Goal: Task Accomplishment & Management: Complete application form

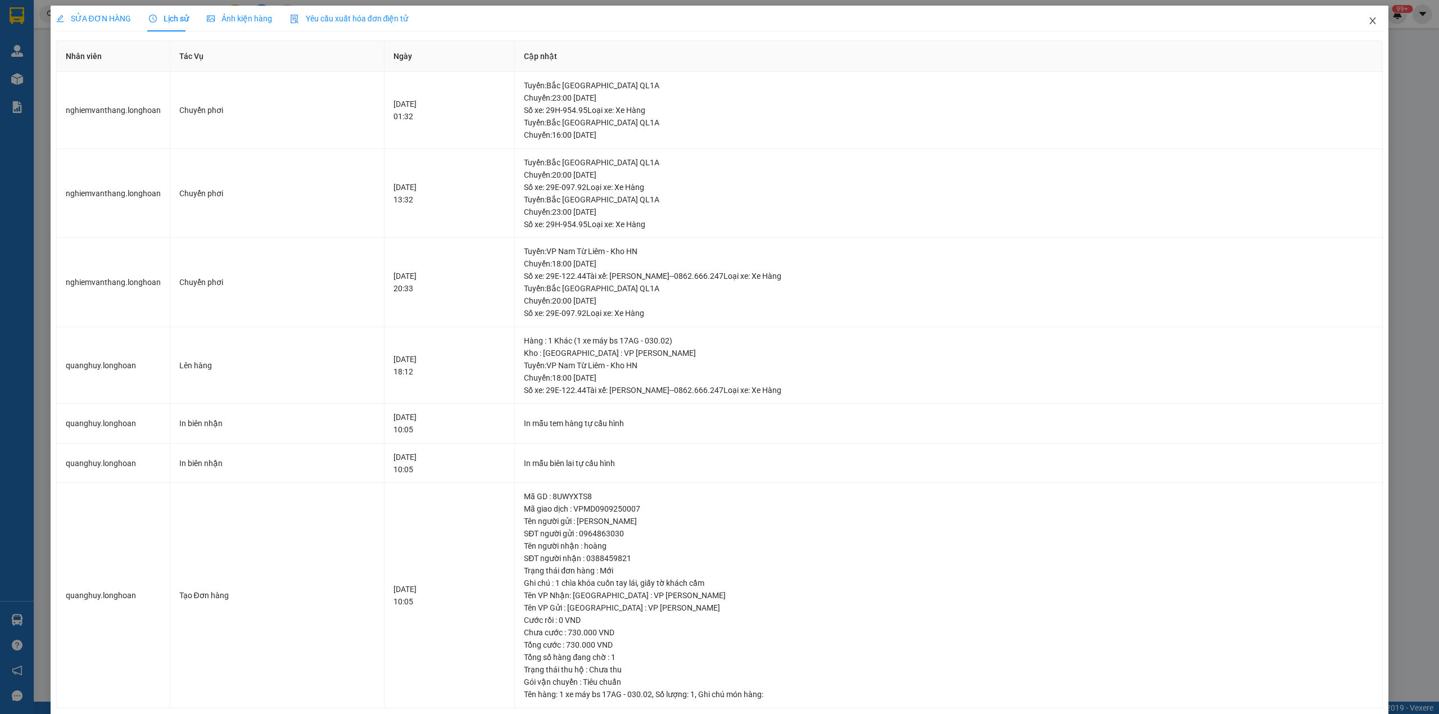
click at [1359, 26] on span "Close" at bounding box center [1372, 21] width 31 height 31
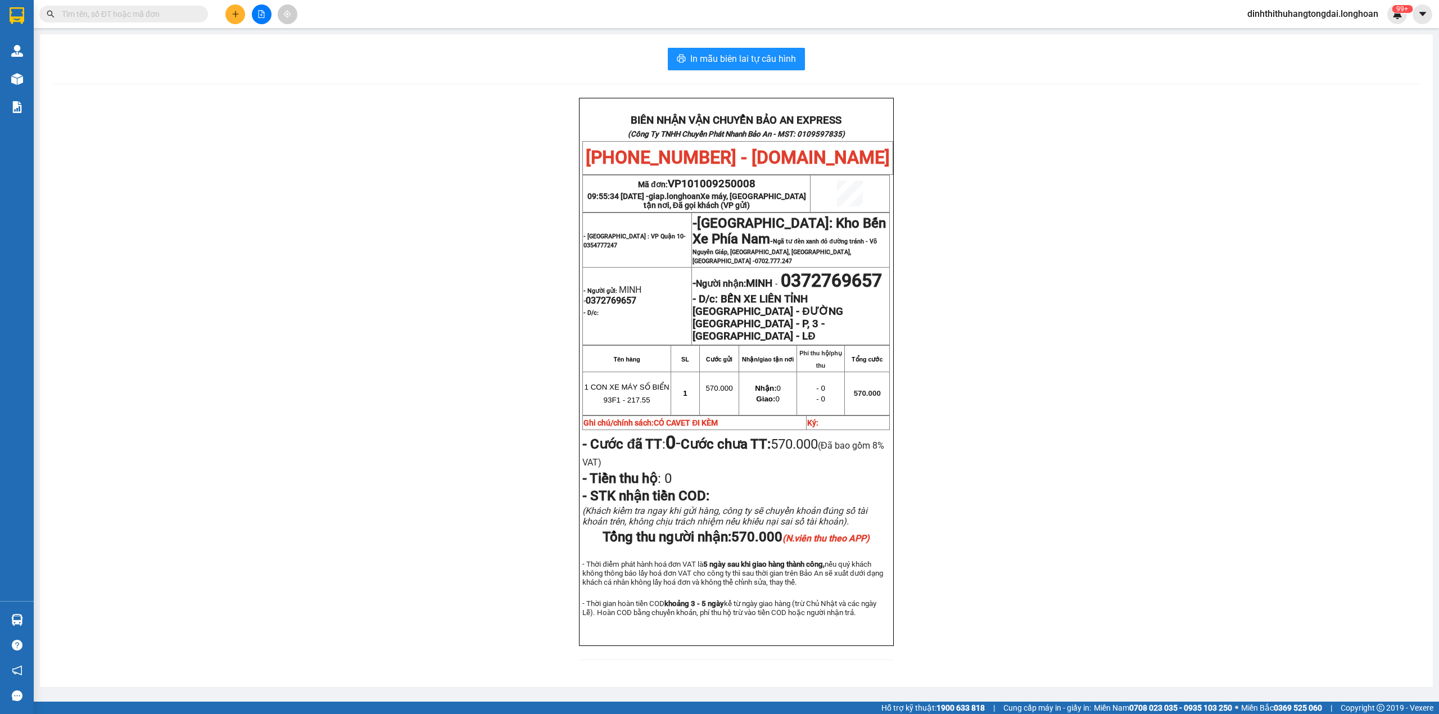
click at [116, 16] on input "text" at bounding box center [128, 14] width 133 height 12
paste input "0989999178"
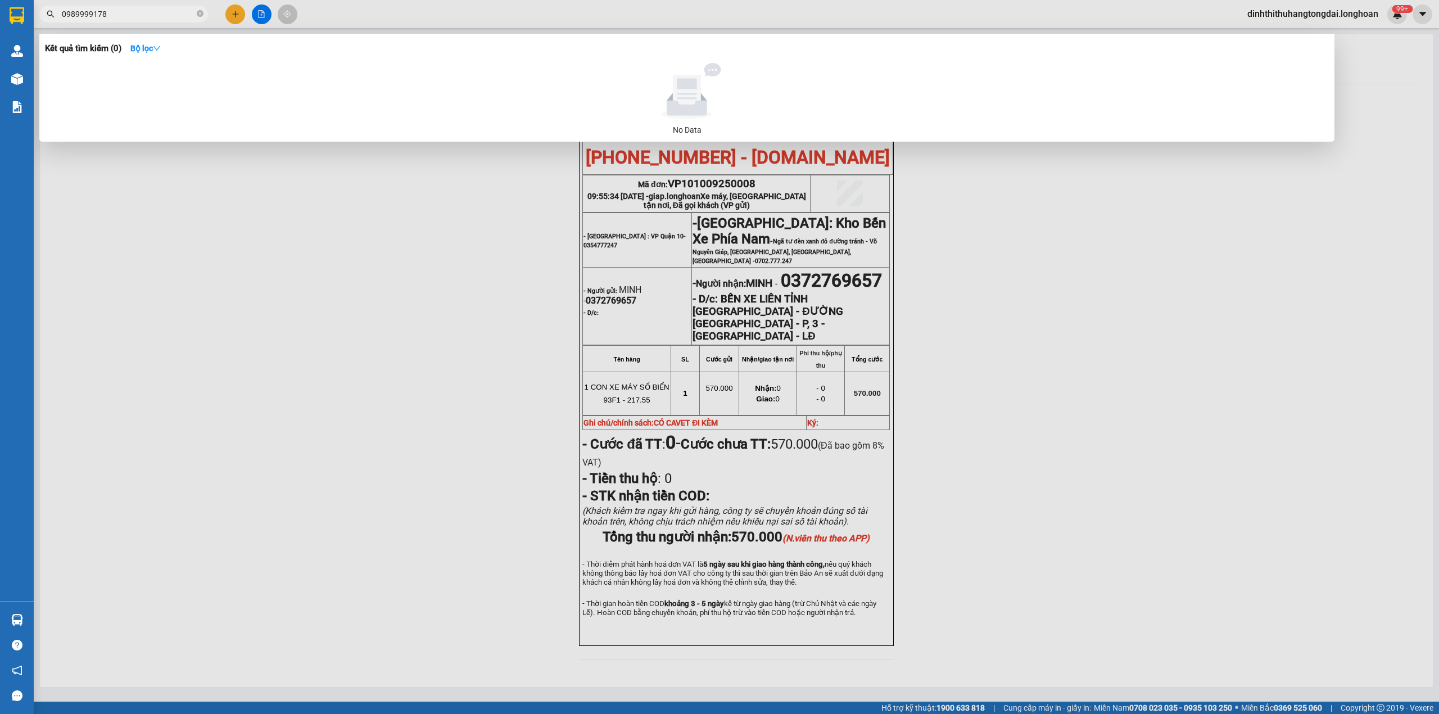
type input "0989999178"
click at [201, 10] on icon "close-circle" at bounding box center [200, 13] width 7 height 7
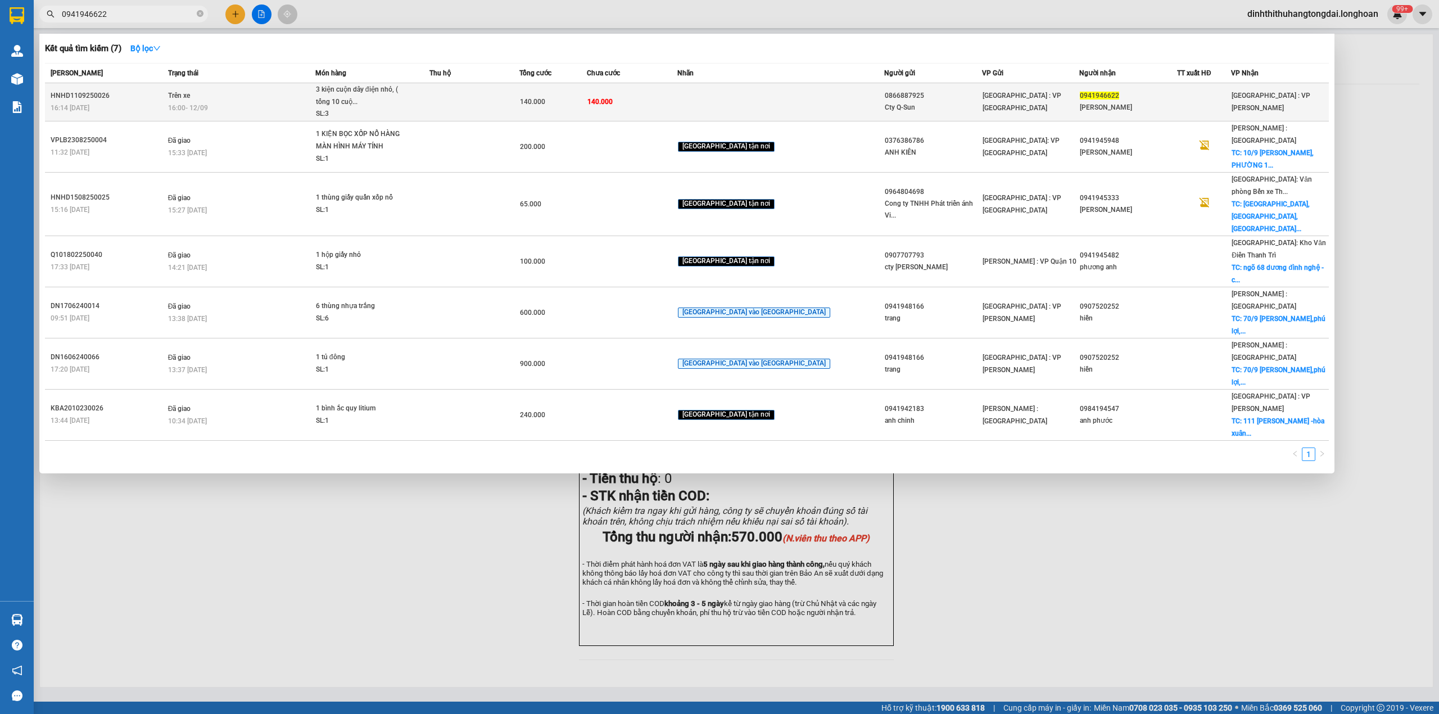
type input "0941946622"
click at [429, 97] on span "3 kiện cuộn dây điện nhỏ, ( tổng 10 cuộ... SL: 3" at bounding box center [372, 102] width 113 height 37
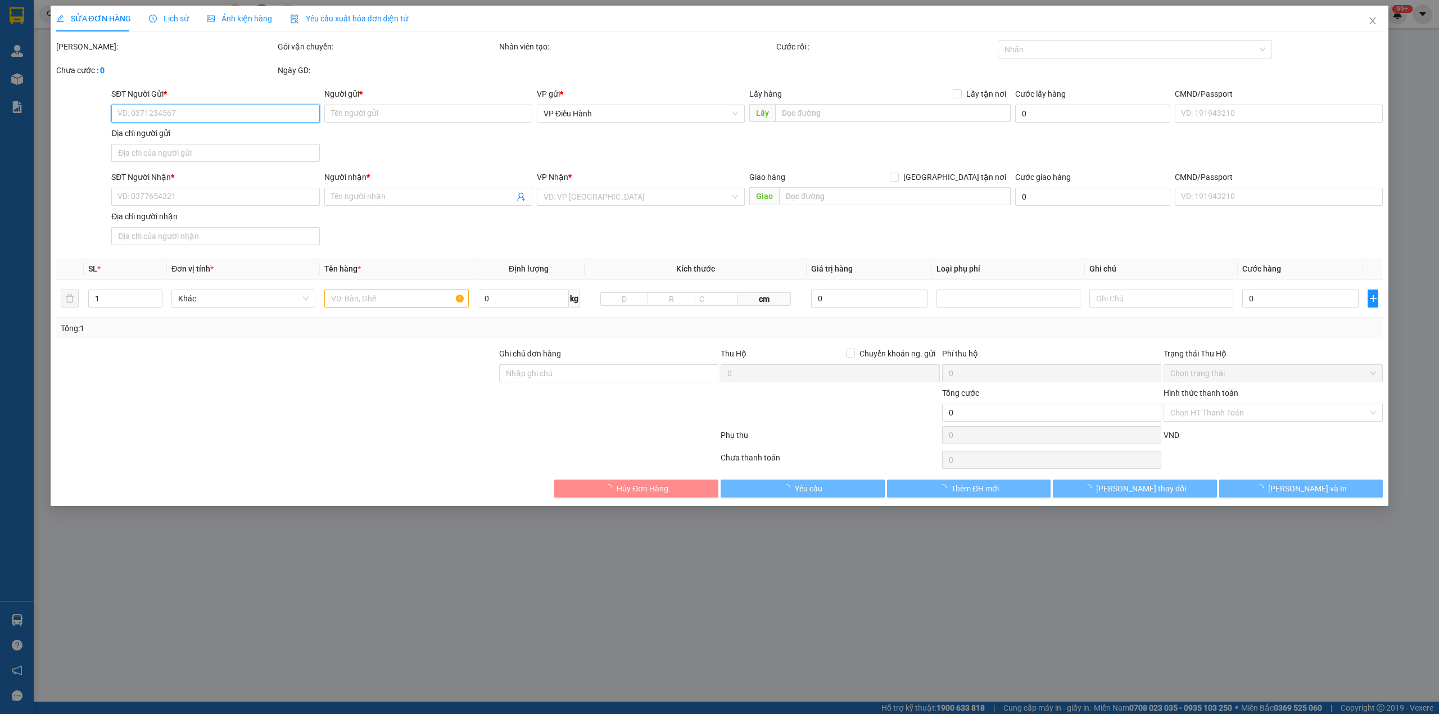
type input "0866887925"
type input "Cty Q-Sun"
type input "0941946622"
type input "Chị Quỳnh"
type input "140.000"
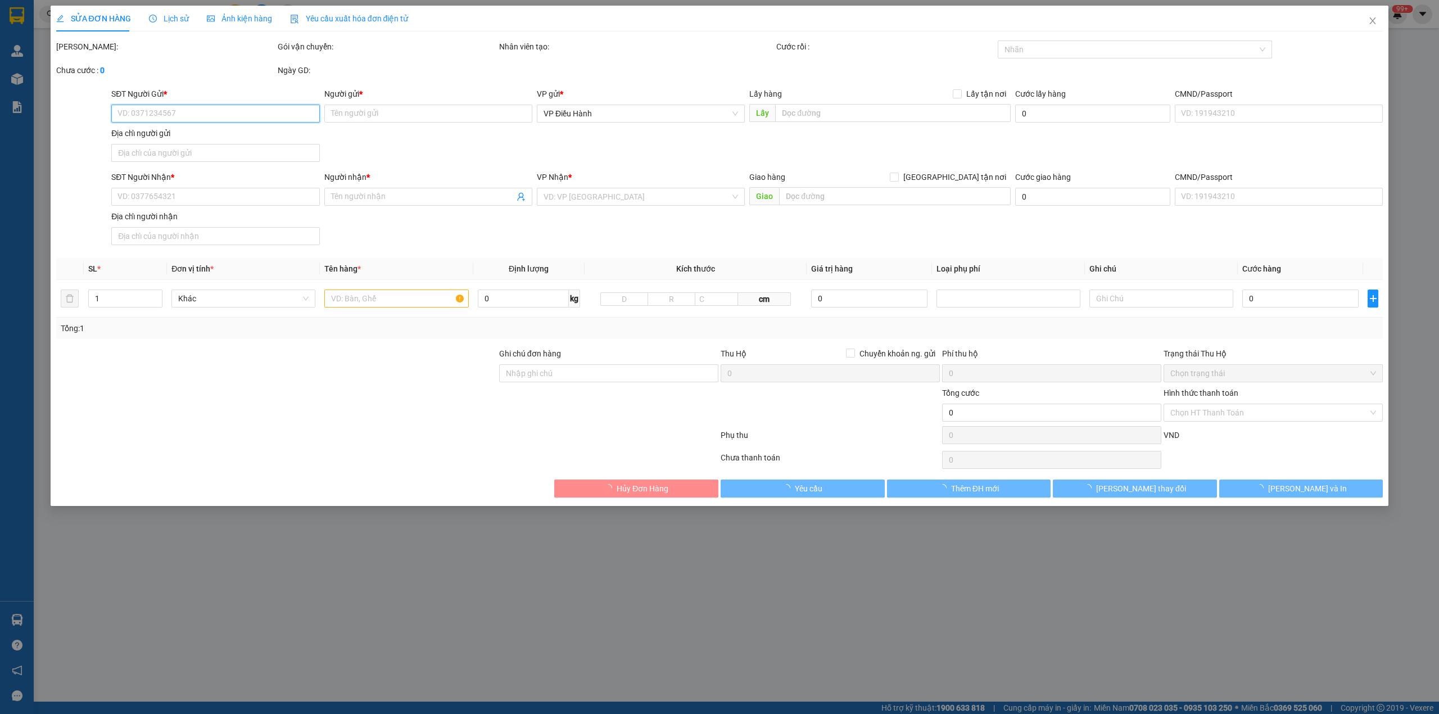
type input "140.000"
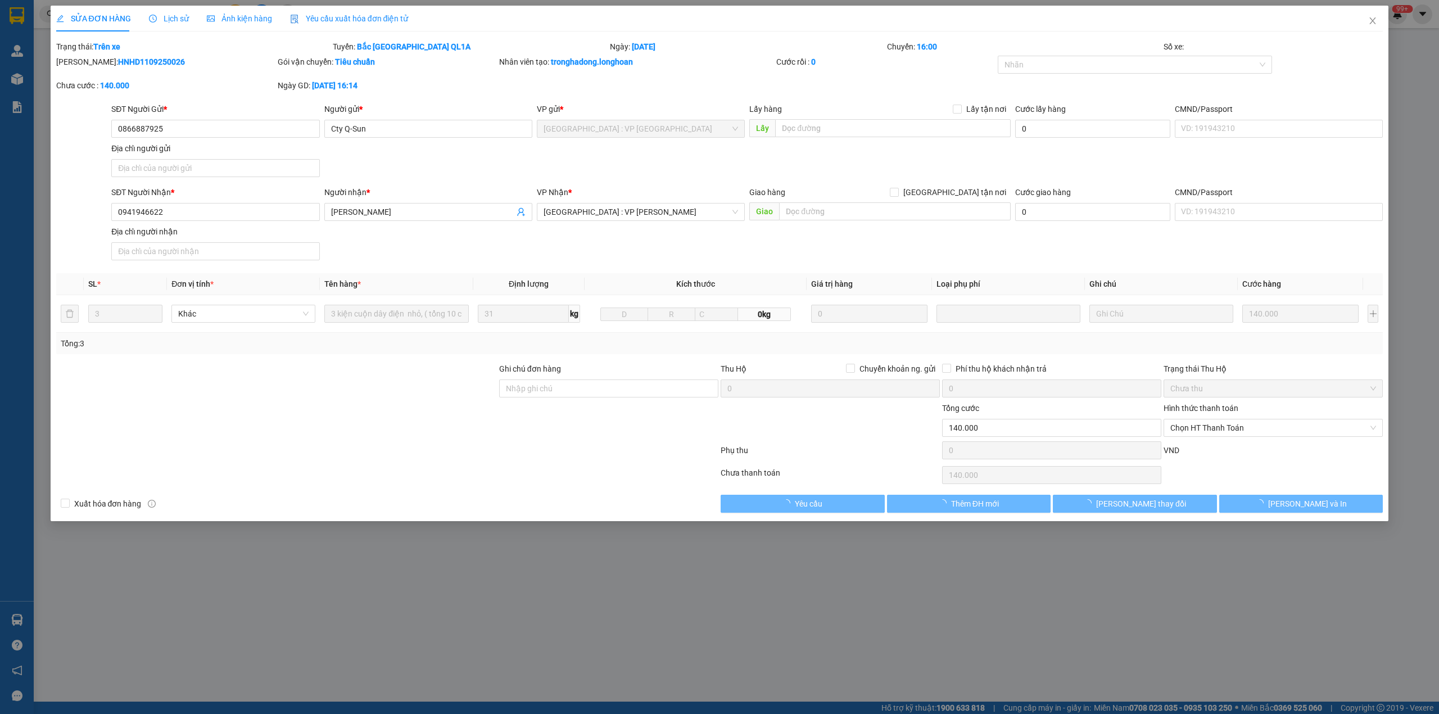
click at [164, 18] on span "Lịch sử" at bounding box center [169, 18] width 40 height 9
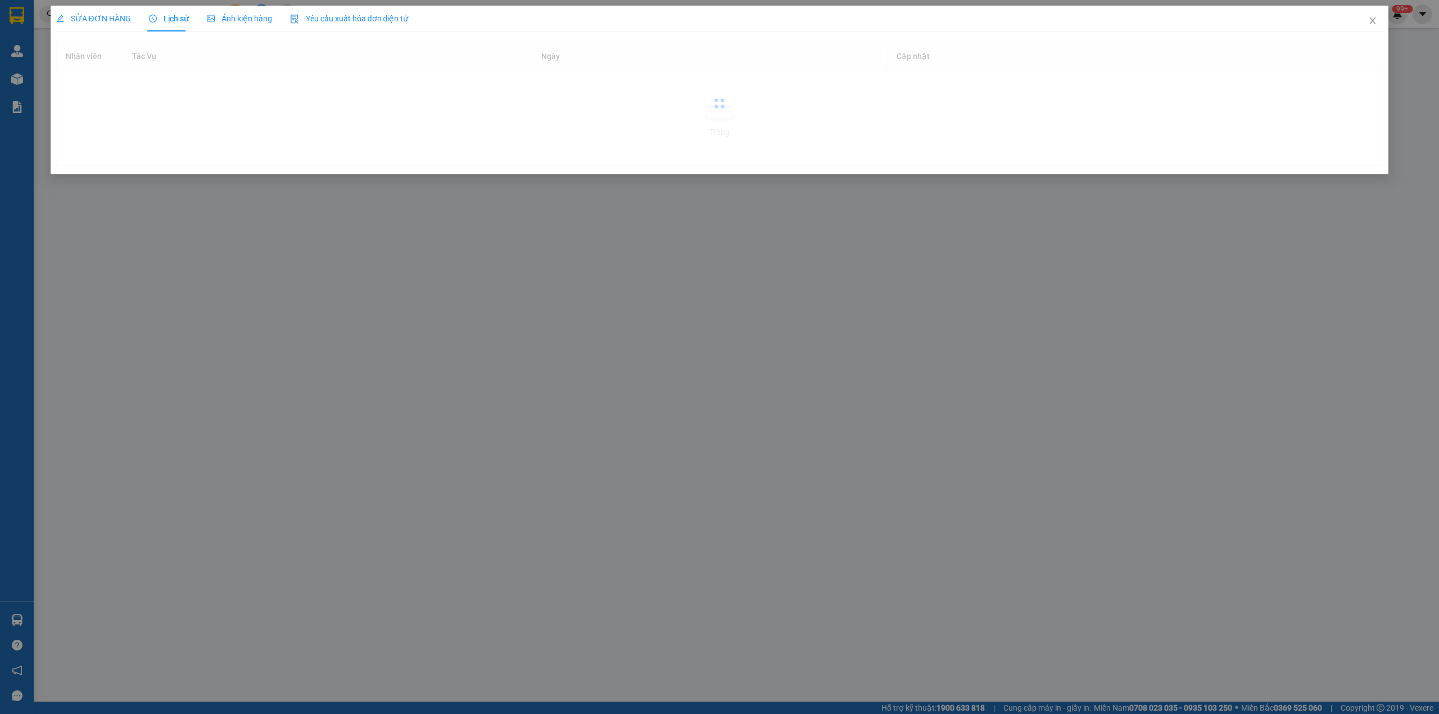
click at [98, 16] on span "SỬA ĐƠN HÀNG" at bounding box center [93, 18] width 75 height 9
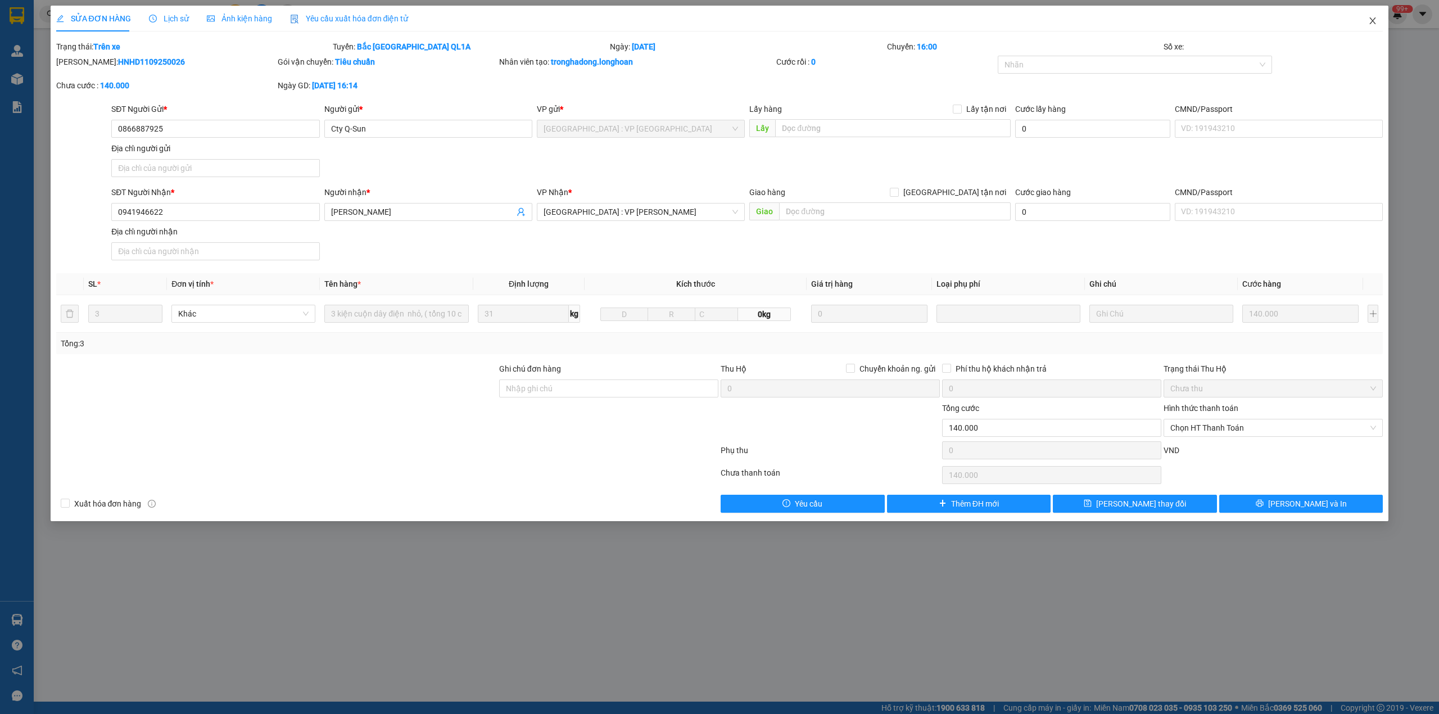
click at [1373, 18] on icon "close" at bounding box center [1373, 20] width 9 height 9
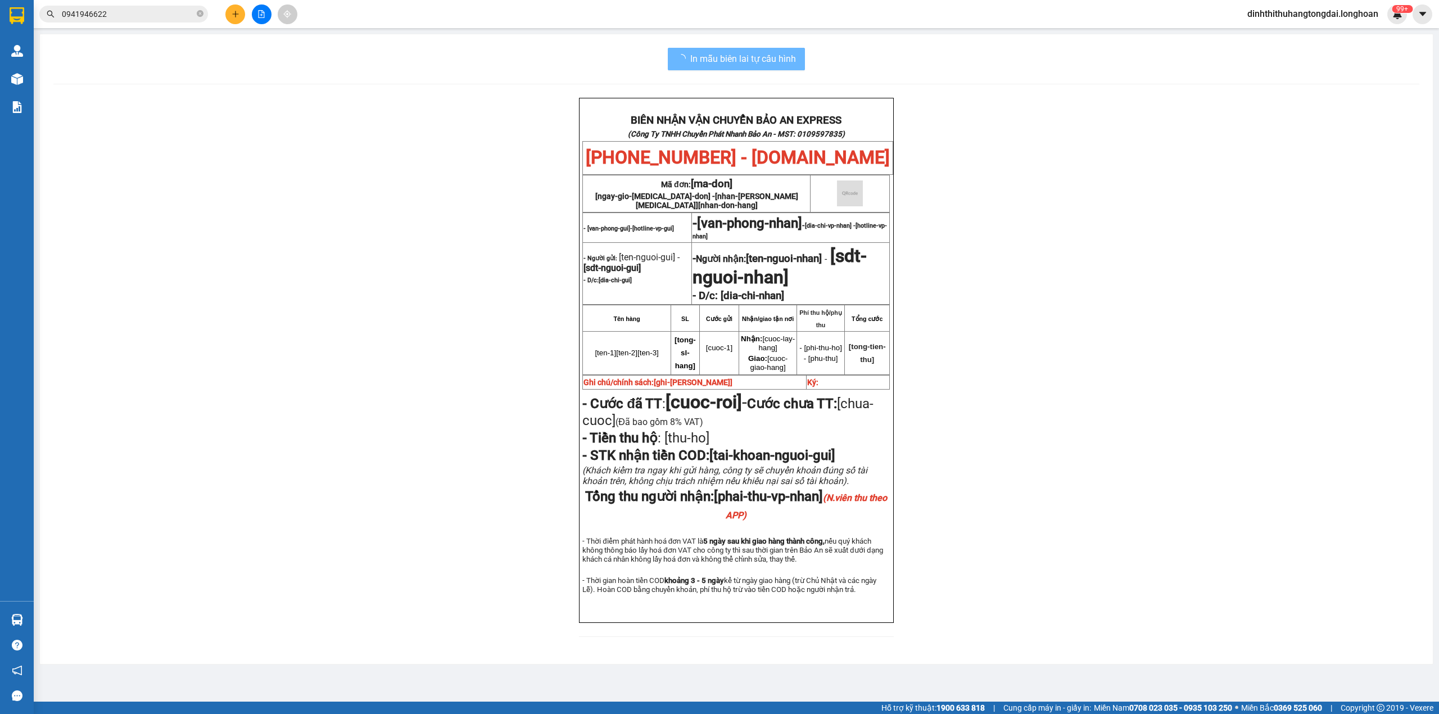
click at [170, 11] on input "0941946622" at bounding box center [128, 14] width 133 height 12
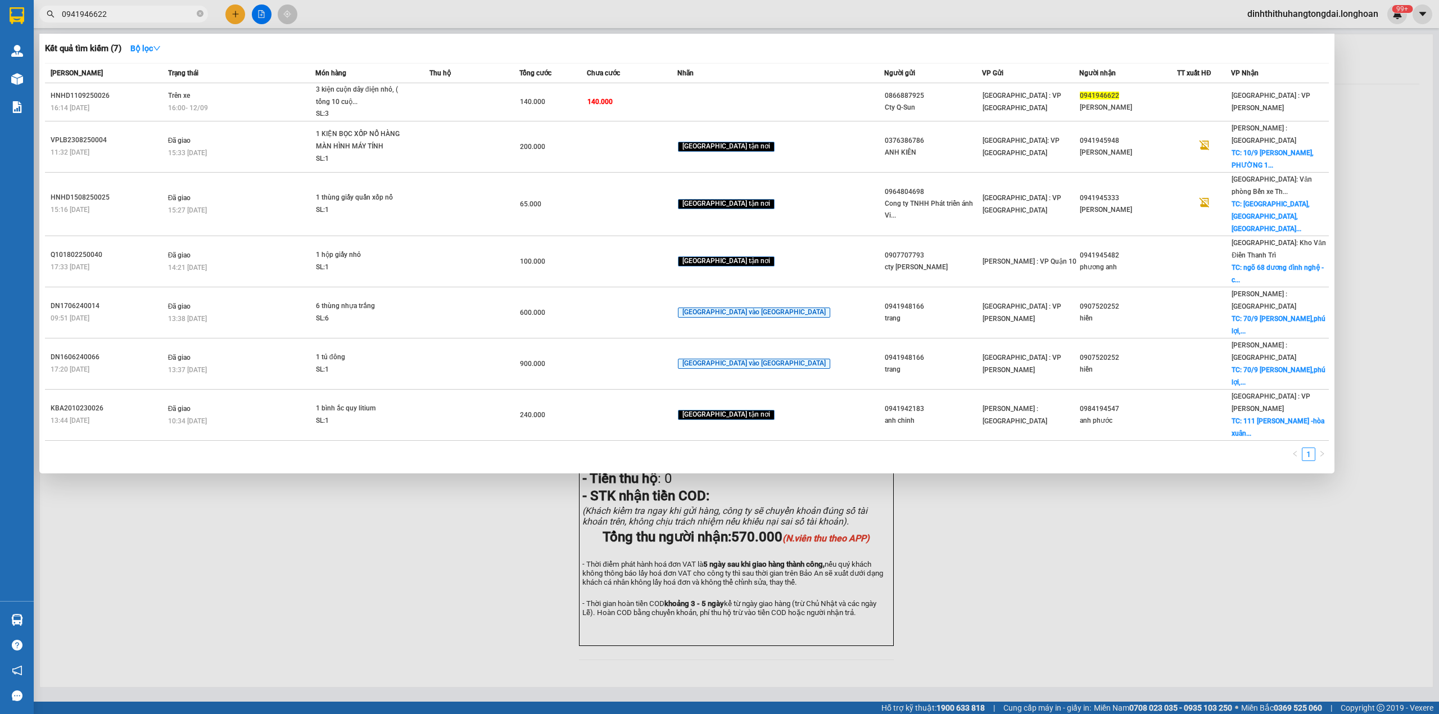
click at [170, 11] on input "0941946622" at bounding box center [128, 14] width 133 height 12
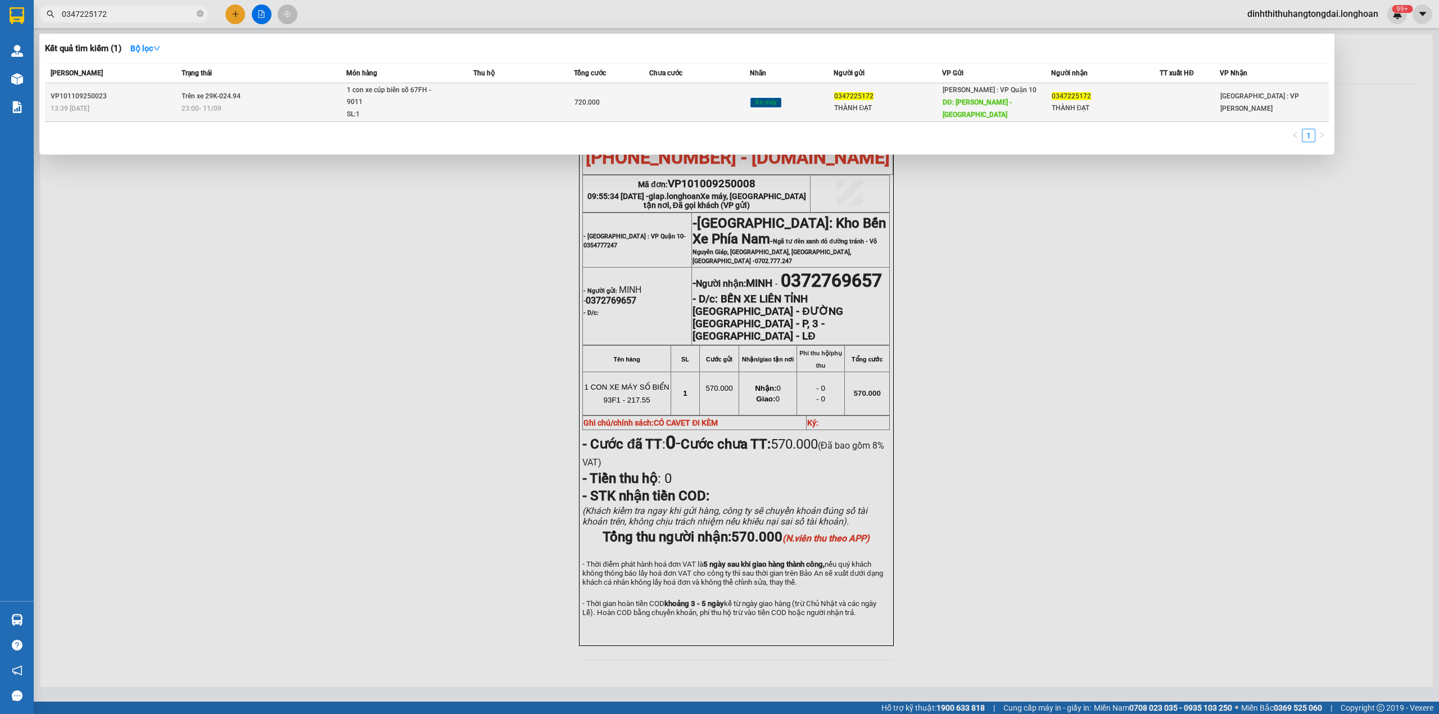
type input "0347225172"
click at [278, 97] on td "Trên xe 29K-024.94 23:00 - 11/09" at bounding box center [263, 102] width 168 height 39
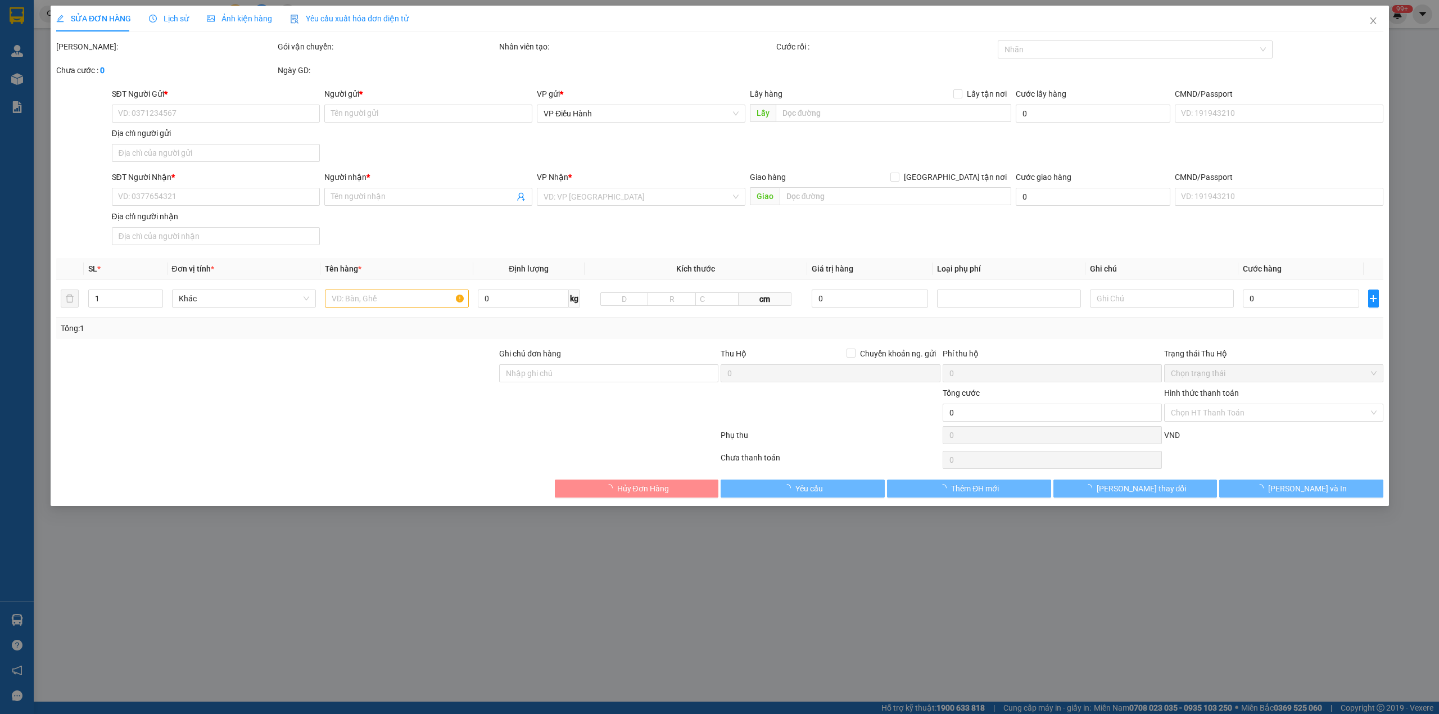
type input "0347225172"
type input "THÀNH ĐẠT"
type input "NGỌC LAN - LONG XUYÊN"
type input "0347225172"
type input "THÀNH ĐẠT"
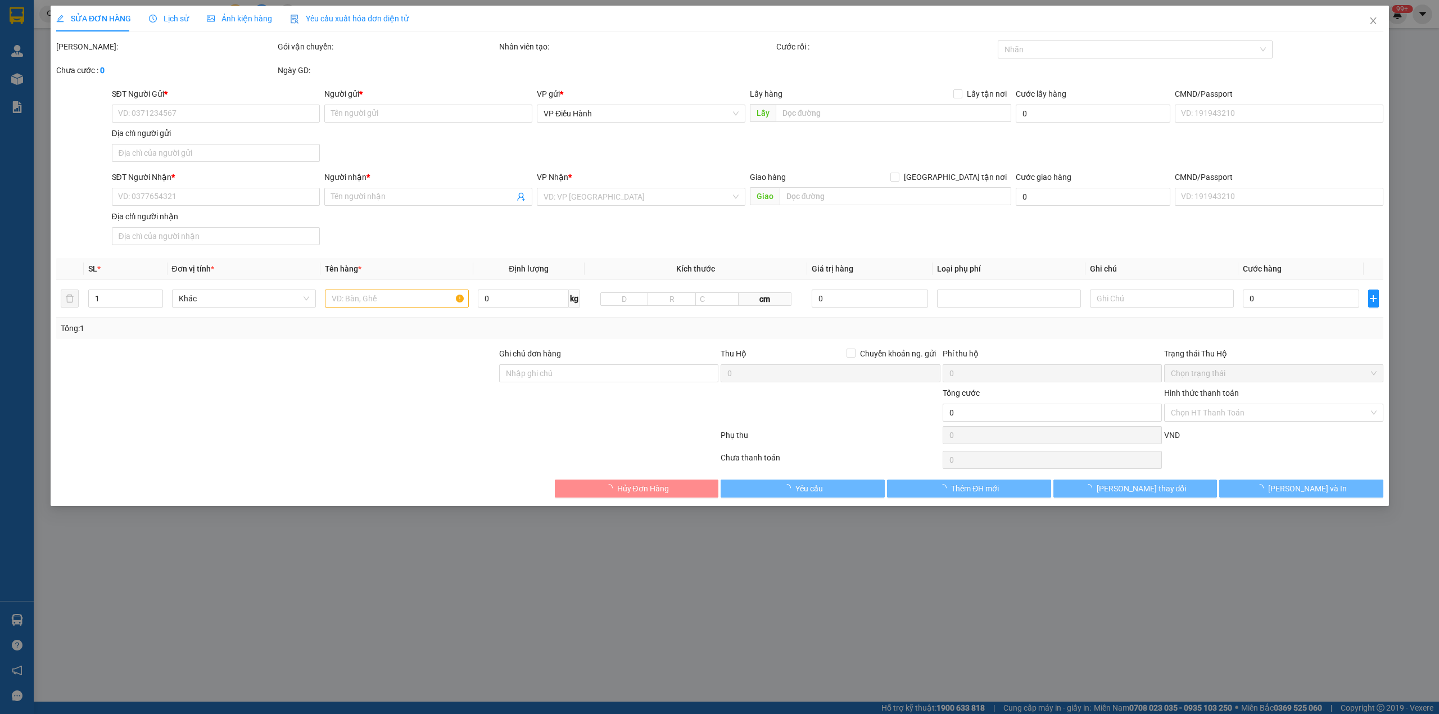
type input "CÓ CÀ VẸT ĐI KÈM"
type input "720.000"
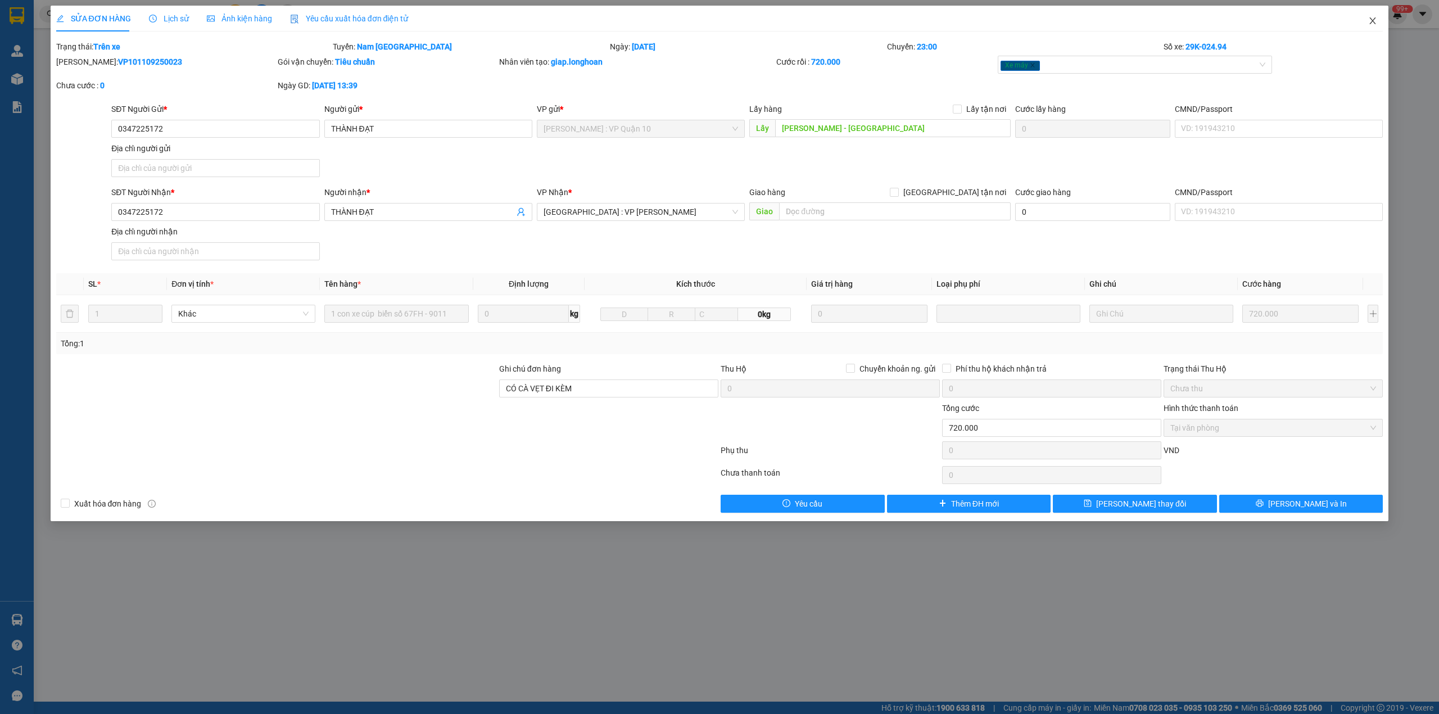
click at [1375, 20] on icon "close" at bounding box center [1373, 20] width 9 height 9
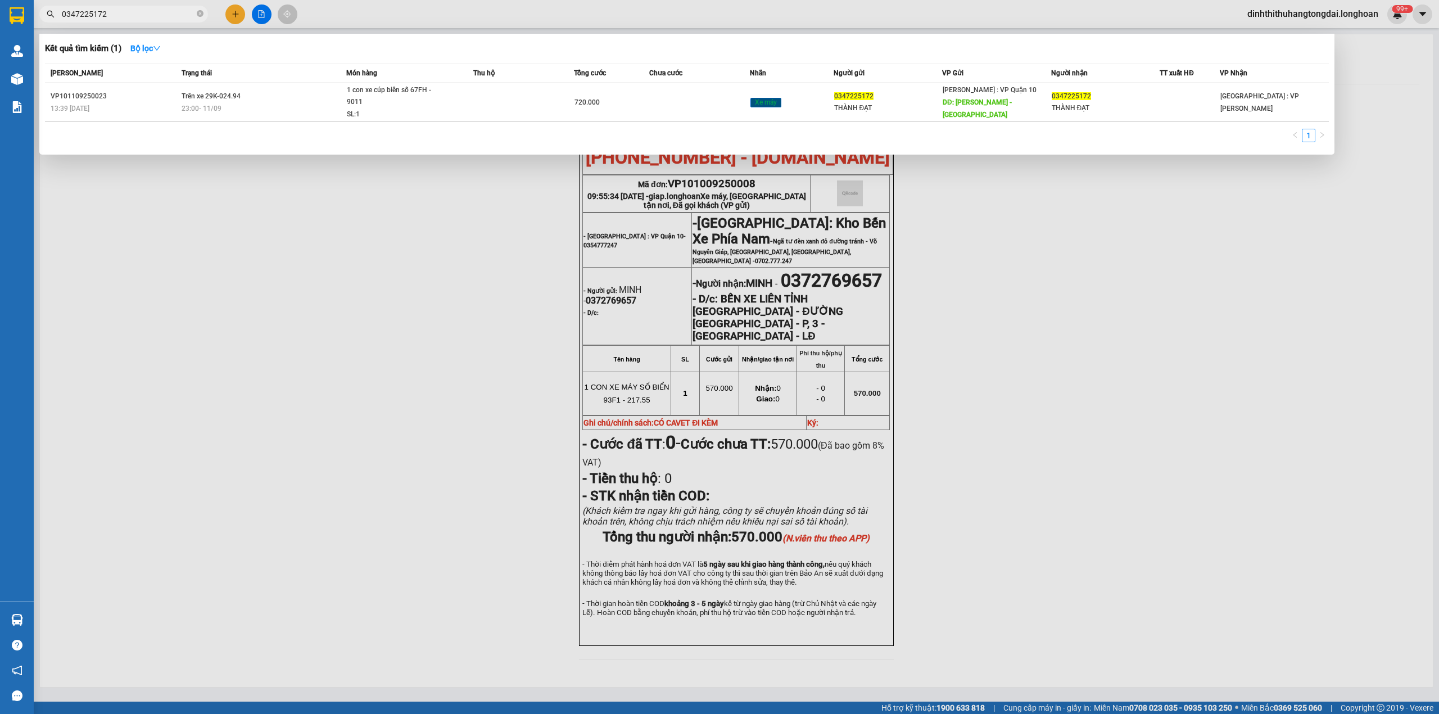
click at [149, 10] on input "0347225172" at bounding box center [128, 14] width 133 height 12
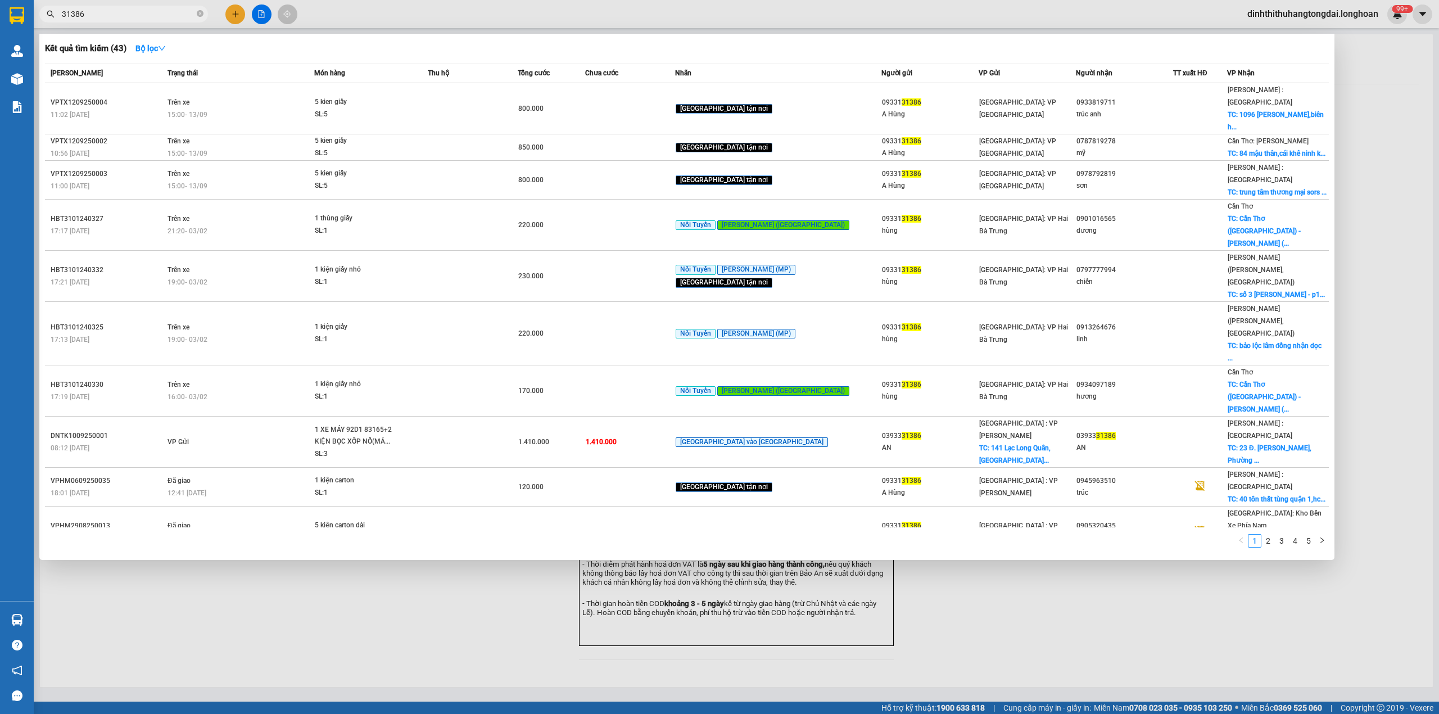
type input "31386"
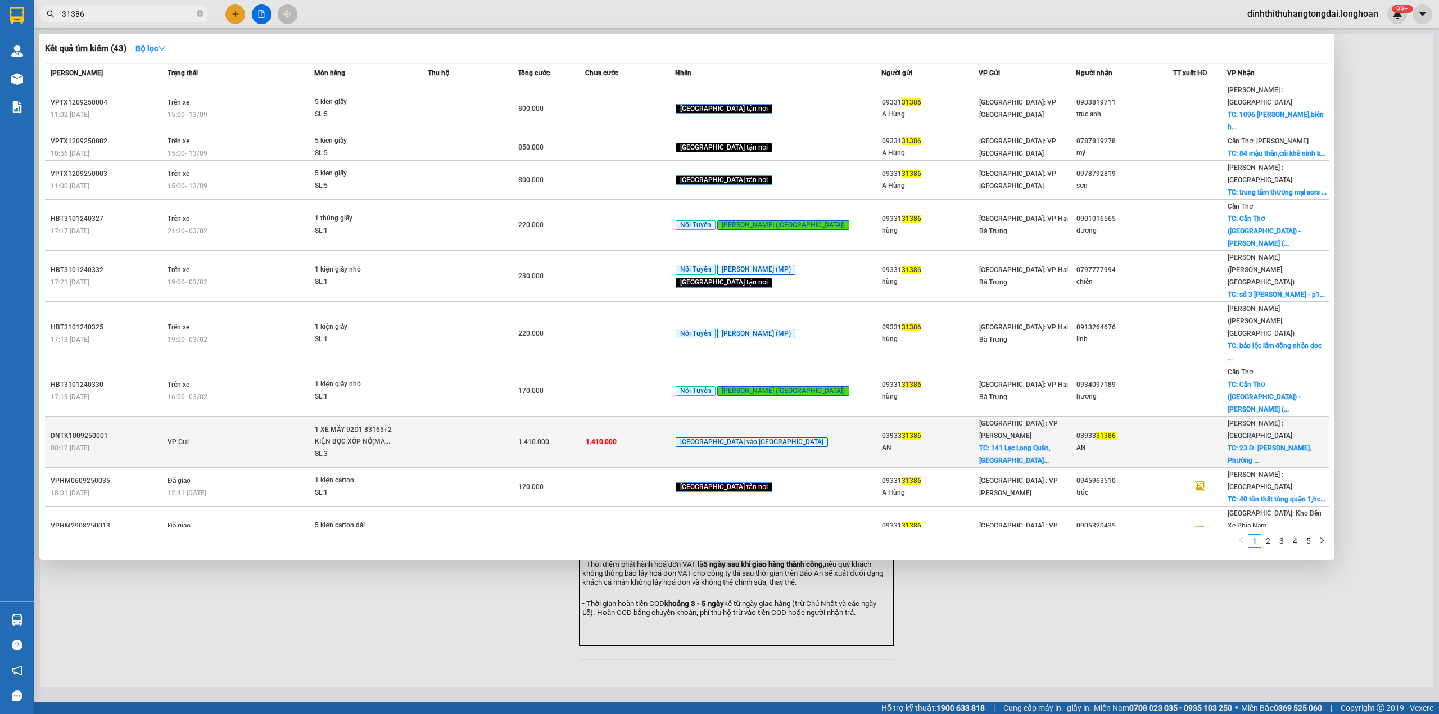
click at [427, 424] on span "1 XE MÁY 92D1 83165+2 KIỆN BỌC XỐP NỔ(MÁ... SL: 3" at bounding box center [371, 442] width 112 height 37
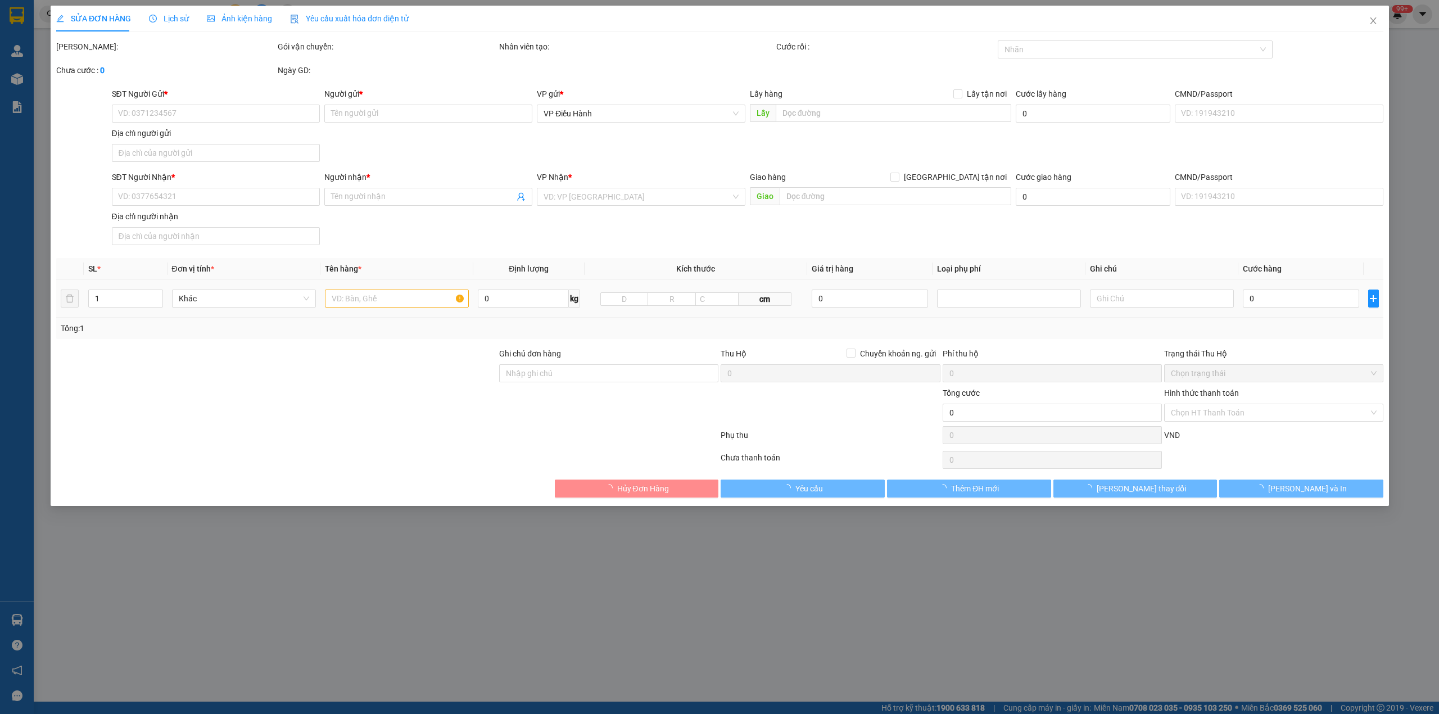
type input "0393331386"
type input "AN"
checkbox input "true"
type input "141 Lạc Long Quân, Điện Bàn Đông, Đà Nẵng"
type input "0393331386"
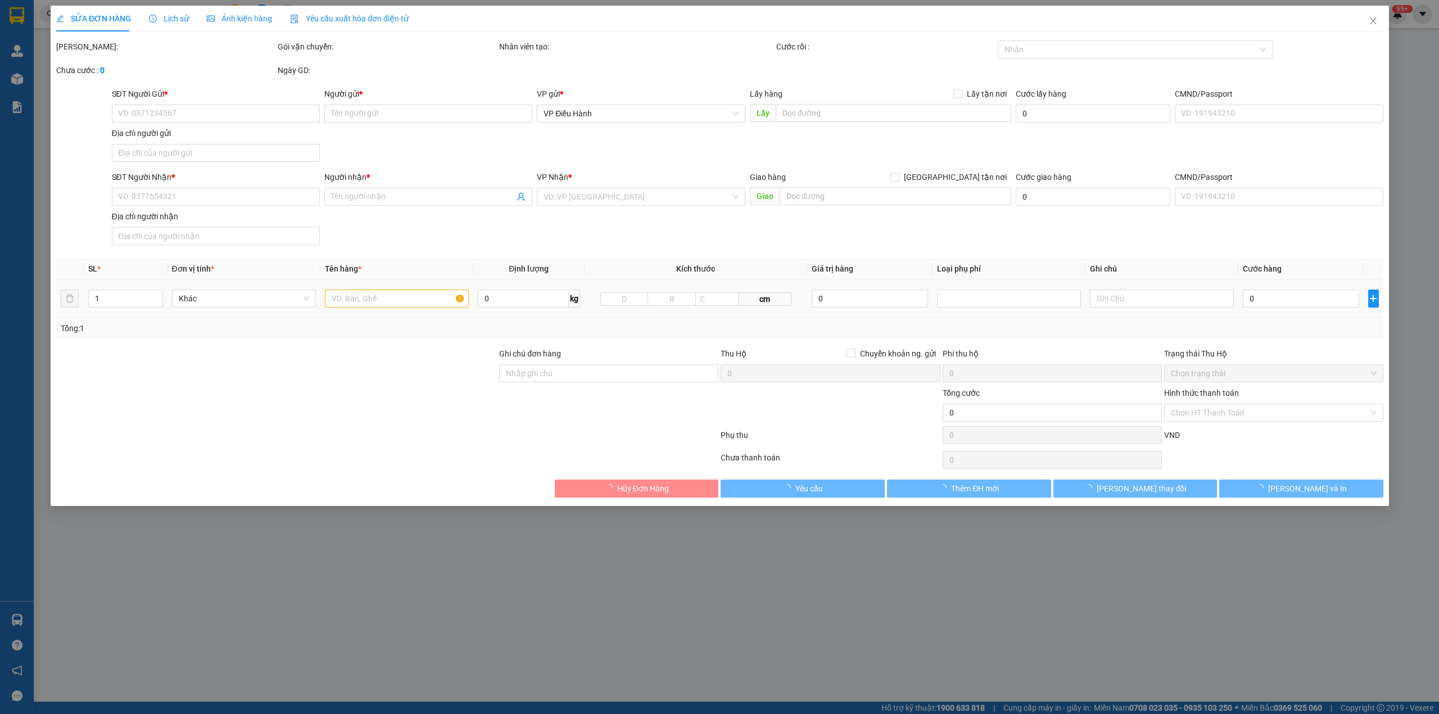
type input "AN"
checkbox input "true"
type input "23 Đ. Nguyễn Biểu, Phường 1, Quận 5, Hồ Chí Minh"
type input "0 CHÌA KHÓA,2 GƯƠNG,1 MŨ BH.HÀNG HÓA KHÔNG BAO HƯ VỠ"
type input "1.410.000"
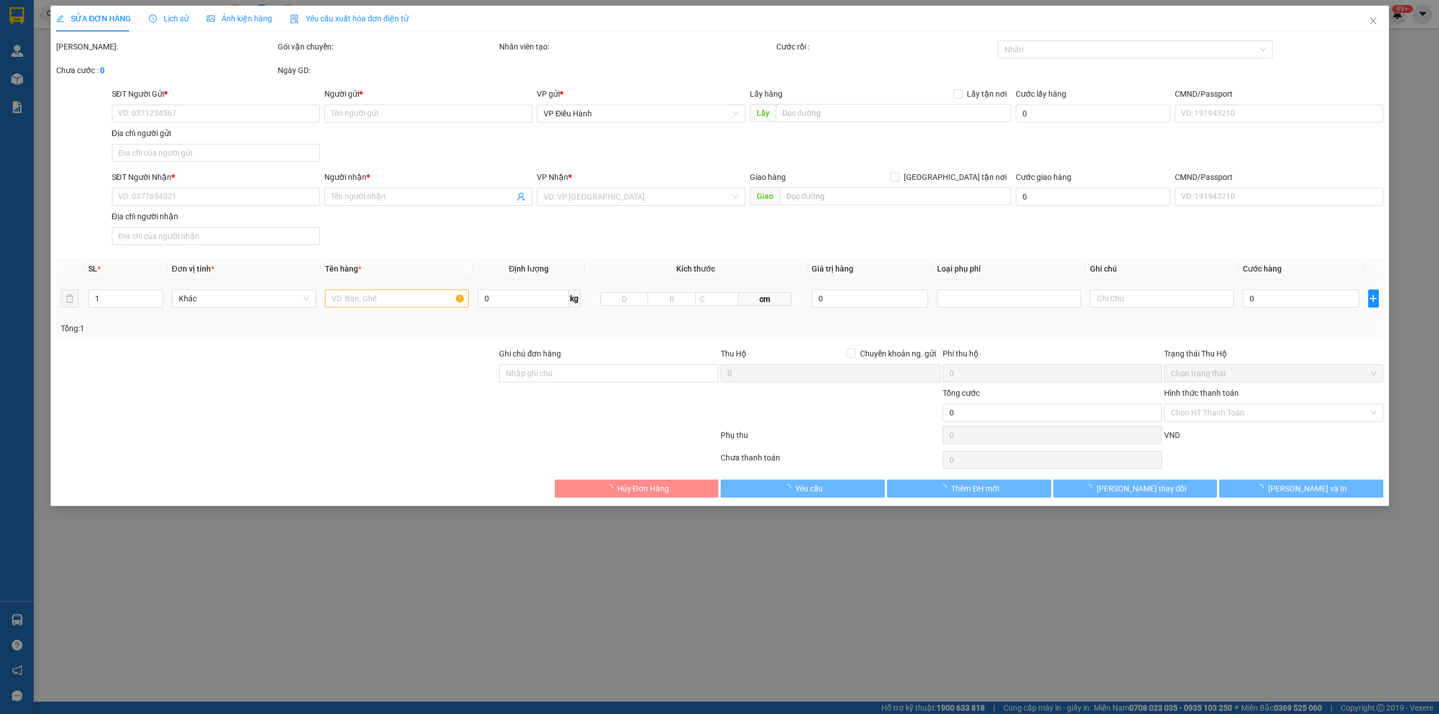
type input "1.410.000"
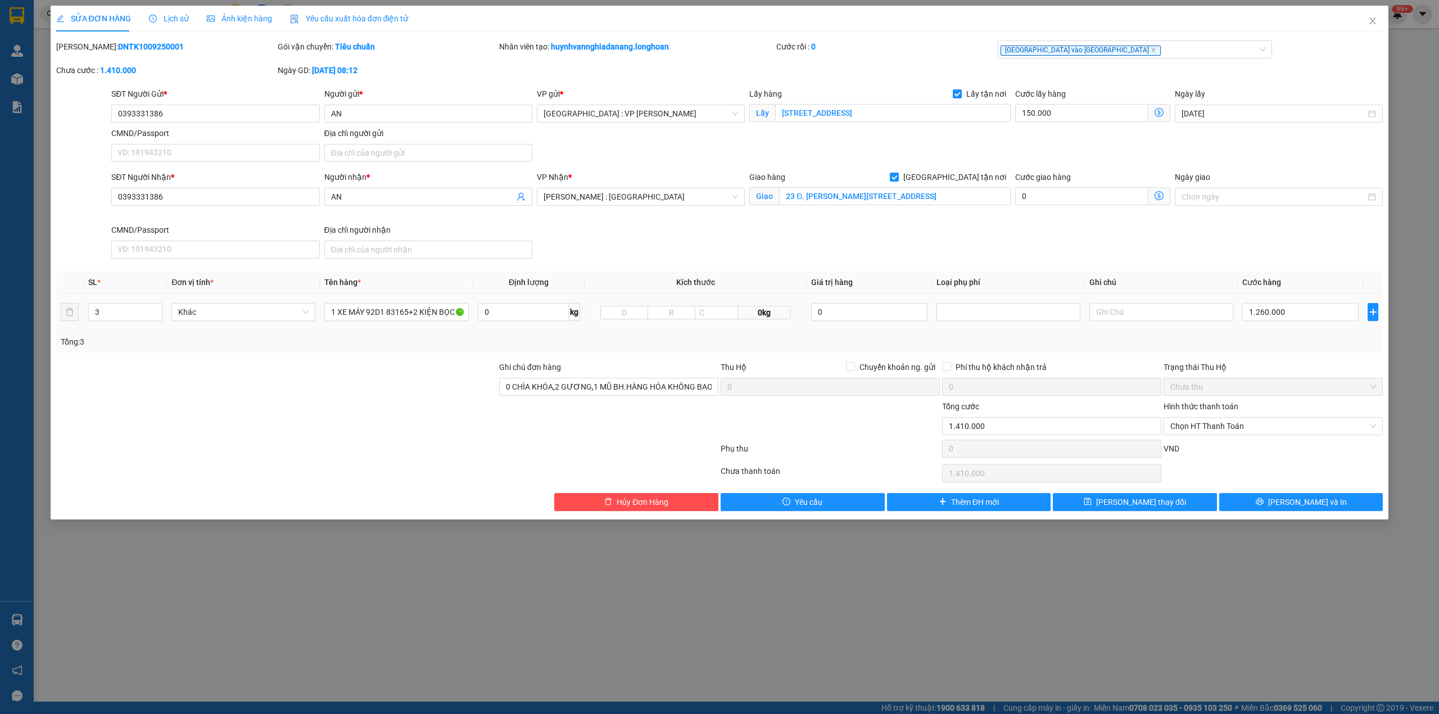
click at [173, 14] on span "Lịch sử" at bounding box center [169, 18] width 40 height 9
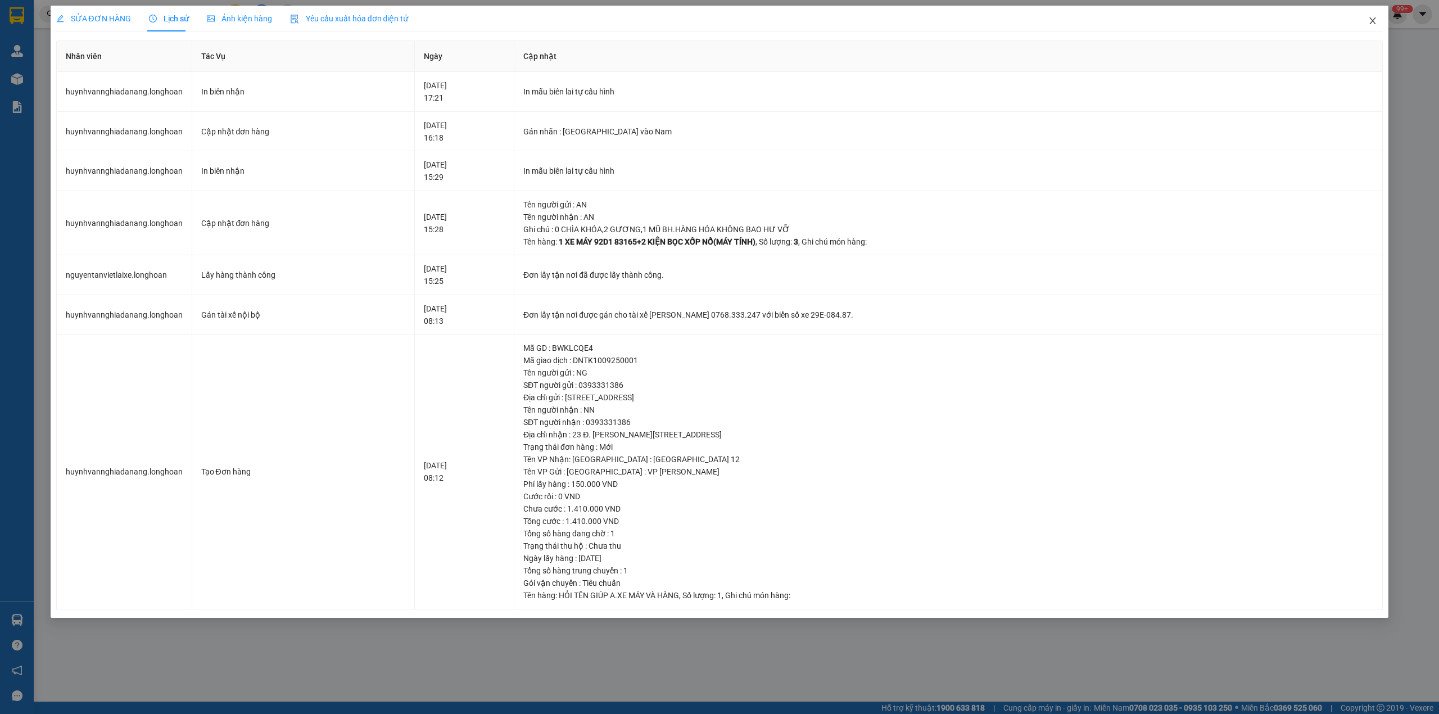
click at [1375, 21] on icon "close" at bounding box center [1373, 20] width 9 height 9
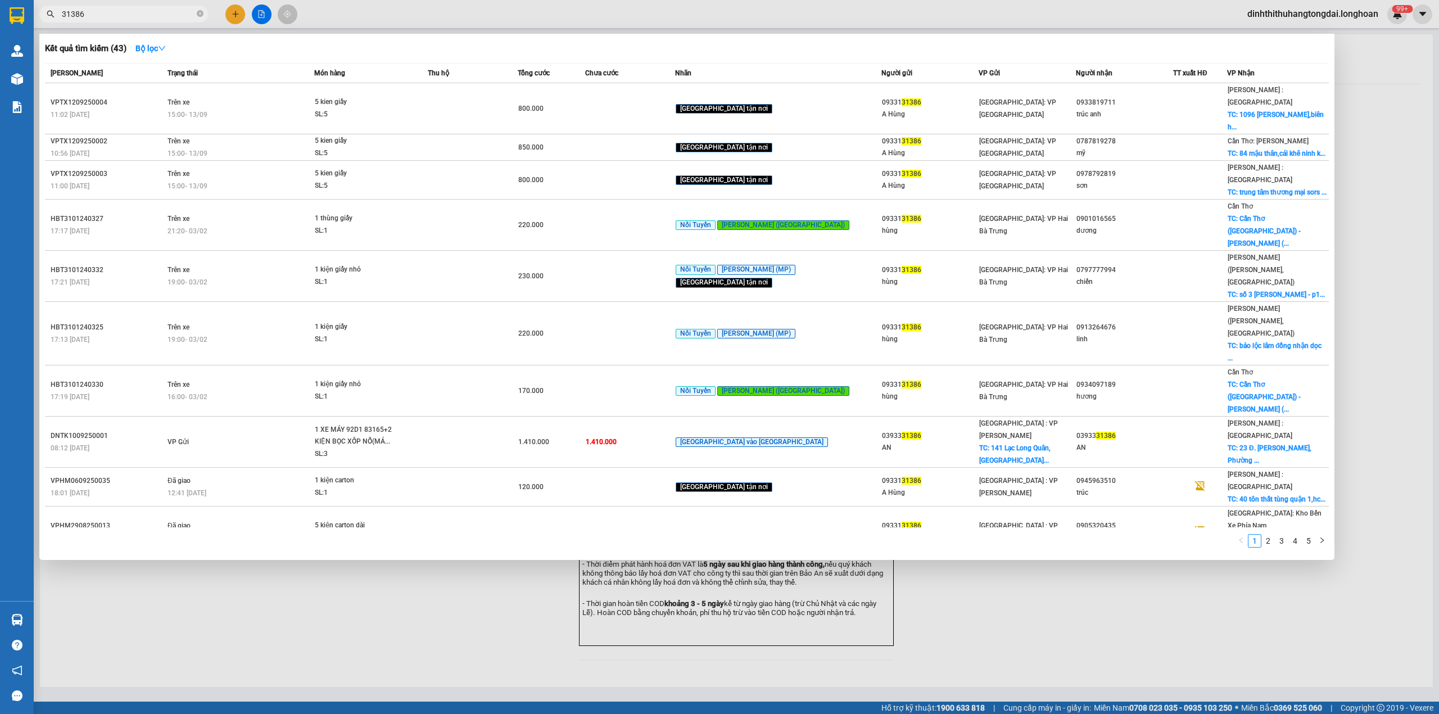
click at [136, 18] on input "31386" at bounding box center [128, 14] width 133 height 12
type input "7"
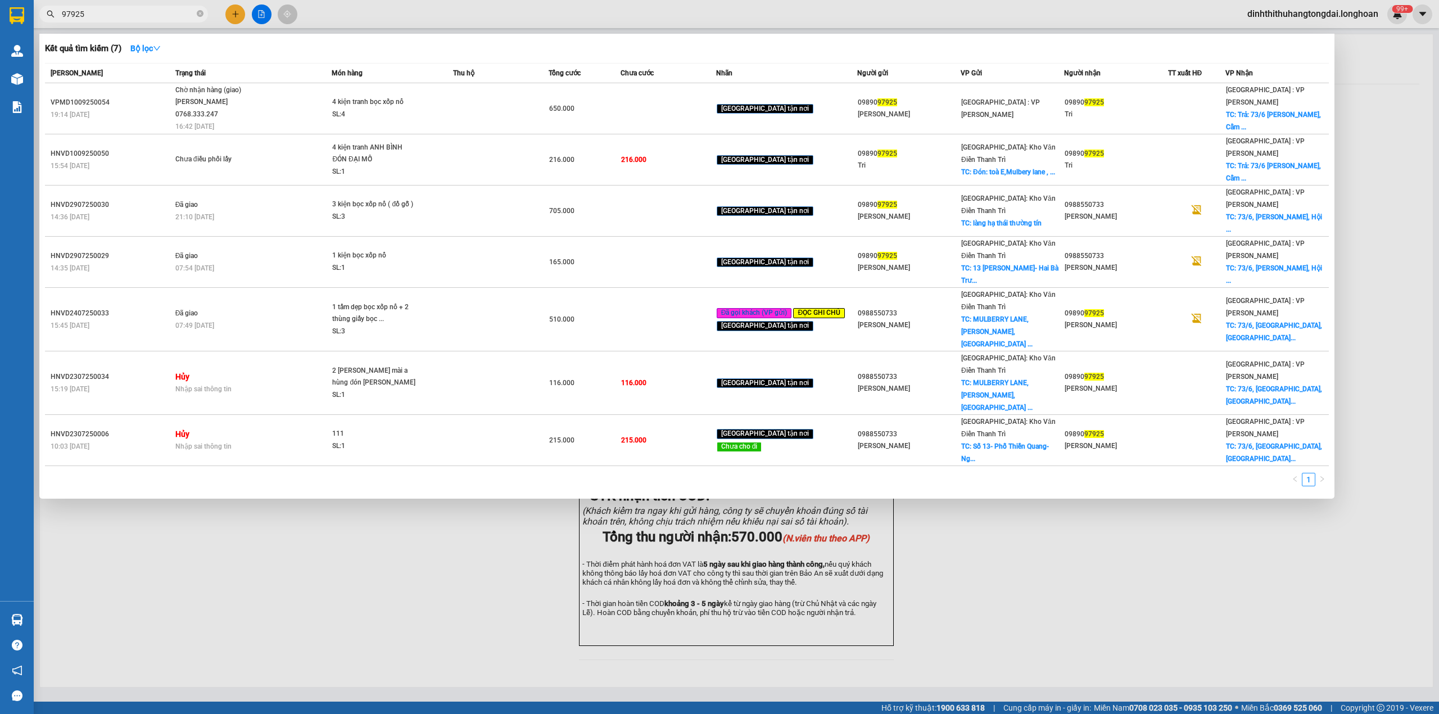
type input "97925"
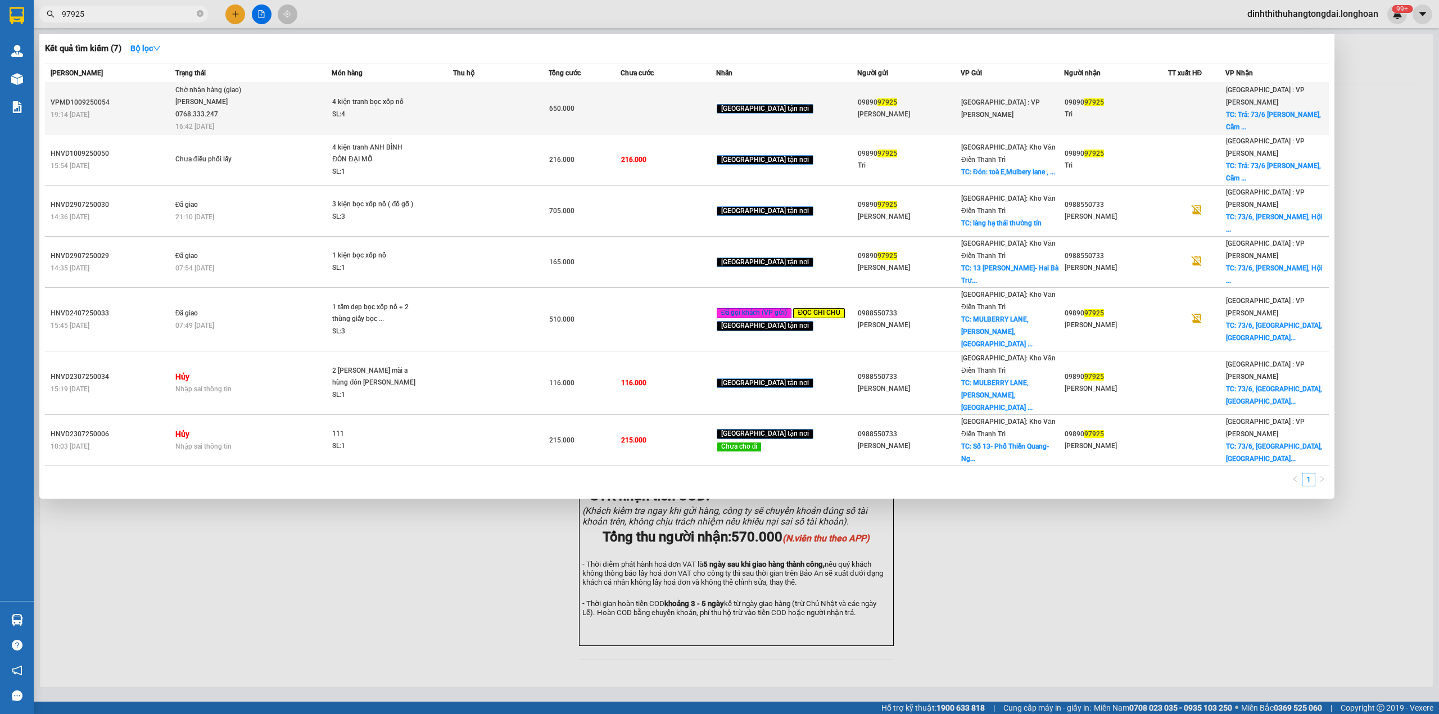
click at [471, 119] on td at bounding box center [501, 108] width 96 height 51
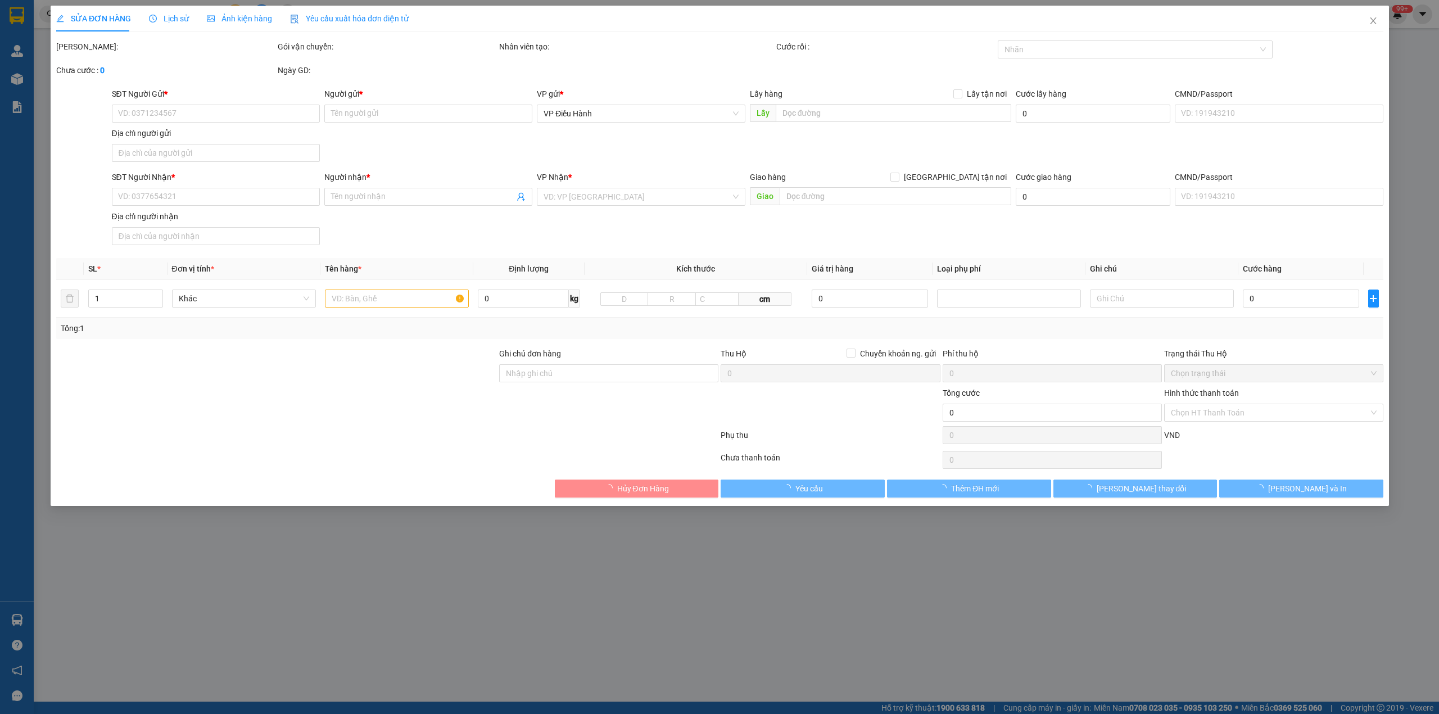
type input "0989097925"
type input "Phạm Viết Minh Tri"
type input "0989097925"
type input "Tri"
checkbox input "true"
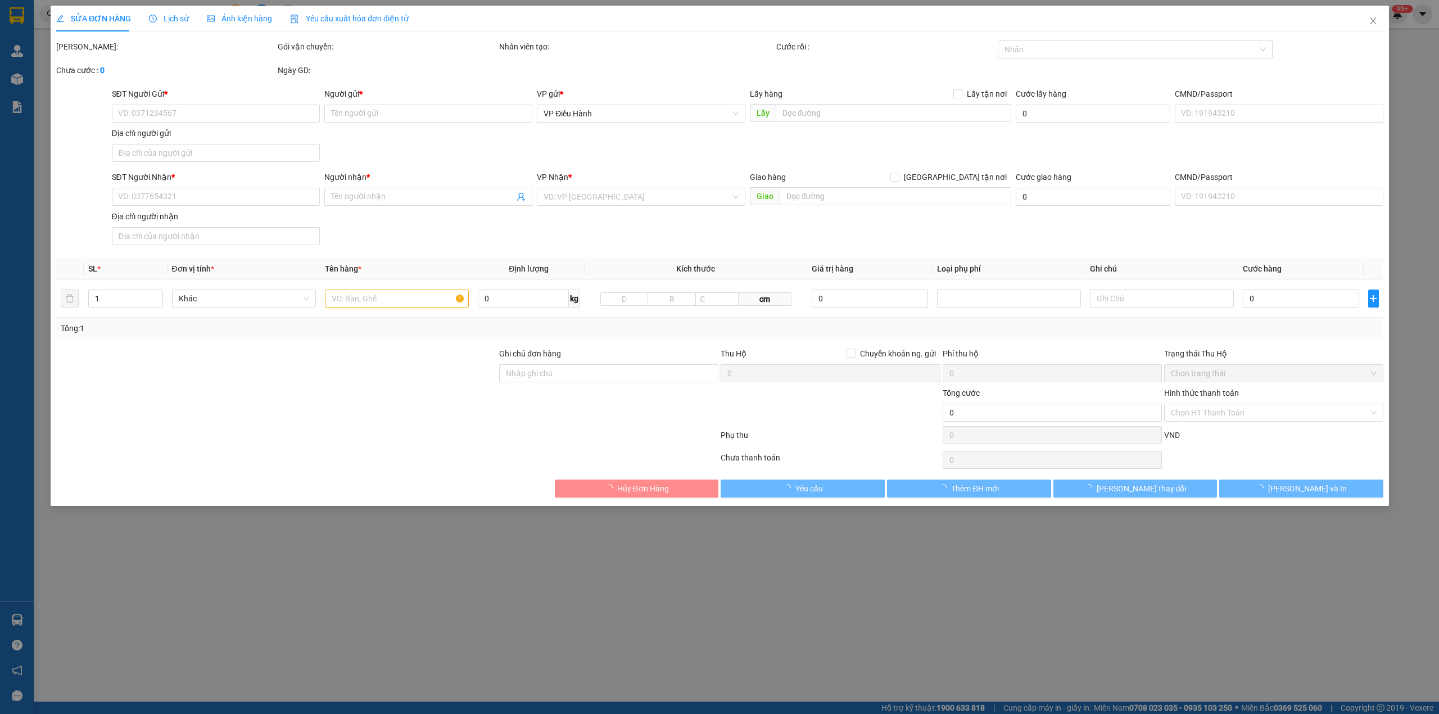
type input "Trả: 73/6 Hùng Vương, Cẩm phô, Hội An"
type input "hư vỡ ko đền đã báo khách gửi"
type input "650.000"
type input "150.000"
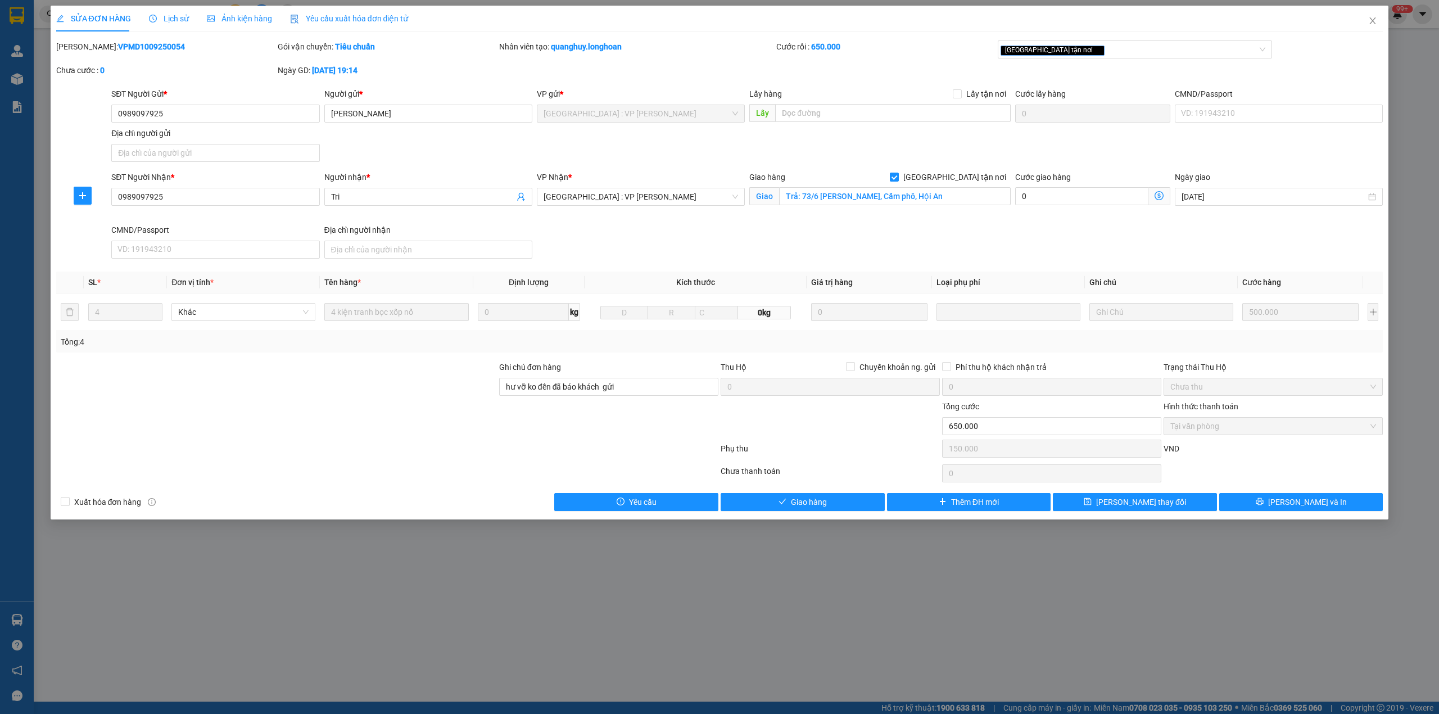
click at [154, 11] on div "Lịch sử" at bounding box center [169, 19] width 40 height 26
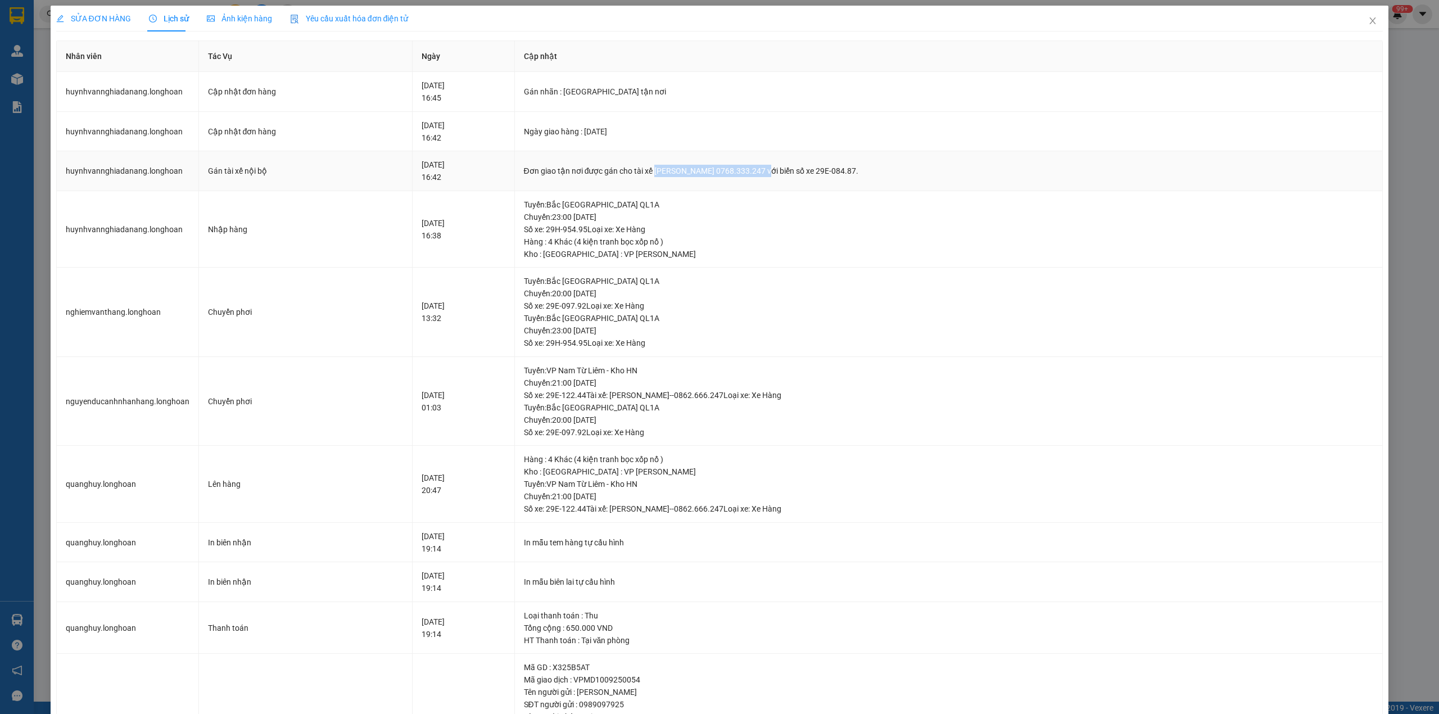
drag, startPoint x: 682, startPoint y: 175, endPoint x: 786, endPoint y: 165, distance: 104.6
click at [786, 165] on div "Đơn giao tận nơi được gán cho tài xế Nguyễn Tấn Việt 0768.333.247 với biển số x…" at bounding box center [949, 171] width 850 height 12
copy div "Nguyễn Tấn Việt 0768.333.247"
click at [118, 21] on span "SỬA ĐƠN HÀNG" at bounding box center [93, 18] width 75 height 9
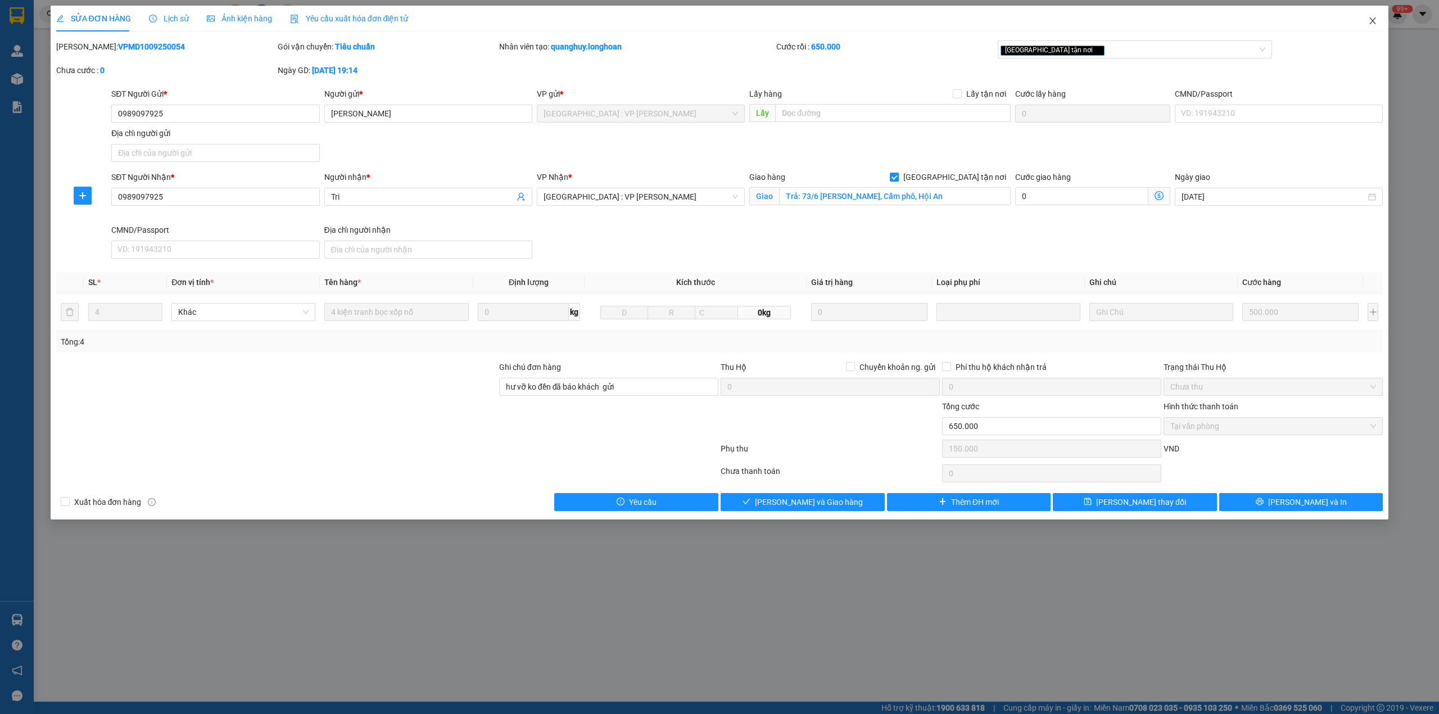
click at [1382, 21] on span "Close" at bounding box center [1372, 21] width 31 height 31
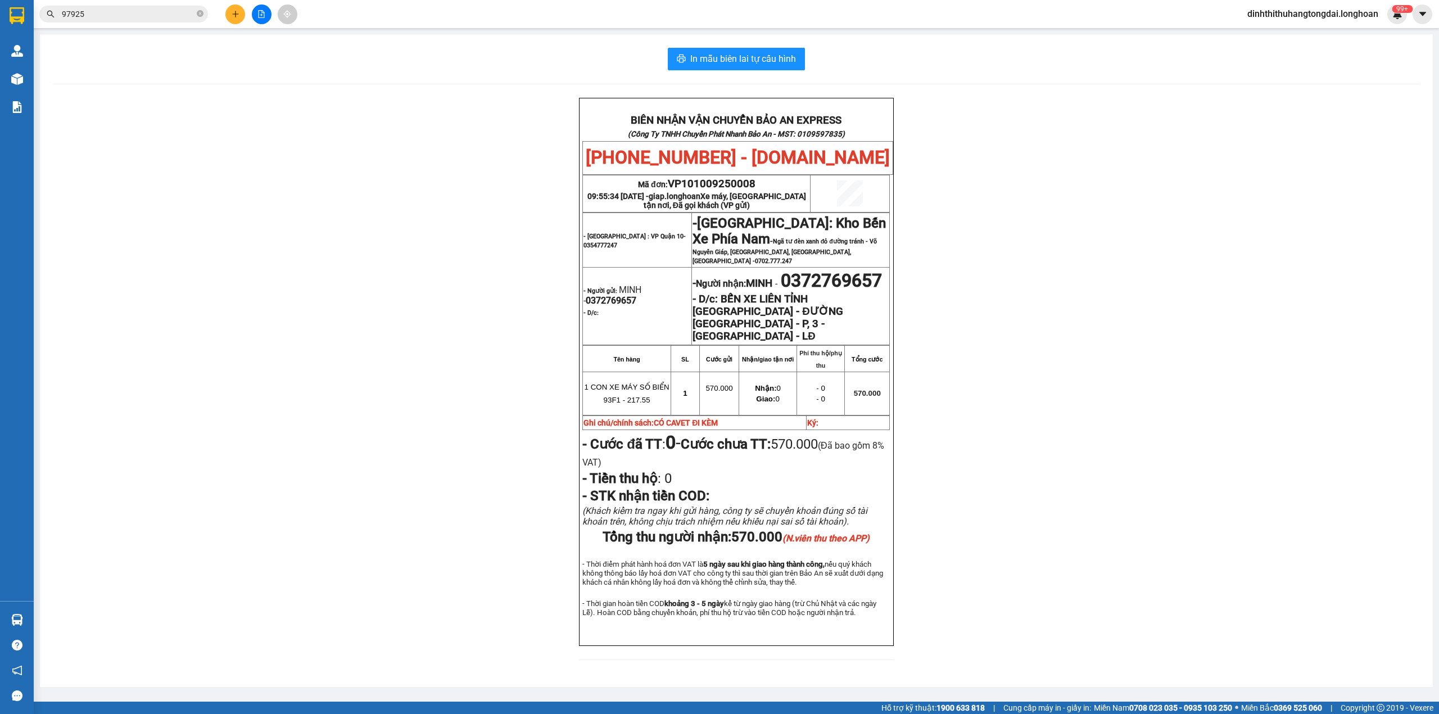
click at [119, 10] on input "97925" at bounding box center [128, 14] width 133 height 12
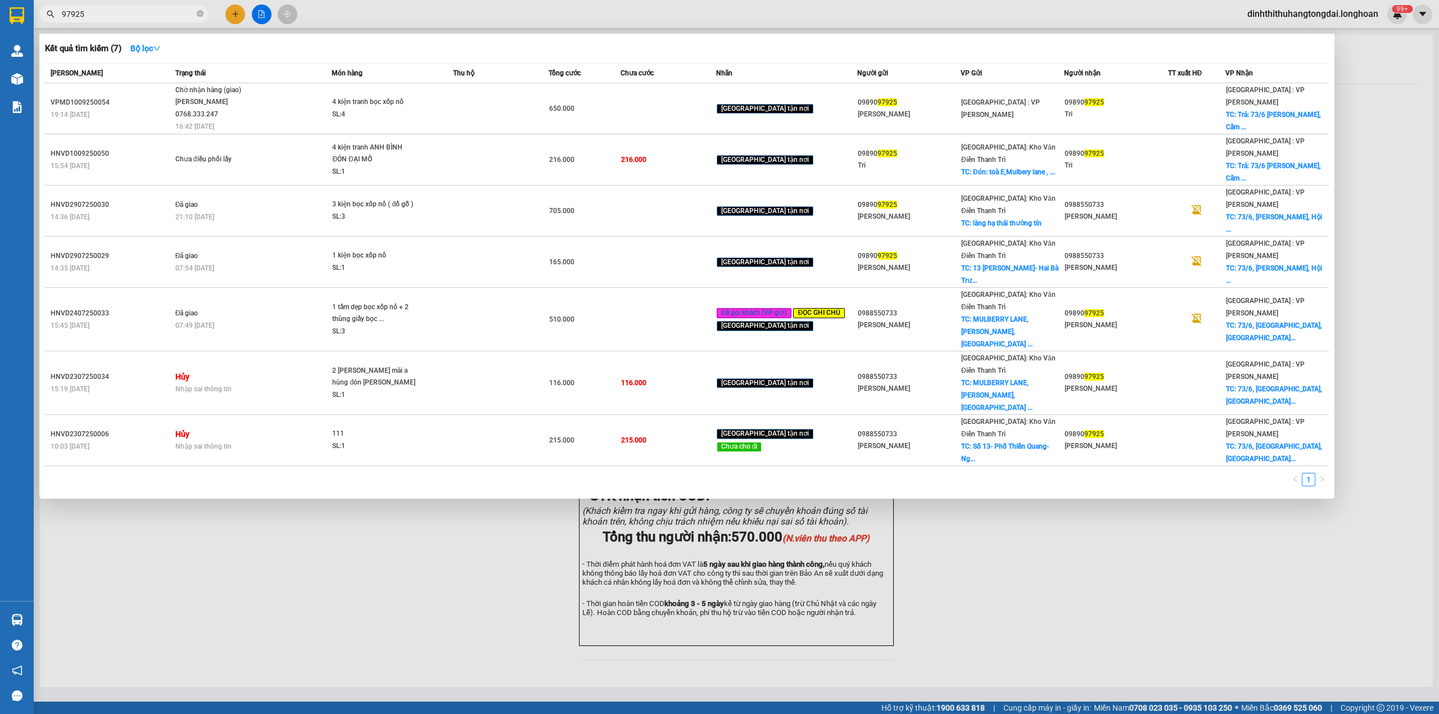
click at [119, 10] on input "97925" at bounding box center [128, 14] width 133 height 12
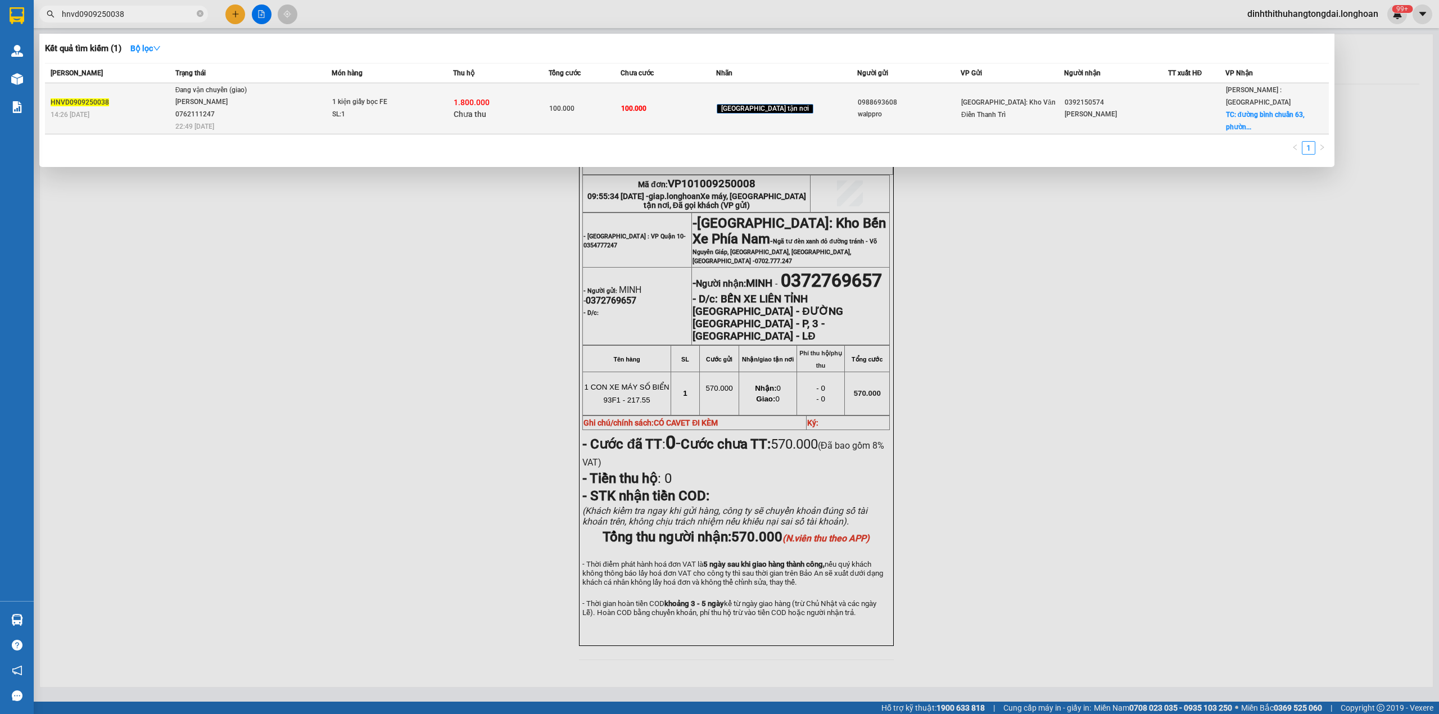
type input "hnvd0909250038"
click at [239, 91] on div "Đang vận chuyển (giao)" at bounding box center [217, 90] width 84 height 12
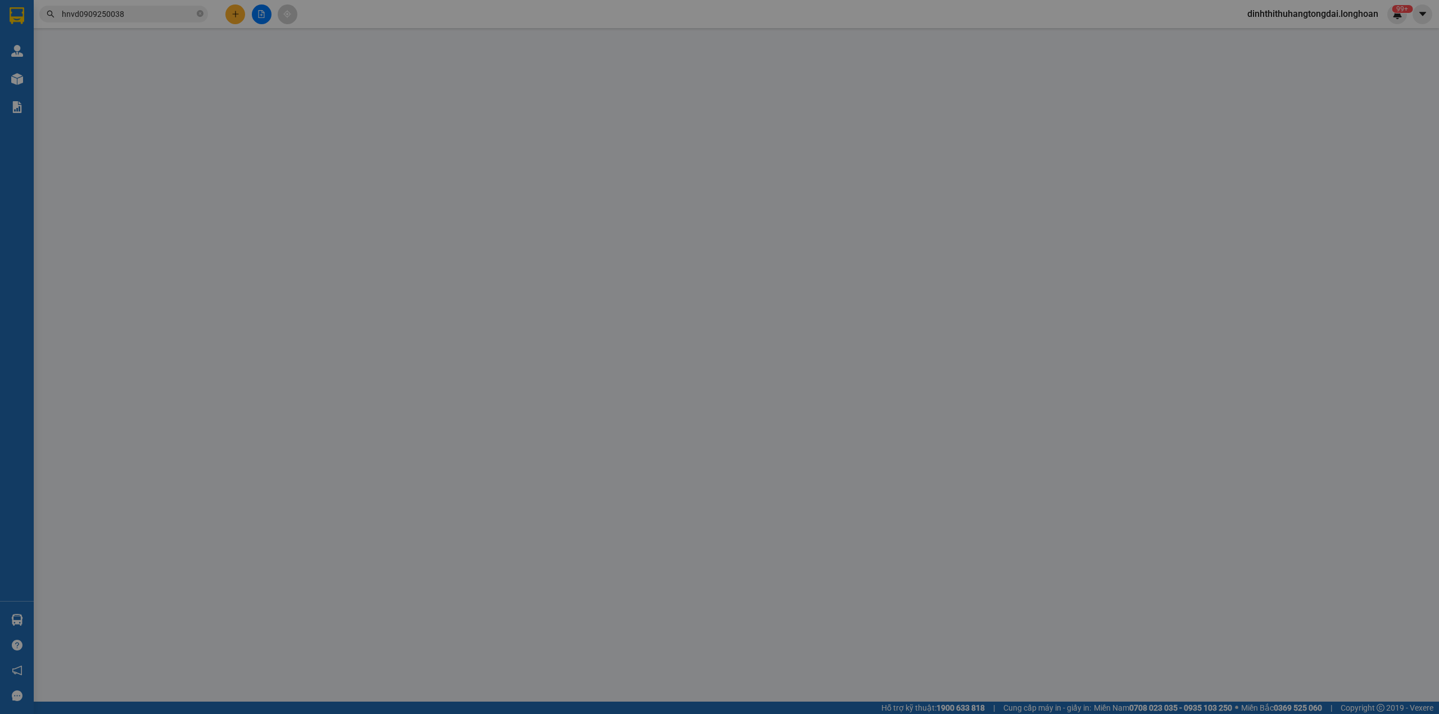
type input "0988693608"
type input "walppro"
type input "0392150574"
type input "Trương Văn Kiên"
checkbox input "true"
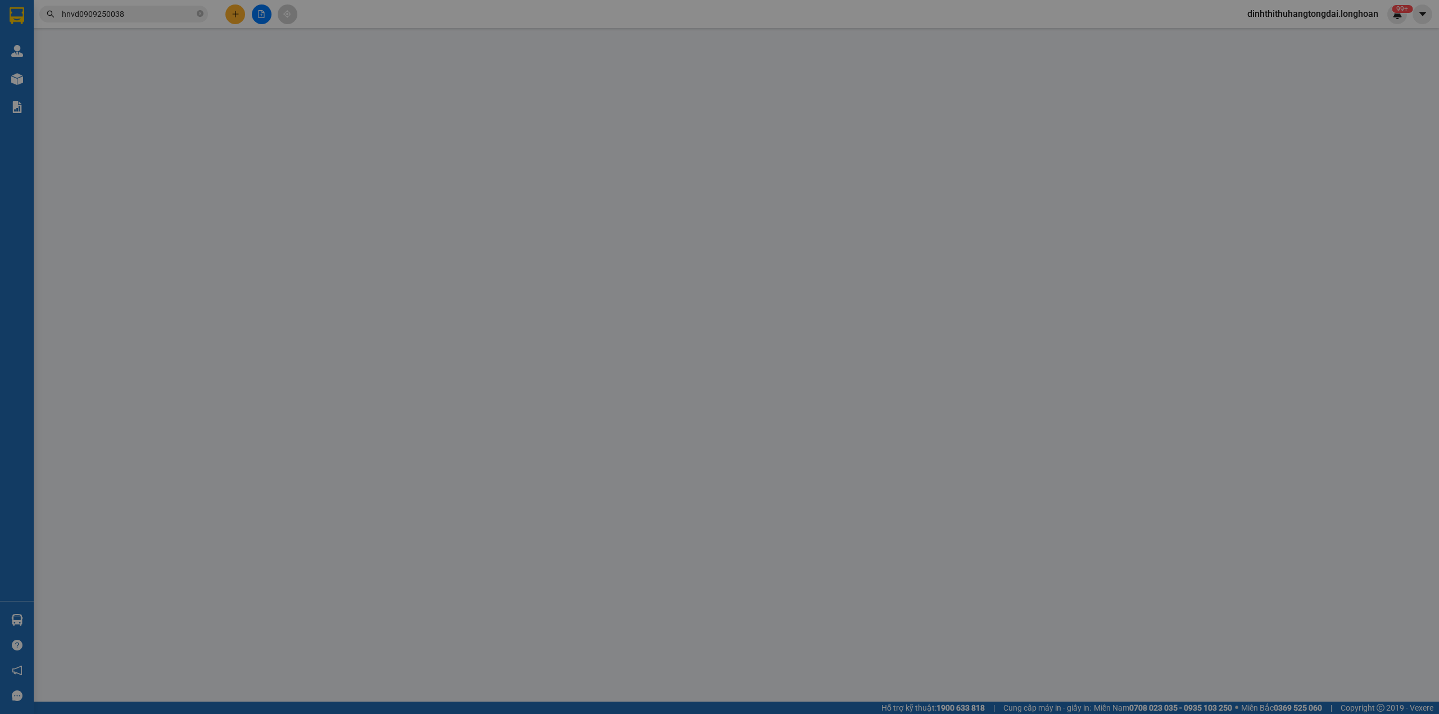
type input "đường bình chuẩn 63, phường bình chuẩn, thuận an, bình dương"
type input "100.000"
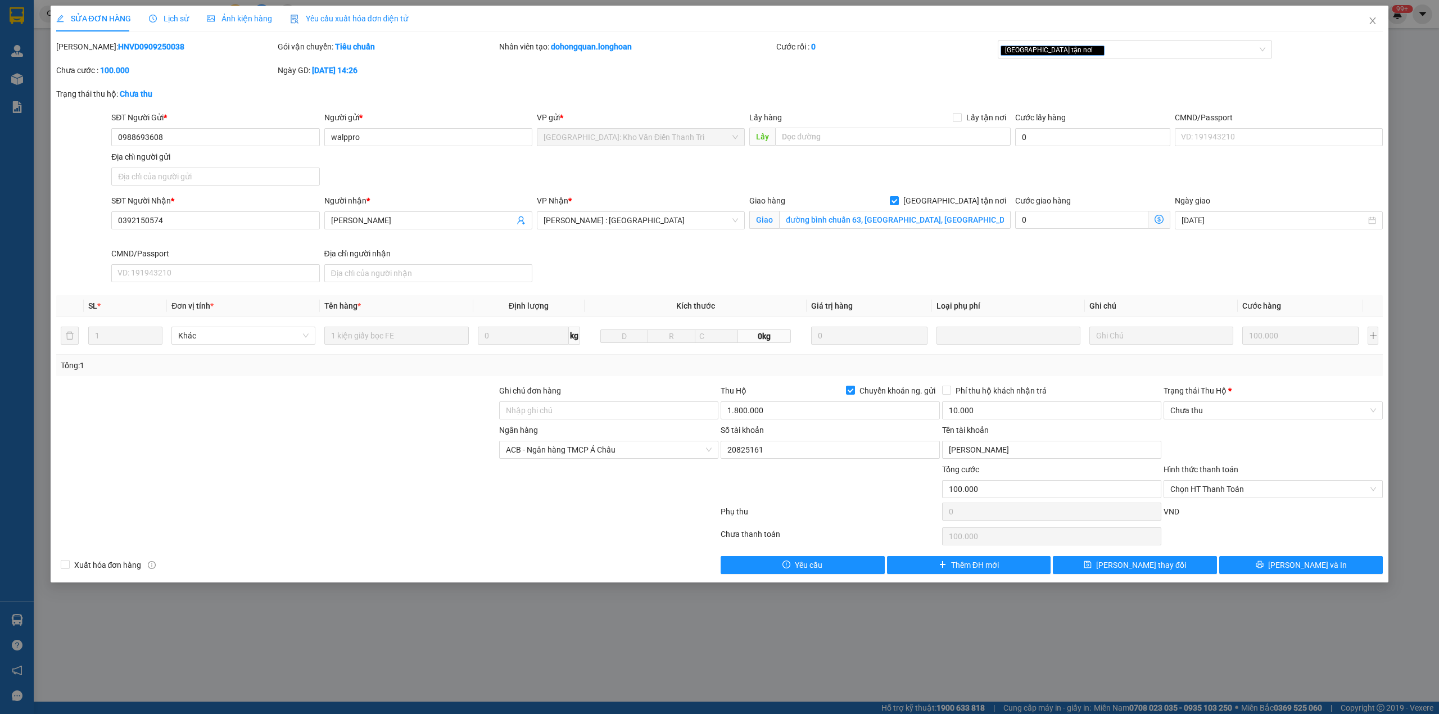
click at [160, 26] on div "Lịch sử" at bounding box center [169, 19] width 40 height 26
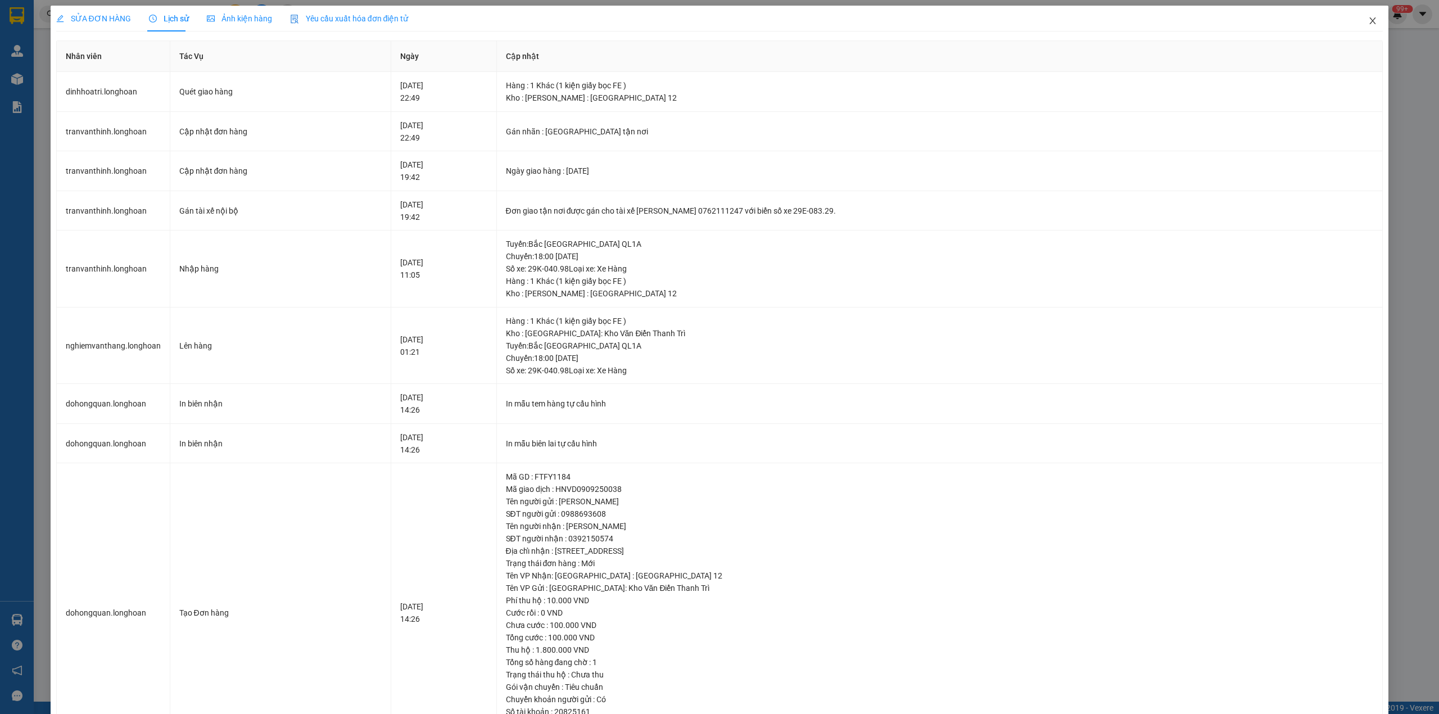
drag, startPoint x: 1369, startPoint y: 18, endPoint x: 1364, endPoint y: 21, distance: 6.1
click at [1364, 21] on span "Close" at bounding box center [1372, 21] width 31 height 31
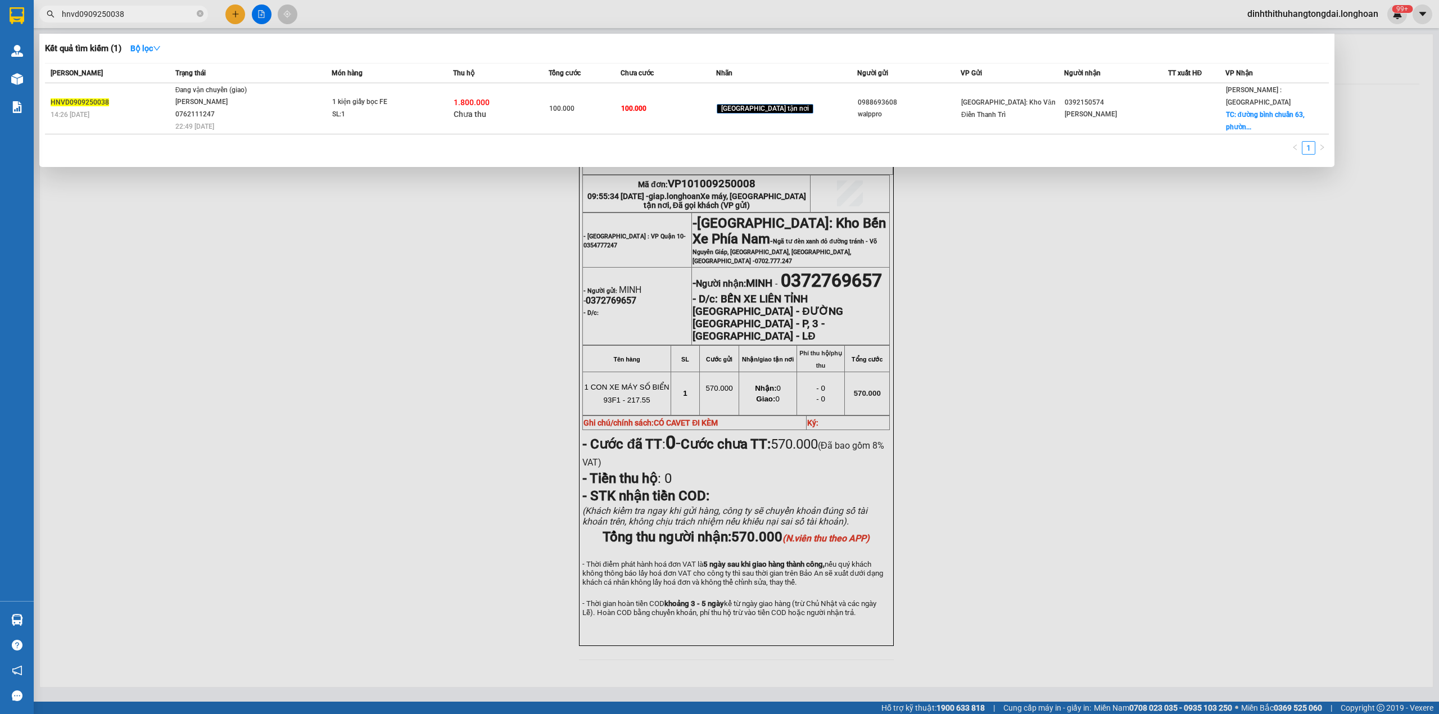
click at [136, 16] on input "hnvd0909250038" at bounding box center [128, 14] width 133 height 12
paste input "0377671301"
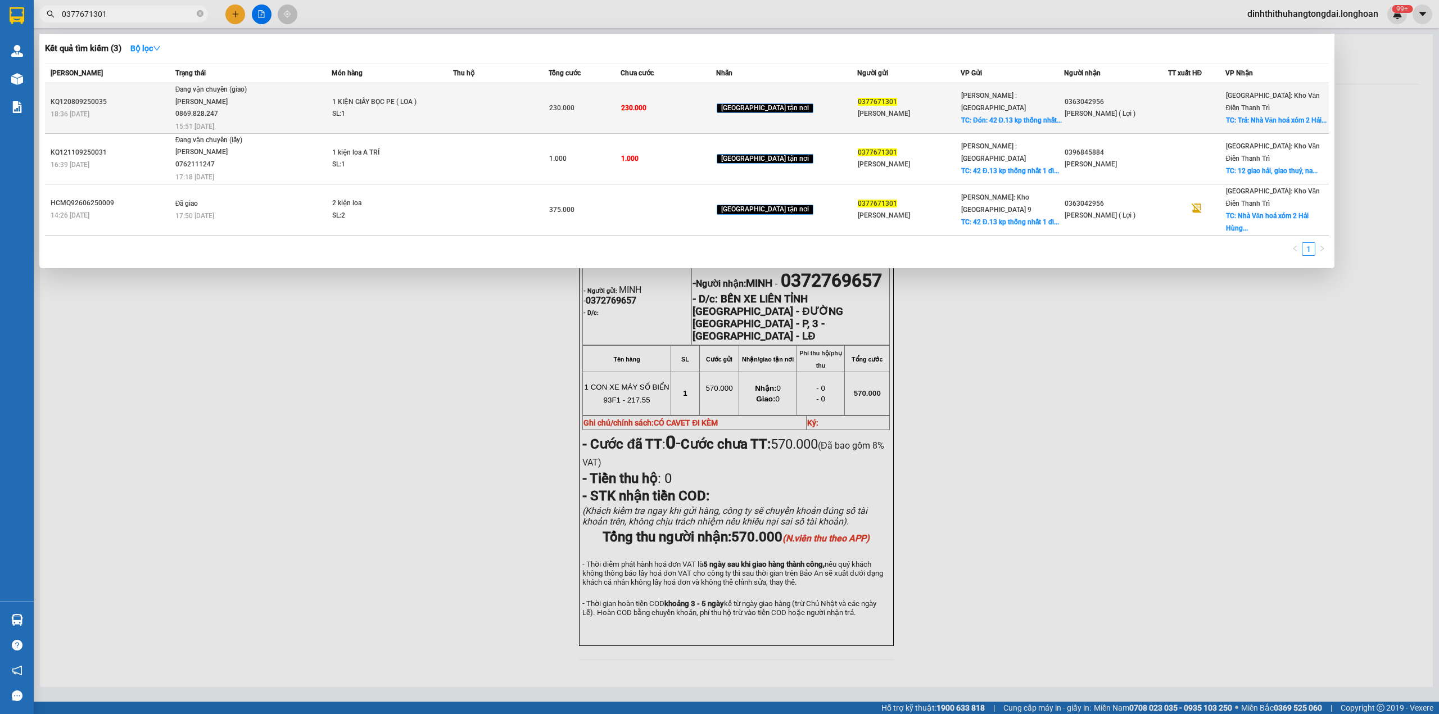
type input "0377671301"
click at [349, 100] on div "1 KIỆN GIẤY BỌC PE ( LOA )" at bounding box center [374, 102] width 84 height 12
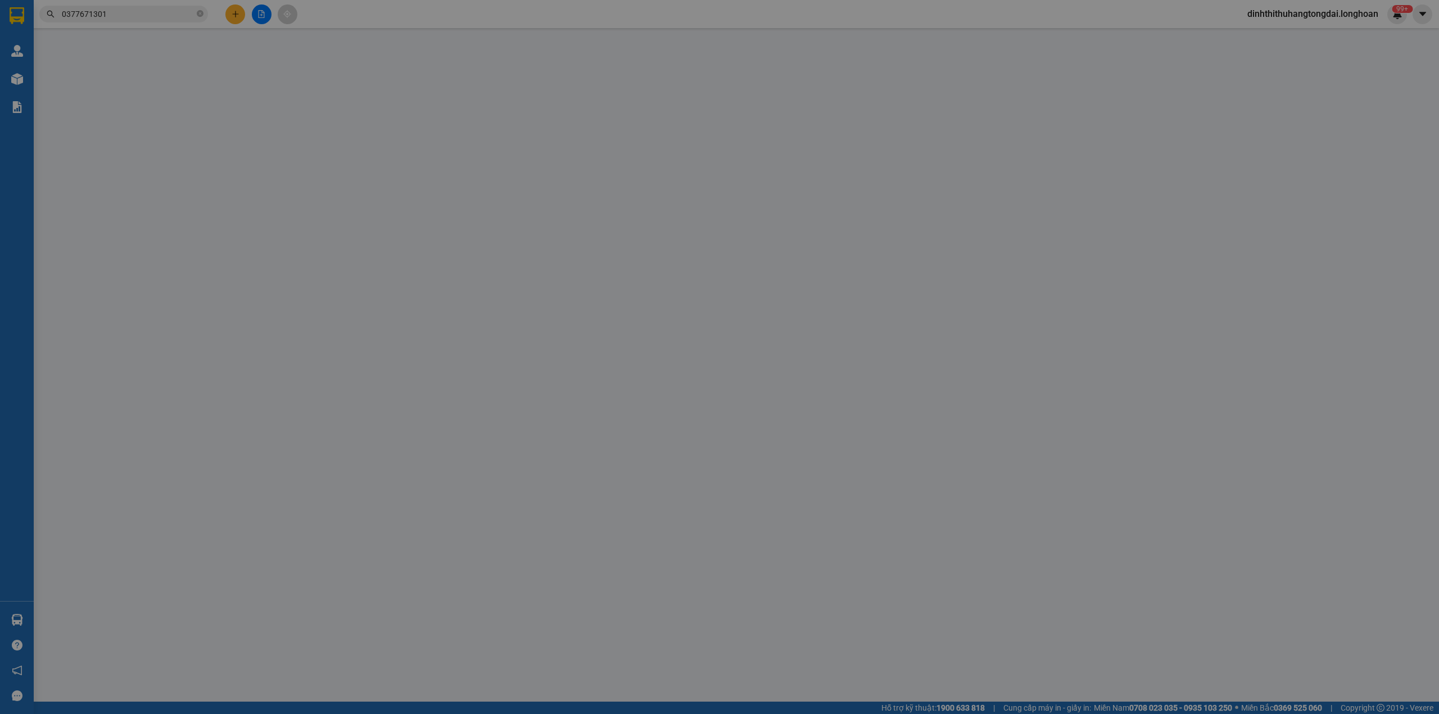
type input "0377671301"
type input "Phương Đỗ"
checkbox input "true"
type input "Đón: 42 Đ.13 kp thống nhất 1 dĩ an bình dương"
type input "0363042956"
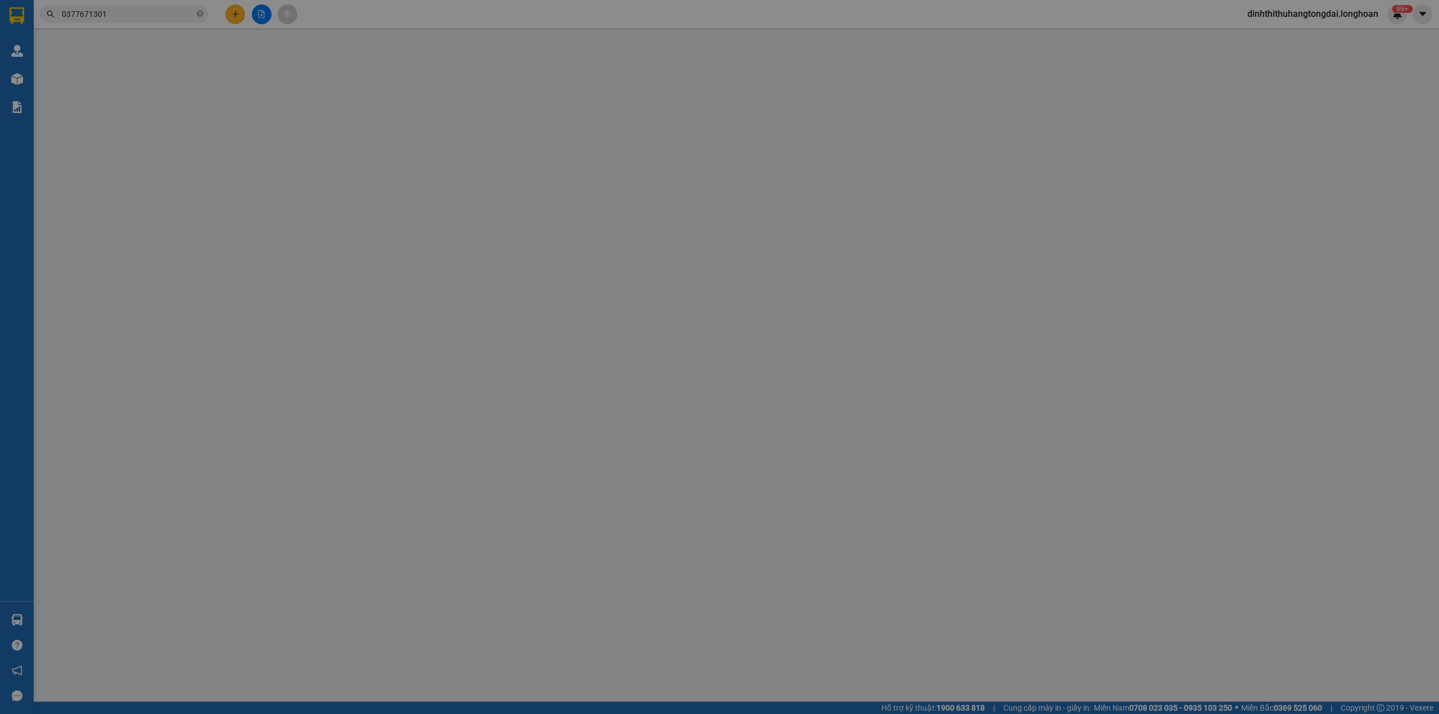
type input "Vũ Thị Dung ( Lợi )"
checkbox input "true"
type input "Trả: Nhà Văn hoá xóm 2 Hải Hùng . Giao Hải . Giao Thuỷ . Nam định ( đường vào n…"
type input "230.000"
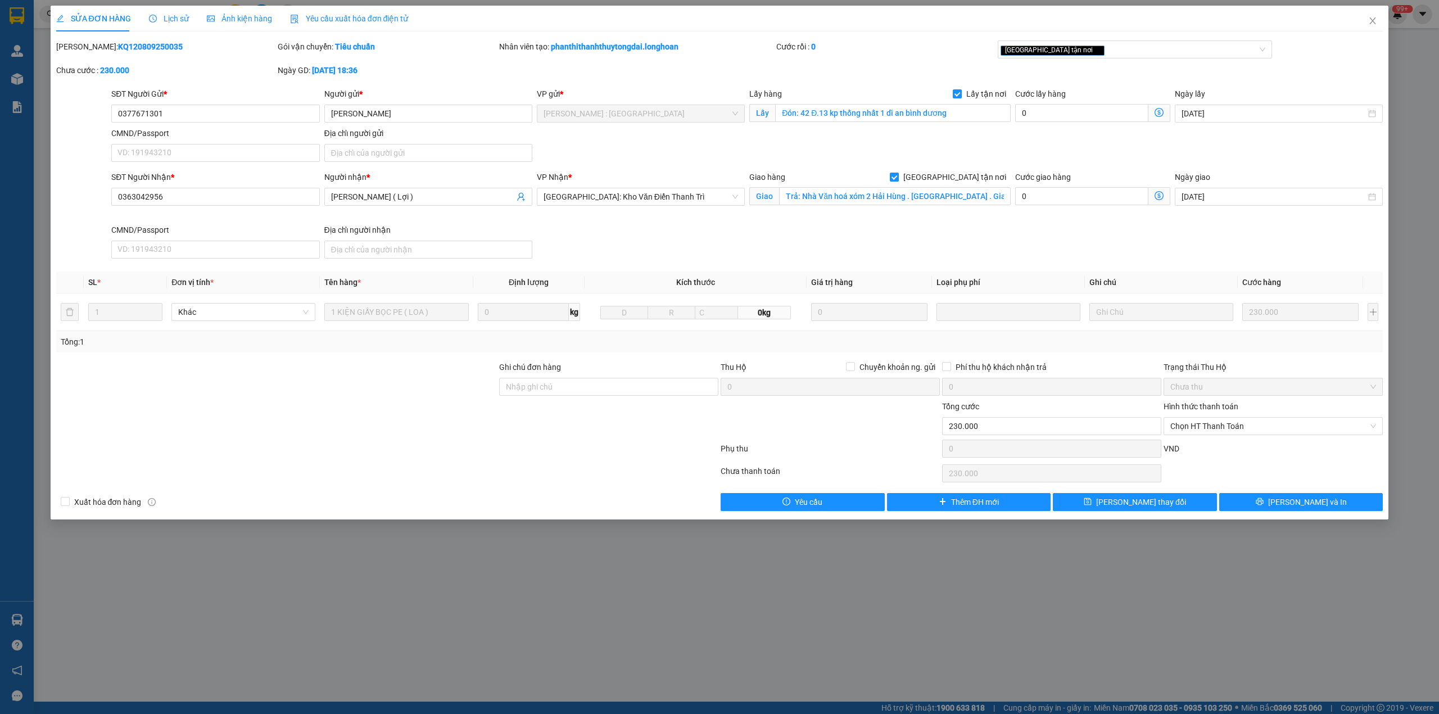
click at [163, 19] on span "Lịch sử" at bounding box center [169, 18] width 40 height 9
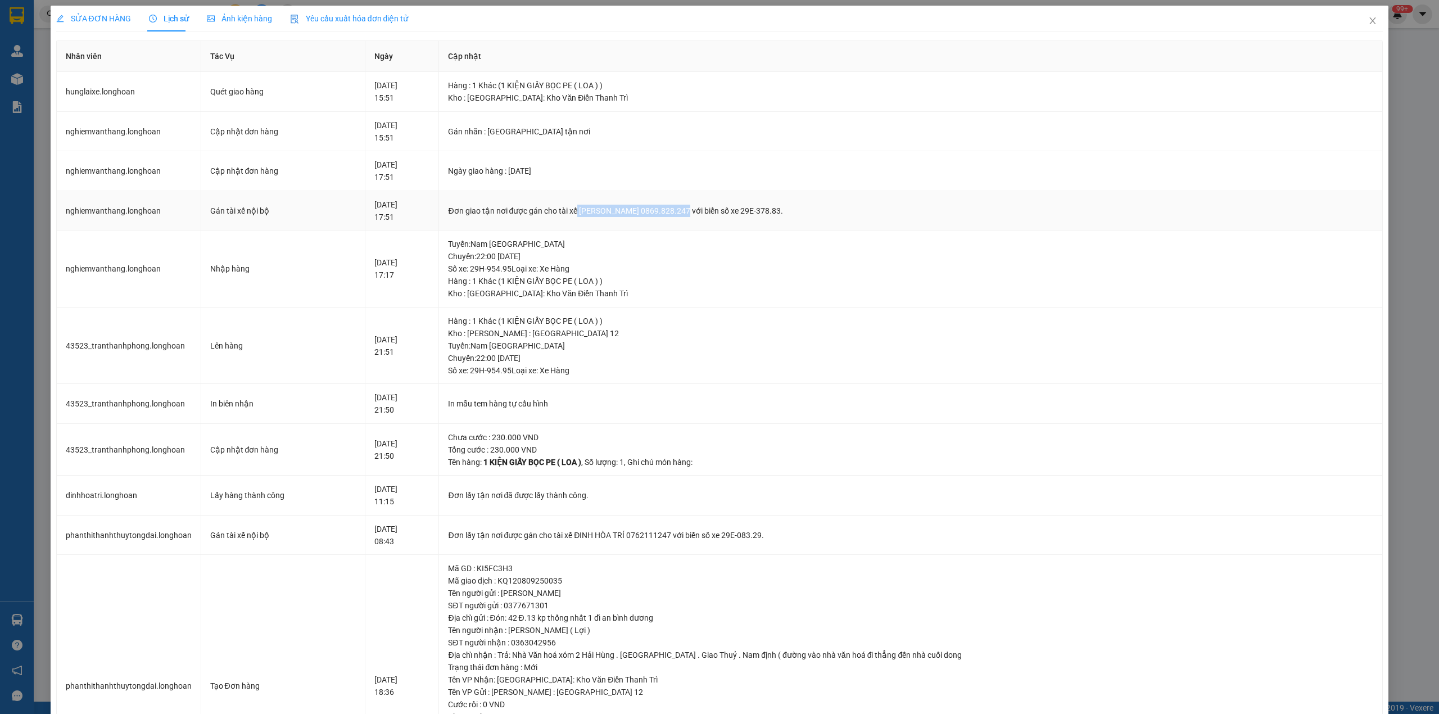
drag, startPoint x: 614, startPoint y: 210, endPoint x: 710, endPoint y: 210, distance: 95.6
click at [710, 210] on div "Đơn giao tận nơi được gán cho tài xế Trần Văn Kiên 0869.828.247 với biển số xe …" at bounding box center [911, 211] width 926 height 12
copy div "Trần Văn Kiên 0869.828.247"
click at [1369, 19] on icon "close" at bounding box center [1373, 20] width 9 height 9
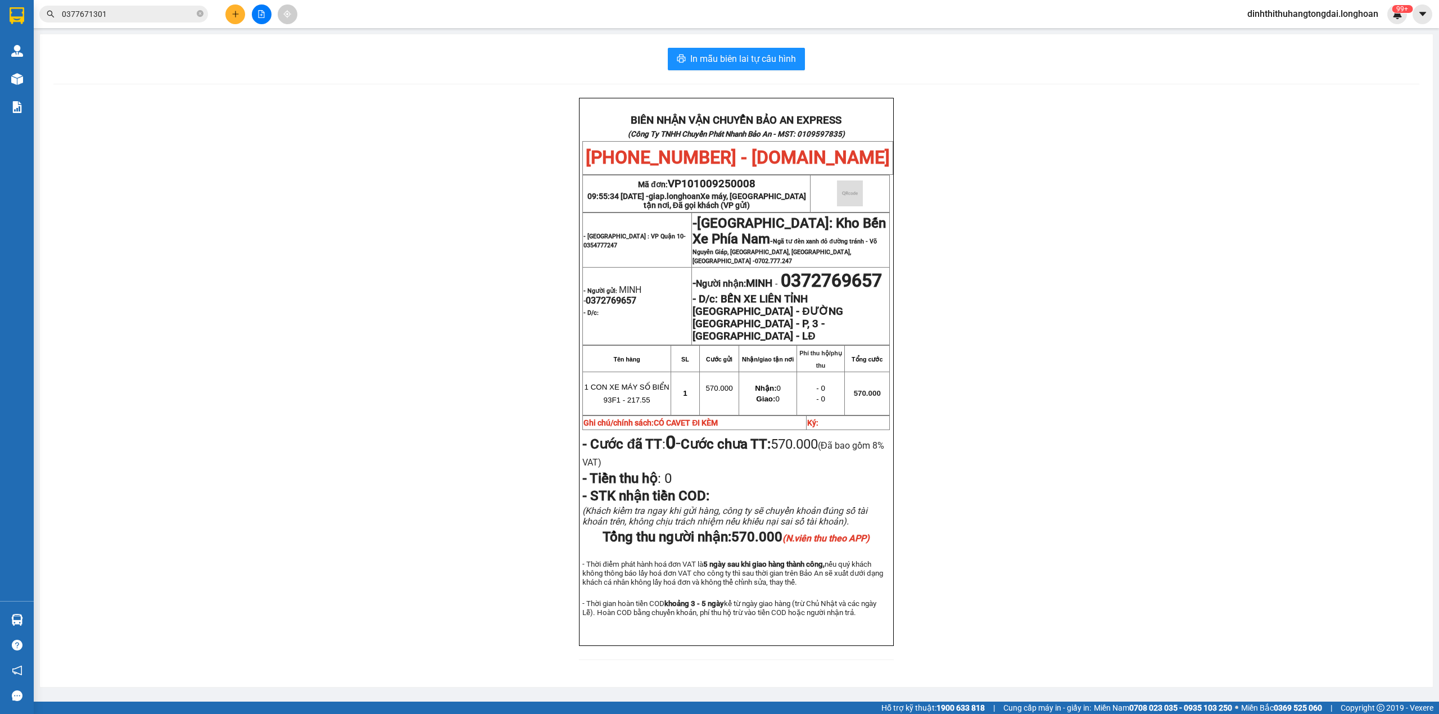
click at [115, 8] on input "0377671301" at bounding box center [128, 14] width 133 height 12
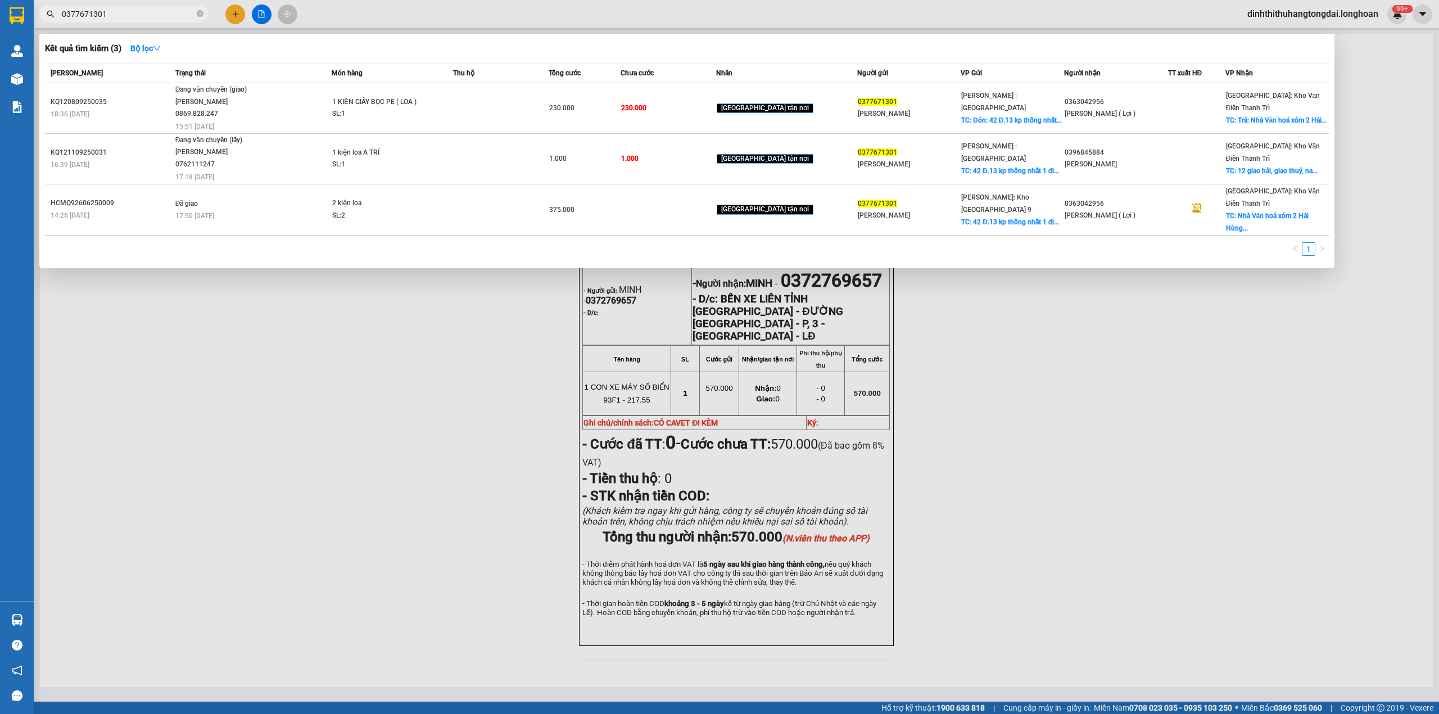
click at [115, 8] on input "0377671301" at bounding box center [128, 14] width 133 height 12
paste input "968517416"
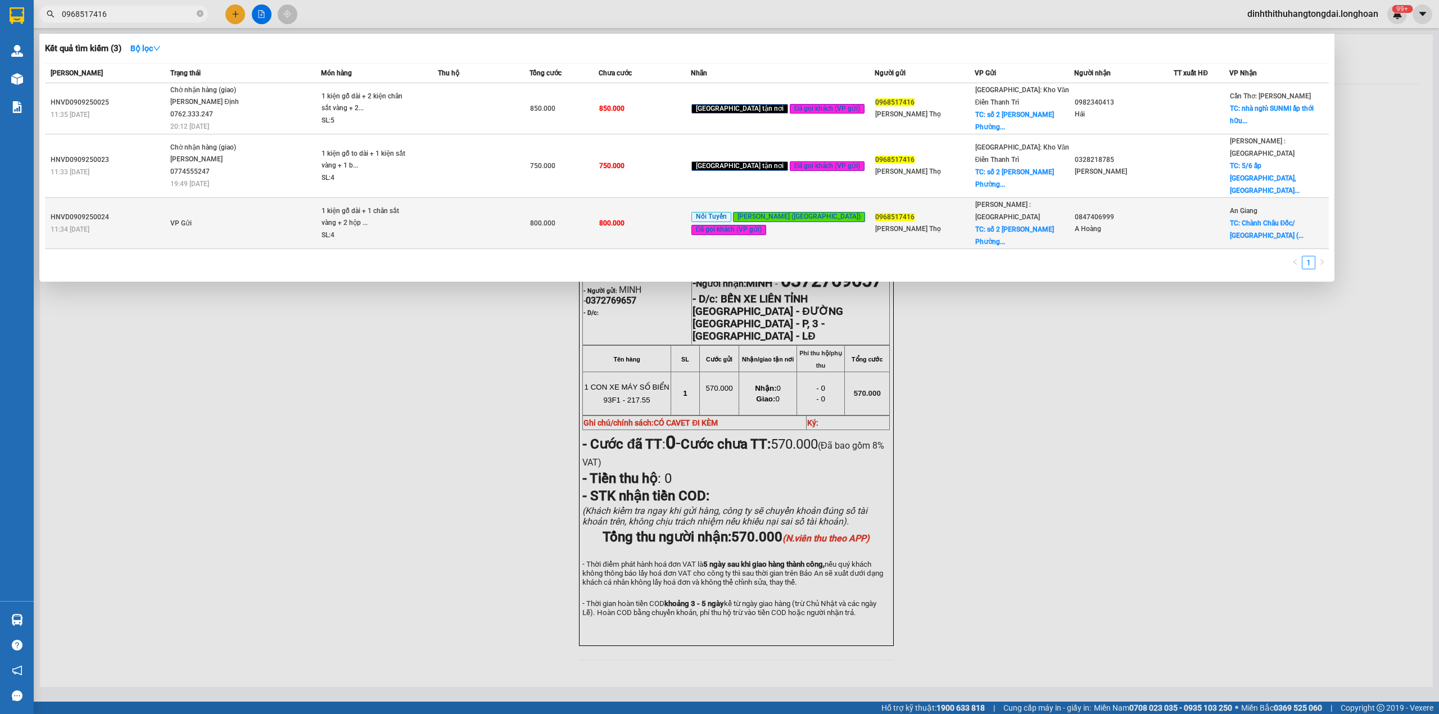
type input "0968517416"
click at [221, 198] on td "VP Gửi" at bounding box center [245, 223] width 154 height 51
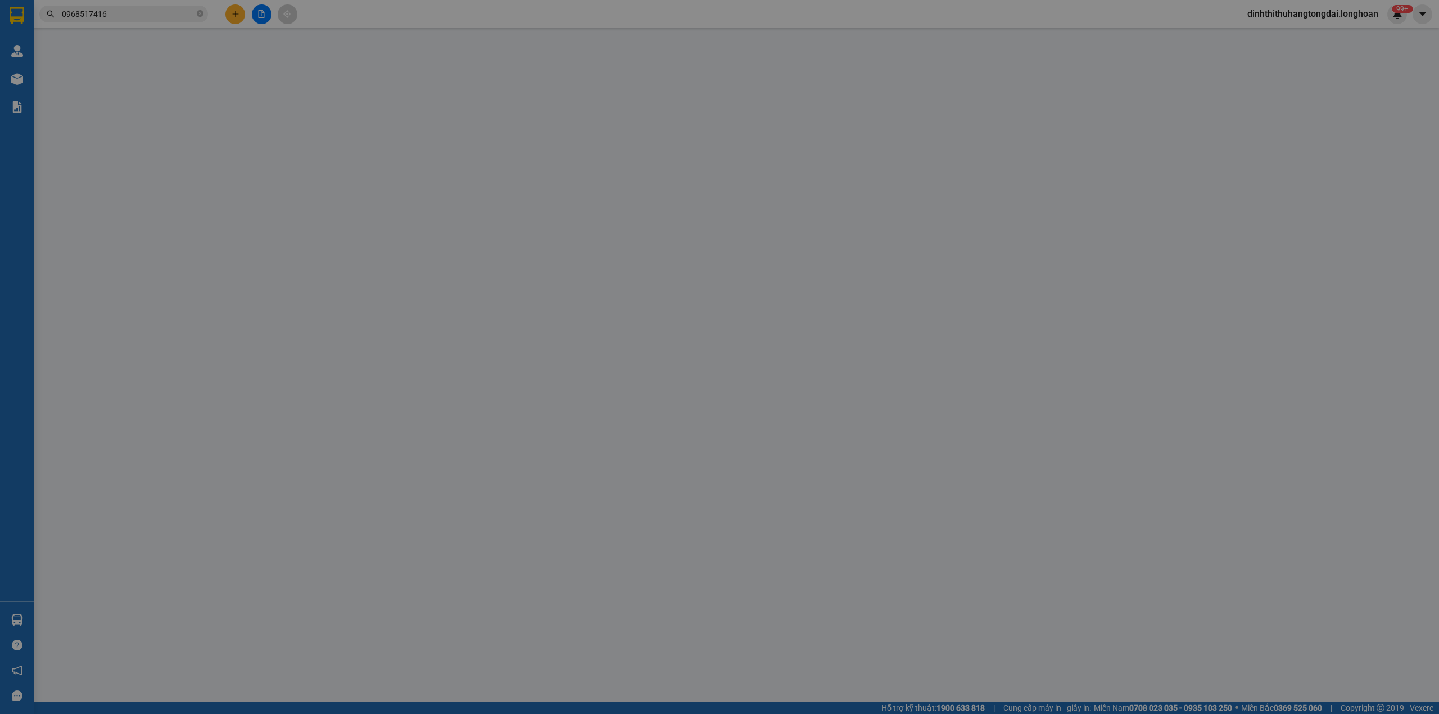
type input "0968517416"
type input "Trần Quý Thọ"
checkbox input "true"
type input "số 2 Đặng thùy trâm Phường Nghĩa đô HN"
type input "0847406999"
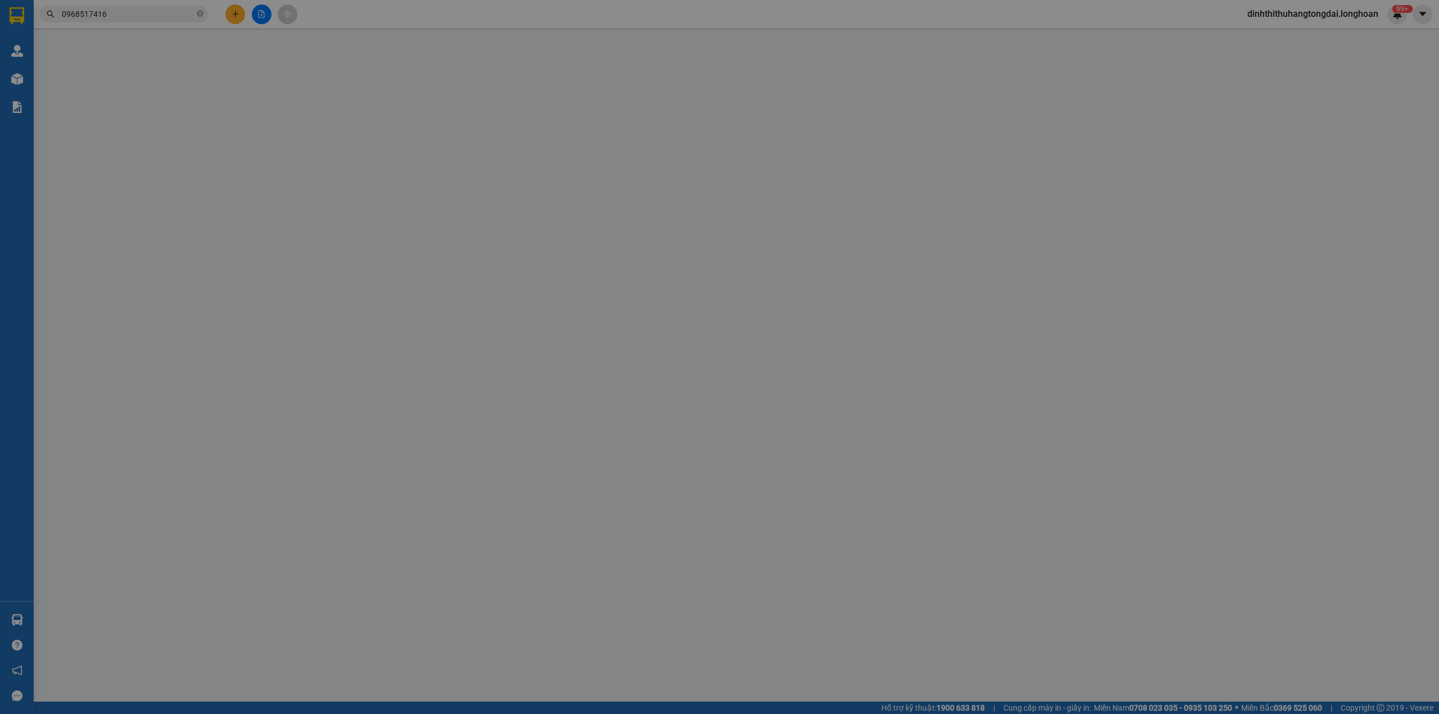
type input "A Hoàng"
checkbox input "true"
type input "Chành Châu Đốc/ Châu Đốc (NL): 257 Hoàng Diệu, Châu Phú B, TP Châu Đốc"
type input "hàng giao nguyên kiện, hư vỡ ko đền"
type input "800.000"
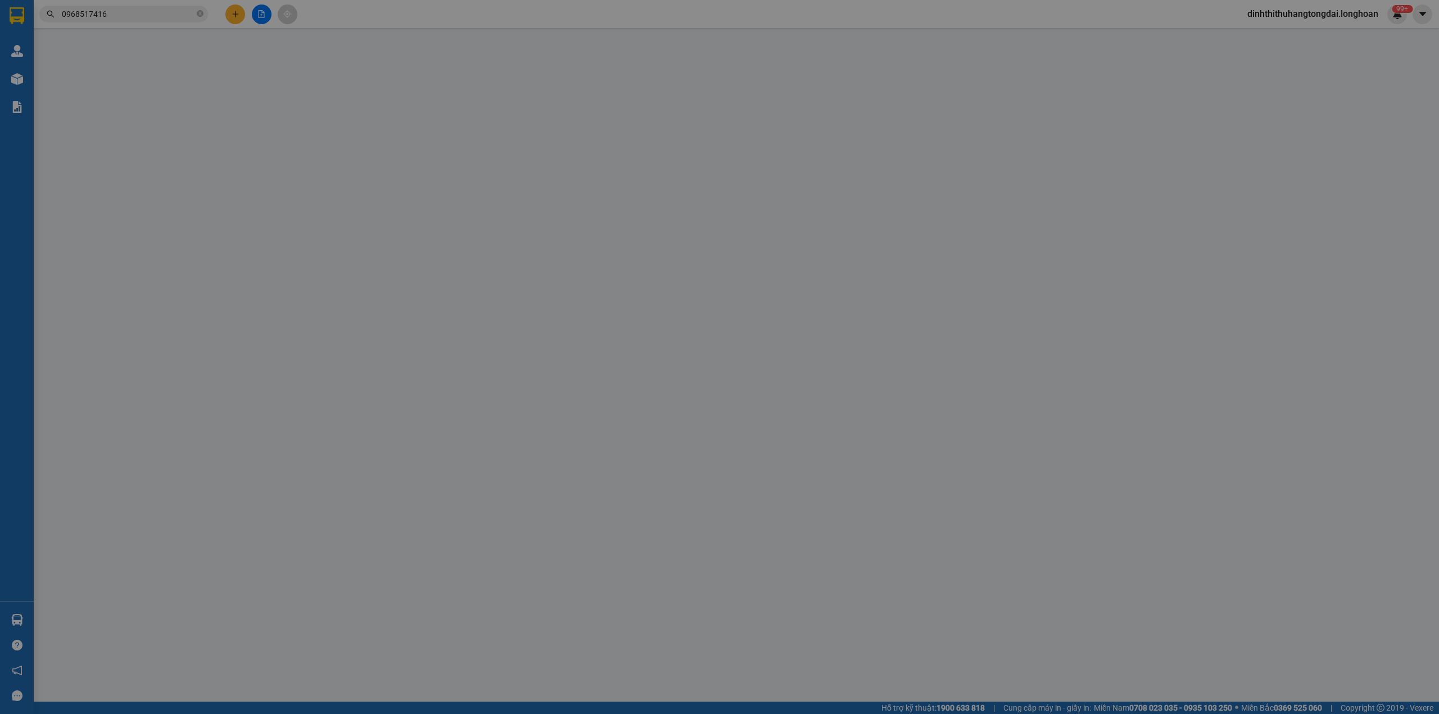
type input "800.000"
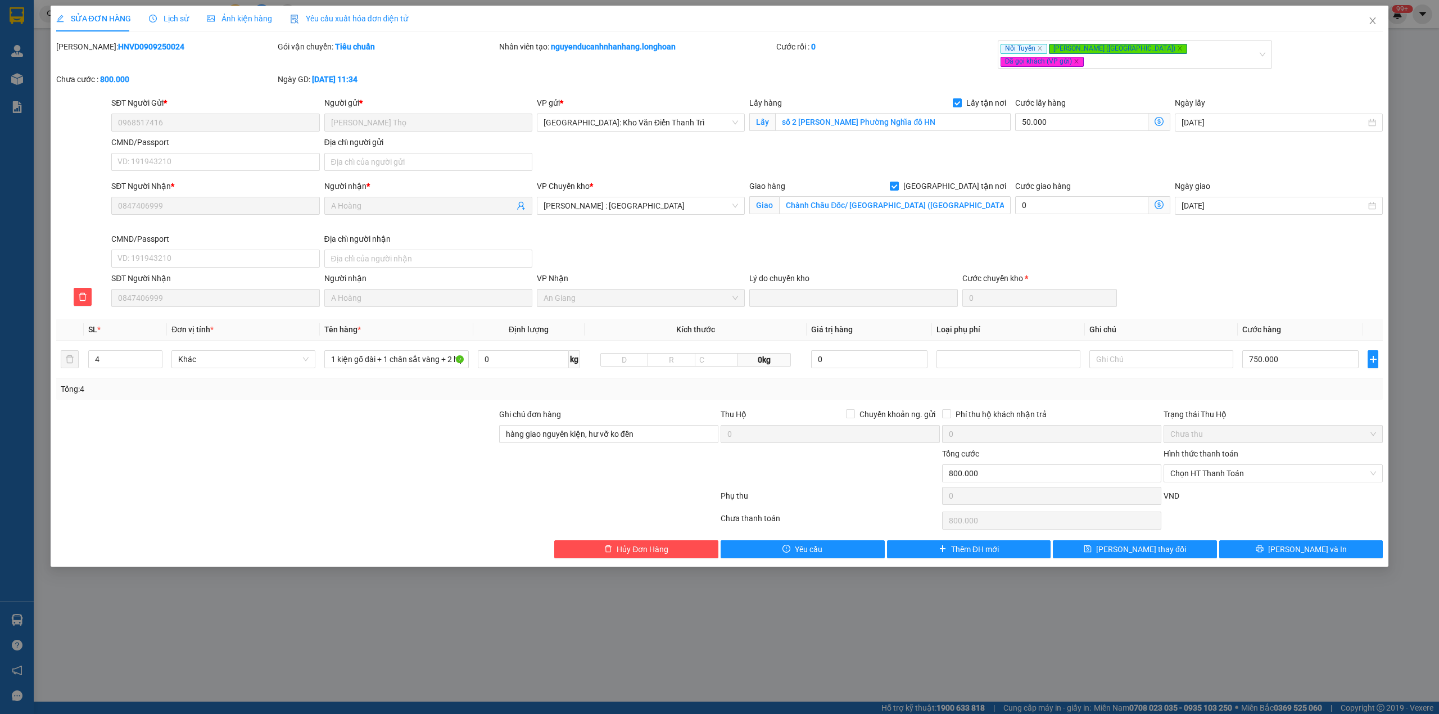
click at [163, 21] on span "Lịch sử" at bounding box center [169, 18] width 40 height 9
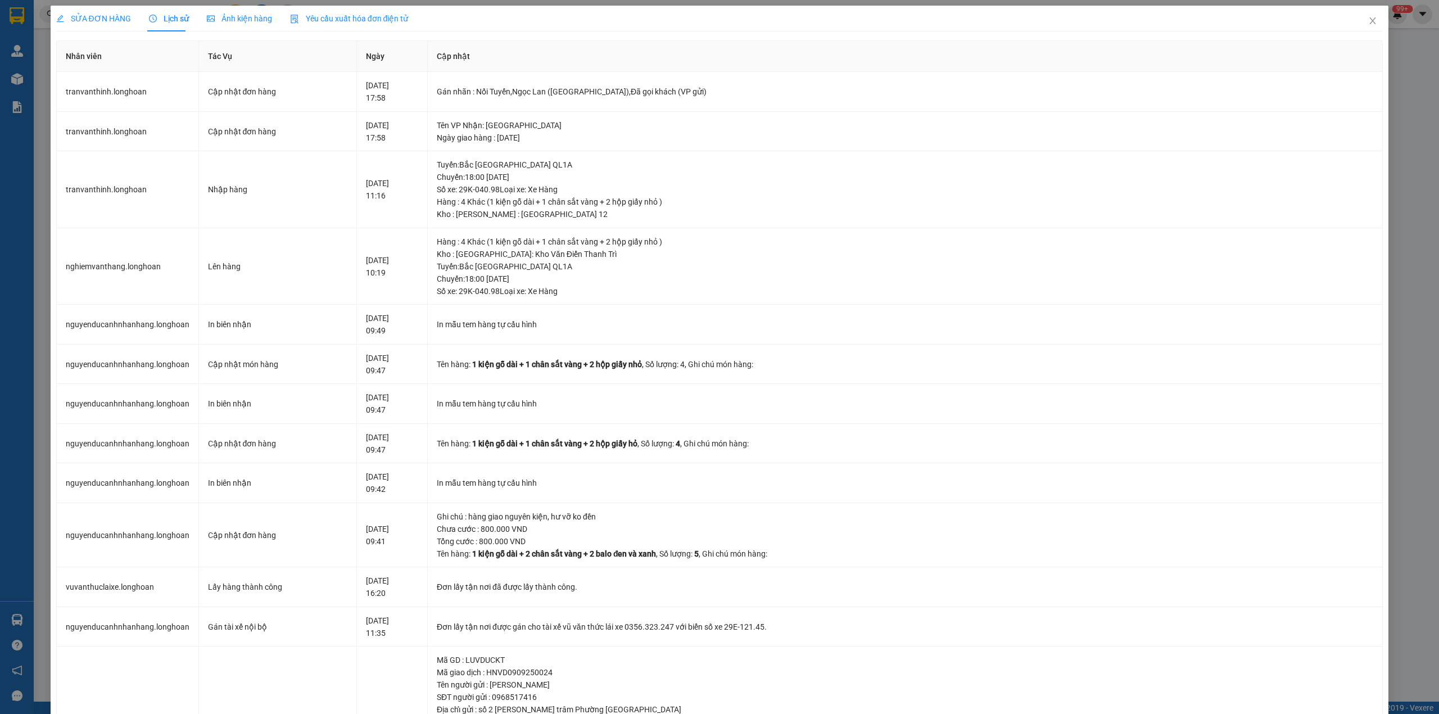
click at [90, 14] on span "SỬA ĐƠN HÀNG" at bounding box center [93, 18] width 75 height 9
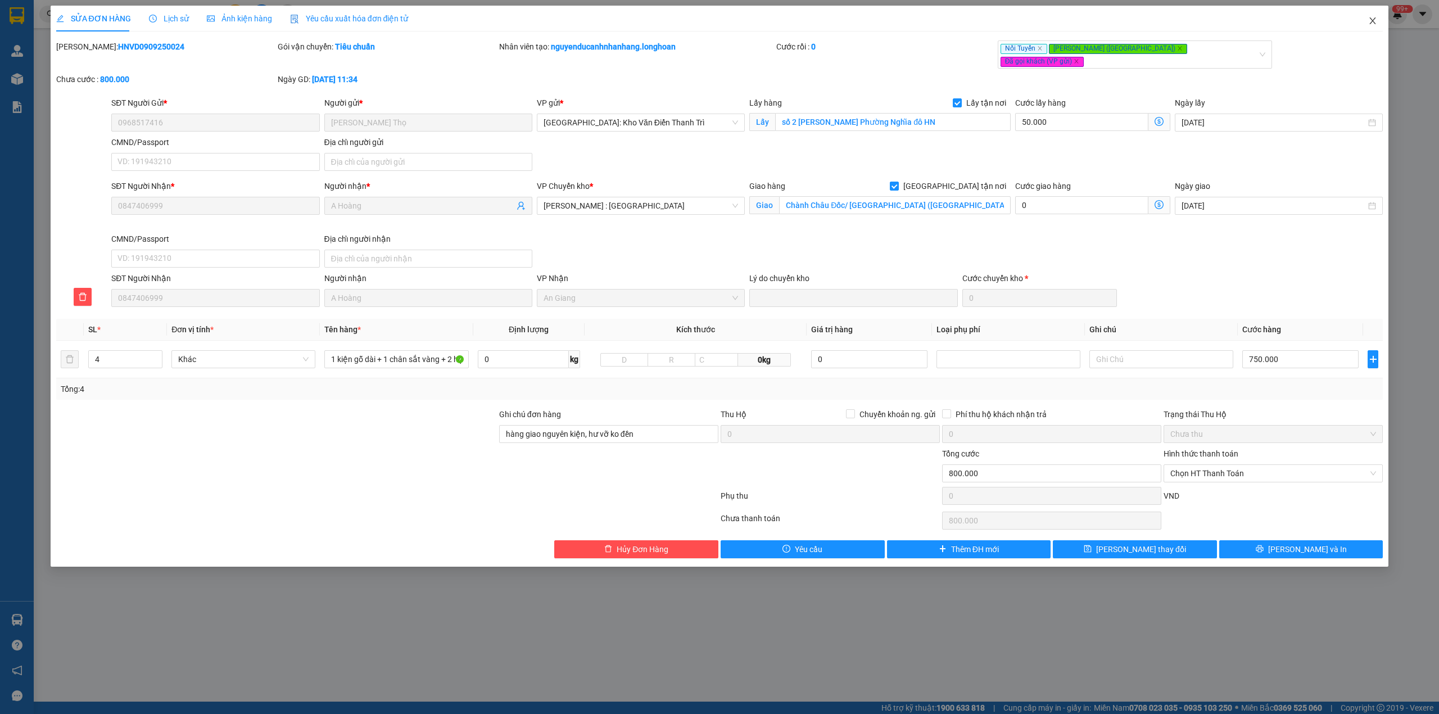
click at [1363, 27] on span "Close" at bounding box center [1372, 21] width 31 height 31
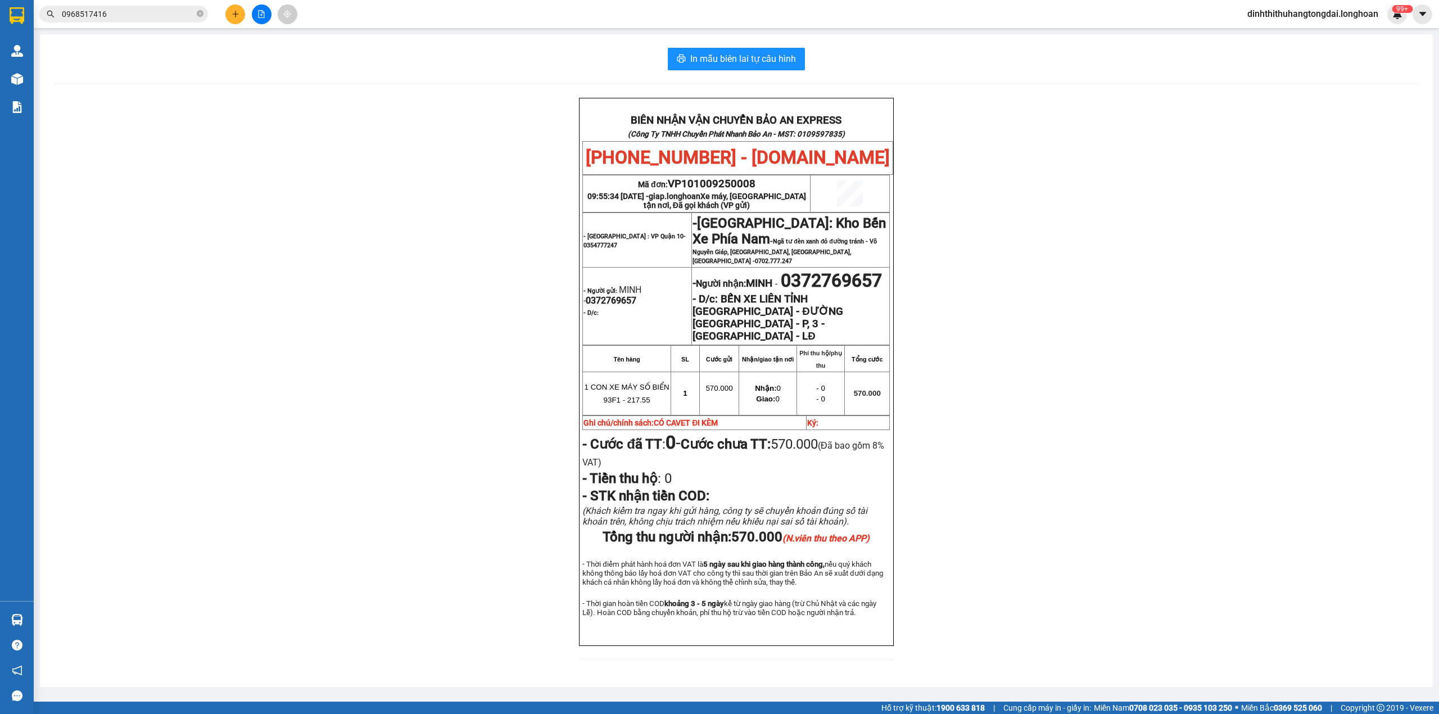
click at [162, 11] on input "0968517416" at bounding box center [128, 14] width 133 height 12
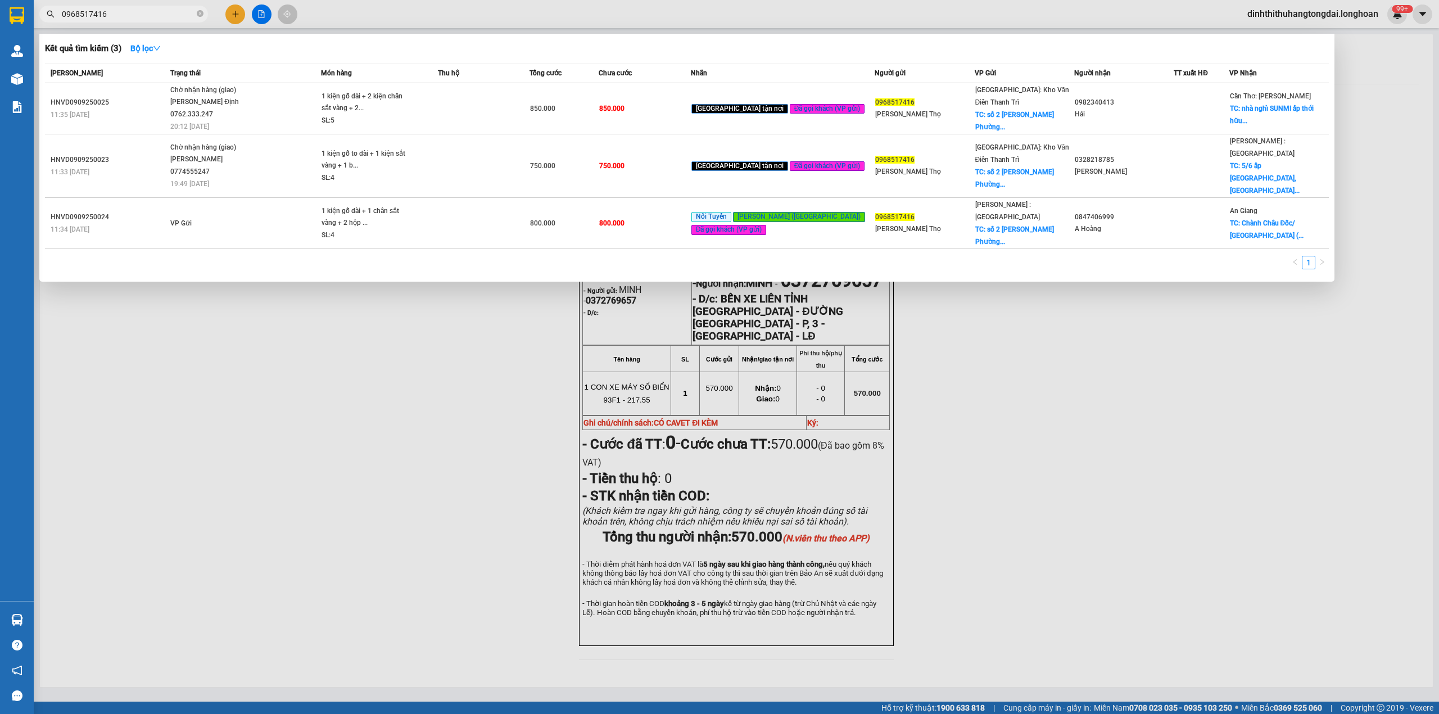
click at [100, 13] on input "0968517416" at bounding box center [128, 14] width 133 height 12
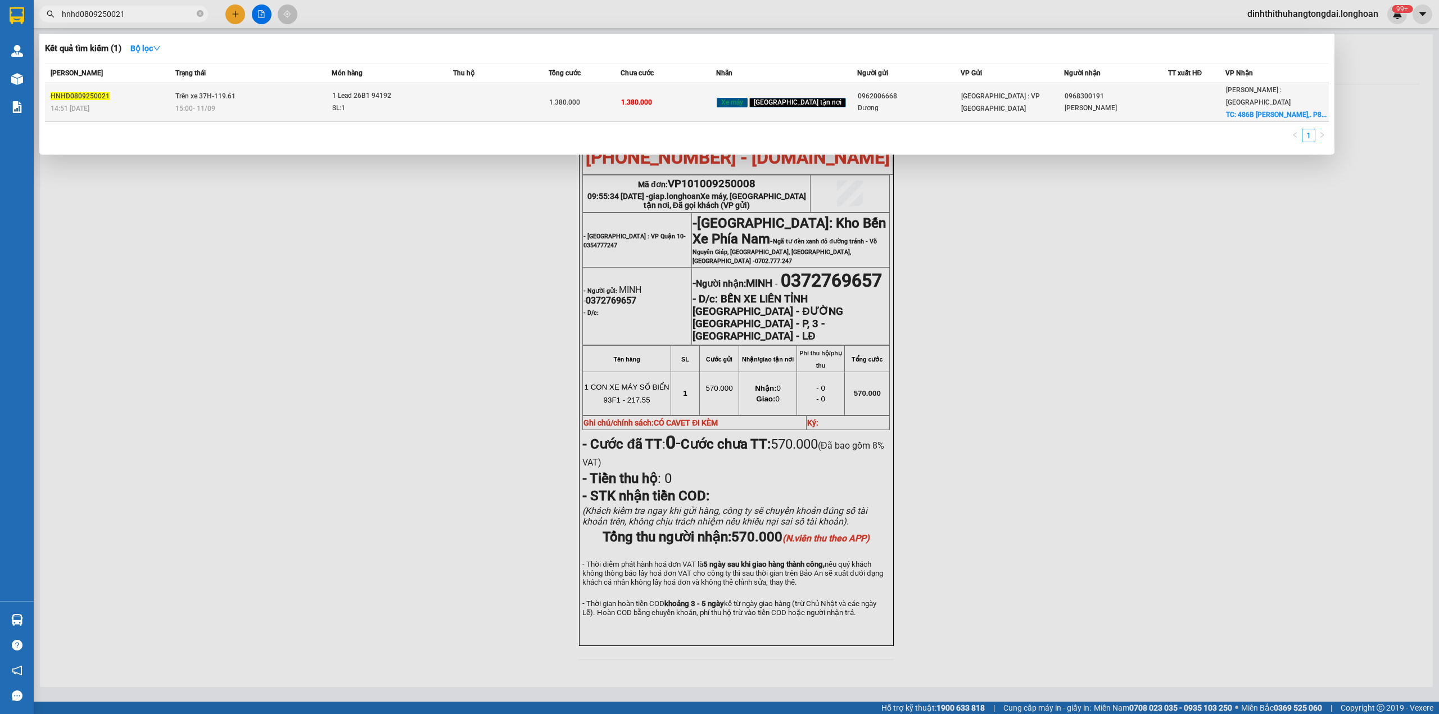
type input "hnhd0809250021"
click at [300, 87] on td "Trên xe 37H-119.61 15:00 [DATE]" at bounding box center [253, 102] width 160 height 39
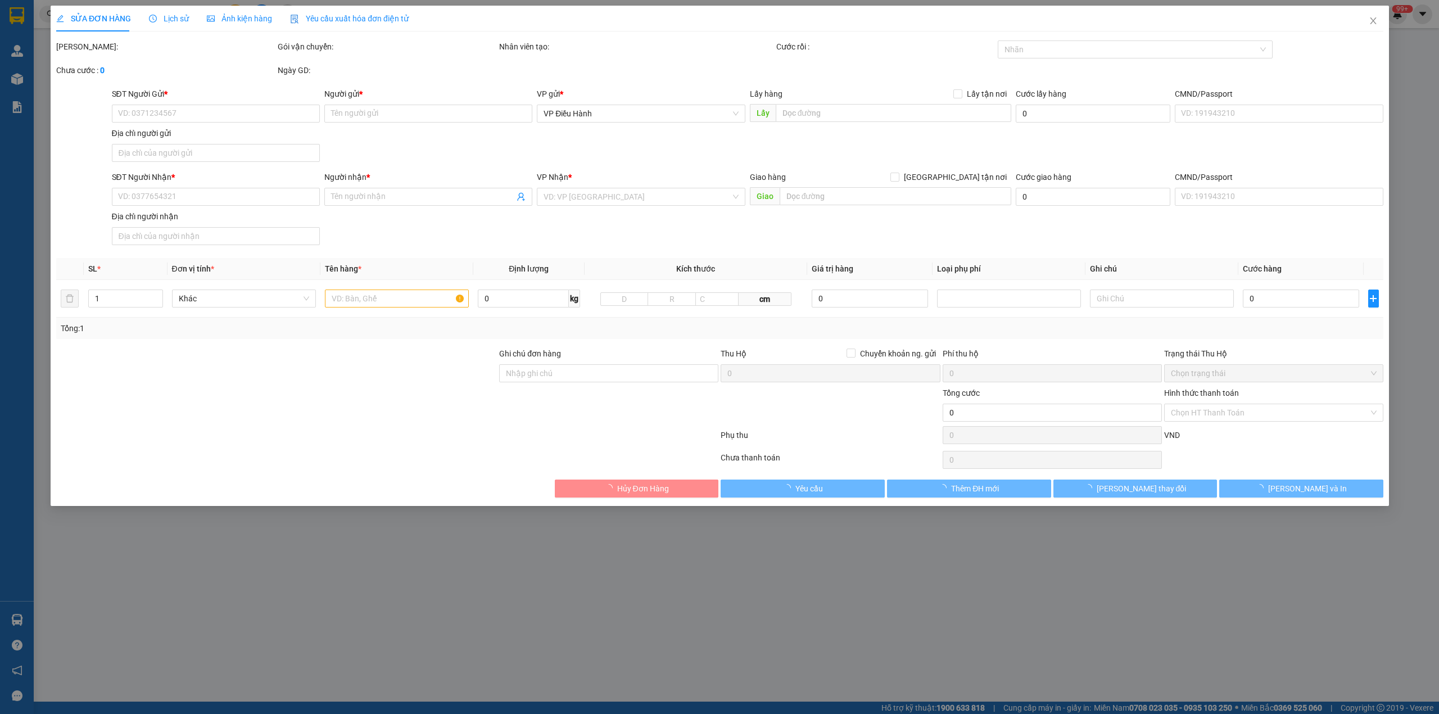
type input "0962006668"
type input "Dương"
type input "0968300191"
type input "Hà Phương"
checkbox input "true"
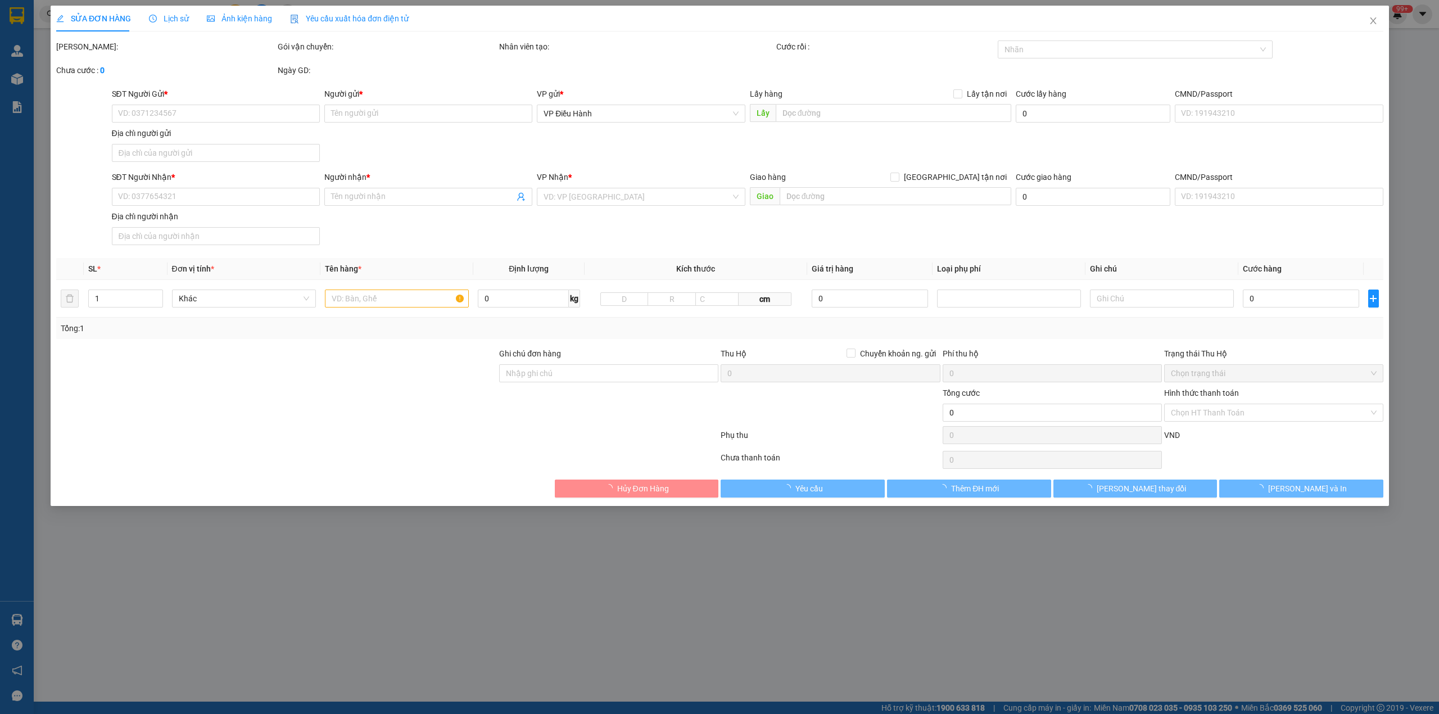
type input "486B Trương Công Định,. P8,. Vũng Tàu.,"
type input "Ckhoa Dky photo, cuốn tay lái"
type input "1.380.000"
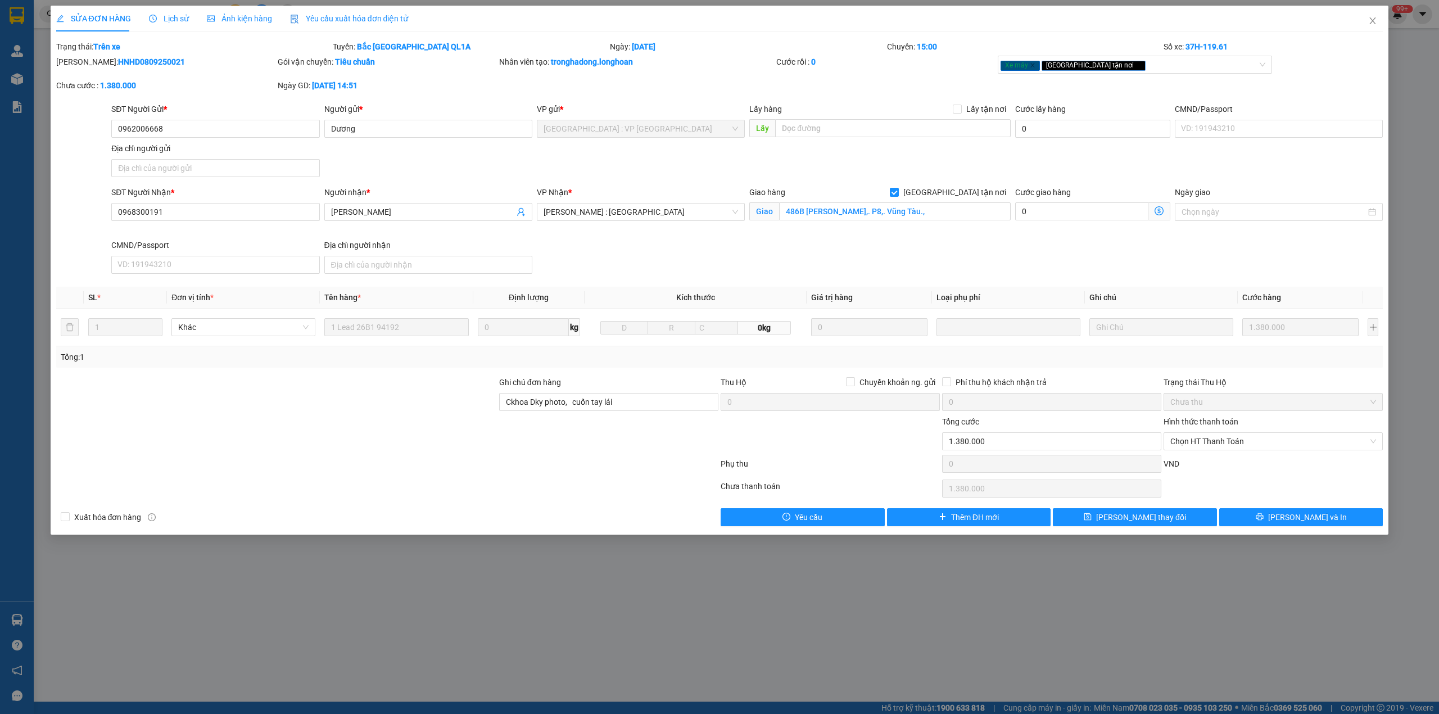
click at [160, 17] on span "Lịch sử" at bounding box center [169, 18] width 40 height 9
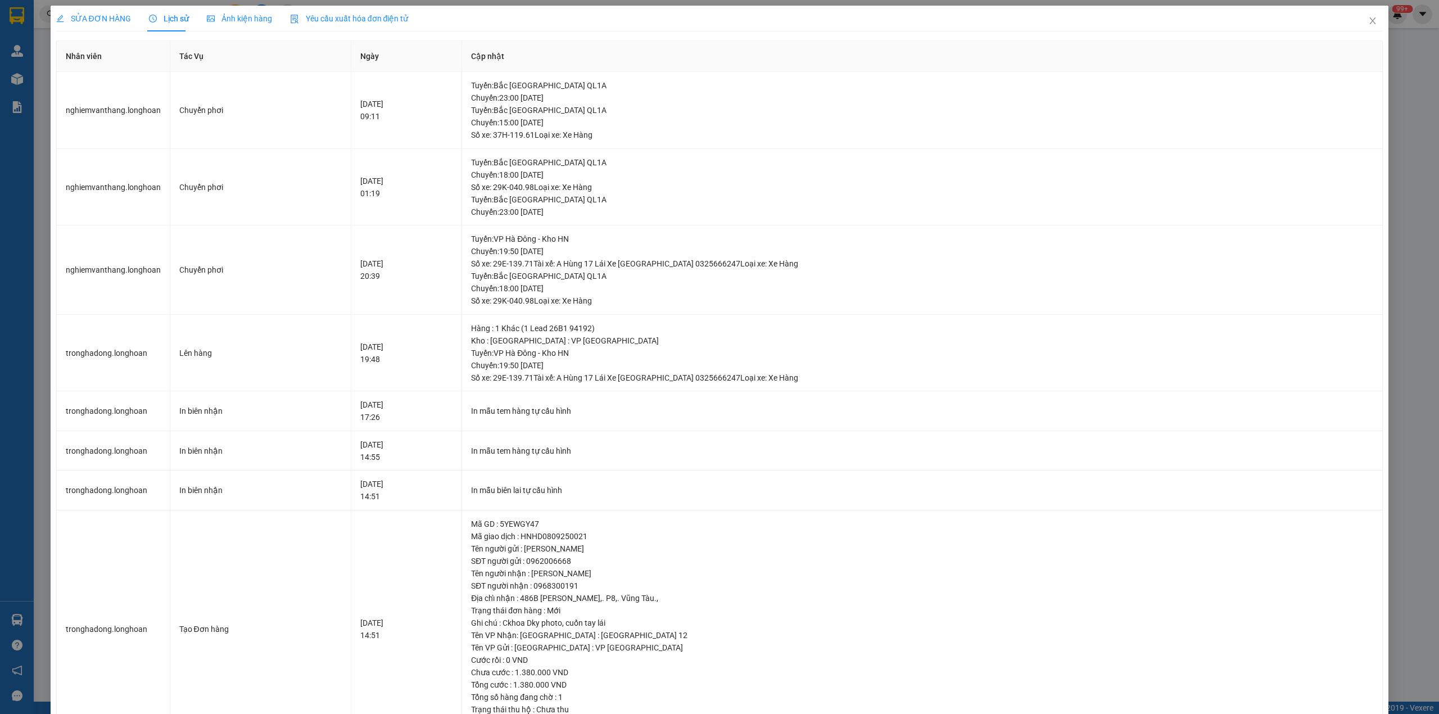
click at [88, 14] on span "SỬA ĐƠN HÀNG" at bounding box center [93, 18] width 75 height 9
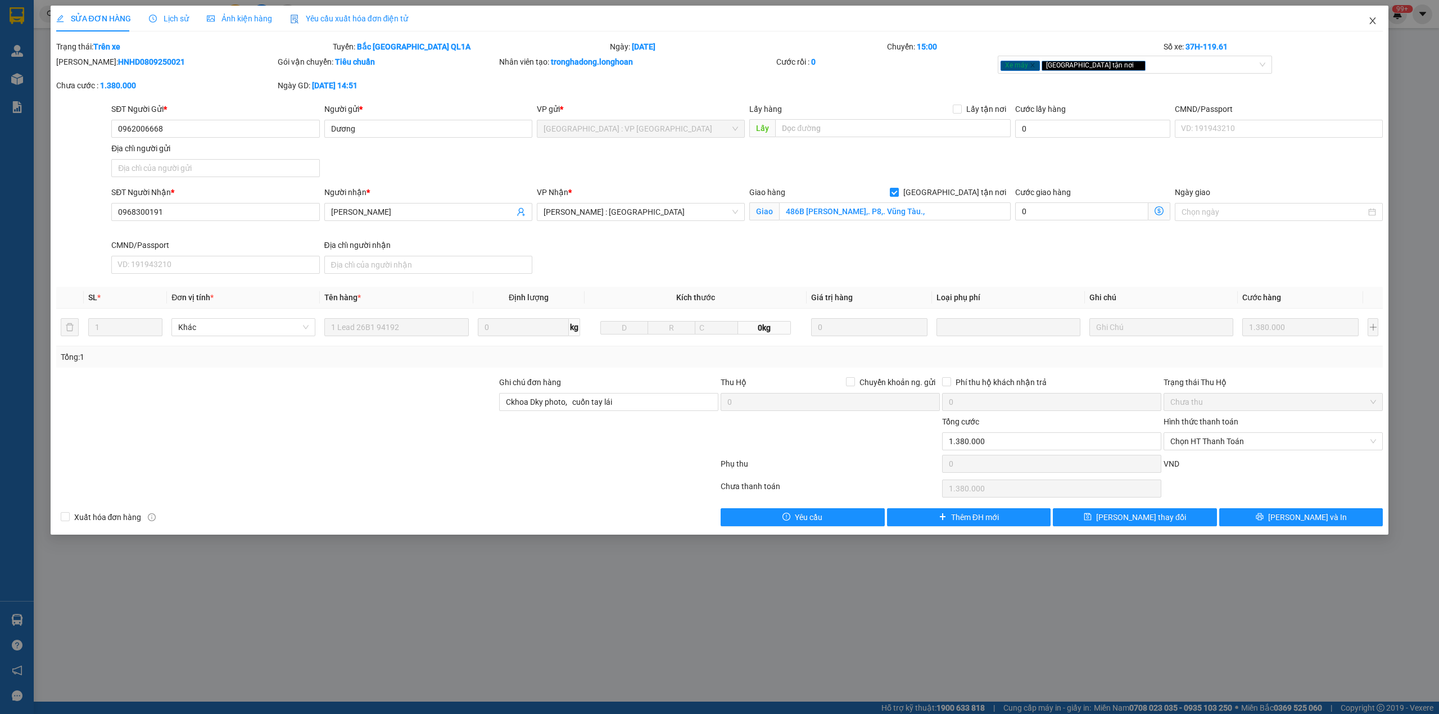
click at [1362, 24] on span "Close" at bounding box center [1372, 21] width 31 height 31
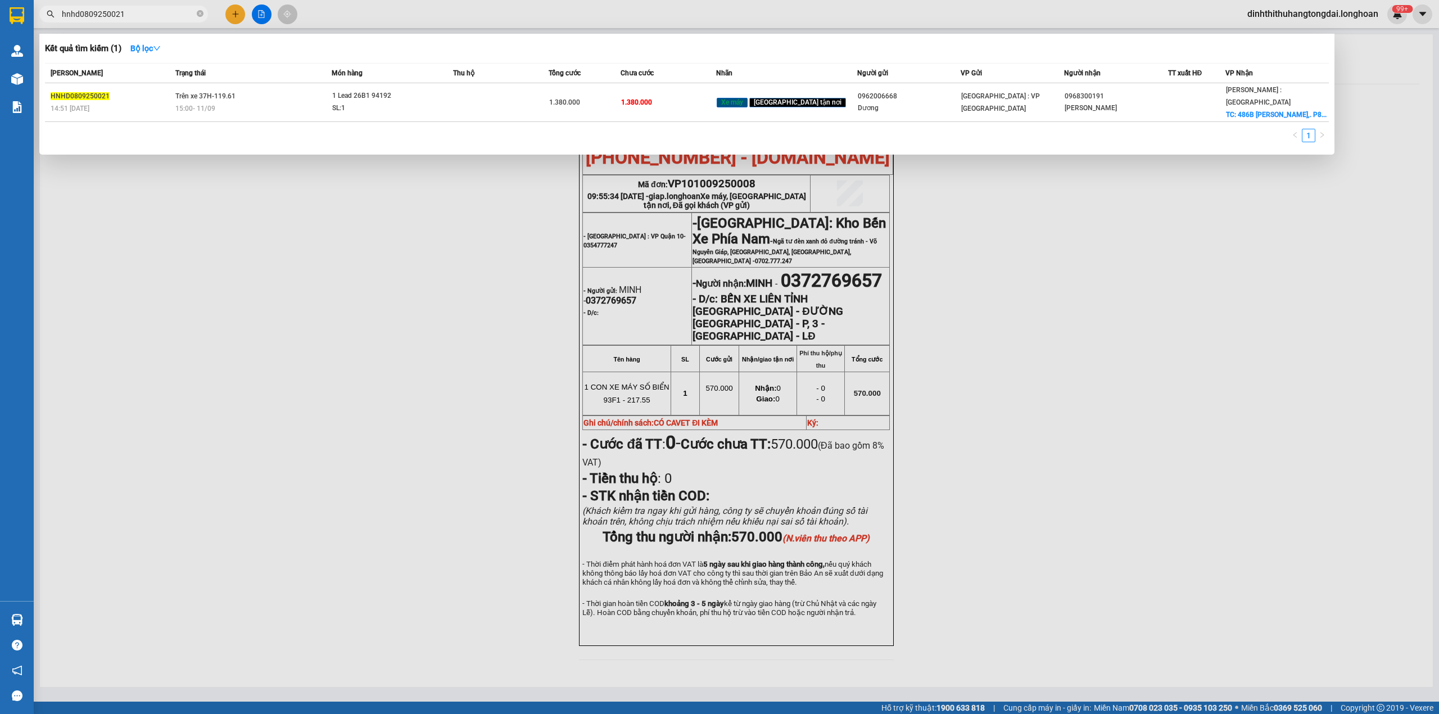
click at [140, 8] on input "hnhd0809250021" at bounding box center [128, 14] width 133 height 12
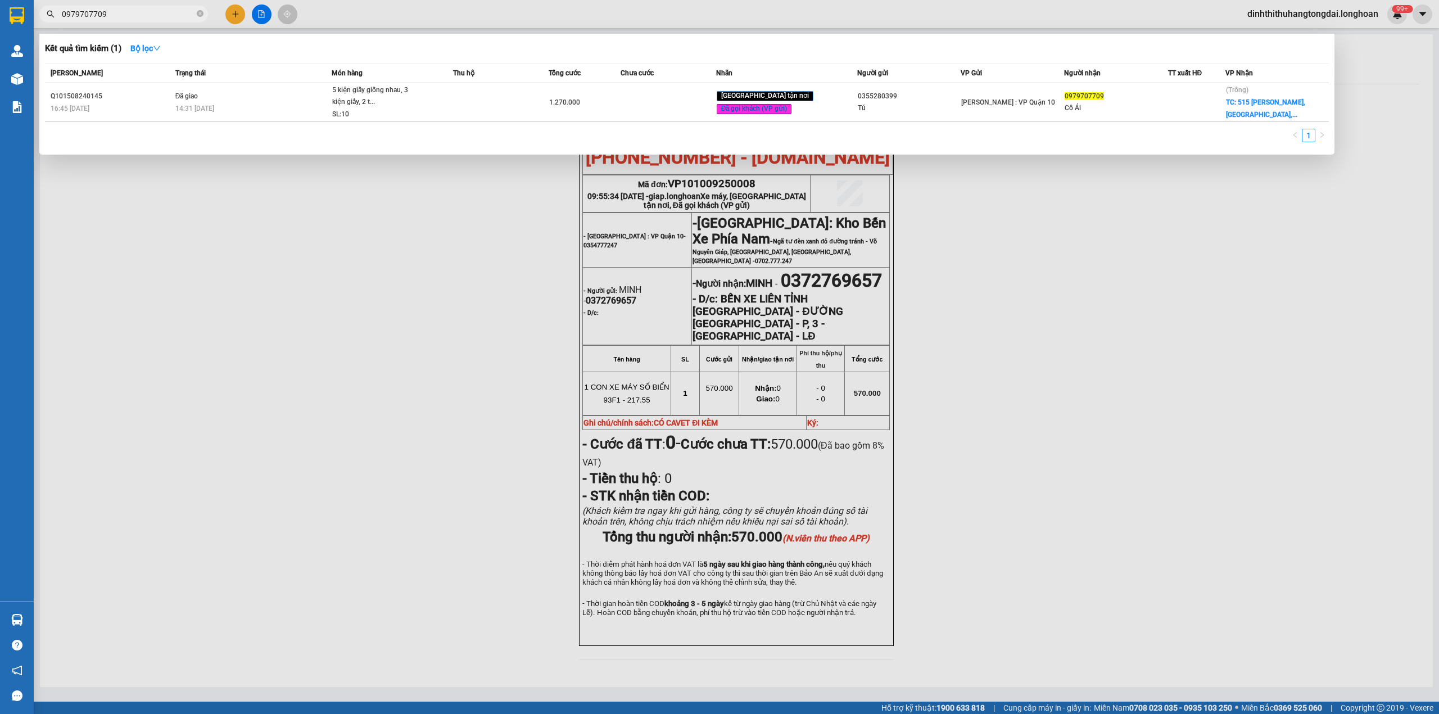
click at [139, 14] on input "0979707709" at bounding box center [128, 14] width 133 height 12
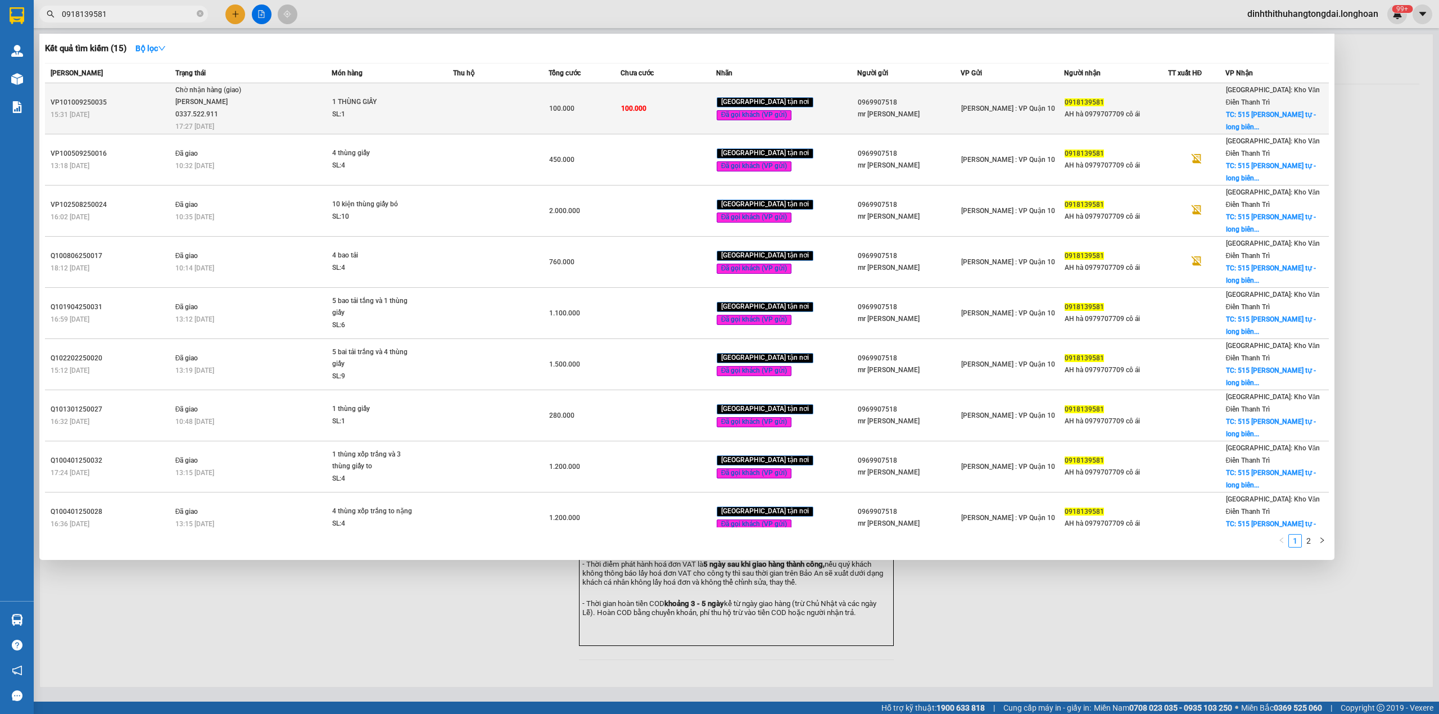
type input "0918139581"
click at [324, 97] on span "Chờ nhận hàng (giao) Lê Thanh Phương 0337.522.911 17:27 - 12/09" at bounding box center [253, 107] width 156 height 47
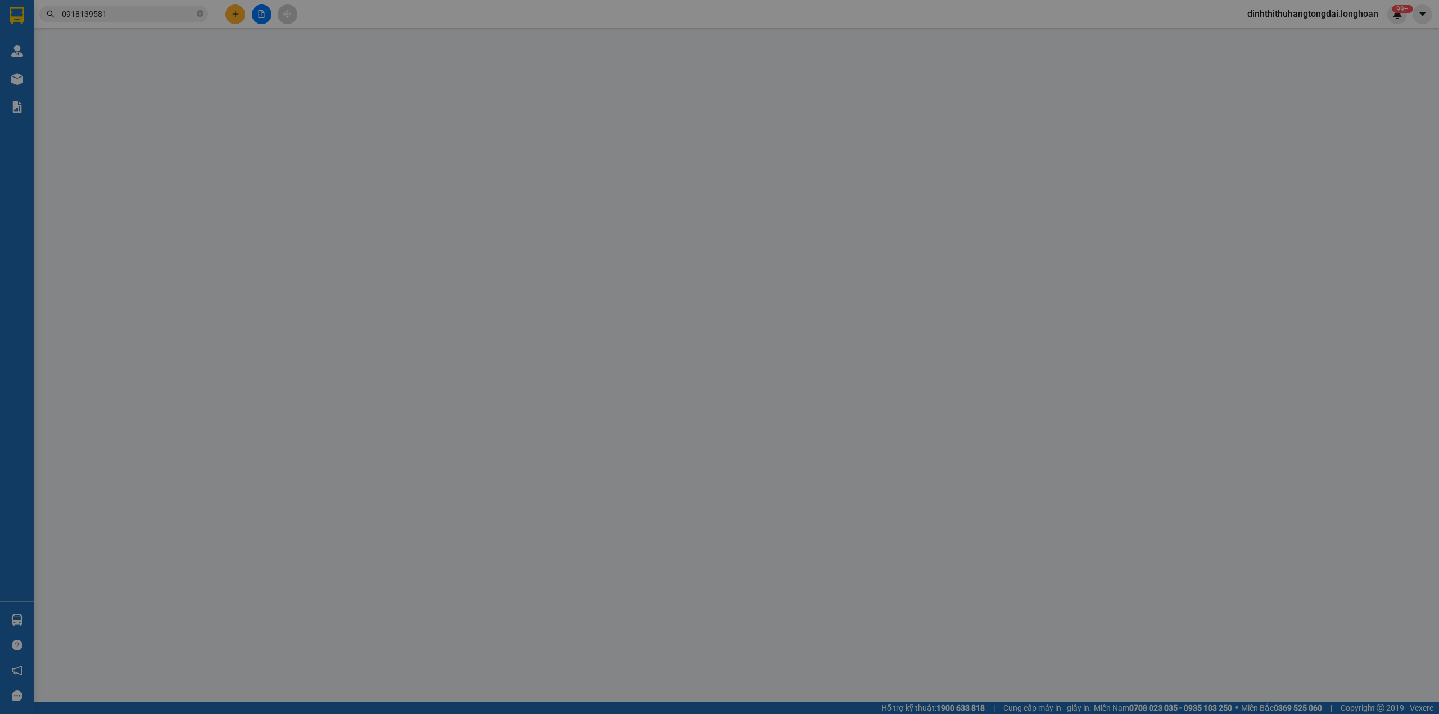
type input "0969907518"
type input "mr lài"
type input "0918139581"
type input "AH hà 0979707709 cô ái"
checkbox input "true"
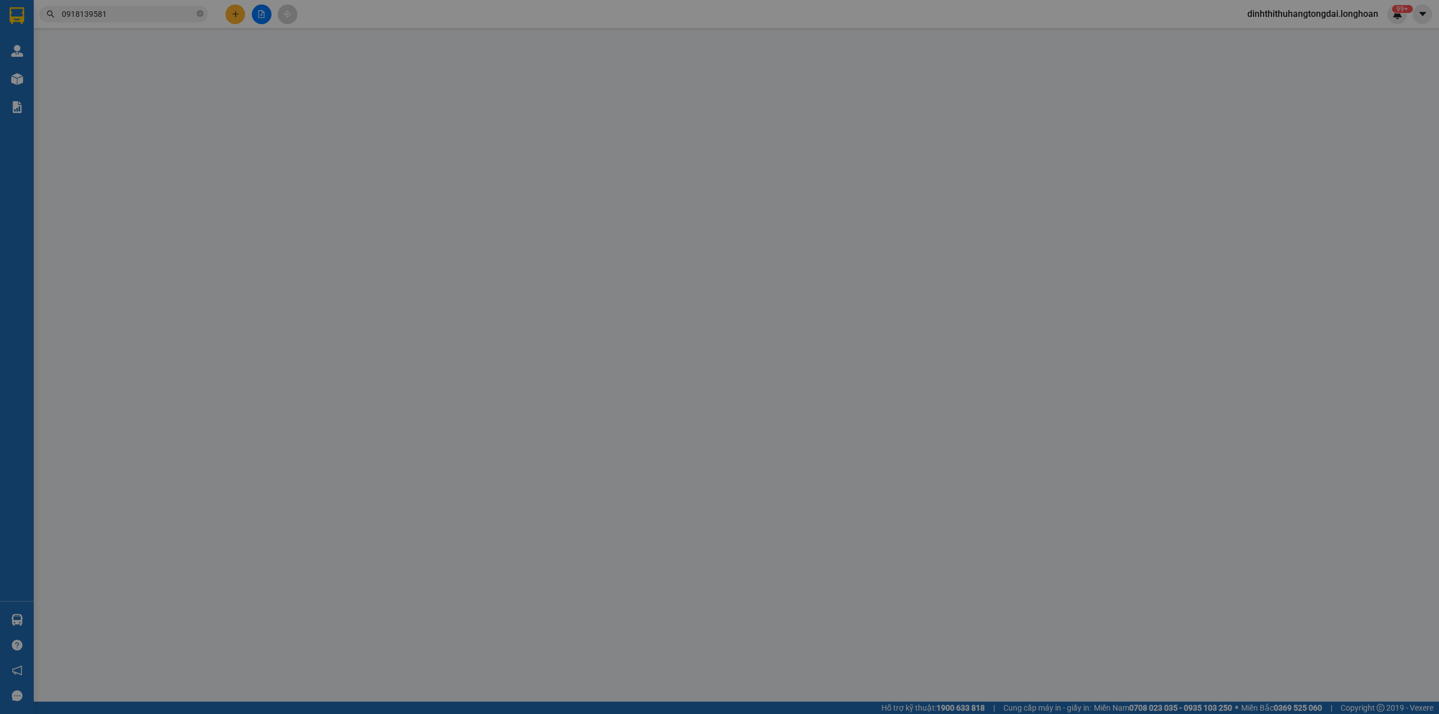
type input "515 ngô gia tự - long biên - hà nội"
type input "hàng k bao bể vỡ hư hỏng"
type input "100.000"
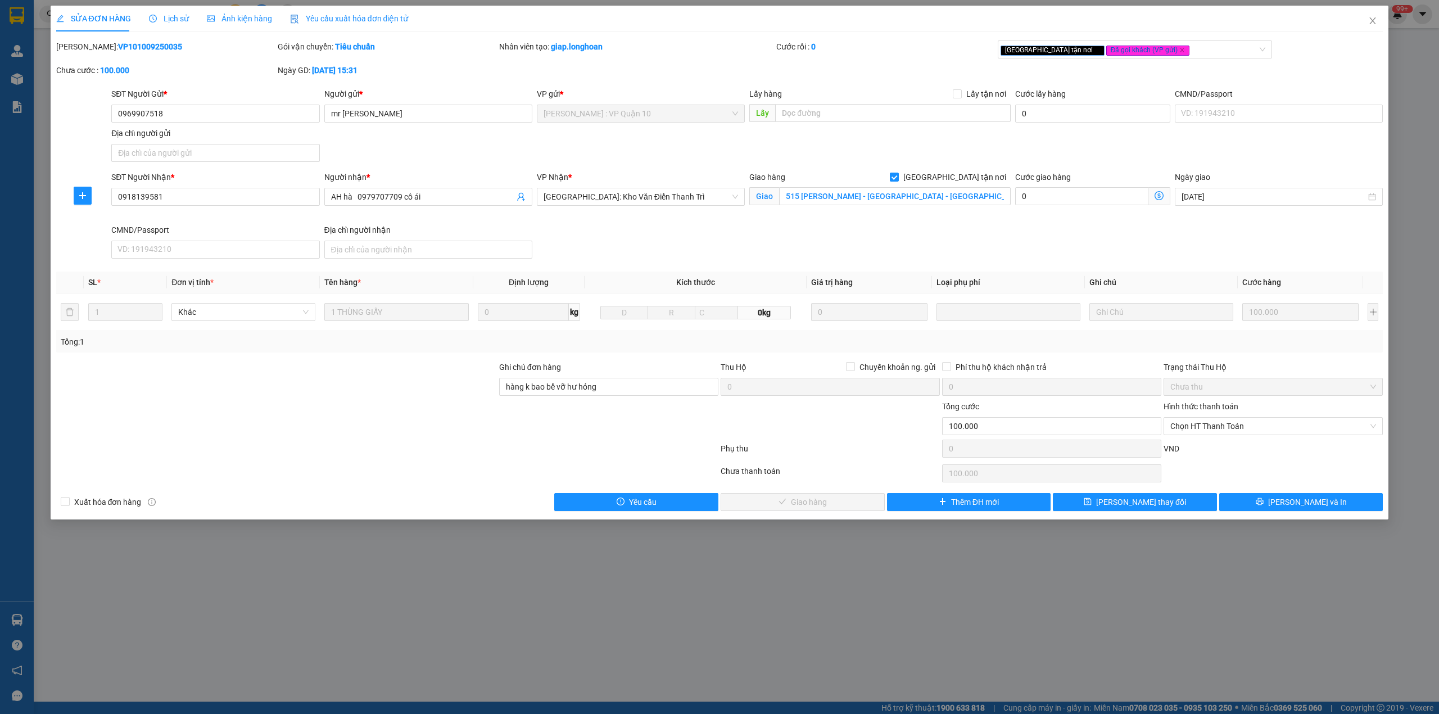
click at [180, 16] on span "Lịch sử" at bounding box center [169, 18] width 40 height 9
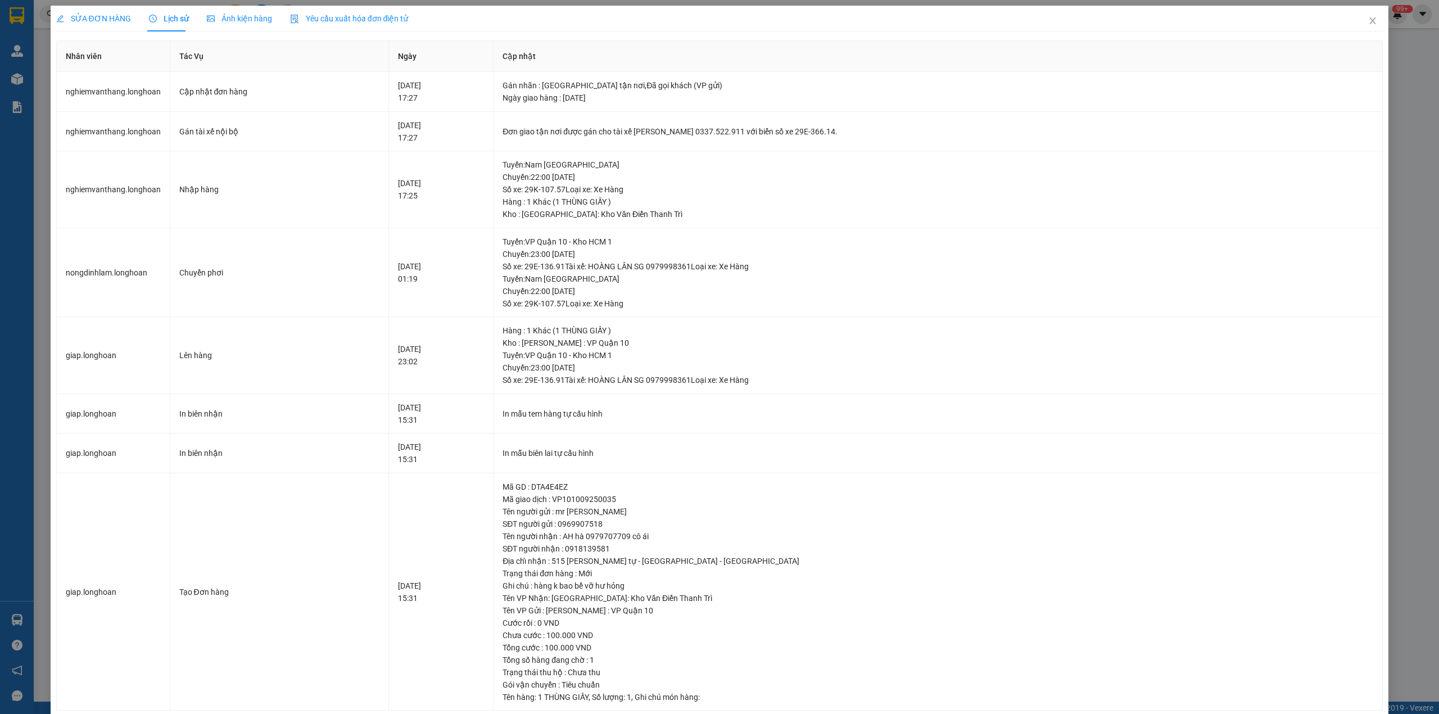
click at [82, 23] on span "SỬA ĐƠN HÀNG" at bounding box center [93, 18] width 75 height 9
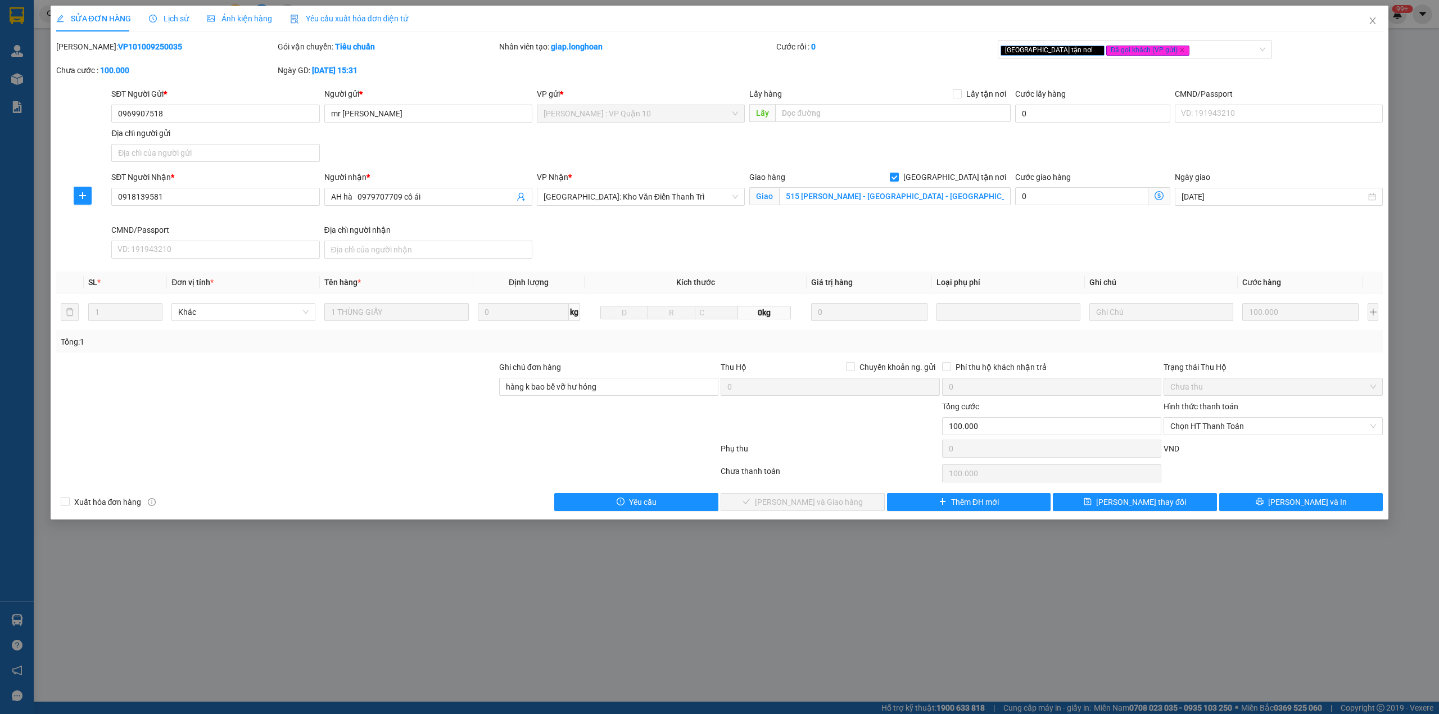
click at [154, 18] on icon "clock-circle" at bounding box center [153, 19] width 8 height 8
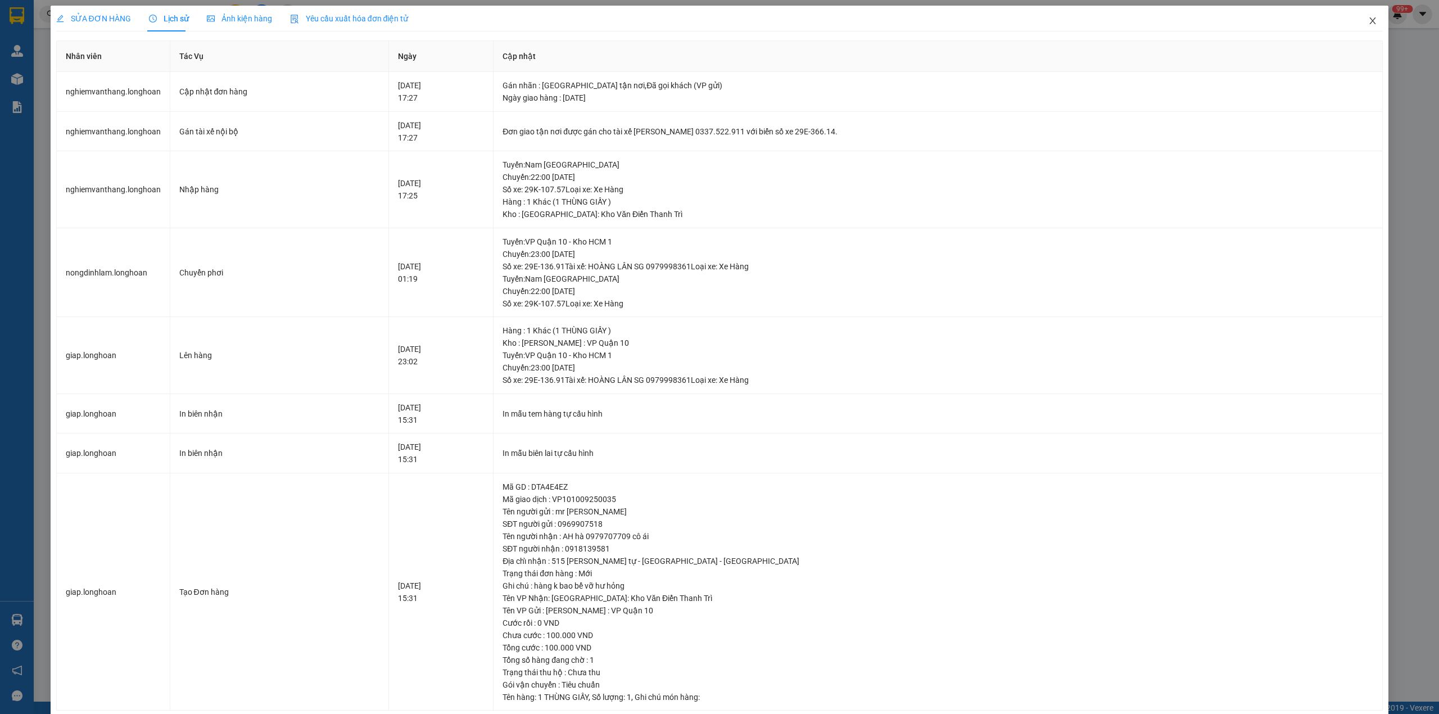
click at [1357, 21] on span "Close" at bounding box center [1372, 21] width 31 height 31
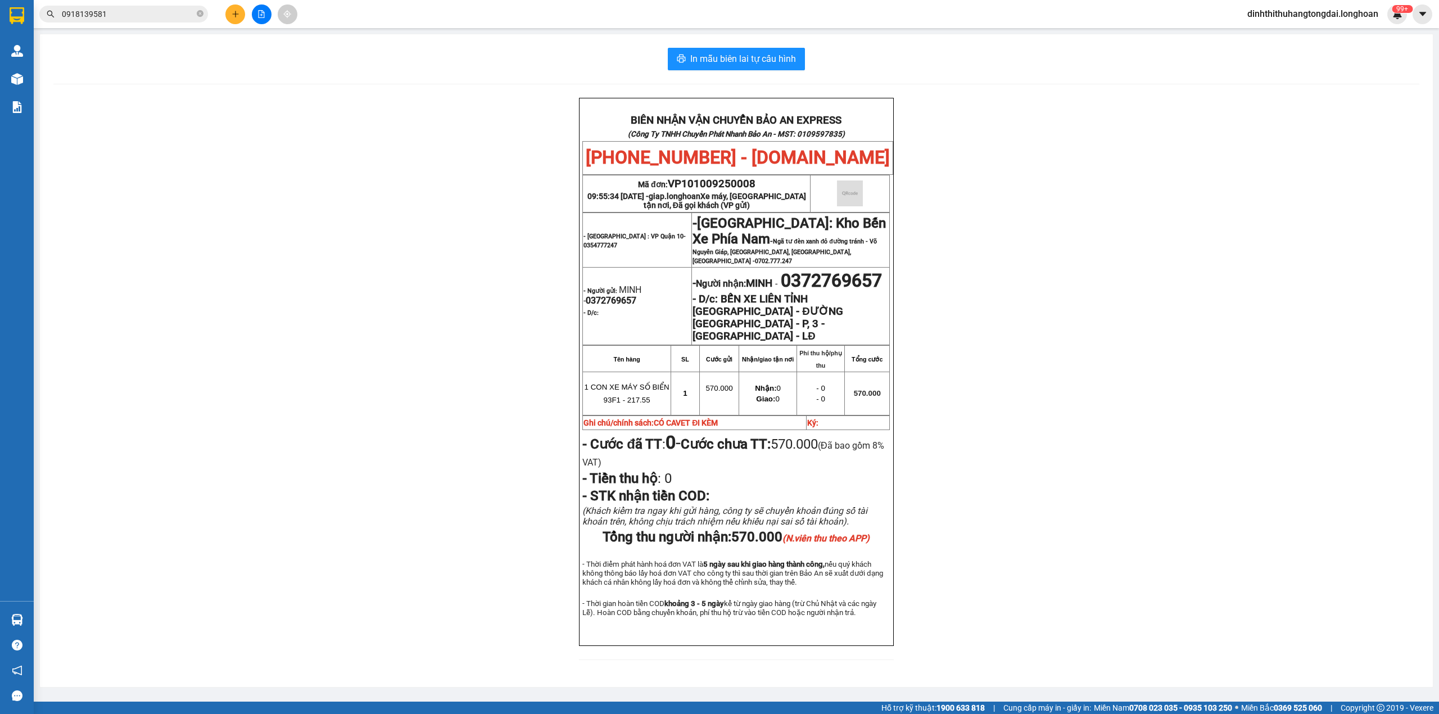
click at [120, 18] on input "0918139581" at bounding box center [128, 14] width 133 height 12
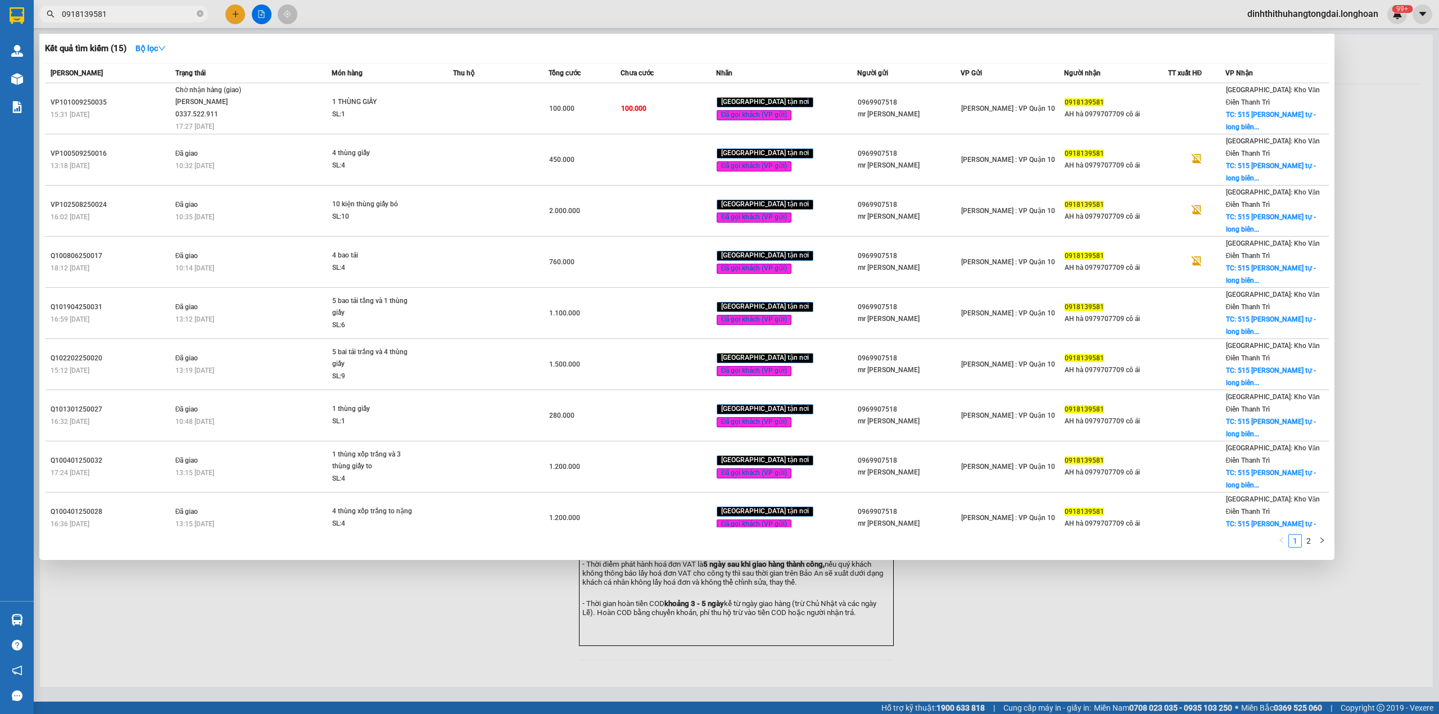
click at [120, 17] on input "0918139581" at bounding box center [128, 14] width 133 height 12
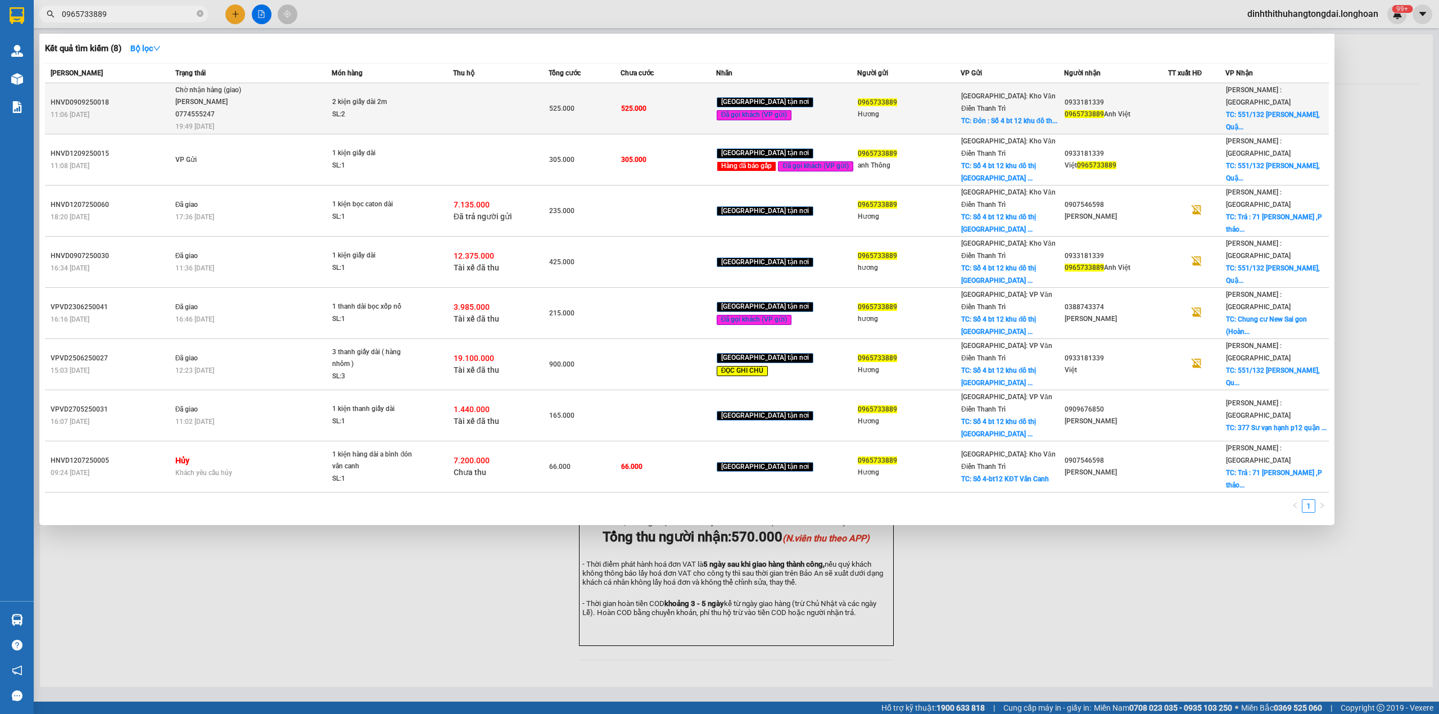
type input "0965733889"
click at [440, 105] on span "2 kiện giấy dài 2m SL: 2" at bounding box center [392, 108] width 120 height 24
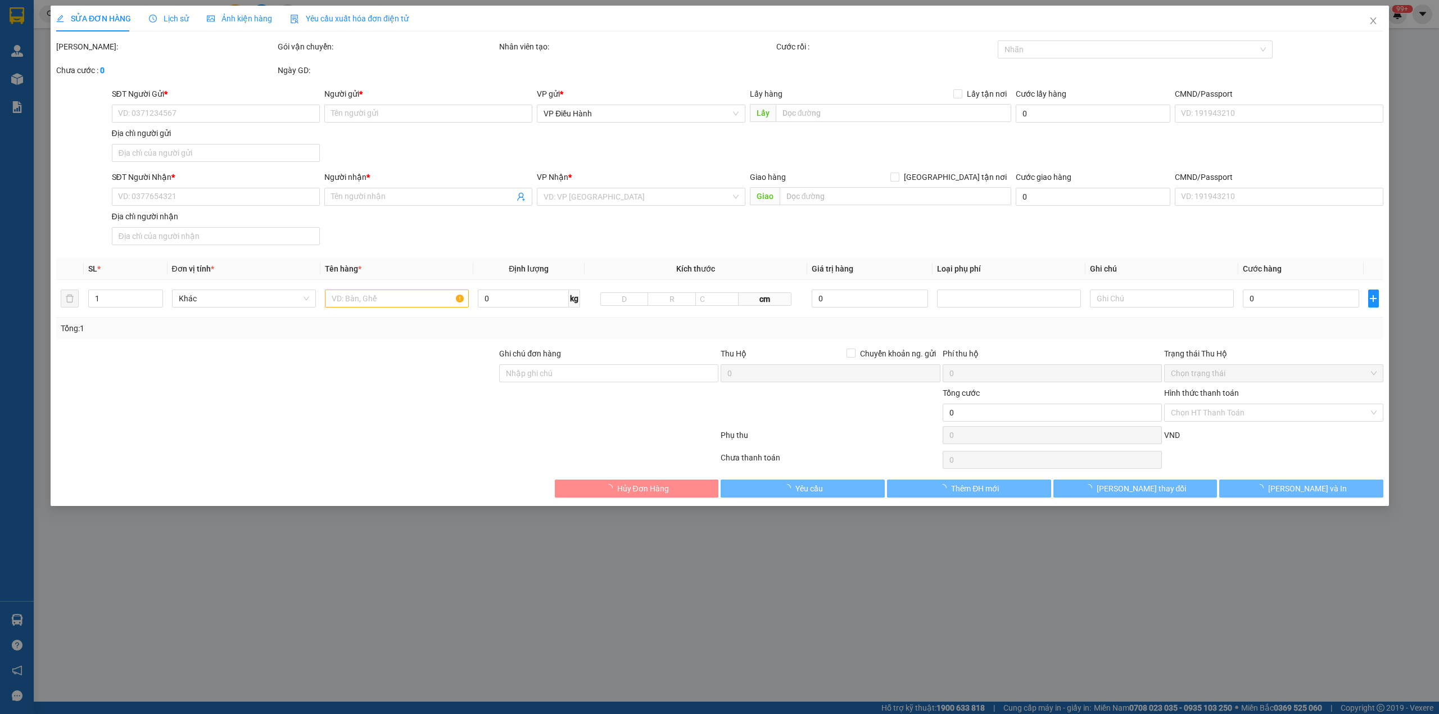
type input "0965733889"
type input "Hương"
checkbox input "true"
type input "Đón : Số 4 bt 12 khu đô thị Vân Canh, Hoài Đức"
type input "0933181339"
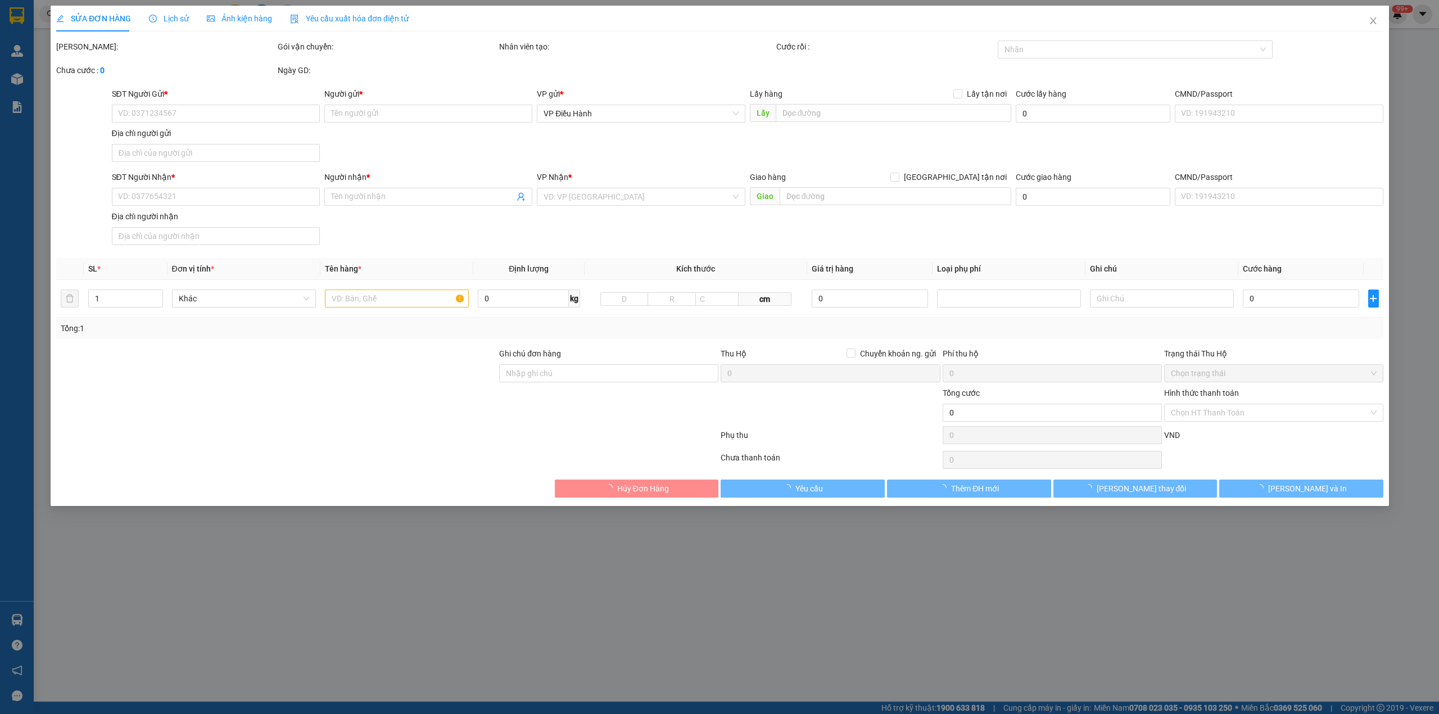
type input "0965733889 Anh Việt"
checkbox input "true"
type input "551/132 Lê Văn Khương, Quận 12, Hồ Chí Minh, Việt Nam"
type input "hàng giao nguyên kiện, hư vỡ ko đền"
type input "525.000"
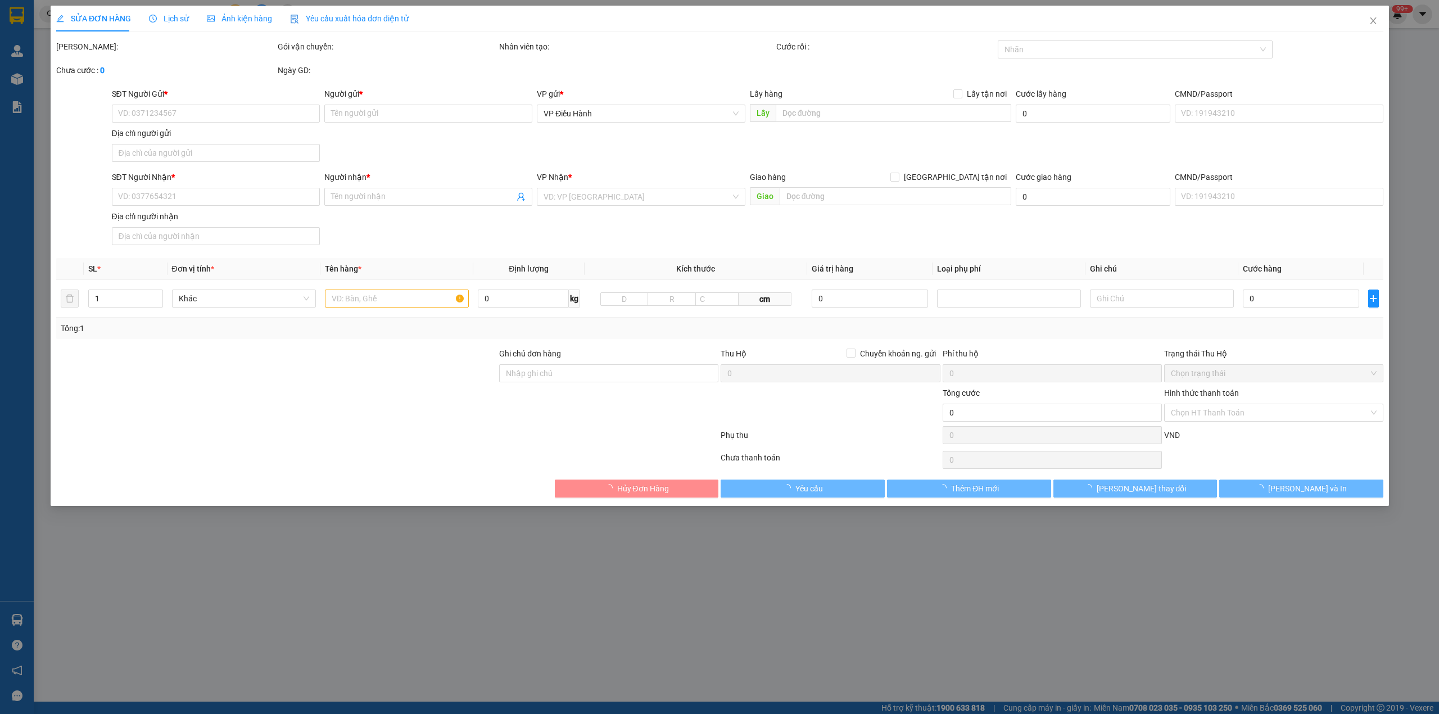
type input "525.000"
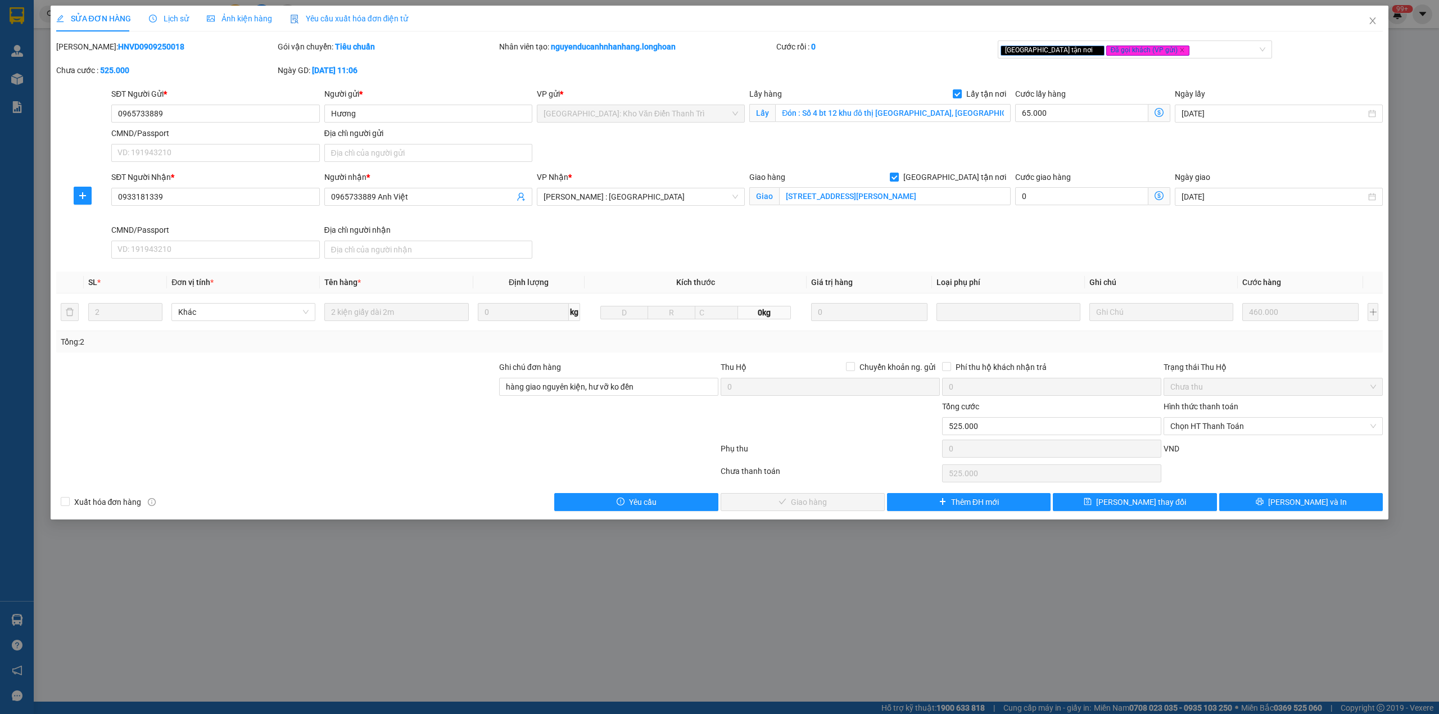
click at [154, 14] on span "Lịch sử" at bounding box center [169, 18] width 40 height 9
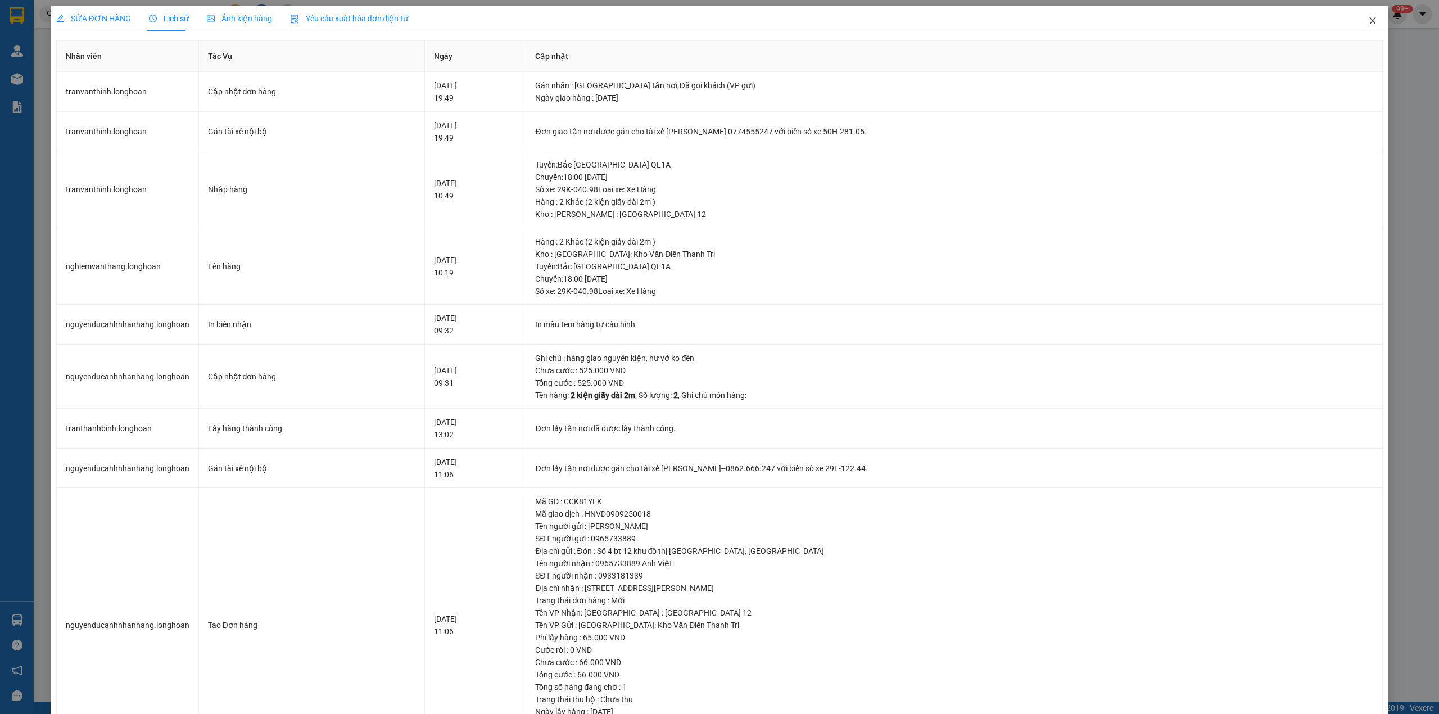
click at [1369, 21] on icon "close" at bounding box center [1373, 20] width 9 height 9
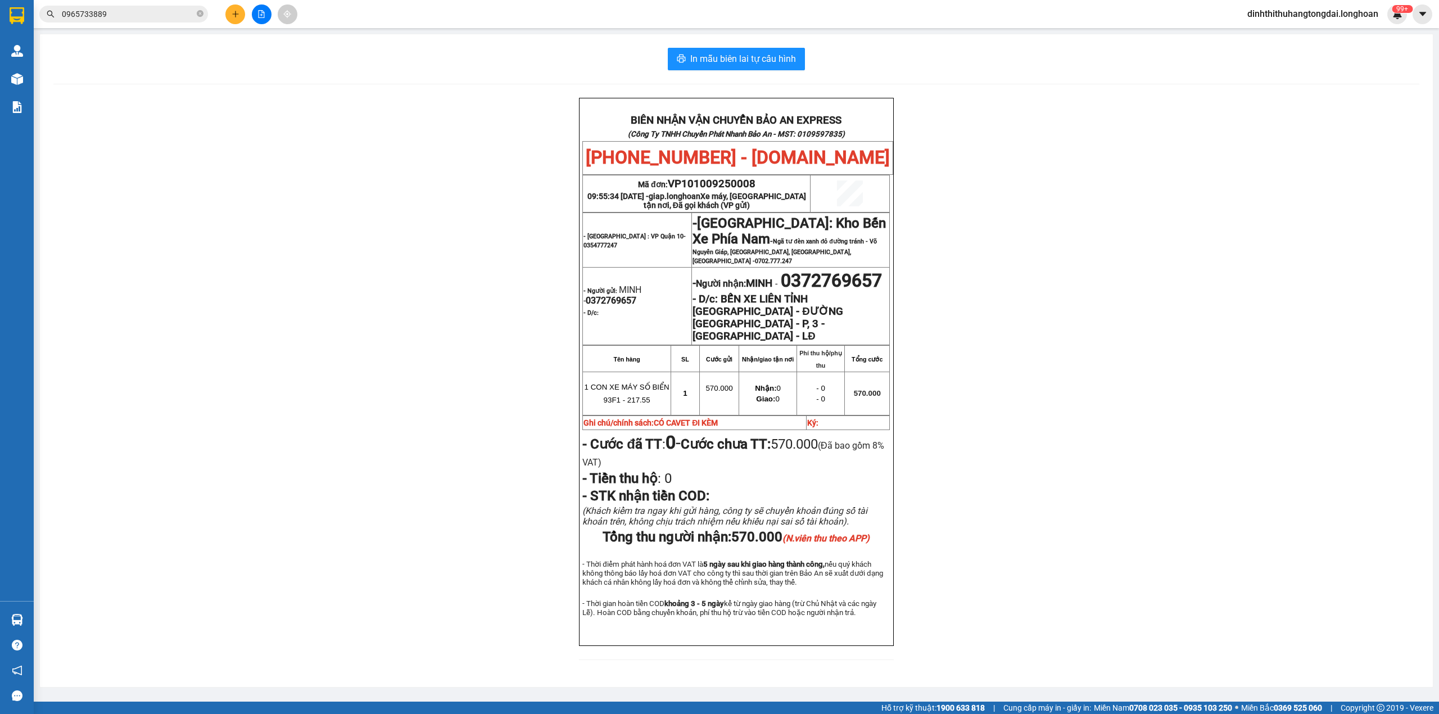
click at [114, 9] on input "0965733889" at bounding box center [128, 14] width 133 height 12
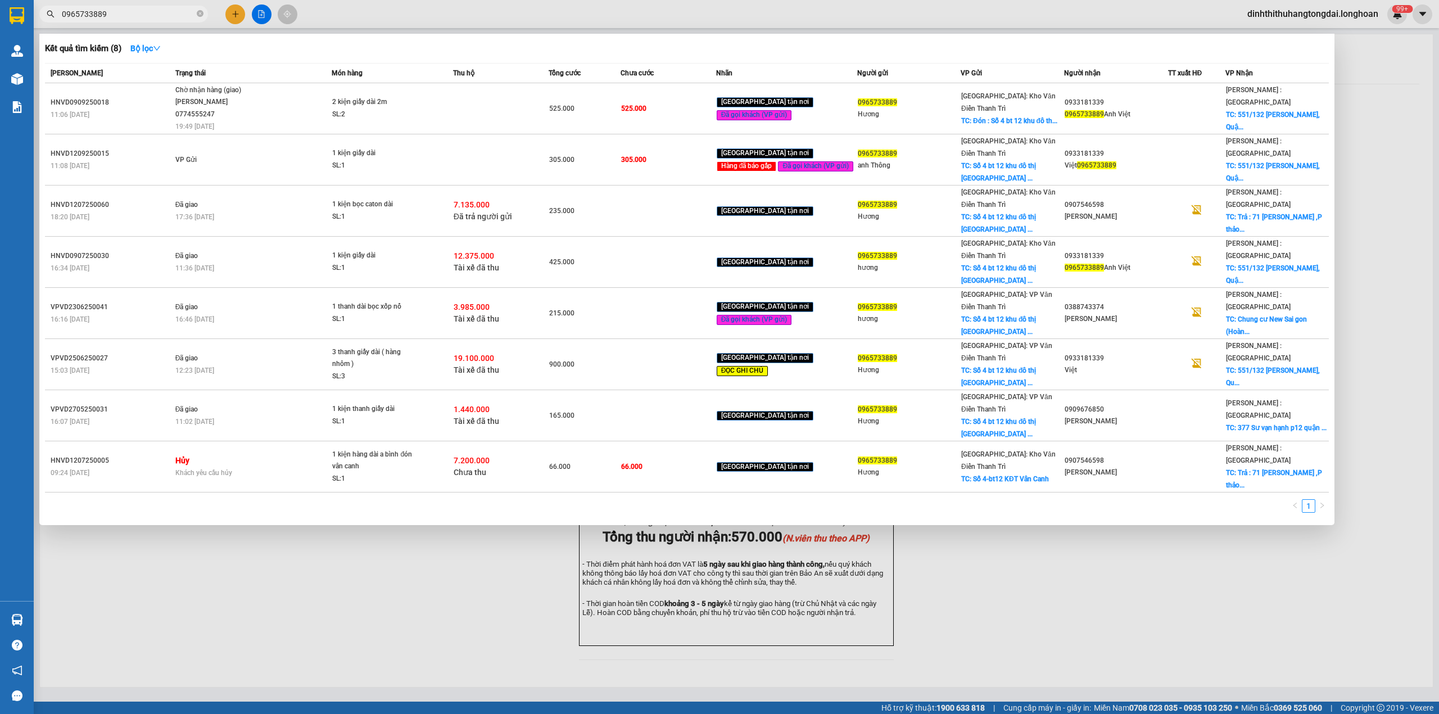
click at [114, 9] on input "0965733889" at bounding box center [128, 14] width 133 height 12
click at [108, 10] on input "0965733889" at bounding box center [128, 14] width 133 height 12
paste input "86326"
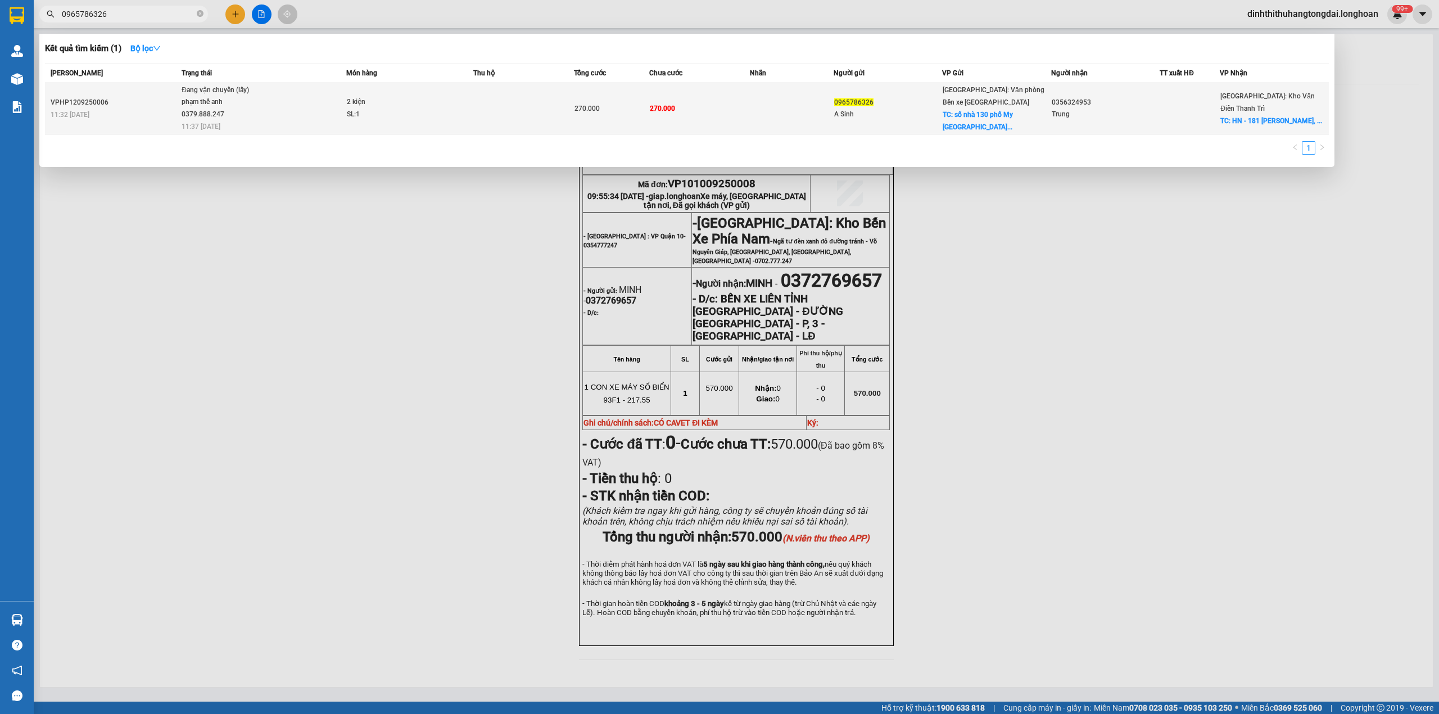
type input "0965786326"
click at [215, 100] on div "phạm thế anh 0379.888.247" at bounding box center [224, 108] width 84 height 24
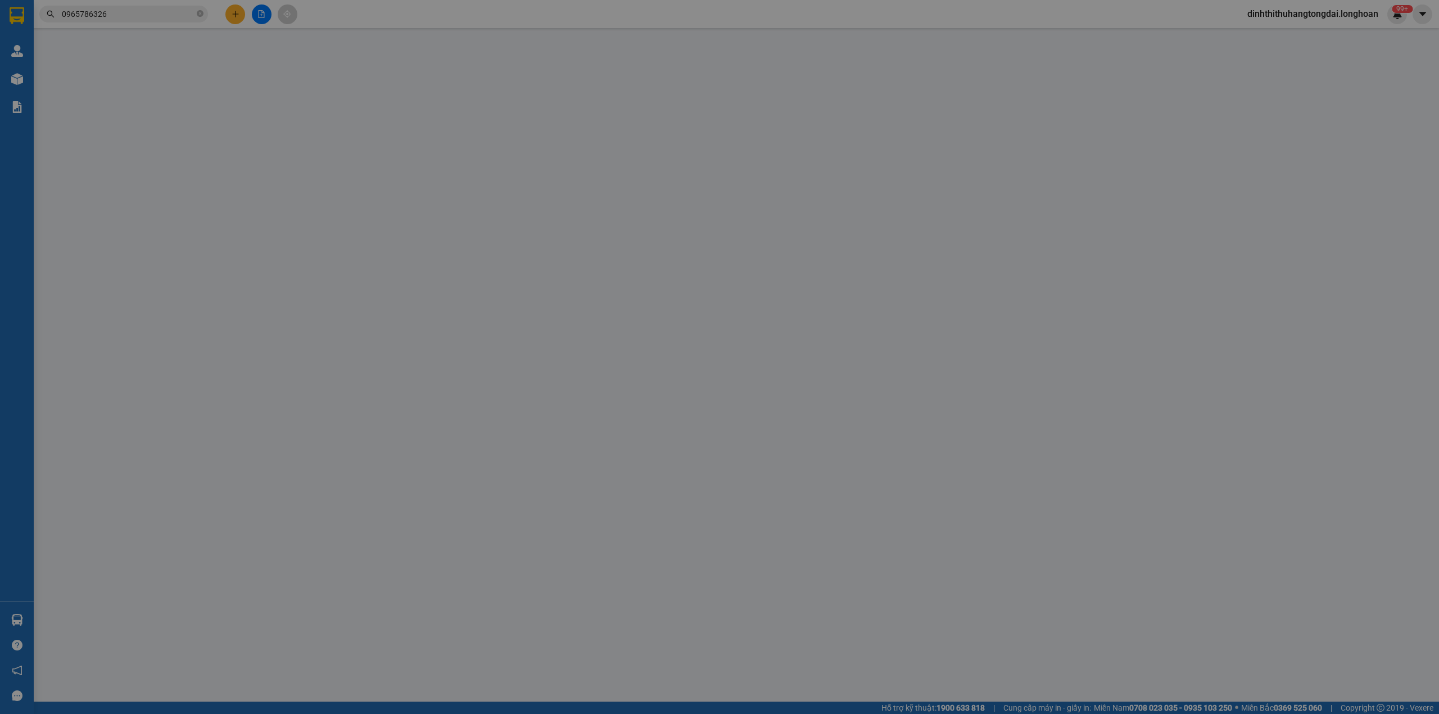
type input "0965786326"
type input "A Sinh"
checkbox input "true"
type input "số nhà 130 phố My Sơn Quảng Hà,Hải Hà,Quảng Ninh"
type input "0356324953"
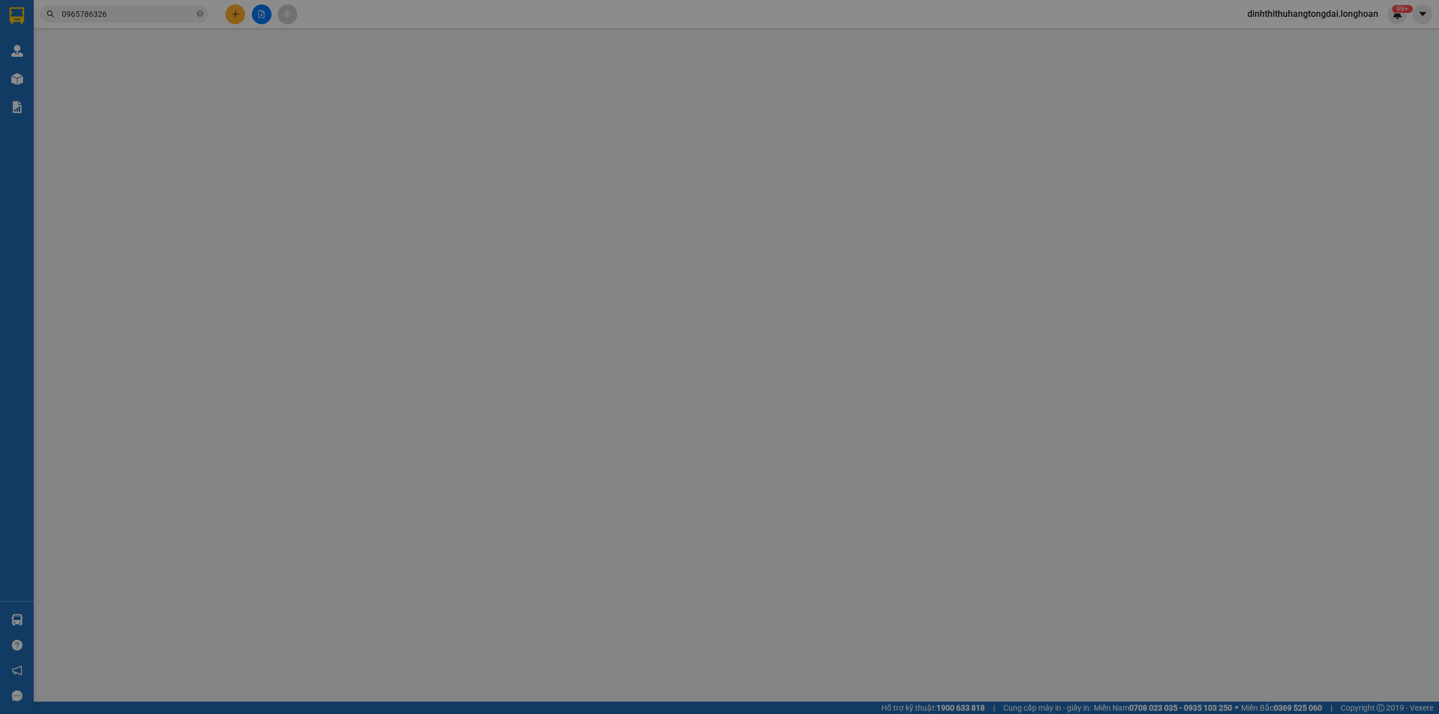
type input "Trung"
checkbox input "true"
type input "HN - 181 nguyễn ngọc nại, khương mai, thanh xuân"
type input "270.000"
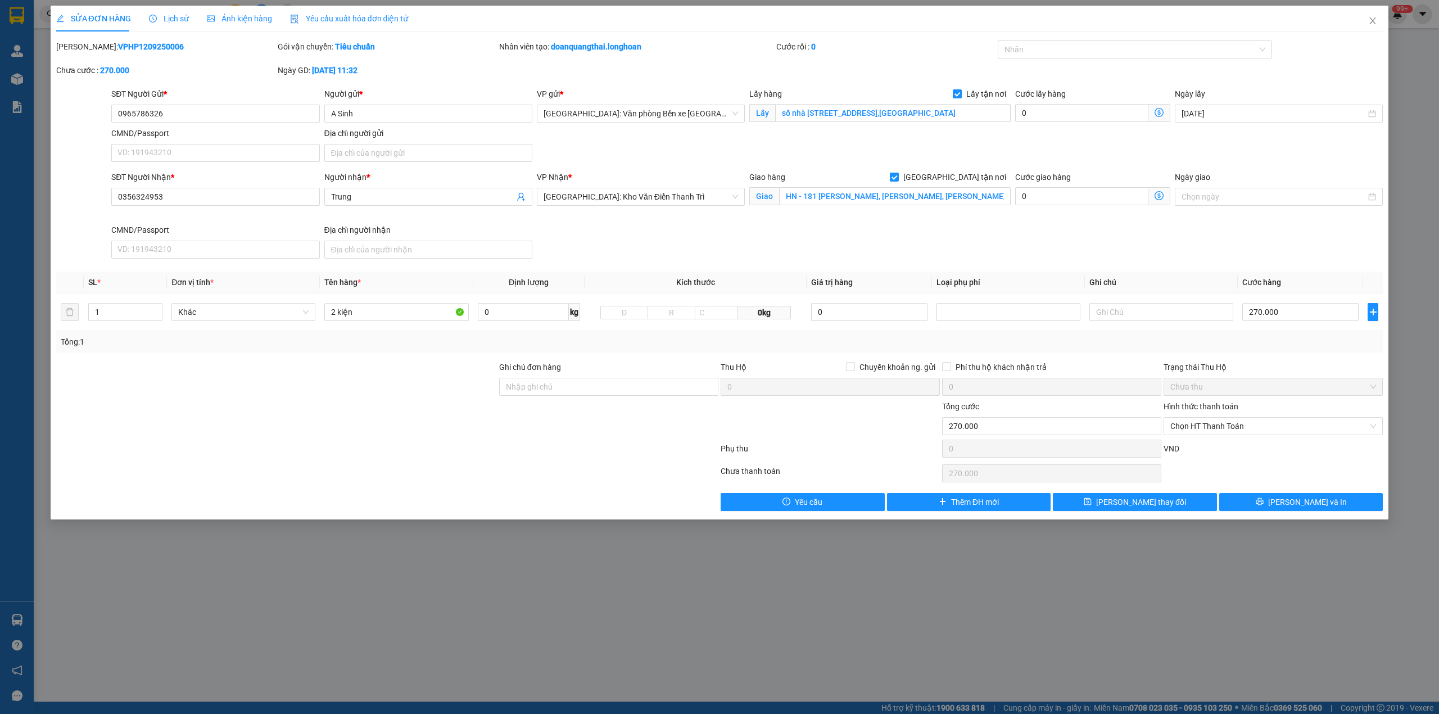
click at [174, 23] on span "Lịch sử" at bounding box center [169, 18] width 40 height 9
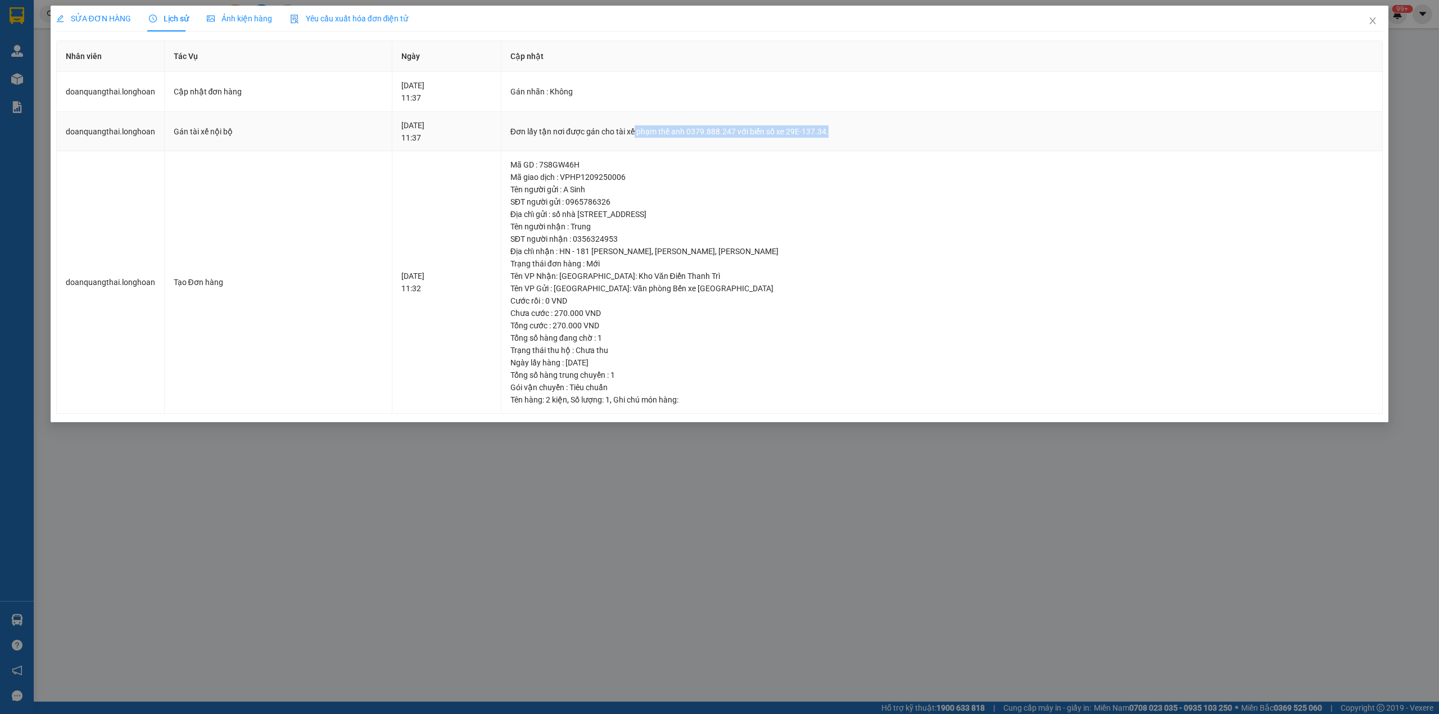
drag, startPoint x: 666, startPoint y: 132, endPoint x: 906, endPoint y: 120, distance: 240.9
click at [906, 120] on td "Đơn lấy tận nơi được gán cho tài xế phạm thế anh 0379.888.247 với biển số xe 29…" at bounding box center [943, 132] width 882 height 40
click at [667, 133] on div "Đơn lấy tận nơi được gán cho tài xế phạm thế anh 0379.888.247 với biển số xe 29…" at bounding box center [943, 131] width 864 height 12
click at [665, 132] on div "Đơn lấy tận nơi được gán cho tài xế phạm thế anh 0379.888.247 với biển số xe 29…" at bounding box center [943, 131] width 864 height 12
drag, startPoint x: 665, startPoint y: 132, endPoint x: 765, endPoint y: 125, distance: 100.3
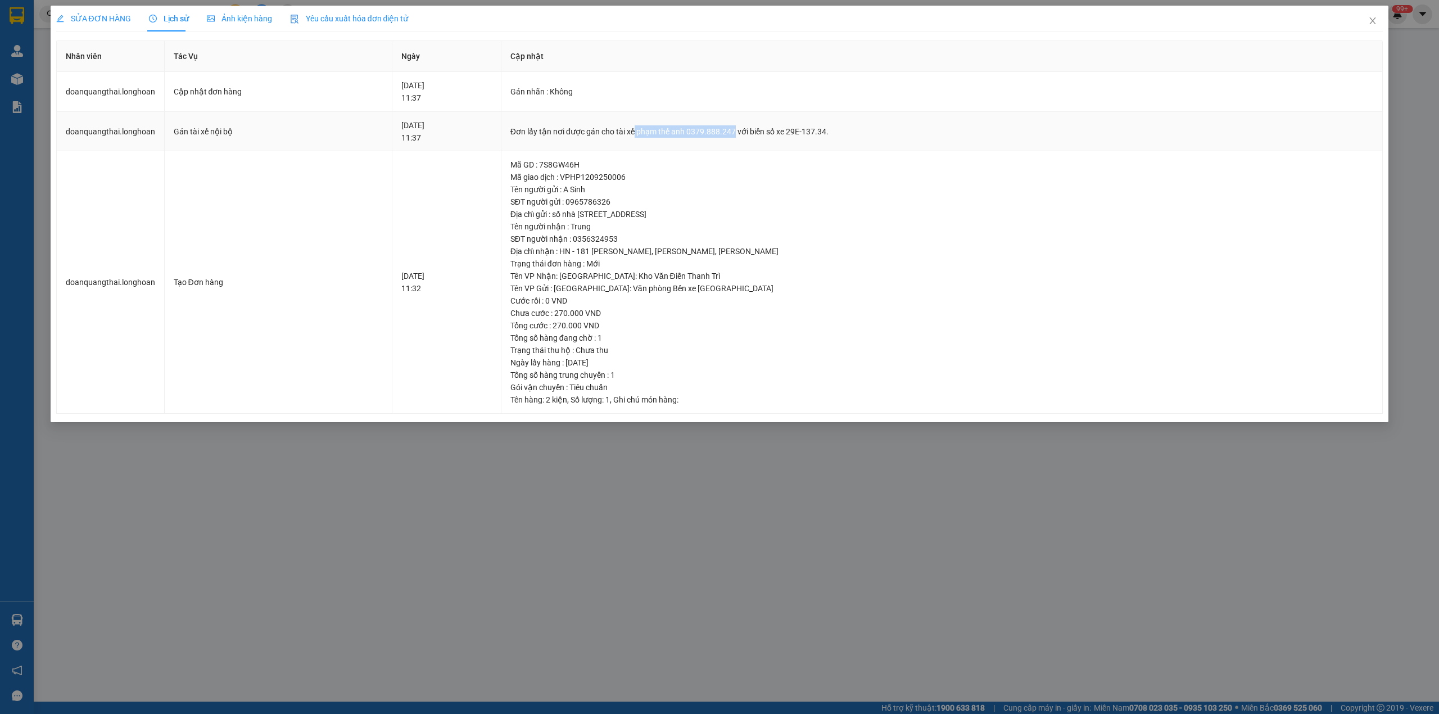
click at [765, 125] on div "Đơn lấy tận nơi được gán cho tài xế phạm thế anh 0379.888.247 với biển số xe 29…" at bounding box center [943, 131] width 864 height 12
copy div "phạm thế anh 0379.888.247"
click at [1373, 21] on icon "close" at bounding box center [1373, 20] width 9 height 9
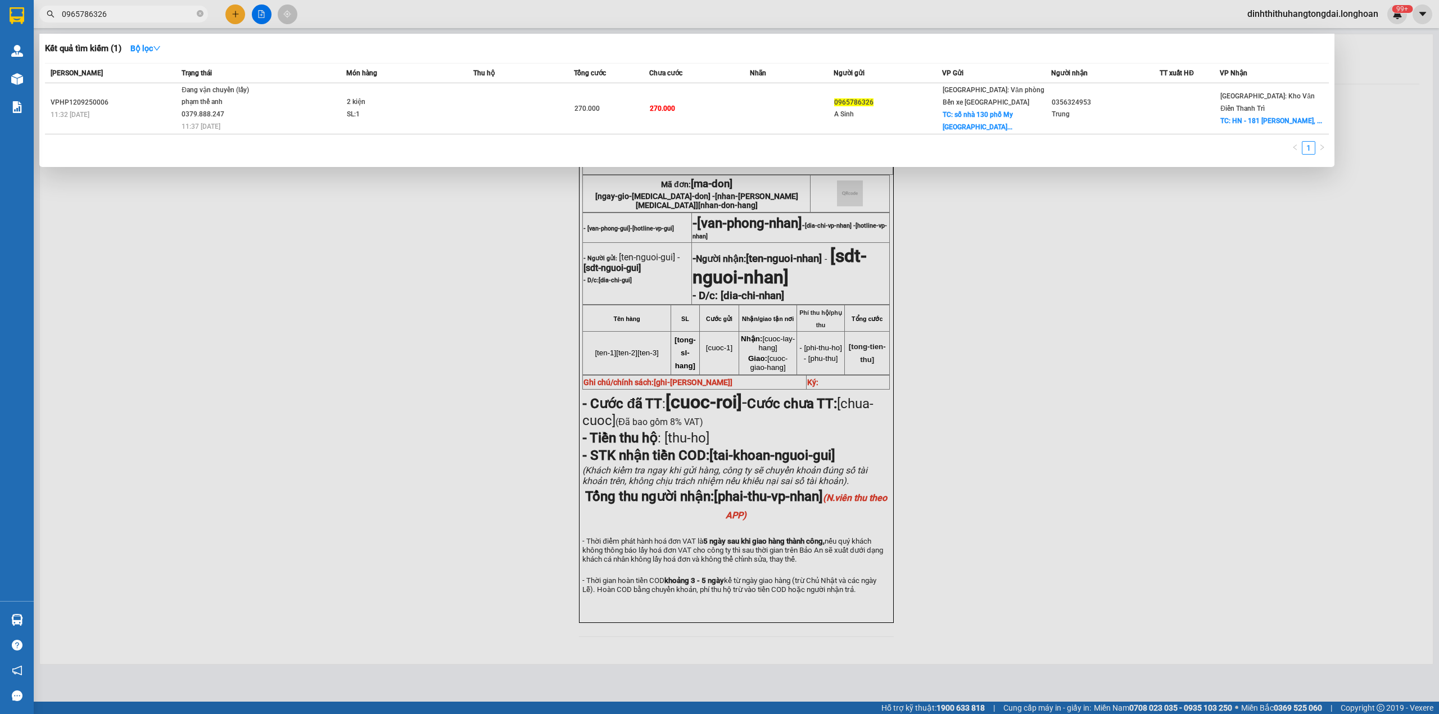
click at [113, 13] on input "0965786326" at bounding box center [128, 14] width 133 height 12
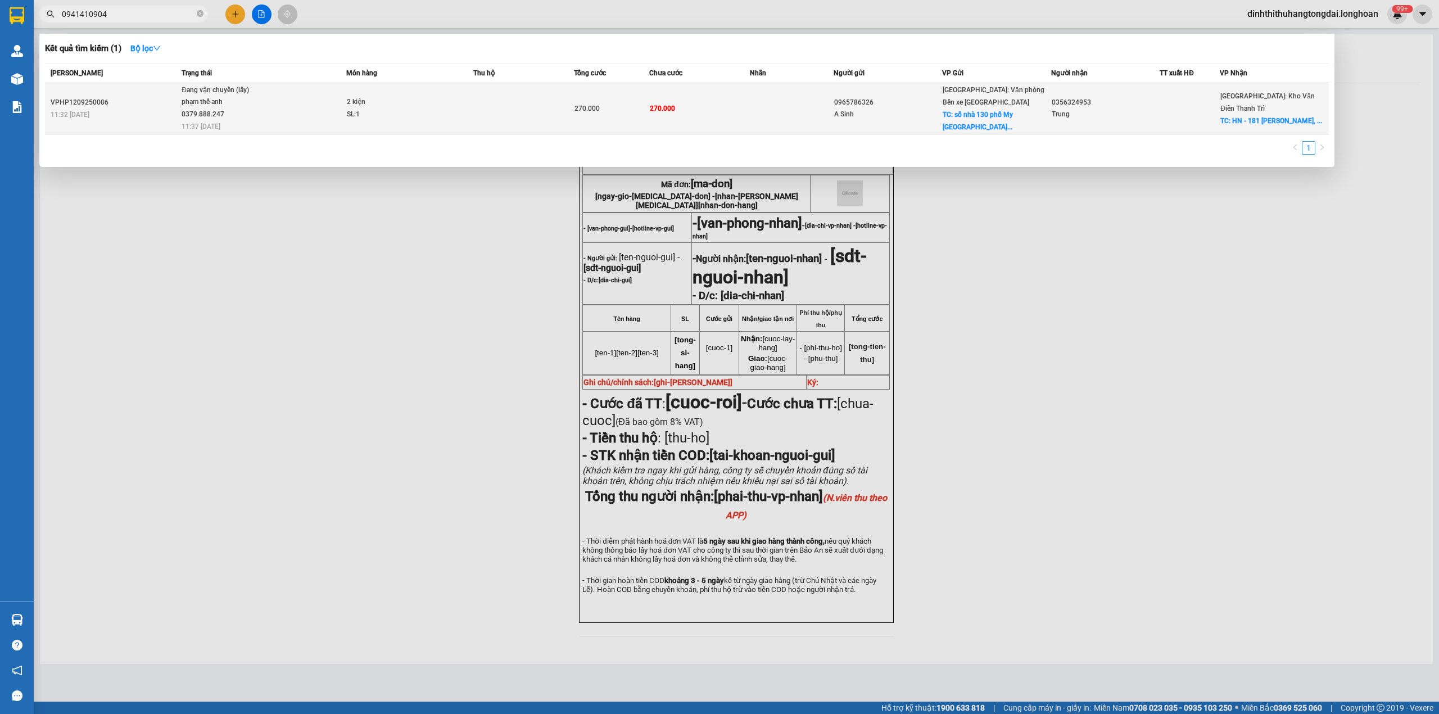
type input "0941410904"
click at [299, 100] on span "Đang vận chuyển (lấy) phạm thế anh 0379.888.247 11:37 - 12/09" at bounding box center [264, 107] width 164 height 47
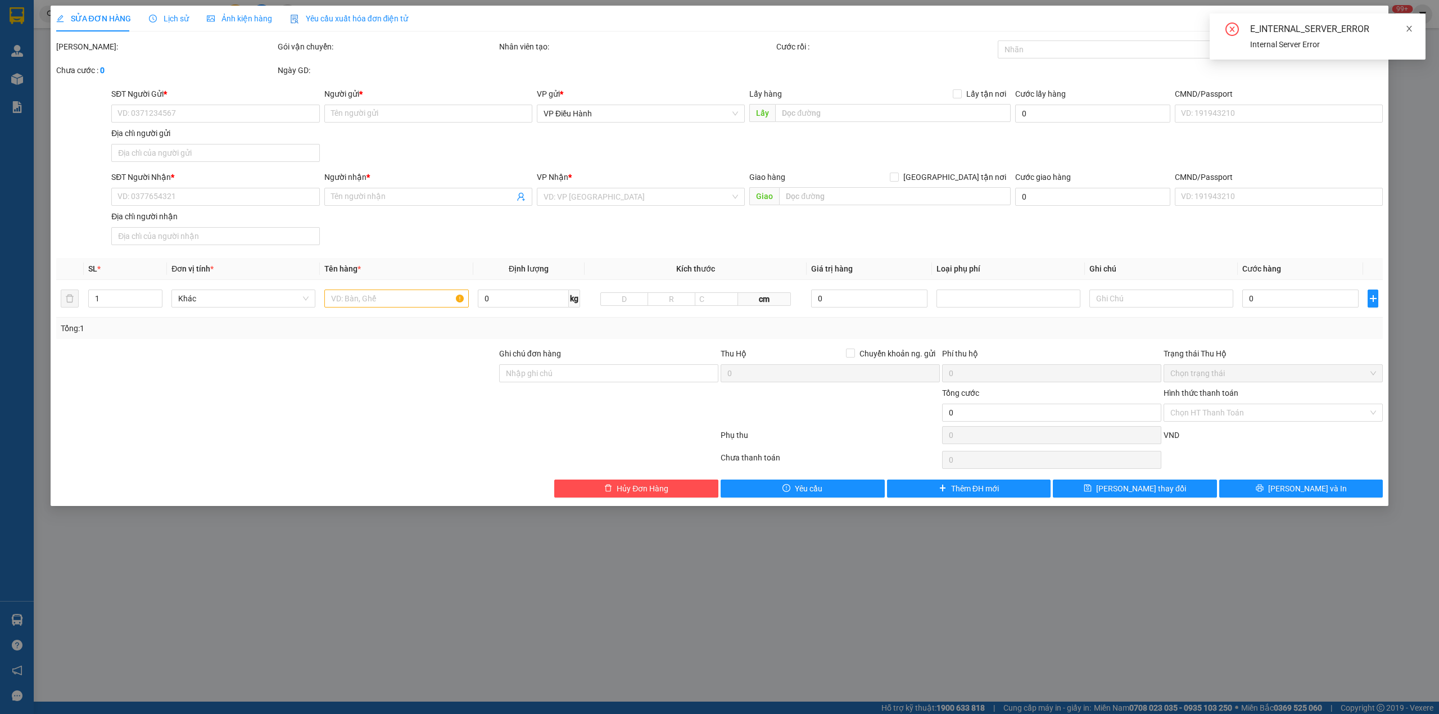
click at [1412, 28] on icon "close" at bounding box center [1410, 29] width 8 height 8
click at [1379, 18] on span "Close" at bounding box center [1372, 21] width 31 height 31
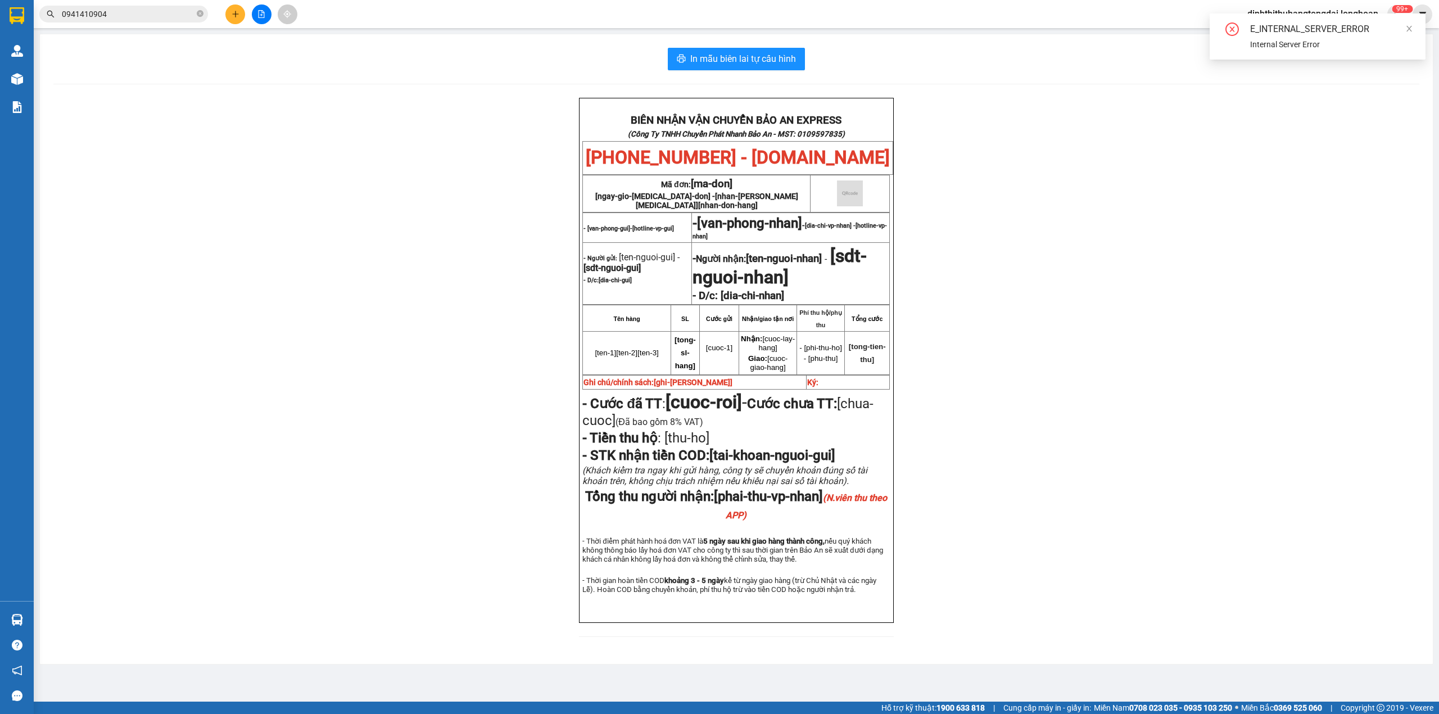
click at [131, 7] on span "0941410904" at bounding box center [123, 14] width 169 height 17
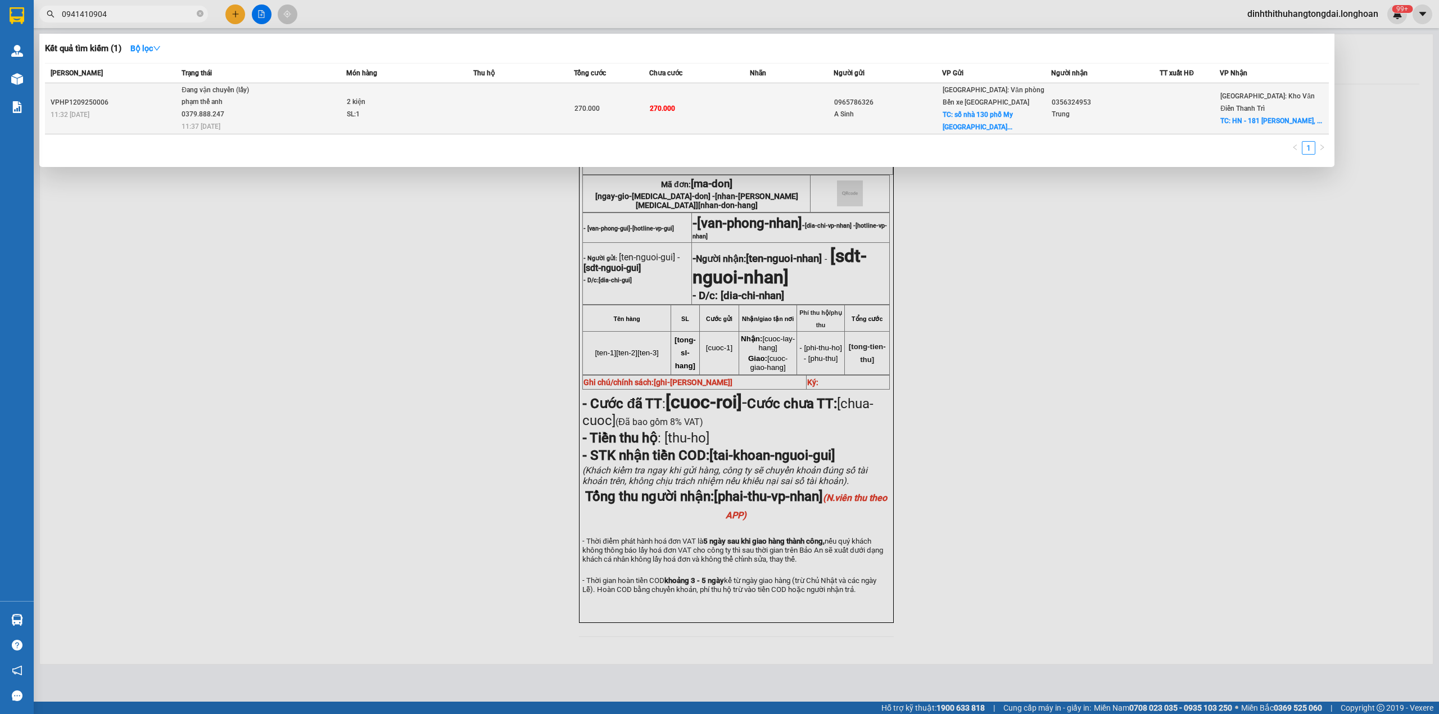
click at [317, 105] on span "Đang vận chuyển (lấy) phạm thế anh 0379.888.247 11:37 - 12/09" at bounding box center [264, 107] width 164 height 47
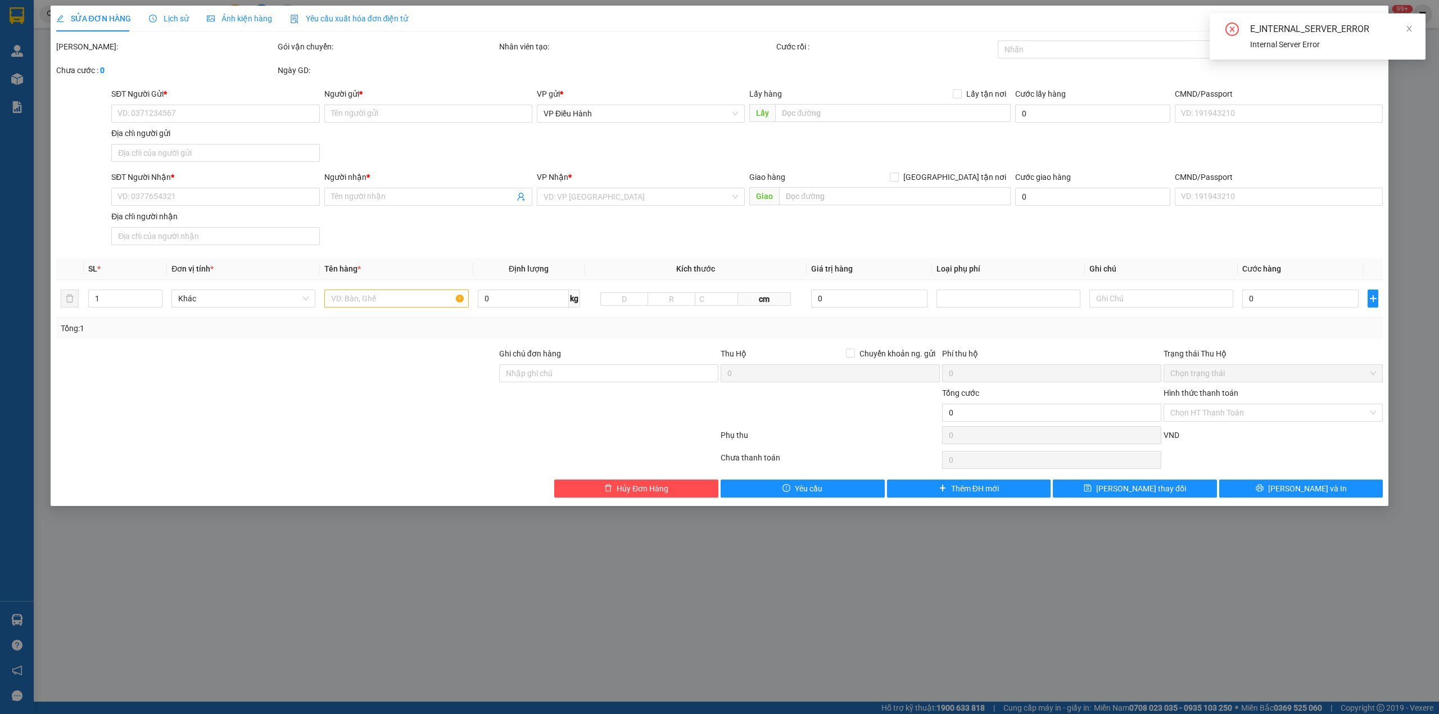
click at [165, 16] on span "Lịch sử" at bounding box center [169, 18] width 40 height 9
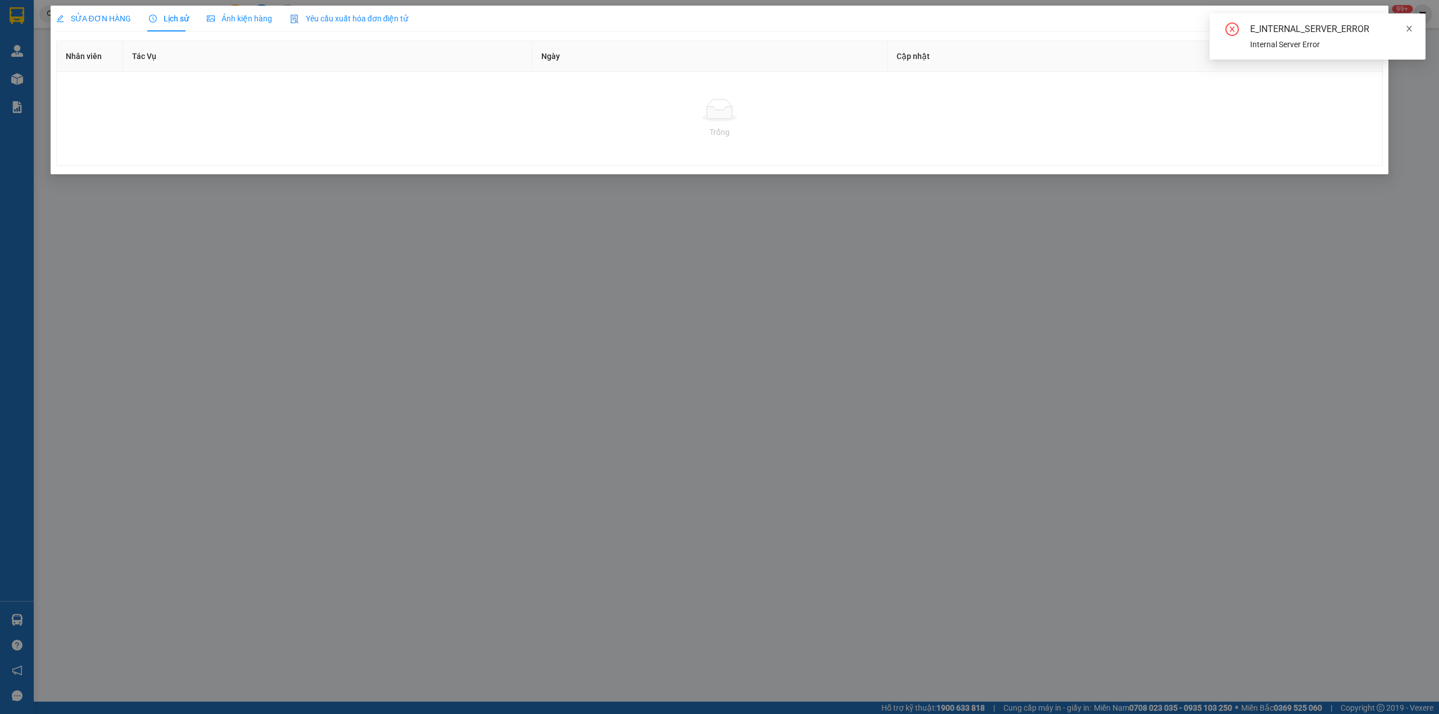
click at [1411, 25] on icon "close" at bounding box center [1410, 29] width 8 height 8
click at [1372, 21] on icon "close" at bounding box center [1373, 20] width 9 height 9
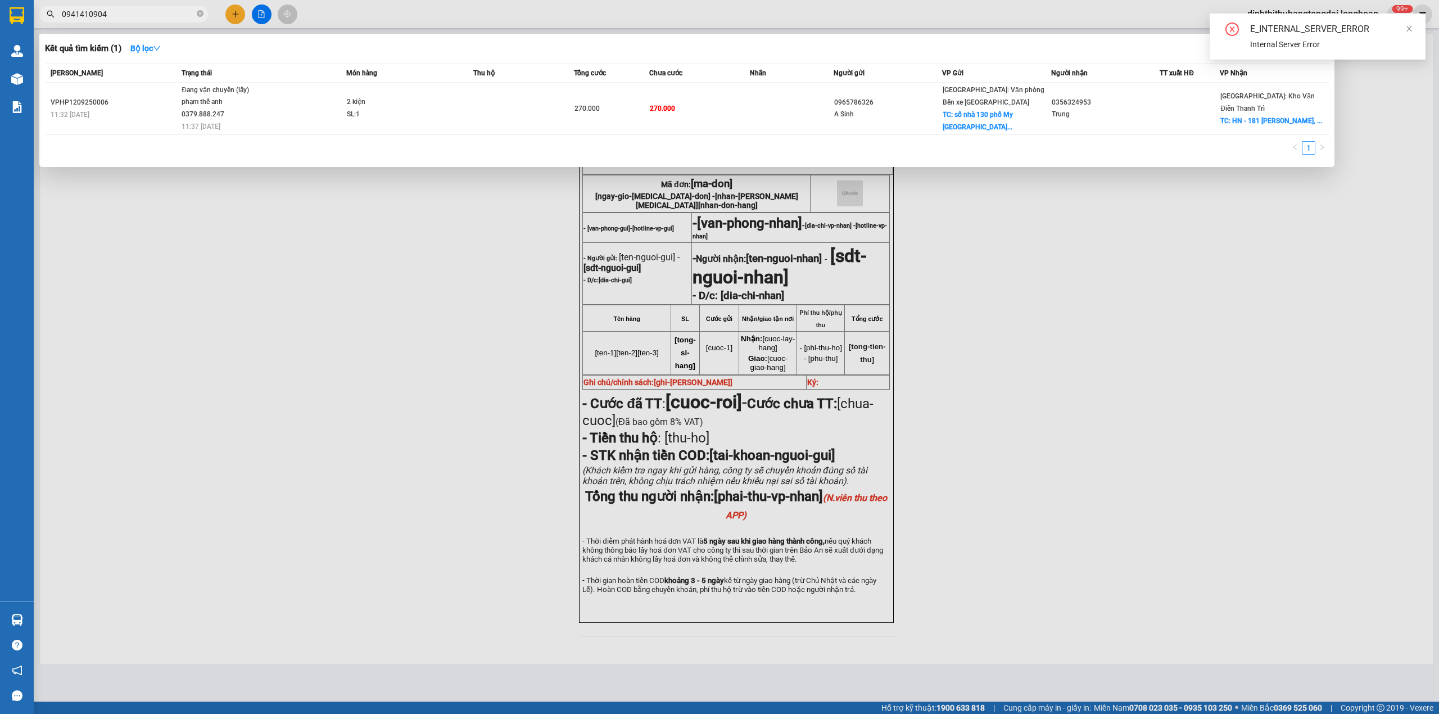
click at [109, 8] on input "0941410904" at bounding box center [128, 14] width 133 height 12
click at [260, 286] on div at bounding box center [719, 357] width 1439 height 714
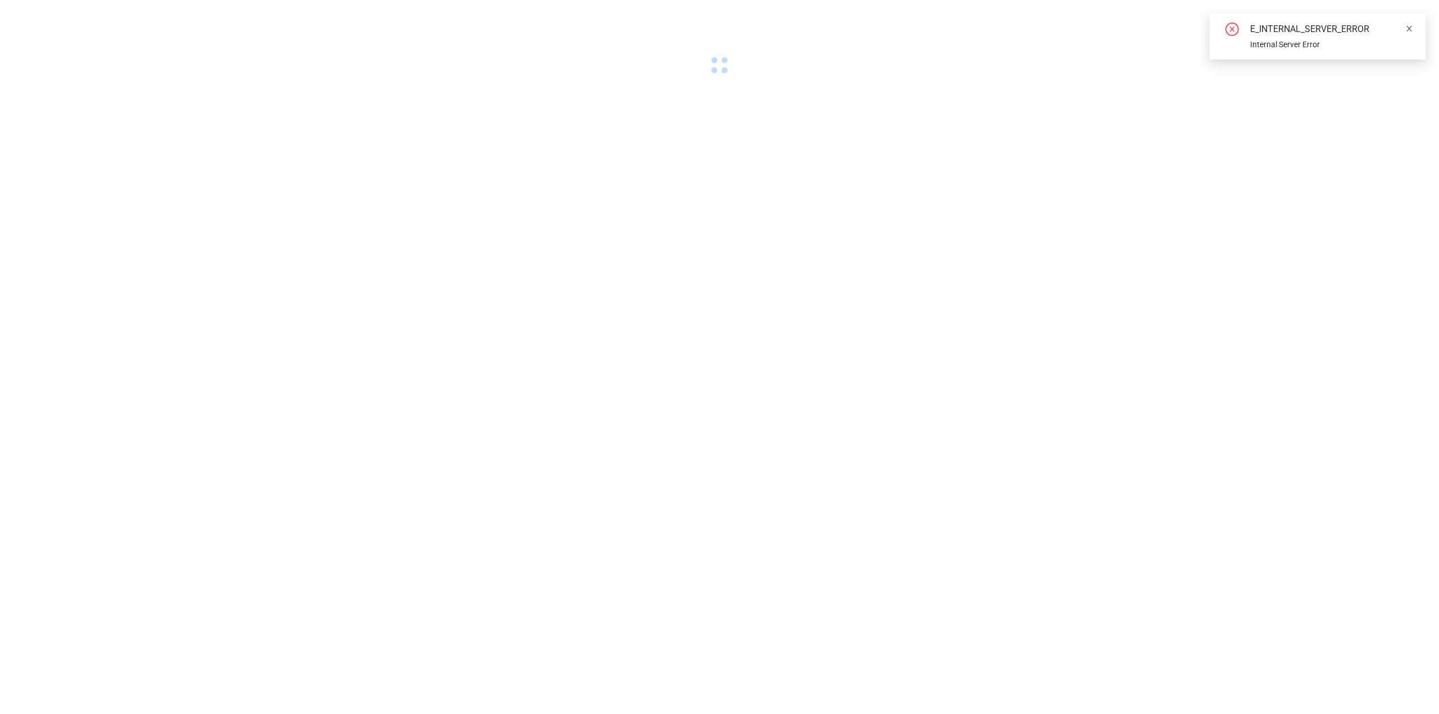
click at [1409, 30] on icon "close" at bounding box center [1410, 29] width 8 height 8
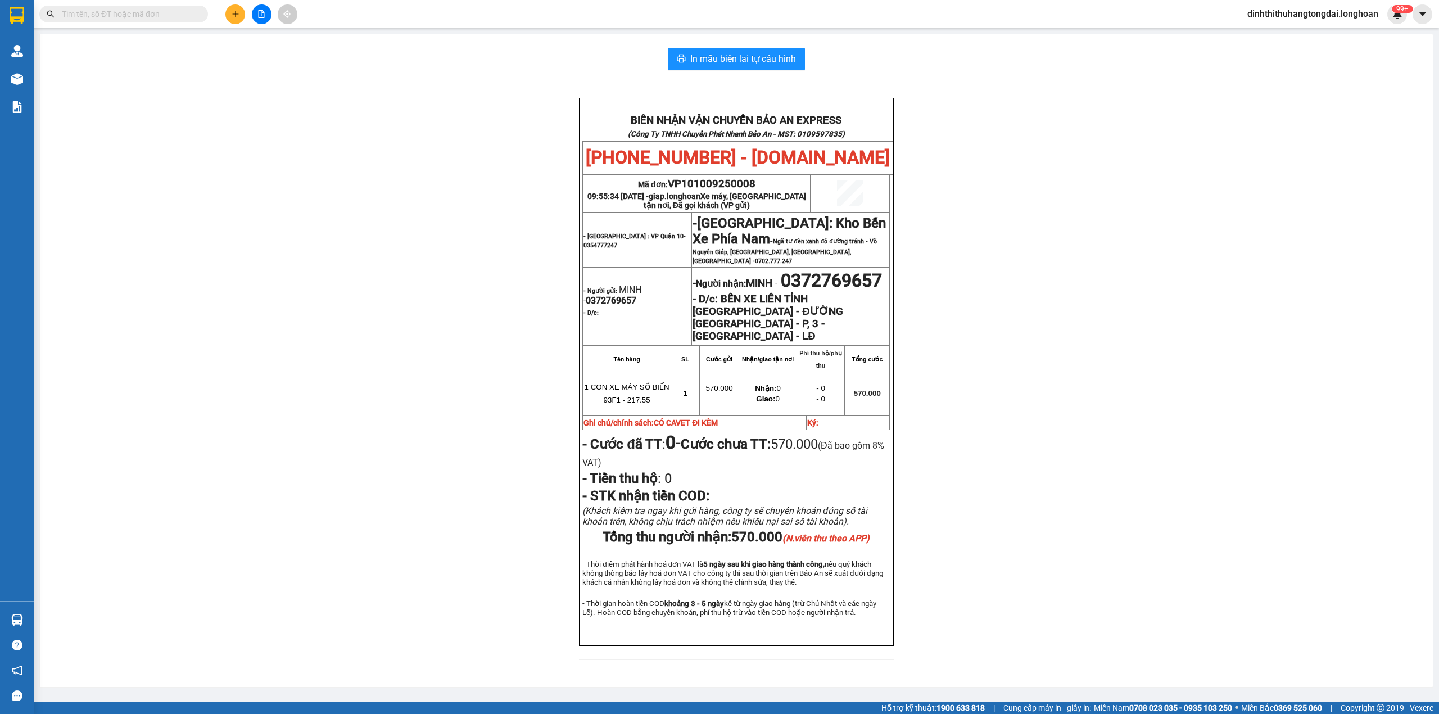
click at [127, 25] on div "Kết quả tìm kiếm ( 0 ) Bộ lọc No Data dinhthithuhangtongdai.longhoan 99+" at bounding box center [719, 14] width 1439 height 28
click at [129, 13] on input "text" at bounding box center [128, 14] width 133 height 12
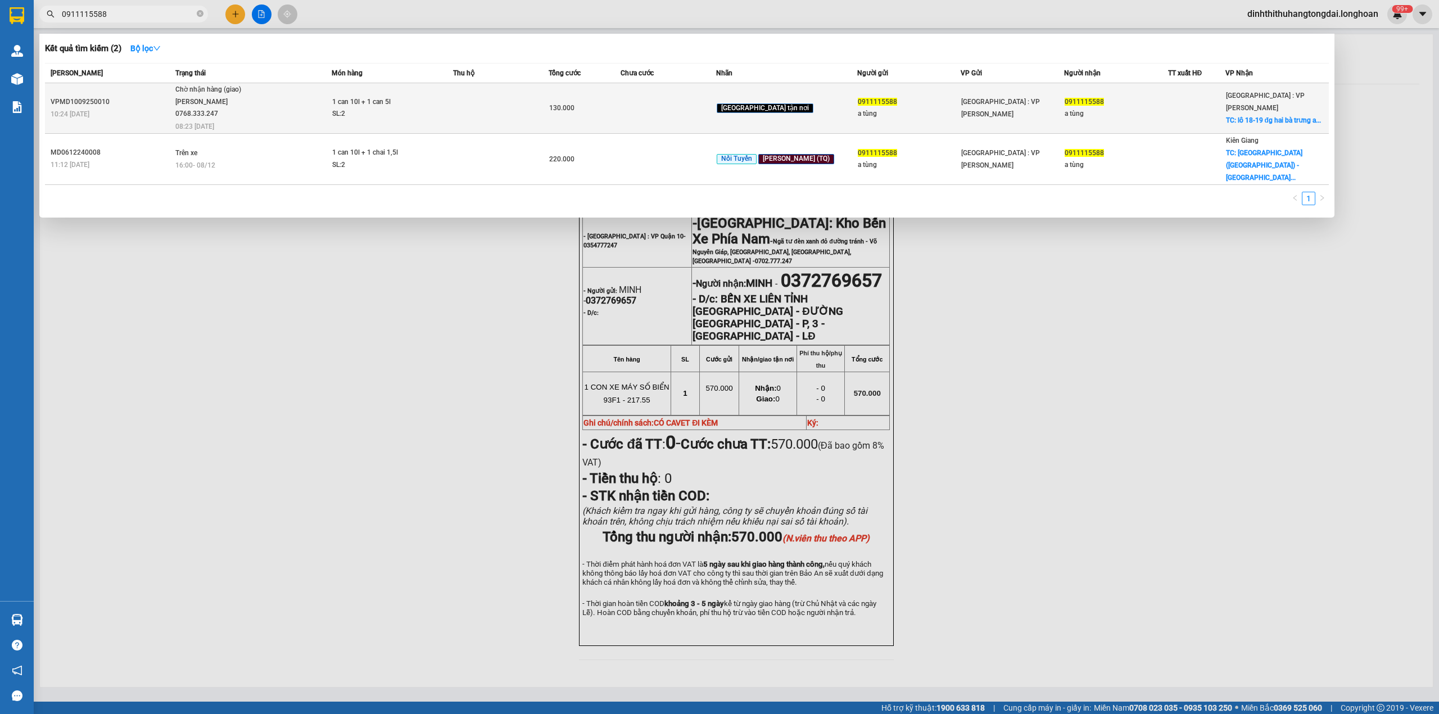
type input "0911115588"
click at [502, 110] on td at bounding box center [501, 108] width 96 height 51
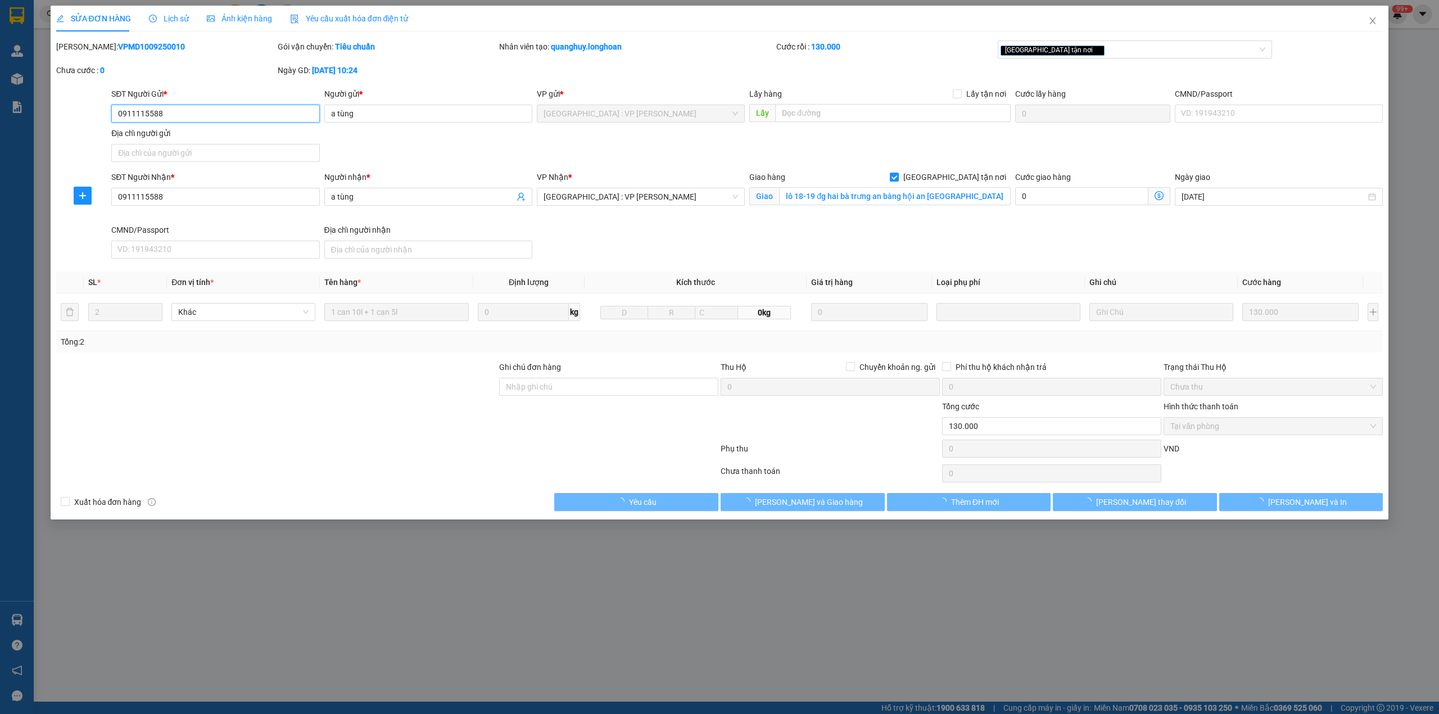
type input "0911115588"
type input "a tùng"
type input "0911115588"
type input "a tùng"
checkbox input "true"
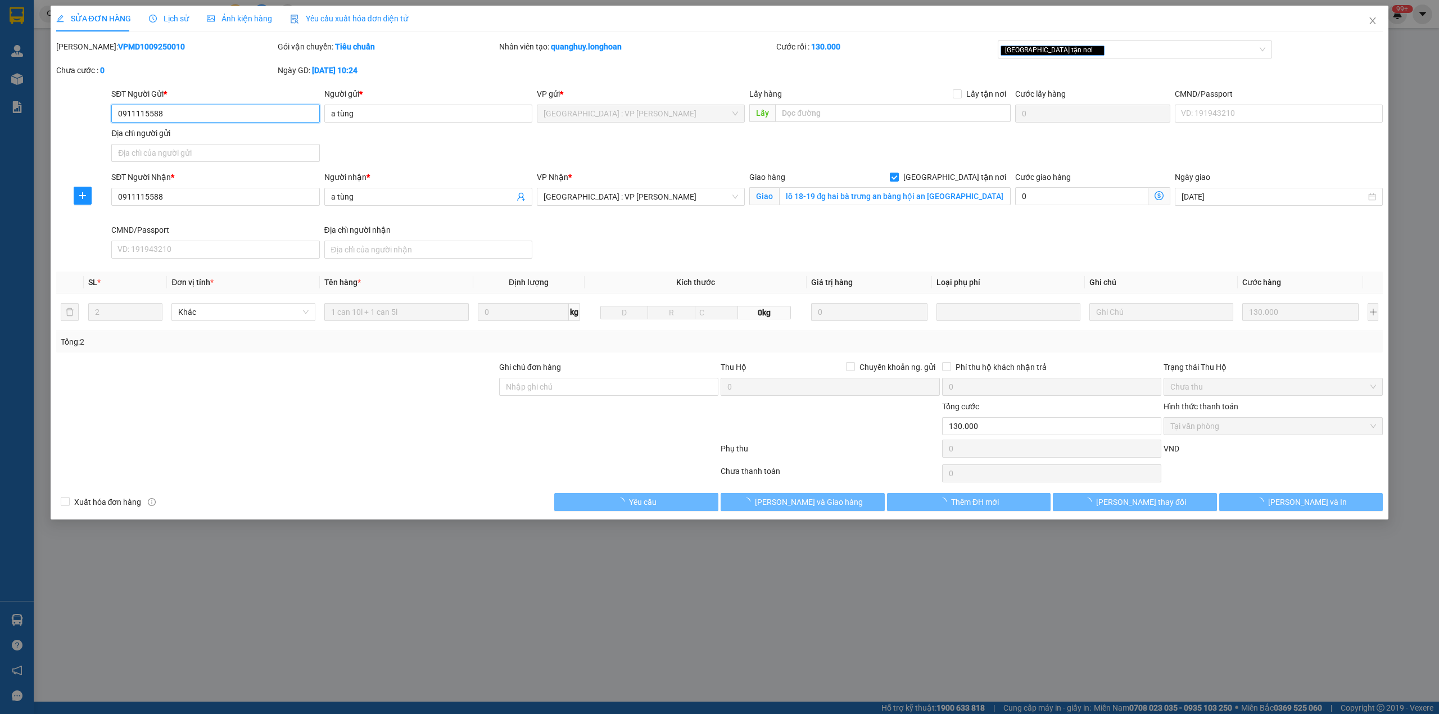
type input "lô 18-19 đg hai bà trưng an bàng hội an quảng nam"
type input "130.000"
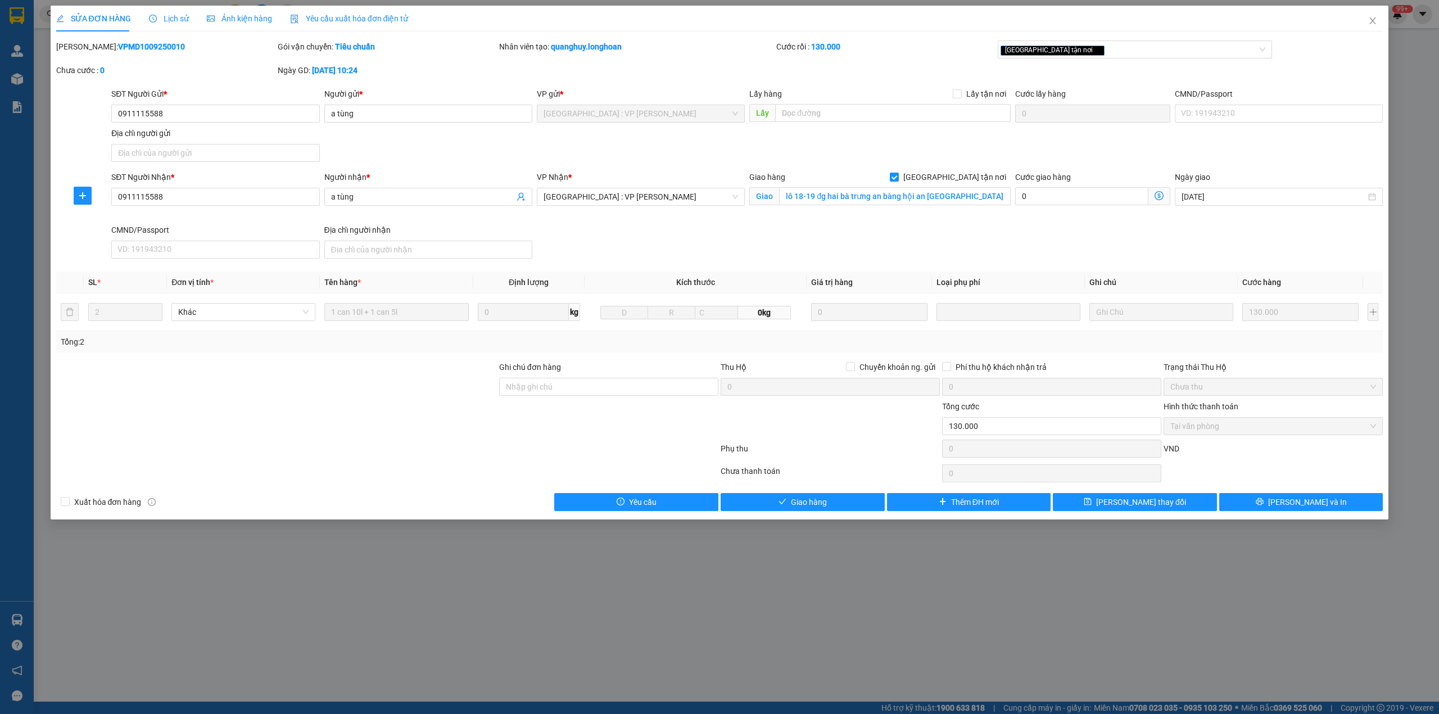
click at [156, 17] on span "Lịch sử" at bounding box center [169, 18] width 40 height 9
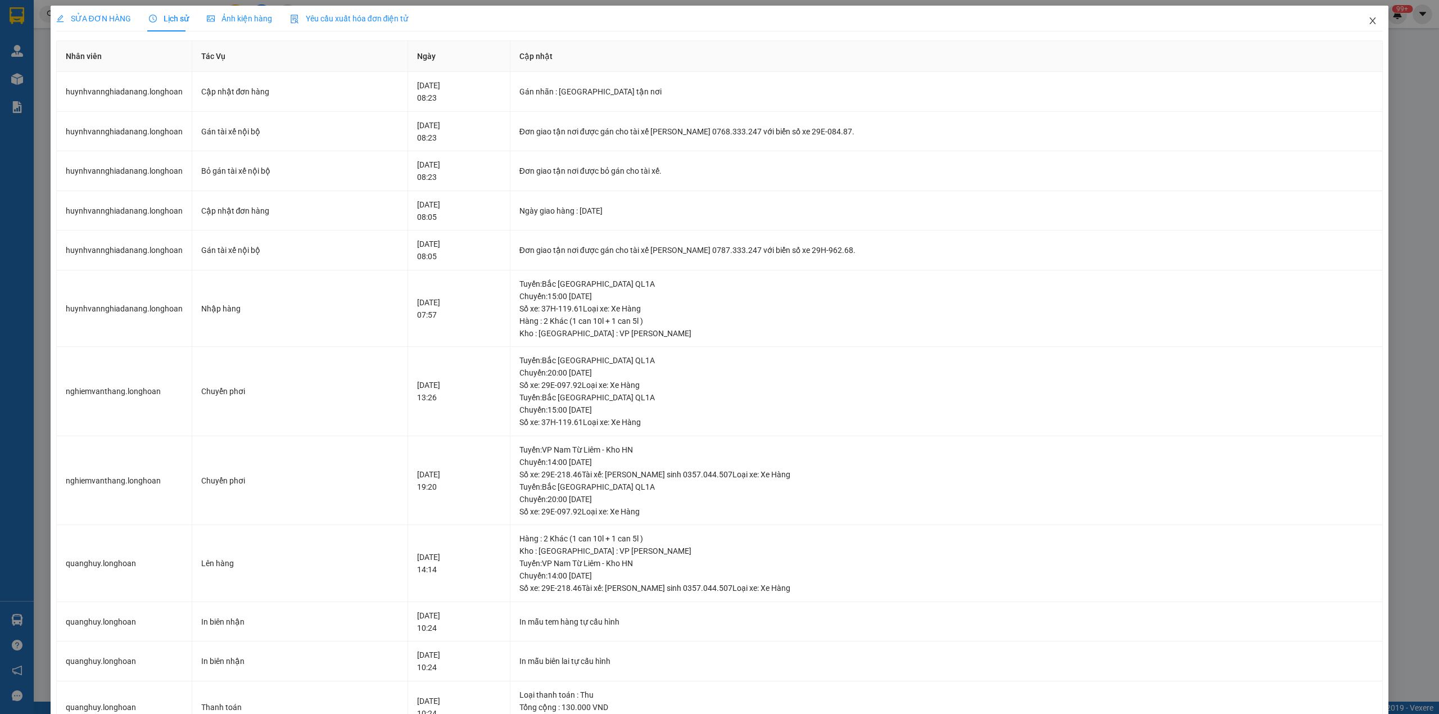
click at [1359, 28] on span "Close" at bounding box center [1372, 21] width 31 height 31
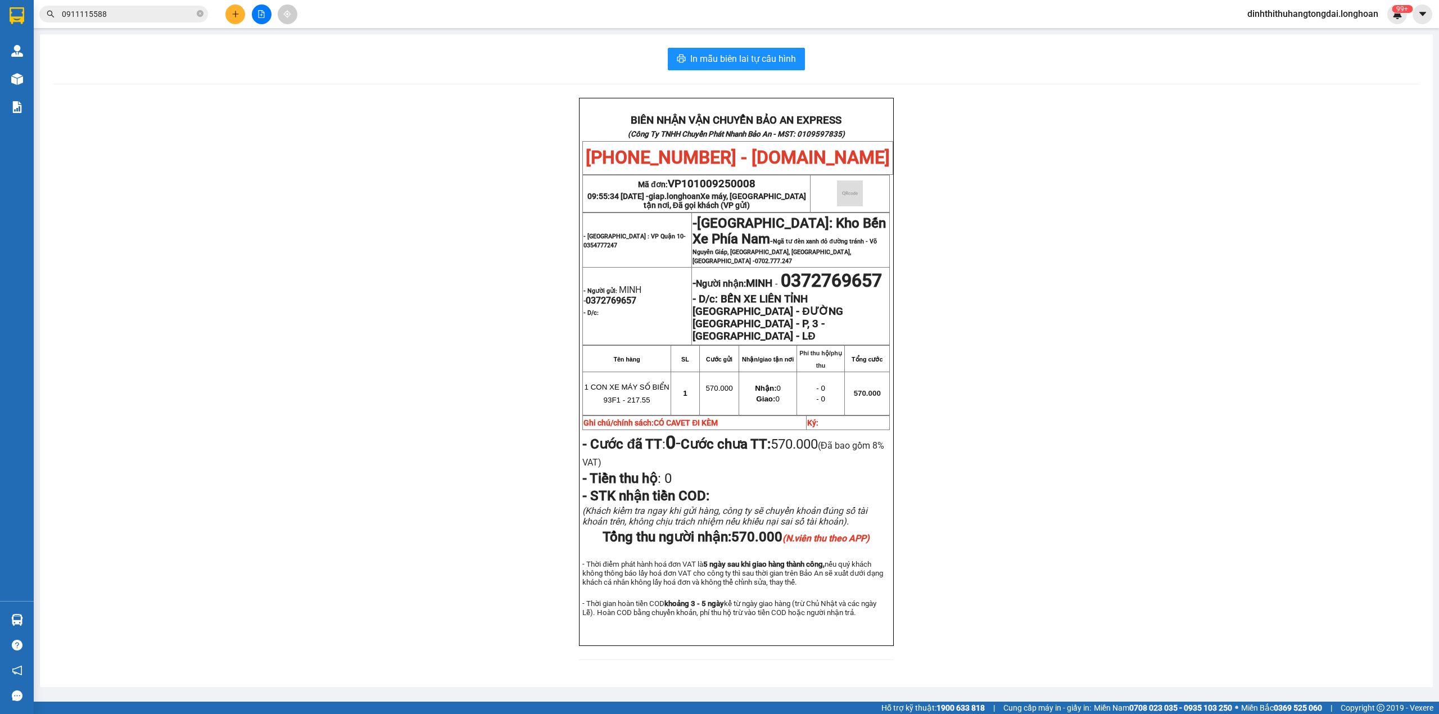
click at [144, 16] on input "0911115588" at bounding box center [128, 14] width 133 height 12
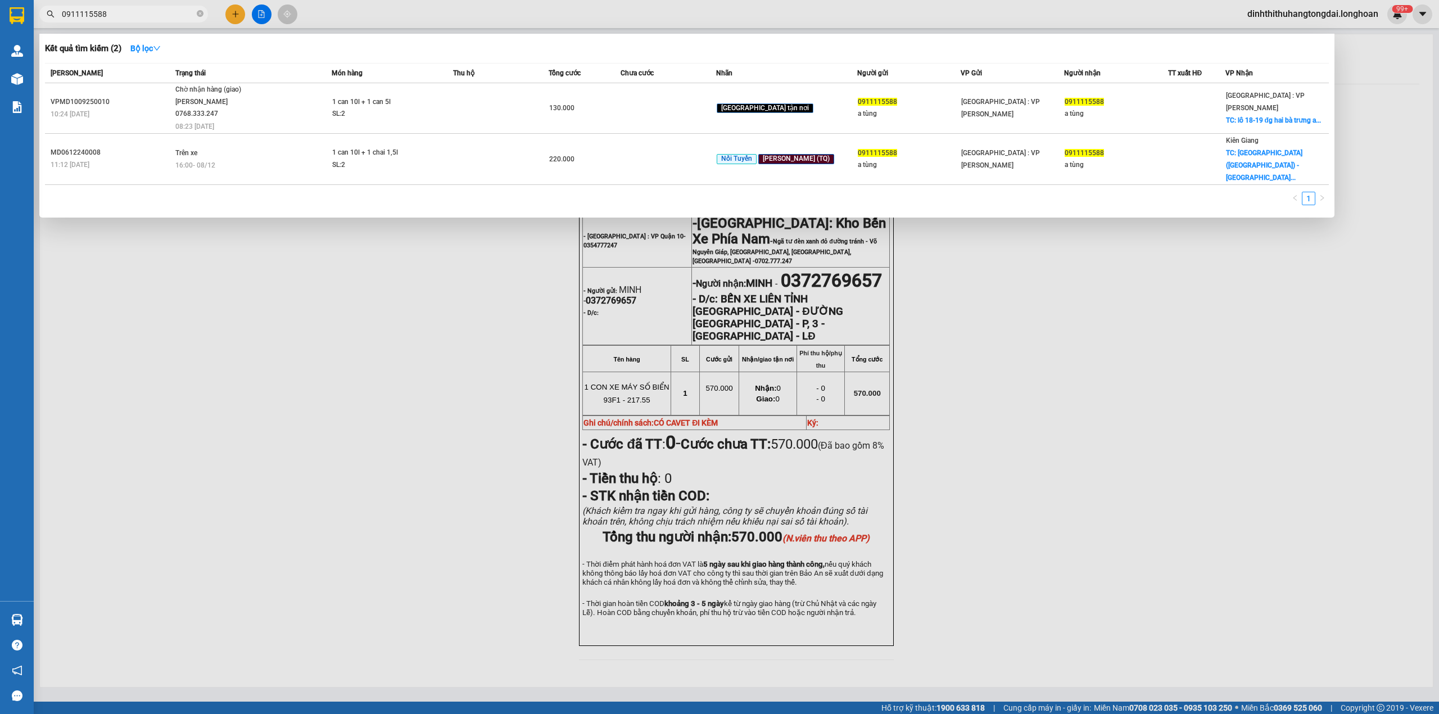
click at [144, 16] on input "0911115588" at bounding box center [128, 14] width 133 height 12
paste input "36998809"
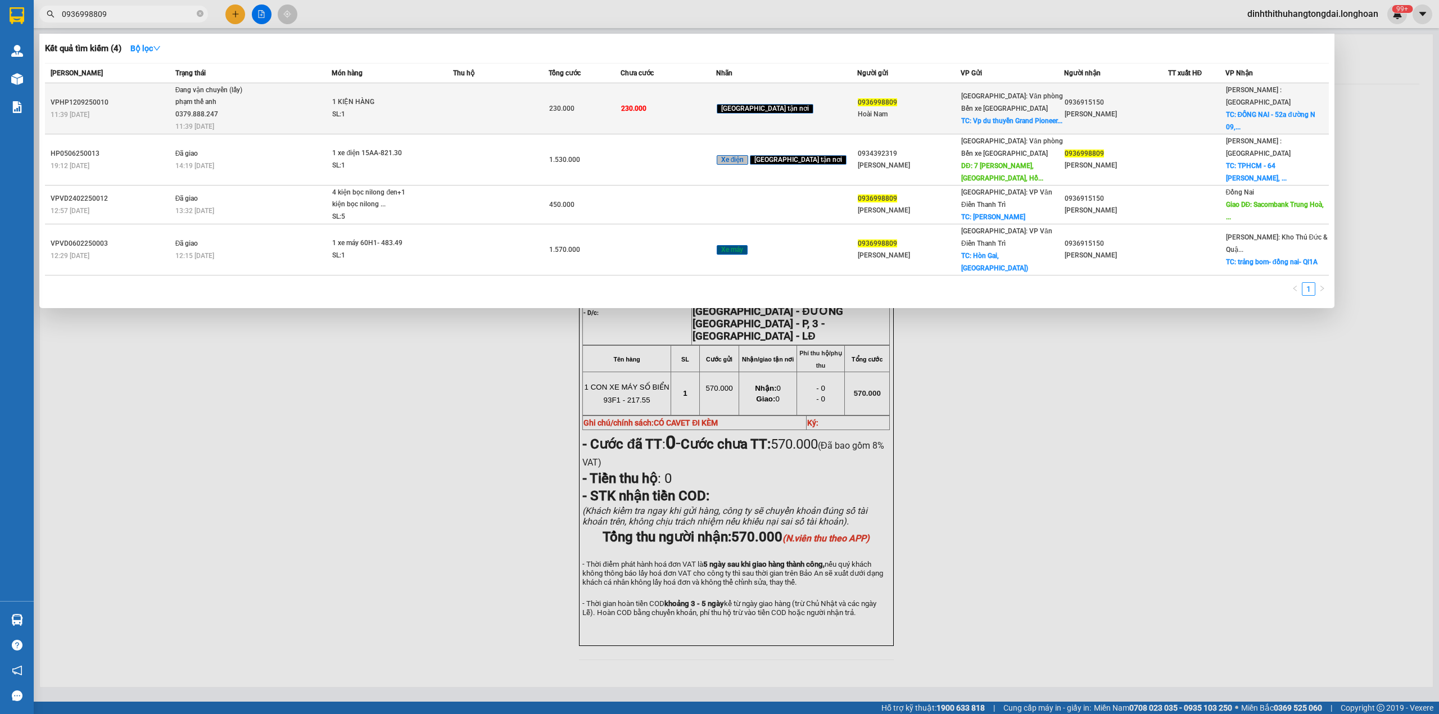
type input "0936998809"
click at [271, 115] on span "Đang vận chuyển (lấy) phạm thế anh 0379.888.247 11:39 - 12/09" at bounding box center [253, 107] width 156 height 47
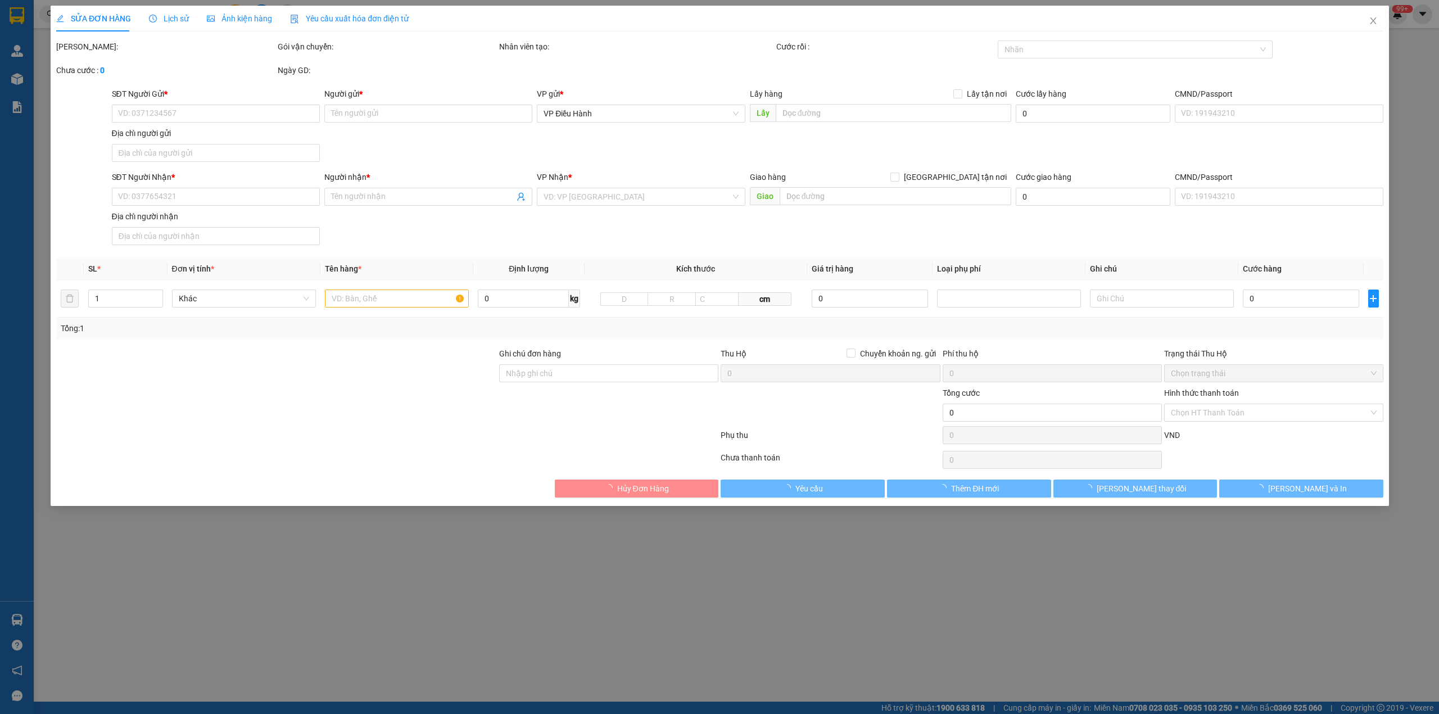
type input "0936998809"
type input "Hoài Nam"
checkbox input "true"
type input "Vp du thuyền Grand Pioneers, Âu Tàu A20, phường Tuần Châu, Tp Hạ Long"
type input "0936915150"
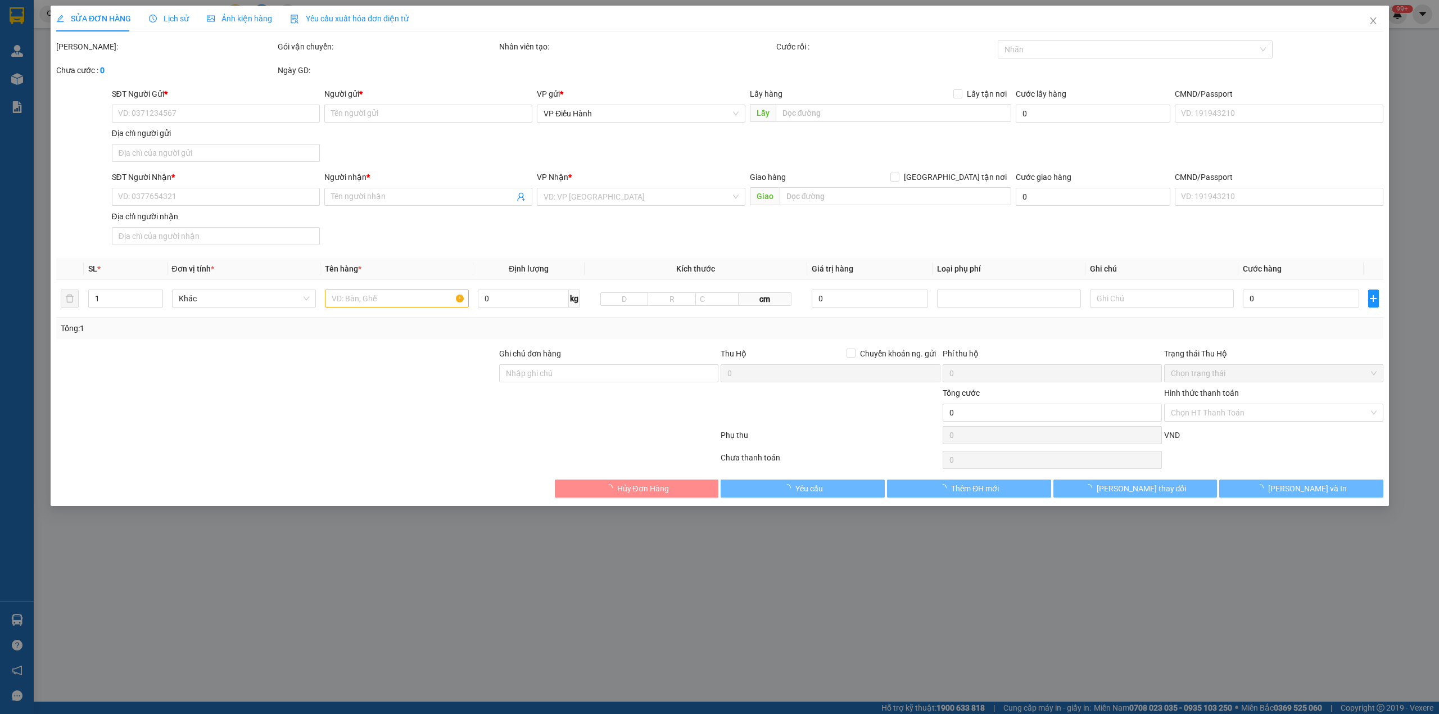
type input "Nguyễn Thị Thu Thuỷ"
checkbox input "true"
type input "ĐỒNG NAI - 52a đường N 09, ấp An Bình, xã Trung Hoà, huyện Trảng Bom, tỉnh Đồng…"
type input "230.000"
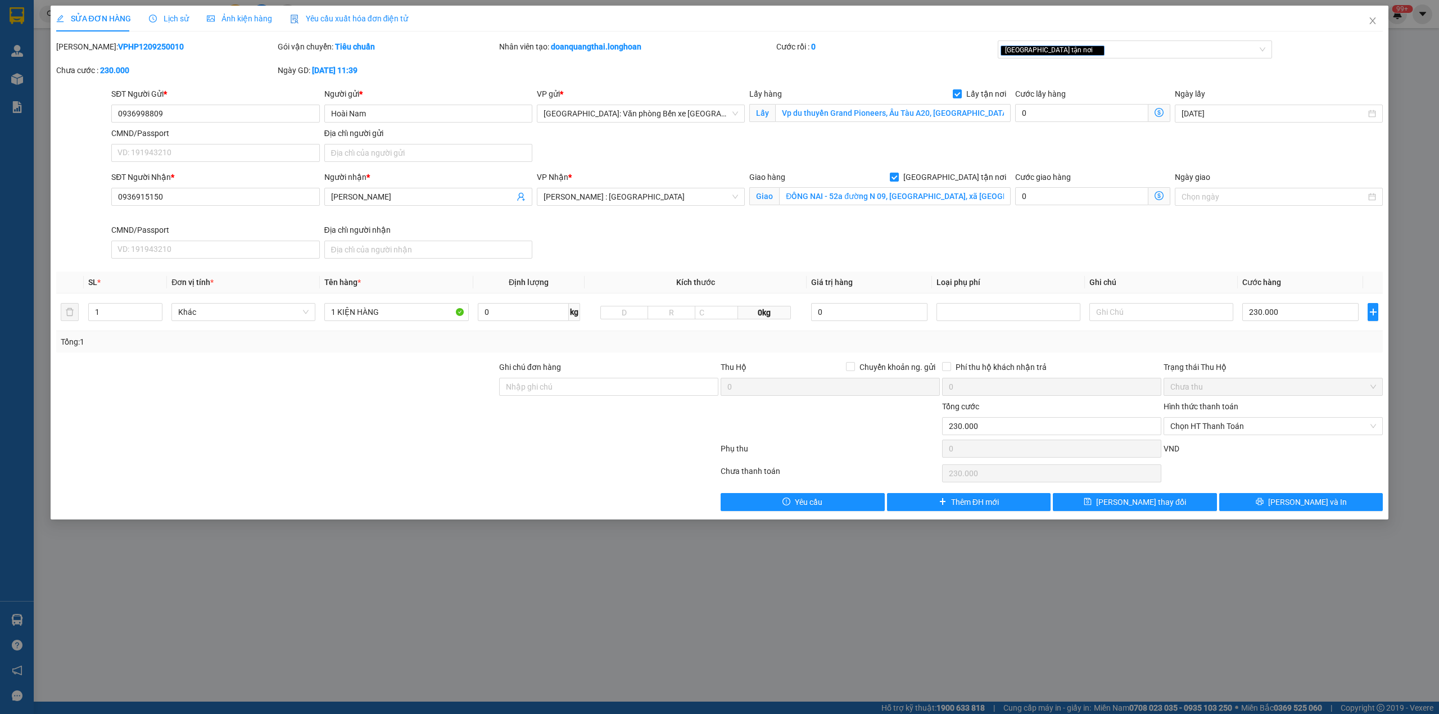
click at [180, 14] on span "Lịch sử" at bounding box center [169, 18] width 40 height 9
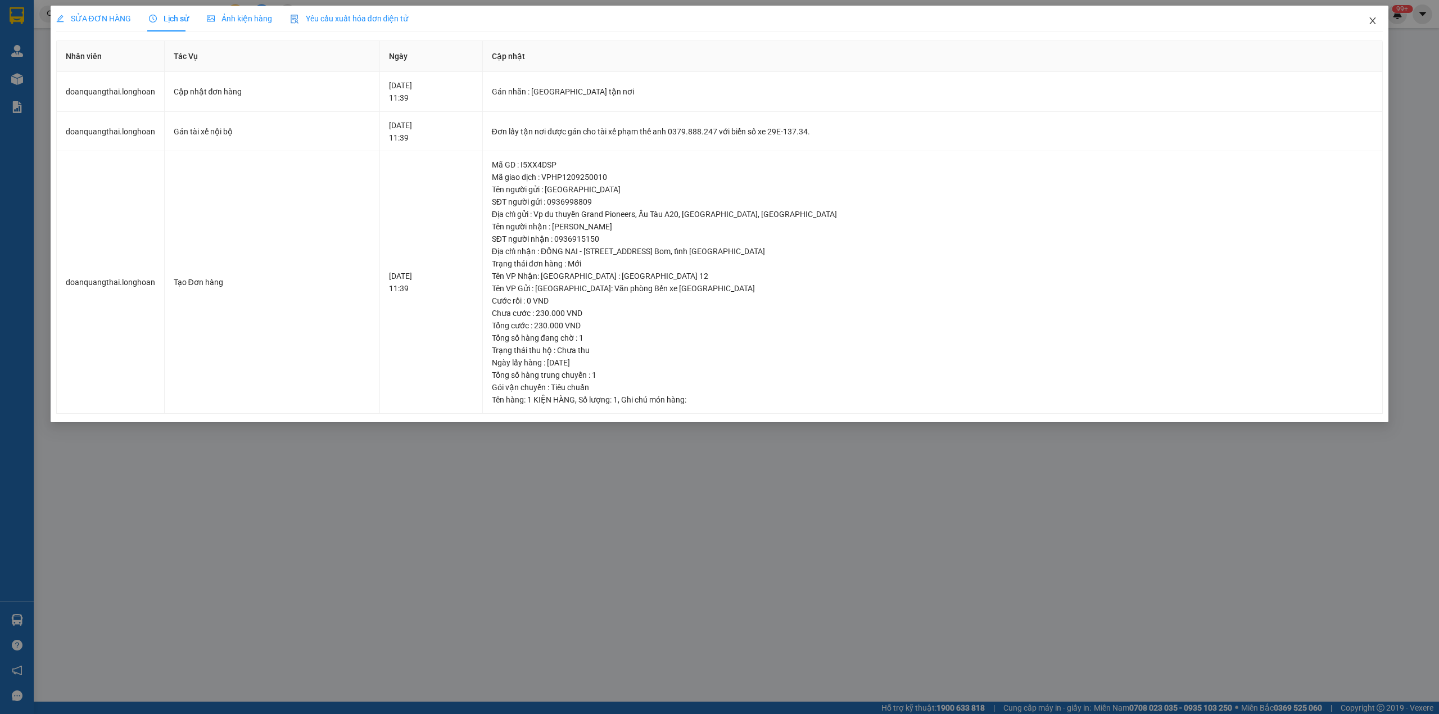
click at [1383, 21] on span "Close" at bounding box center [1372, 21] width 31 height 31
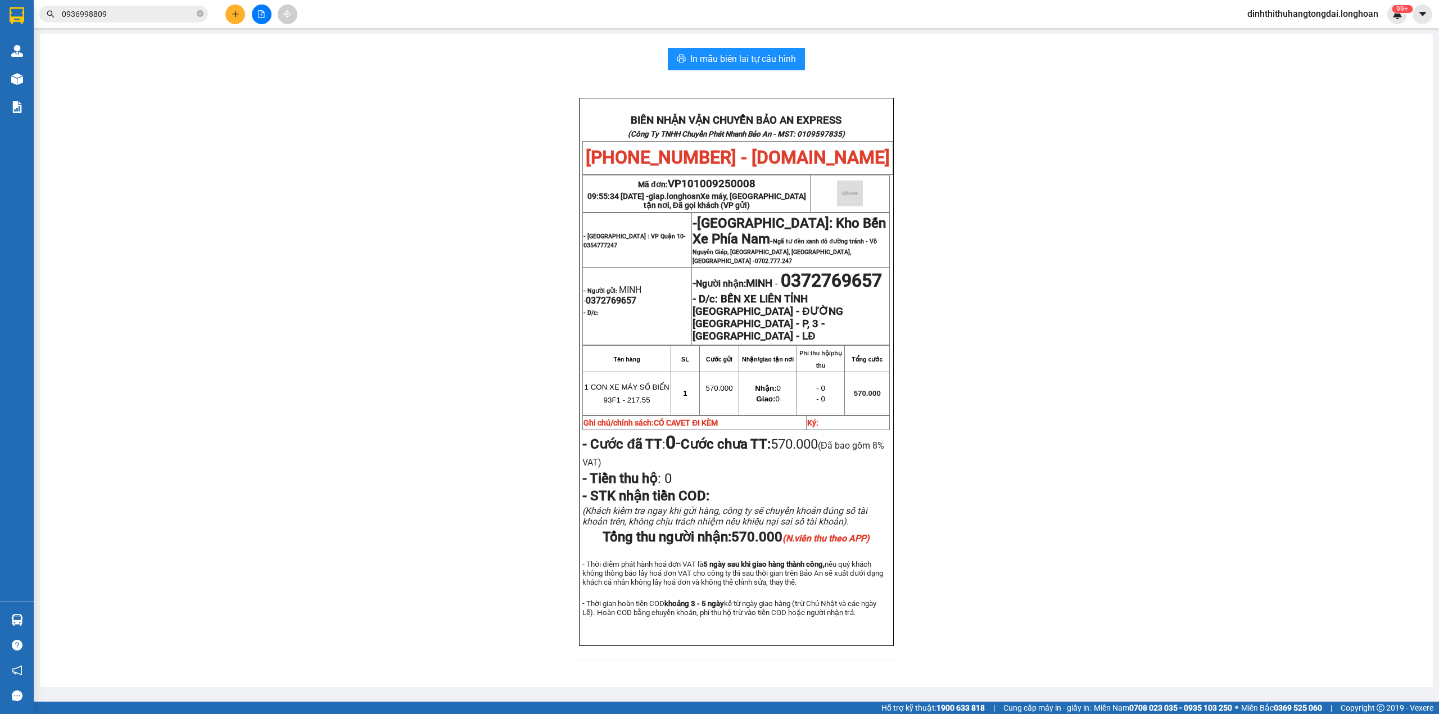
click at [115, 8] on input "0936998809" at bounding box center [128, 14] width 133 height 12
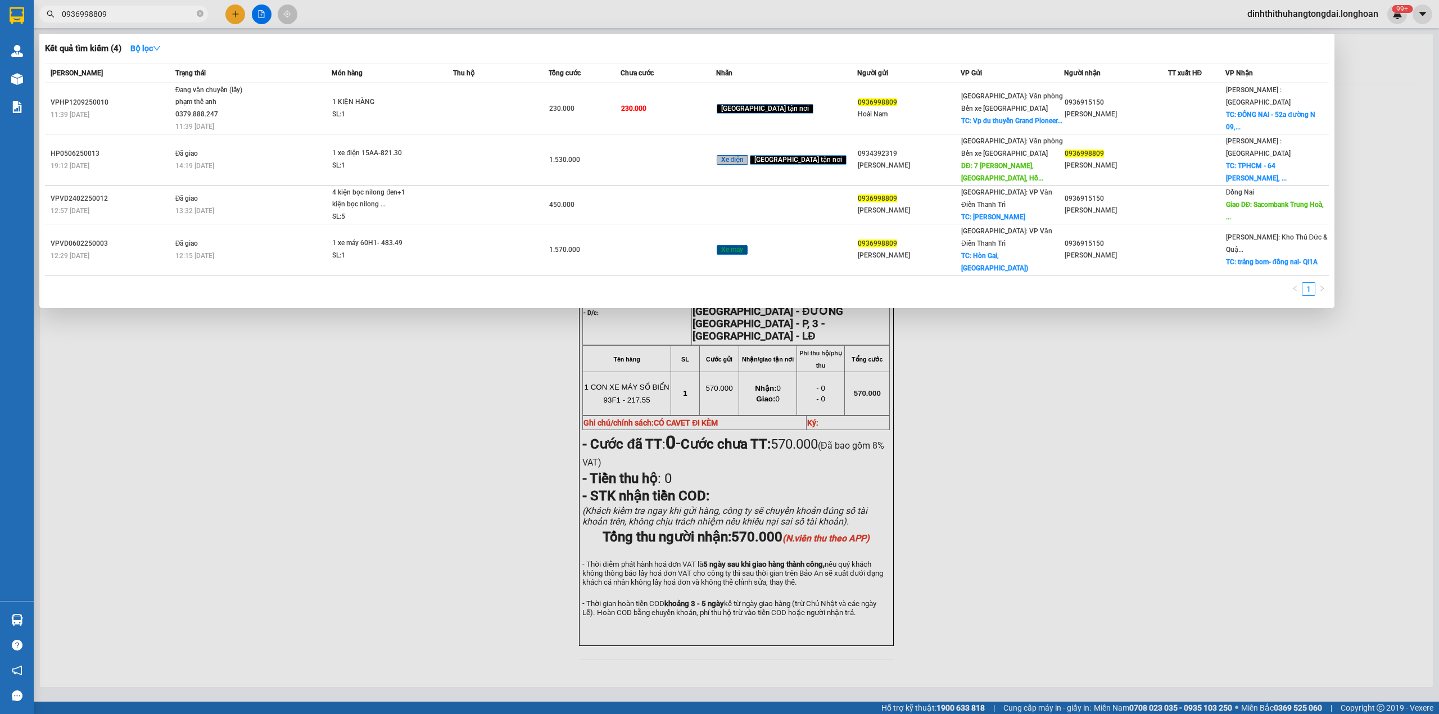
click at [115, 8] on input "0936998809" at bounding box center [128, 14] width 133 height 12
paste input "353723532"
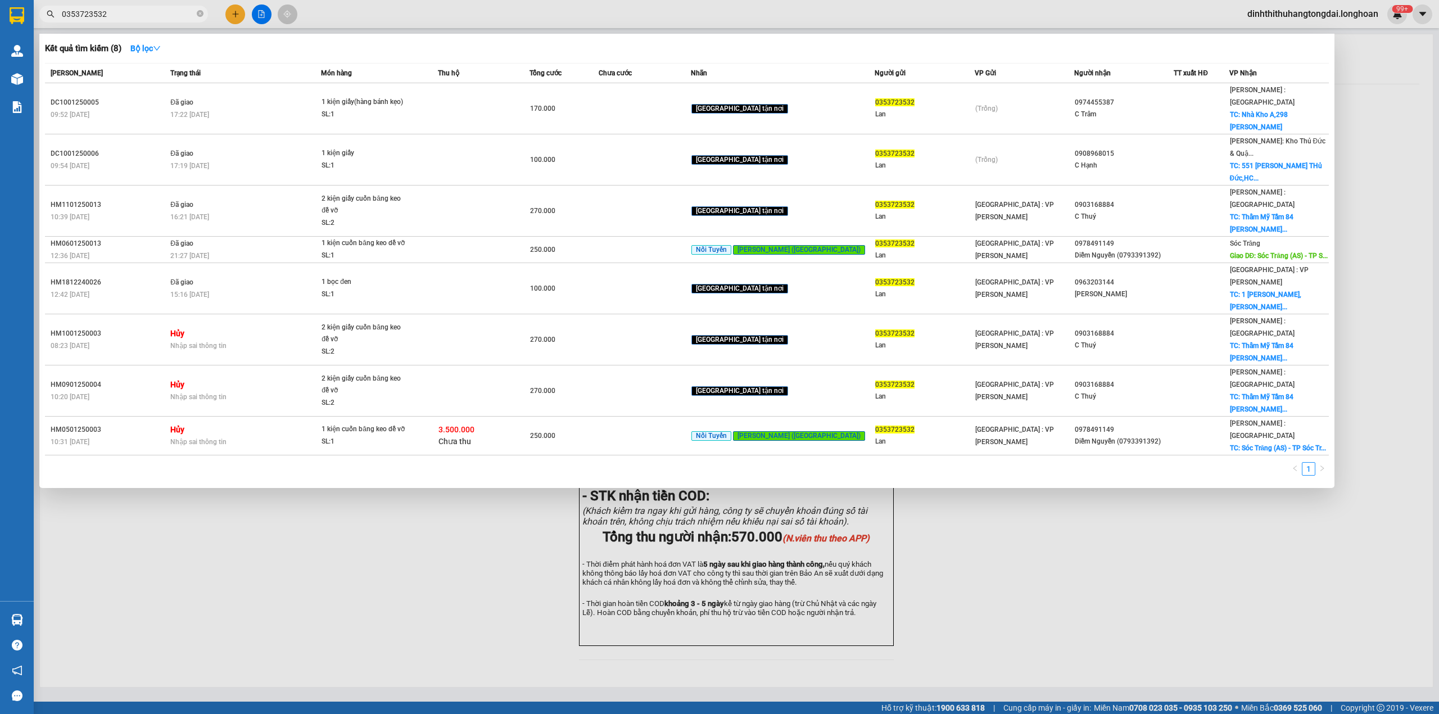
click at [109, 16] on input "0353723532" at bounding box center [128, 14] width 133 height 12
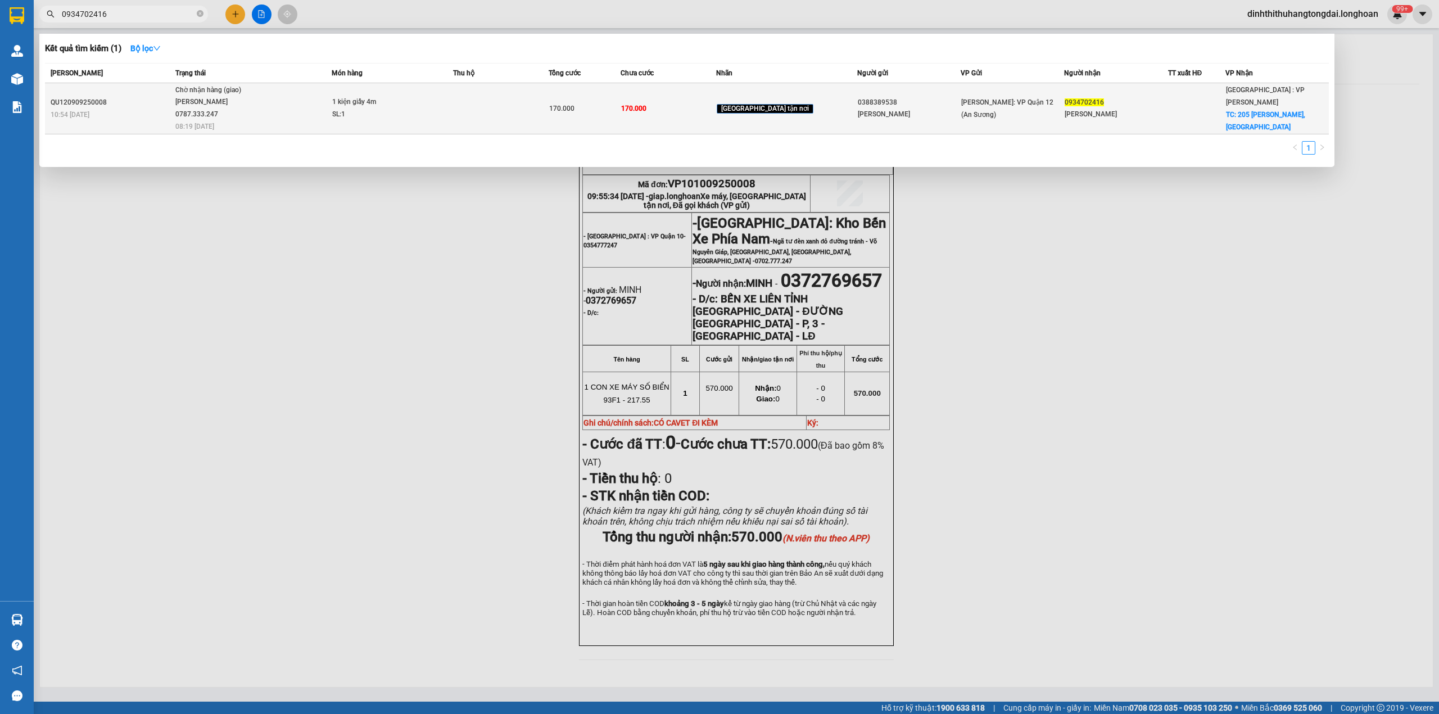
type input "0934702416"
click at [373, 97] on div "1 kiện giấy 4m" at bounding box center [374, 102] width 84 height 12
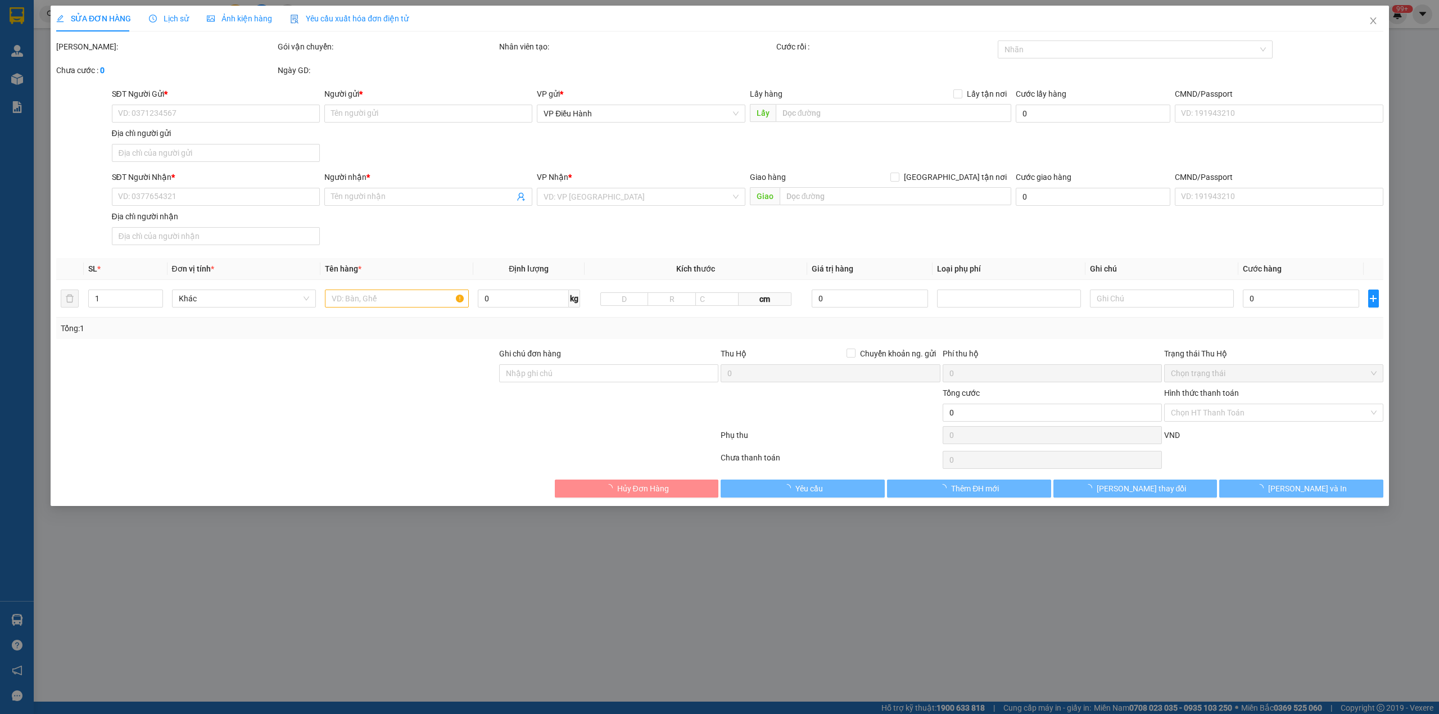
type input "0388389538"
type input "VĂN PHONG"
type input "0934702416"
type input "Nhôm Kính Đến Nguyễn"
checkbox input "true"
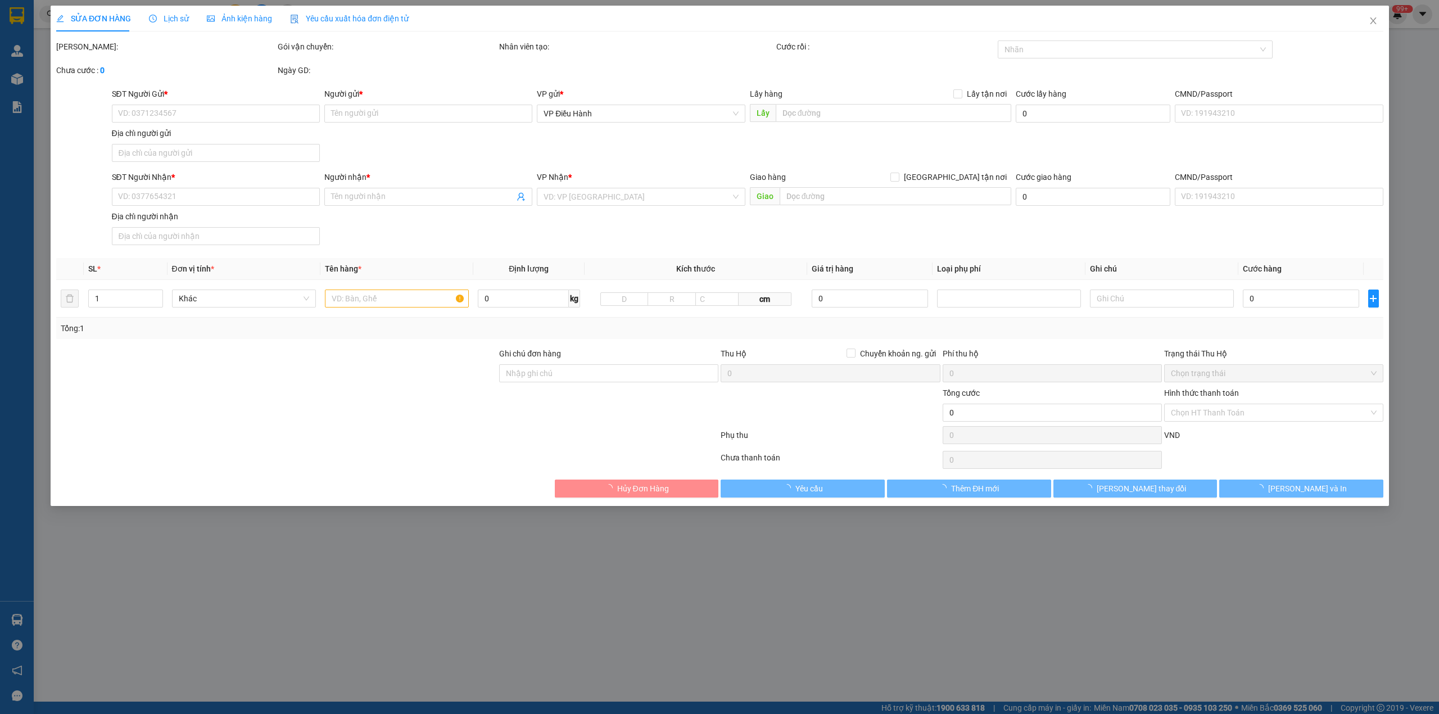
type input "205 Nguyễn Hoàn, Đà Nẵng"
type input "nhận theo kiện - hư hỏng ko chịu trách nhiệm"
type input "170.000"
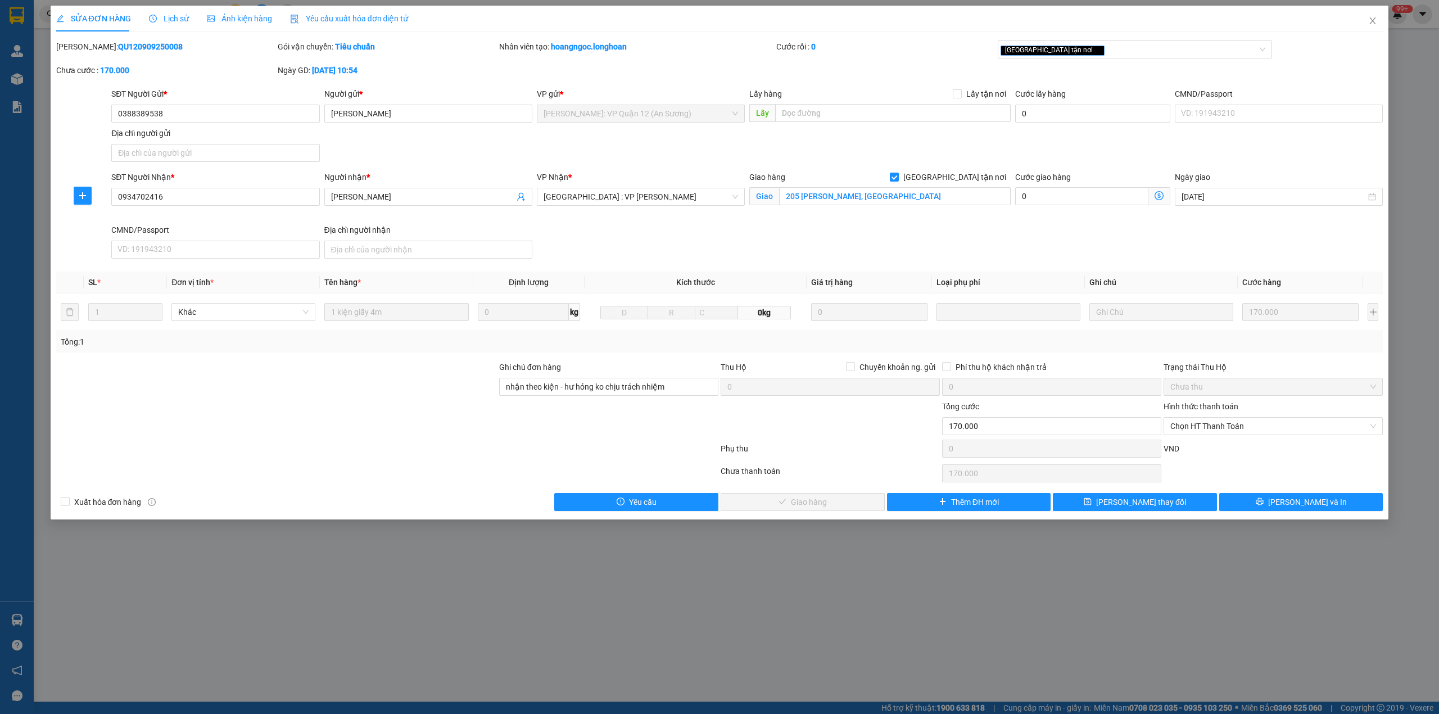
drag, startPoint x: 169, startPoint y: 17, endPoint x: 186, endPoint y: 21, distance: 16.9
click at [170, 18] on span "Lịch sử" at bounding box center [169, 18] width 40 height 9
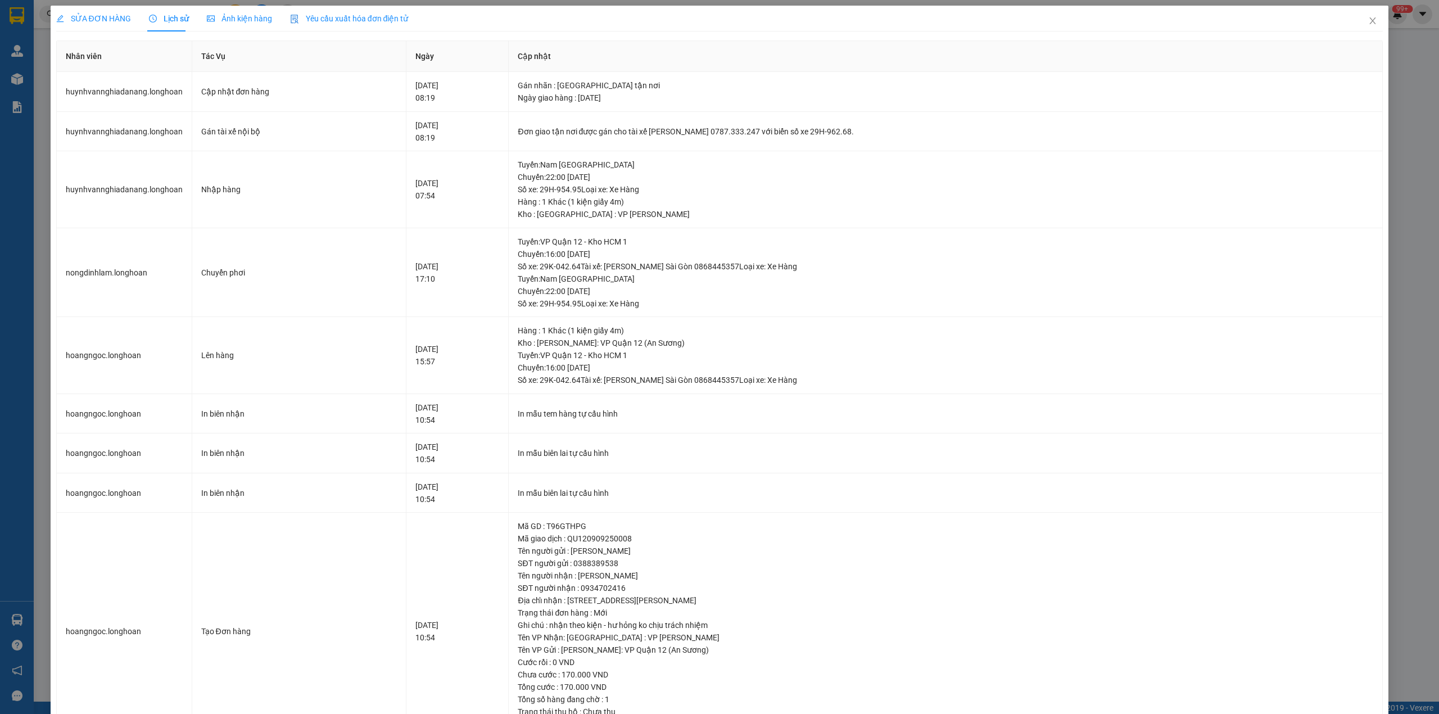
click at [112, 25] on div "SỬA ĐƠN HÀNG" at bounding box center [93, 19] width 75 height 26
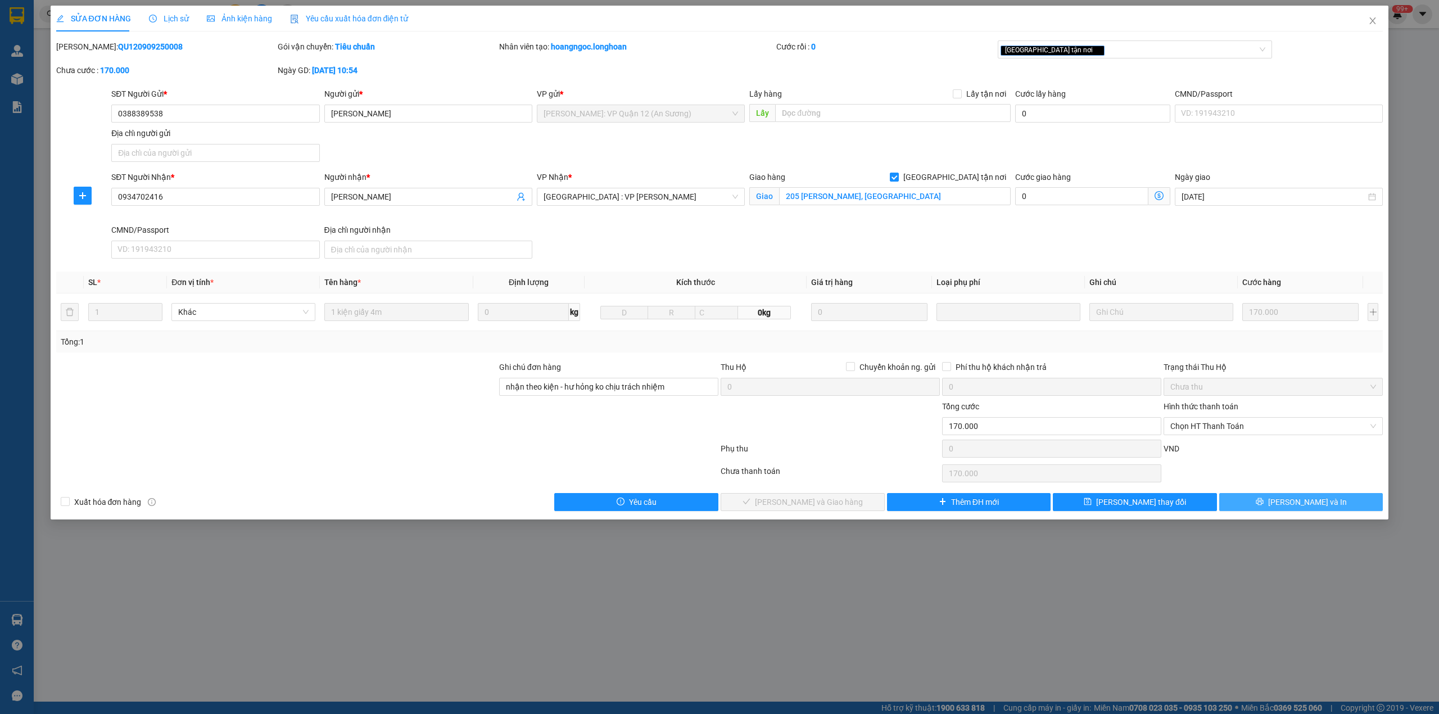
click at [1305, 505] on span "[PERSON_NAME] và In" at bounding box center [1308, 502] width 79 height 12
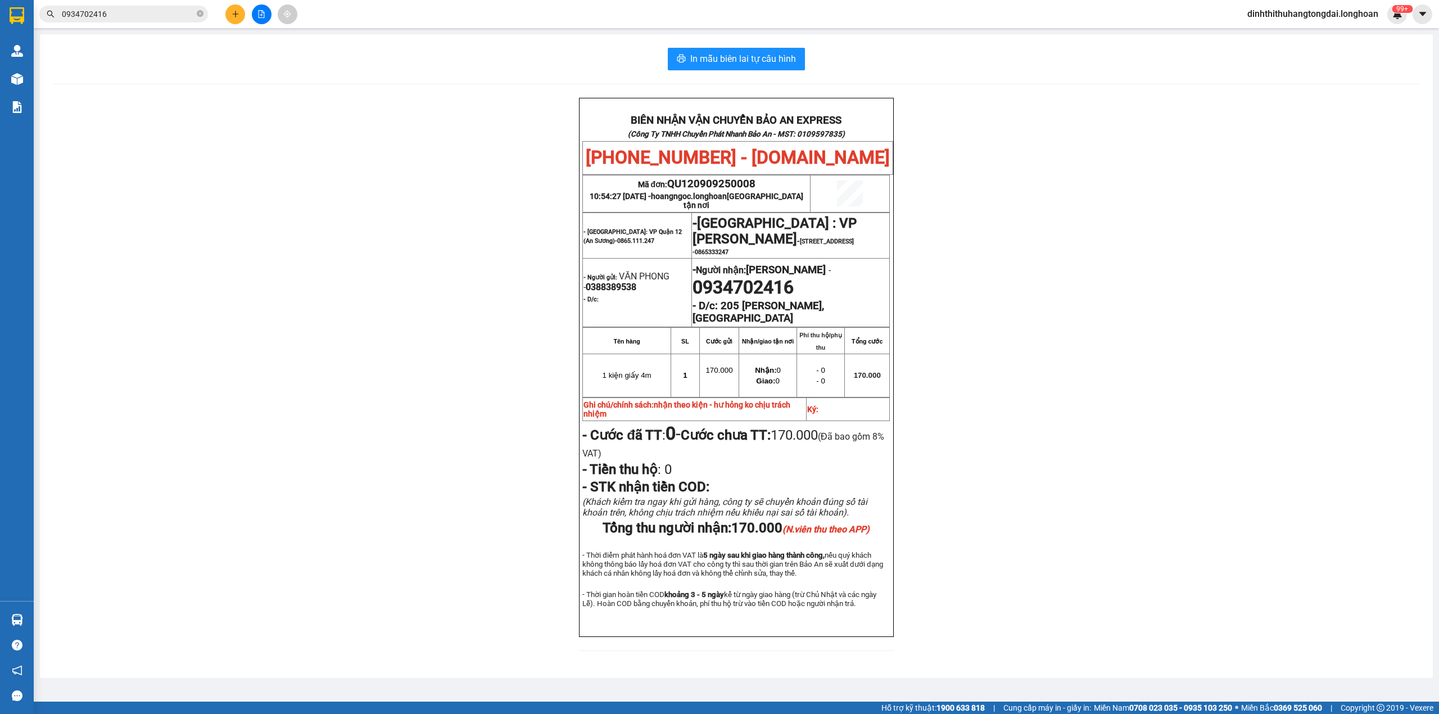
click at [103, 11] on input "0934702416" at bounding box center [128, 14] width 133 height 12
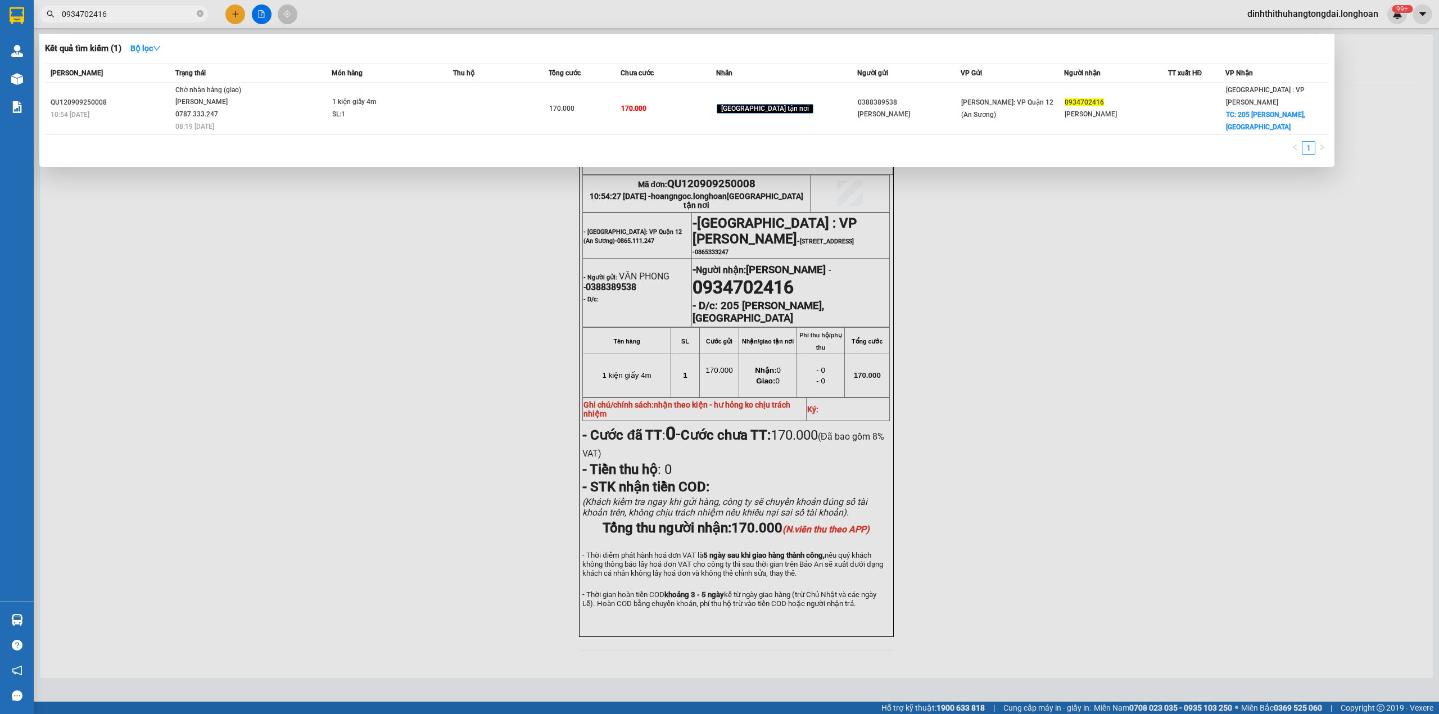
click at [103, 11] on input "0934702416" at bounding box center [128, 14] width 133 height 12
paste input "345675425"
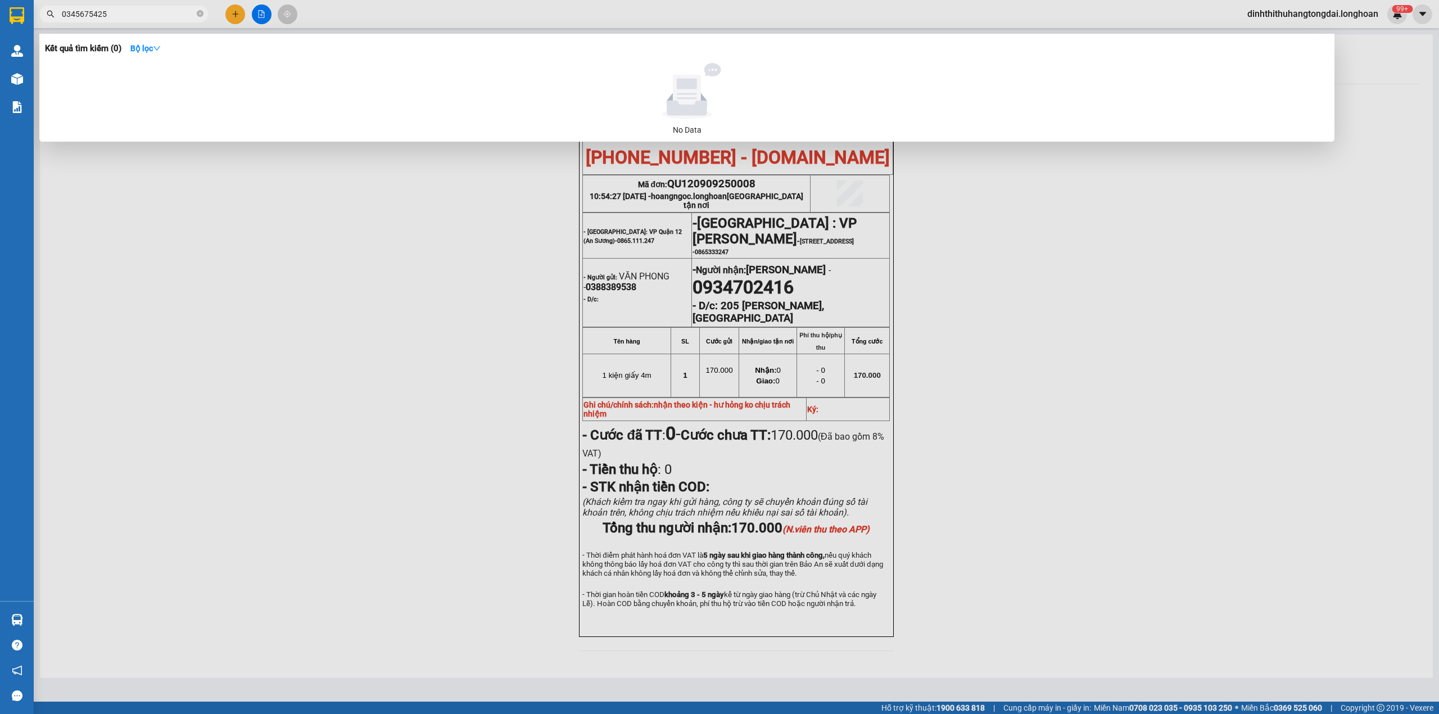
click at [96, 16] on input "0345675425" at bounding box center [128, 14] width 133 height 12
paste input "760362"
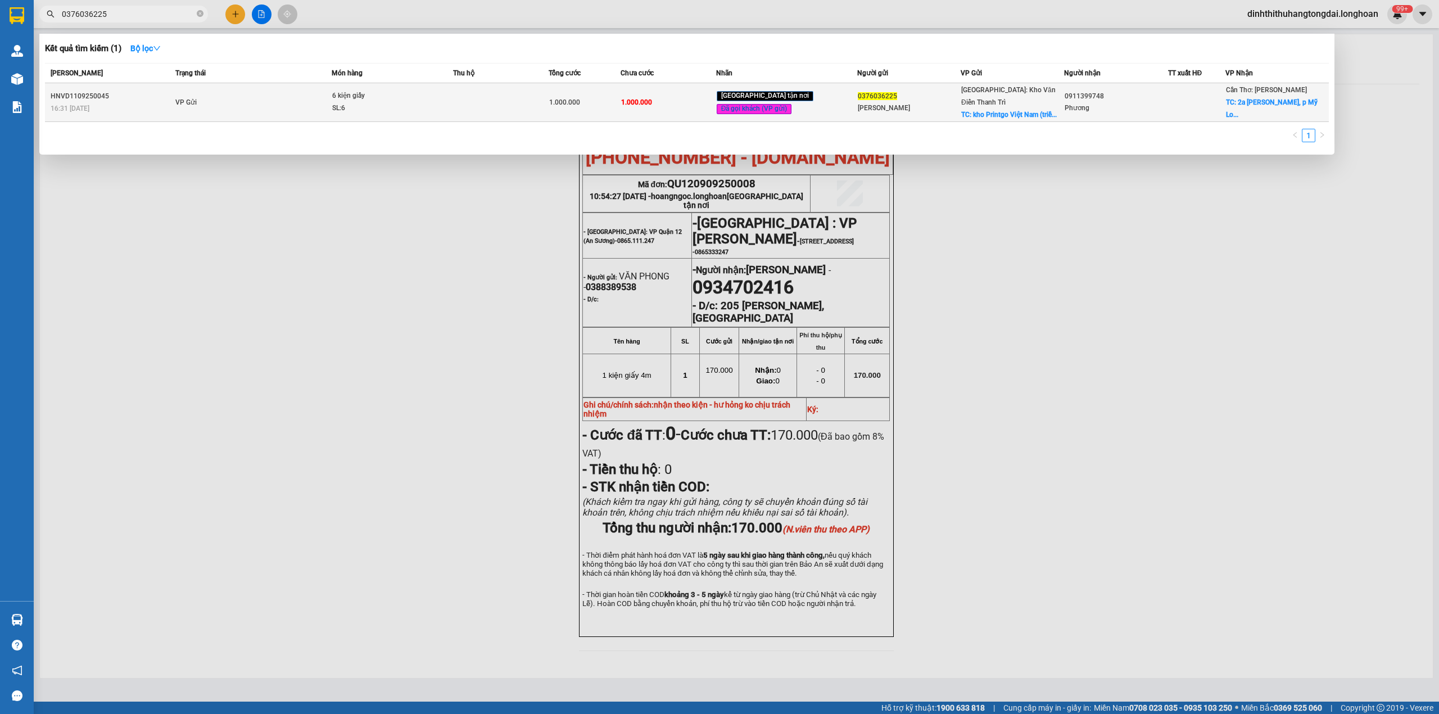
type input "0376036225"
click at [296, 98] on td "VP Gửi" at bounding box center [253, 102] width 160 height 39
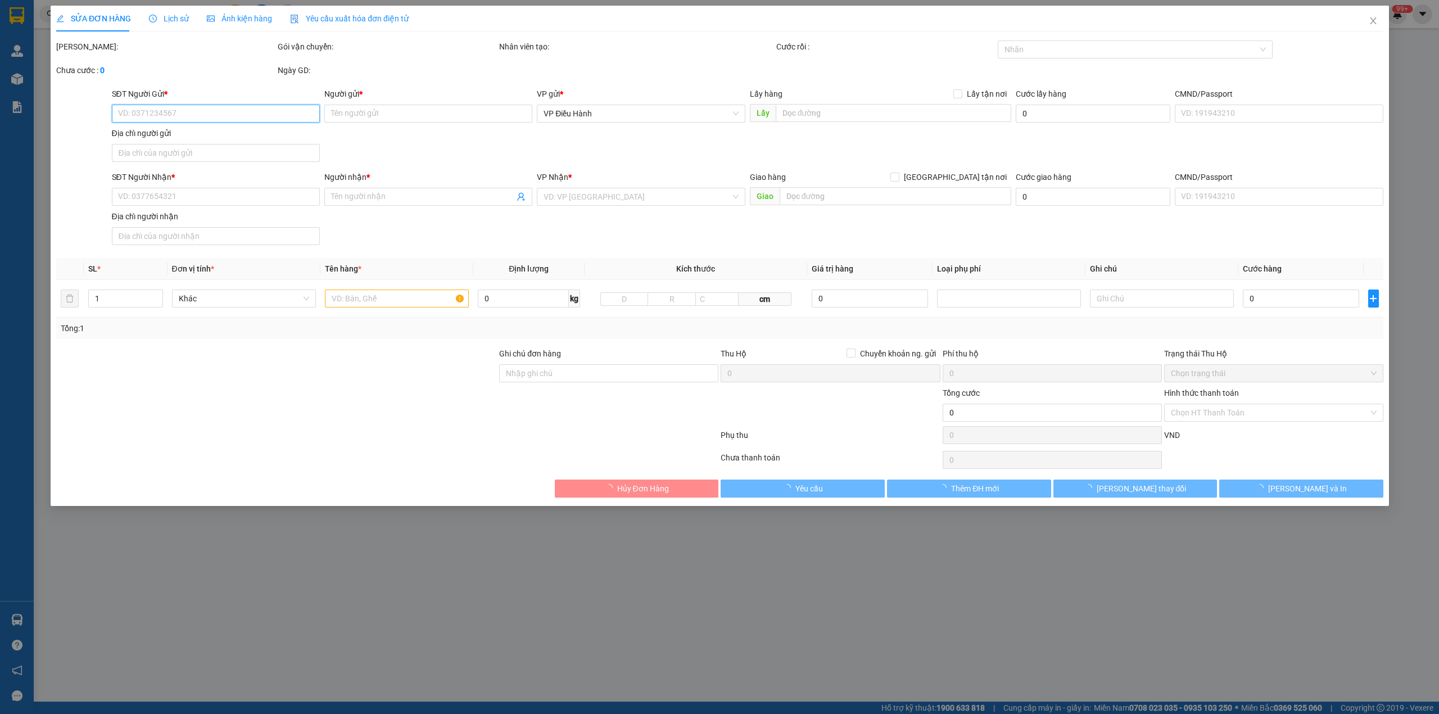
type input "0376036225"
type input "Chung"
checkbox input "true"
type input "kho Printgo Việt Nam (triều khúc, hà nội)"
type input "0911399748"
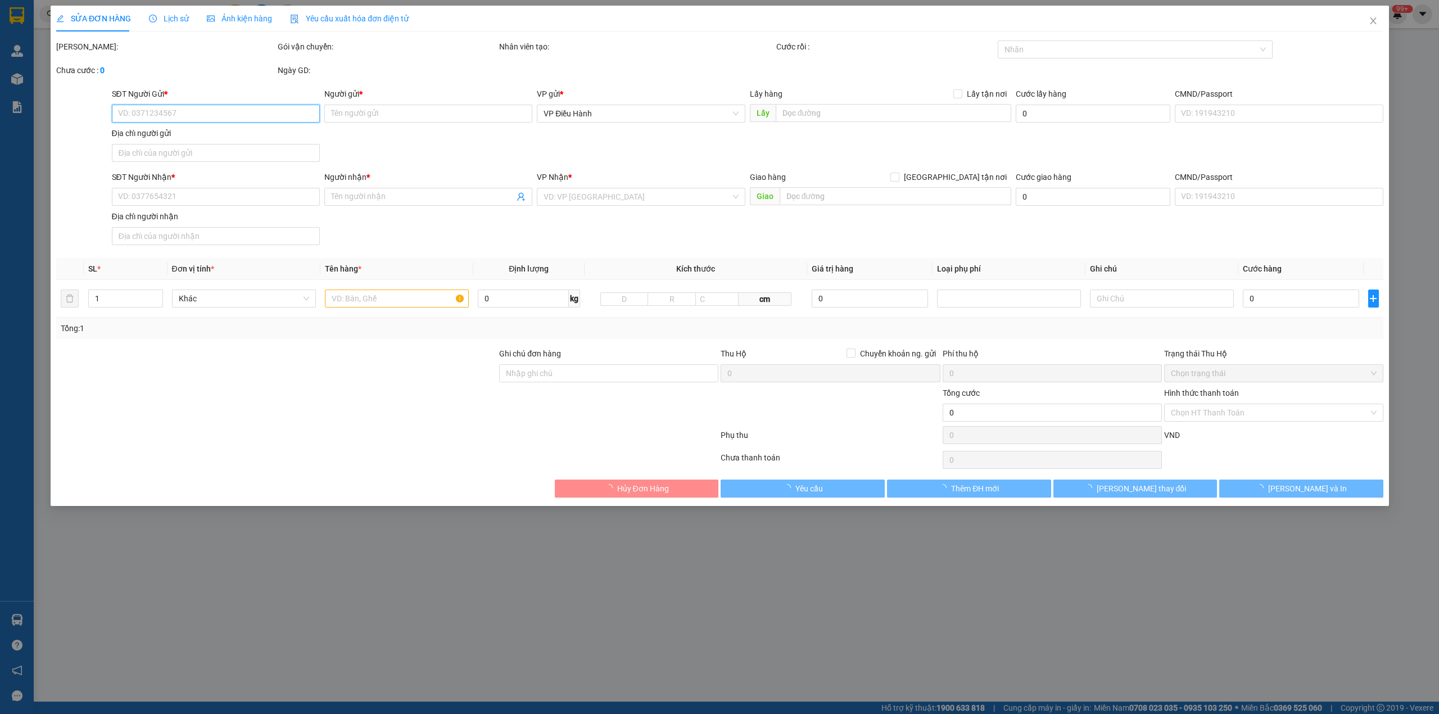
type input "Phương"
checkbox input "true"
type input "2a Trần Nhật Duật, p Mỹ Long, TP Long xuyên An Giang"
type input "HÀNG DỄ MÓP MÉO CHÚ Ý BỐC XẾP CẨN THẬN KHÔNG ĐÈ HÀNG ( HƯ VỠ KHÔNG ĐỀN GIÁ TRỊ …"
type input "1.000.000"
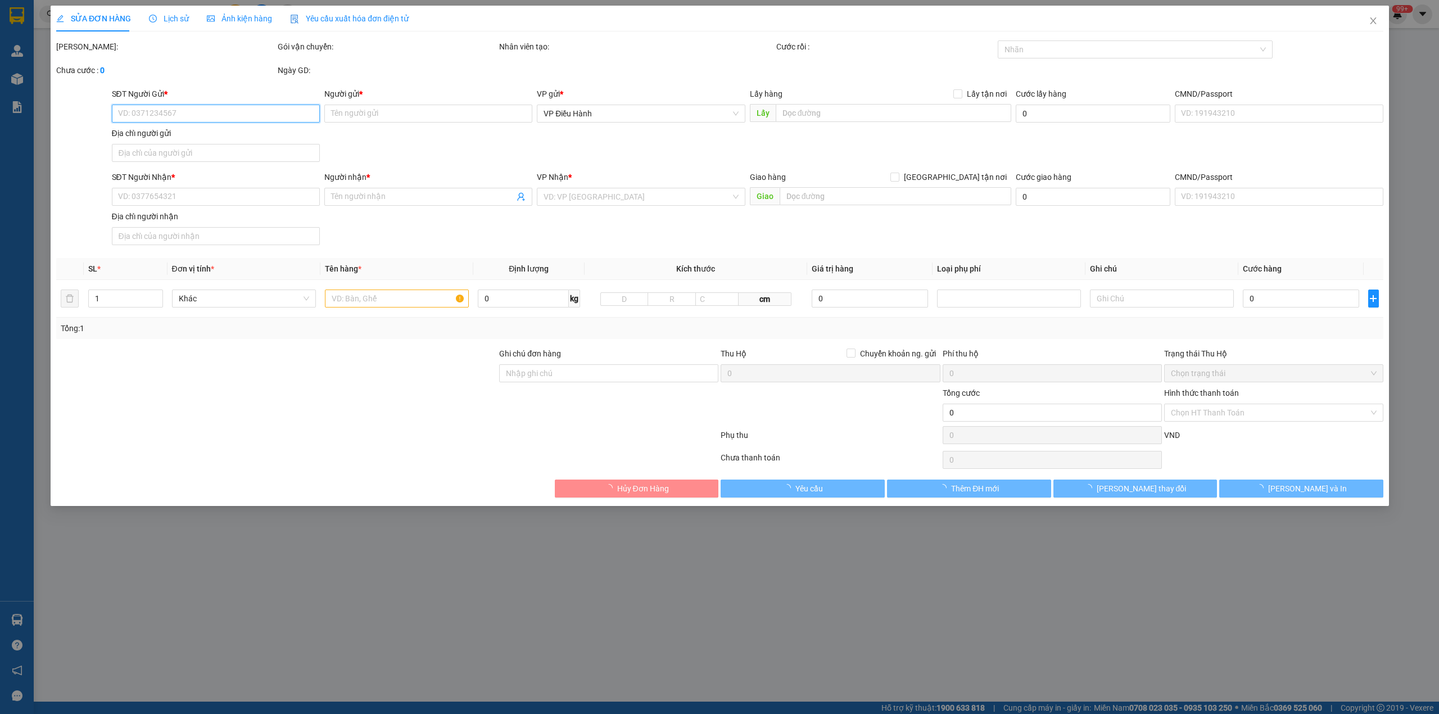
type input "1.000.000"
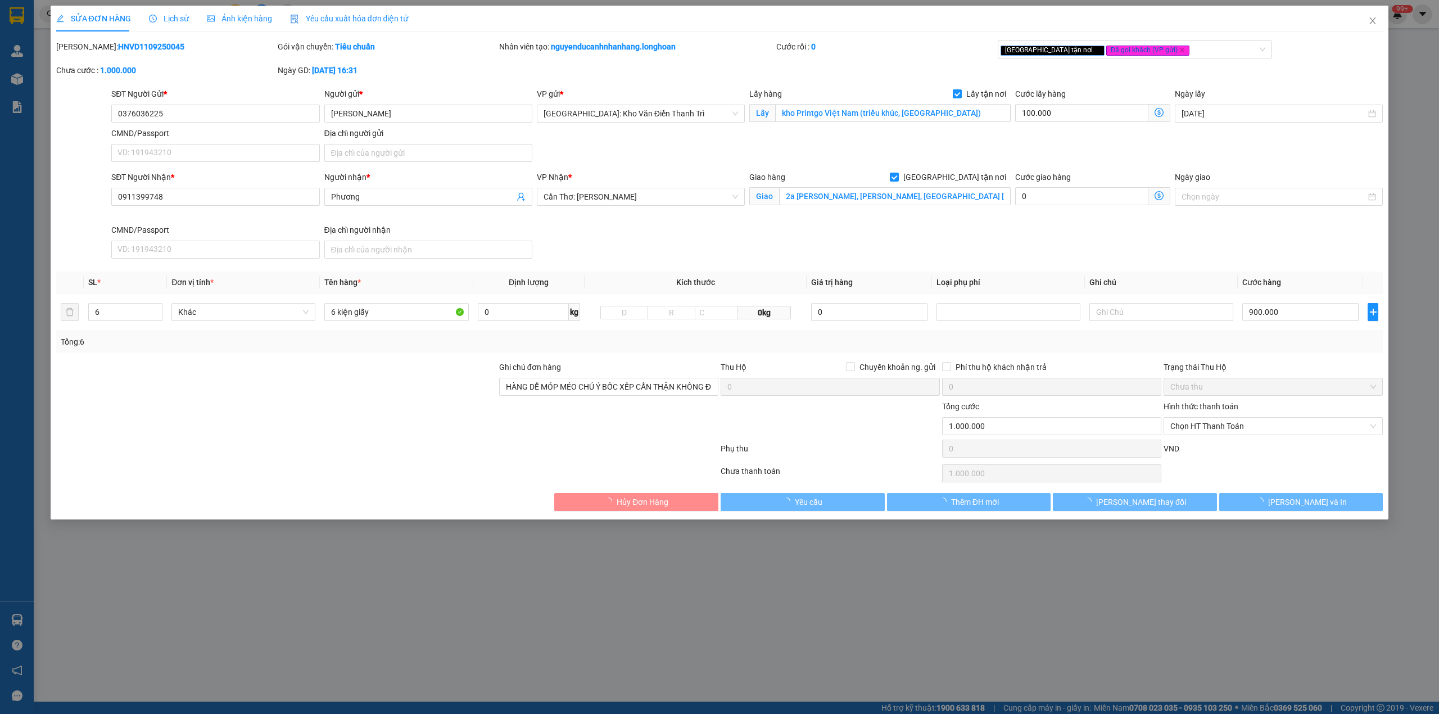
click at [169, 19] on span "Lịch sử" at bounding box center [169, 18] width 40 height 9
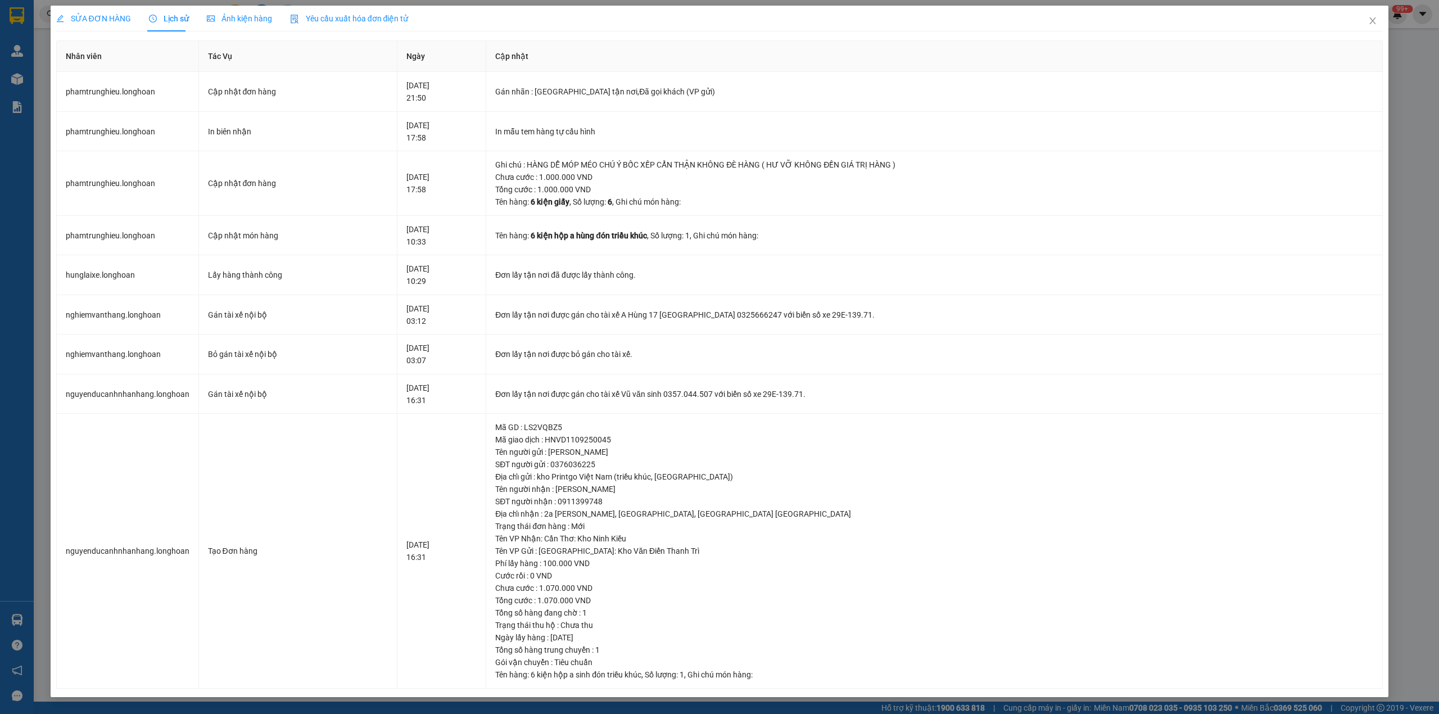
click at [86, 21] on span "SỬA ĐƠN HÀNG" at bounding box center [93, 18] width 75 height 9
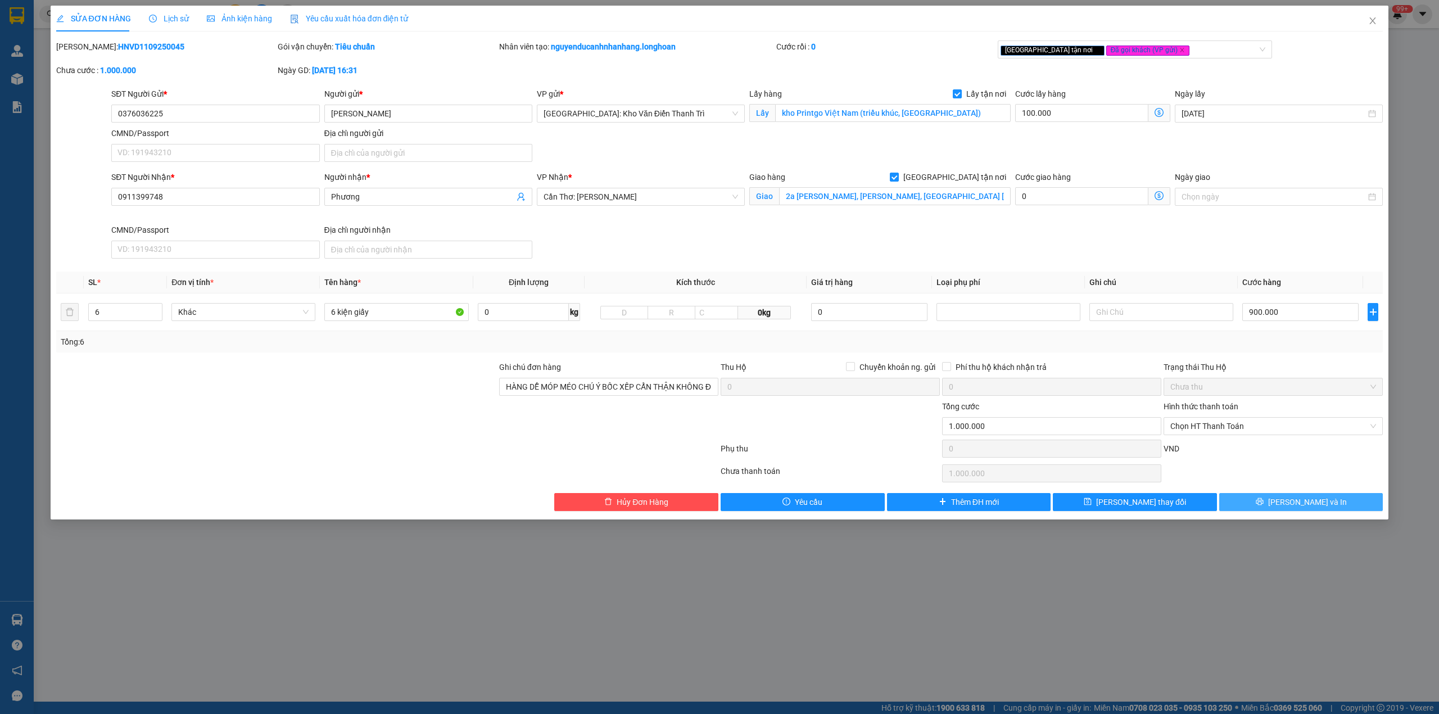
click at [1254, 506] on button "[PERSON_NAME] và In" at bounding box center [1302, 502] width 164 height 18
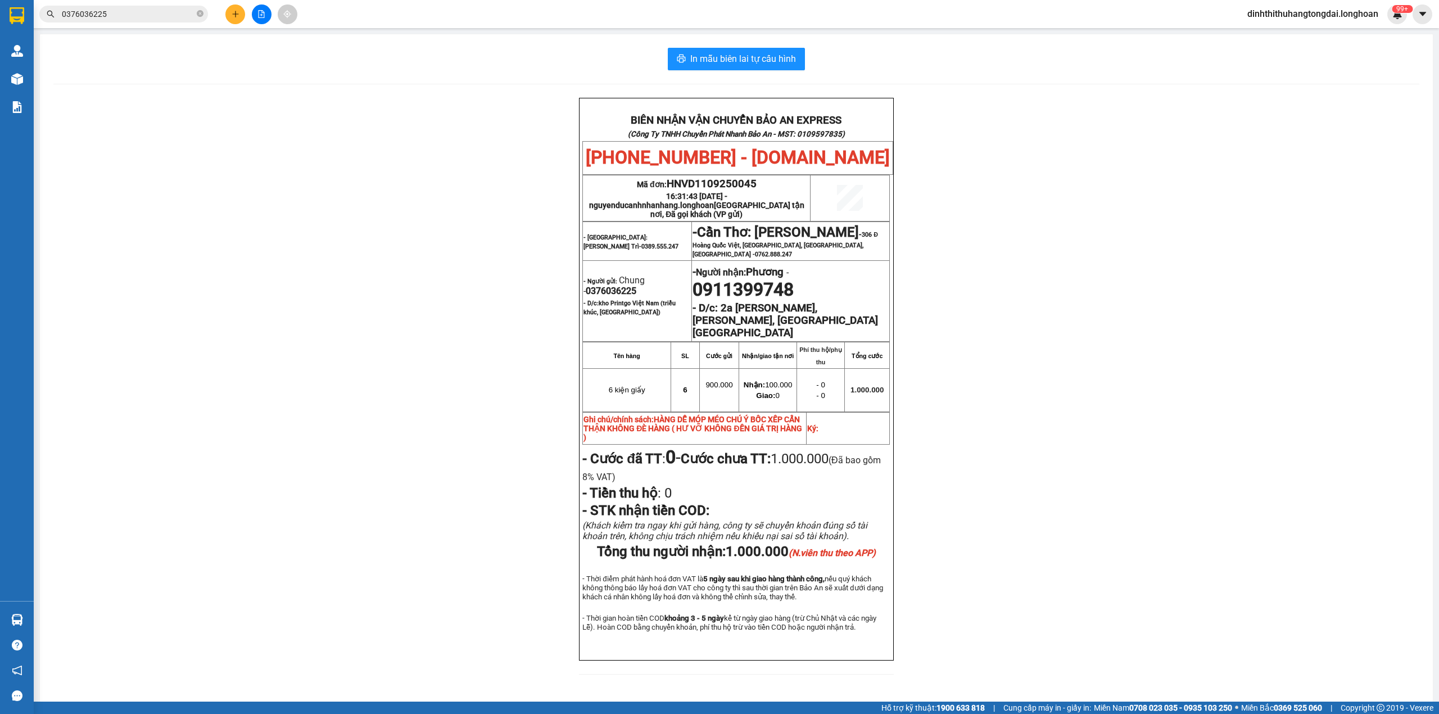
click at [84, 8] on input "0376036225" at bounding box center [128, 14] width 133 height 12
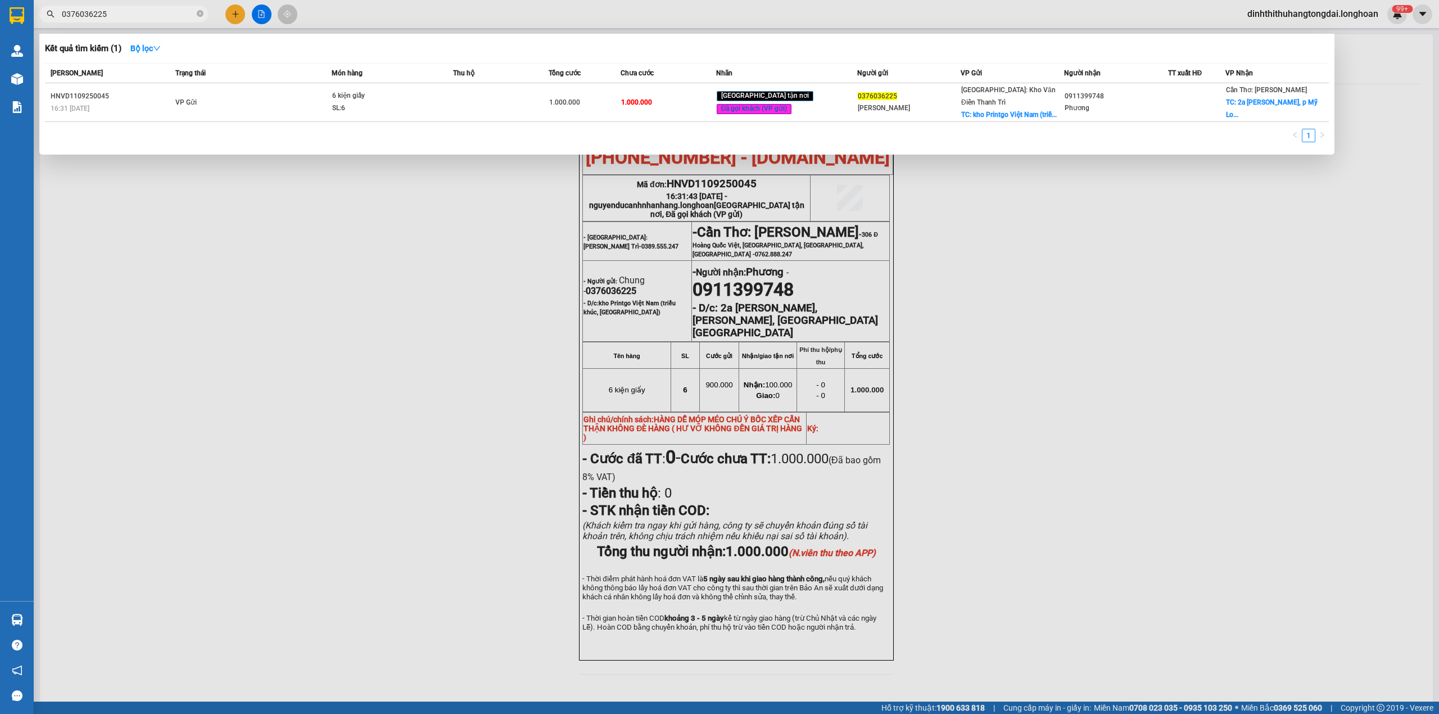
click at [84, 8] on input "0376036225" at bounding box center [128, 14] width 133 height 12
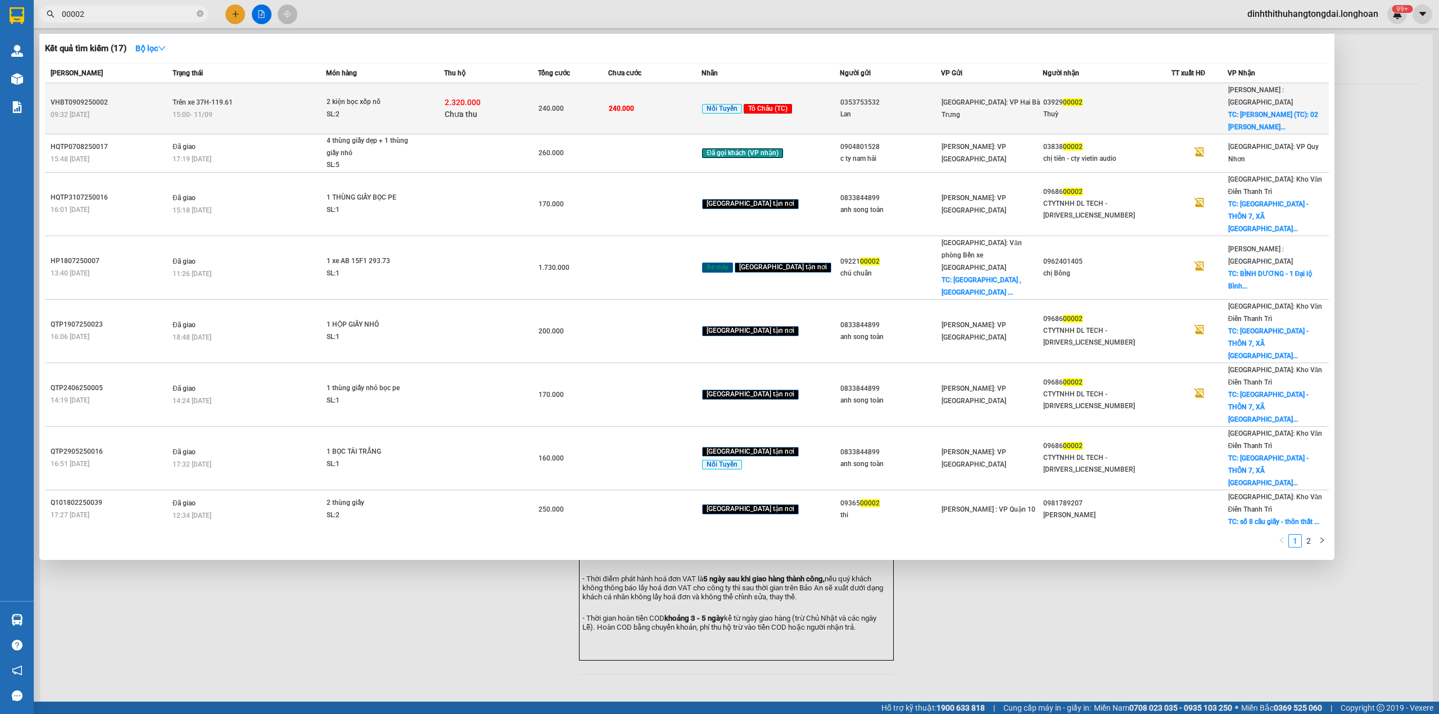
type input "00002"
click at [231, 100] on td "Trên xe 37H-119.61 15:00 [DATE]" at bounding box center [248, 108] width 156 height 51
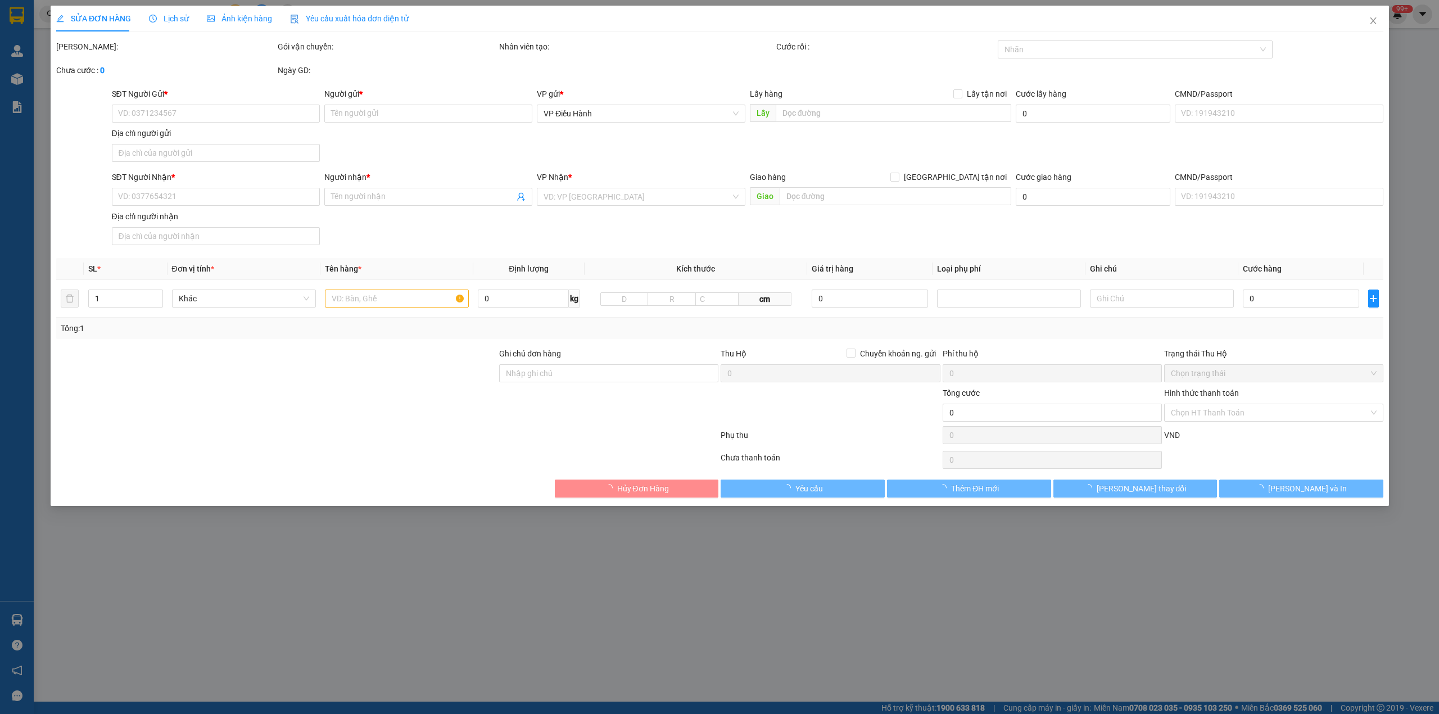
type input "0353753532"
type input "Lan"
type input "0392900002"
type input "Thuỳ"
checkbox input "true"
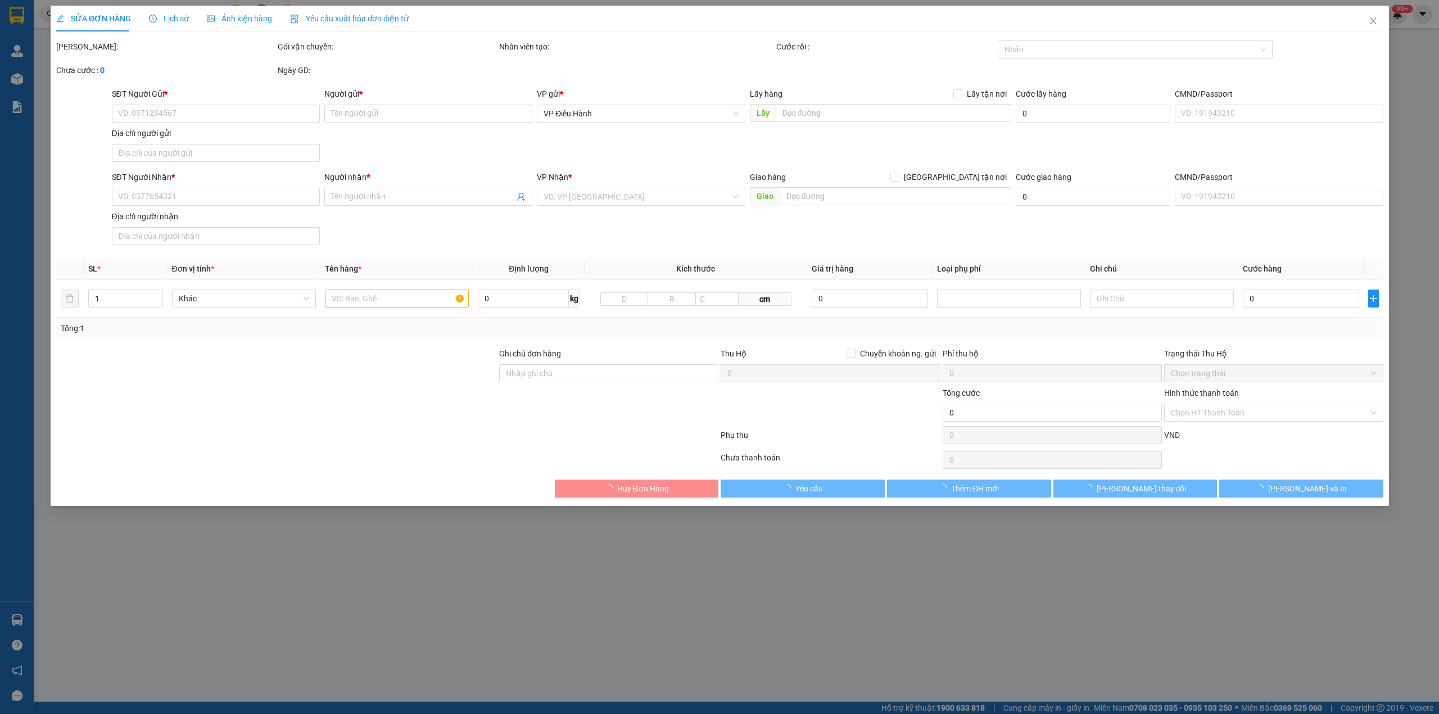
type input "Hồng Ngự (TC): 02 Nguyễn Văn Cừ, K4, P.Thạnh An, TP Hồng Ngự"
type input "240.000"
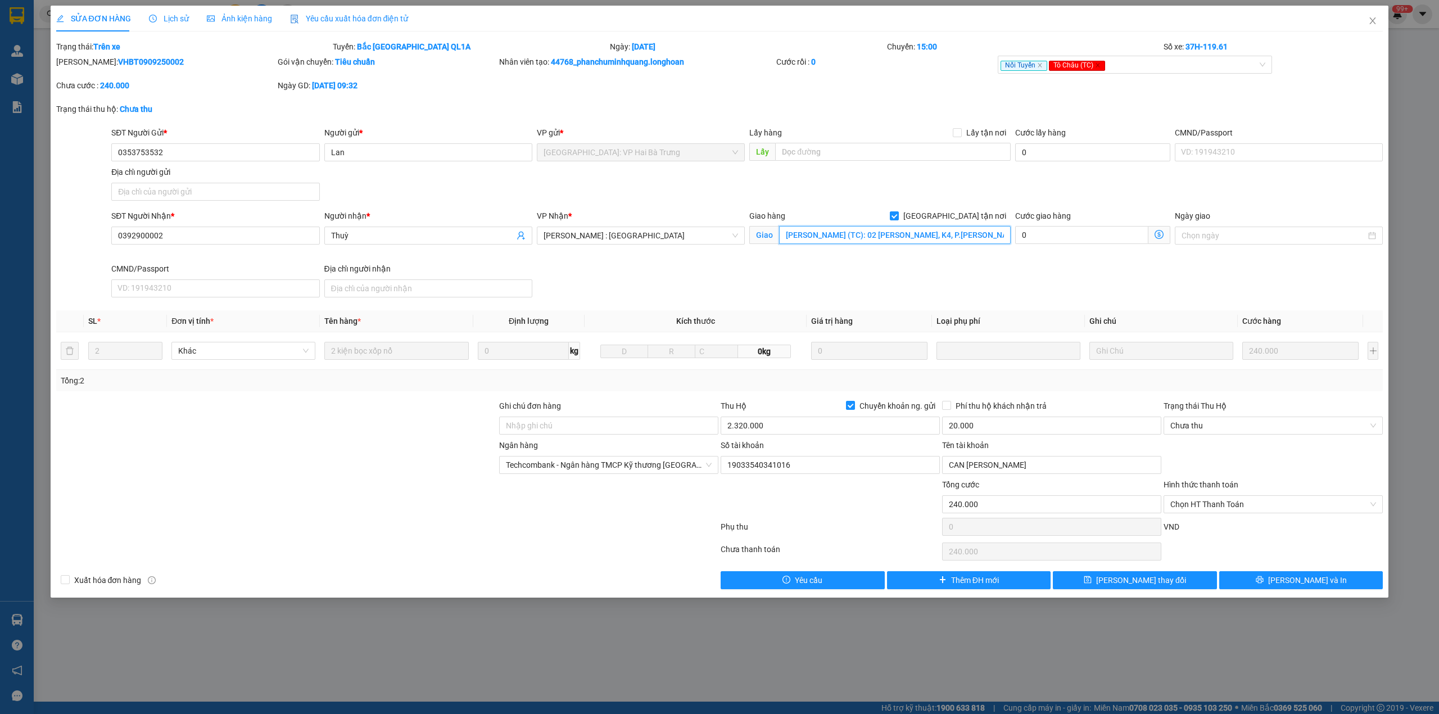
click at [884, 236] on input "Hồng Ngự (TC): 02 Nguyễn Văn Cừ, K4, P.Thạnh An, TP Hồng Ngự" at bounding box center [895, 235] width 232 height 18
click at [866, 236] on input "Hồng Ngự (TC): 02 Nguyễn Văn Cừ, K4, P.Thạnh An, TP Hồng Ngự" at bounding box center [895, 235] width 232 height 18
drag, startPoint x: 865, startPoint y: 236, endPoint x: 1098, endPoint y: 236, distance: 233.3
click at [1098, 236] on div "SĐT Người Nhận * 0392900002 Người nhận * Thuỳ VP Nhận * Hồ Chí Minh : Kho Quận …" at bounding box center [747, 256] width 1276 height 92
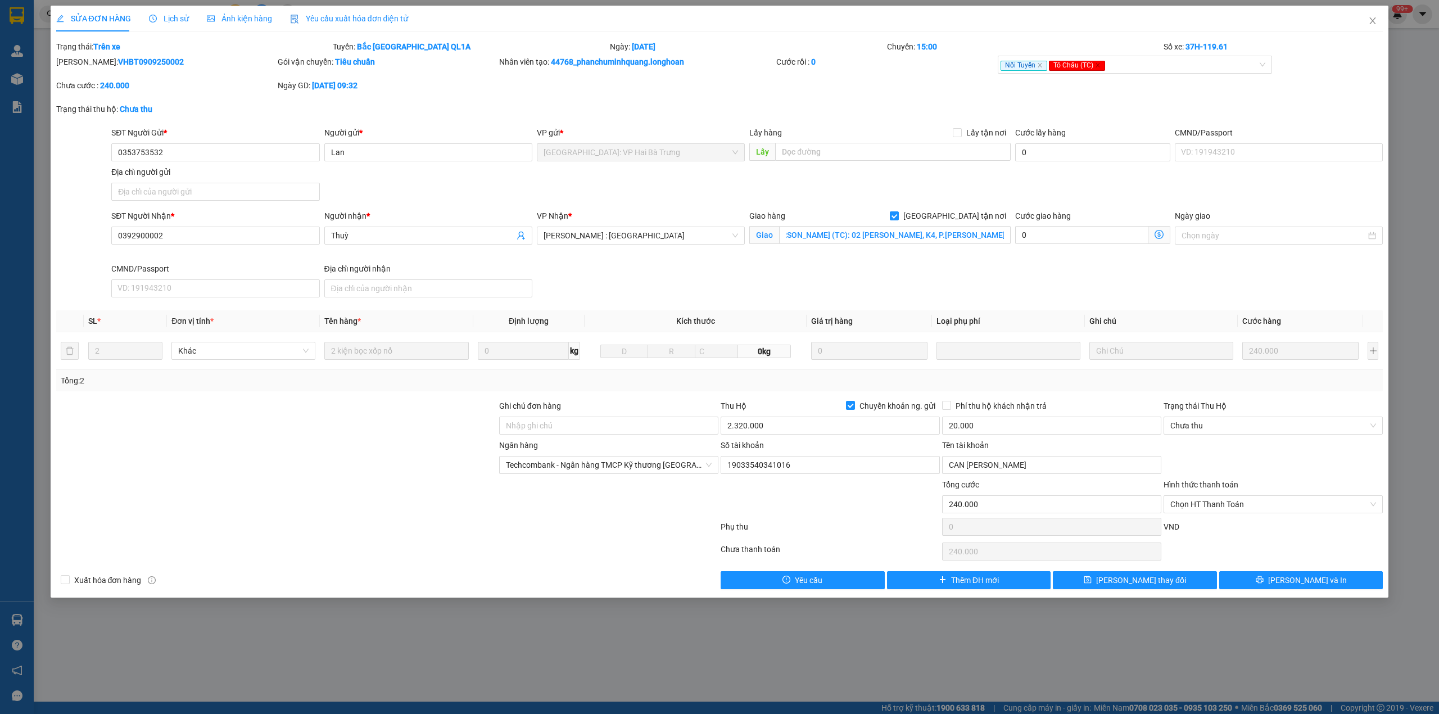
click at [981, 272] on div "SĐT Người Nhận * 0392900002 Người nhận * Thuỳ VP Nhận * Hồ Chí Minh : Kho Quận …" at bounding box center [747, 256] width 1276 height 92
click at [145, 12] on div "SỬA ĐƠN HÀNG Lịch sử Ảnh kiện hàng Yêu cầu xuất hóa đơn điện tử" at bounding box center [232, 19] width 353 height 26
click at [157, 25] on div "Lịch sử" at bounding box center [169, 19] width 40 height 26
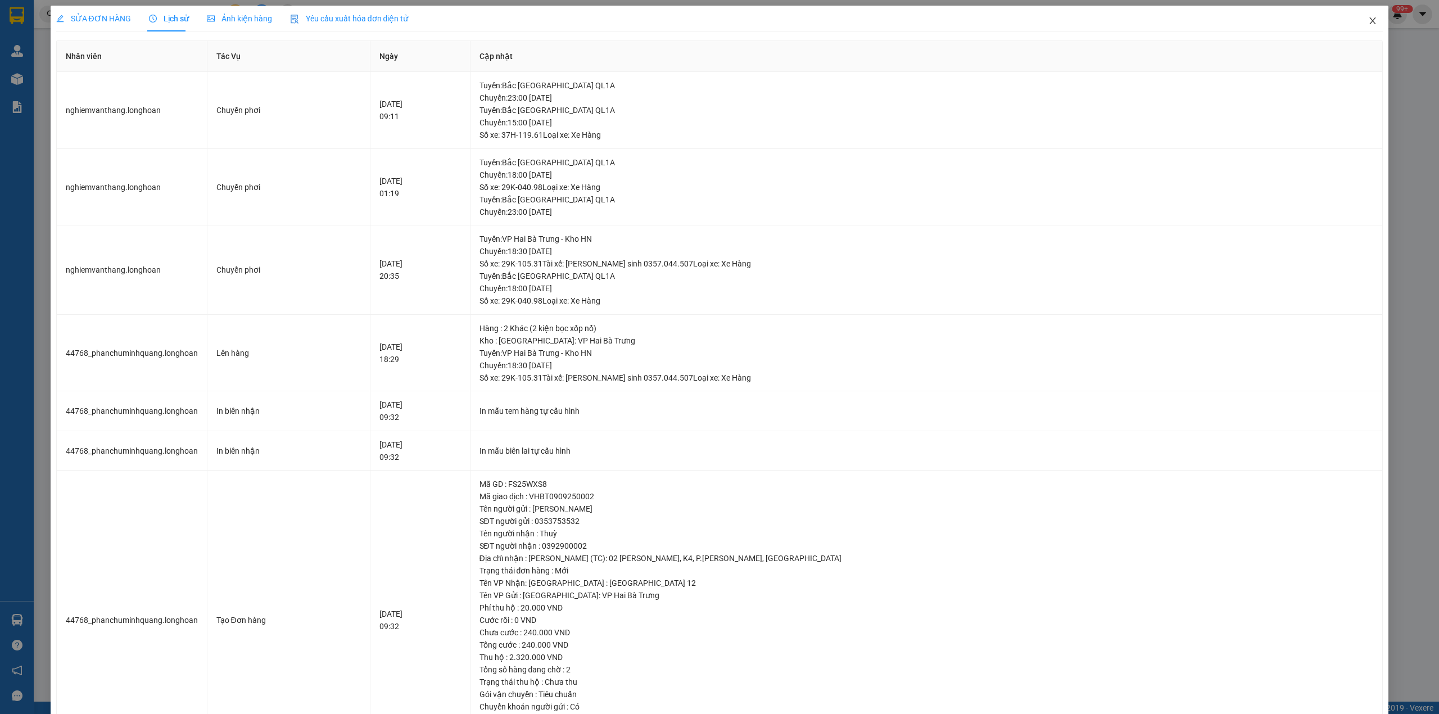
click at [1369, 25] on icon "close" at bounding box center [1373, 20] width 9 height 9
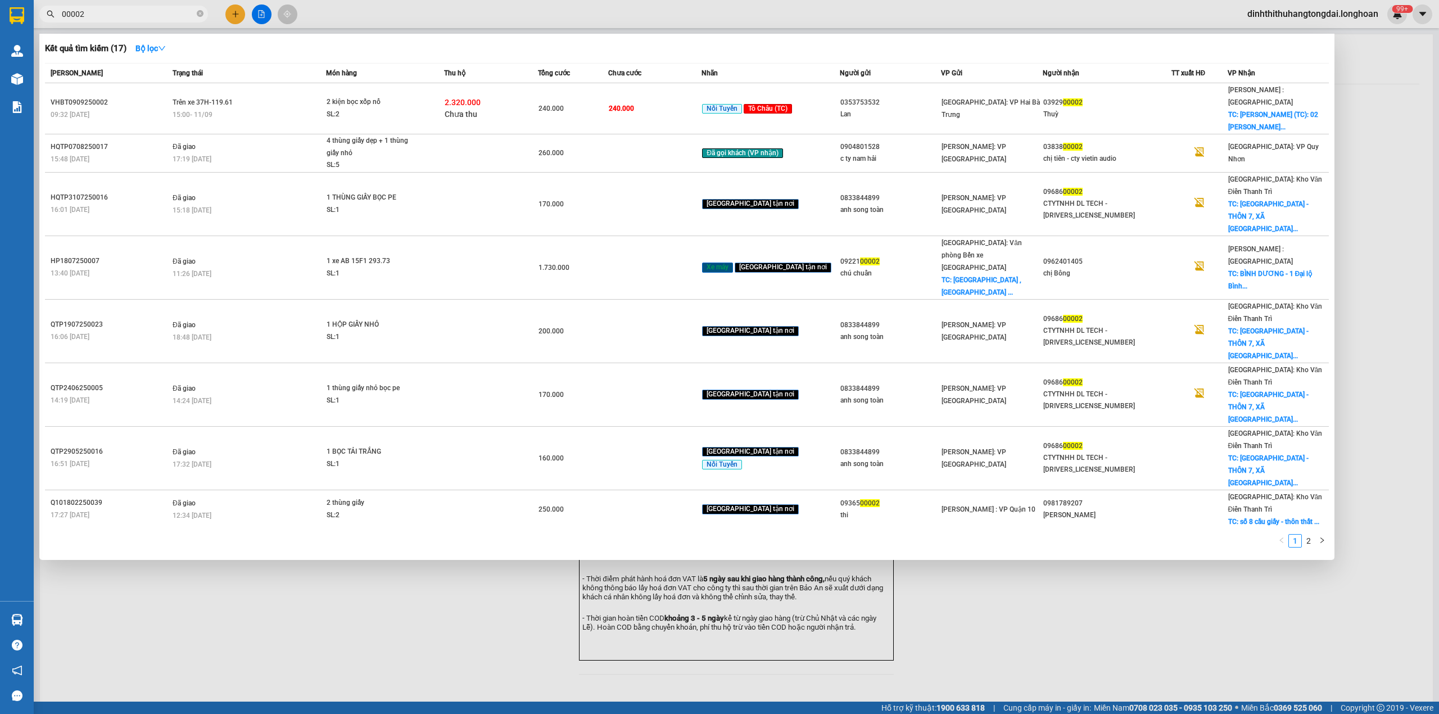
click at [133, 15] on input "00002" at bounding box center [128, 14] width 133 height 12
paste input "332345607"
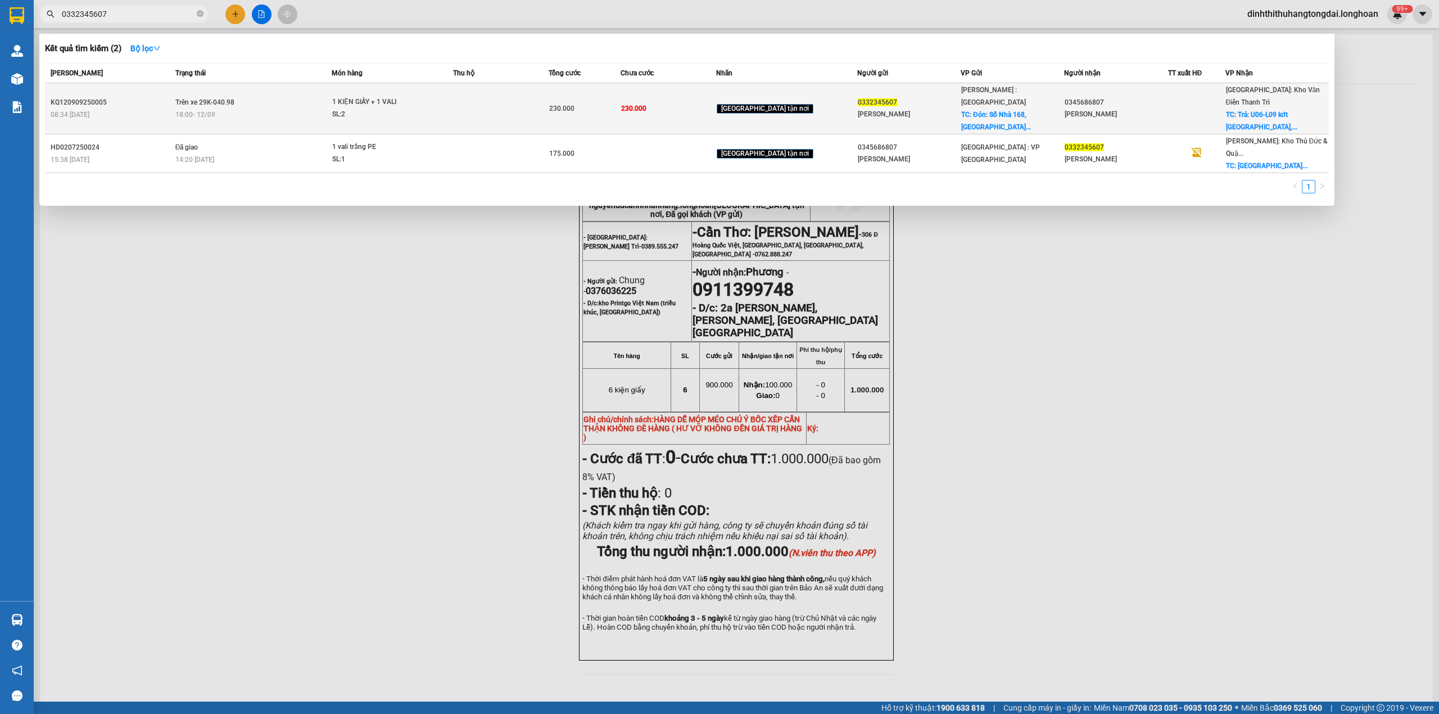
type input "0332345607"
click at [295, 109] on div "18:00 - 12/09" at bounding box center [253, 115] width 156 height 12
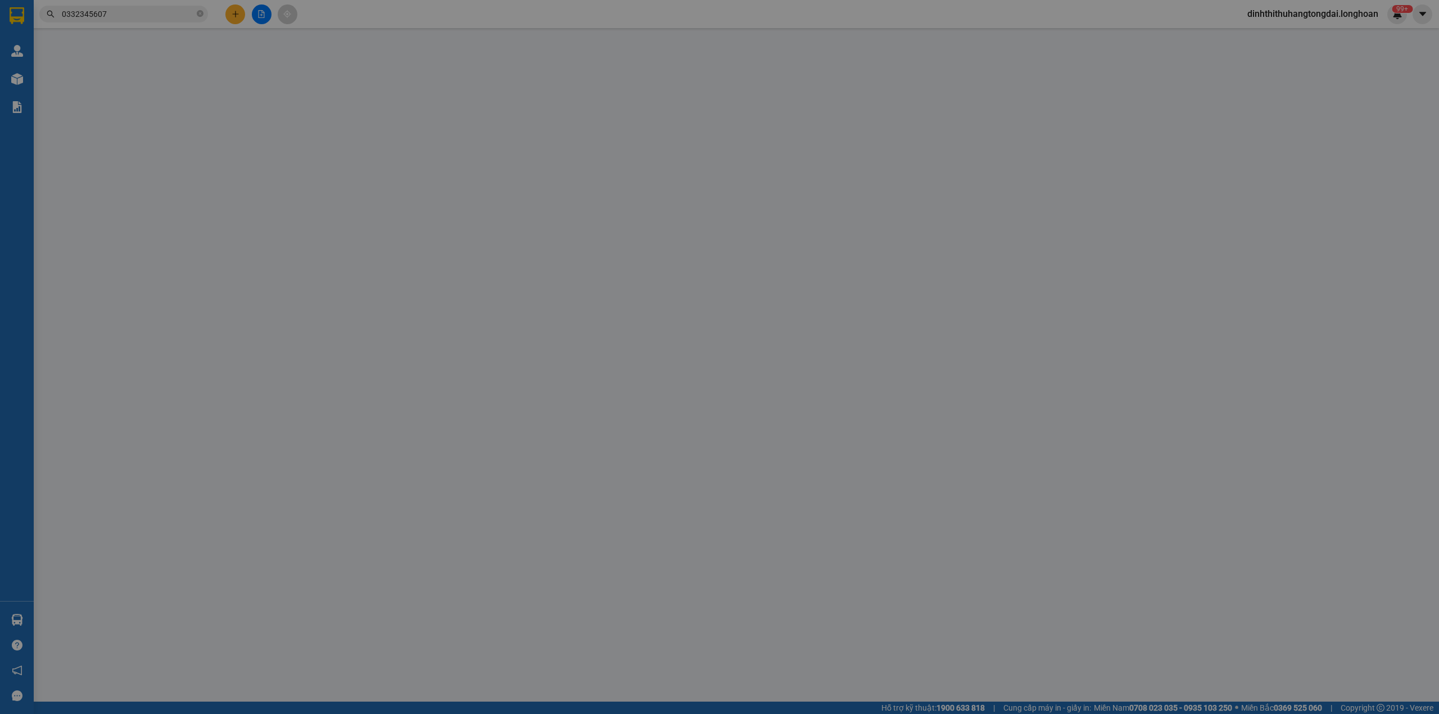
type input "0332345607"
type input "Ngọc Thái"
checkbox input "true"
type input "Đón: [GEOGRAPHIC_DATA], [GEOGRAPHIC_DATA], Xã [GEOGRAPHIC_DATA], [GEOGRAPHIC_DA…"
type input "0345686807"
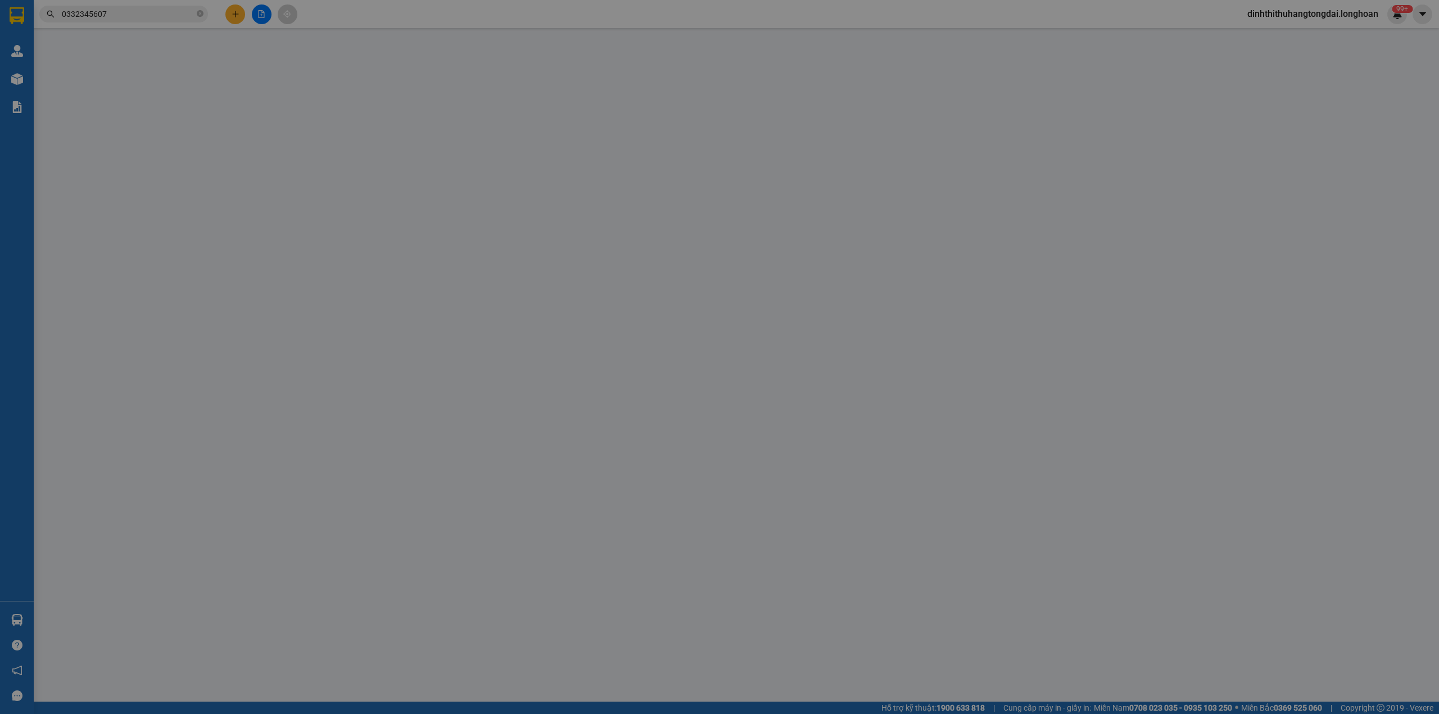
type input "[PERSON_NAME]"
checkbox input "true"
type input "Trả: U06-L09 kđt [GEOGRAPHIC_DATA], [GEOGRAPHIC_DATA], [GEOGRAPHIC_DATA], [GEOG…"
type input "230.000"
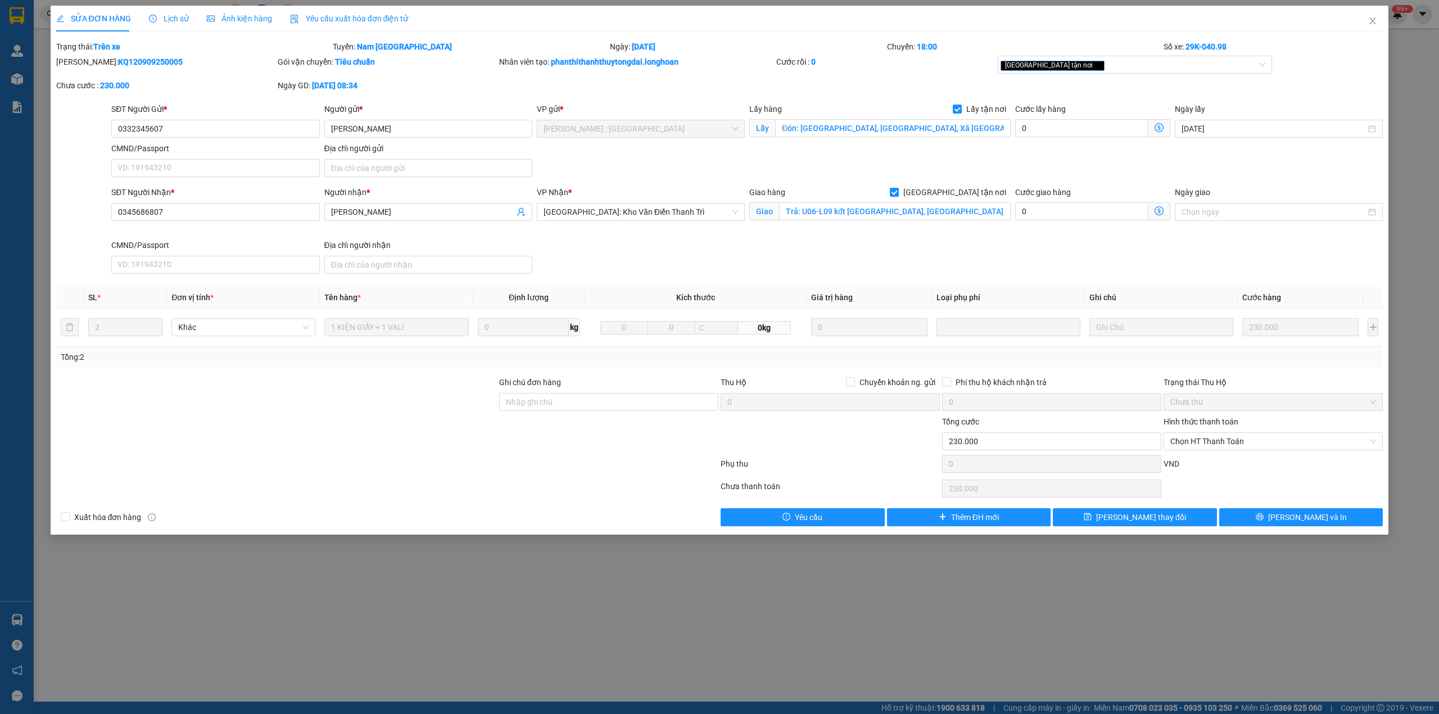
click at [163, 18] on span "Lịch sử" at bounding box center [169, 18] width 40 height 9
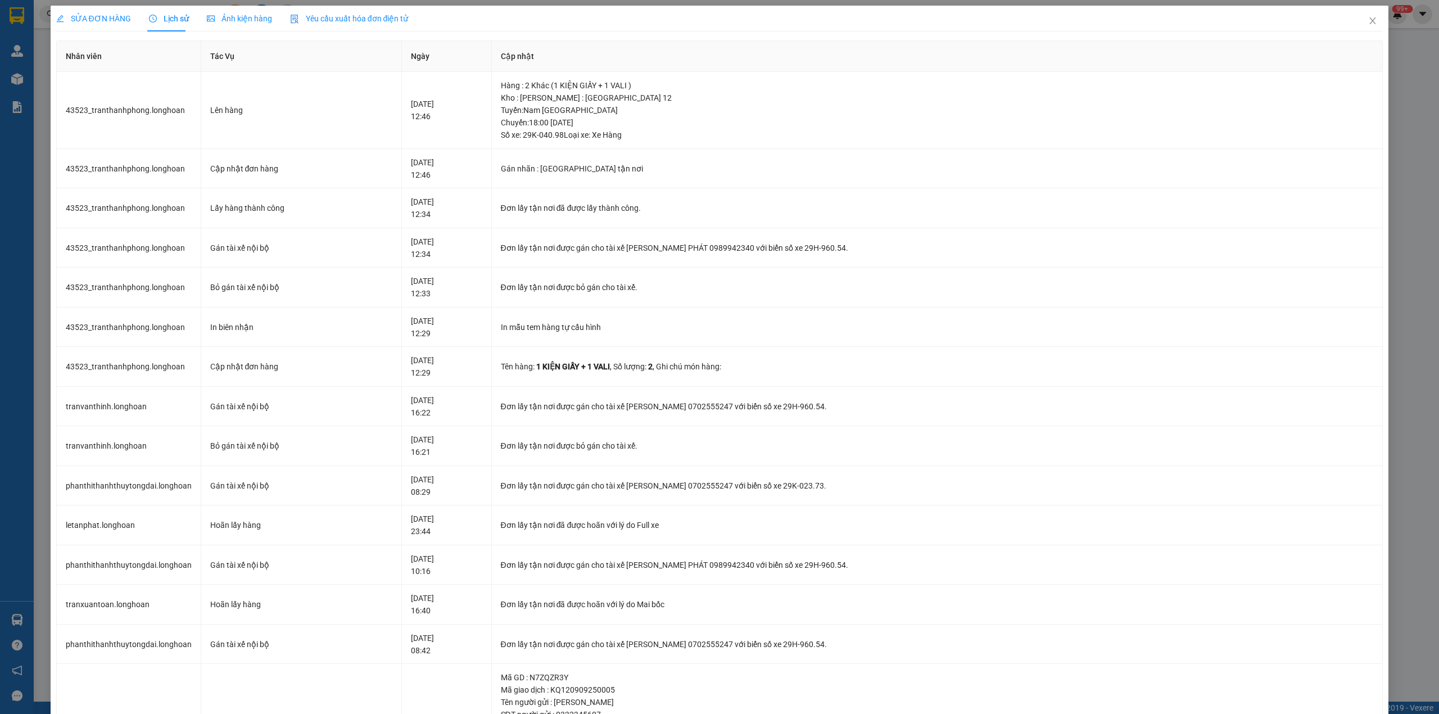
click at [95, 18] on span "SỬA ĐƠN HÀNG" at bounding box center [93, 18] width 75 height 9
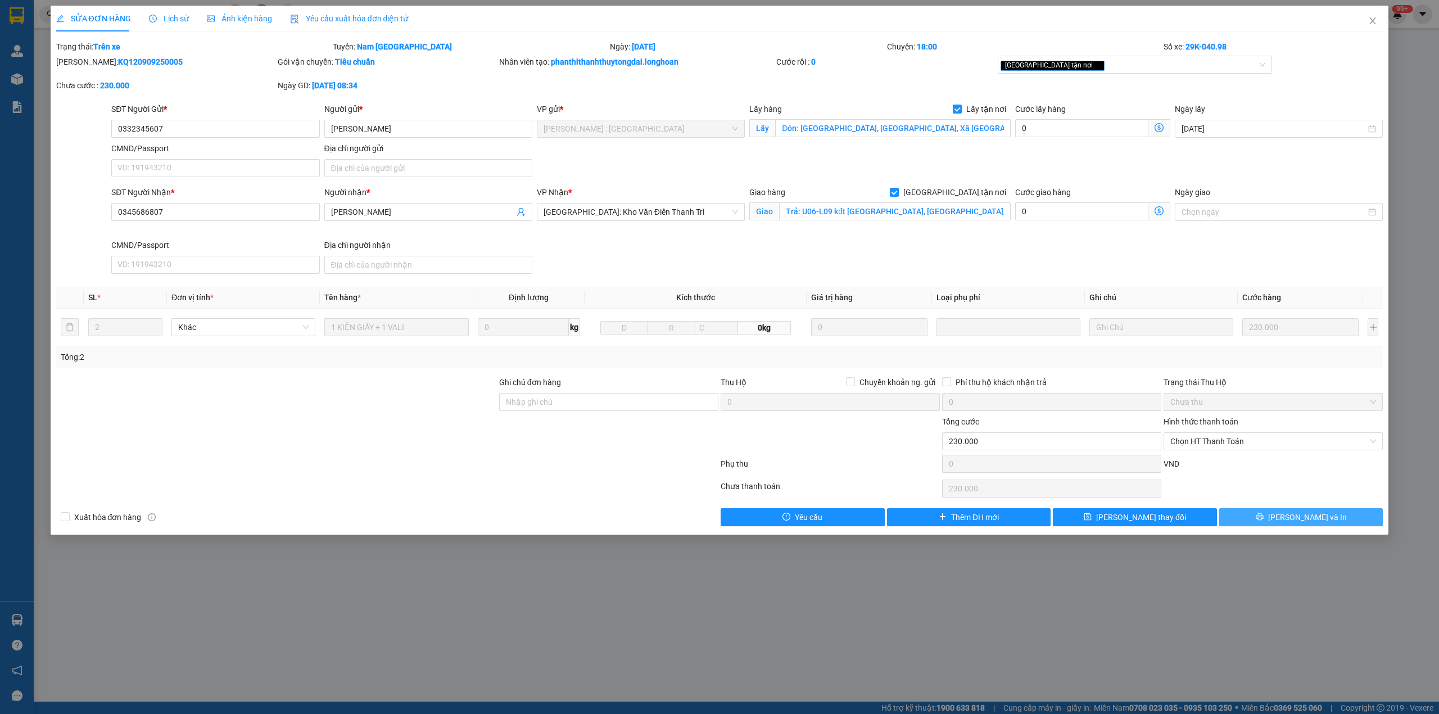
click at [1274, 514] on button "[PERSON_NAME] và In" at bounding box center [1302, 517] width 164 height 18
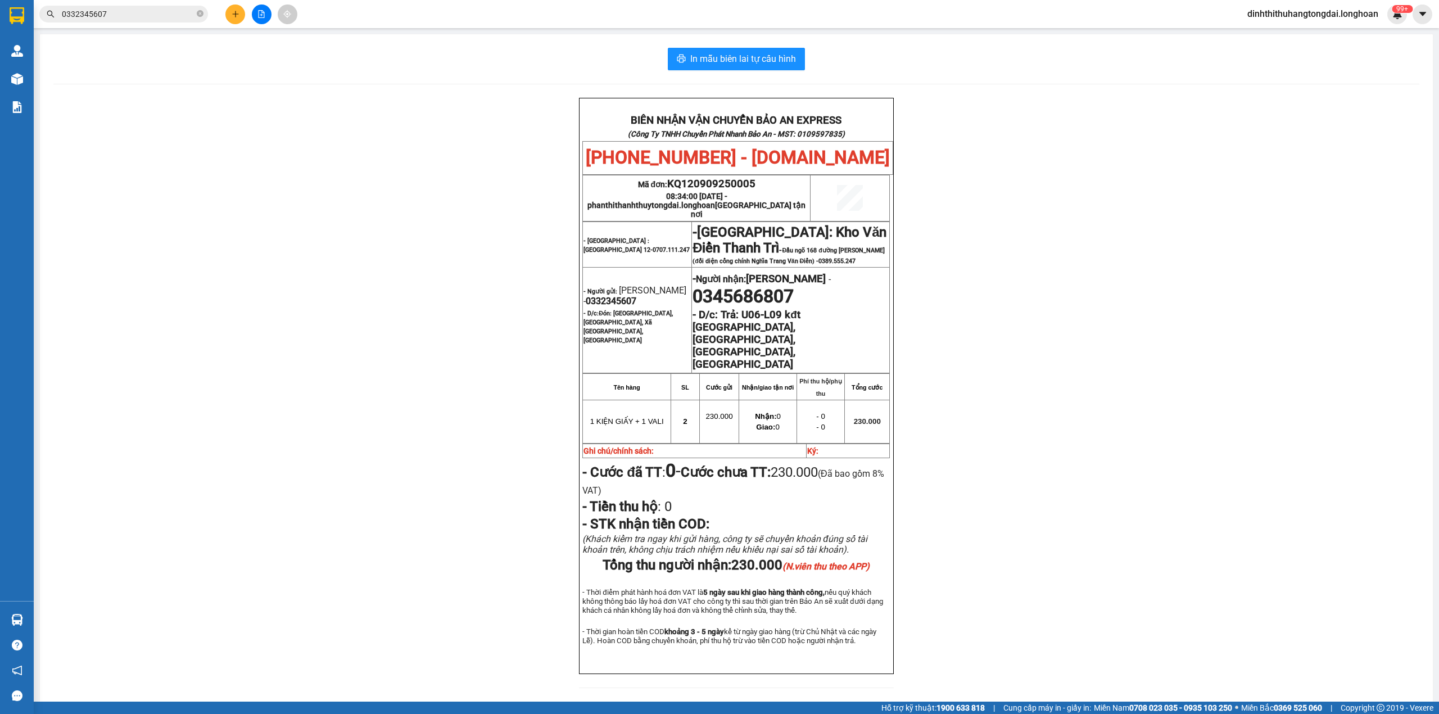
click at [141, 12] on input "0332345607" at bounding box center [128, 14] width 133 height 12
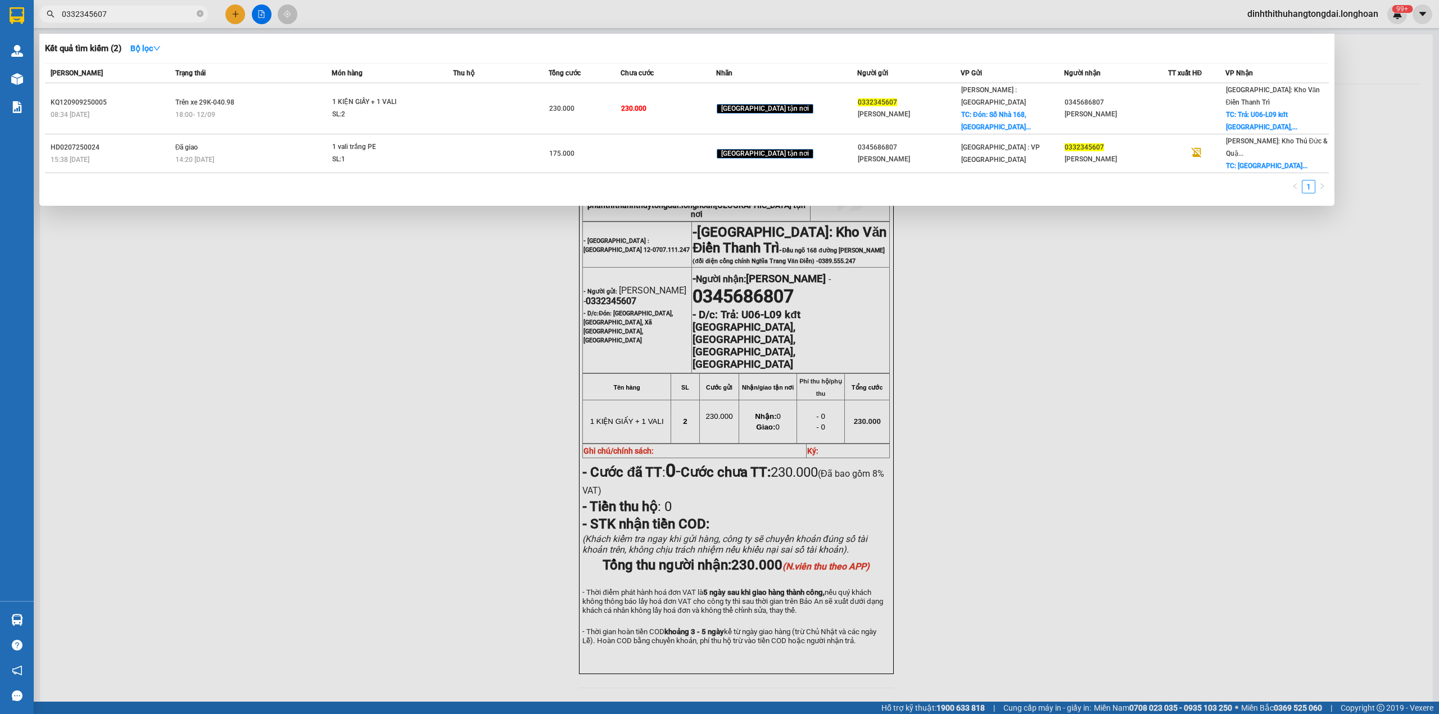
click at [145, 19] on input "0332345607" at bounding box center [128, 14] width 133 height 12
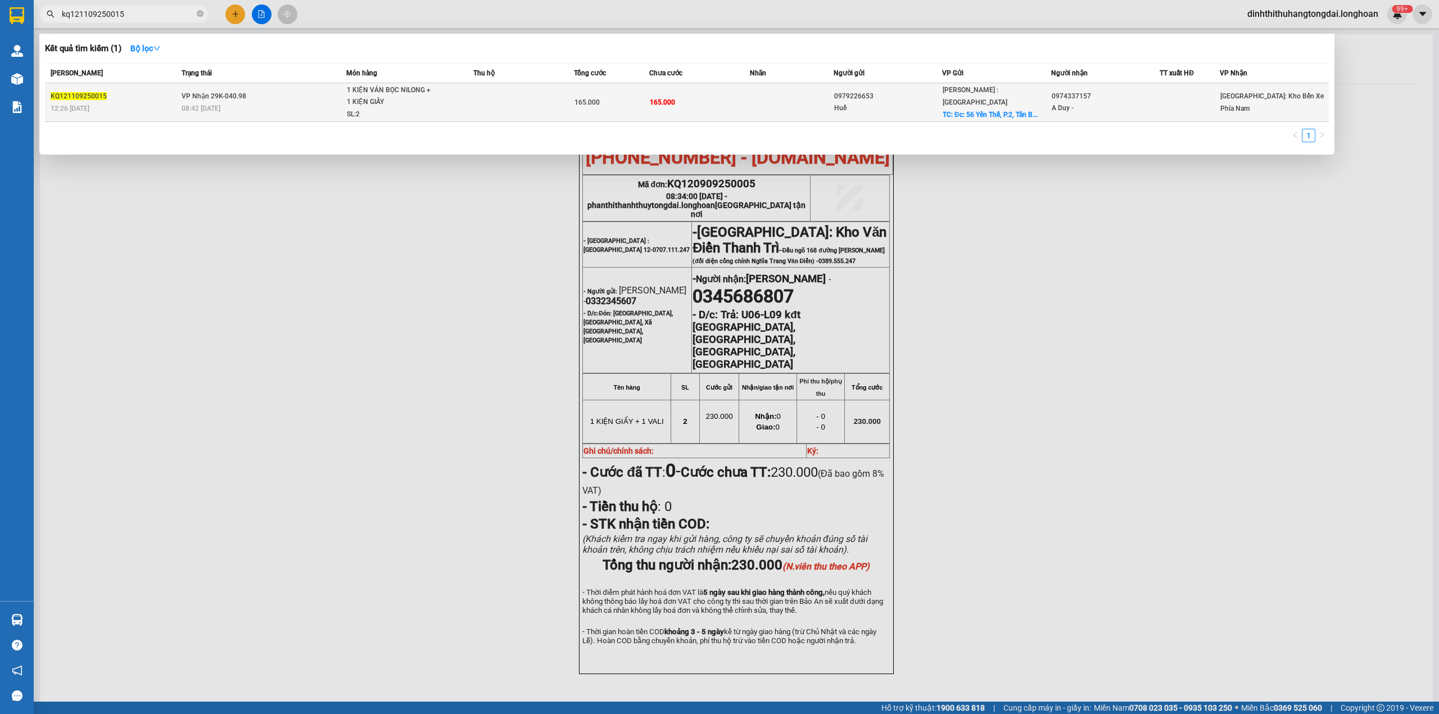
type input "kq121109250015"
click at [198, 113] on div "08:42 - 13/09" at bounding box center [264, 108] width 164 height 12
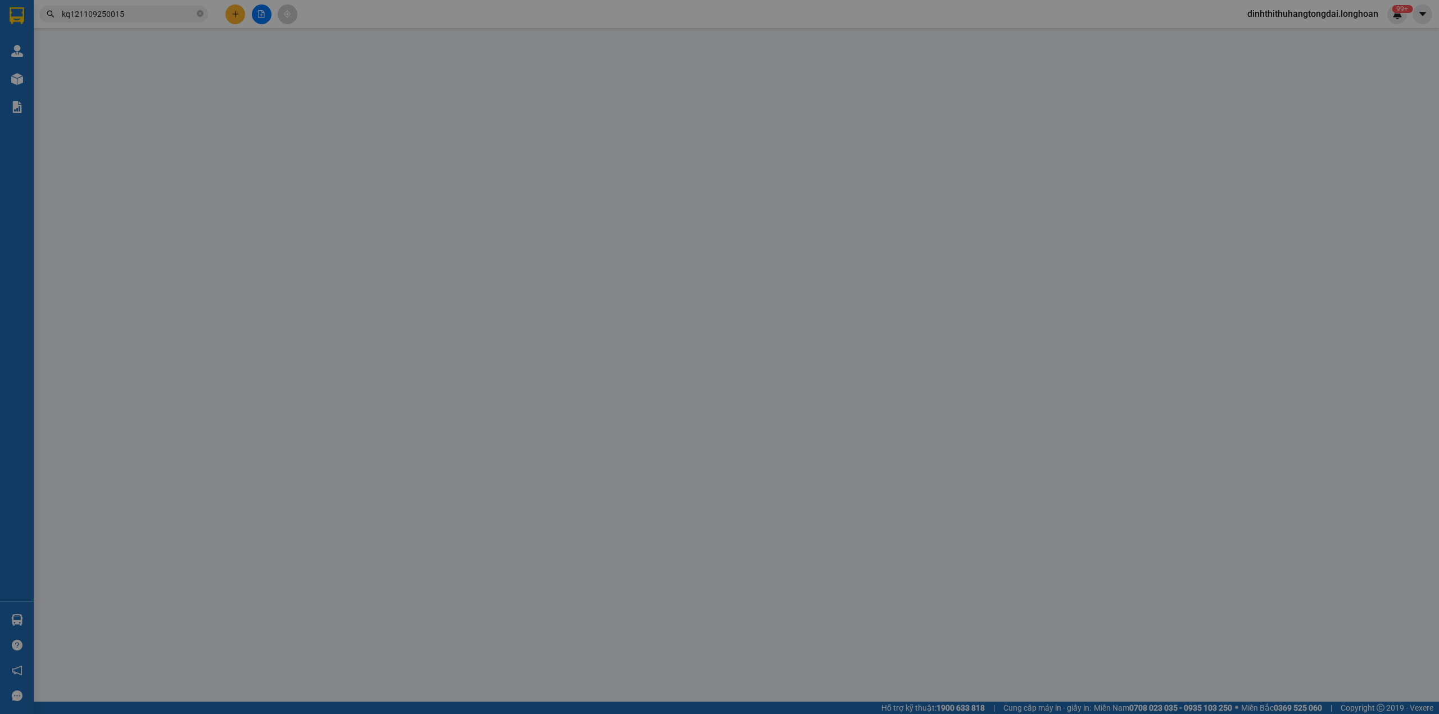
type input "0979226653"
type input "Huế"
checkbox input "true"
type input "Đc: 56 Yên Thế, P.2, Tân Bình"
type input "0974337157"
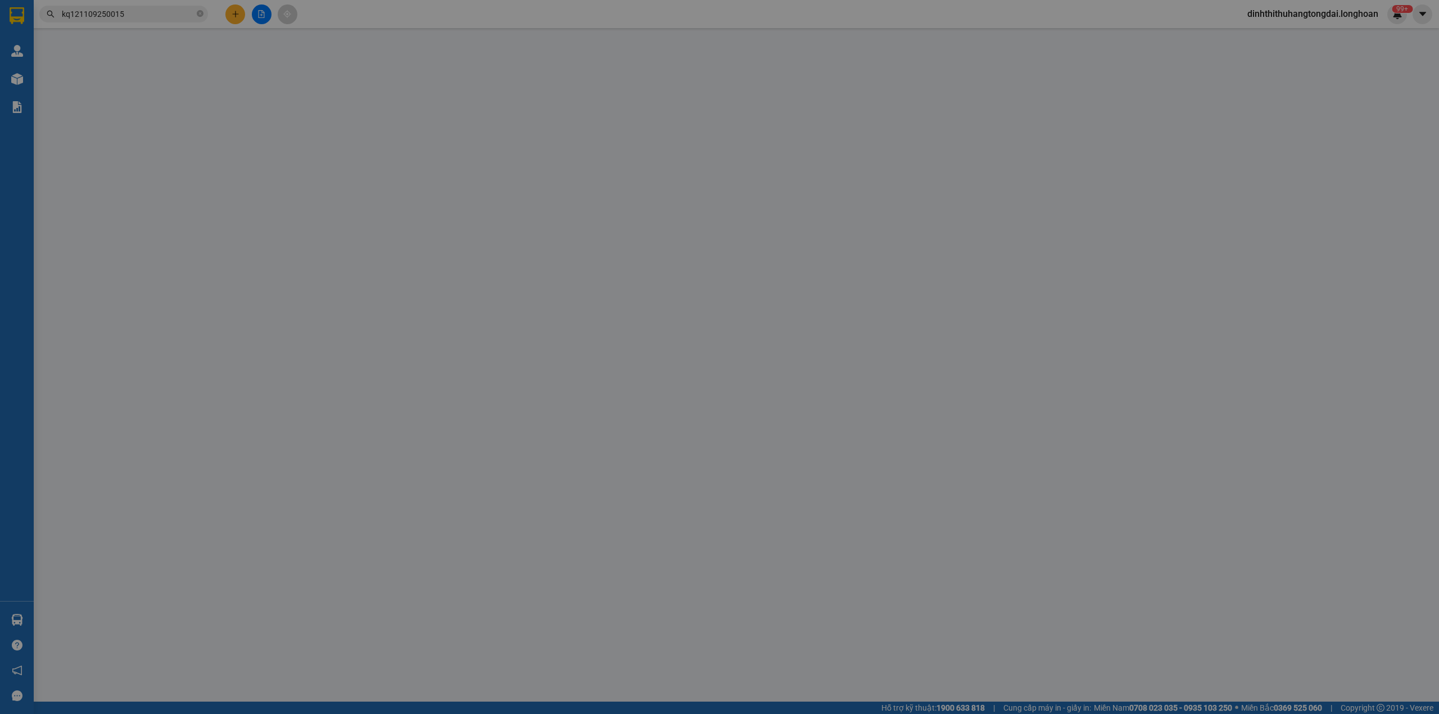
type input "A Duy -"
type input "165.000"
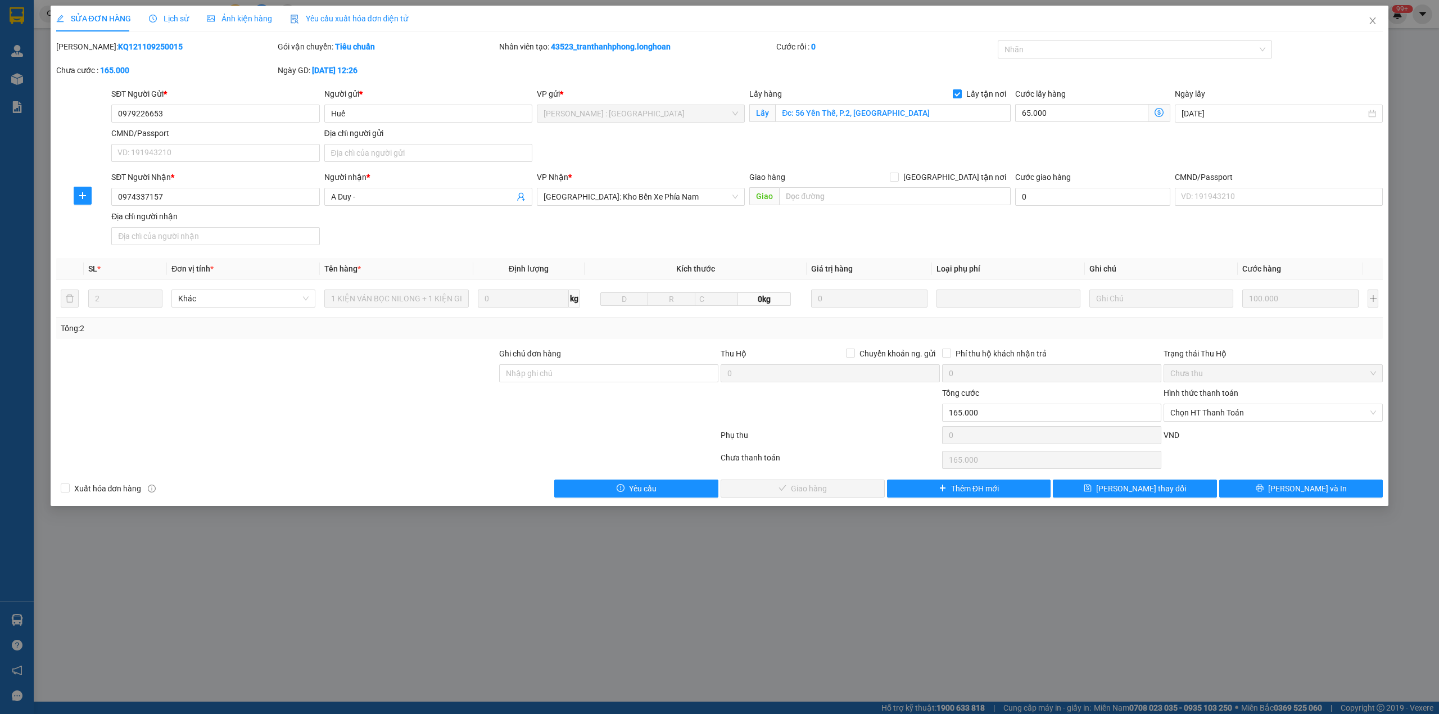
click at [169, 21] on span "Lịch sử" at bounding box center [169, 18] width 40 height 9
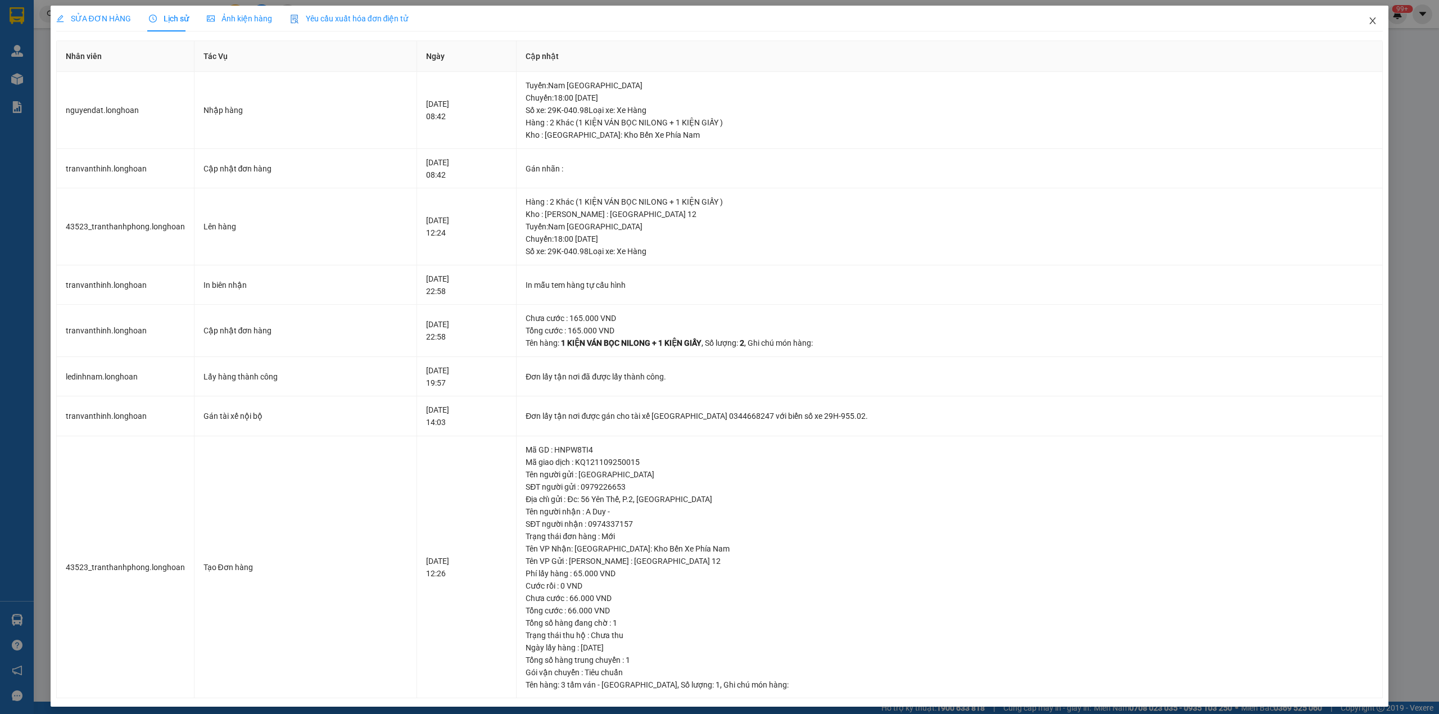
click at [1369, 19] on icon "close" at bounding box center [1373, 20] width 9 height 9
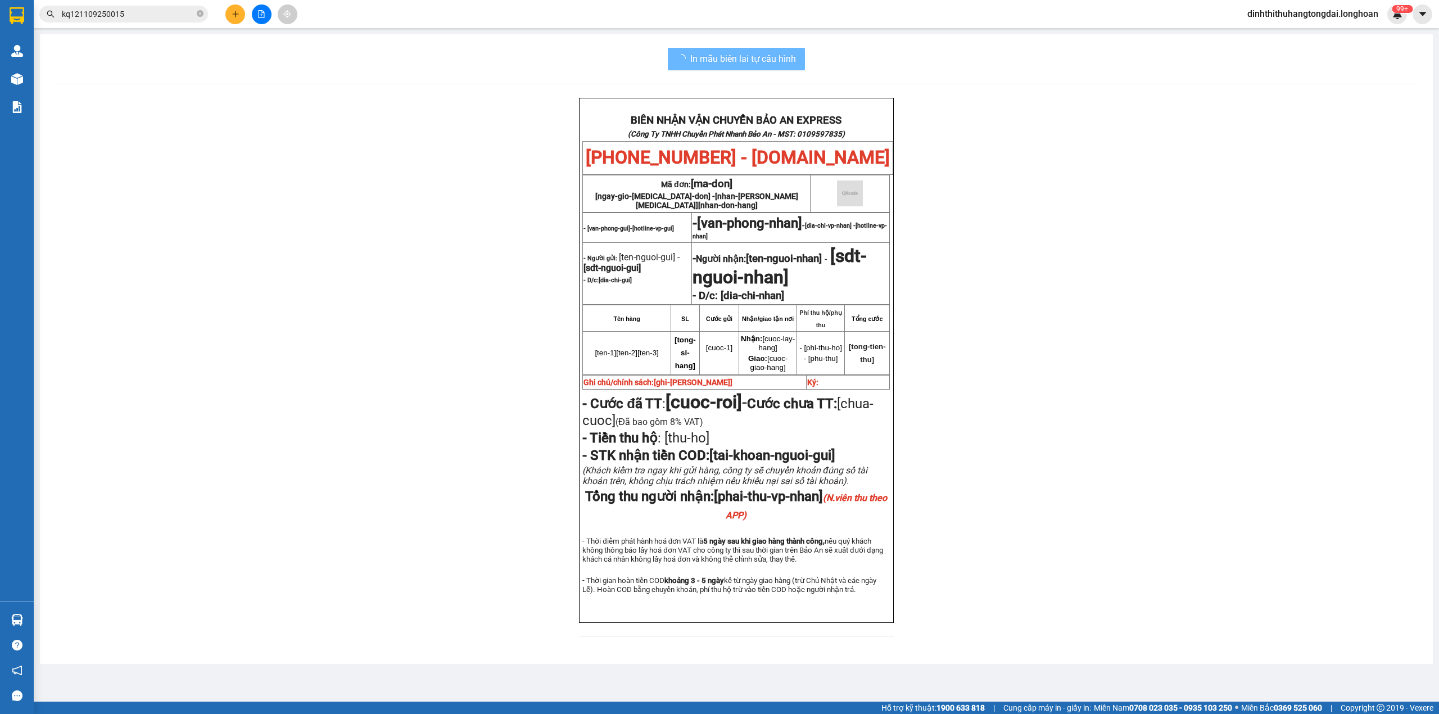
click at [127, 13] on input "kq121109250015" at bounding box center [128, 14] width 133 height 12
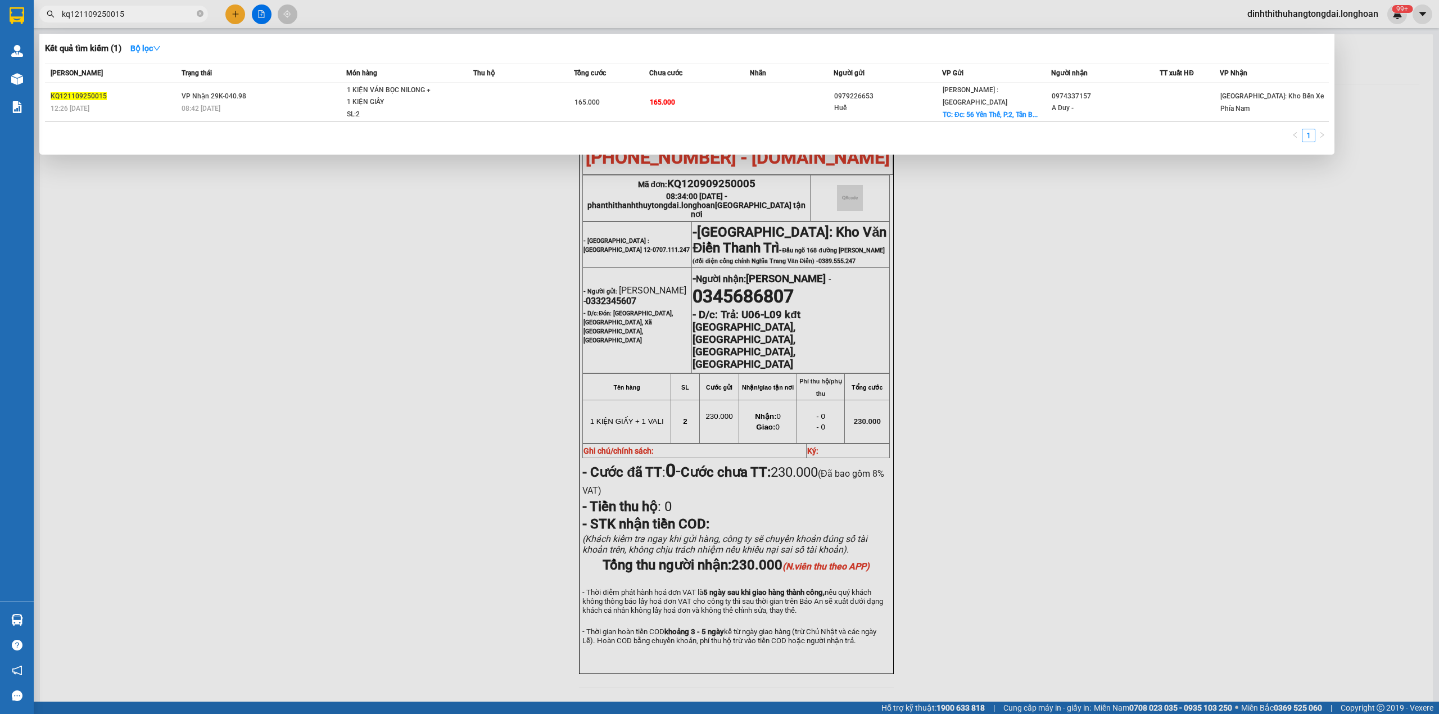
click at [127, 13] on input "kq121109250015" at bounding box center [128, 14] width 133 height 12
paste input "0332345607"
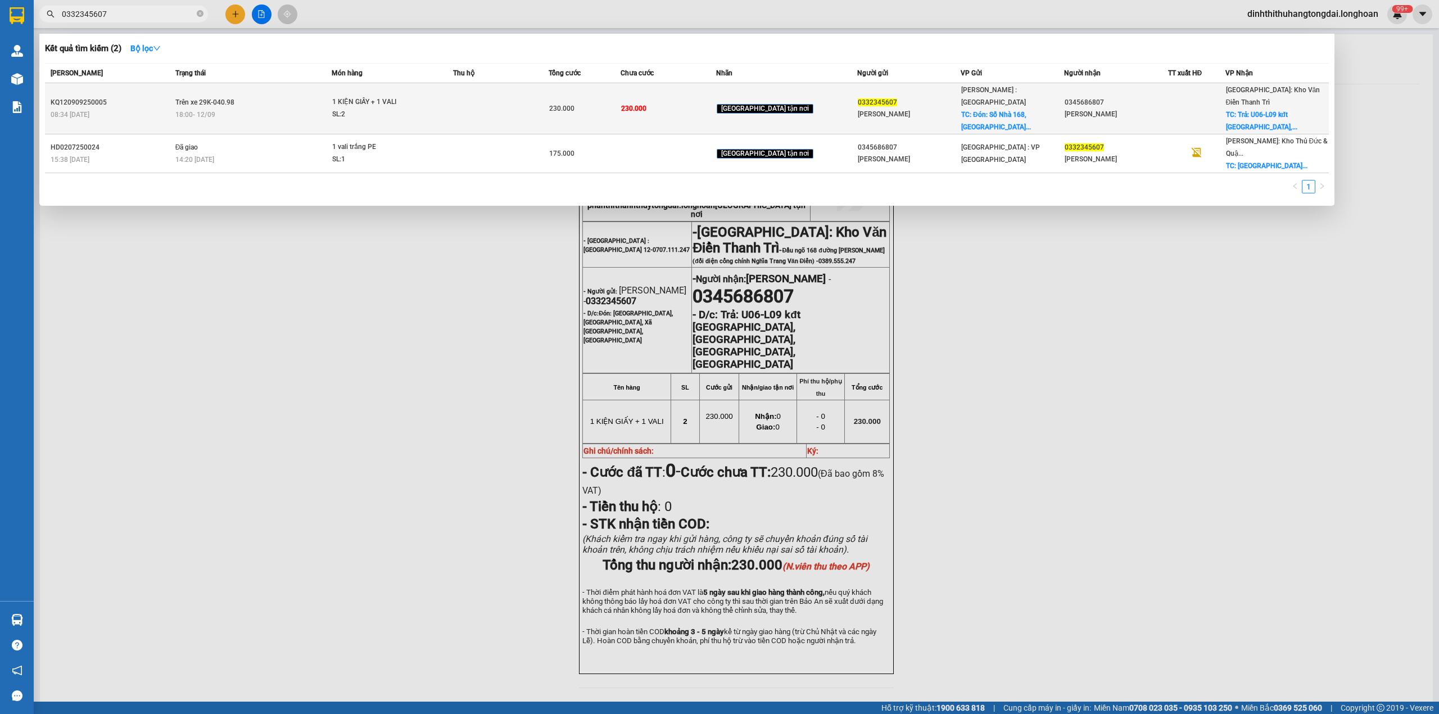
type input "0332345607"
click at [313, 92] on td "Trên xe 29K-040.98 18:00 - 12/09" at bounding box center [253, 108] width 160 height 51
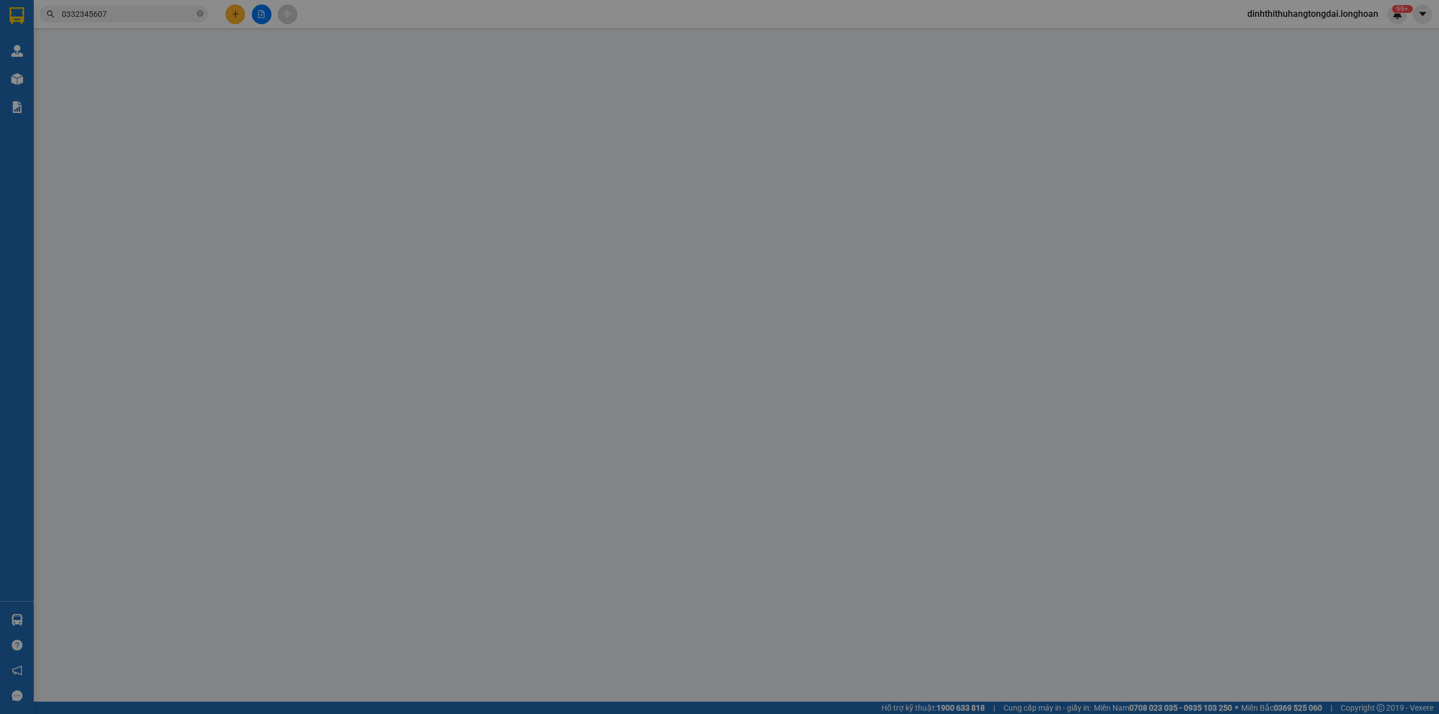
type input "0332345607"
type input "Ngọc Thái"
checkbox input "true"
type input "Đón: [GEOGRAPHIC_DATA], [GEOGRAPHIC_DATA], Xã [GEOGRAPHIC_DATA], [GEOGRAPHIC_DA…"
type input "0345686807"
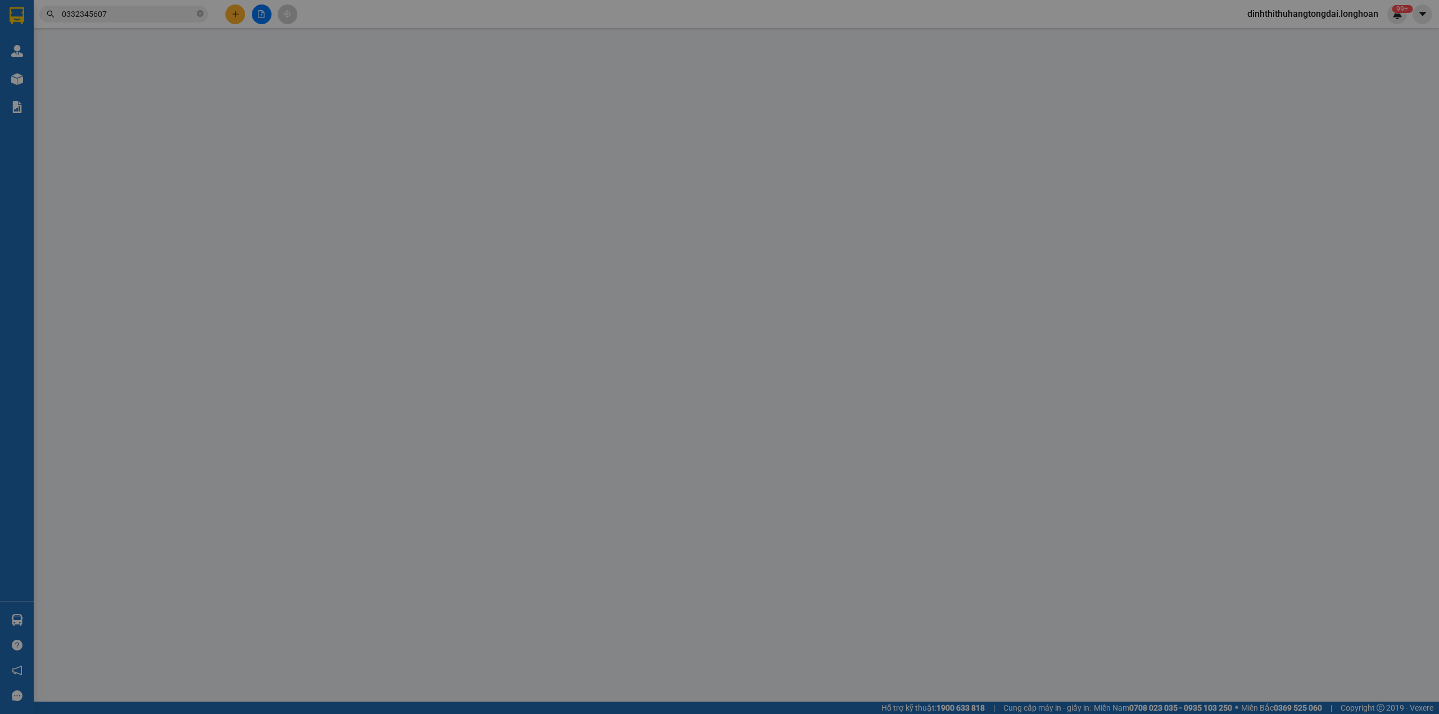
type input "[PERSON_NAME]"
checkbox input "true"
type input "Trả: U06-L09 kđt [GEOGRAPHIC_DATA], [GEOGRAPHIC_DATA], [GEOGRAPHIC_DATA], [GEOG…"
type input "230.000"
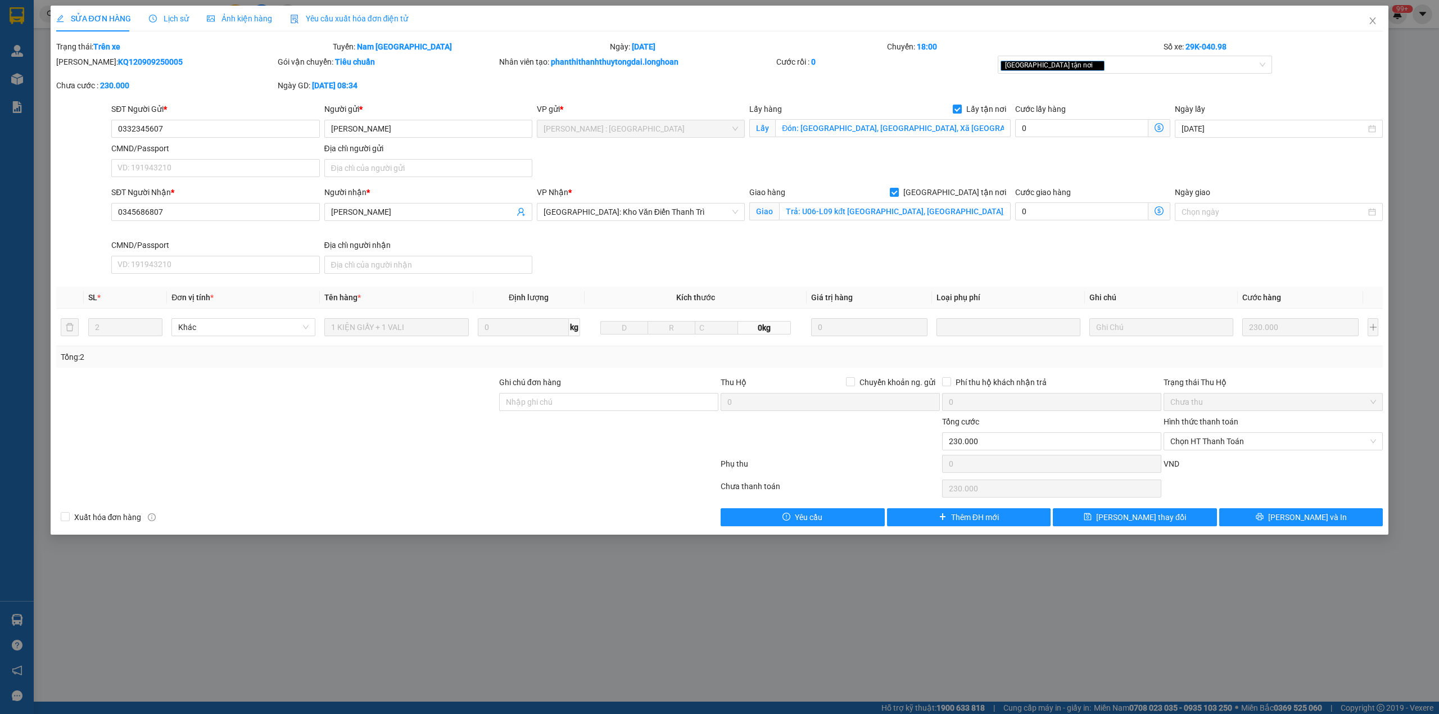
click at [118, 65] on b "KQ120909250005" at bounding box center [150, 61] width 65 height 9
copy b "KQ120909250005"
click at [1370, 23] on icon "close" at bounding box center [1373, 20] width 9 height 9
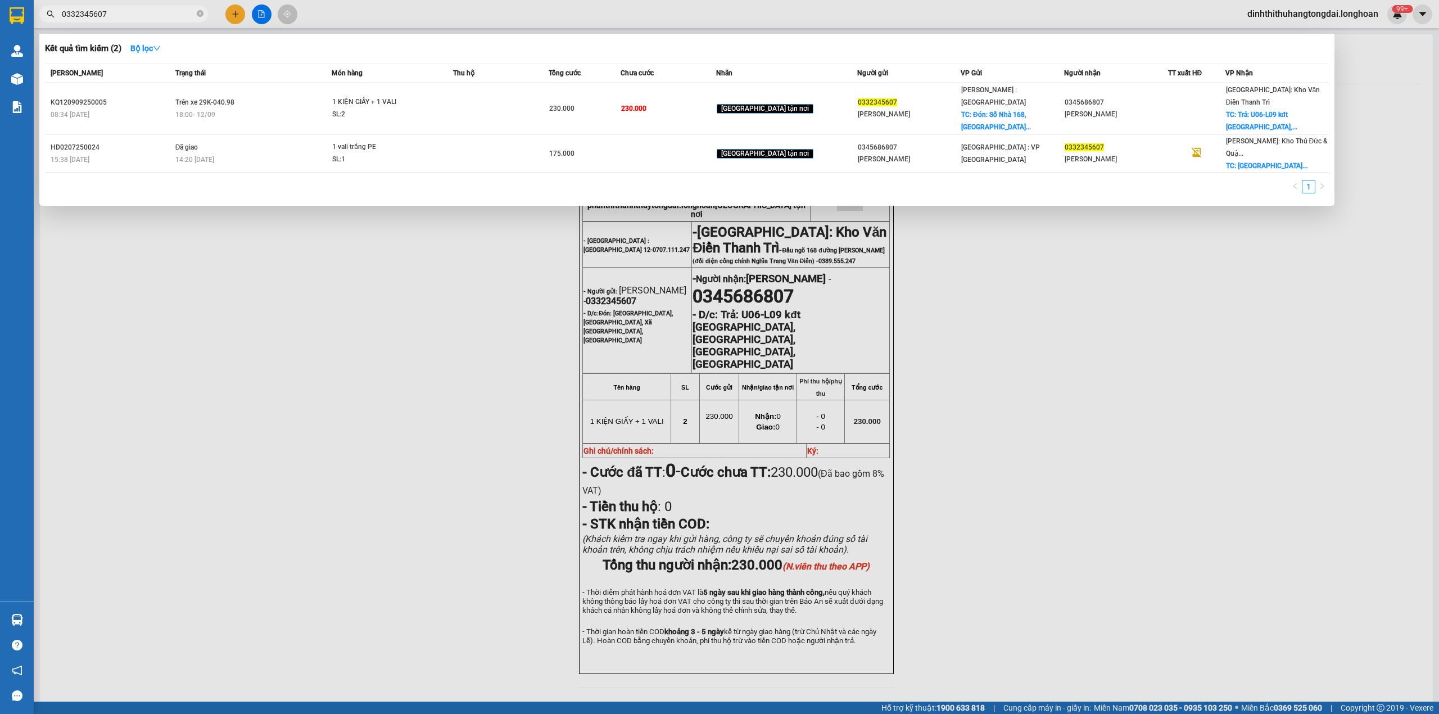
click at [141, 8] on input "0332345607" at bounding box center [128, 14] width 133 height 12
paste input "968517416"
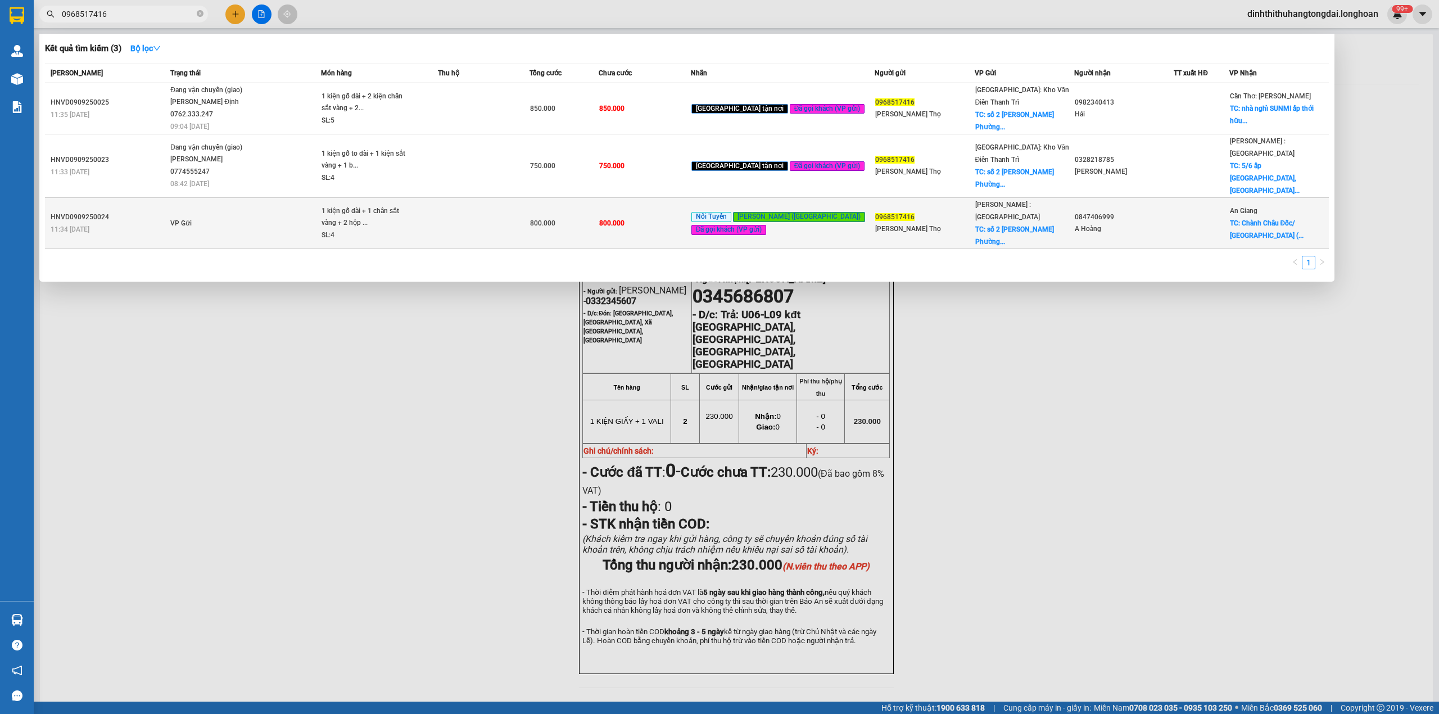
type input "0968517416"
click at [437, 207] on span "1 kiện gỗ dài + 1 chân sắt vàng + 2 hộp ... SL: 4" at bounding box center [379, 223] width 115 height 37
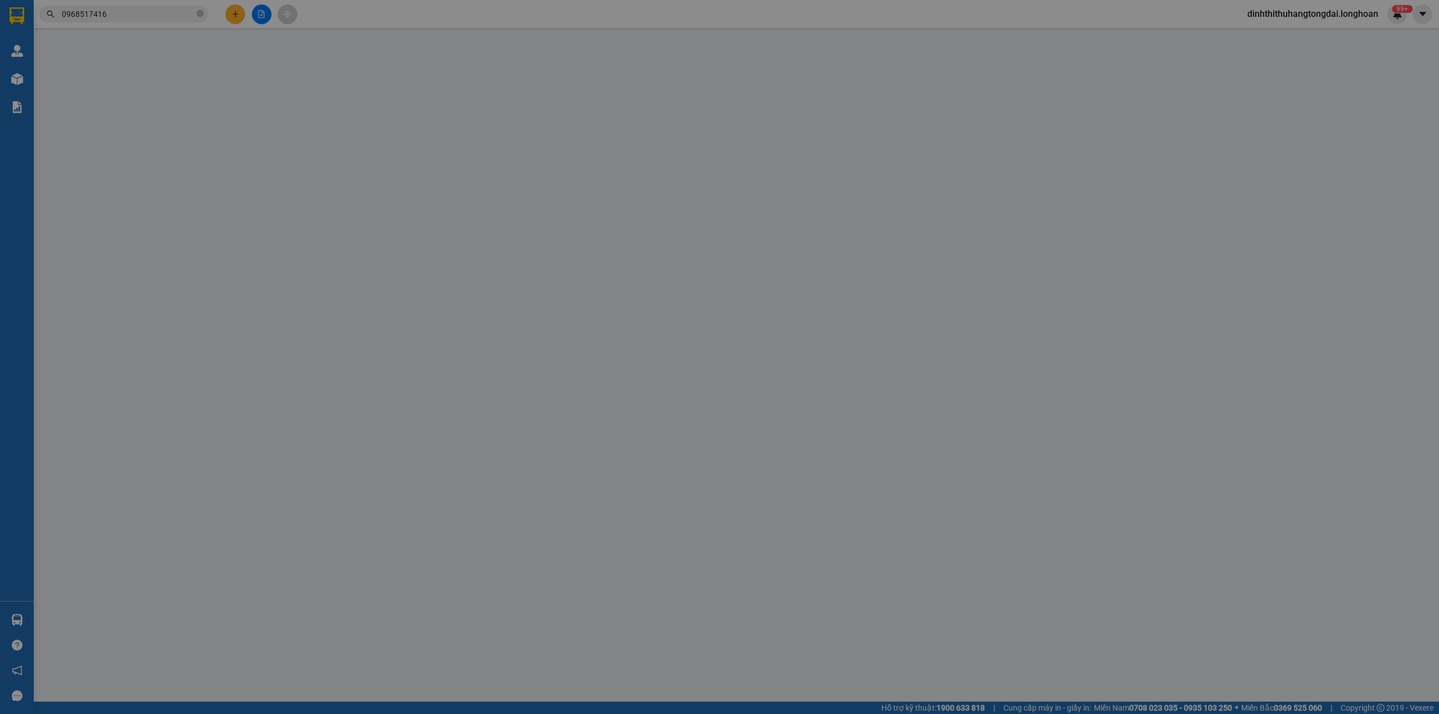
type input "0968517416"
type input "Trần Quý Thọ"
checkbox input "true"
type input "số 2 Đặng thùy trâm Phường Nghĩa đô HN"
type input "0847406999"
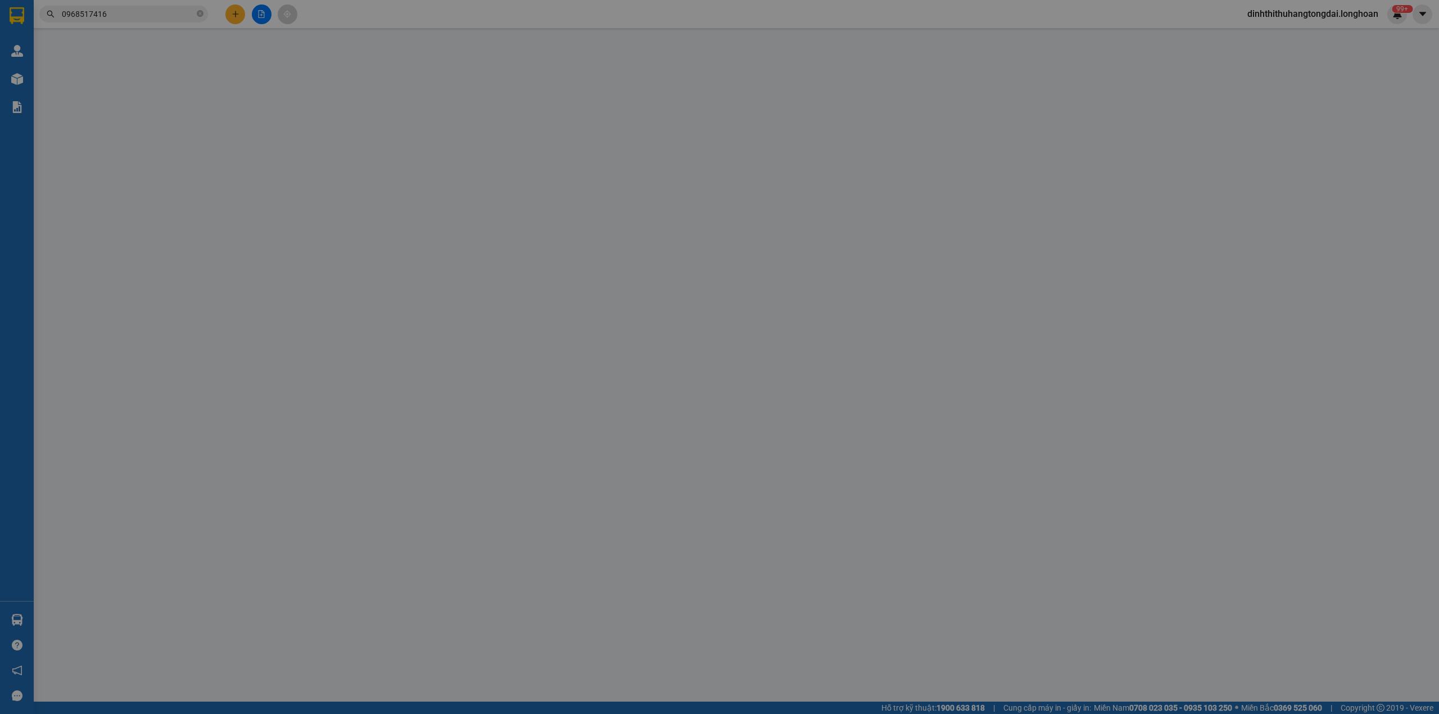
type input "A Hoàng"
checkbox input "true"
type input "Chành Châu Đốc/ Châu Đốc (NL): 257 Hoàng Diệu, Châu Phú B, TP Châu Đốc"
type input "hàng giao nguyên kiện, hư vỡ ko đền"
type input "800.000"
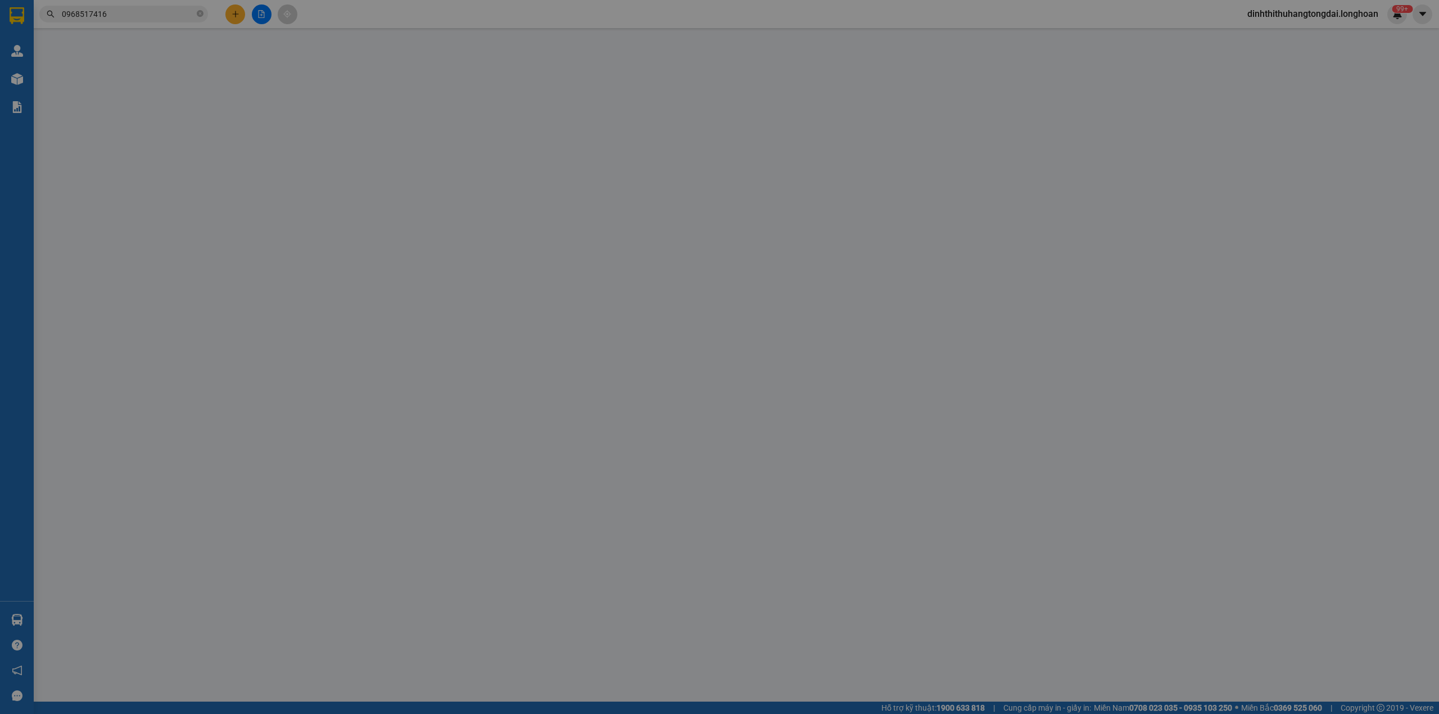
type input "800.000"
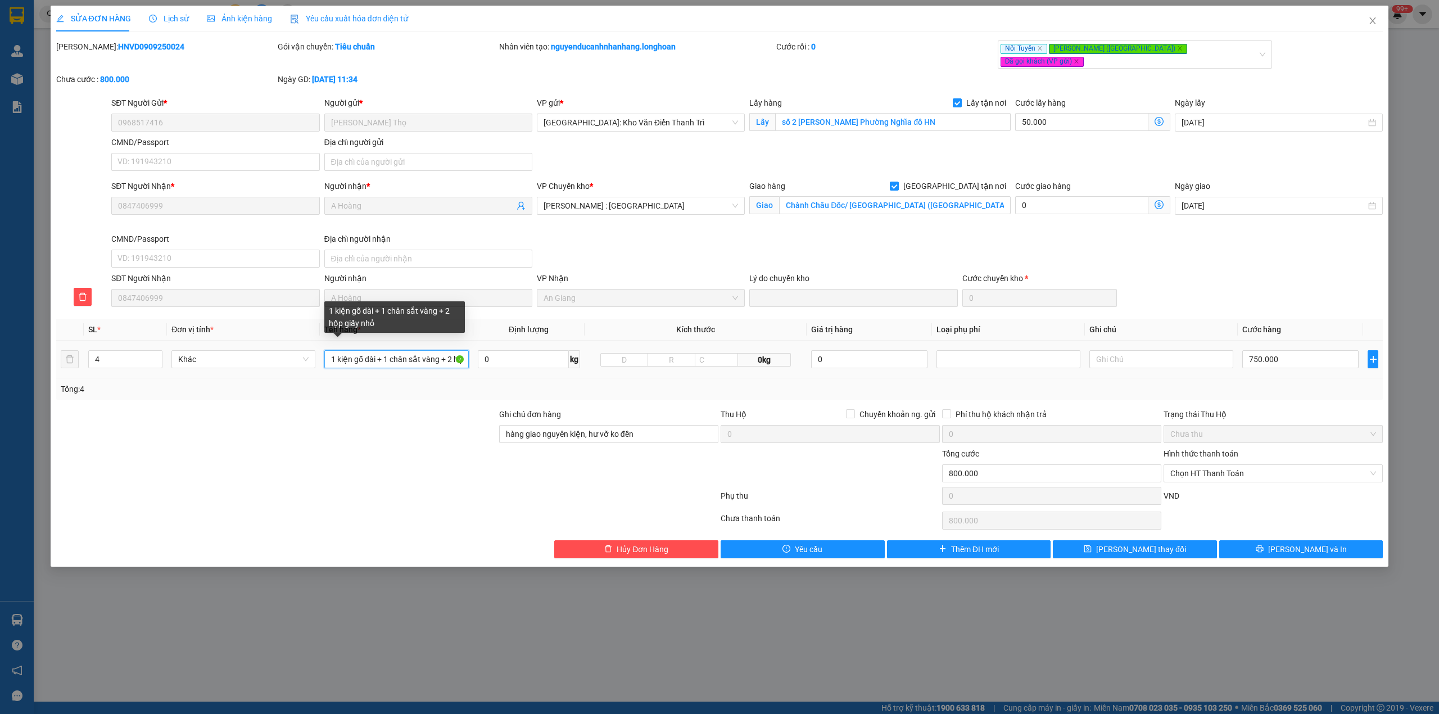
click at [386, 350] on input "1 kiện gỗ dài + 1 chân sắt vàng + 2 hộp giấy nhỏ" at bounding box center [396, 359] width 144 height 18
drag, startPoint x: 385, startPoint y: 350, endPoint x: 504, endPoint y: 365, distance: 120.2
click at [504, 365] on tr "4 Khác 1 kiện gỗ dài + 1 chân sắt vàng + 2 hộp giấy nhỏ 0 kg 0kg 0 750.000" at bounding box center [720, 360] width 1328 height 38
click at [382, 396] on div "Total Paid Fee 0 Total UnPaid Fee 800.000 Cash Collection Total Fee Mã ĐH: HNVD…" at bounding box center [720, 299] width 1328 height 518
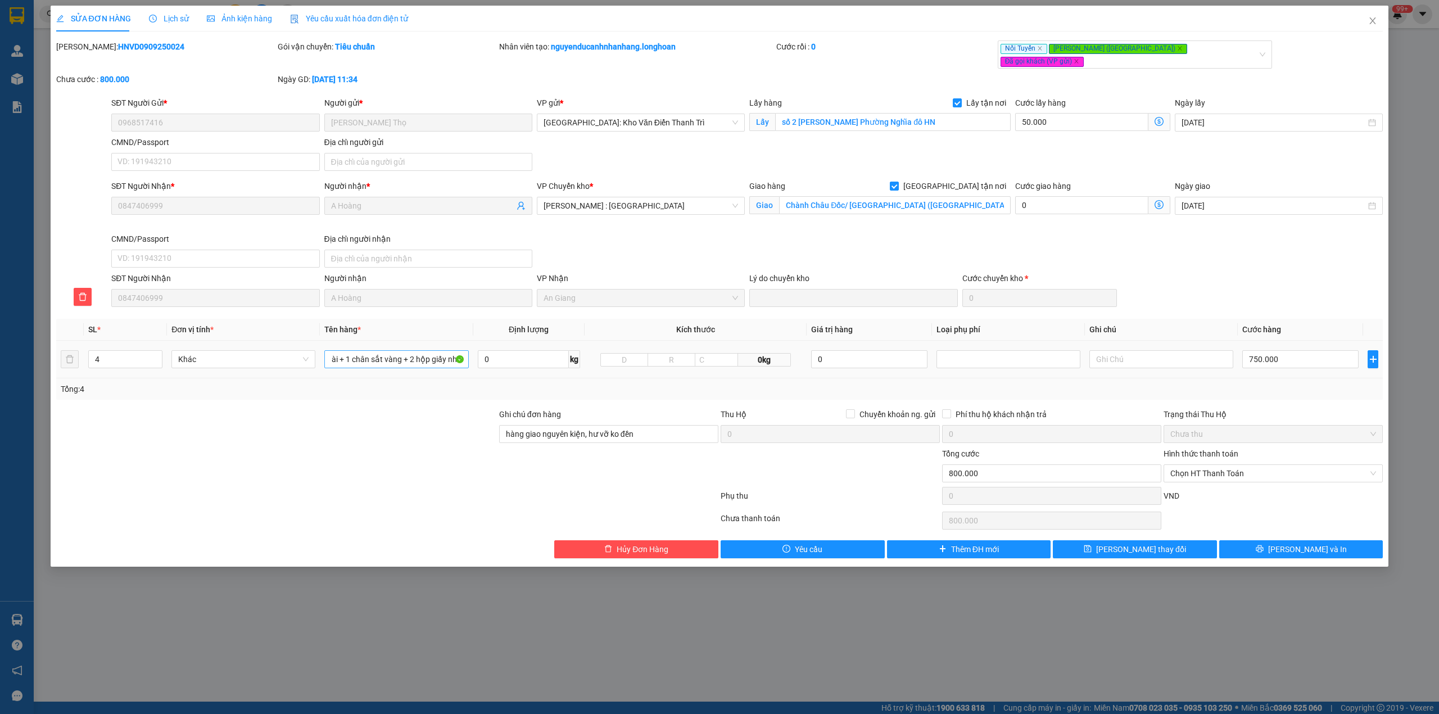
scroll to position [0, 0]
click at [1370, 21] on icon "close" at bounding box center [1373, 20] width 9 height 9
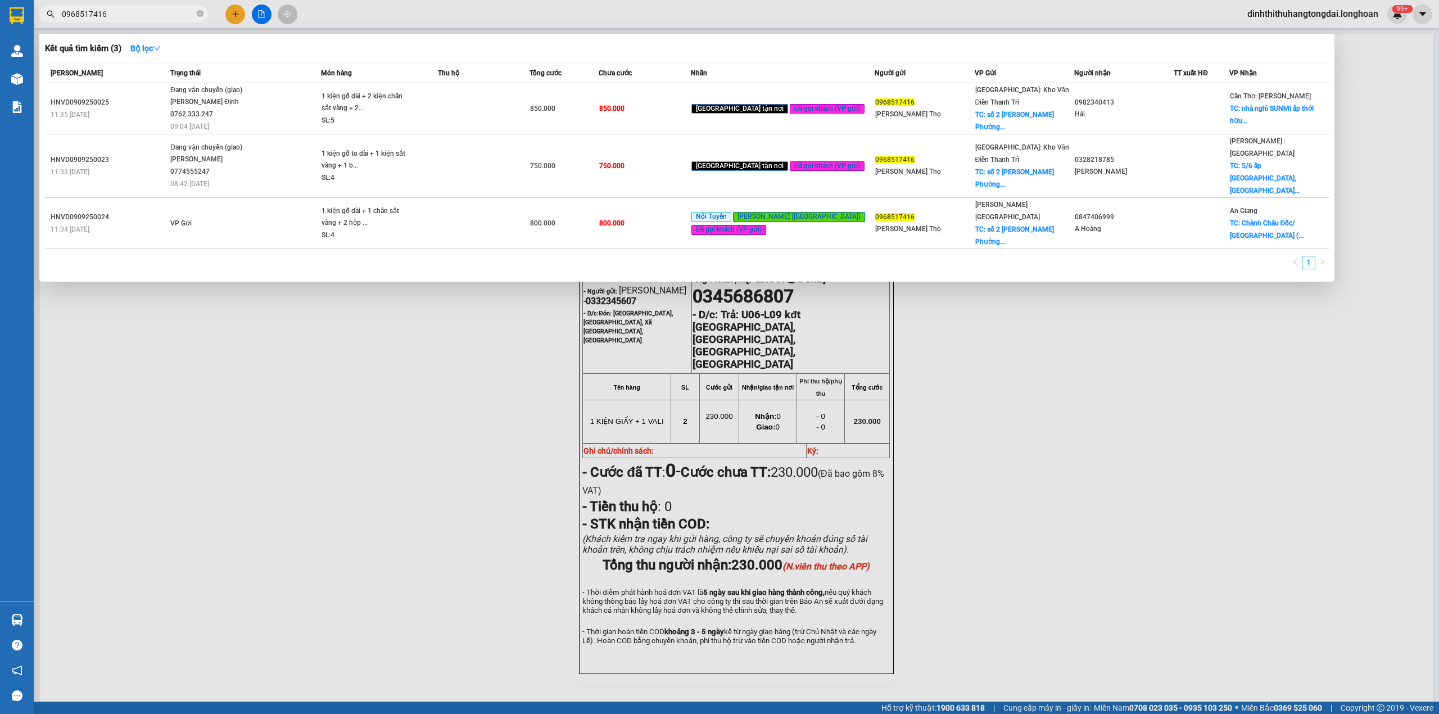
click at [110, 8] on input "0968517416" at bounding box center [128, 14] width 133 height 12
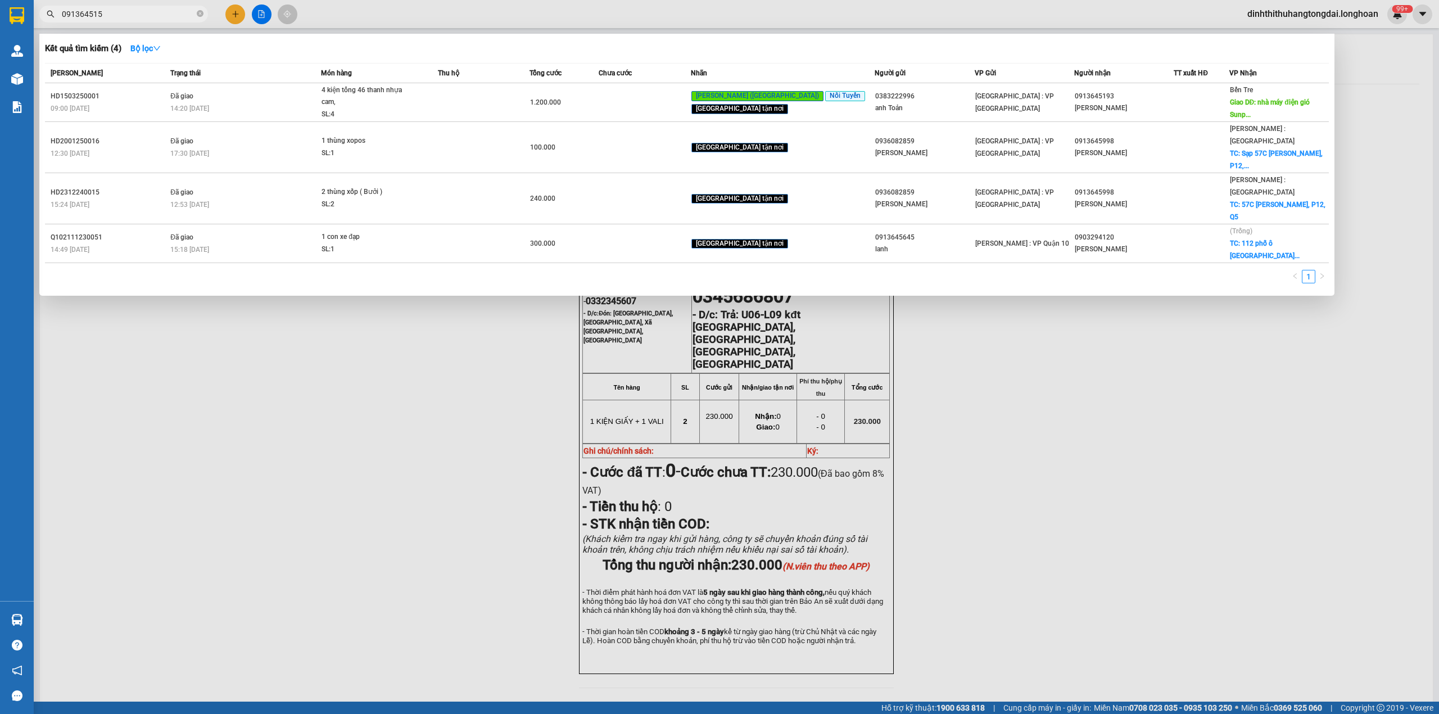
type input "0913645156"
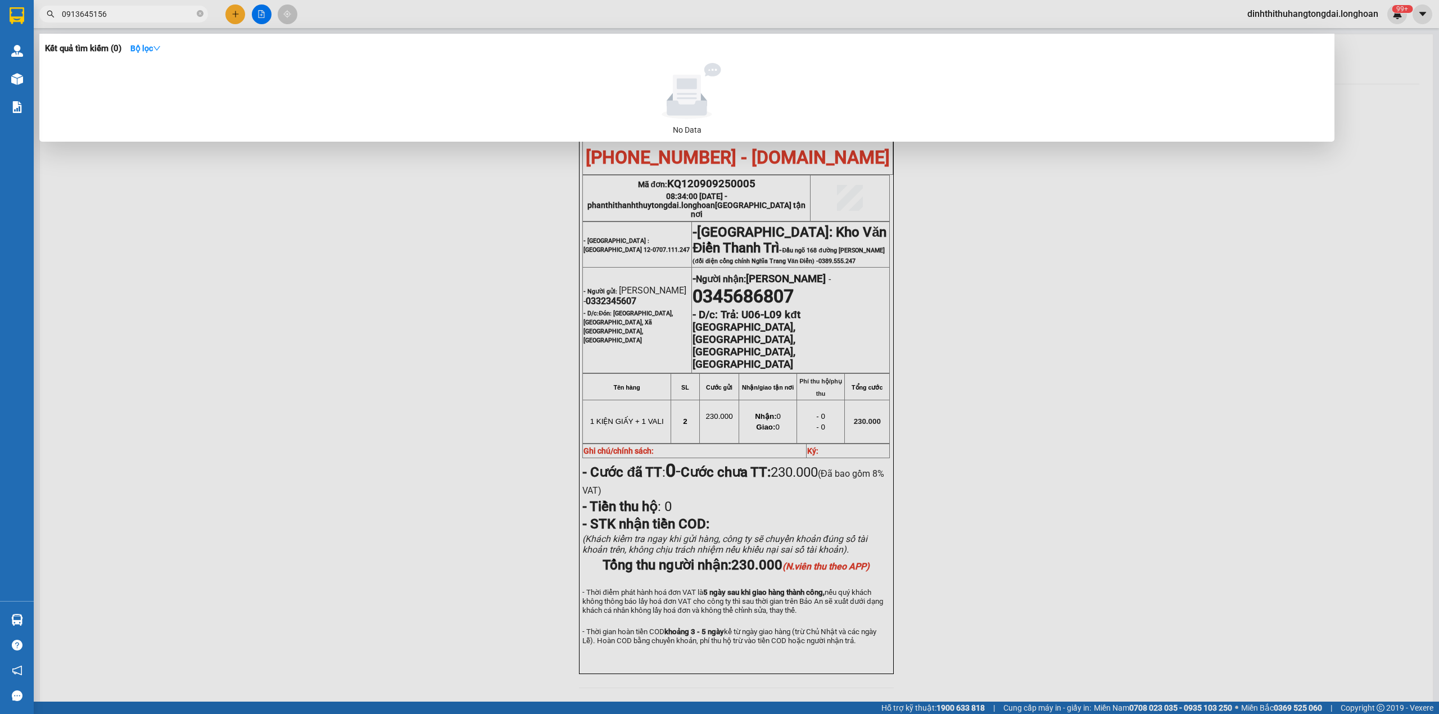
click at [77, 18] on input "0913645156" at bounding box center [128, 14] width 133 height 12
click at [92, 14] on input "0913645156" at bounding box center [128, 14] width 133 height 12
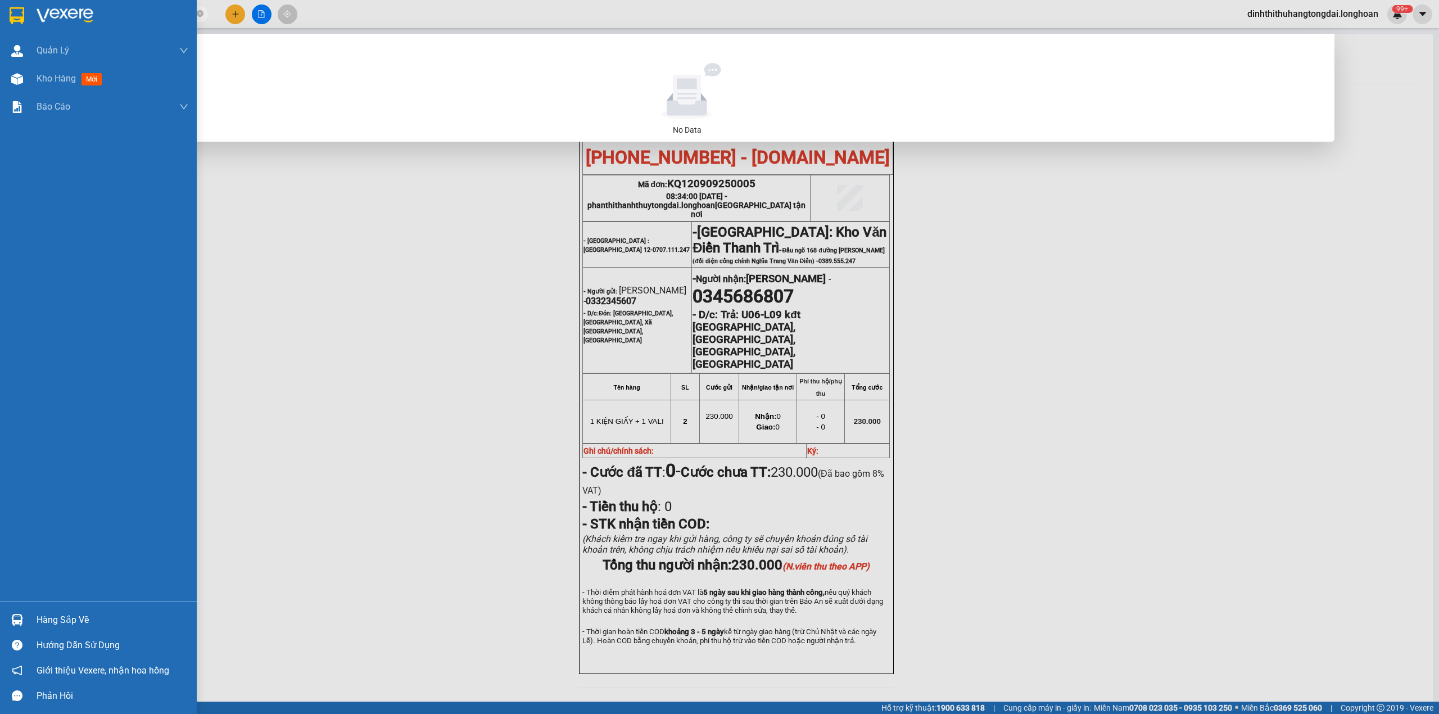
drag, startPoint x: 126, startPoint y: 17, endPoint x: 0, endPoint y: 17, distance: 126.0
click at [0, 17] on section "Kết quả tìm kiếm ( 0 ) Bộ lọc No Data 0913645156 dinhthithuhangtongdai.longhoan…" at bounding box center [719, 357] width 1439 height 714
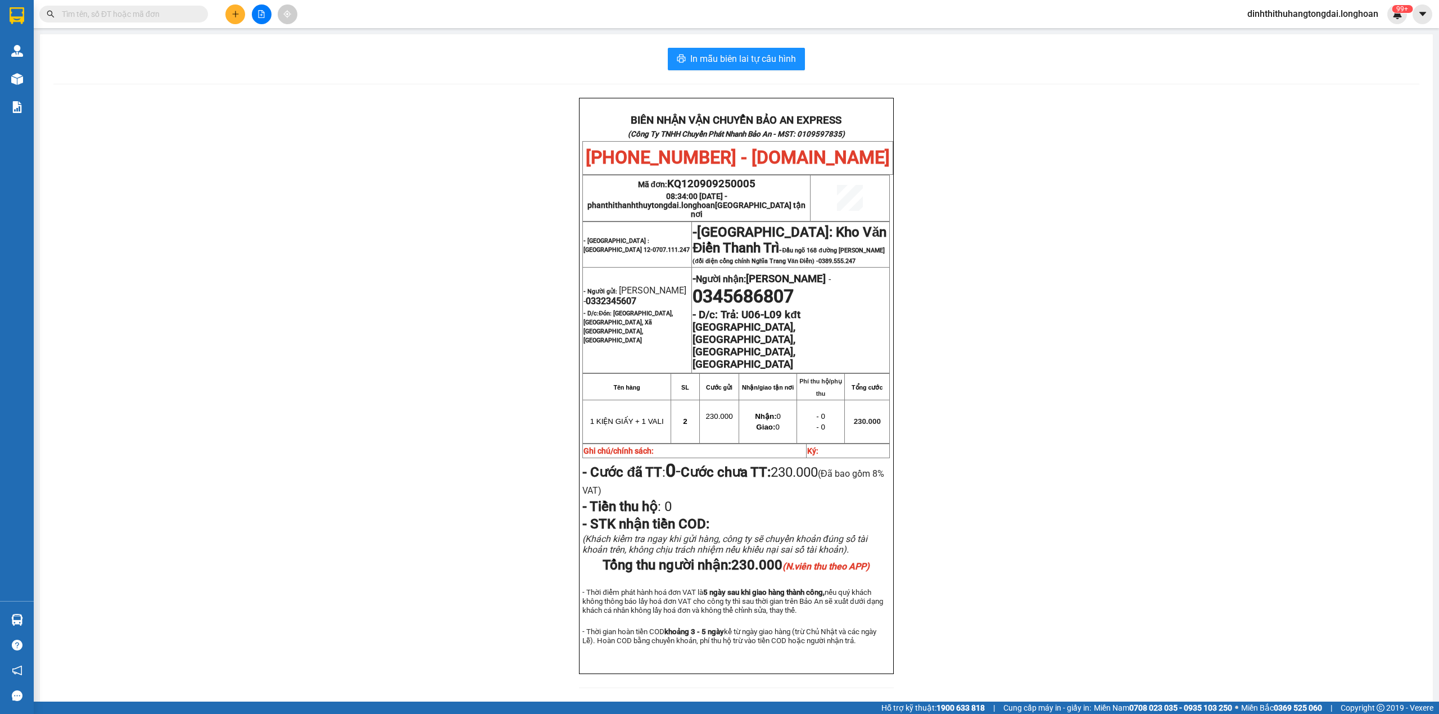
click at [93, 13] on input "text" at bounding box center [128, 14] width 133 height 12
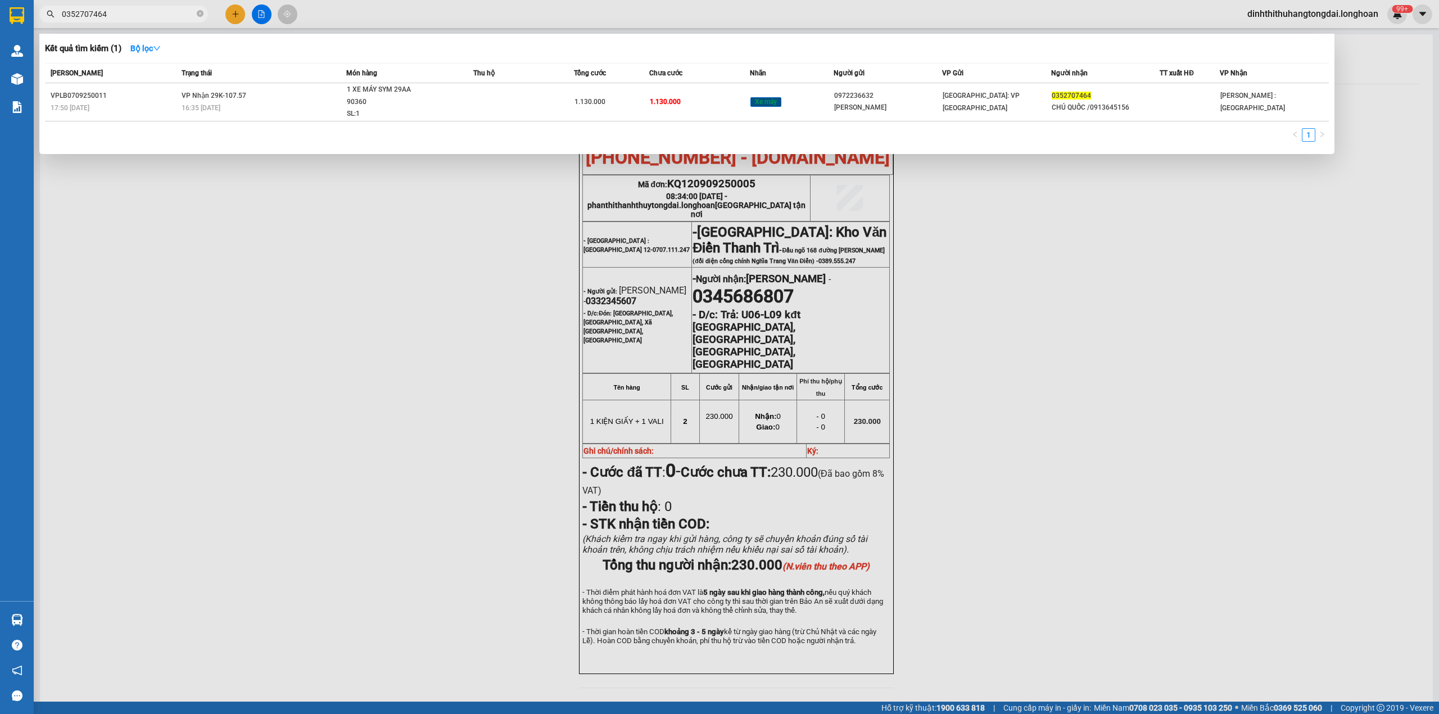
type input "0352707464"
click at [276, 109] on table "Mã ĐH Trạng thái Món hàng Thu hộ Tổng cước Chưa cước Nhãn Người gửi VP Gửi Ngườ…" at bounding box center [687, 92] width 1284 height 58
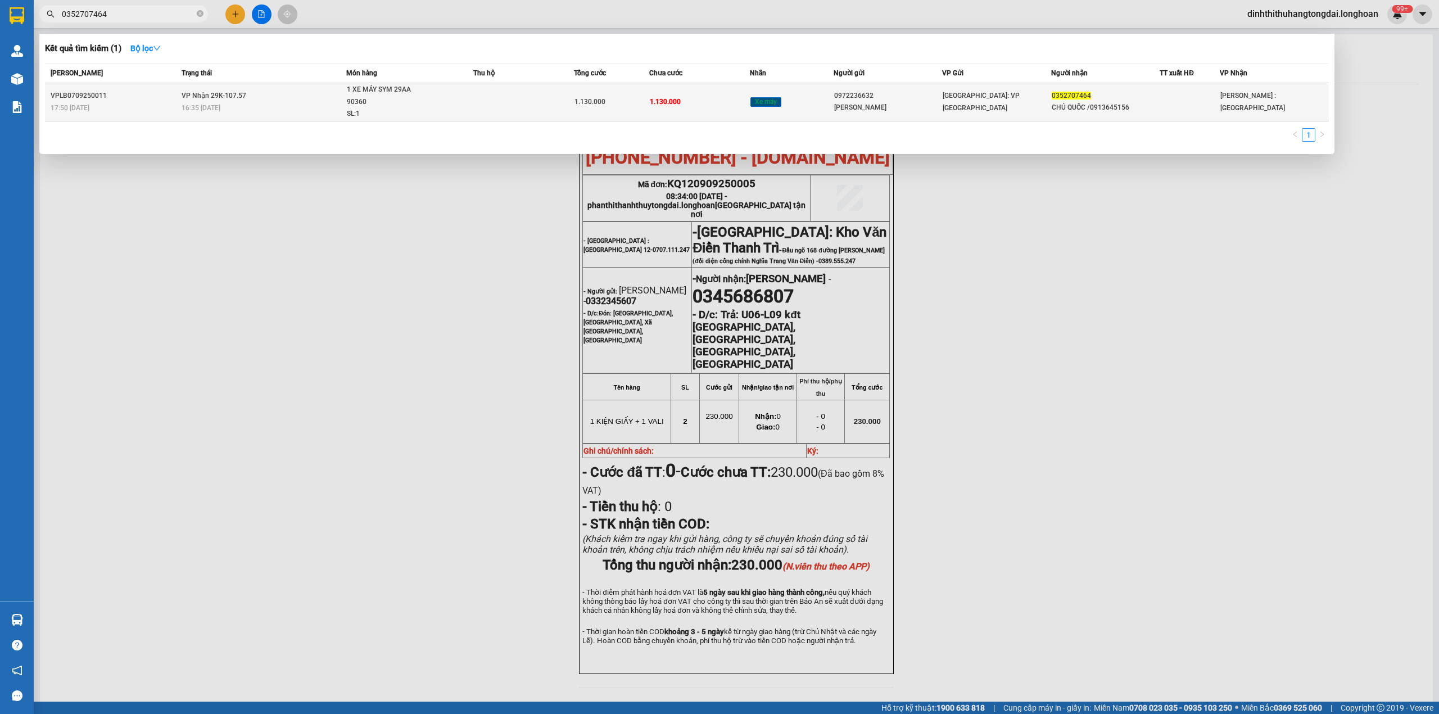
click at [295, 102] on div "16:35 - 10/09" at bounding box center [264, 108] width 164 height 12
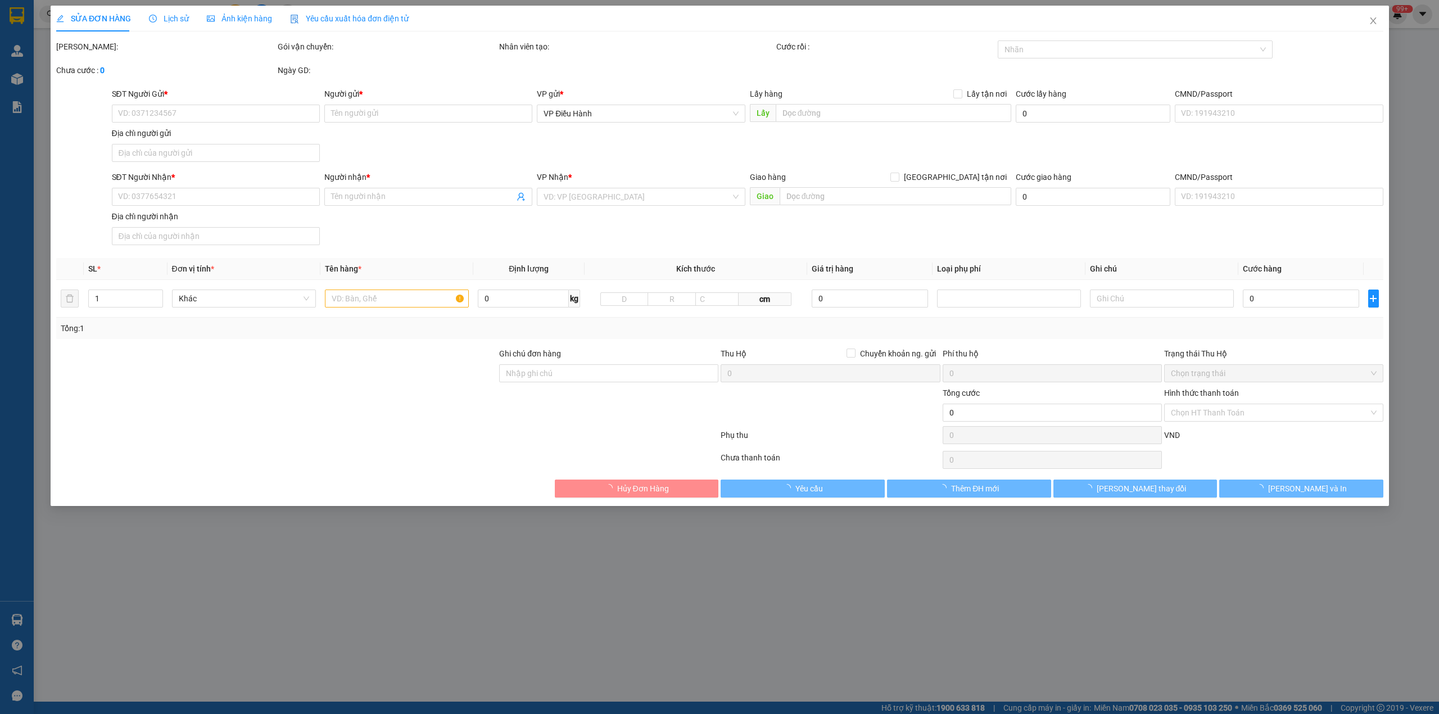
type input "0972236632"
type input "Gia Tuân"
type input "0352707464"
type input "CHÚ QUỐC /0913645156"
type input "CÓ CHÌA KHÓA QUẤN TAY LÁI, CÓ GIẤY TỜ VÀ GƯƠNG ĐỂ CỐP XE"
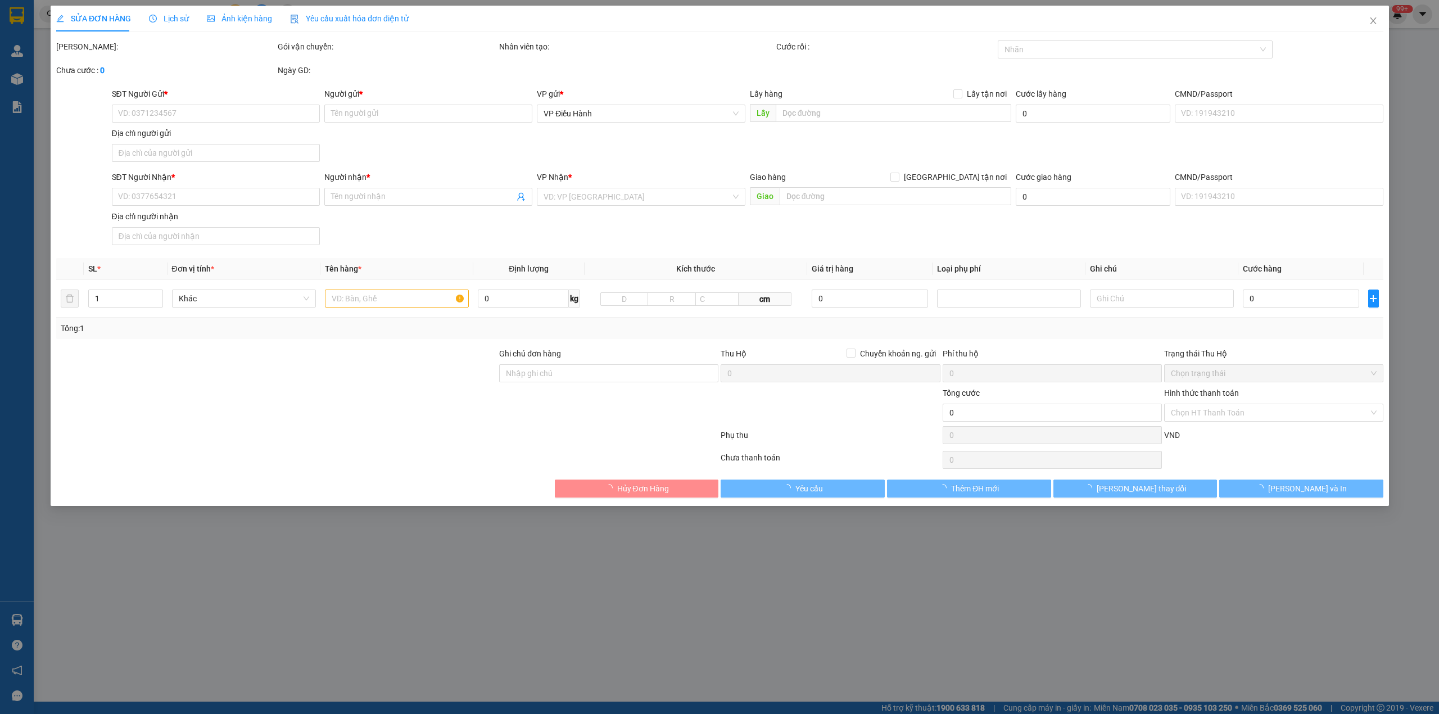
type input "1.130.000"
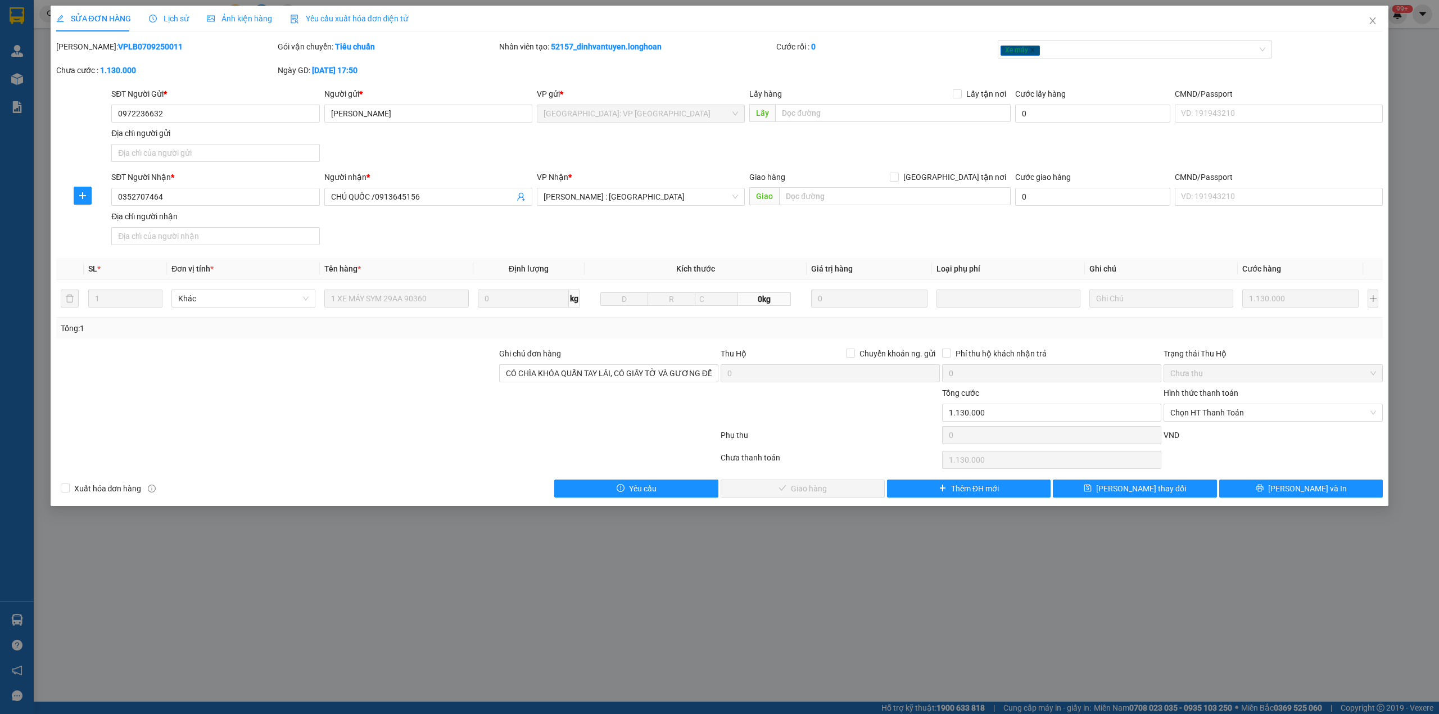
click at [179, 21] on span "Lịch sử" at bounding box center [169, 18] width 40 height 9
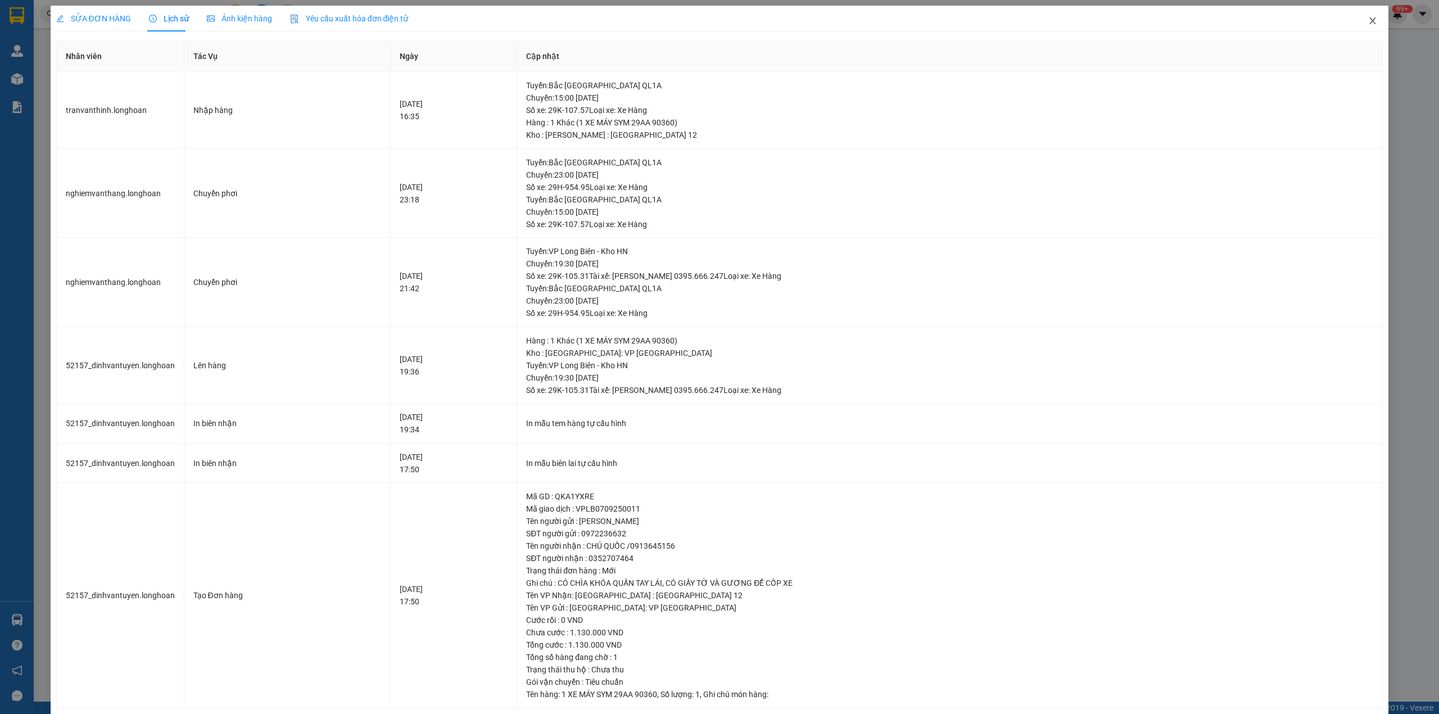
click at [1357, 24] on span "Close" at bounding box center [1372, 21] width 31 height 31
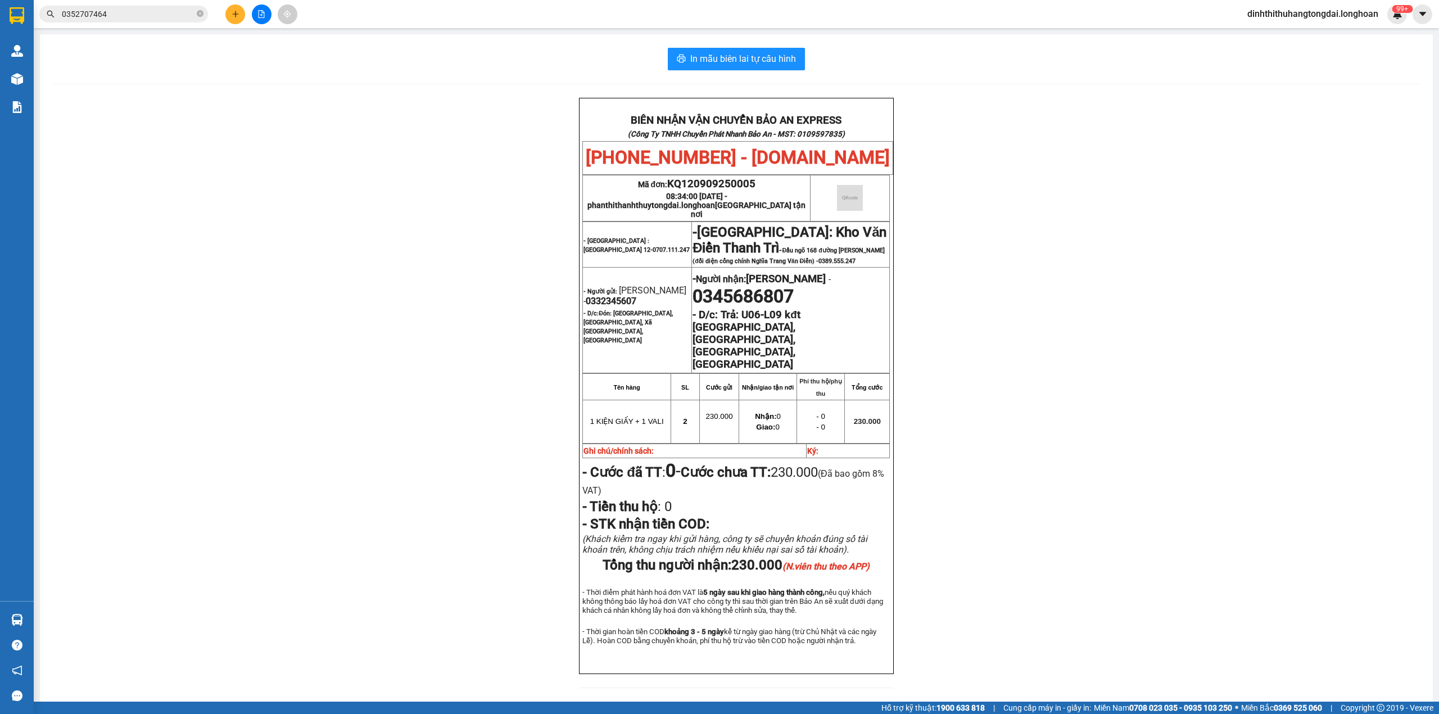
click at [150, 20] on span "0352707464" at bounding box center [123, 14] width 169 height 17
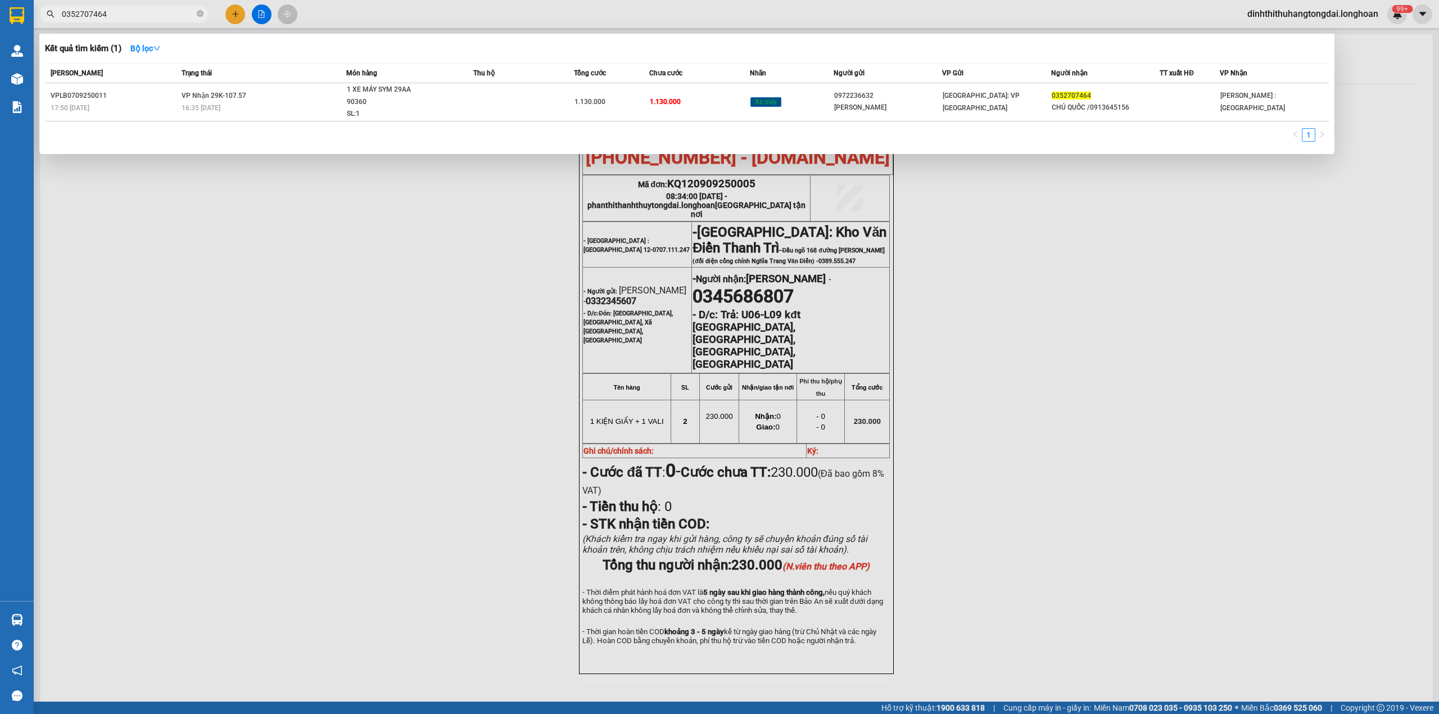
click at [145, 11] on input "0352707464" at bounding box center [128, 14] width 133 height 12
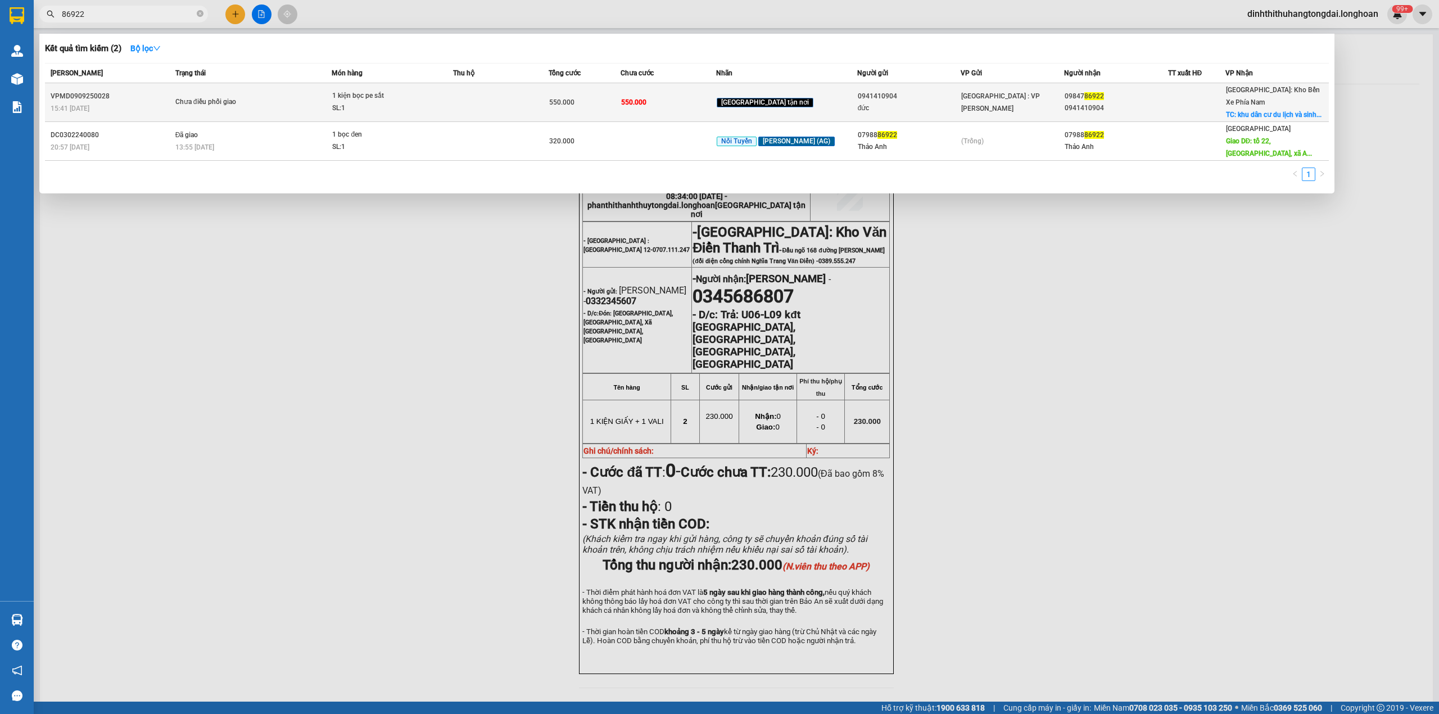
type input "86922"
click at [260, 102] on div "Chưa điều phối giao" at bounding box center [217, 102] width 84 height 12
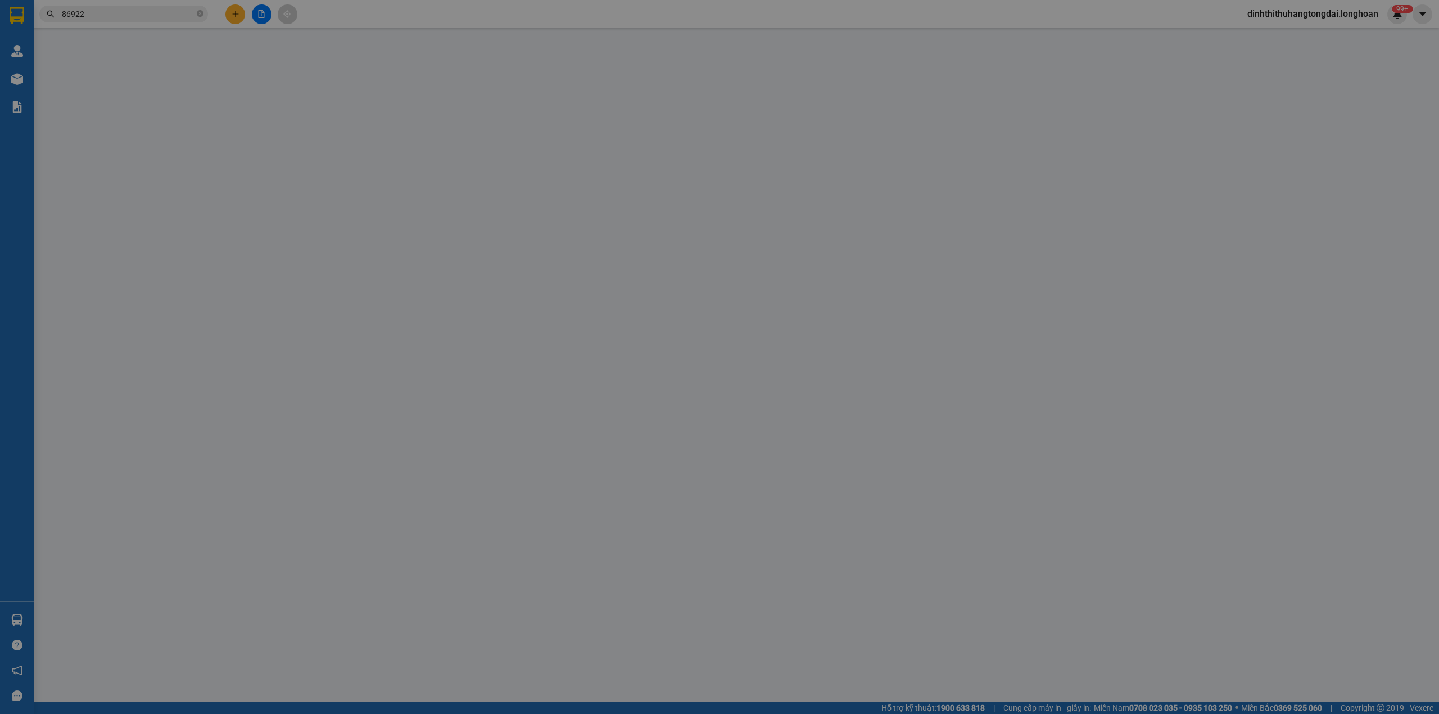
type input "0941410904"
type input "đức"
type input "0984786922"
type input "0941410904"
checkbox input "true"
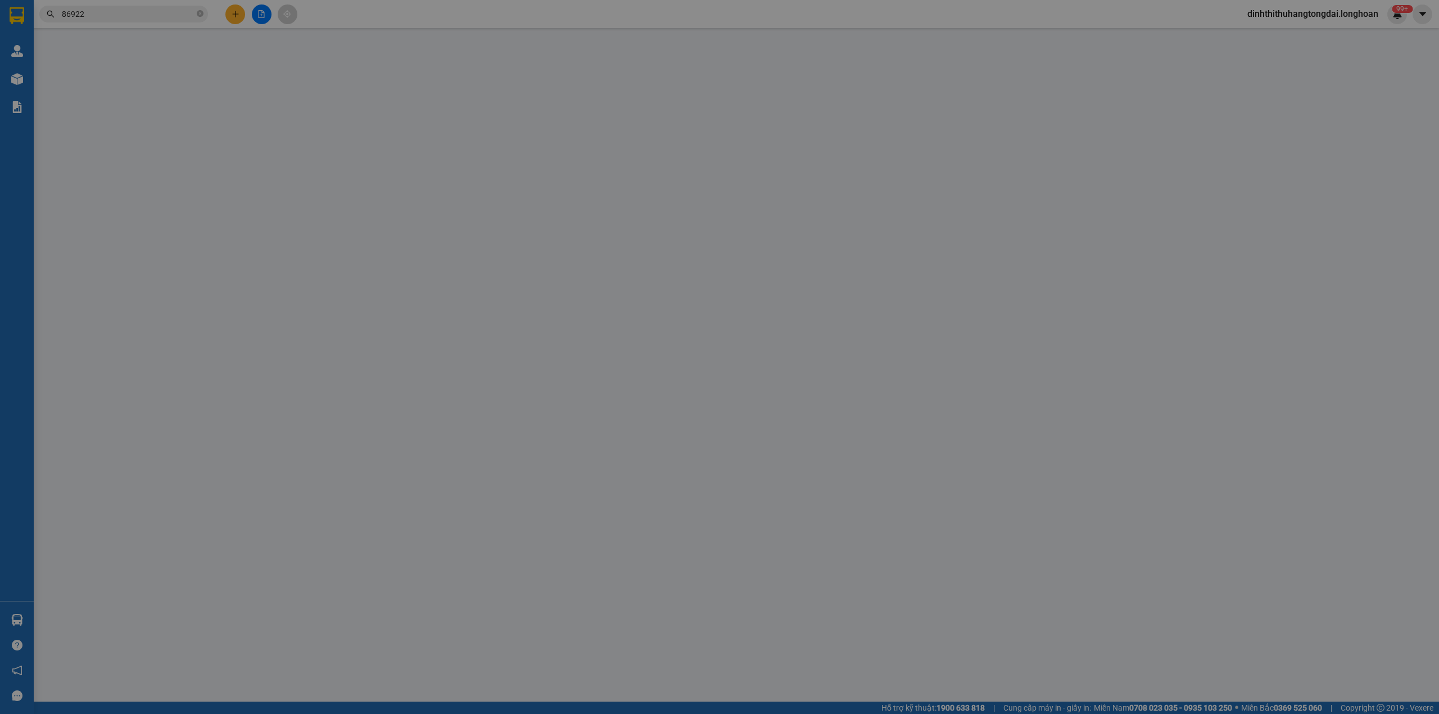
type input "khu dân cư du lịch và sinh thái phú quý [GEOGRAPHIC_DATA]"
type input "550.000"
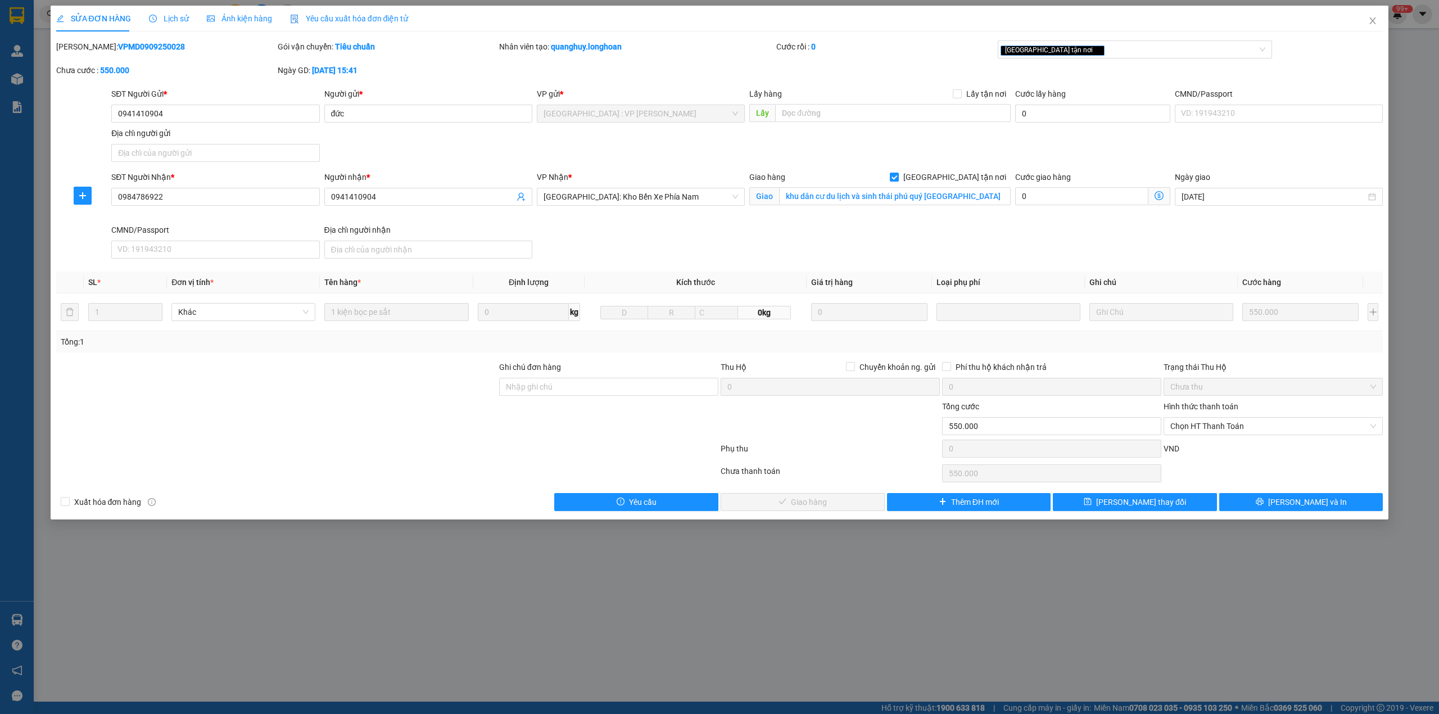
click at [149, 17] on icon "clock-circle" at bounding box center [153, 19] width 8 height 8
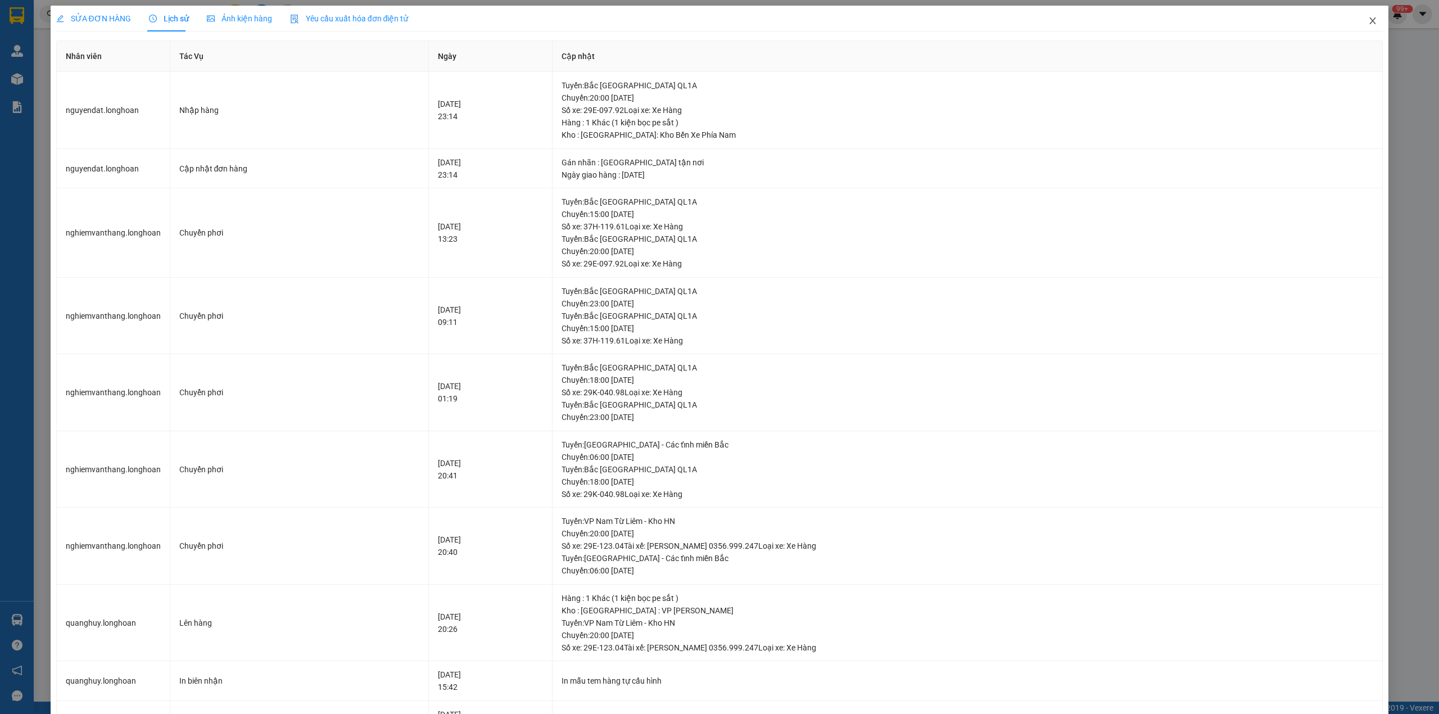
drag, startPoint x: 1361, startPoint y: 18, endPoint x: 1353, endPoint y: 20, distance: 8.7
click at [1369, 18] on icon "close" at bounding box center [1373, 20] width 9 height 9
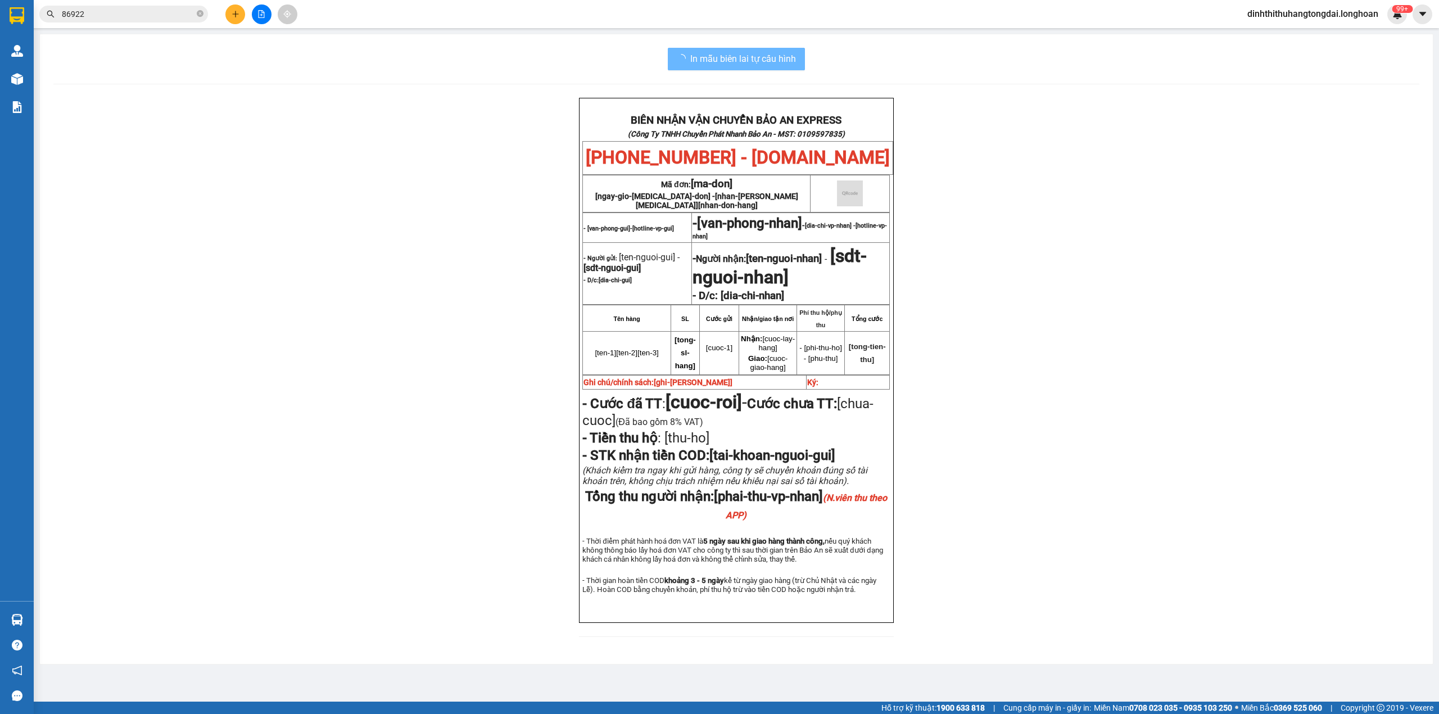
click at [146, 14] on input "86922" at bounding box center [128, 14] width 133 height 12
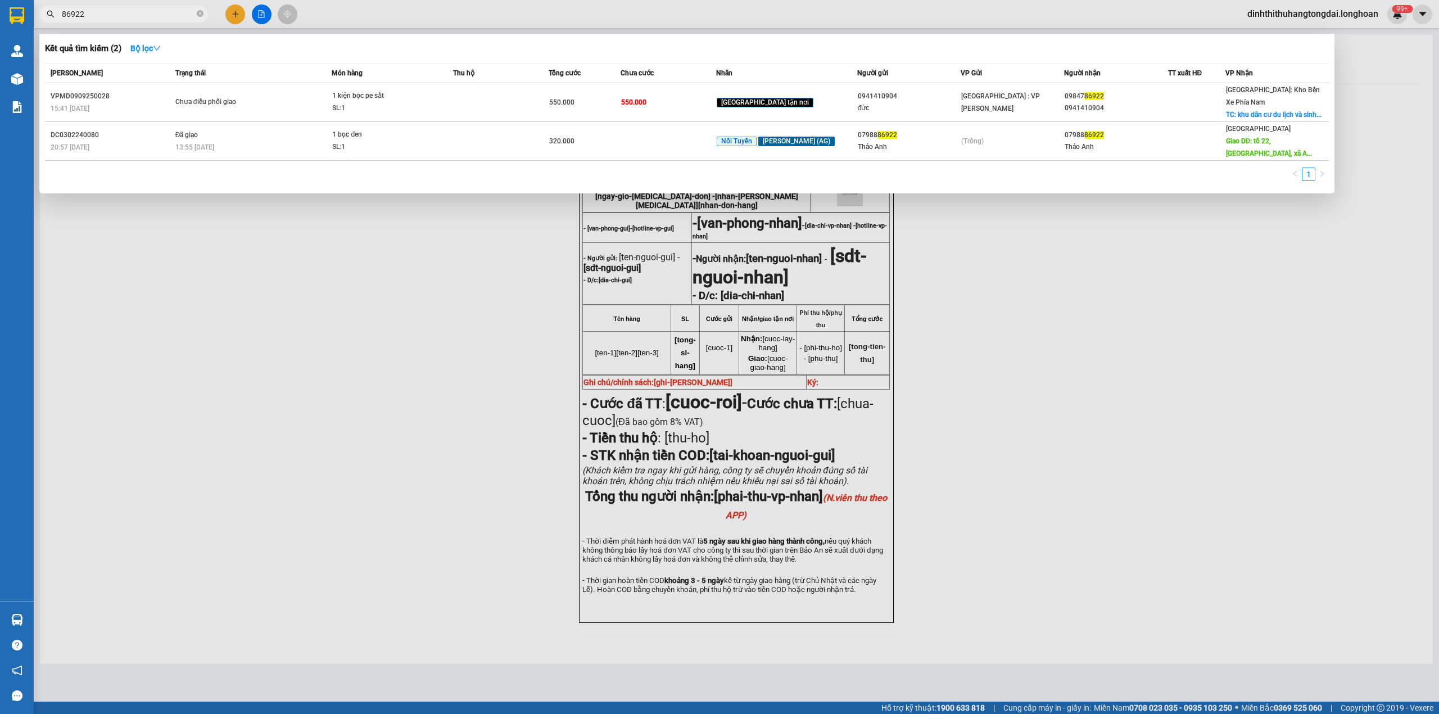
click at [146, 14] on input "86922" at bounding box center [128, 14] width 133 height 12
paste input "0982580840"
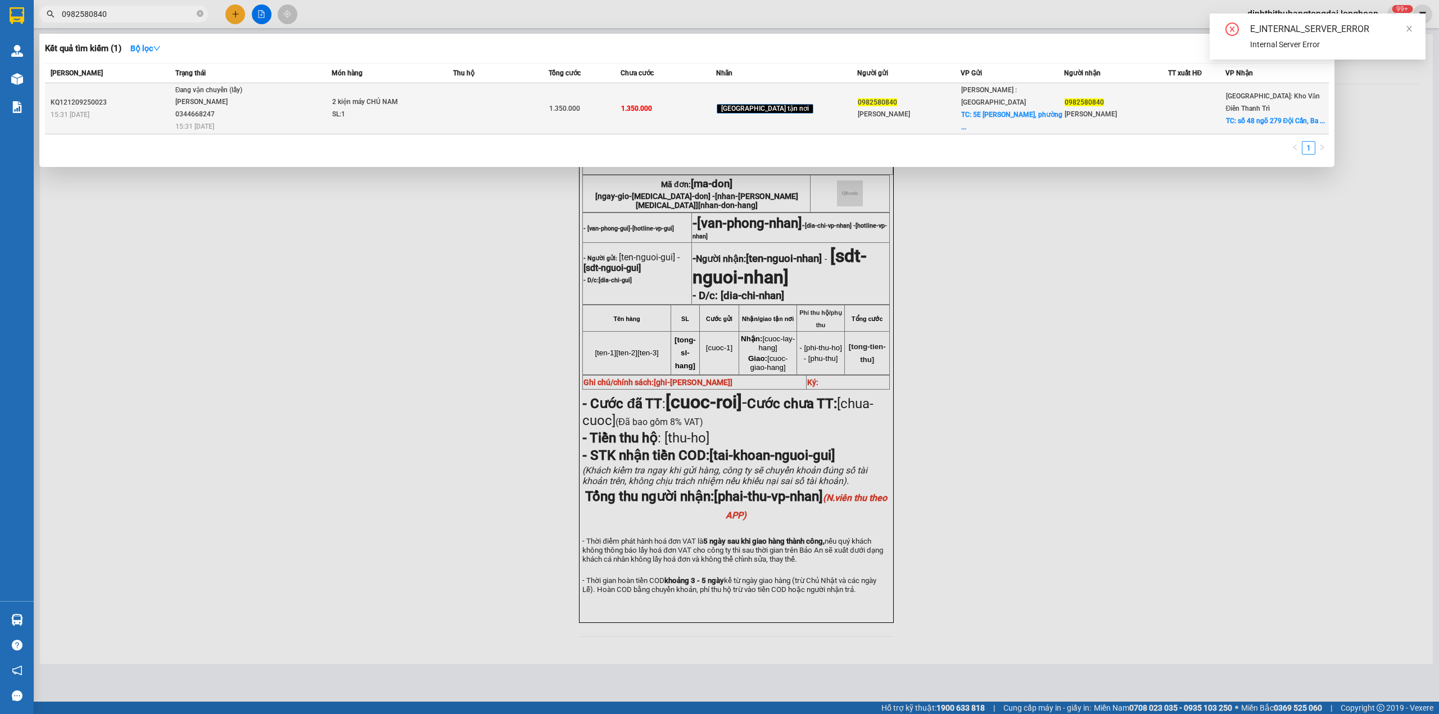
type input "0982580840"
click at [257, 89] on div "Đang vận chuyển (lấy)" at bounding box center [217, 90] width 84 height 12
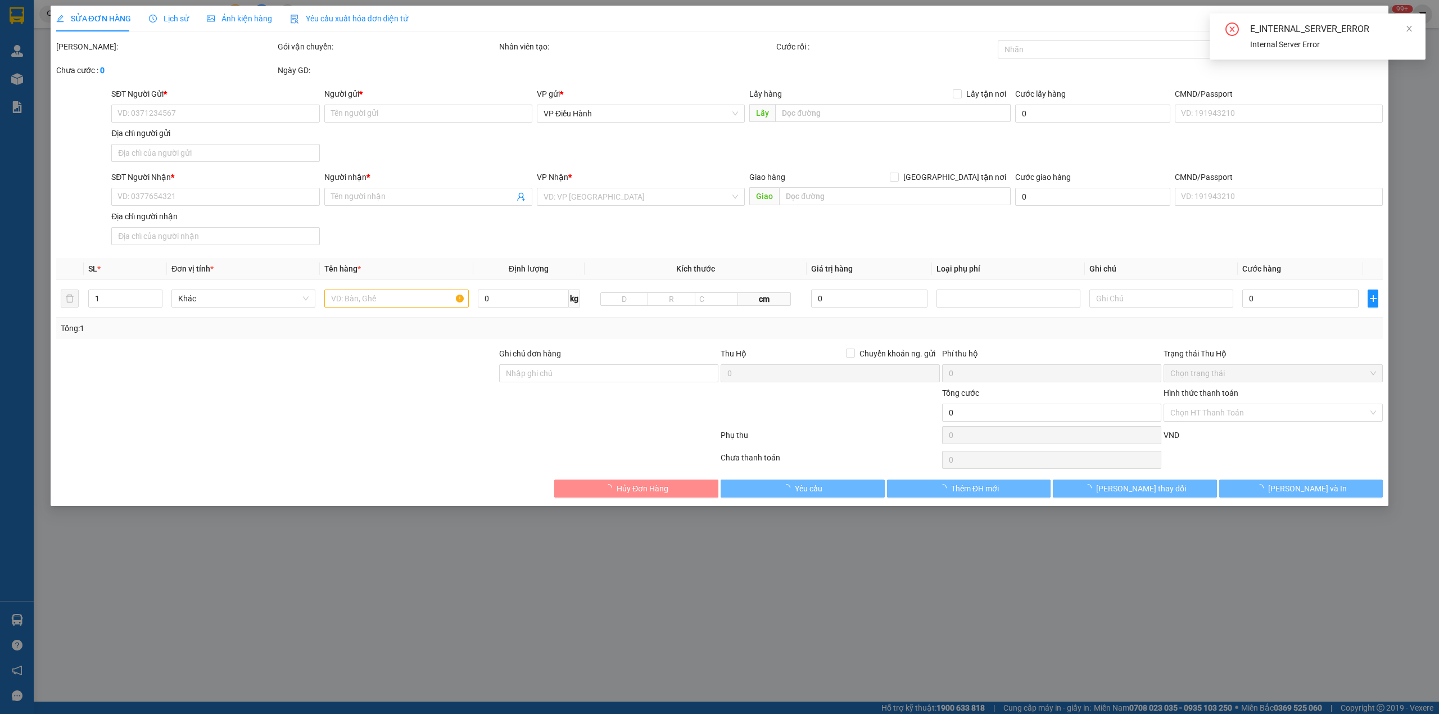
click at [163, 19] on span "Lịch sử" at bounding box center [169, 18] width 40 height 9
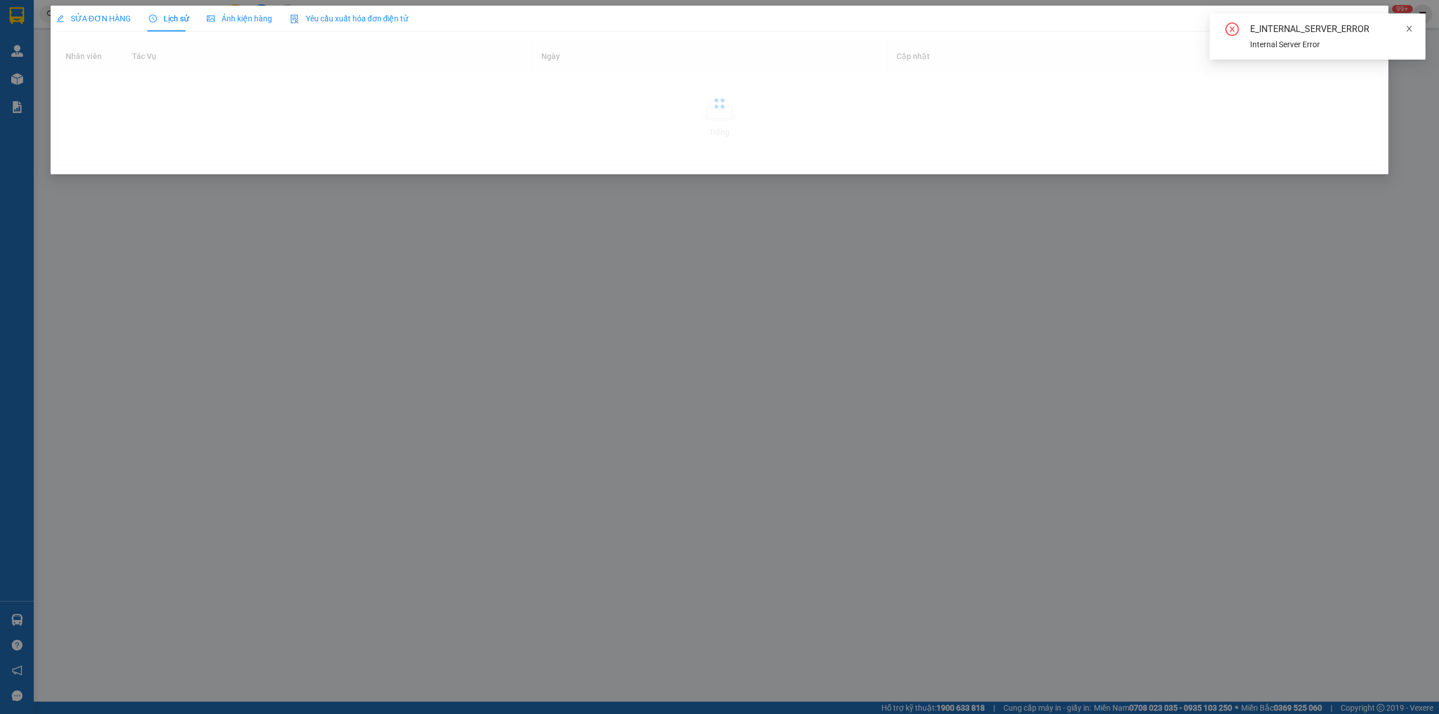
click at [1407, 31] on icon "close" at bounding box center [1410, 29] width 8 height 8
click at [1388, 85] on div "SỬA ĐƠN HÀNG Lịch sử Ảnh kiện hàng Yêu cầu xuất hóa đơn điện tử Total Paid Fee …" at bounding box center [720, 90] width 1339 height 169
click at [1416, 128] on div "SỬA ĐƠN HÀNG Lịch sử Ảnh kiện hàng Yêu cầu xuất hóa đơn điện tử Total Paid Fee …" at bounding box center [719, 357] width 1439 height 714
click at [1410, 20] on div "E_INTERNAL_SERVER_ERROR Internal Server Error" at bounding box center [1318, 36] width 216 height 46
click at [1408, 25] on icon "close" at bounding box center [1410, 29] width 8 height 8
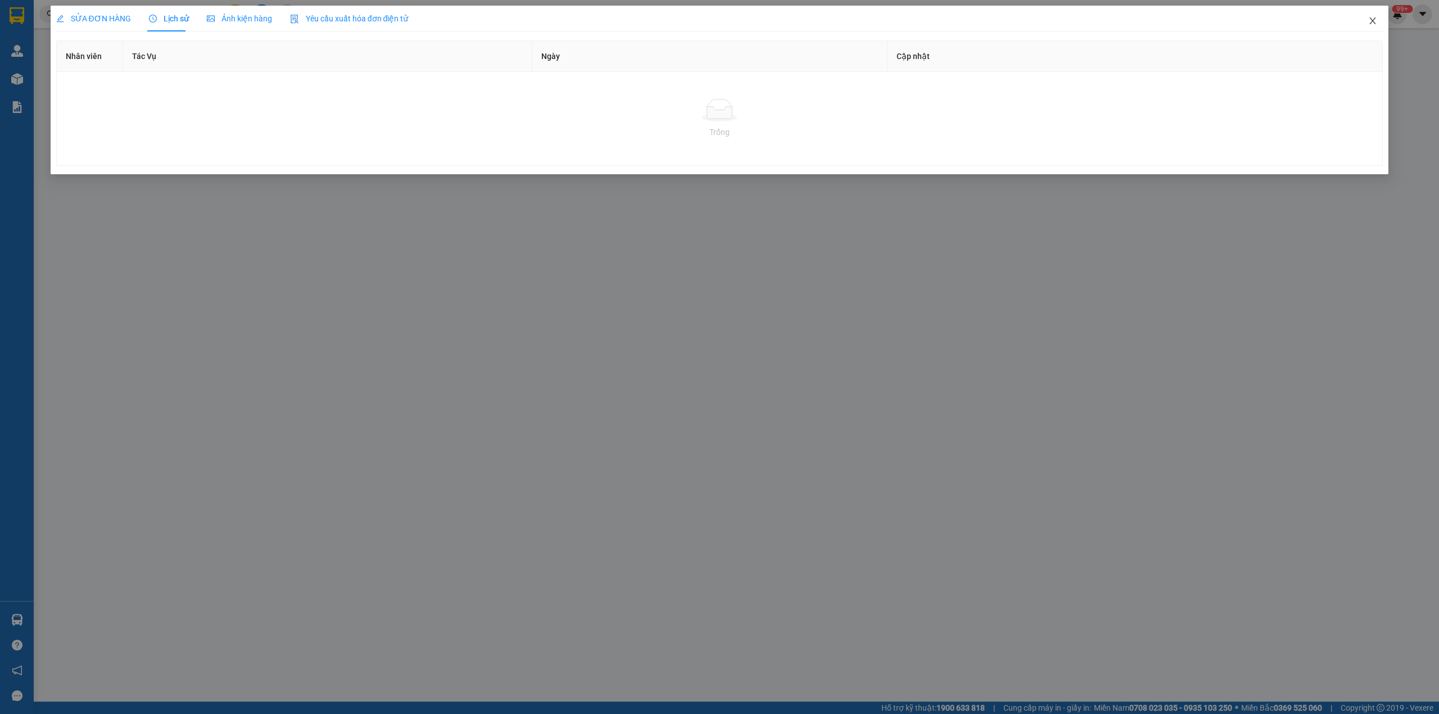
click at [1379, 21] on span "Close" at bounding box center [1372, 21] width 31 height 31
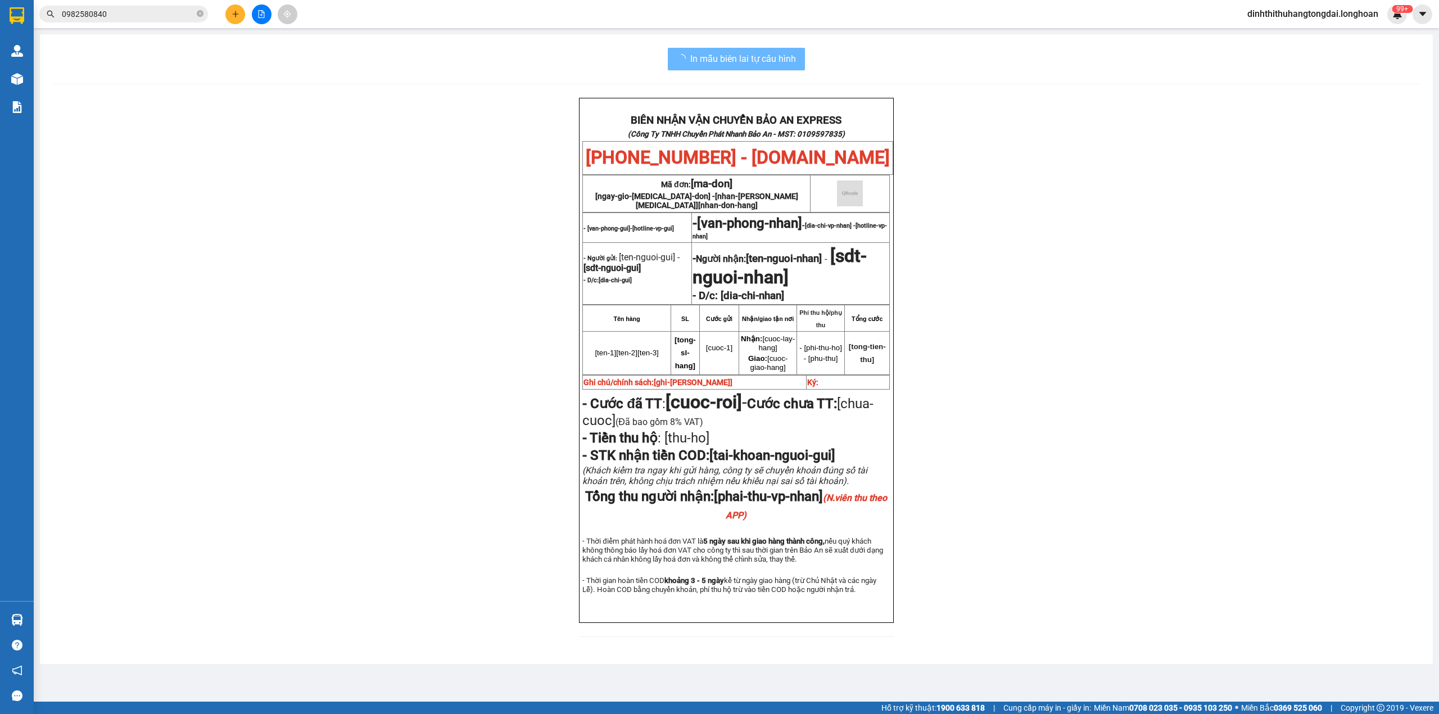
click at [145, 12] on input "0982580840" at bounding box center [128, 14] width 133 height 12
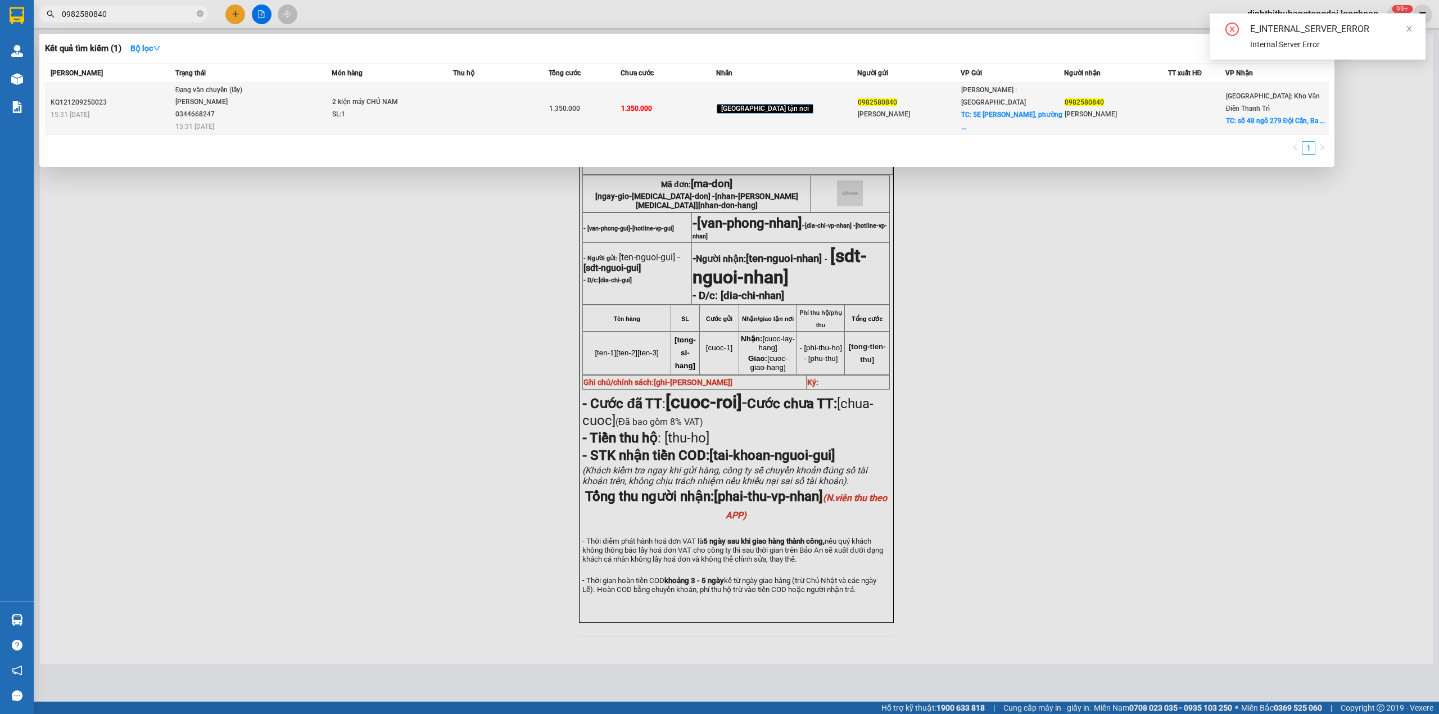
click at [182, 95] on div "Đang vận chuyển (lấy)" at bounding box center [217, 90] width 84 height 12
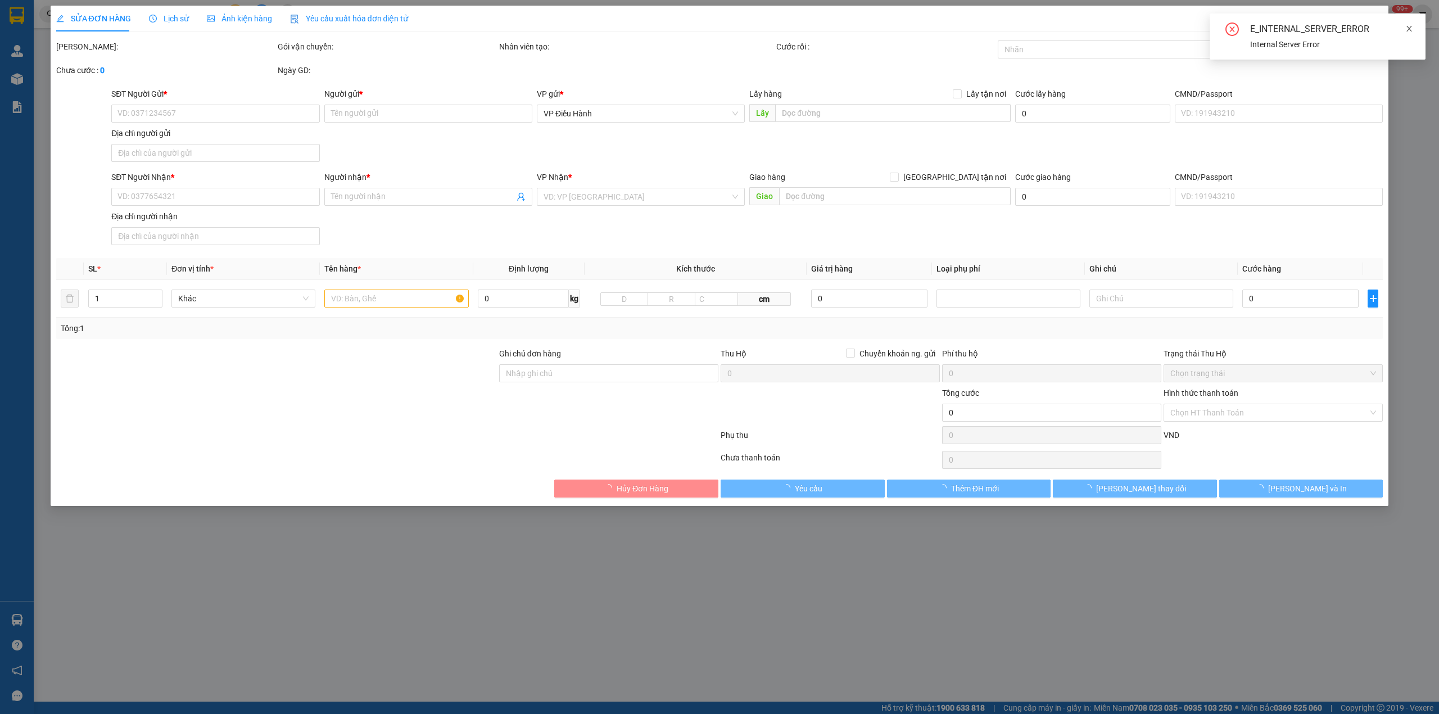
click at [1408, 30] on icon "close" at bounding box center [1410, 29] width 8 height 8
click at [1418, 129] on div "SỬA ĐƠN HÀNG Lịch sử Ảnh kiện hàng Yêu cầu xuất hóa đơn điện tử Total Paid Fee …" at bounding box center [719, 357] width 1439 height 714
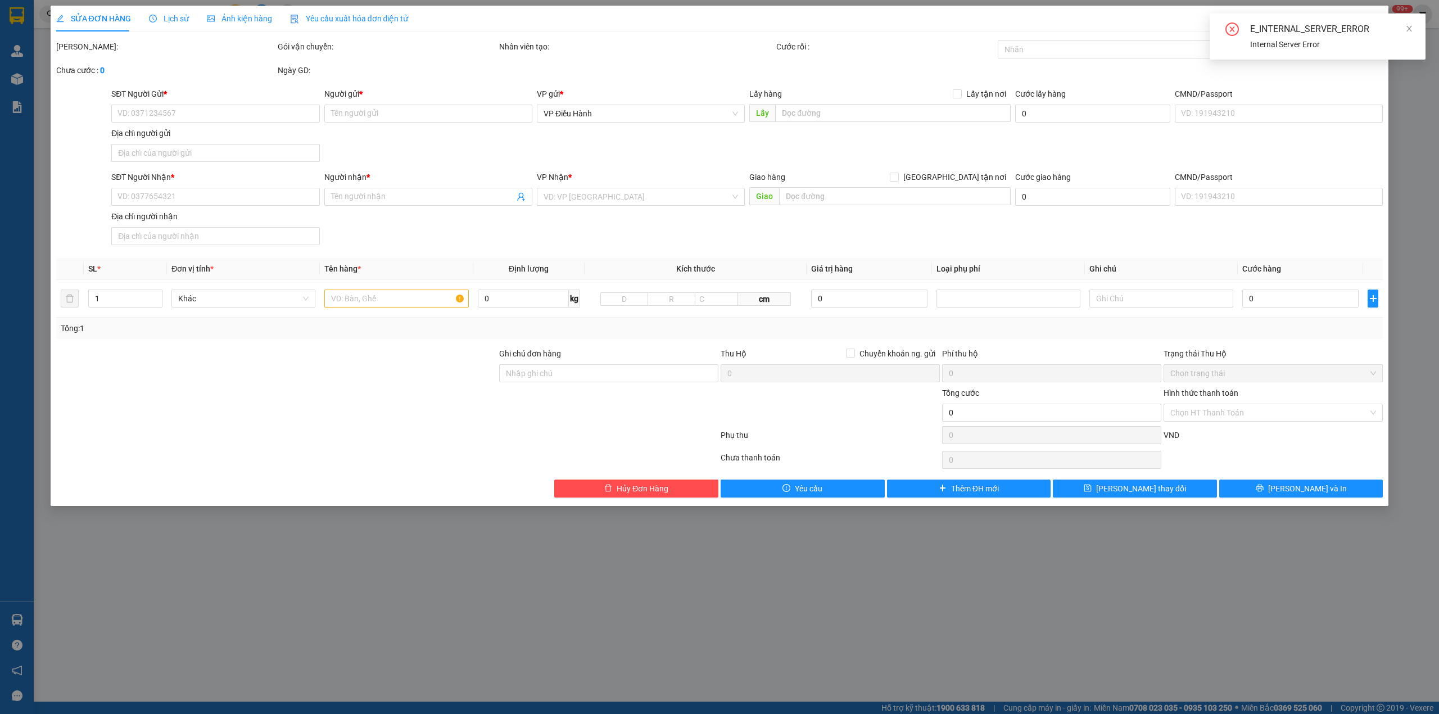
click at [1413, 35] on div "E_INTERNAL_SERVER_ERROR Internal Server Error" at bounding box center [1318, 36] width 216 height 46
click at [1409, 30] on icon "close" at bounding box center [1410, 29] width 8 height 8
click at [1376, 18] on icon "close" at bounding box center [1373, 20] width 9 height 9
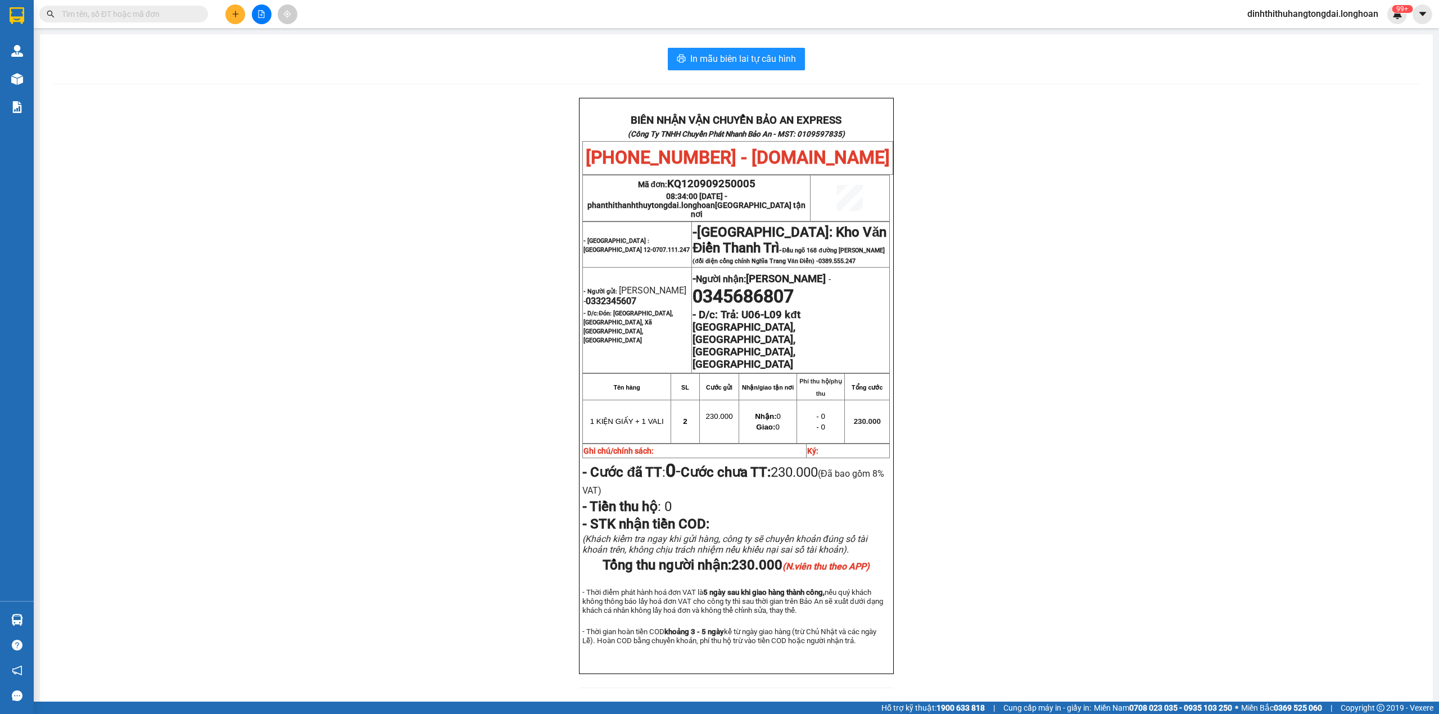
click at [102, 11] on input "text" at bounding box center [128, 14] width 133 height 12
paste input "0982580840"
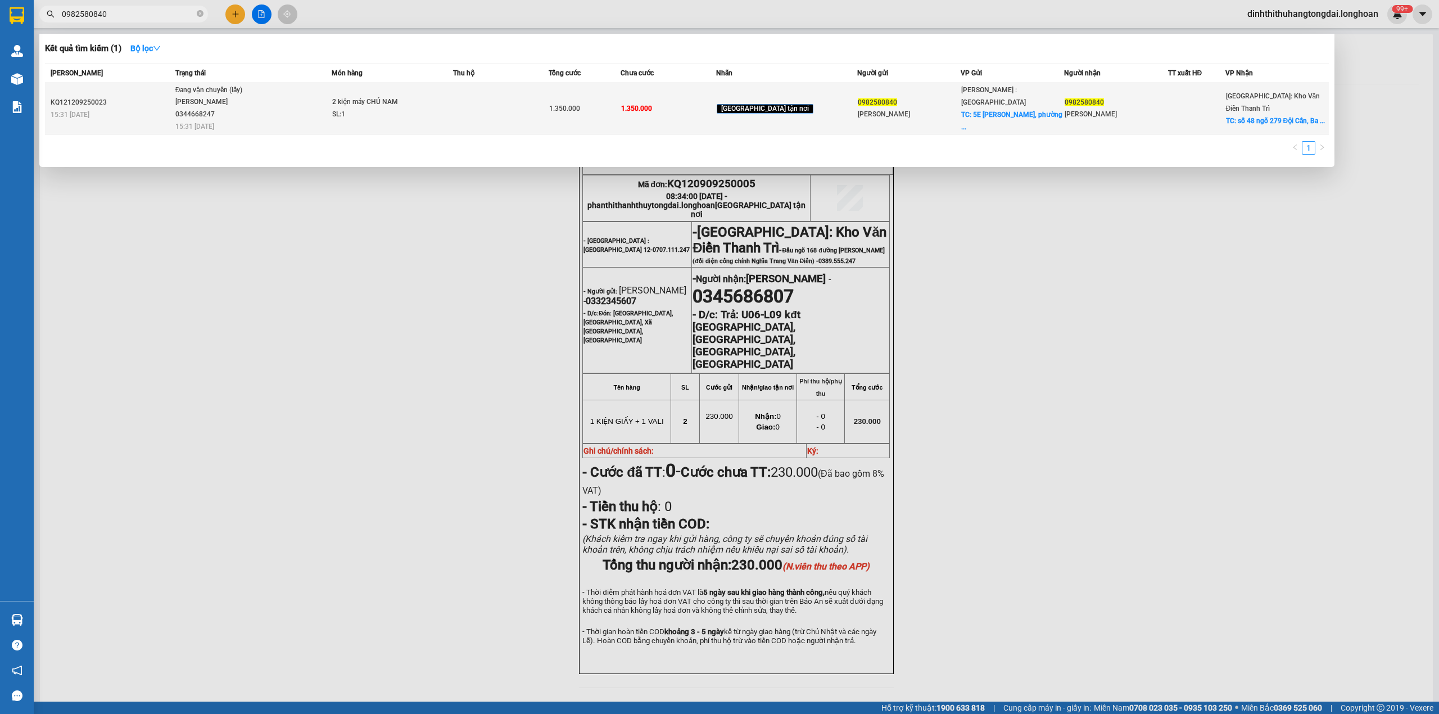
type input "0982580840"
click at [178, 100] on td "Đang vận chuyển (lấy) [GEOGRAPHIC_DATA] 0344668247 15:31 [DATE]" at bounding box center [253, 108] width 160 height 51
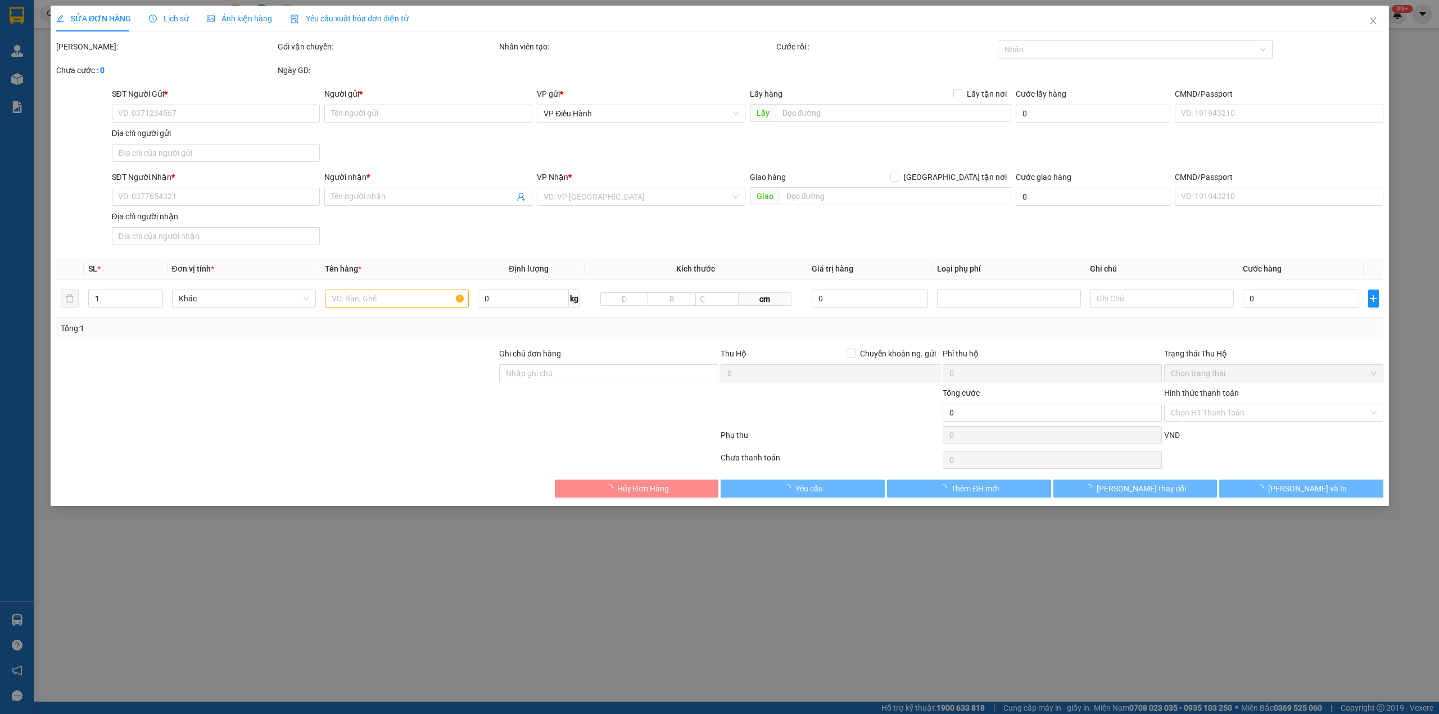
type input "0982580840"
type input "[PERSON_NAME]"
checkbox input "true"
type input "5E [PERSON_NAME], [GEOGRAPHIC_DATA], [GEOGRAPHIC_DATA]"
type input "0982580840"
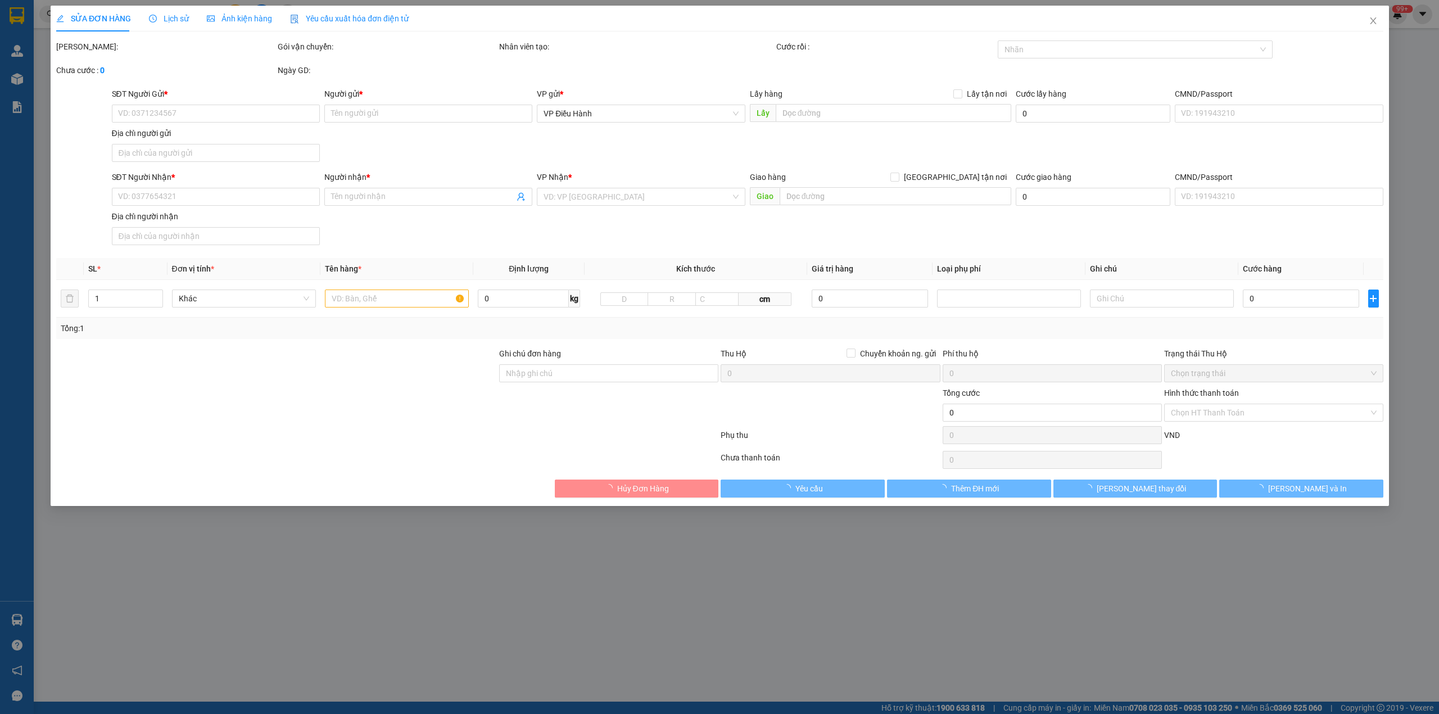
type input "[PERSON_NAME]"
checkbox input "true"
type input "[STREET_ADDRESS]"
type input "1.350.000"
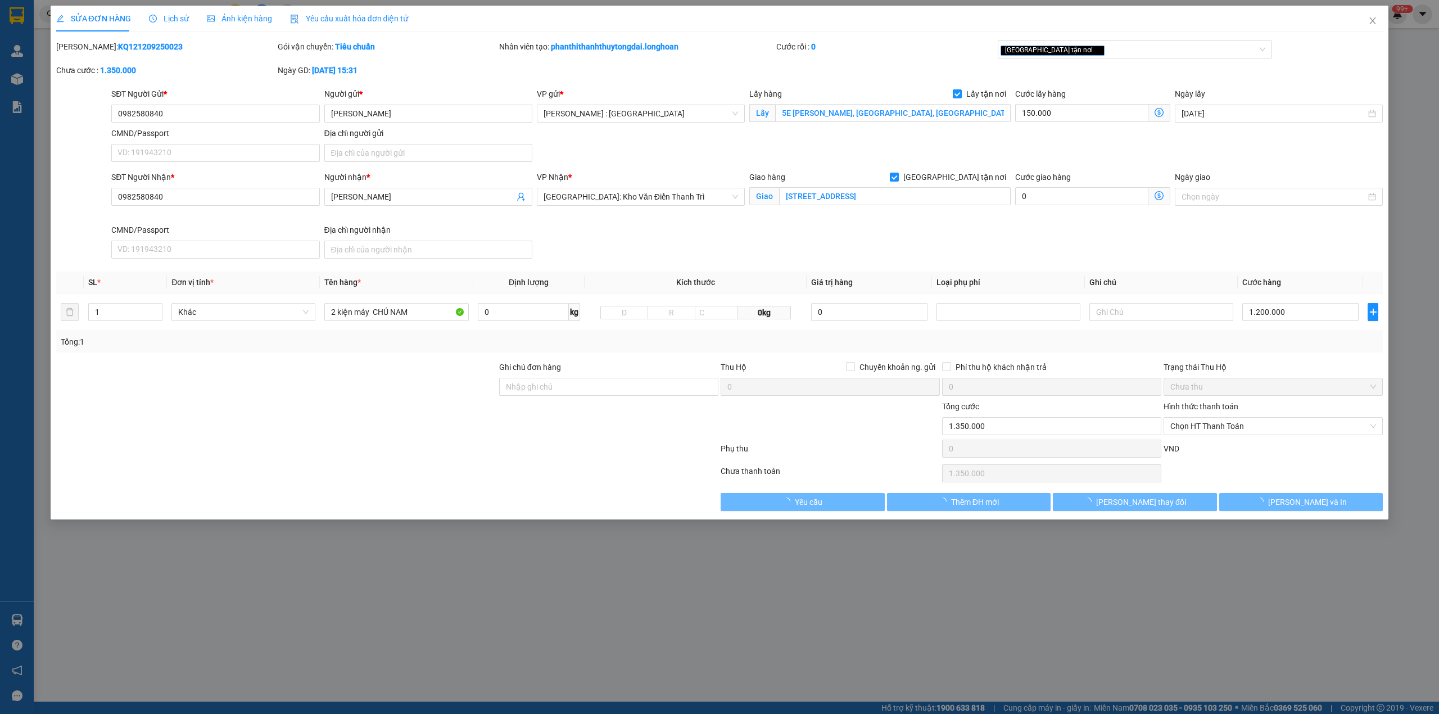
click at [162, 16] on span "Lịch sử" at bounding box center [169, 18] width 40 height 9
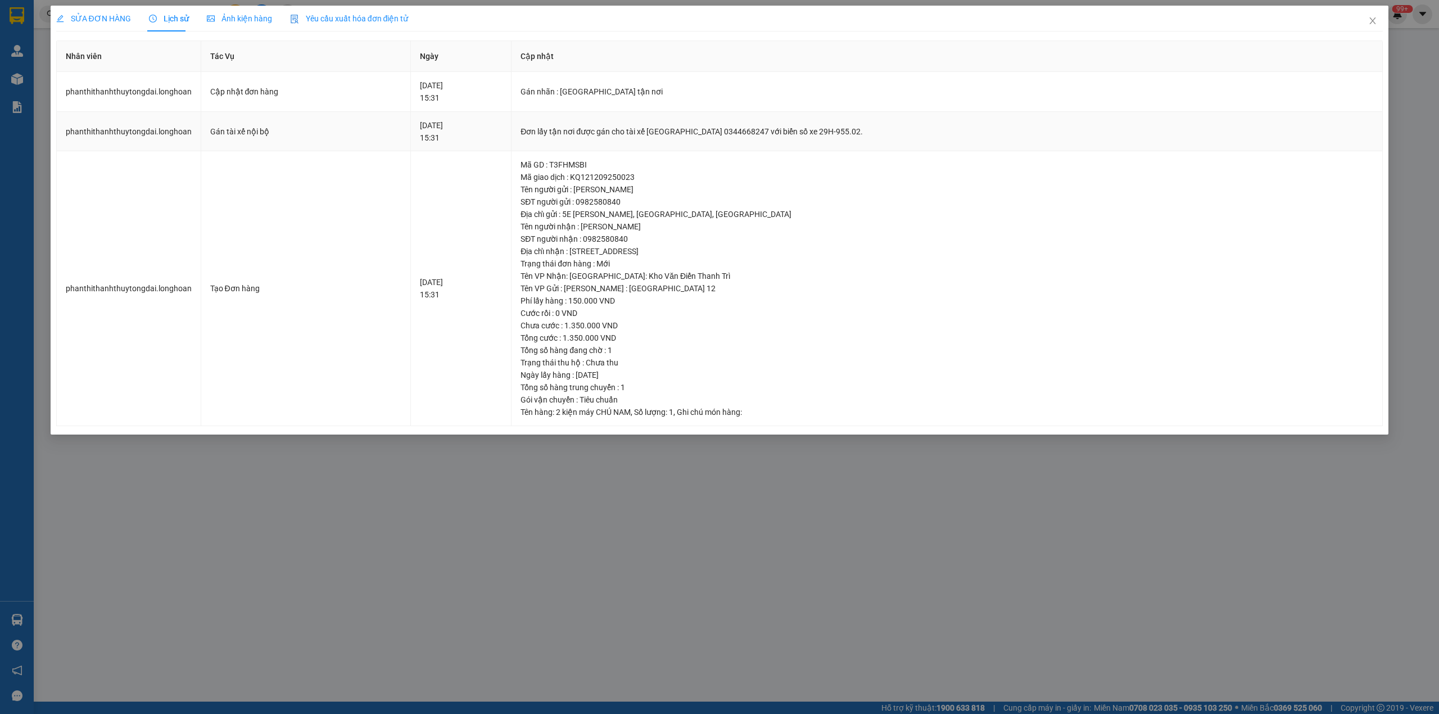
click at [578, 133] on div "Đơn lấy tận nơi được gán cho tài xế [GEOGRAPHIC_DATA] 0344668247 với biển số xe…" at bounding box center [947, 131] width 853 height 12
copy div "Đơn lấy tận nơi được gán cho tài xế [GEOGRAPHIC_DATA] 0344668247 với biển số xe…"
click at [1374, 19] on icon "close" at bounding box center [1373, 20] width 9 height 9
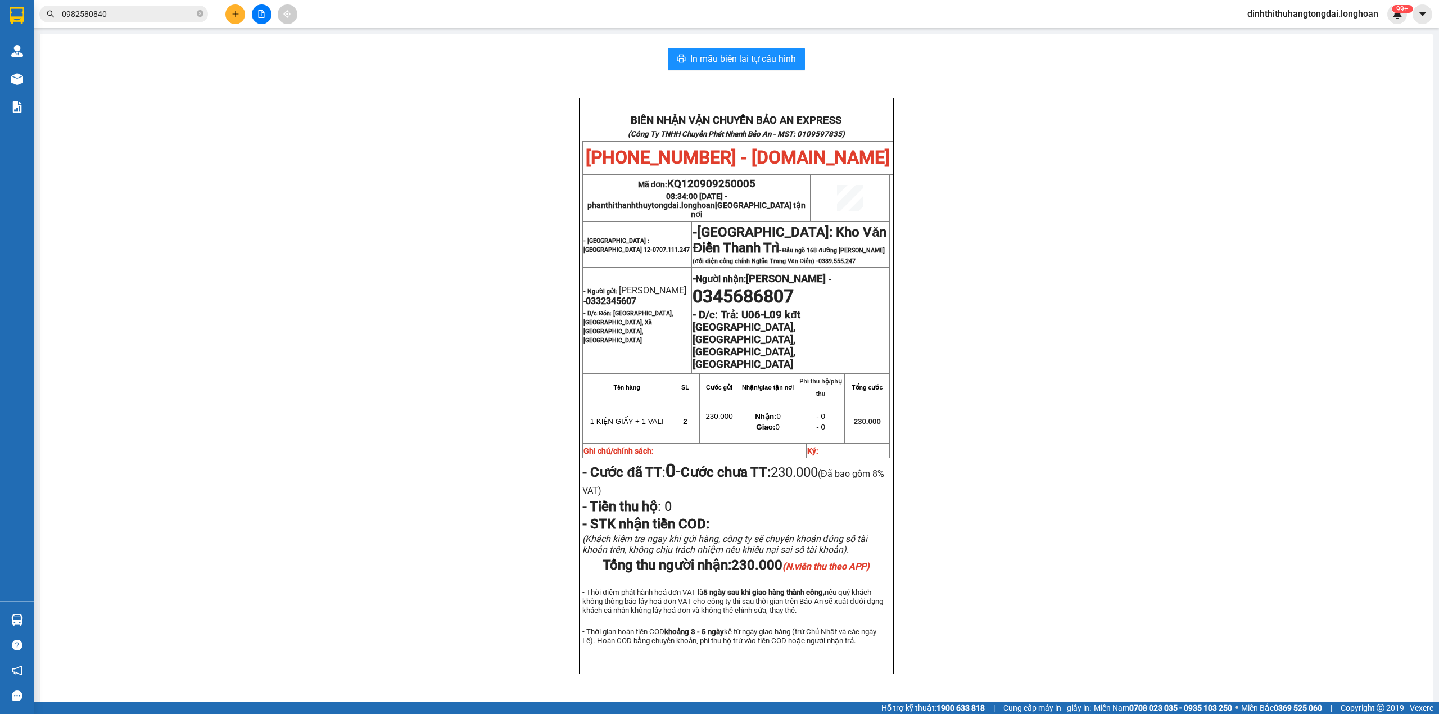
click at [136, 14] on input "0982580840" at bounding box center [128, 14] width 133 height 12
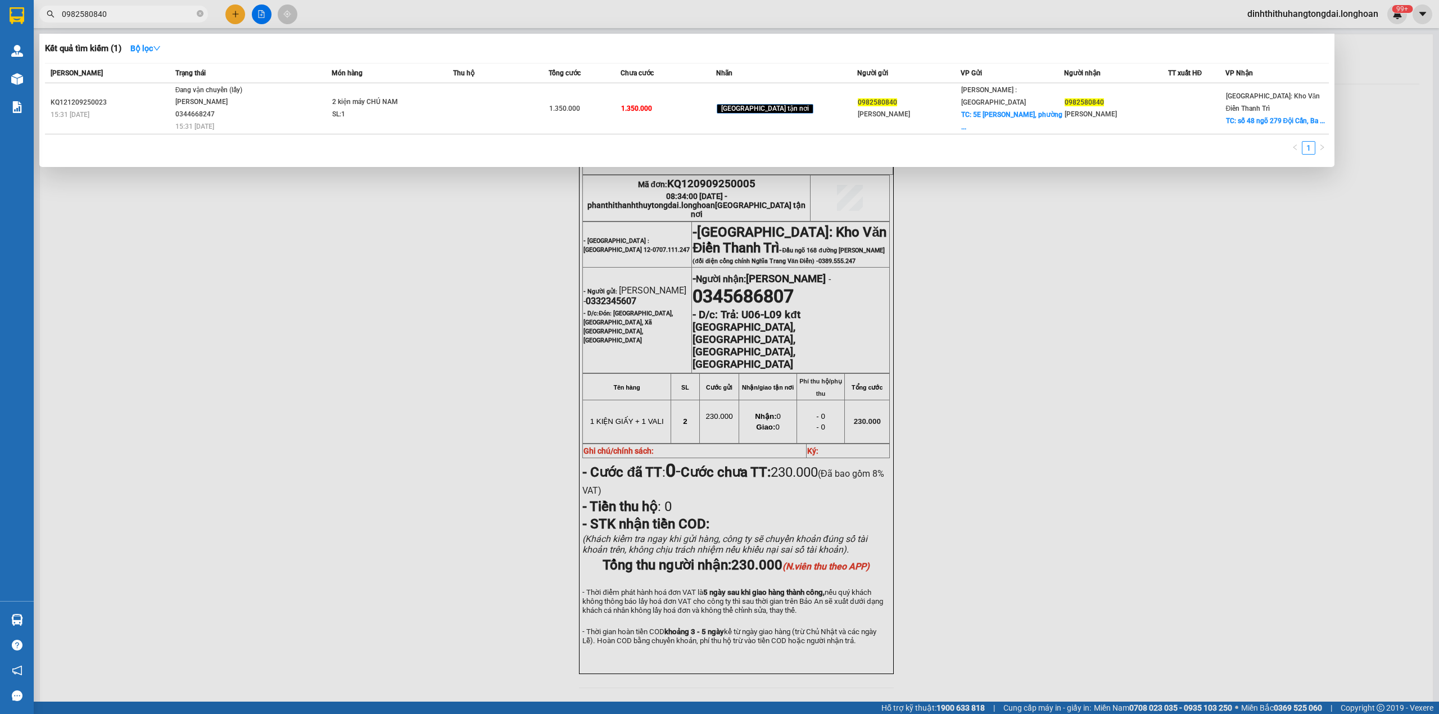
click at [136, 14] on input "0982580840" at bounding box center [128, 14] width 133 height 12
paste input "27223668"
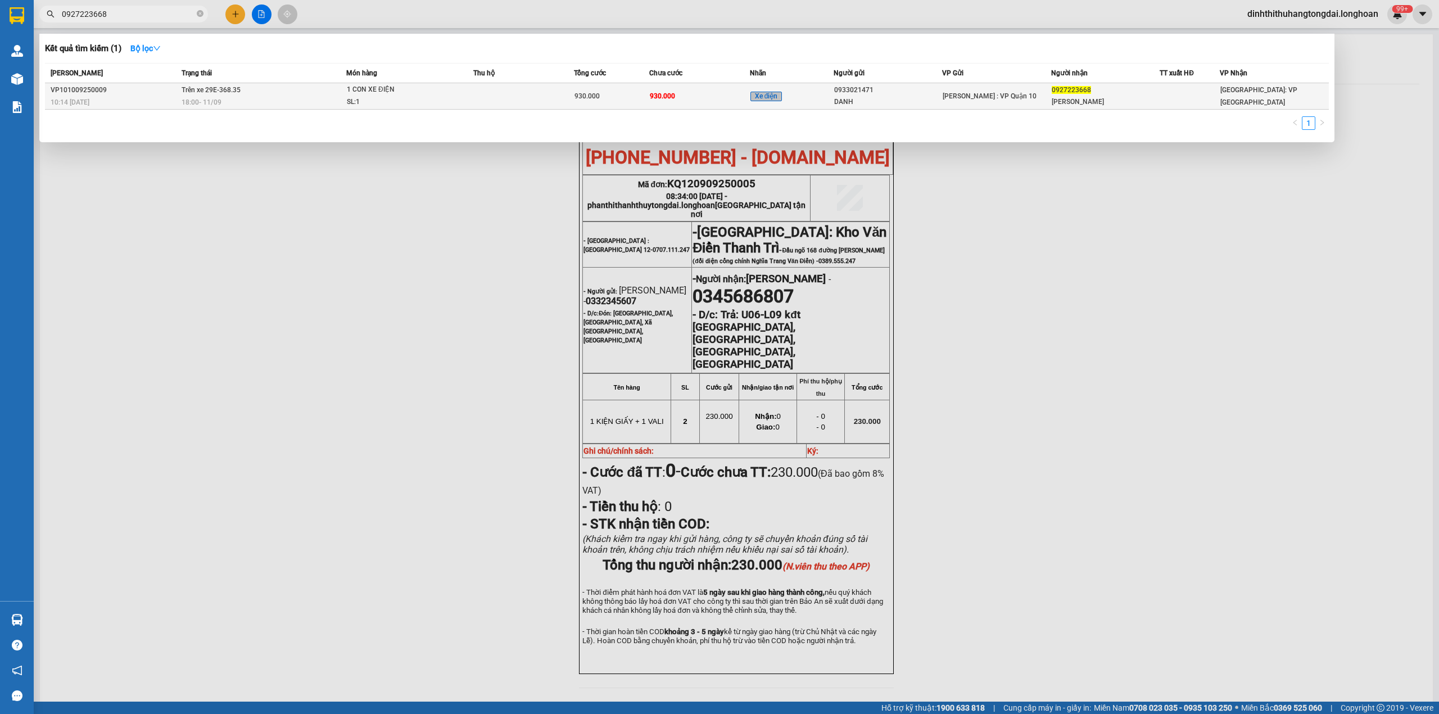
type input "0927223668"
click at [246, 105] on div "18:00 [DATE]" at bounding box center [264, 102] width 164 height 12
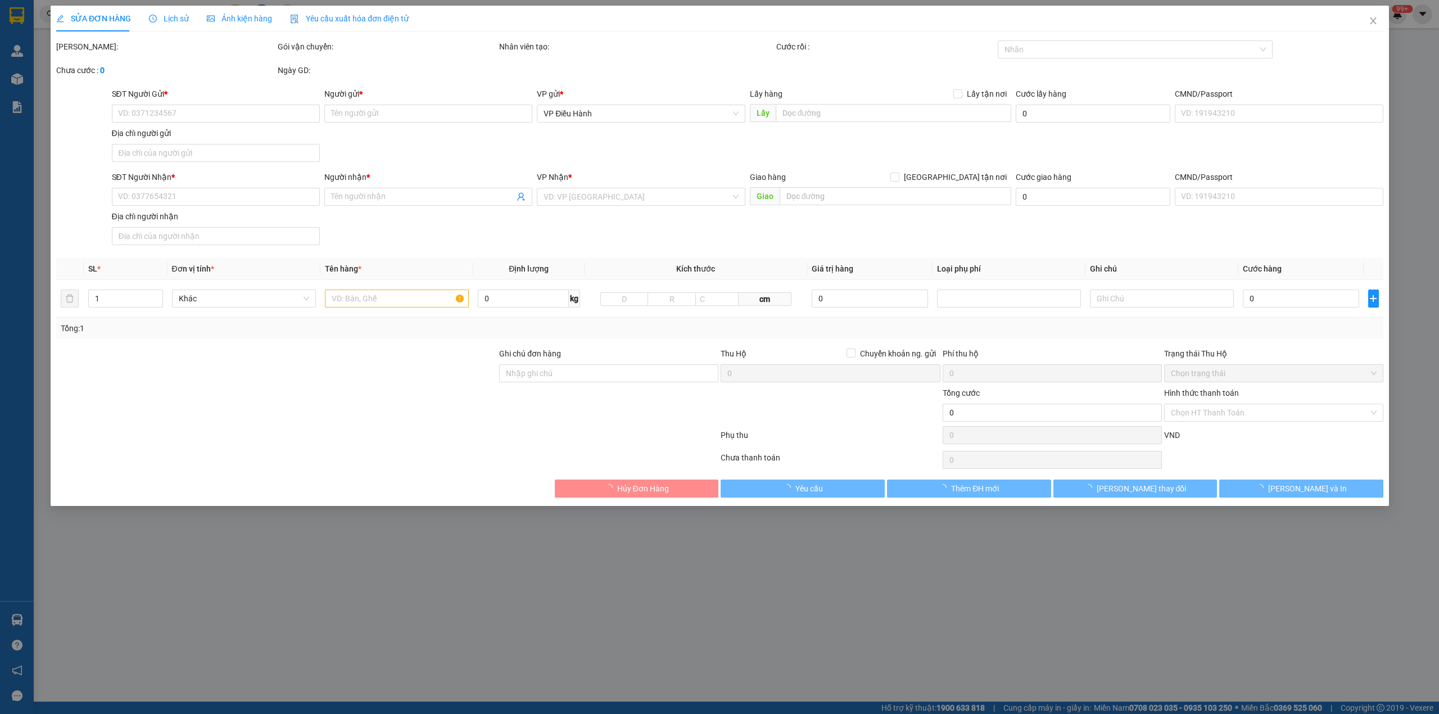
type input "0933021471"
type input "DANH"
type input "0927223668"
type input "[PERSON_NAME]"
type input "CÓ CHÌA KHÓA ĐI KÈM"
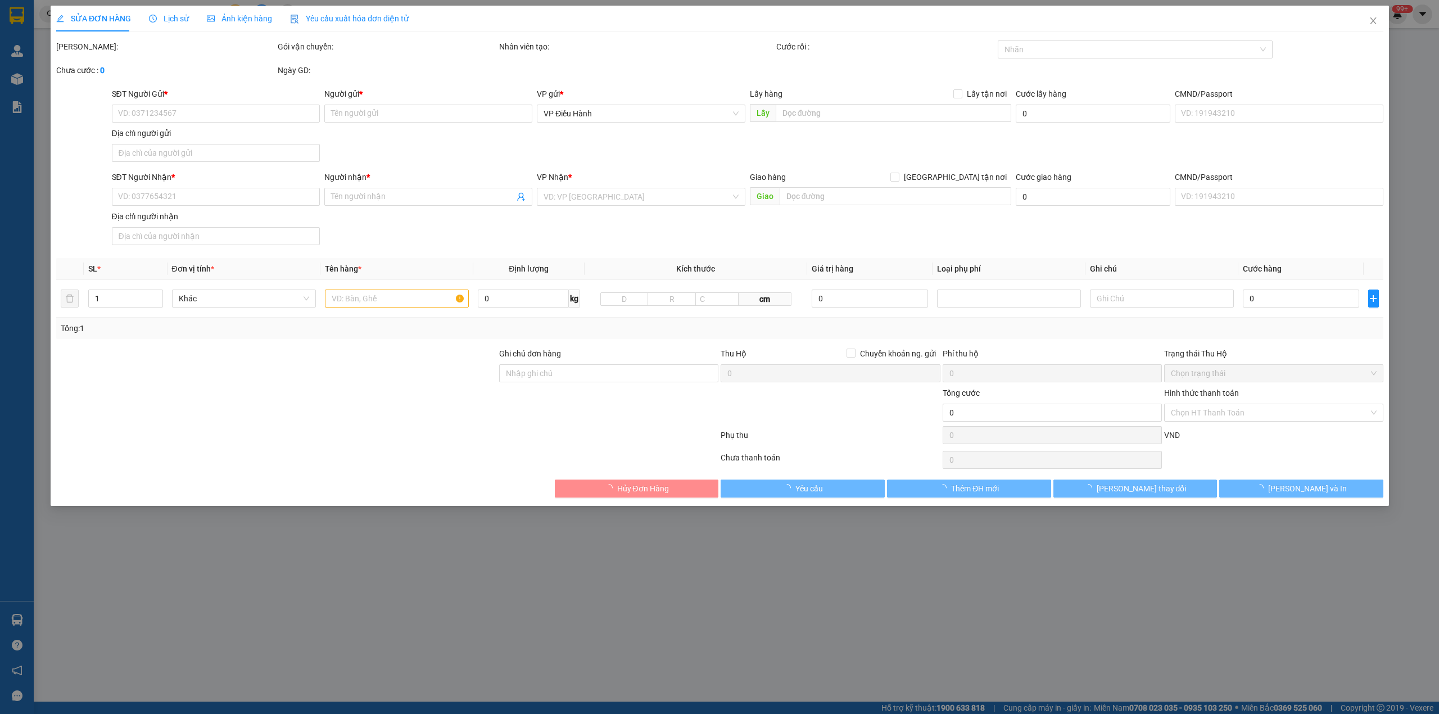
type input "930.000"
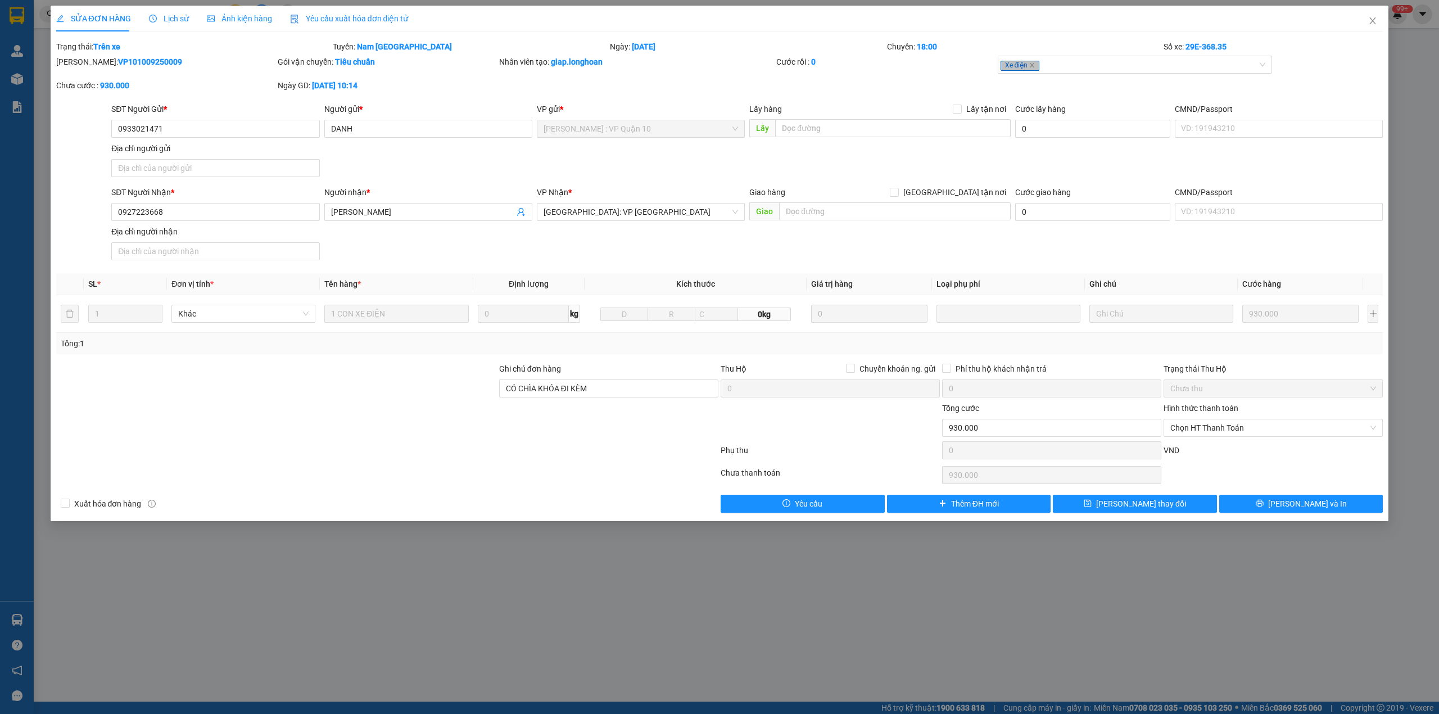
click at [174, 15] on span "Lịch sử" at bounding box center [169, 18] width 40 height 9
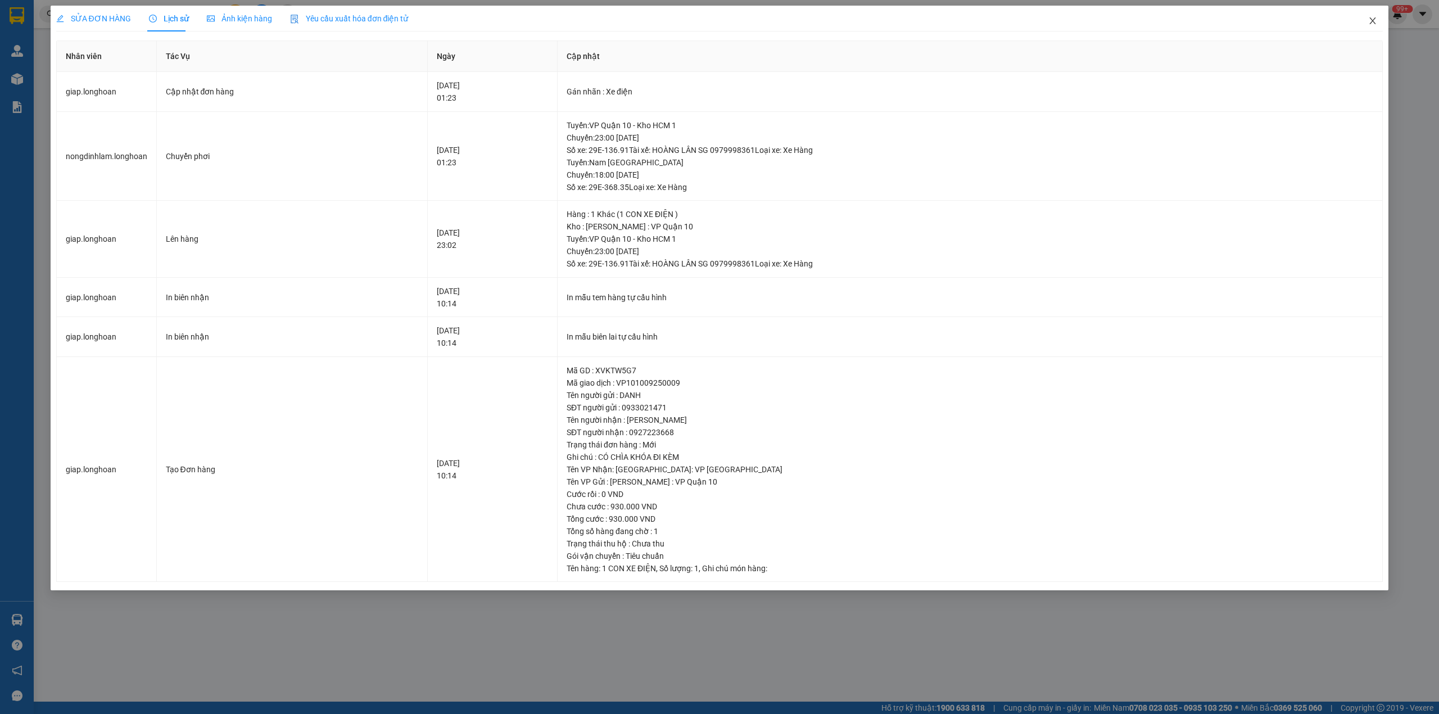
click at [1379, 25] on span "Close" at bounding box center [1372, 21] width 31 height 31
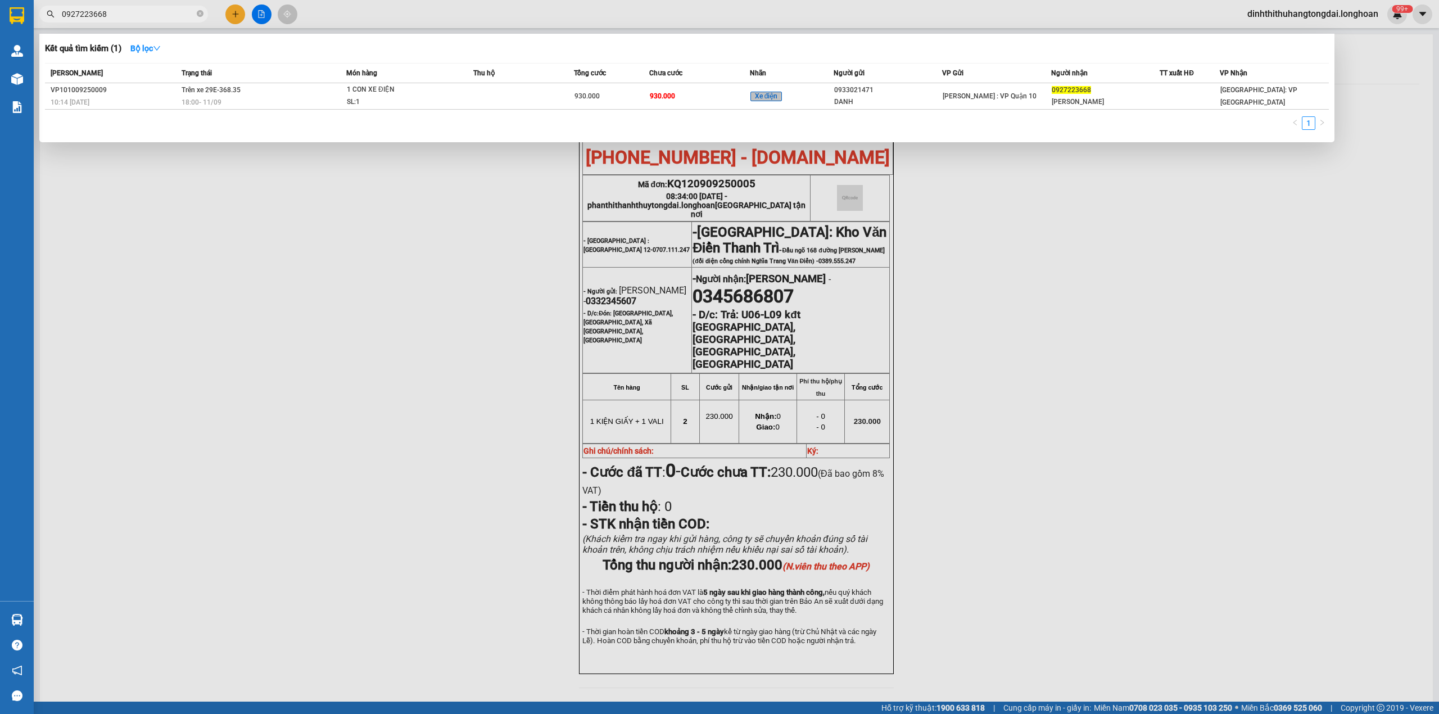
click at [122, 10] on input "0927223668" at bounding box center [128, 14] width 133 height 12
paste input "823587499"
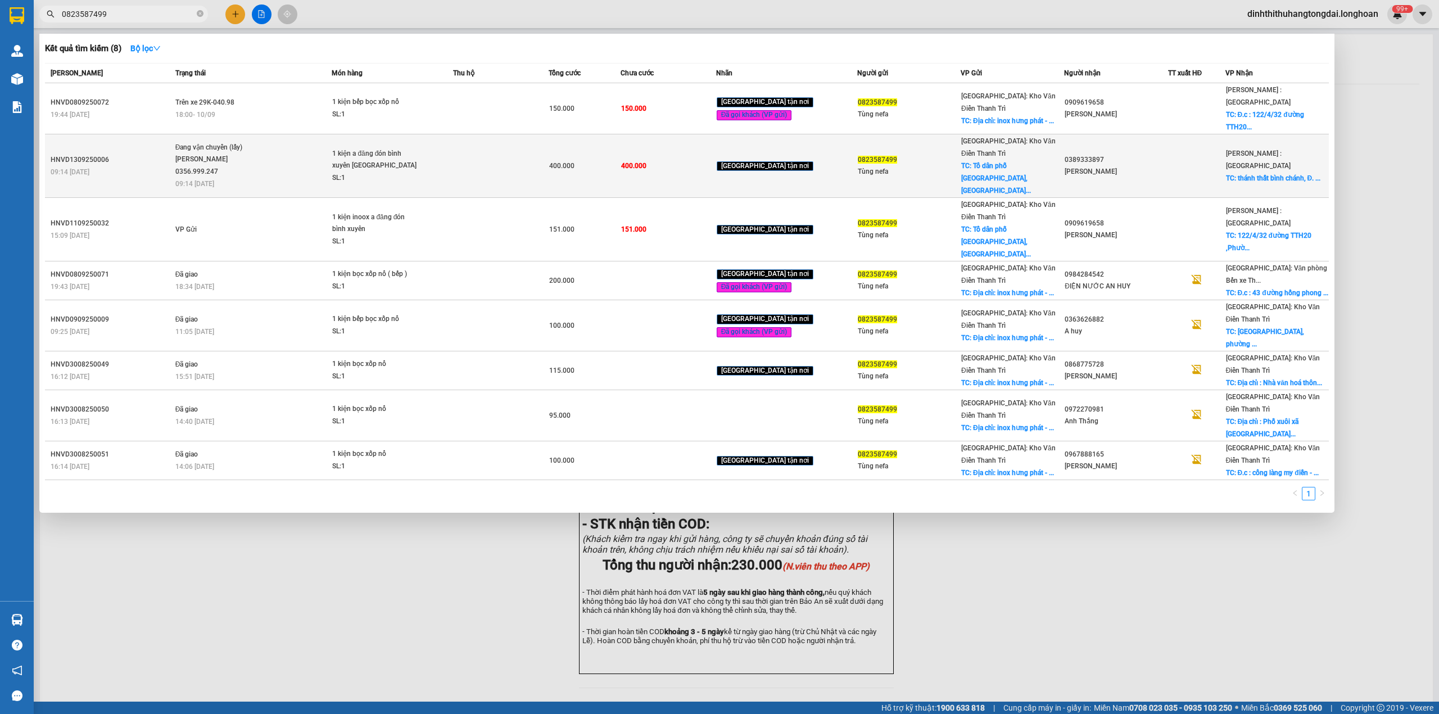
type input "0823587499"
click at [317, 142] on span "Đang vận chuyển (lấy) [PERSON_NAME] 0356.999.247 09:14 [DATE]" at bounding box center [253, 165] width 156 height 47
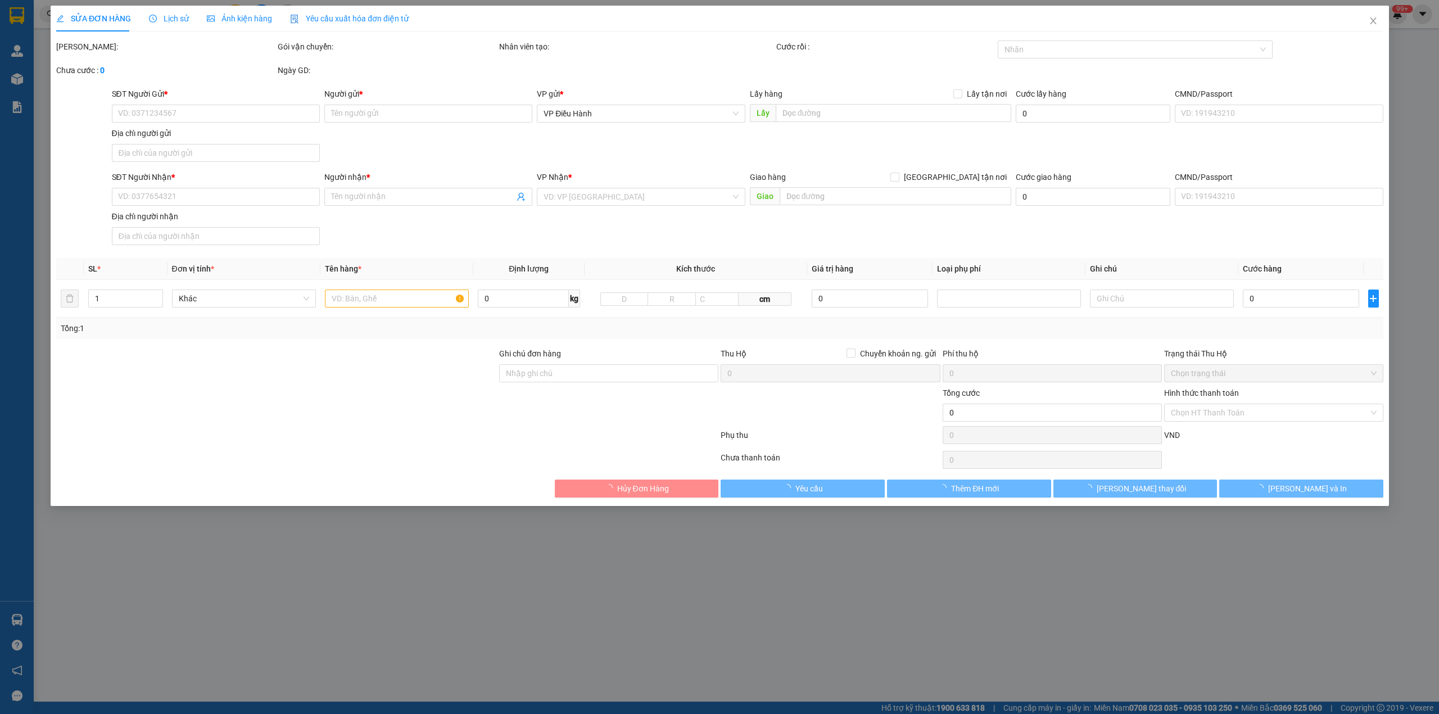
type input "0823587499"
type input "Tùng nefa"
checkbox input "true"
type input "Tổ dân phố [GEOGRAPHIC_DATA],Thị trấn [GEOGRAPHIC_DATA], [GEOGRAPHIC_DATA], [GE…"
type input "0389333897"
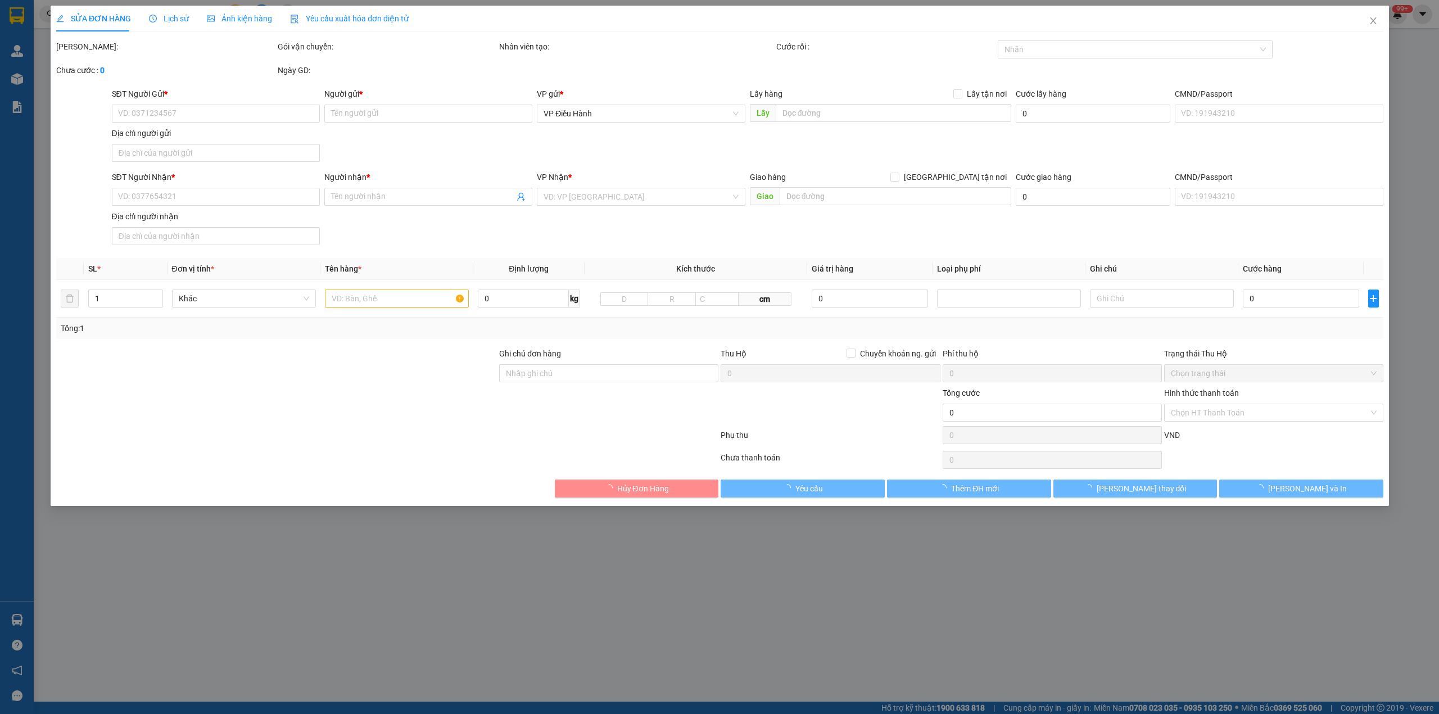
type input "[PERSON_NAME]"
checkbox input "true"
type input "thánh thất bình chánh, [PERSON_NAME] [PERSON_NAME], [PERSON_NAME], [PERSON_NAME…"
type input "400.000"
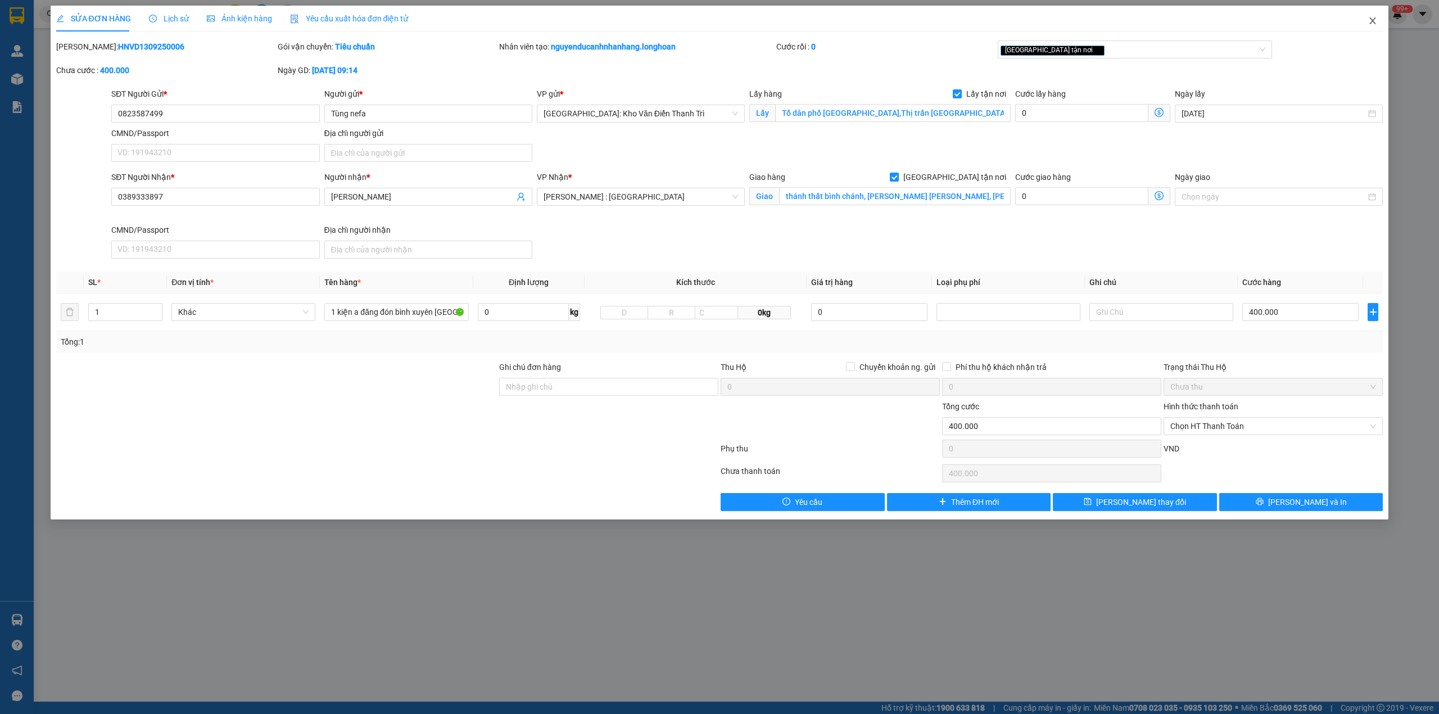
drag, startPoint x: 1371, startPoint y: 23, endPoint x: 1276, endPoint y: 33, distance: 94.9
click at [1369, 25] on icon "close" at bounding box center [1373, 20] width 9 height 9
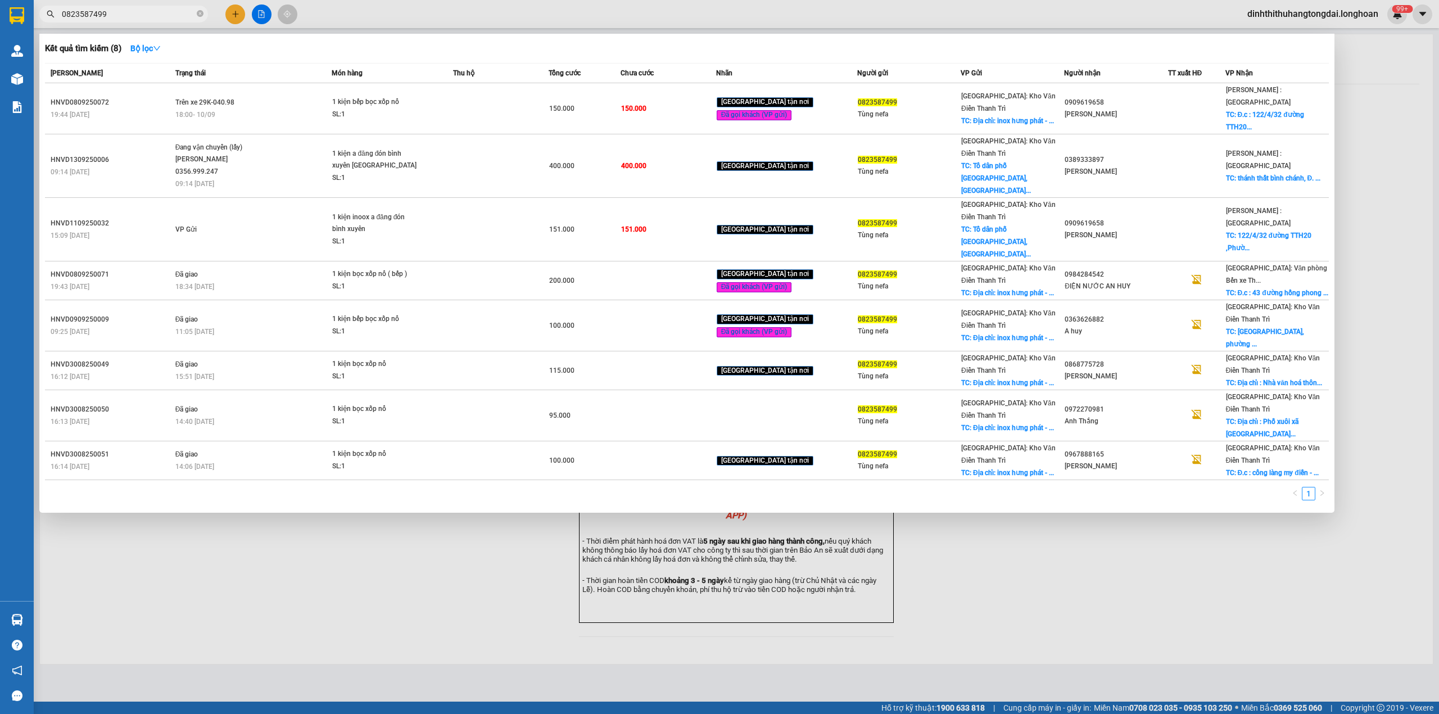
click at [122, 16] on input "0823587499" at bounding box center [128, 14] width 133 height 12
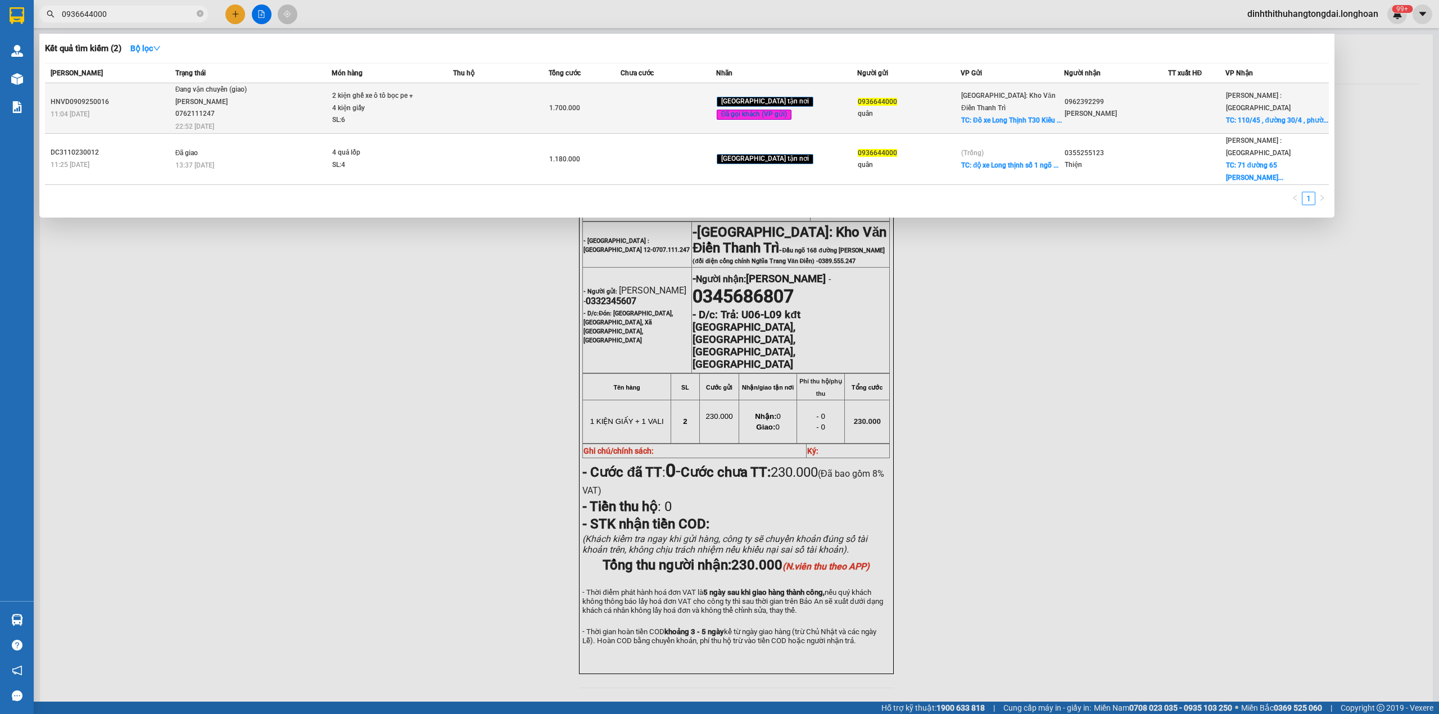
type input "0936644000"
click at [293, 105] on span "Đang vận chuyển (giao) [GEOGRAPHIC_DATA] 0762111247 22:52 [DATE]" at bounding box center [253, 107] width 156 height 47
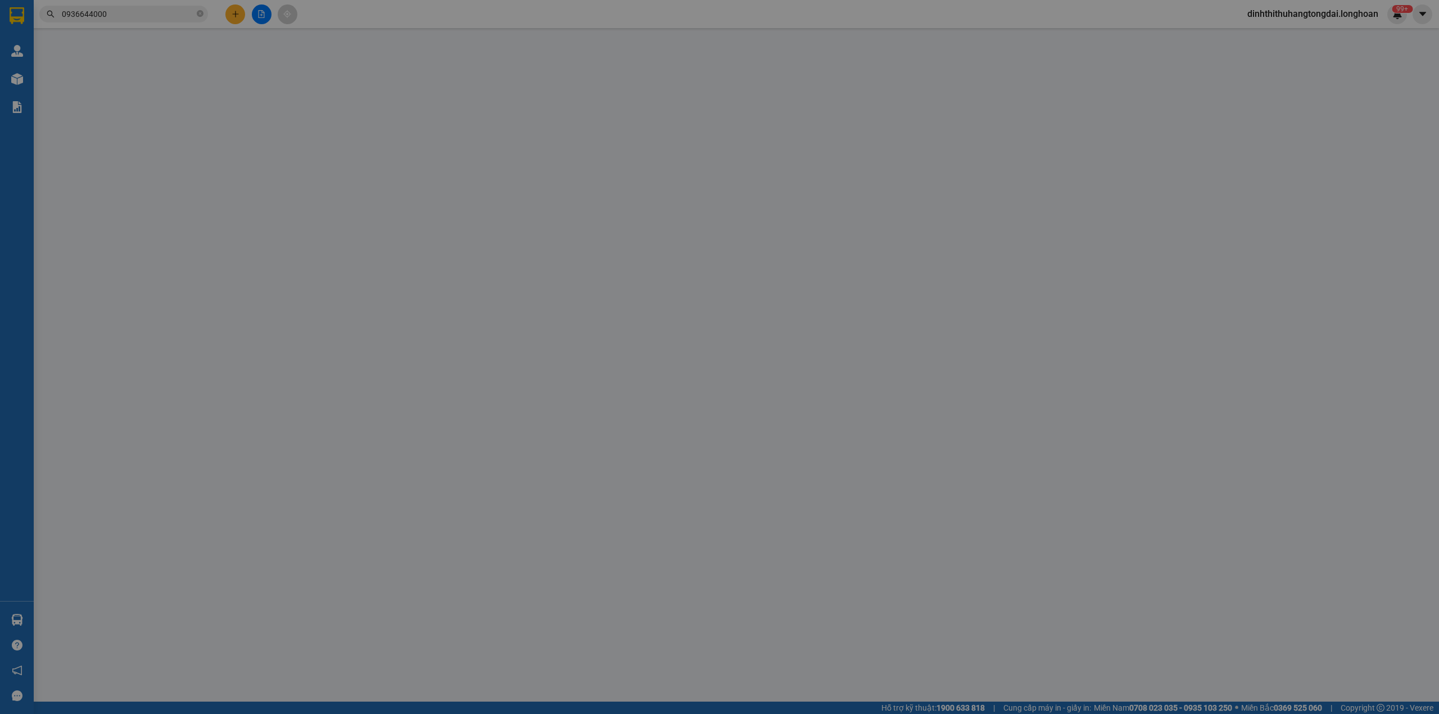
type input "0936644000"
type input "quân"
checkbox input "true"
type input "Đô xe Long Thịnh T30 Kiêu Kỵ - [GEOGRAPHIC_DATA]- [GEOGRAPHIC_DATA]"
type input "150.000"
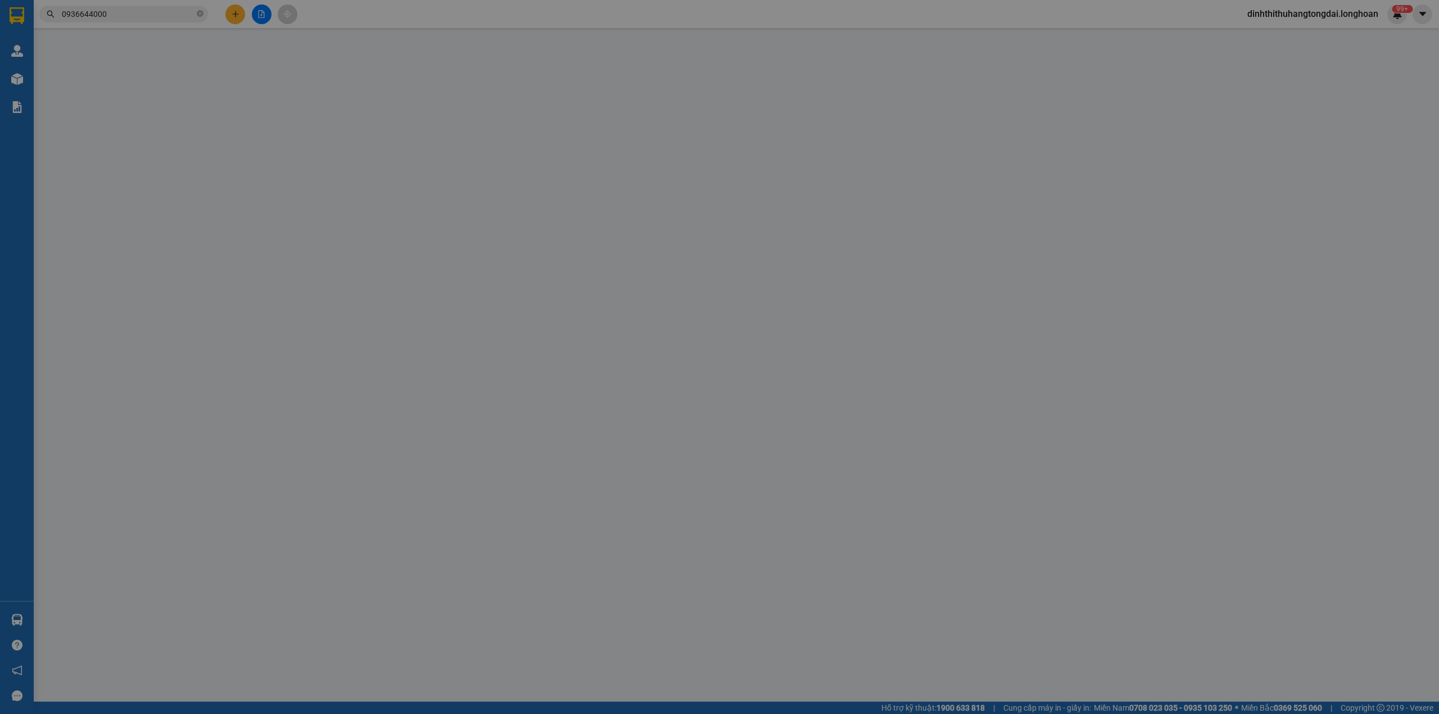
type input "0962392299"
type input "[PERSON_NAME]"
checkbox input "true"
type input "[STREET_ADDRESS]"
type input "hàng giao nguyên kiện, hư vỡ ko đền"
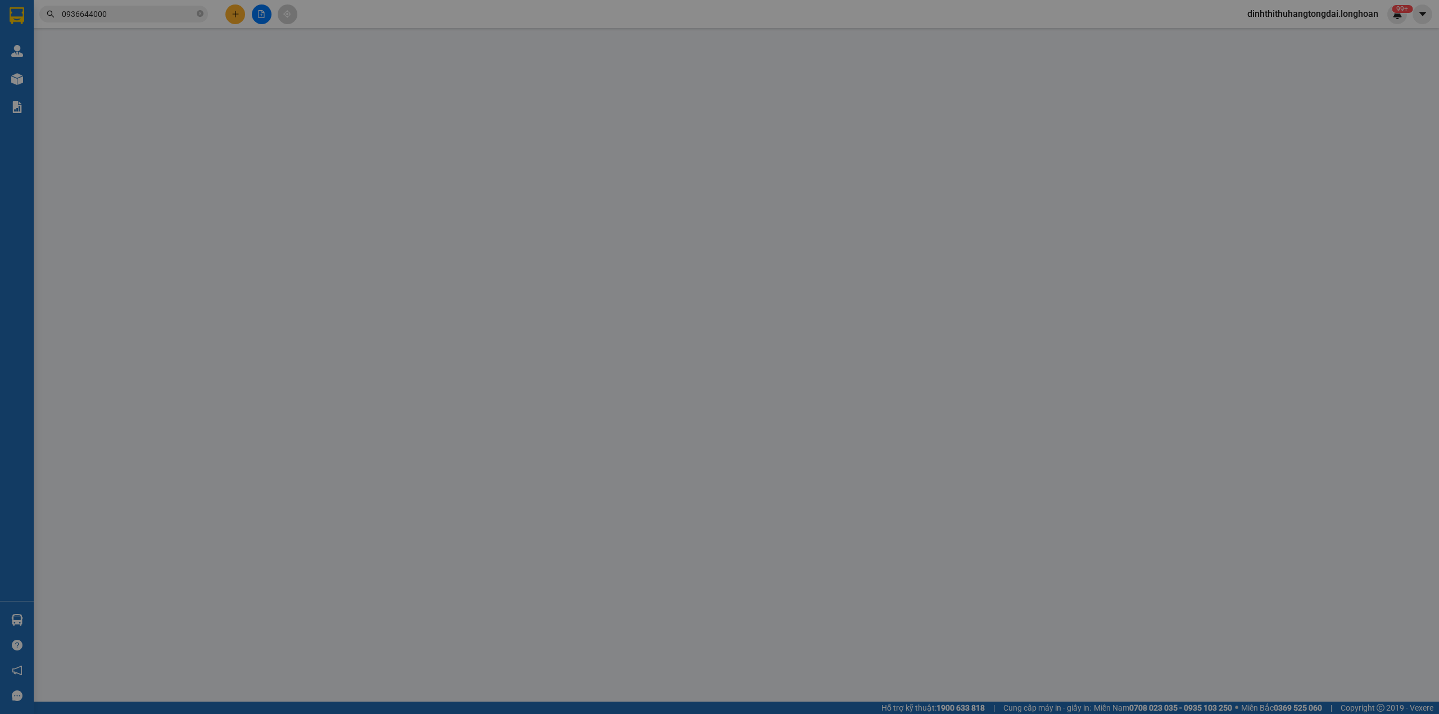
type input "1.700.000"
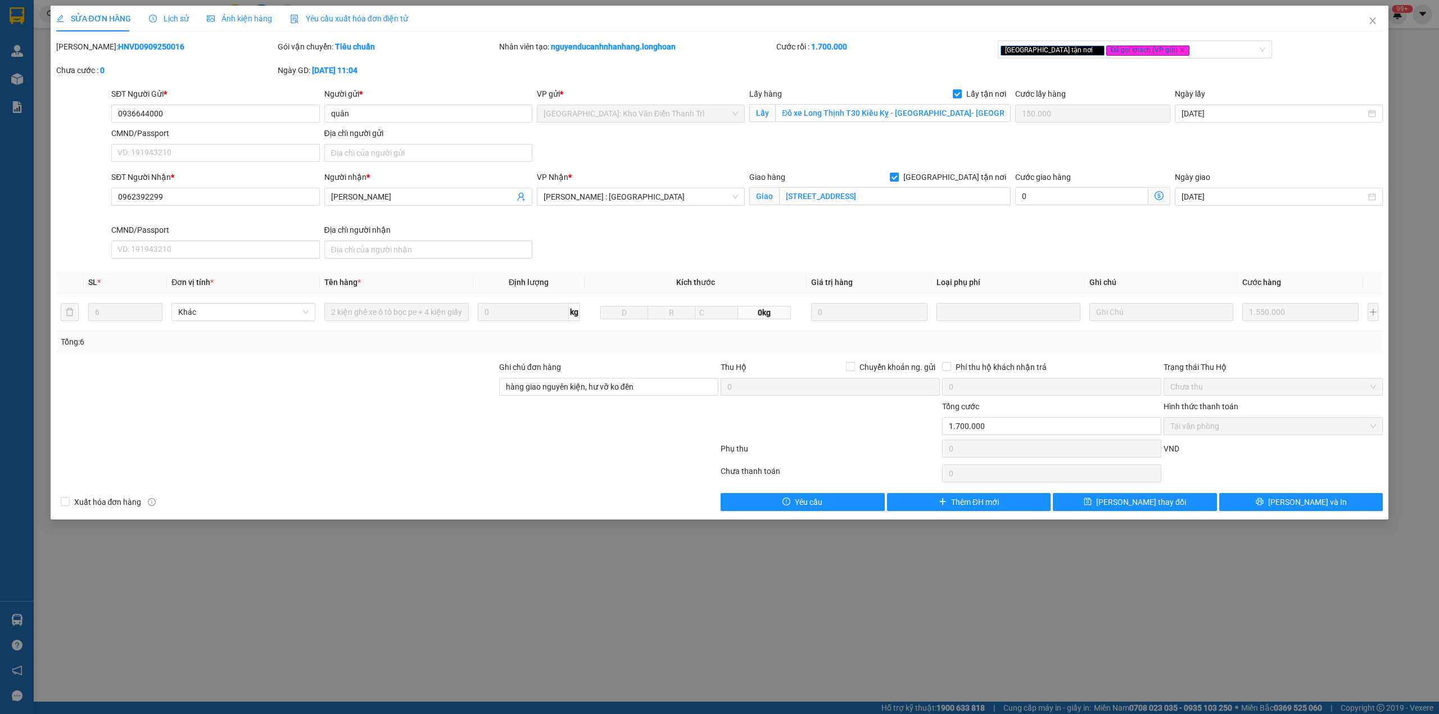
click at [164, 17] on span "Lịch sử" at bounding box center [169, 18] width 40 height 9
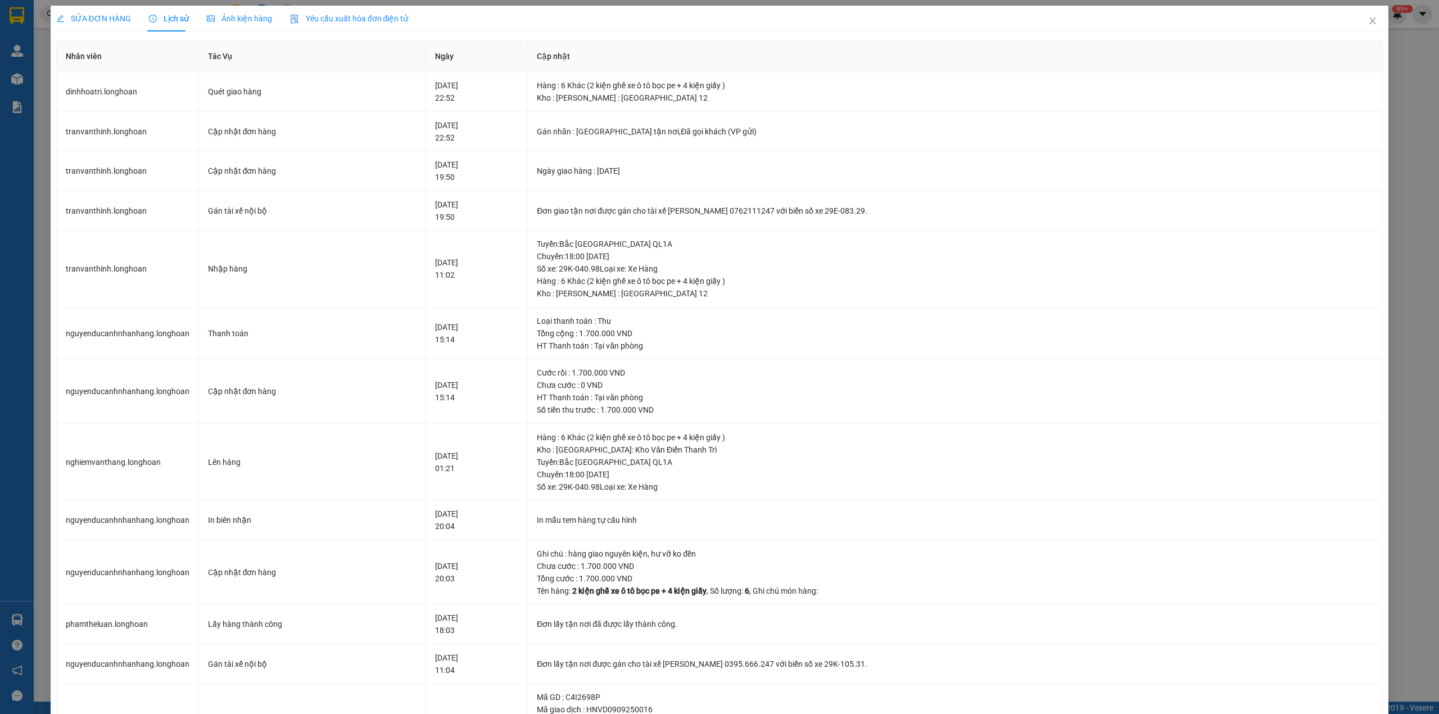
click at [80, 21] on span "SỬA ĐƠN HÀNG" at bounding box center [93, 18] width 75 height 9
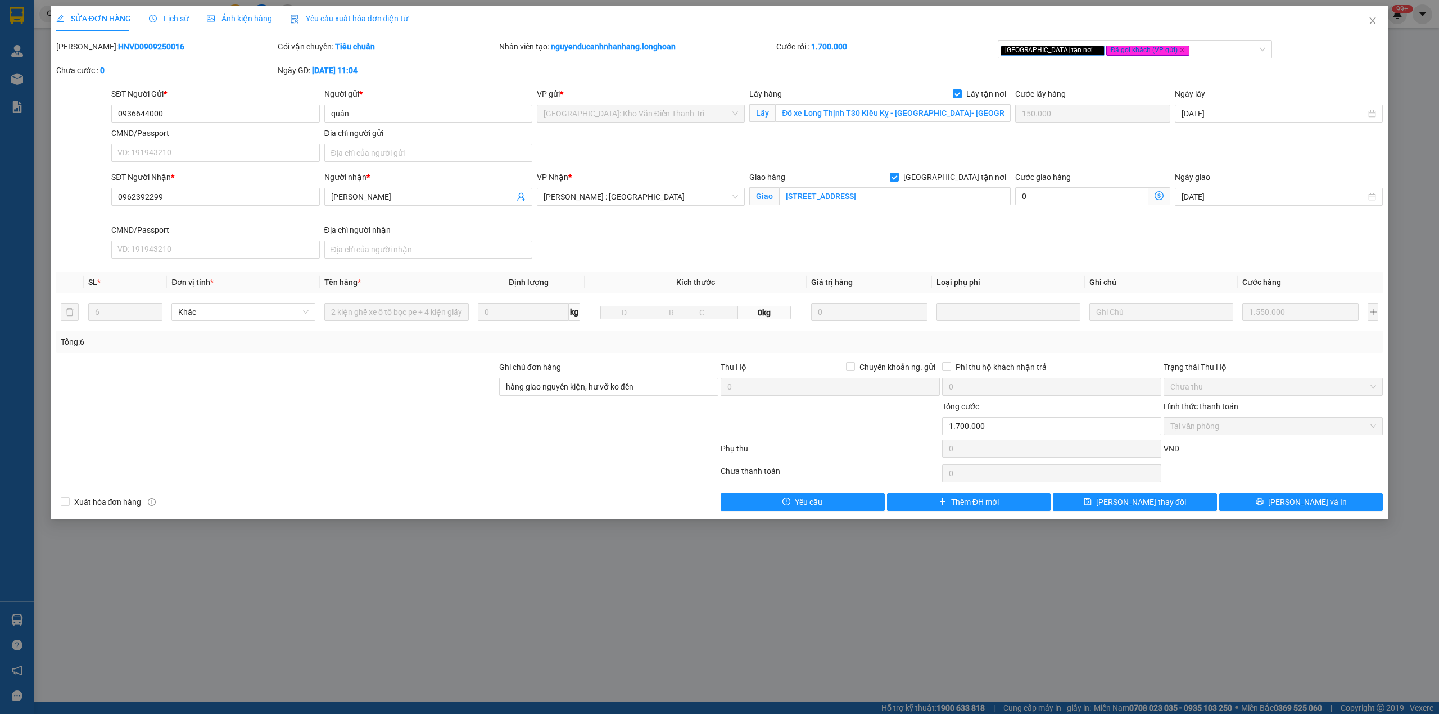
click at [166, 23] on span "Lịch sử" at bounding box center [169, 18] width 40 height 9
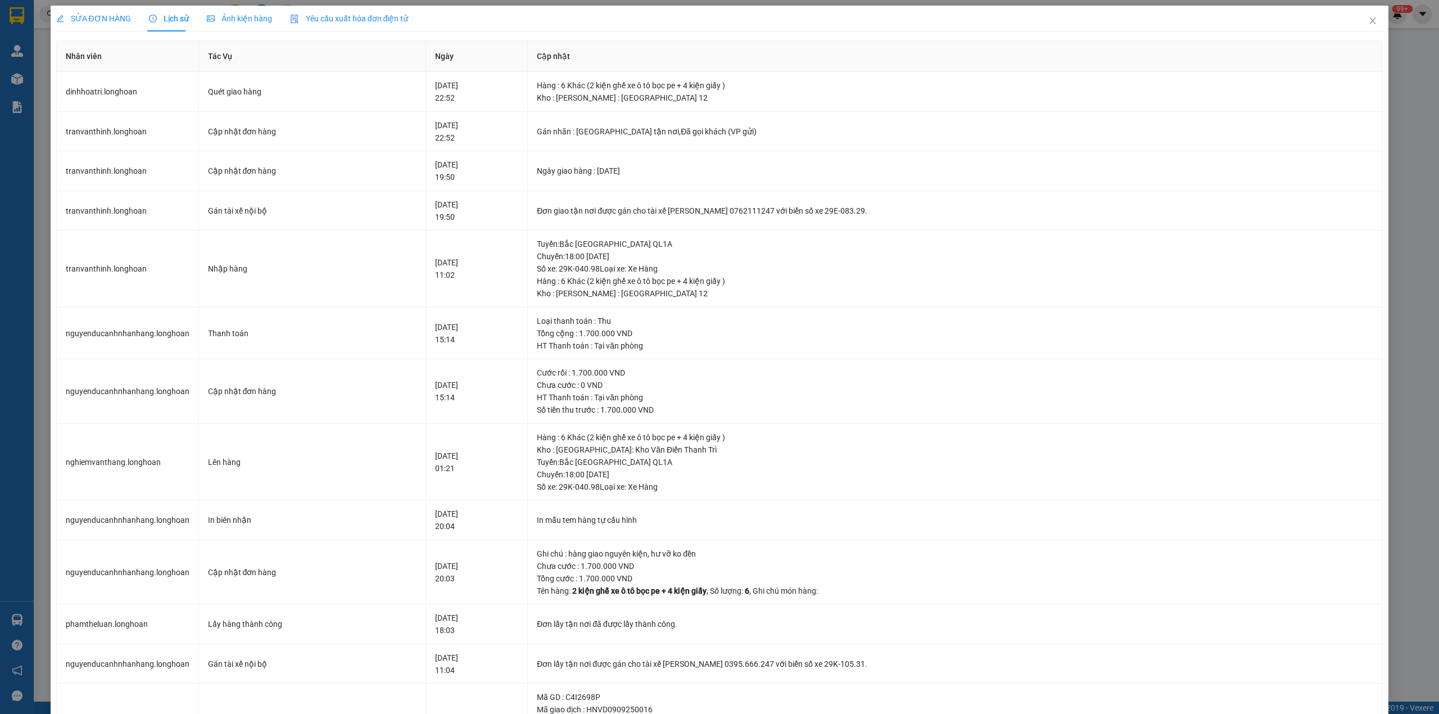
click at [118, 10] on div "SỬA ĐƠN HÀNG" at bounding box center [93, 19] width 75 height 26
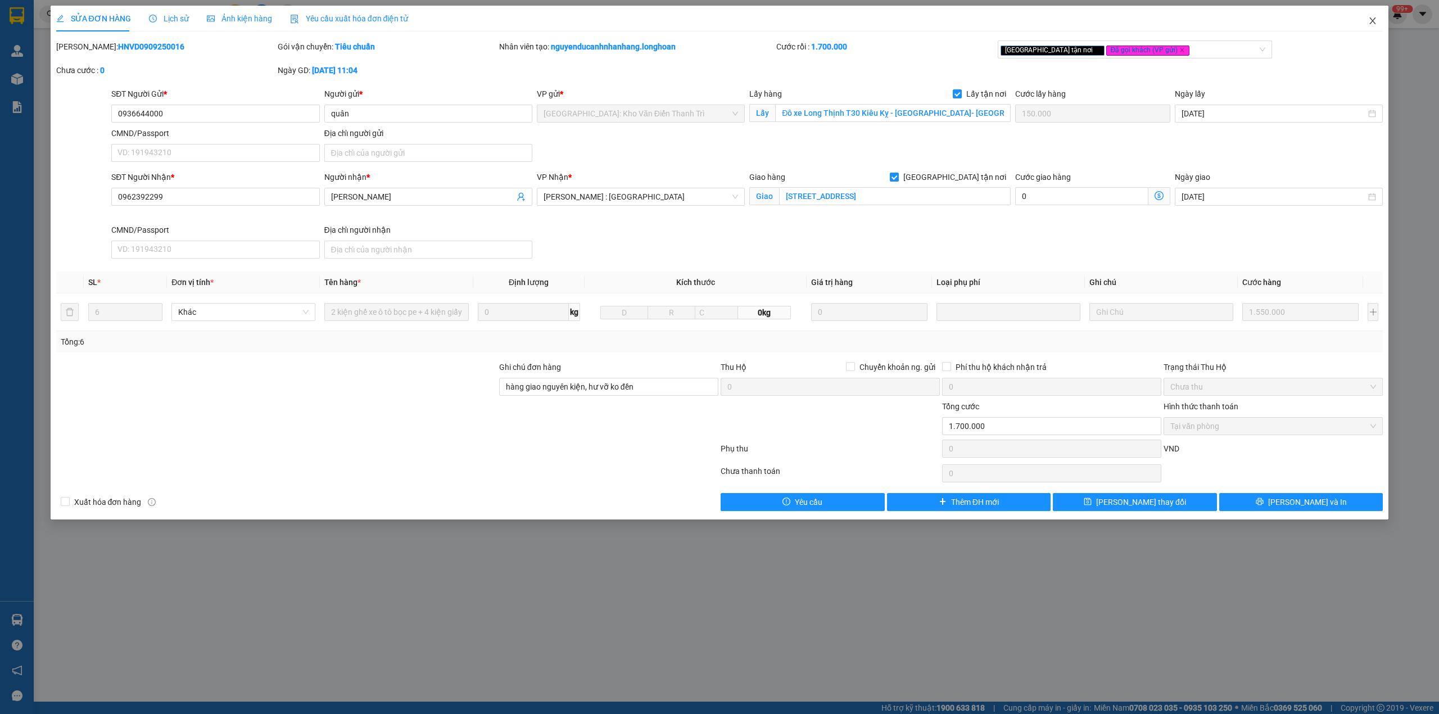
drag, startPoint x: 1375, startPoint y: 19, endPoint x: 1346, endPoint y: 21, distance: 29.8
click at [1375, 19] on icon "close" at bounding box center [1373, 20] width 6 height 7
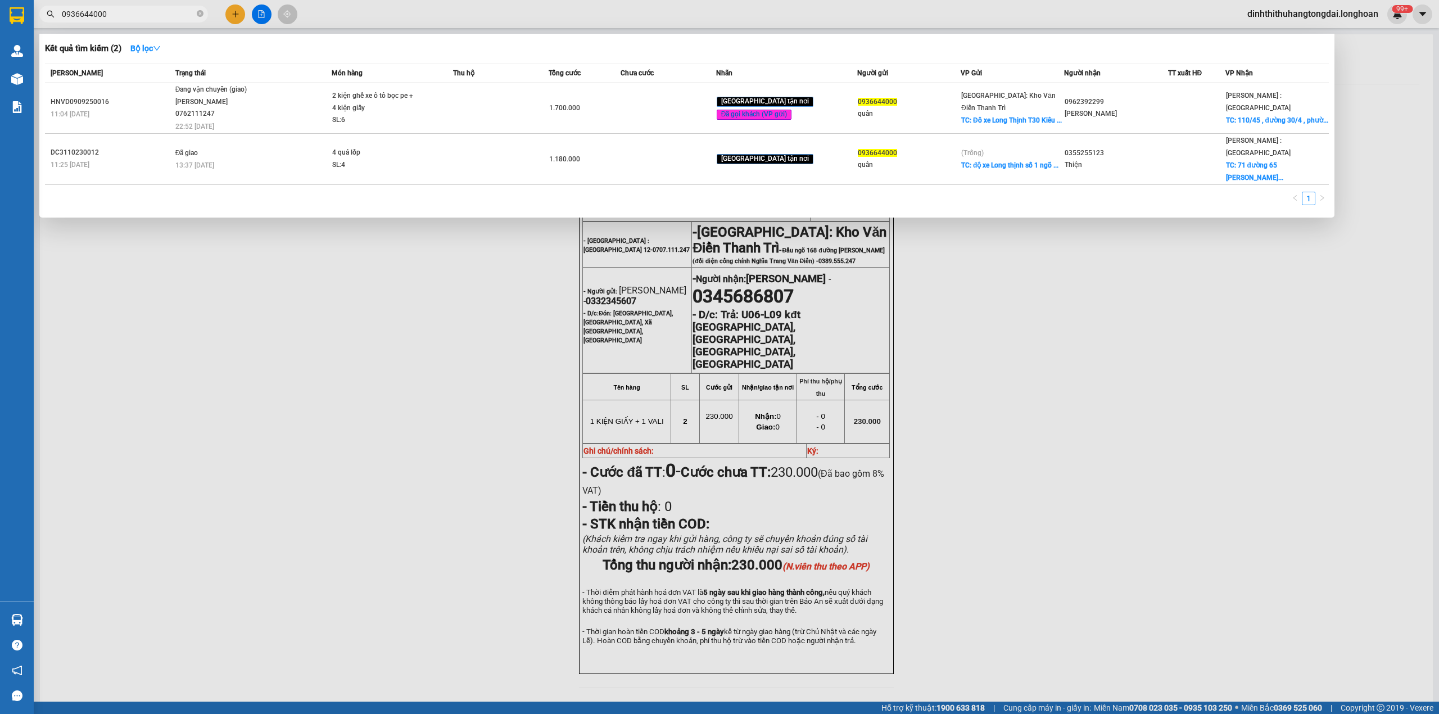
click at [133, 10] on input "0936644000" at bounding box center [128, 14] width 133 height 12
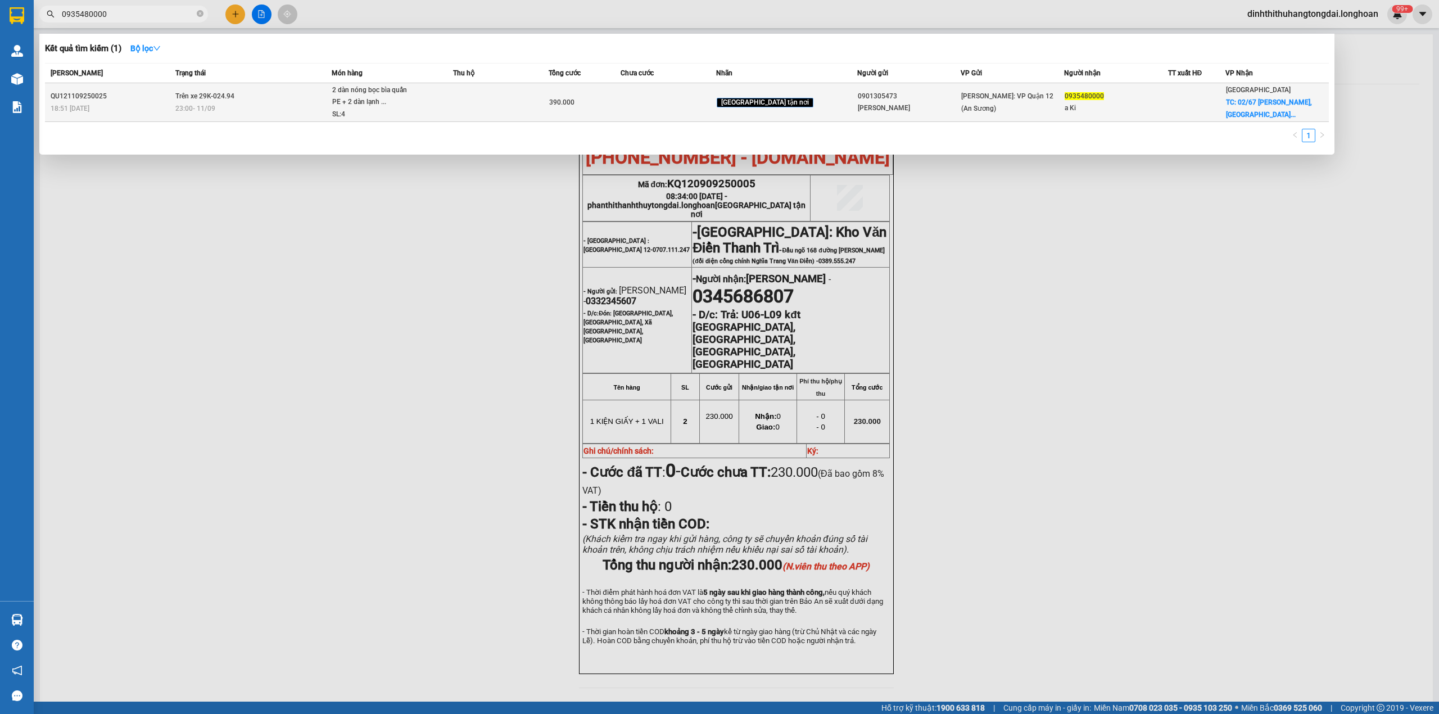
type input "0935480000"
click at [215, 109] on span "23:00 [DATE]" at bounding box center [195, 109] width 40 height 8
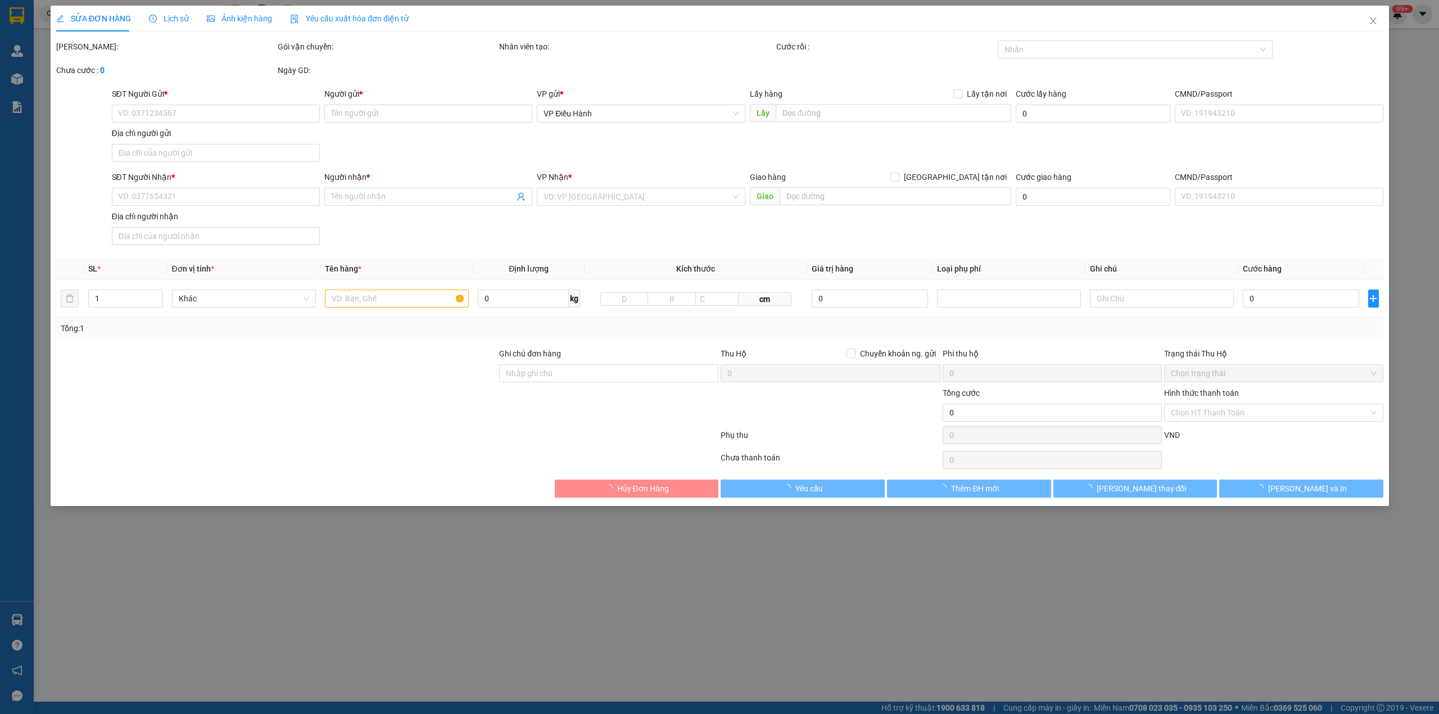
type input "0901305473"
type input "[PERSON_NAME]"
type input "0935480000"
type input "a Ki"
checkbox input "true"
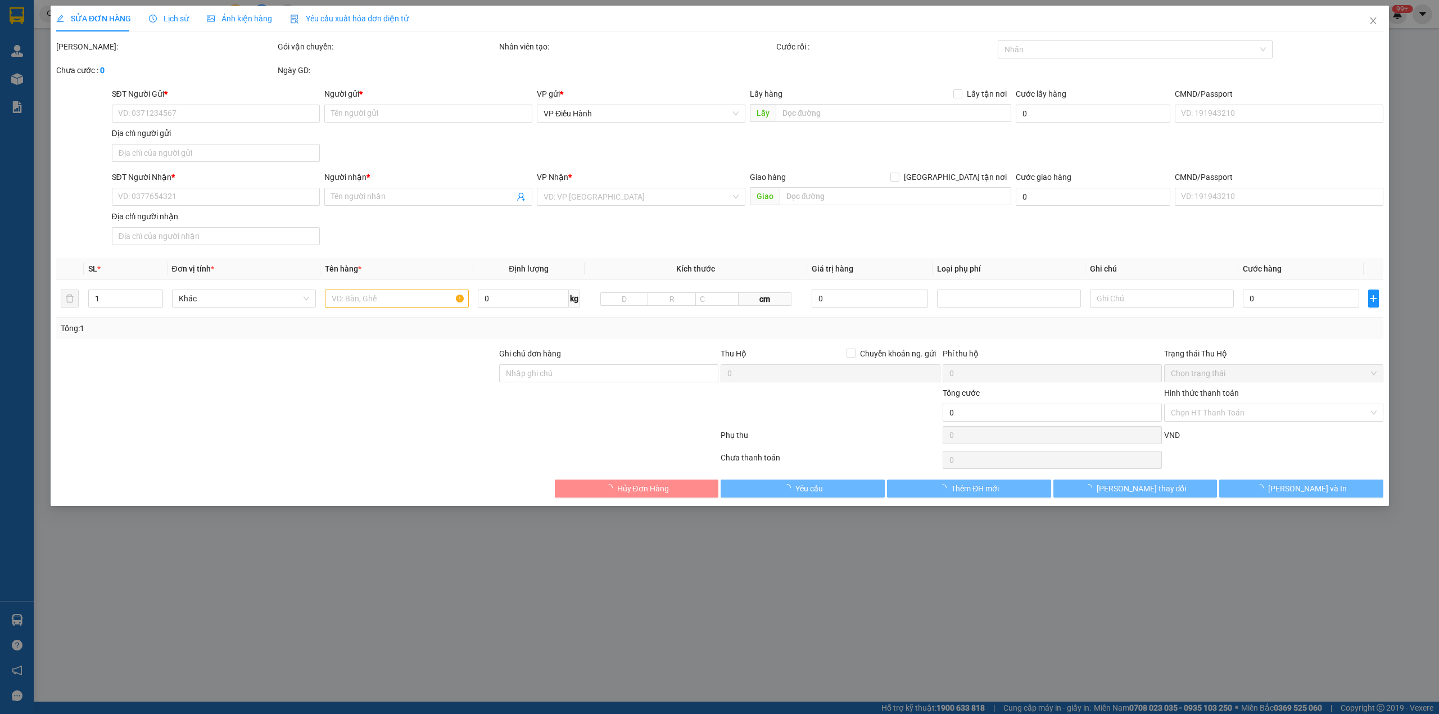
type input "02/67 [PERSON_NAME], [GEOGRAPHIC_DATA], [GEOGRAPHIC_DATA]"
type input "nhận theo kiện - hư hỏng ko chịu trách nhiệm"
type input "390.000"
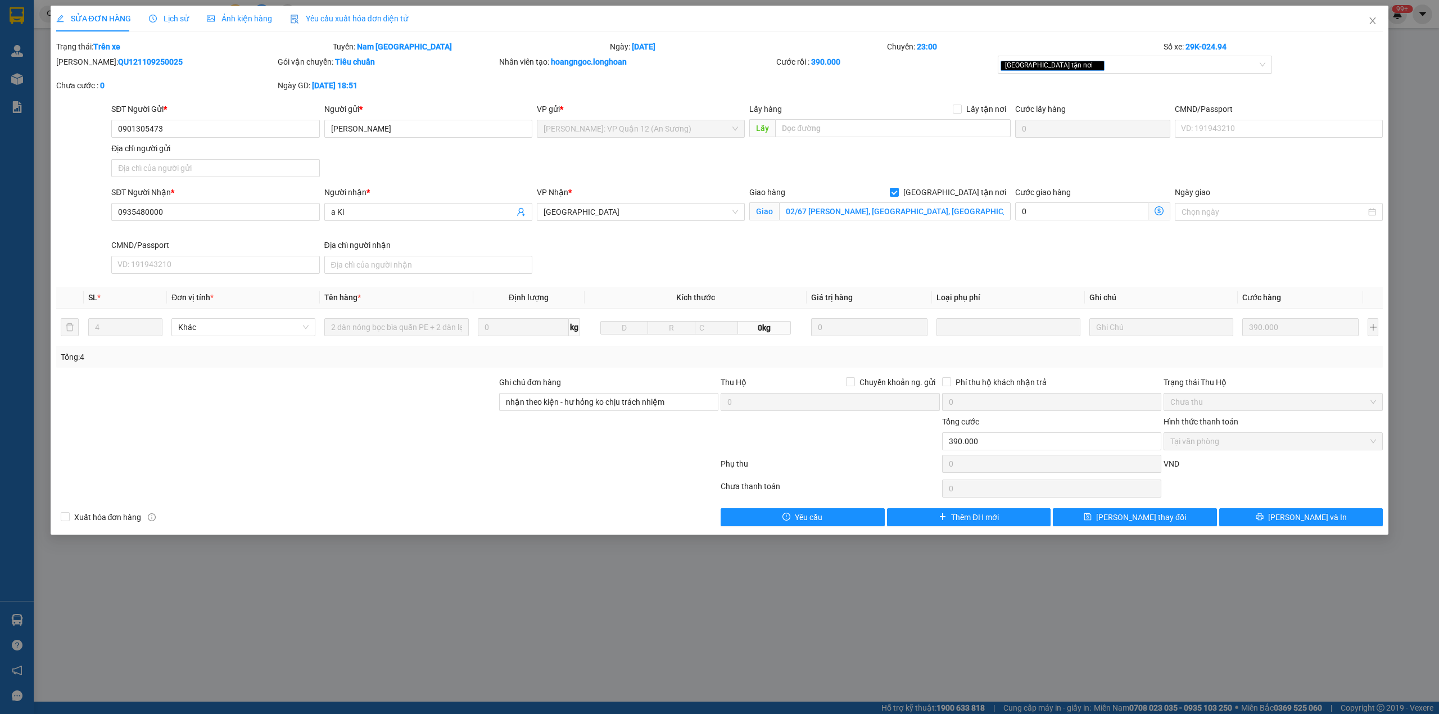
click at [164, 25] on div "Lịch sử" at bounding box center [169, 19] width 40 height 26
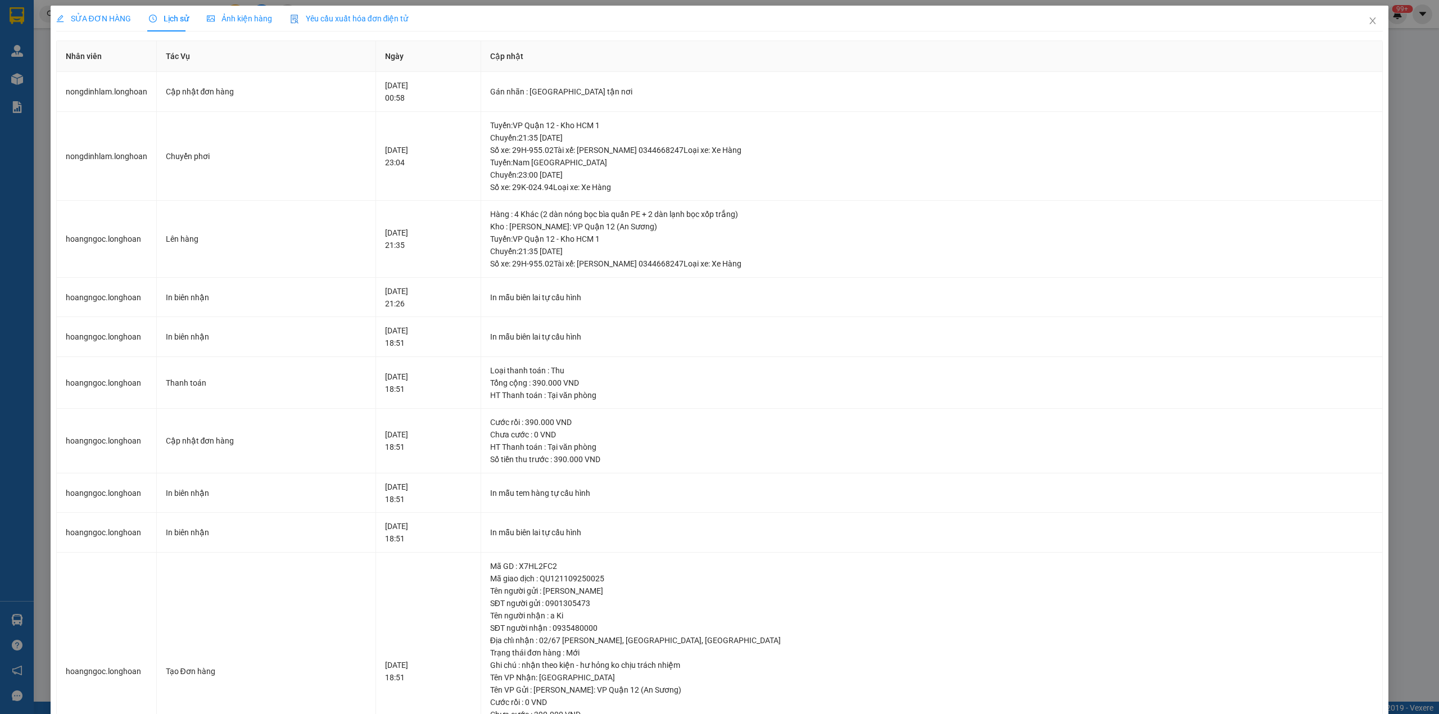
click at [91, 3] on div "SỬA ĐƠN HÀNG Lịch sử Ảnh kiện hàng Yêu cầu xuất hóa đơn điện tử Total Paid Fee …" at bounding box center [719, 357] width 1439 height 714
click at [91, 15] on span "SỬA ĐƠN HÀNG" at bounding box center [93, 18] width 75 height 9
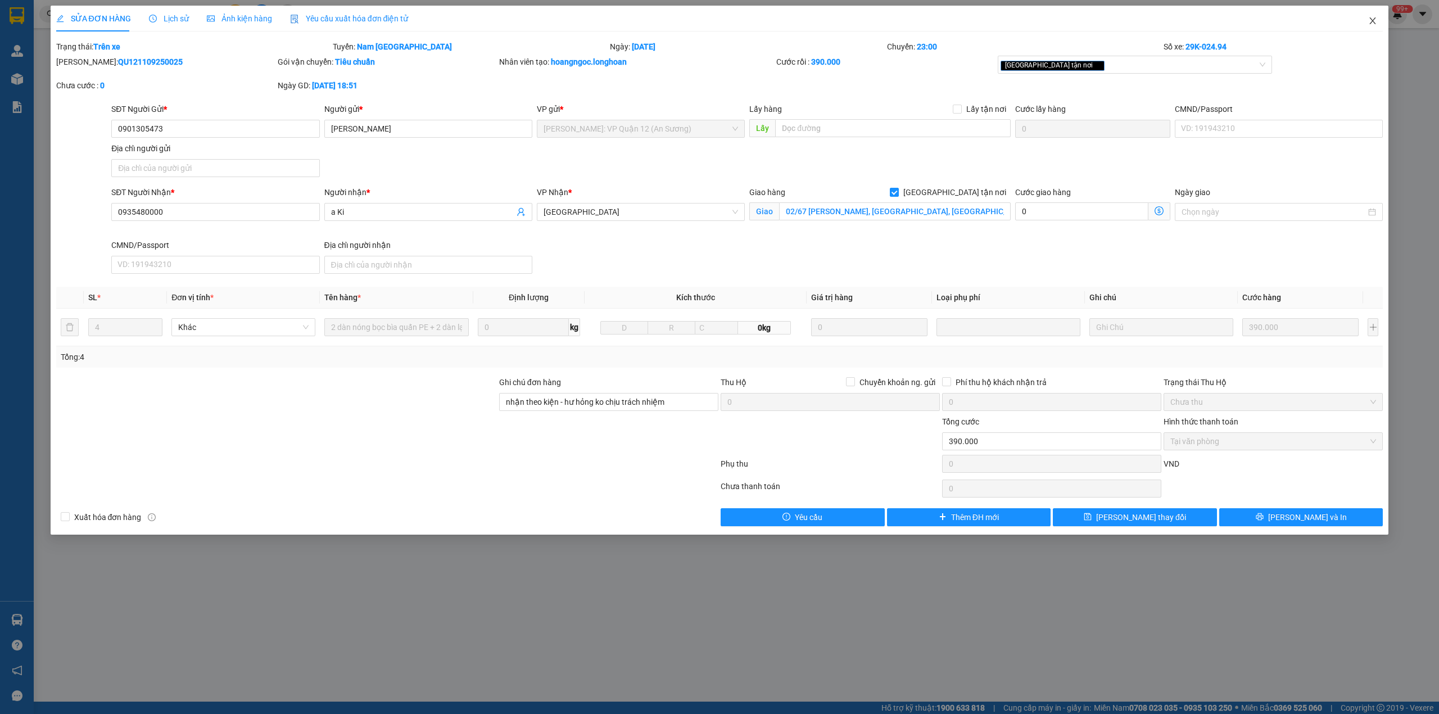
click at [1378, 31] on span "Close" at bounding box center [1372, 21] width 31 height 31
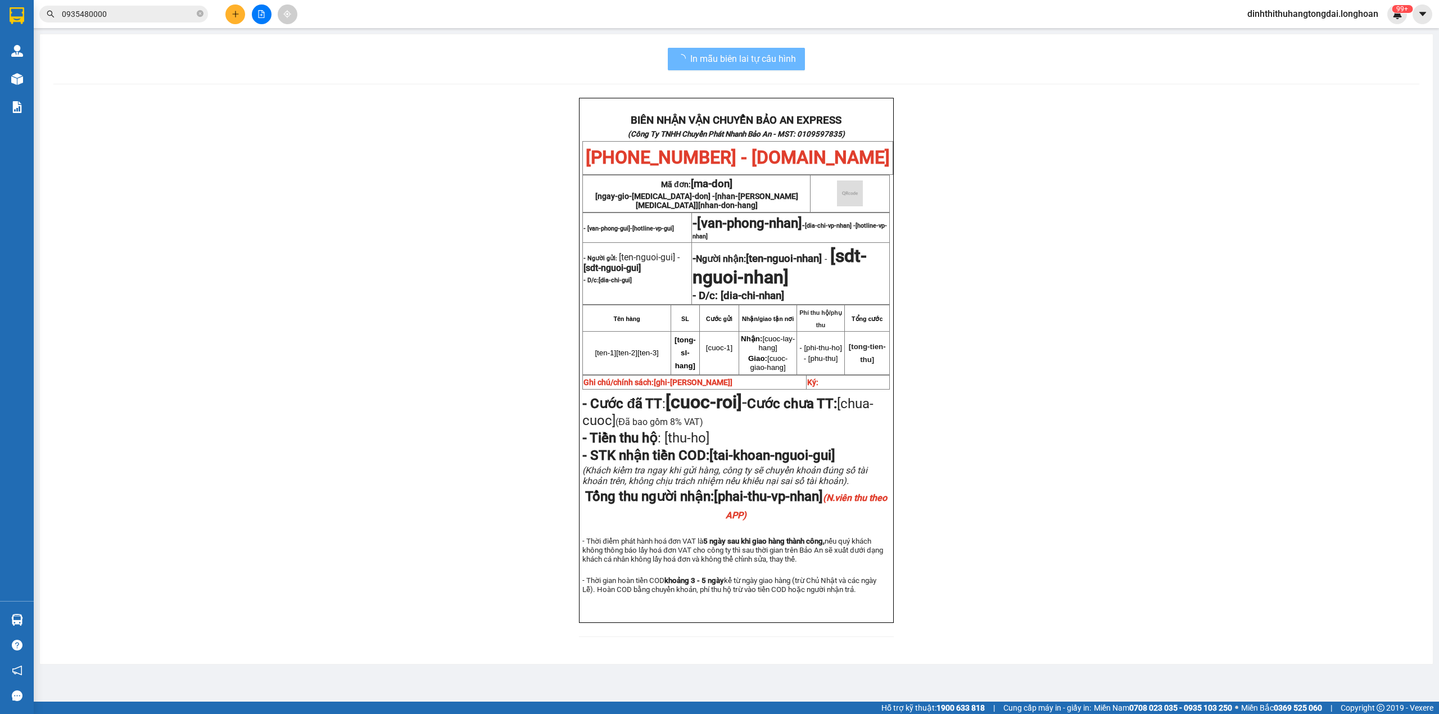
click at [120, 14] on input "0935480000" at bounding box center [128, 14] width 133 height 12
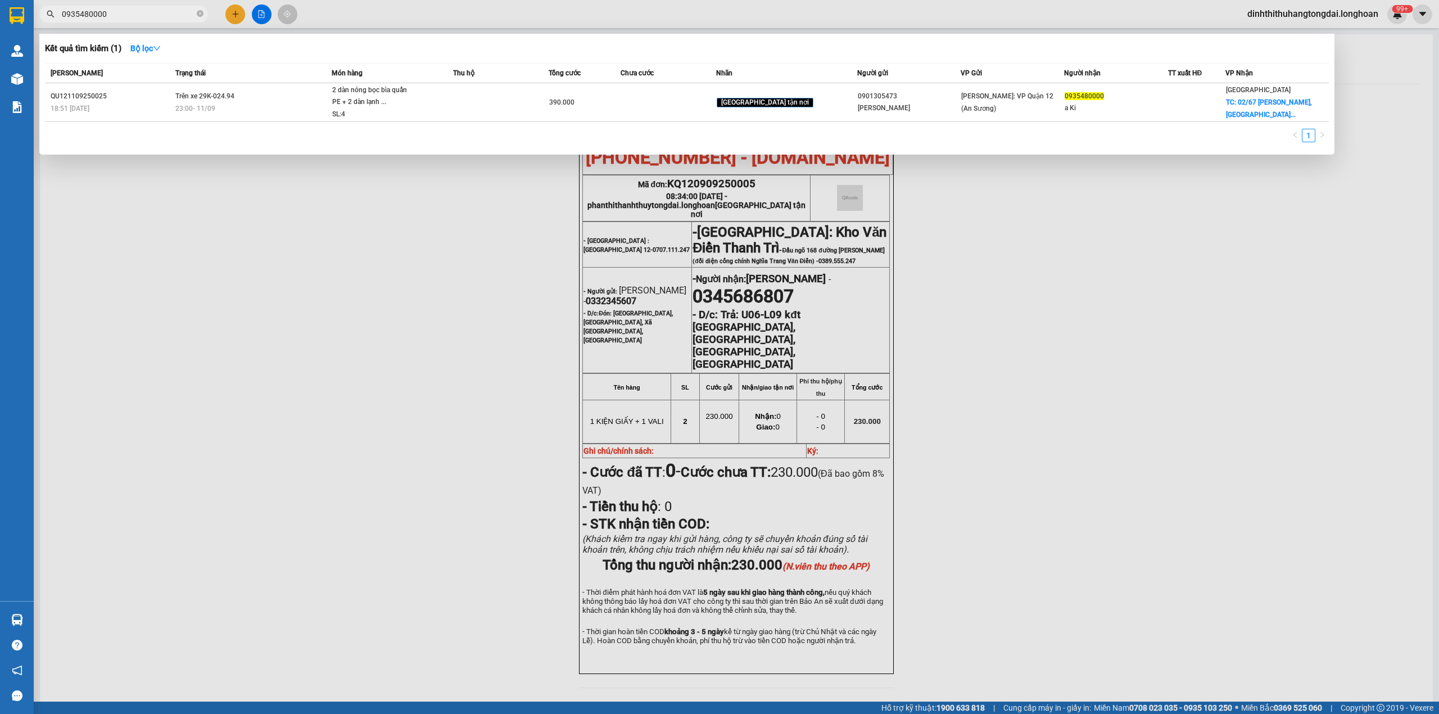
click at [120, 14] on input "0935480000" at bounding box center [128, 14] width 133 height 12
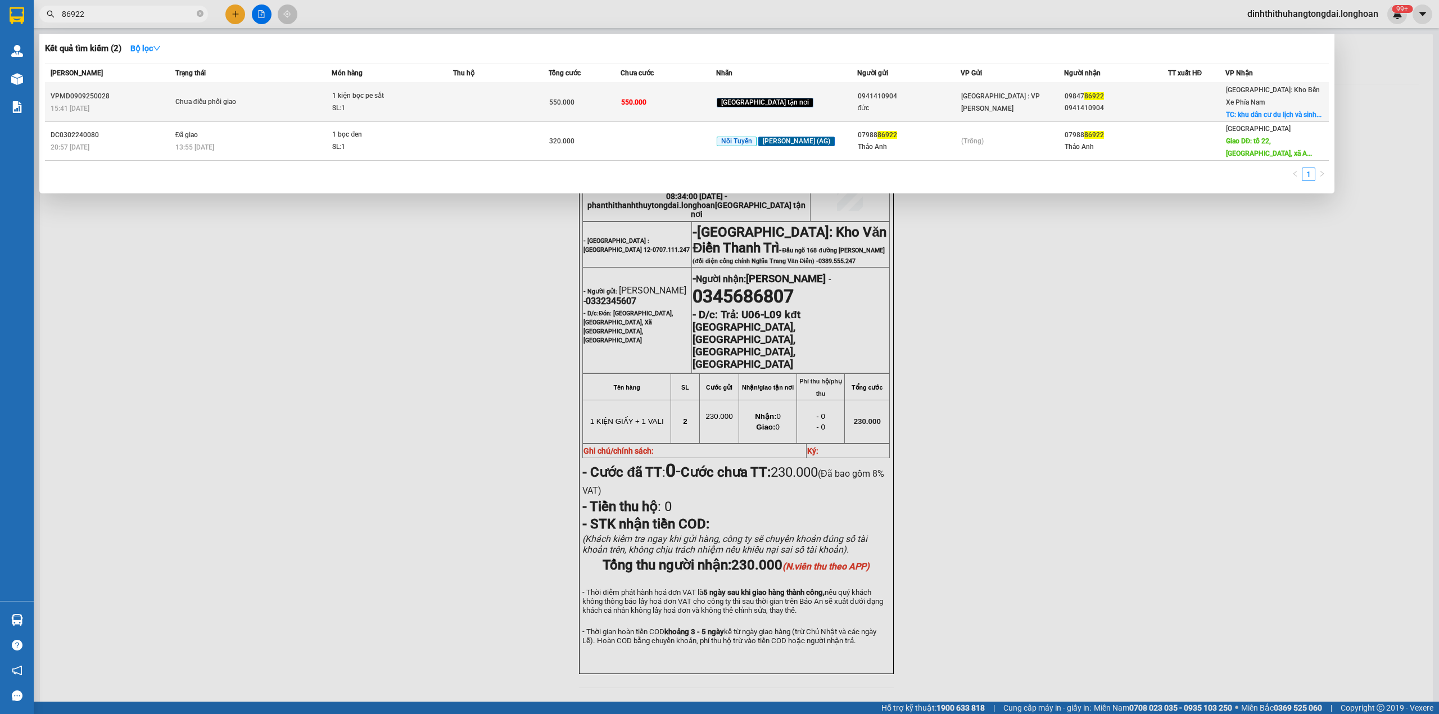
type input "86922"
click at [315, 86] on td "Chưa điều phối giao" at bounding box center [253, 102] width 160 height 39
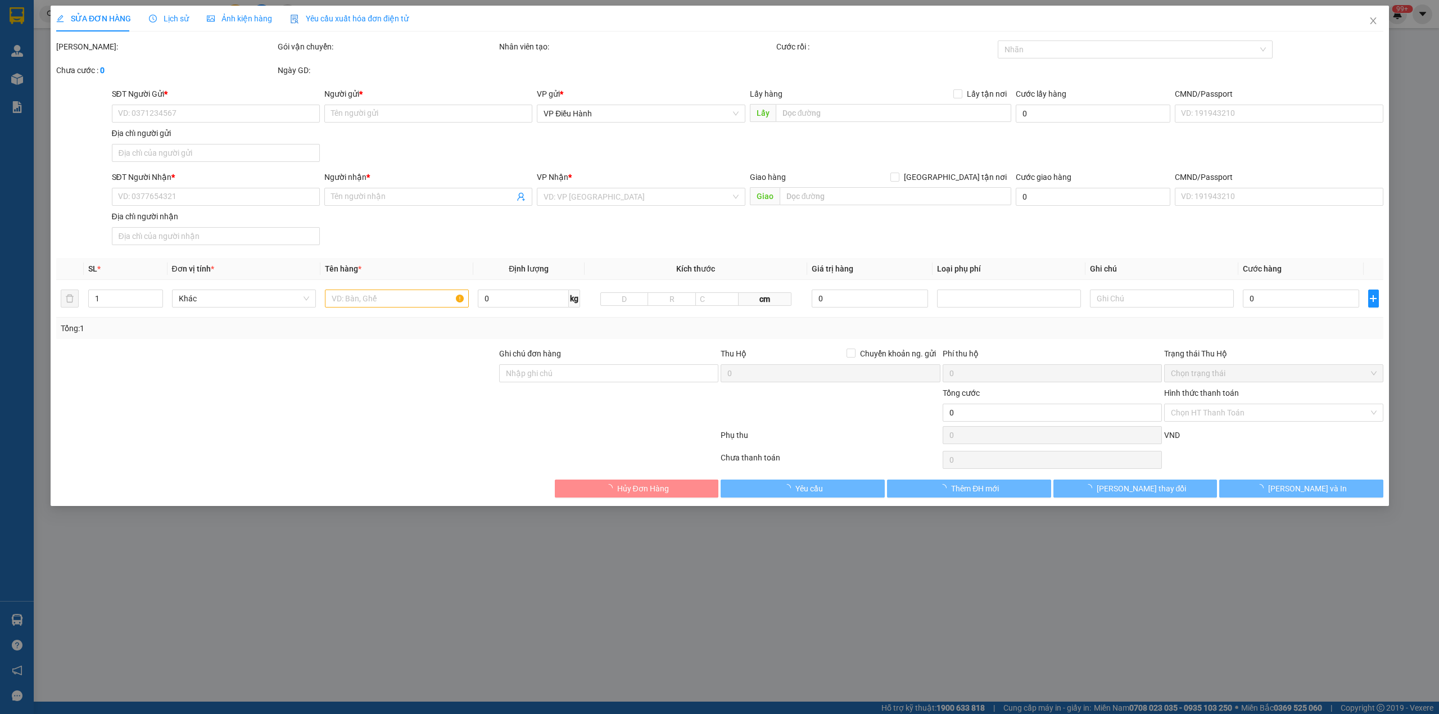
type input "0941410904"
type input "đức"
type input "0984786922"
type input "0941410904"
checkbox input "true"
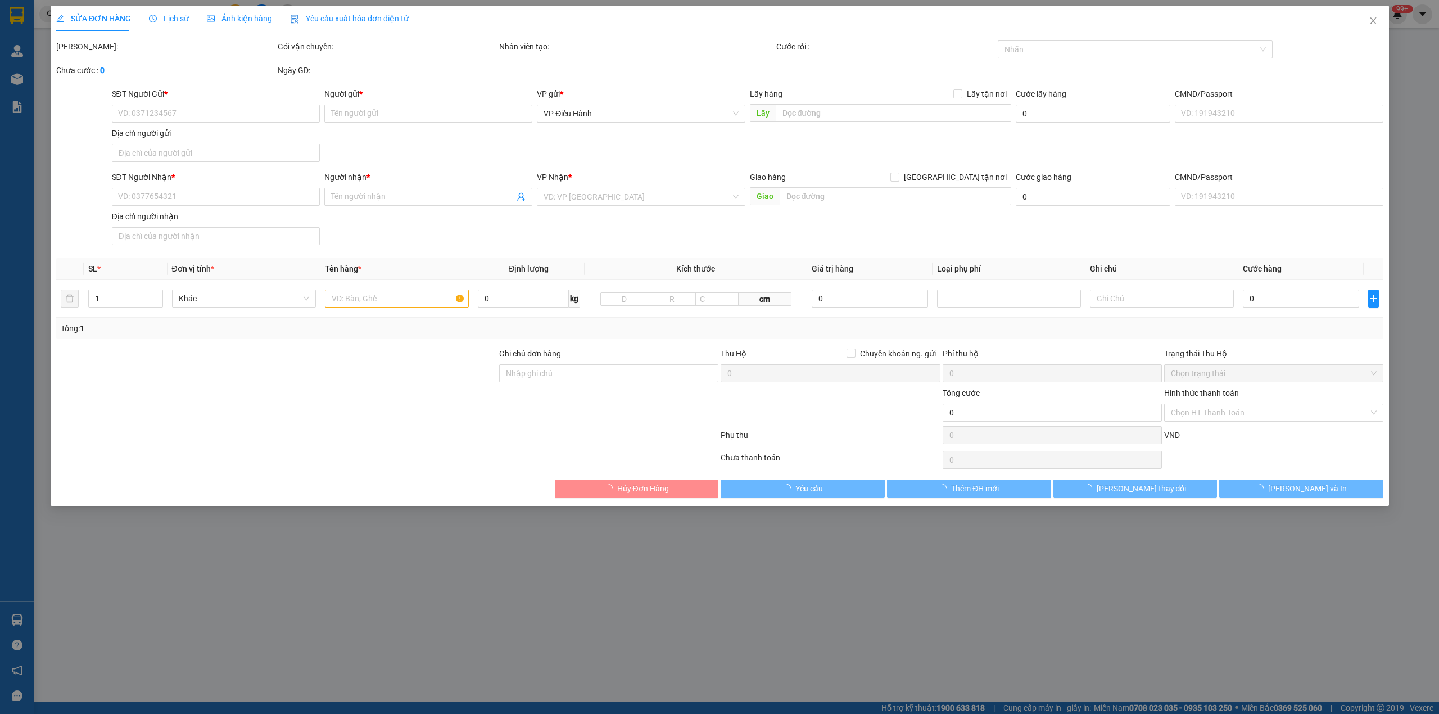
type input "khu dân cư du lịch và sinh thái phú quý [GEOGRAPHIC_DATA]"
type input "550.000"
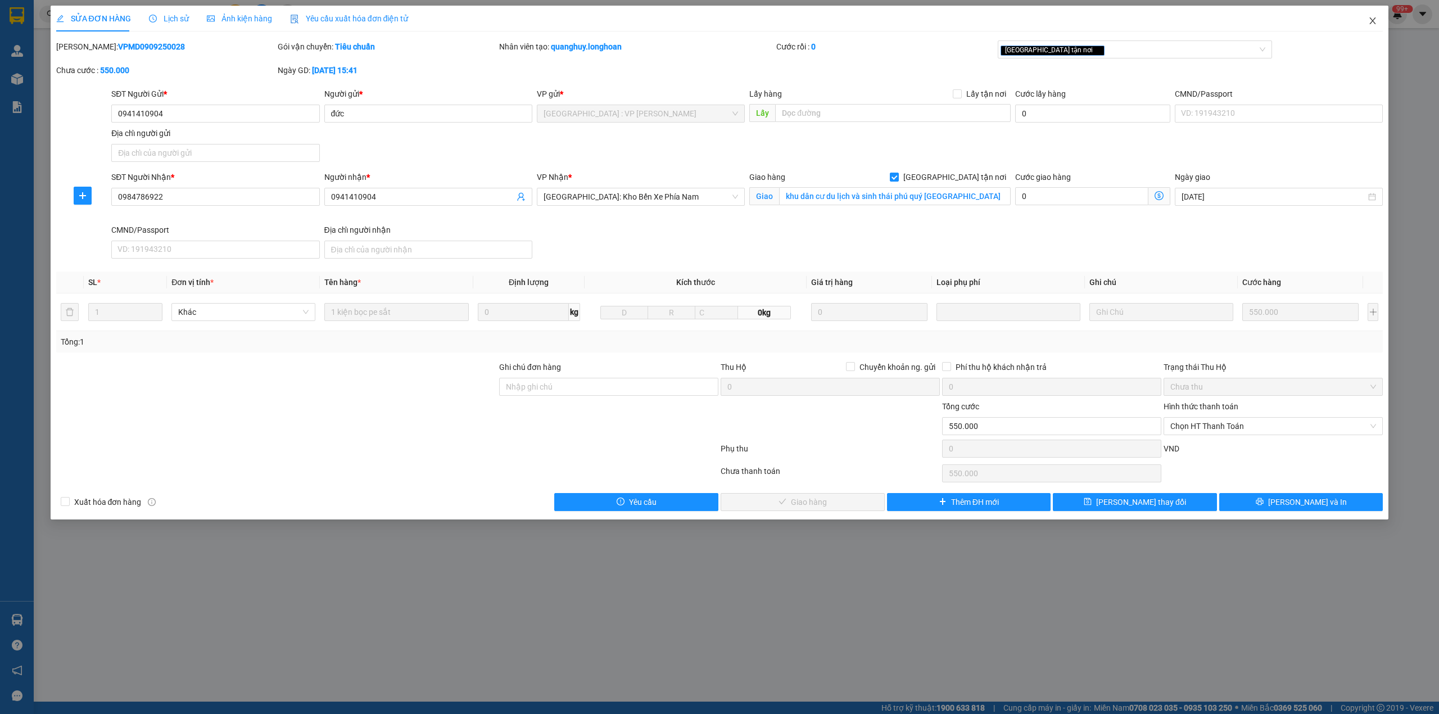
click at [1357, 7] on span "Close" at bounding box center [1372, 21] width 31 height 31
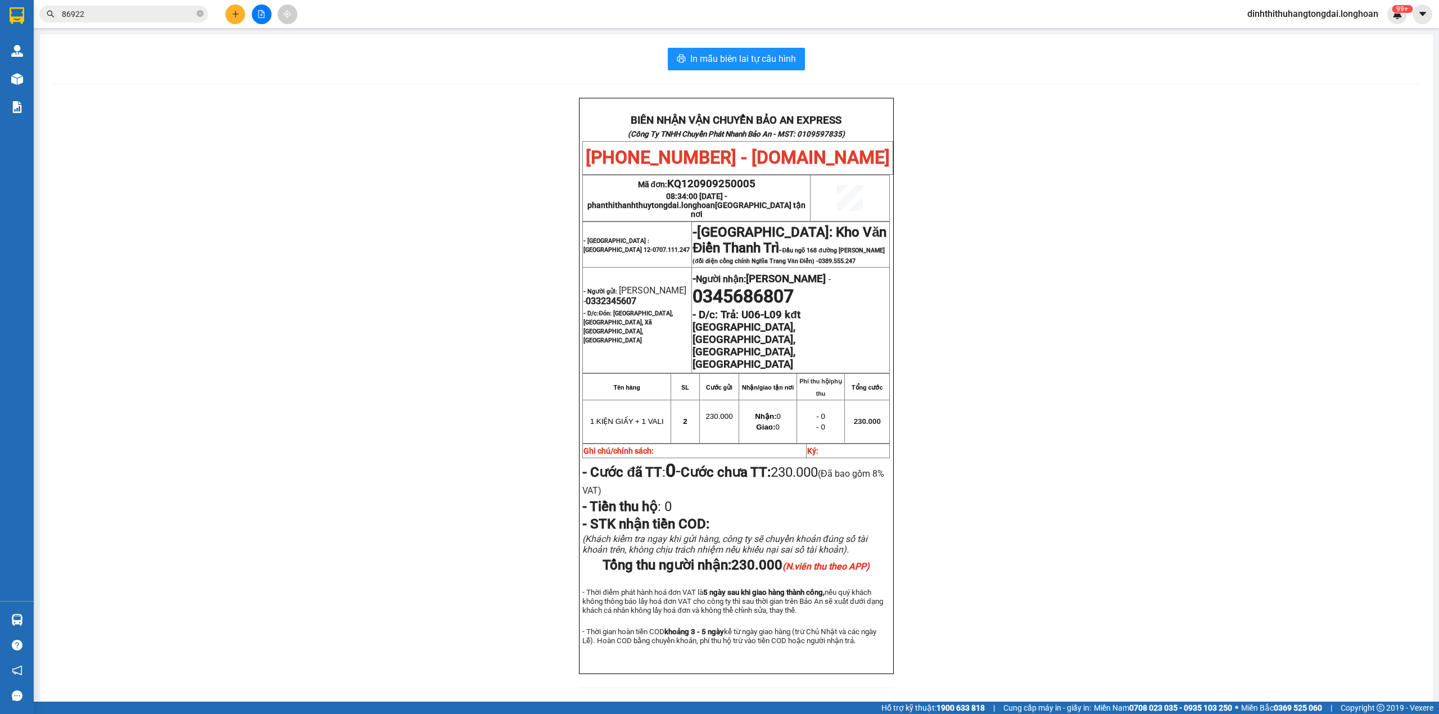
click at [121, 16] on input "86922" at bounding box center [128, 14] width 133 height 12
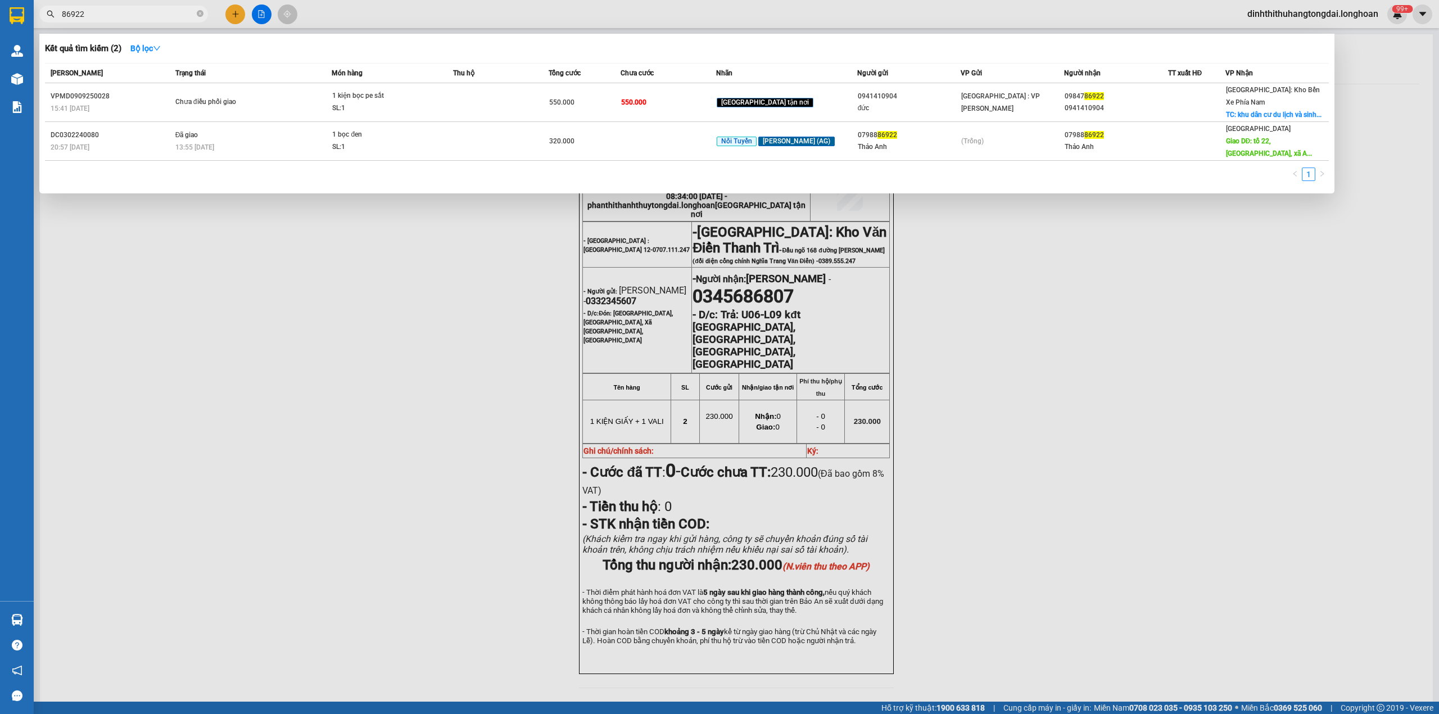
click at [121, 16] on input "86922" at bounding box center [128, 14] width 133 height 12
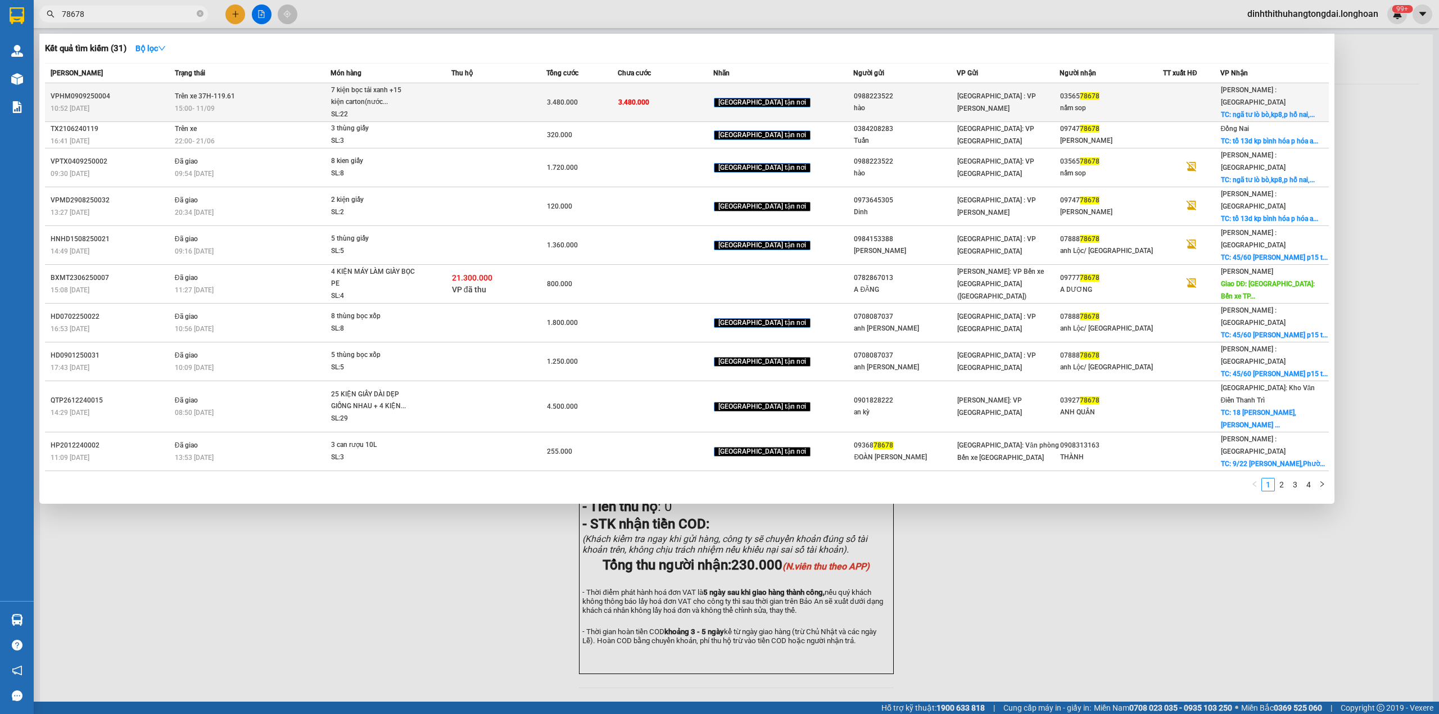
type input "78678"
click at [547, 100] on td at bounding box center [499, 102] width 95 height 39
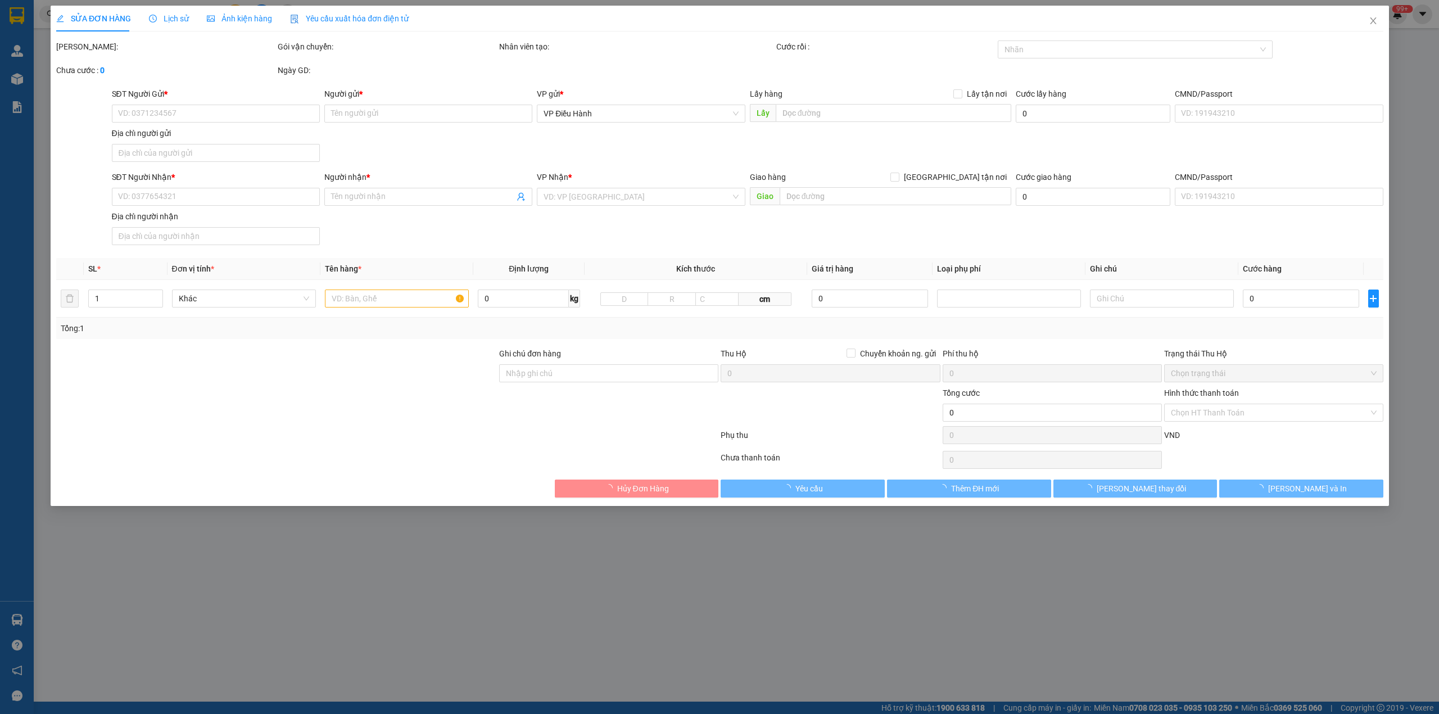
type input "0988223522"
type input "hào"
type input "0356578678"
type input "nấm sop"
checkbox input "true"
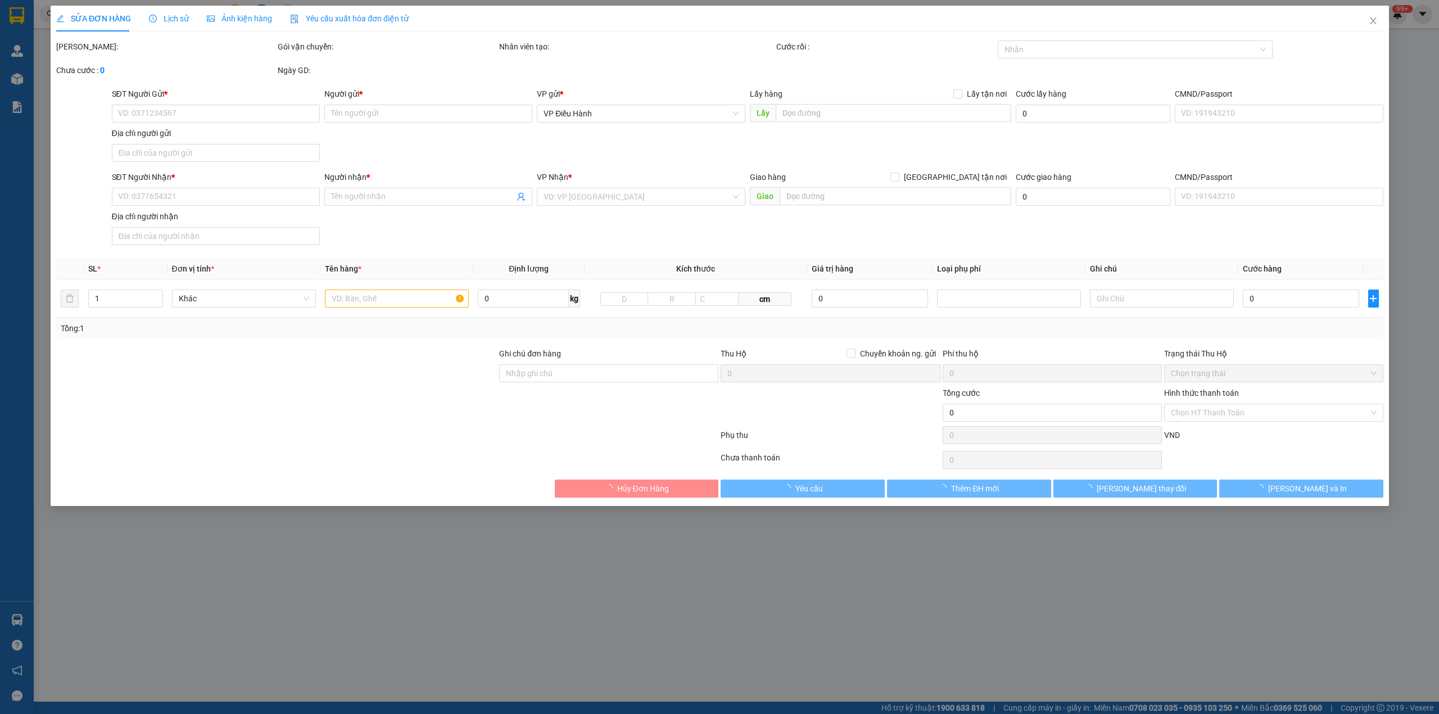
type input "ngã tư lò bò,kp8,[GEOGRAPHIC_DATA],[GEOGRAPHIC_DATA]"
type input "nhận nguyên kiện,giao nguyên kiện,bể vỡ k đền"
type input "3.480.000"
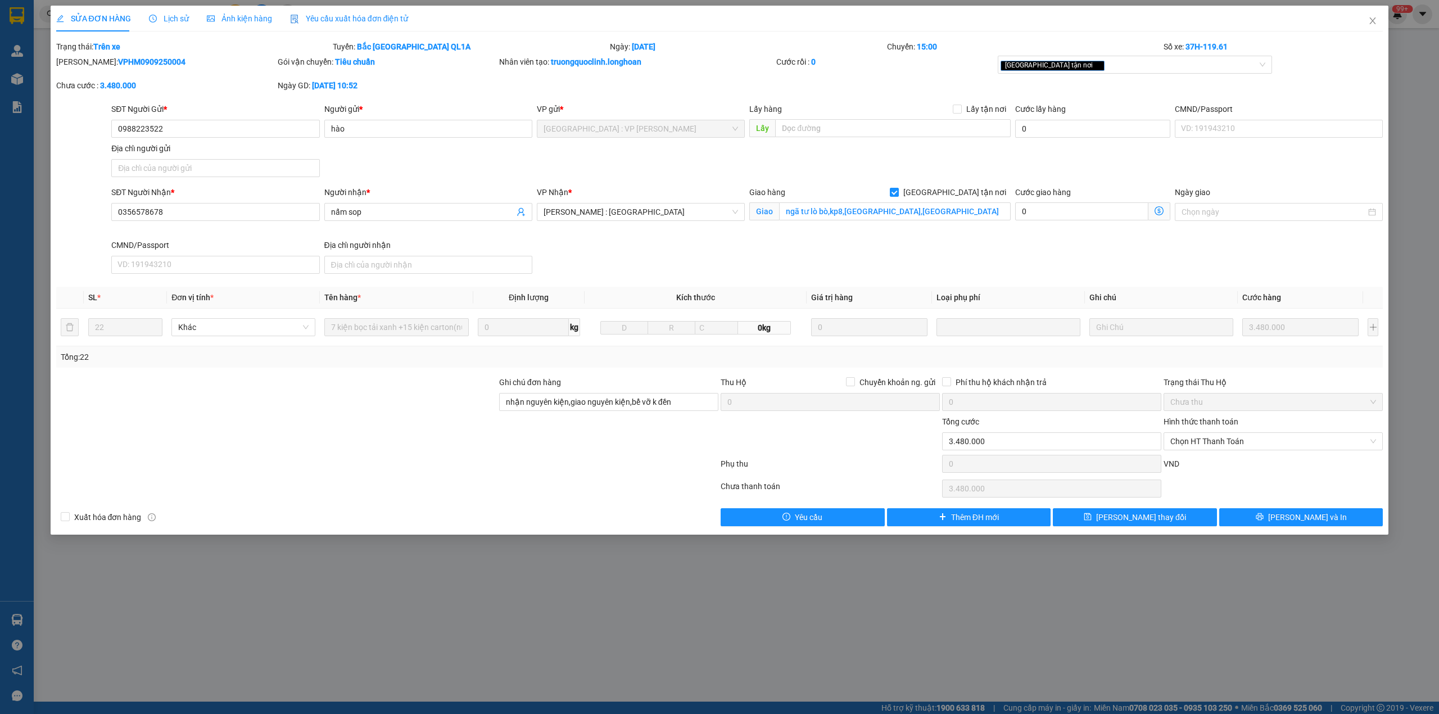
drag, startPoint x: 153, startPoint y: 16, endPoint x: 147, endPoint y: 16, distance: 5.7
click at [151, 16] on icon "clock-circle" at bounding box center [153, 19] width 8 height 8
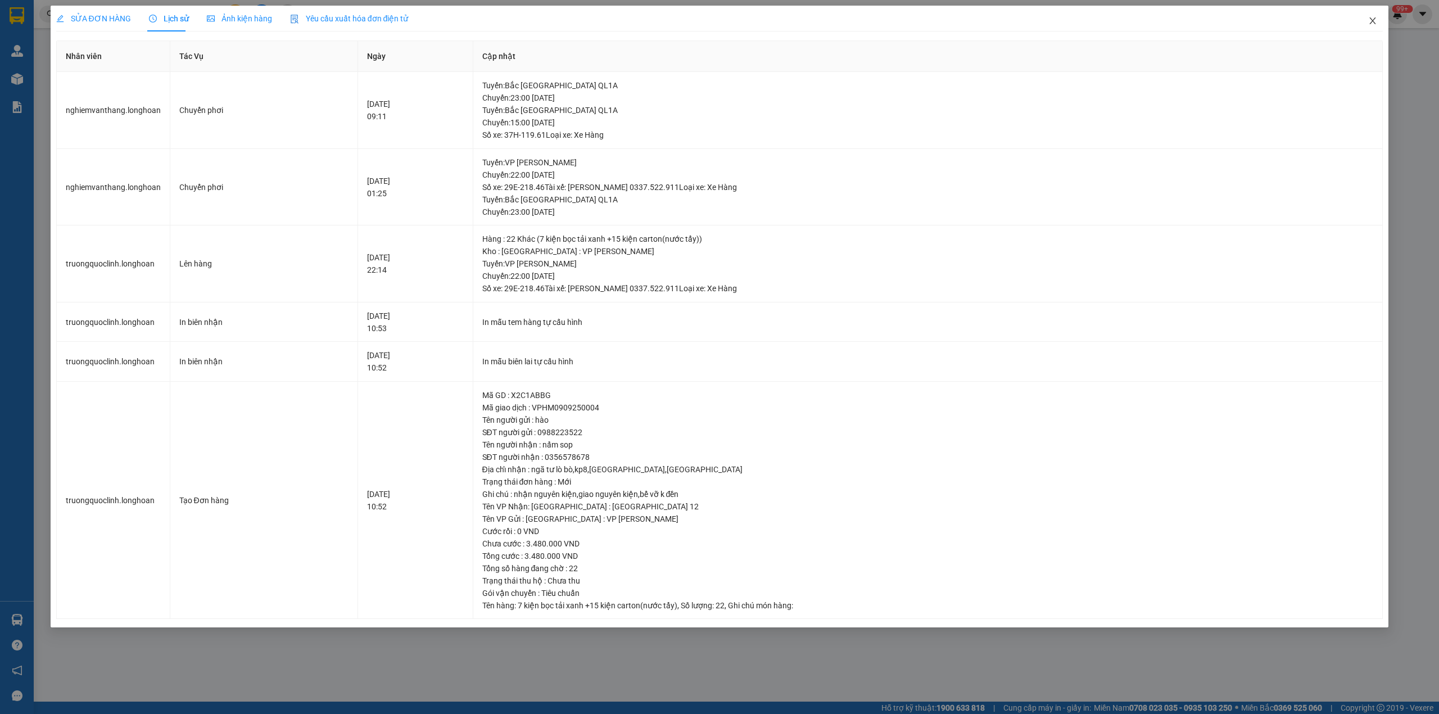
click at [1371, 16] on span "Close" at bounding box center [1372, 21] width 31 height 31
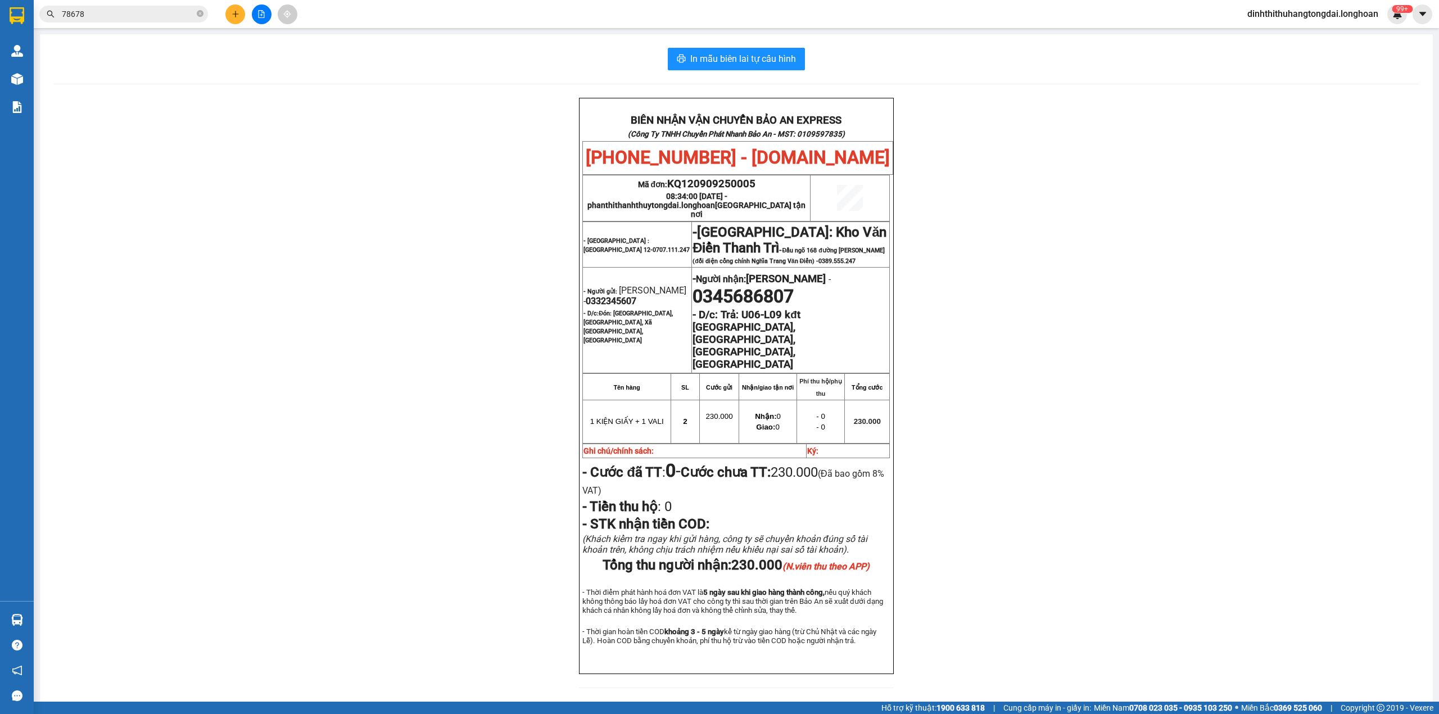
click at [118, 10] on input "78678" at bounding box center [128, 14] width 133 height 12
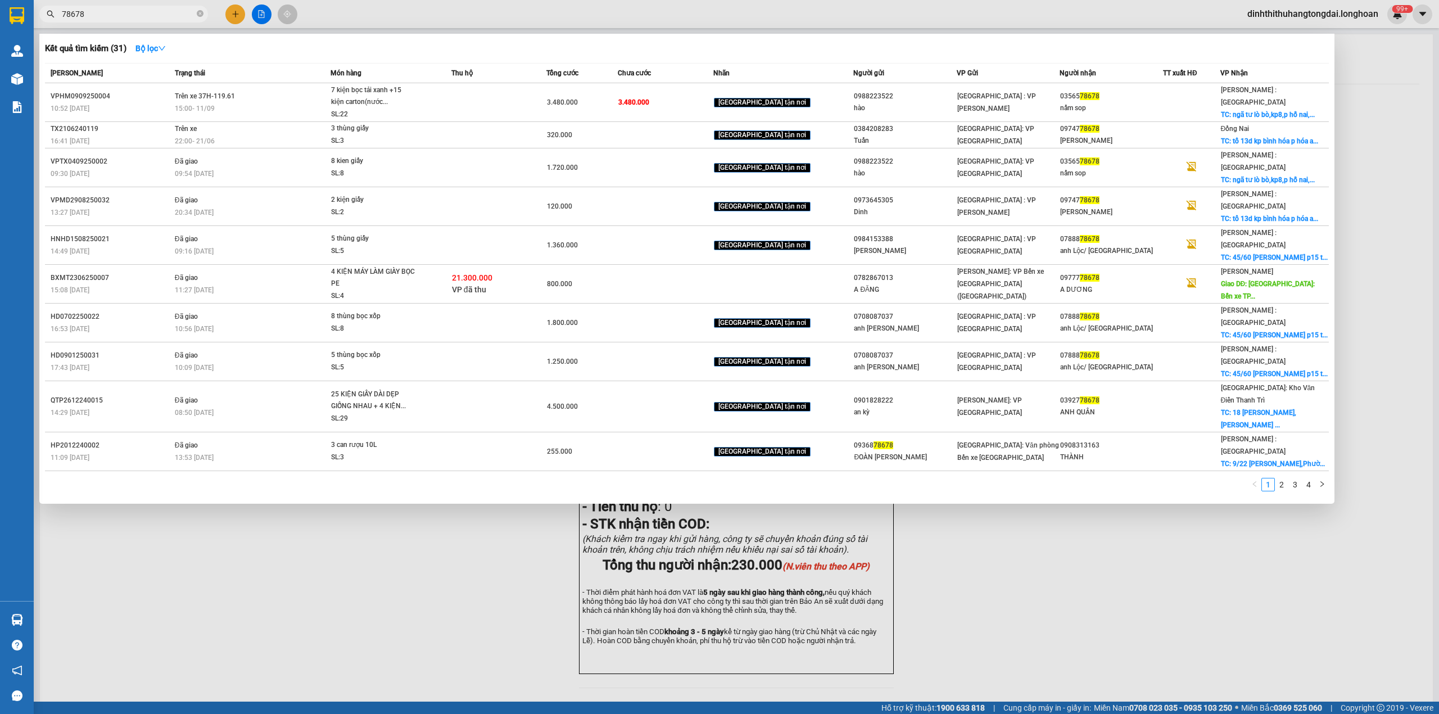
click at [118, 10] on input "78678" at bounding box center [128, 14] width 133 height 12
paste input "0985574717"
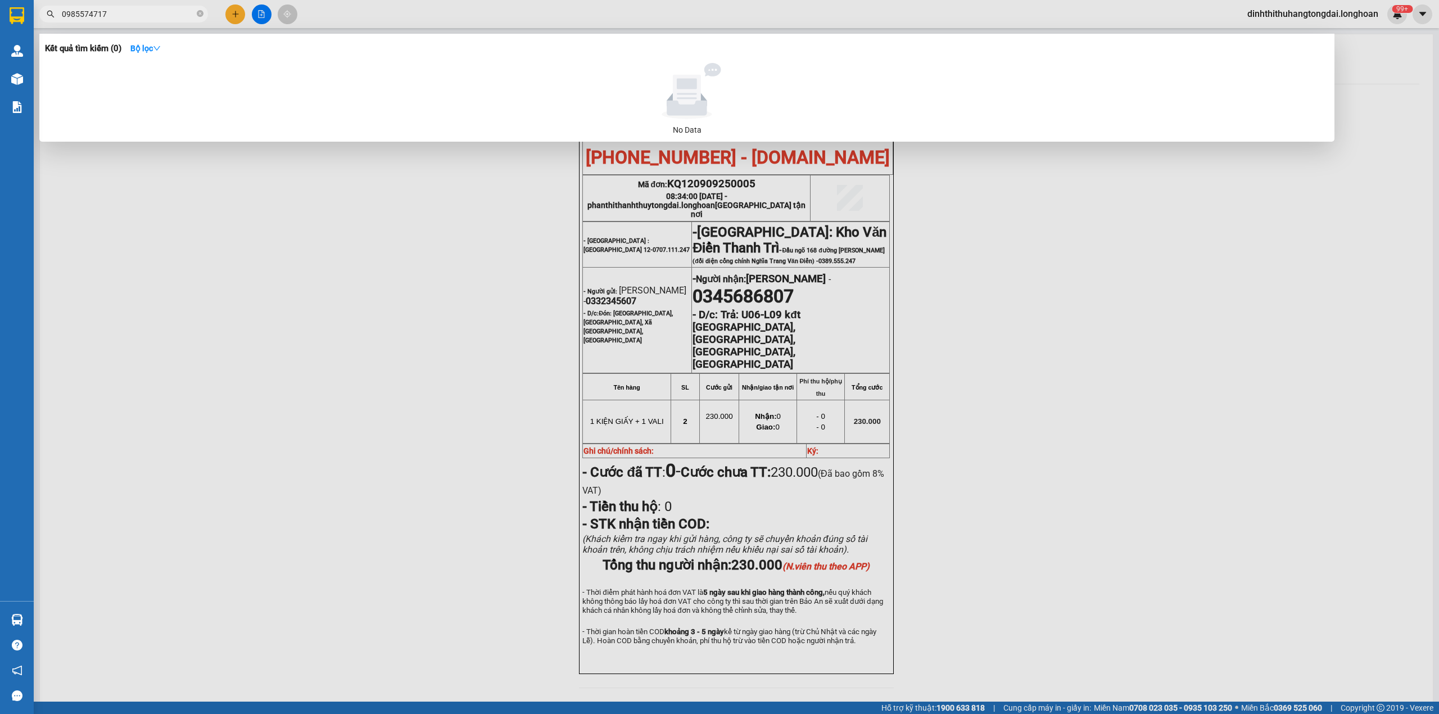
click at [124, 16] on input "0985574717" at bounding box center [128, 14] width 133 height 12
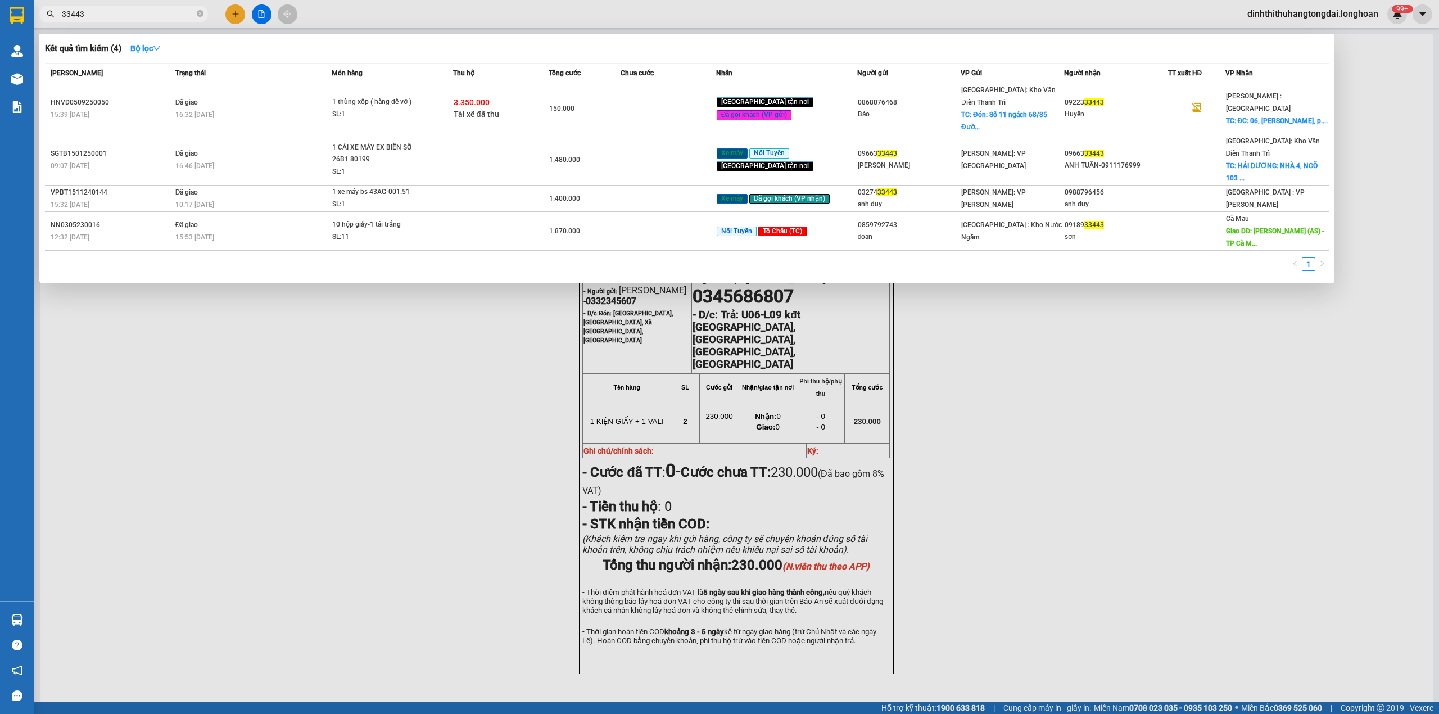
type input "33443"
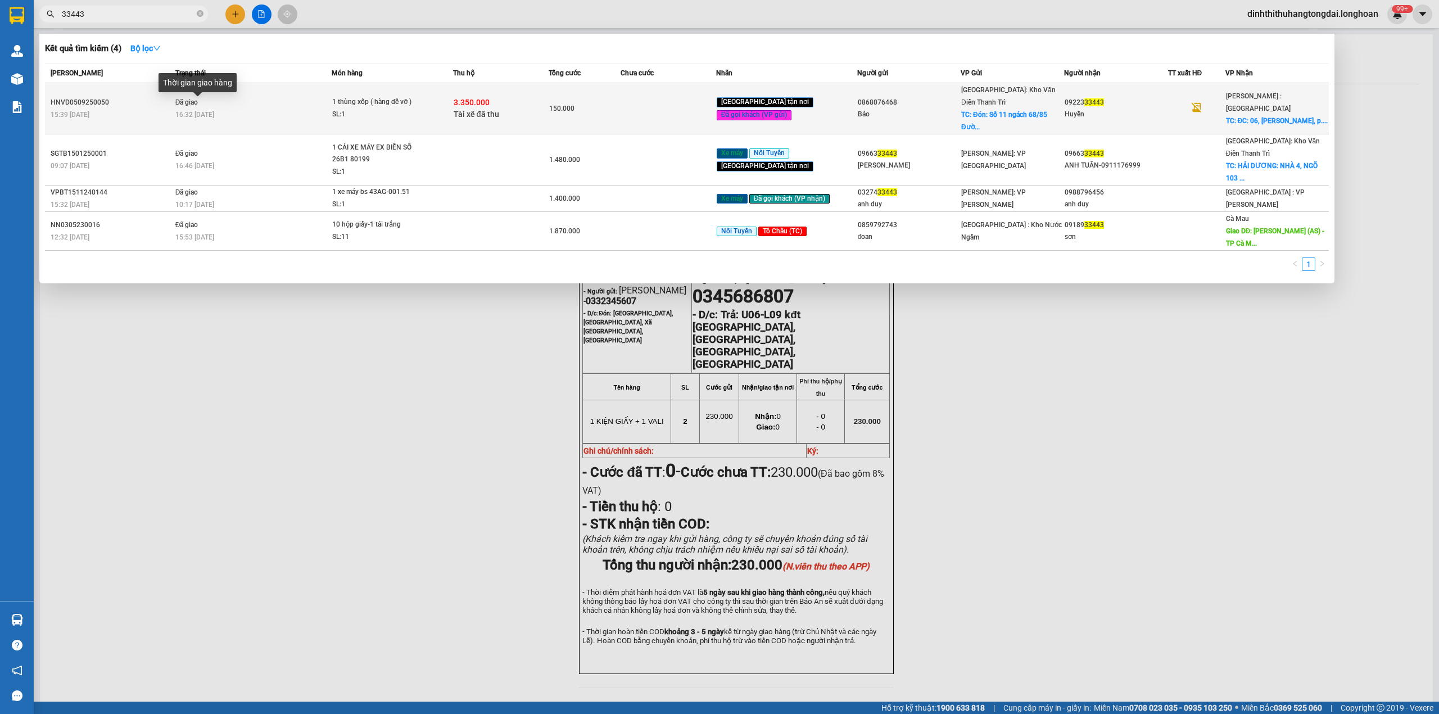
click at [207, 111] on span "16:32 [DATE]" at bounding box center [194, 115] width 39 height 8
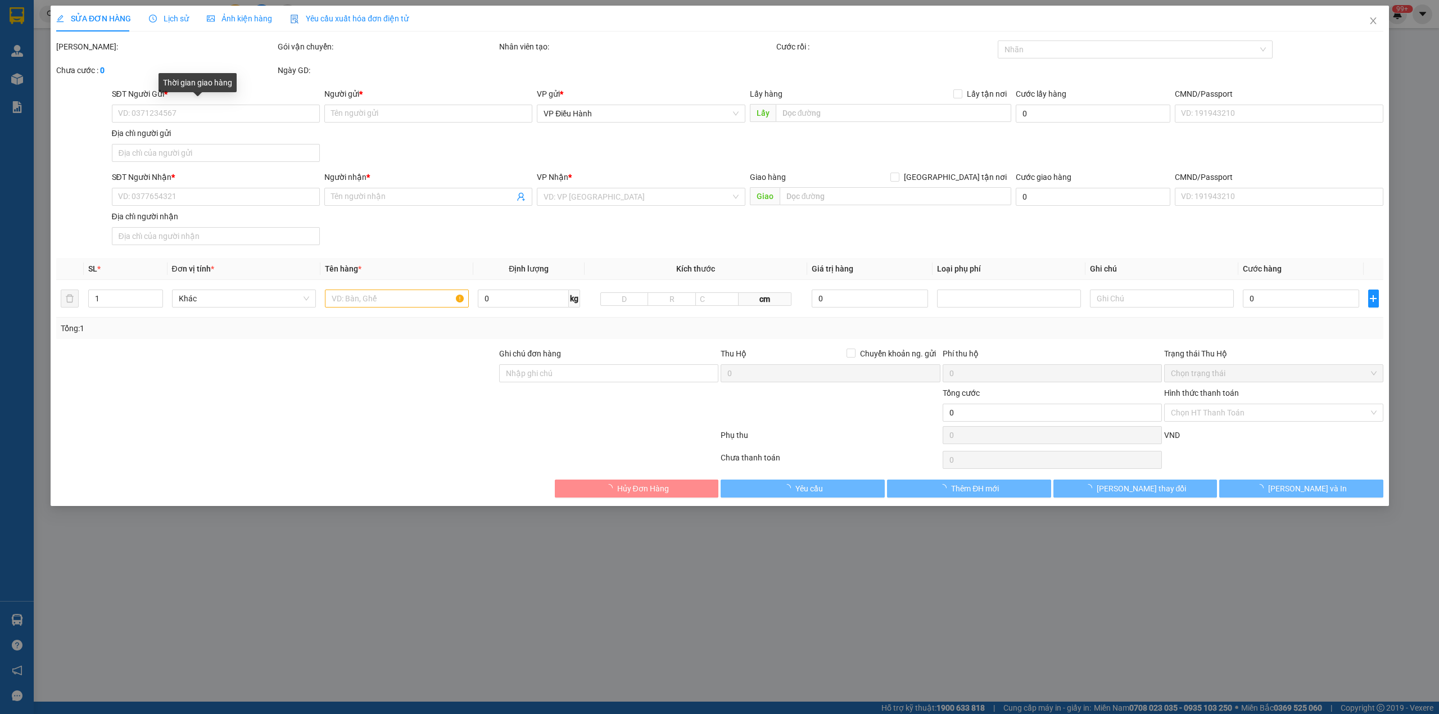
type input "0868076468"
type input "Bảo"
checkbox input "true"
type input "Đón: Số 11 ngách 68/85 [GEOGRAPHIC_DATA], [GEOGRAPHIC_DATA], [GEOGRAPHIC_DATA],…"
type input "50.000"
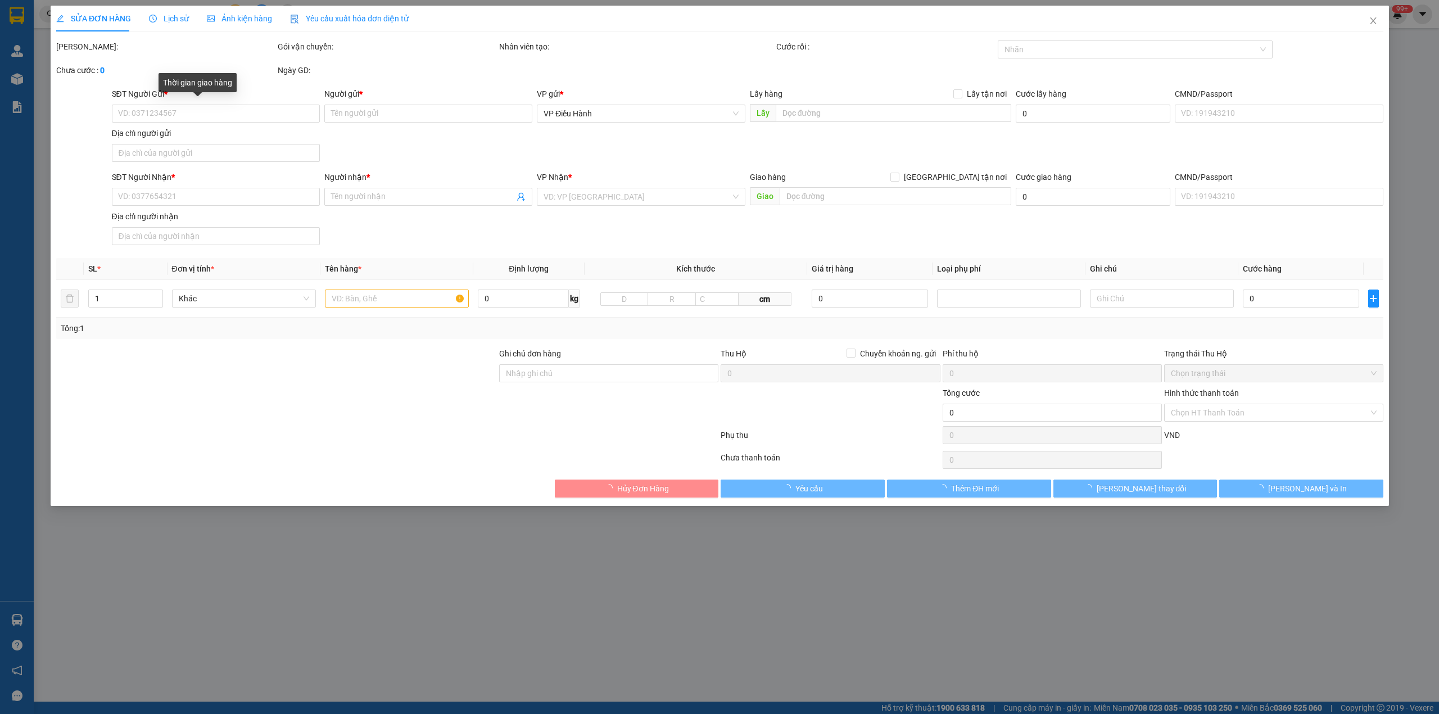
type input "0922333443"
type input "Huyền"
checkbox input "true"
type input "ĐC: 06, [PERSON_NAME], p.1, Tp. [GEOGRAPHIC_DATA], [GEOGRAPHIC_DATA]"
type input "hàng giao nguyên kiện, hư vỡ ko đền"
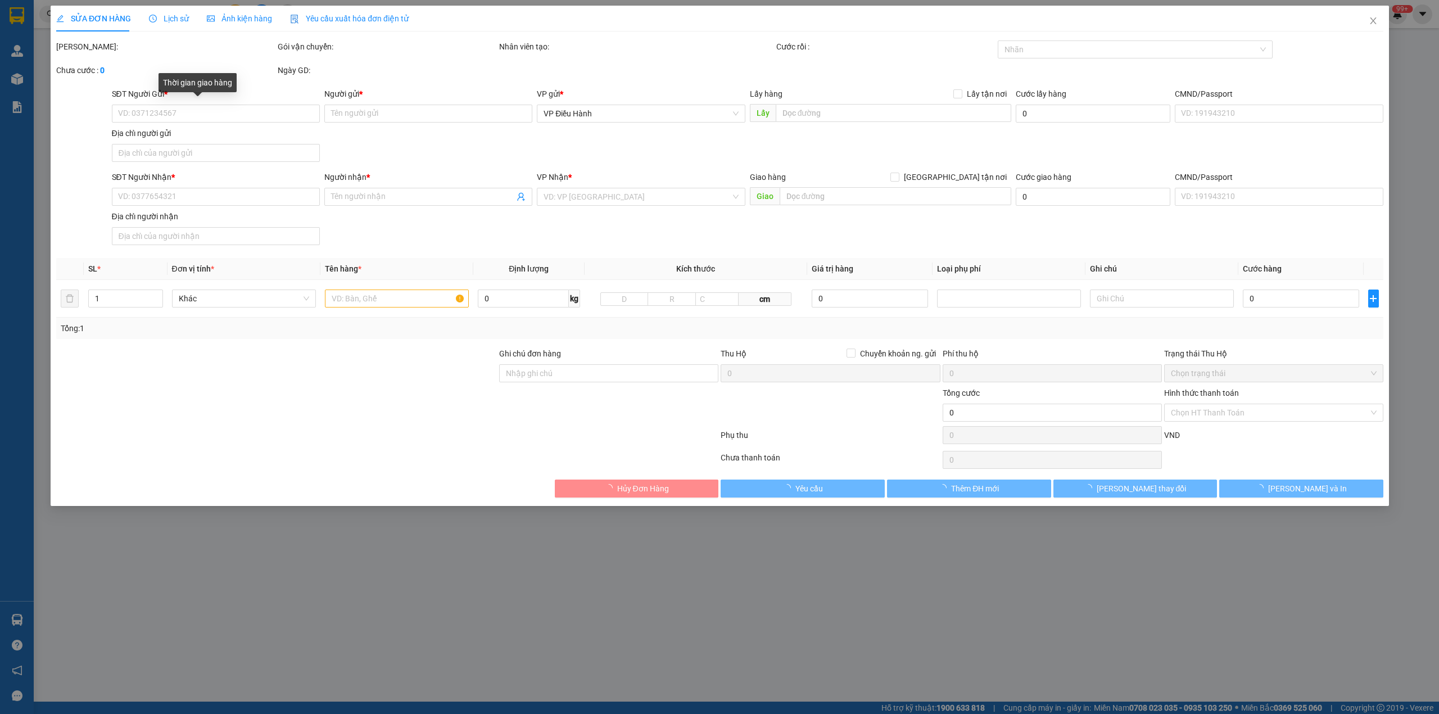
checkbox input "true"
type input "3.350.000"
type input "20.000"
type input "150.000"
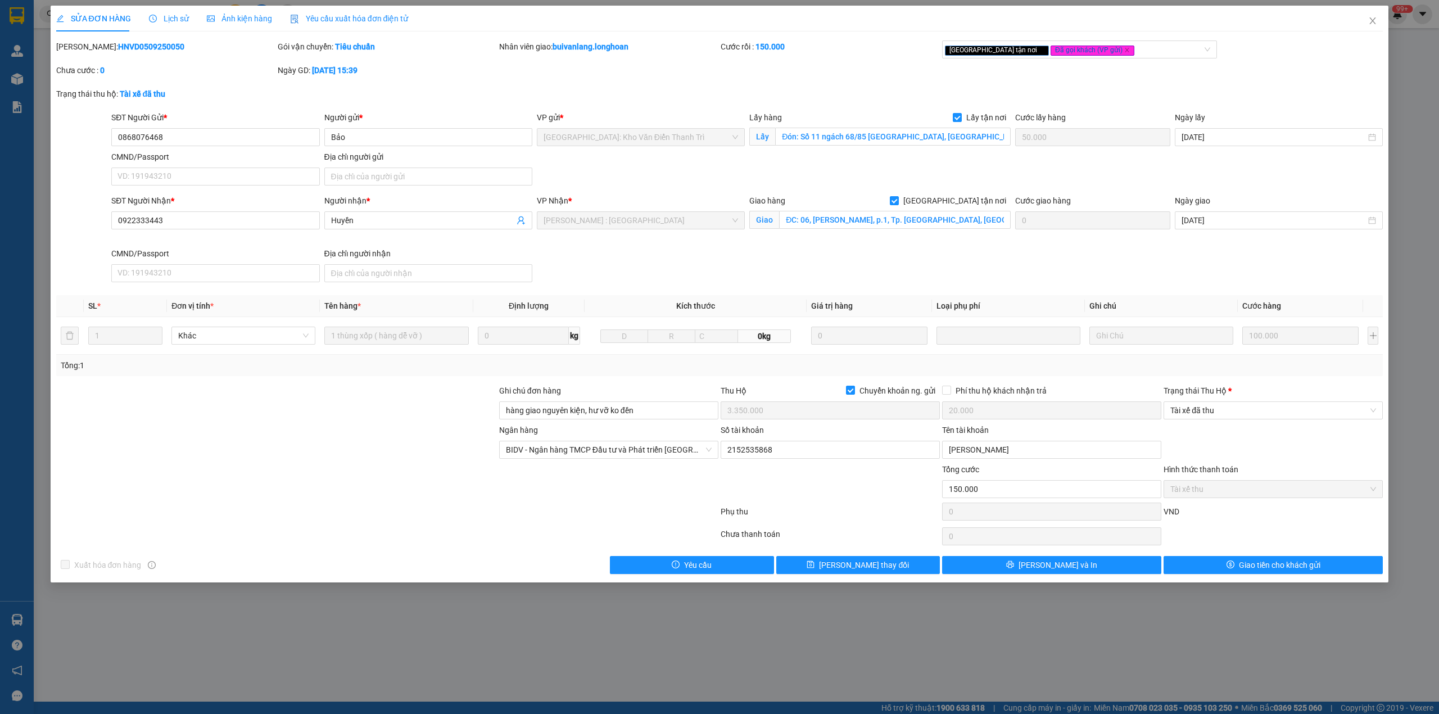
click at [160, 10] on div "Lịch sử" at bounding box center [169, 19] width 40 height 26
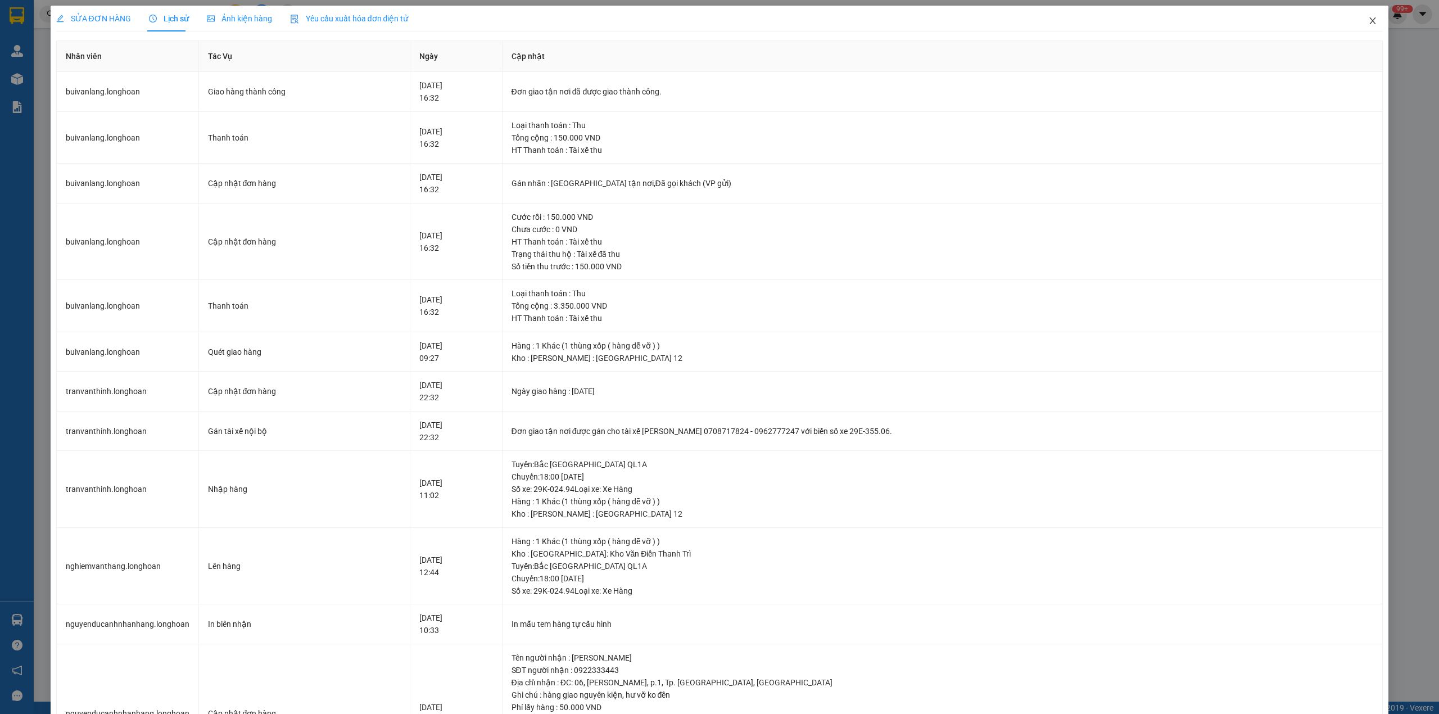
drag, startPoint x: 1366, startPoint y: 21, endPoint x: 1215, endPoint y: 1, distance: 152.6
click at [1369, 19] on icon "close" at bounding box center [1373, 20] width 9 height 9
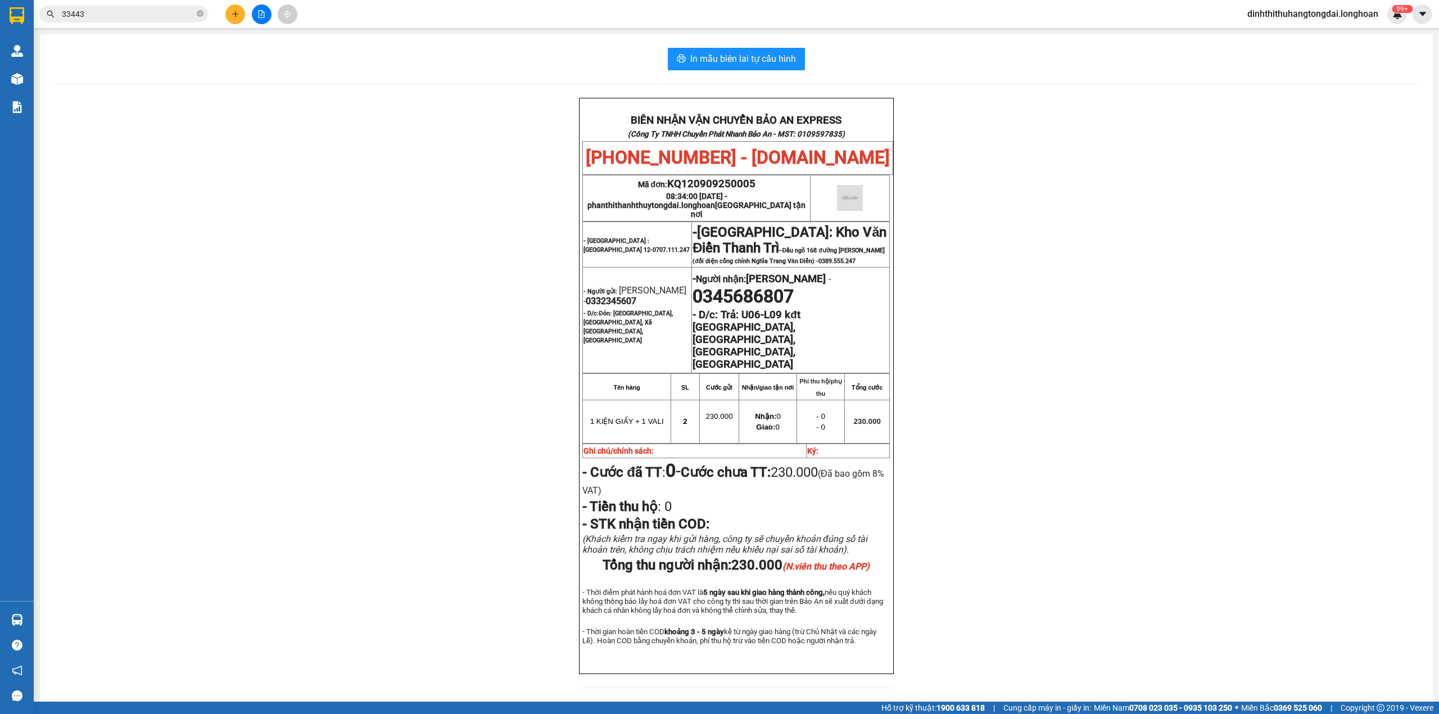
click at [79, 10] on input "33443" at bounding box center [128, 14] width 133 height 12
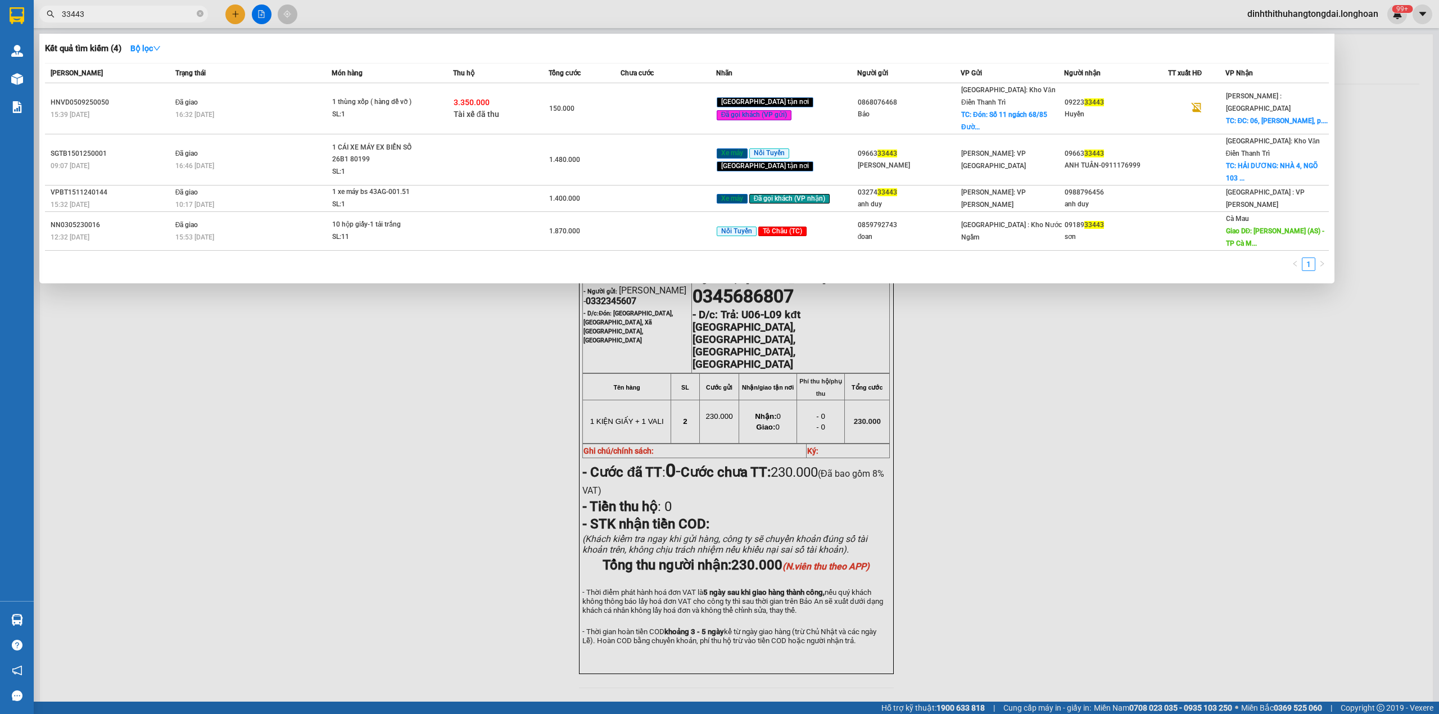
drag, startPoint x: 79, startPoint y: 10, endPoint x: 115, endPoint y: 16, distance: 36.6
click at [80, 11] on input "33443" at bounding box center [128, 14] width 133 height 12
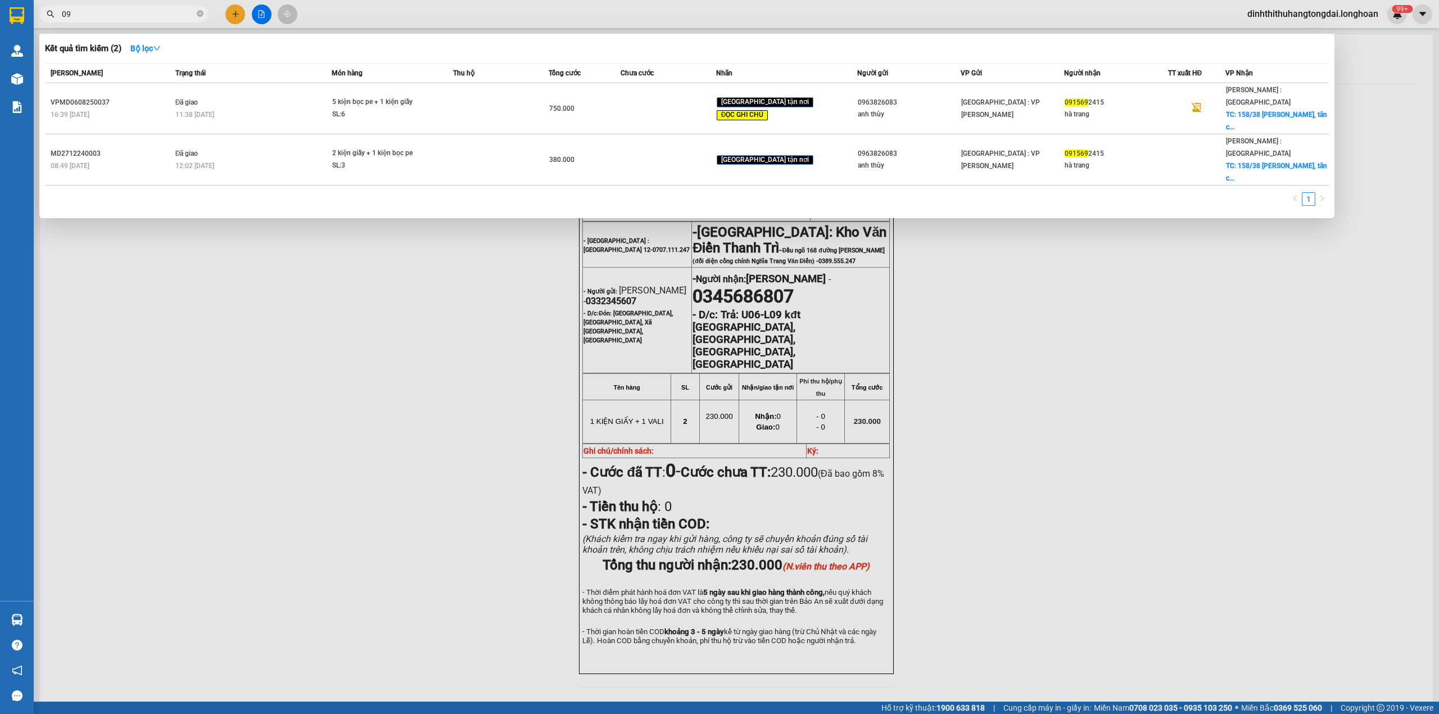
type input "0"
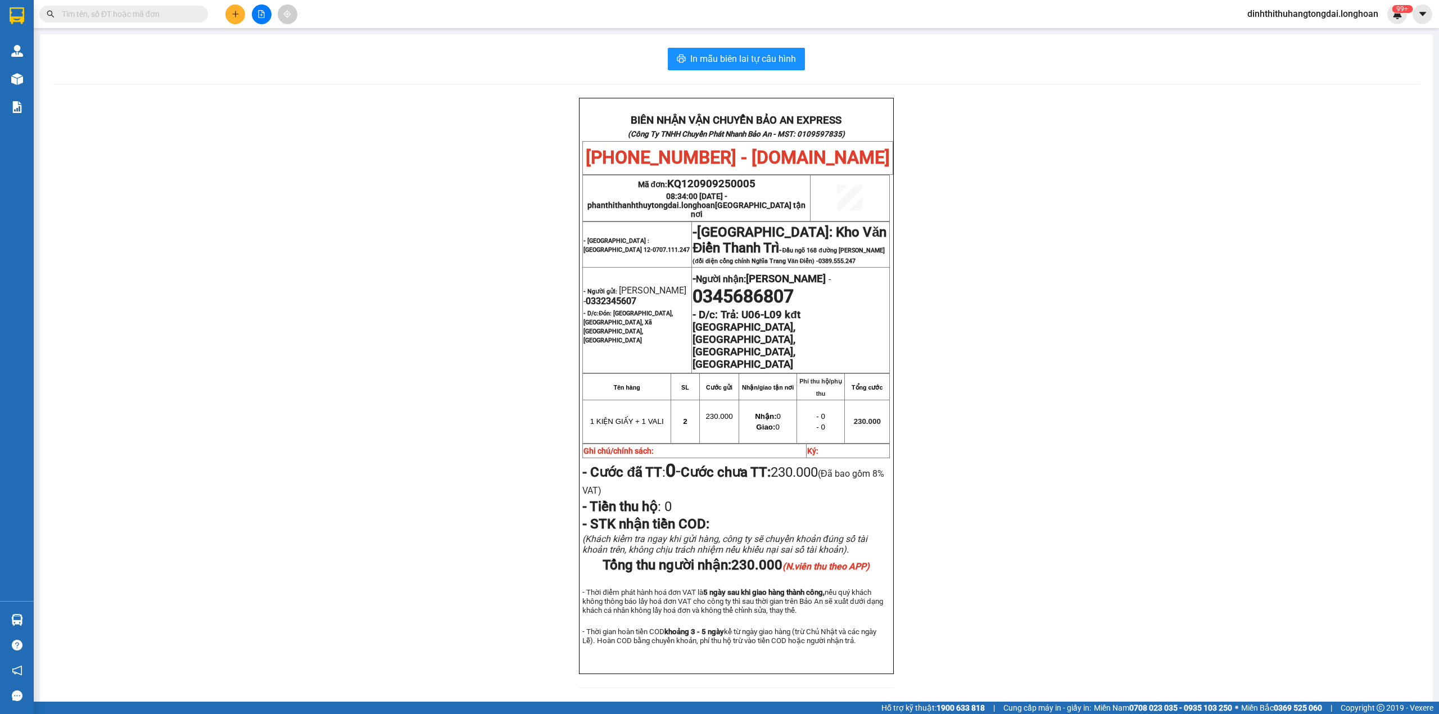
click at [110, 10] on input "text" at bounding box center [128, 14] width 133 height 12
click at [98, 13] on input "text" at bounding box center [128, 14] width 133 height 12
click at [151, 10] on input "text" at bounding box center [128, 14] width 133 height 12
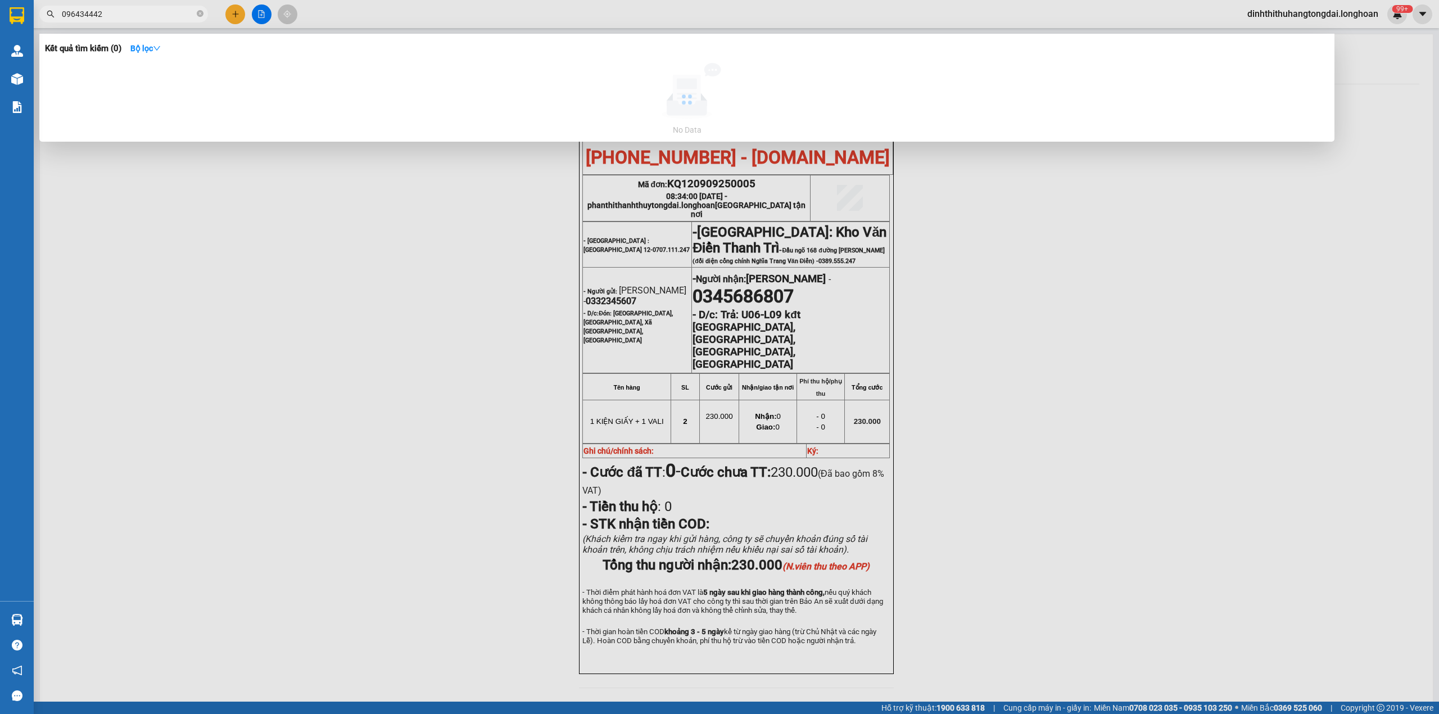
type input "0964344422"
click at [201, 12] on icon "close-circle" at bounding box center [200, 13] width 7 height 7
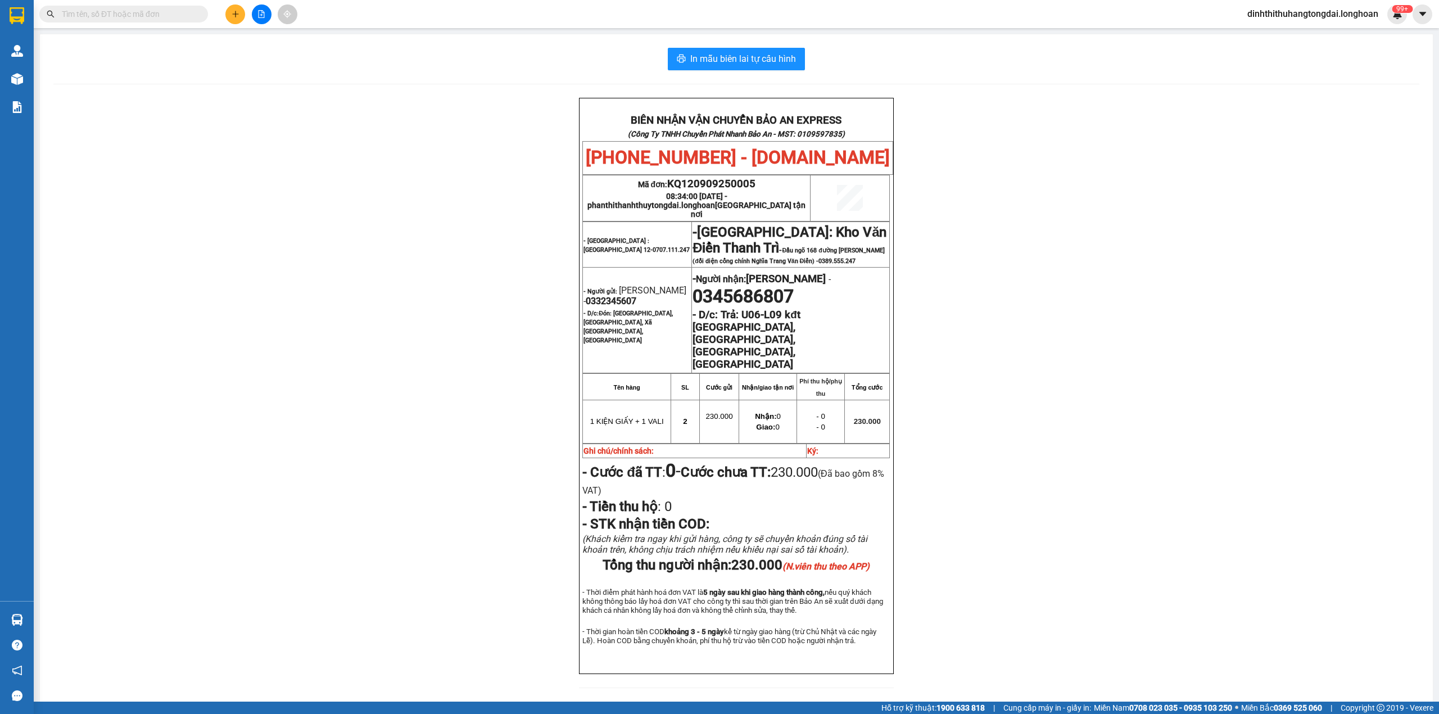
click at [91, 16] on input "text" at bounding box center [128, 14] width 133 height 12
click at [169, 13] on input "text" at bounding box center [128, 14] width 133 height 12
paste input "0981271266"
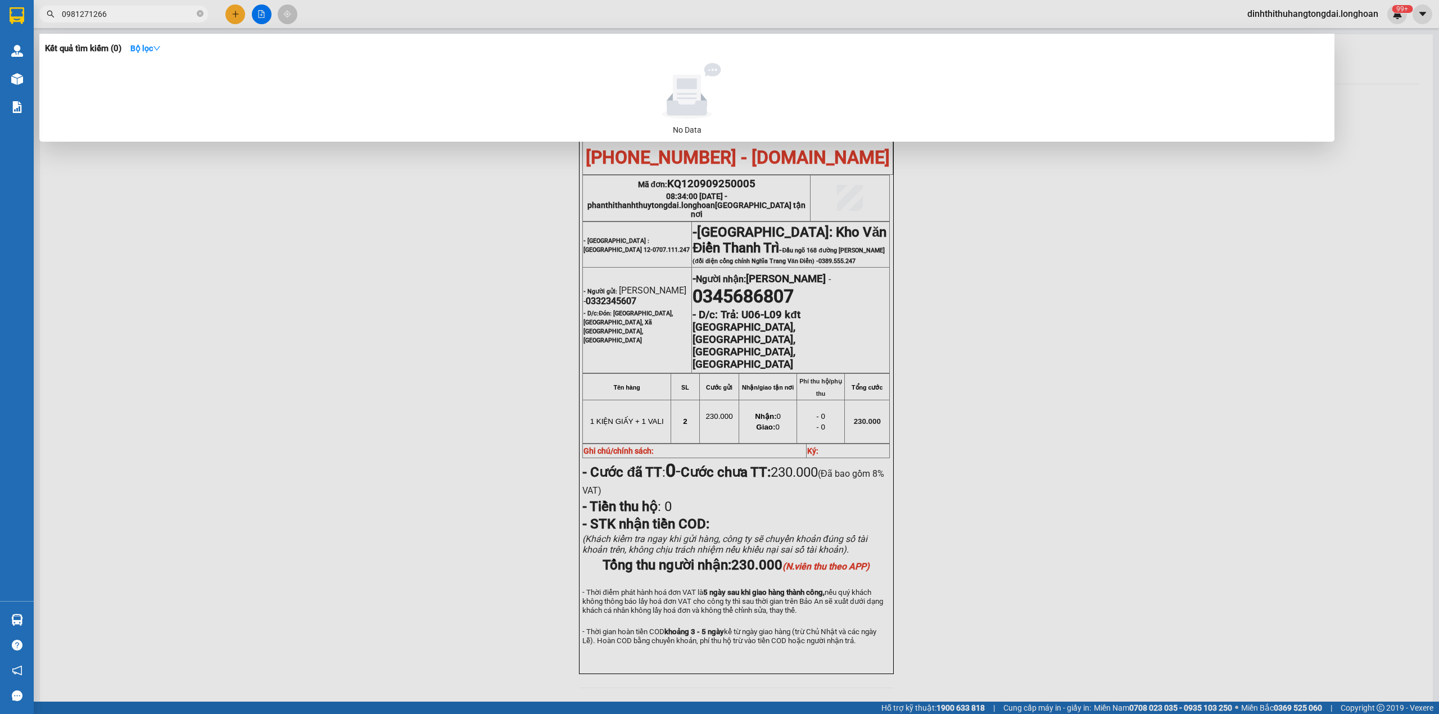
click at [160, 16] on input "0981271266" at bounding box center [128, 14] width 133 height 12
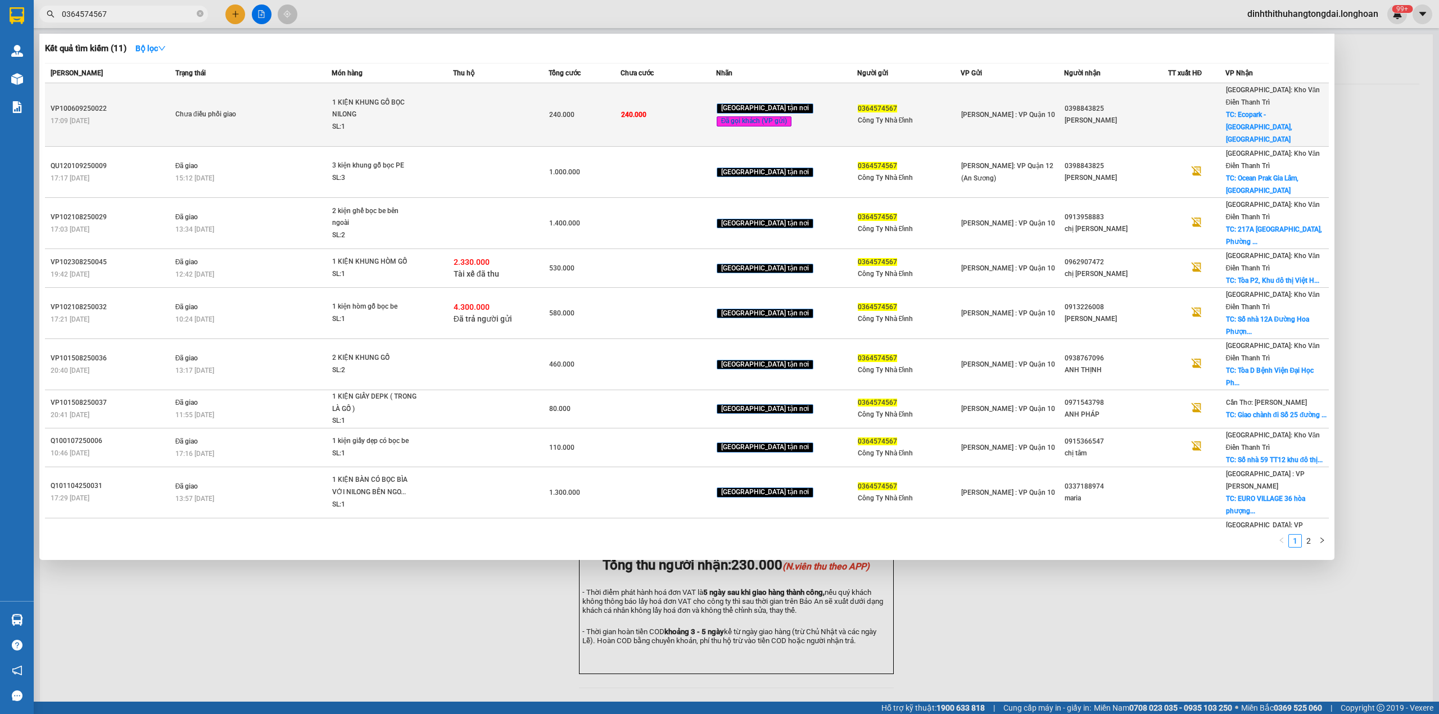
type input "0364574567"
click at [216, 109] on div "Chưa điều phối giao" at bounding box center [217, 115] width 84 height 12
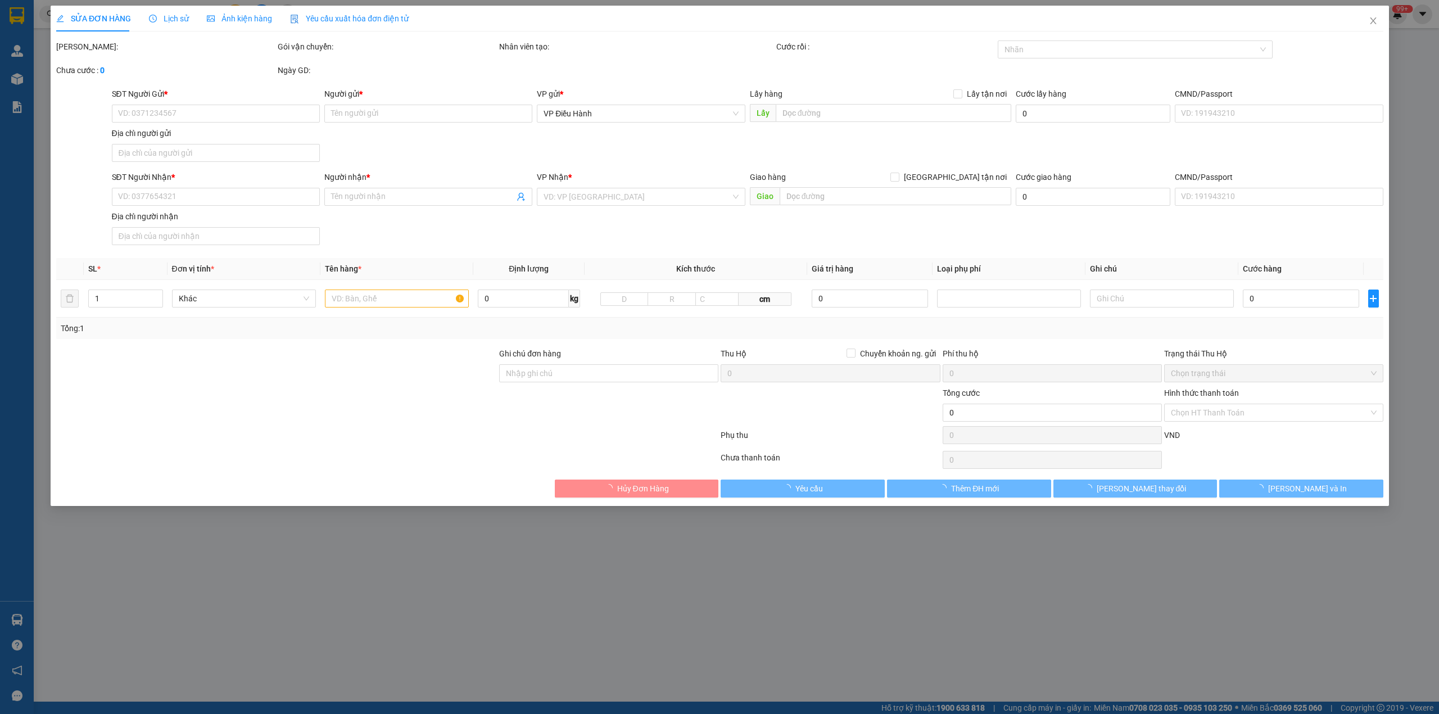
type input "0364574567"
type input "Công Ty Nhà Đỉnh"
type input "0398843825"
type input "[PERSON_NAME]"
checkbox input "true"
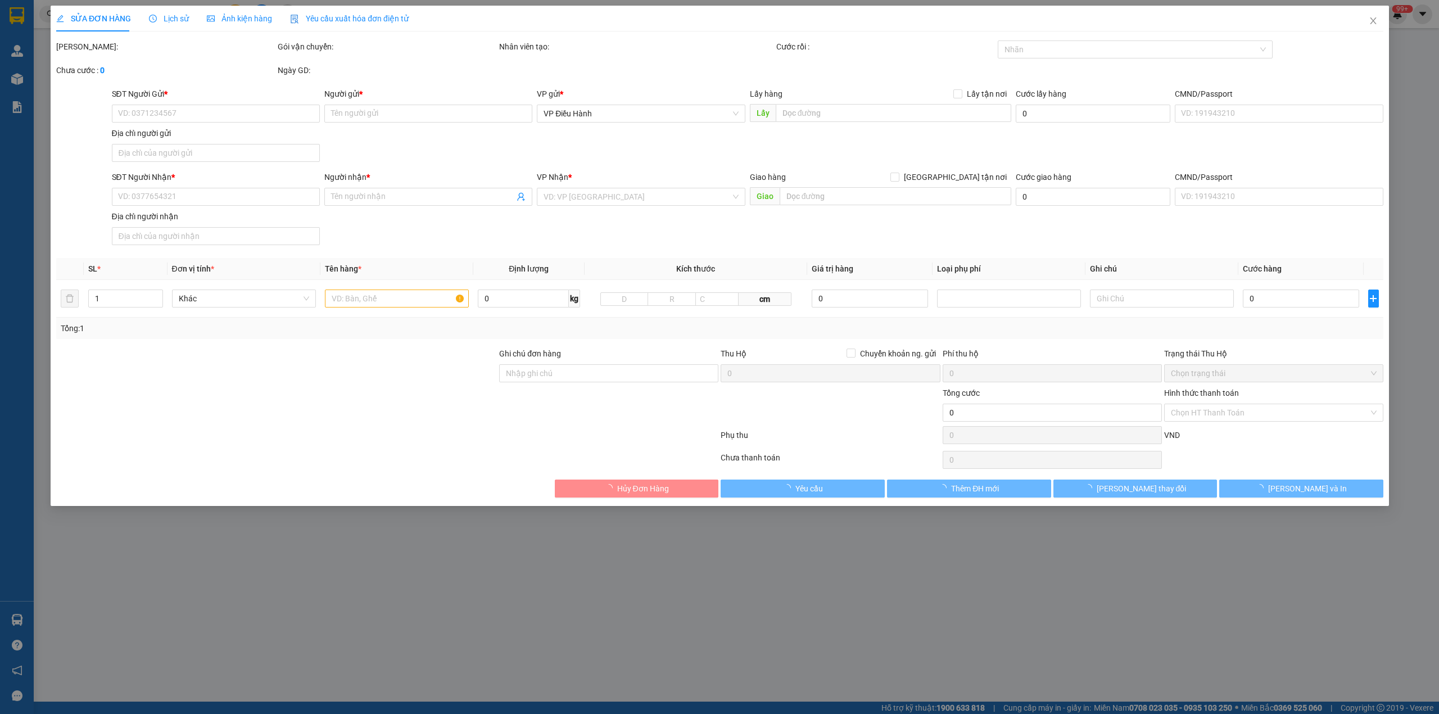
type input "Ecopark - [GEOGRAPHIC_DATA], [GEOGRAPHIC_DATA]"
type input "hàng k bao bể vỡ hư hỏng"
type input "240.000"
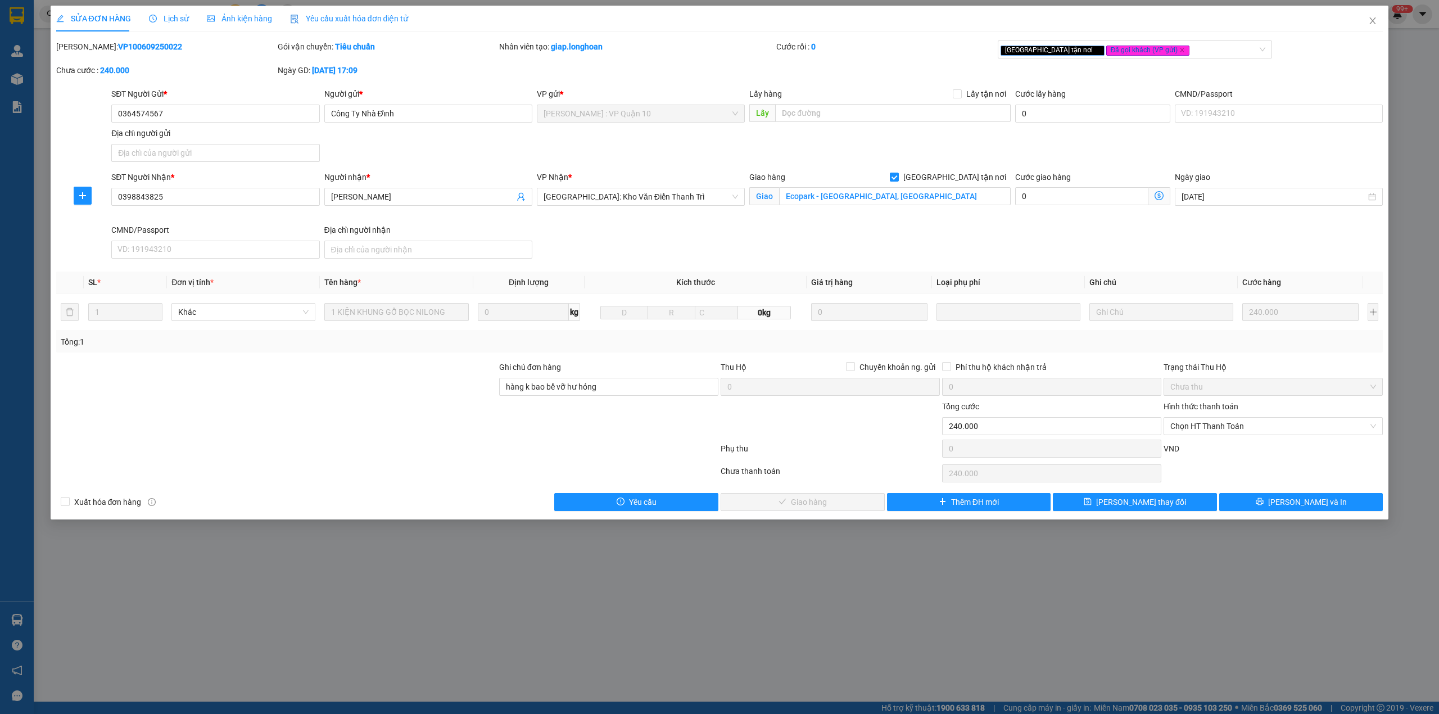
click at [178, 14] on span "Lịch sử" at bounding box center [169, 18] width 40 height 9
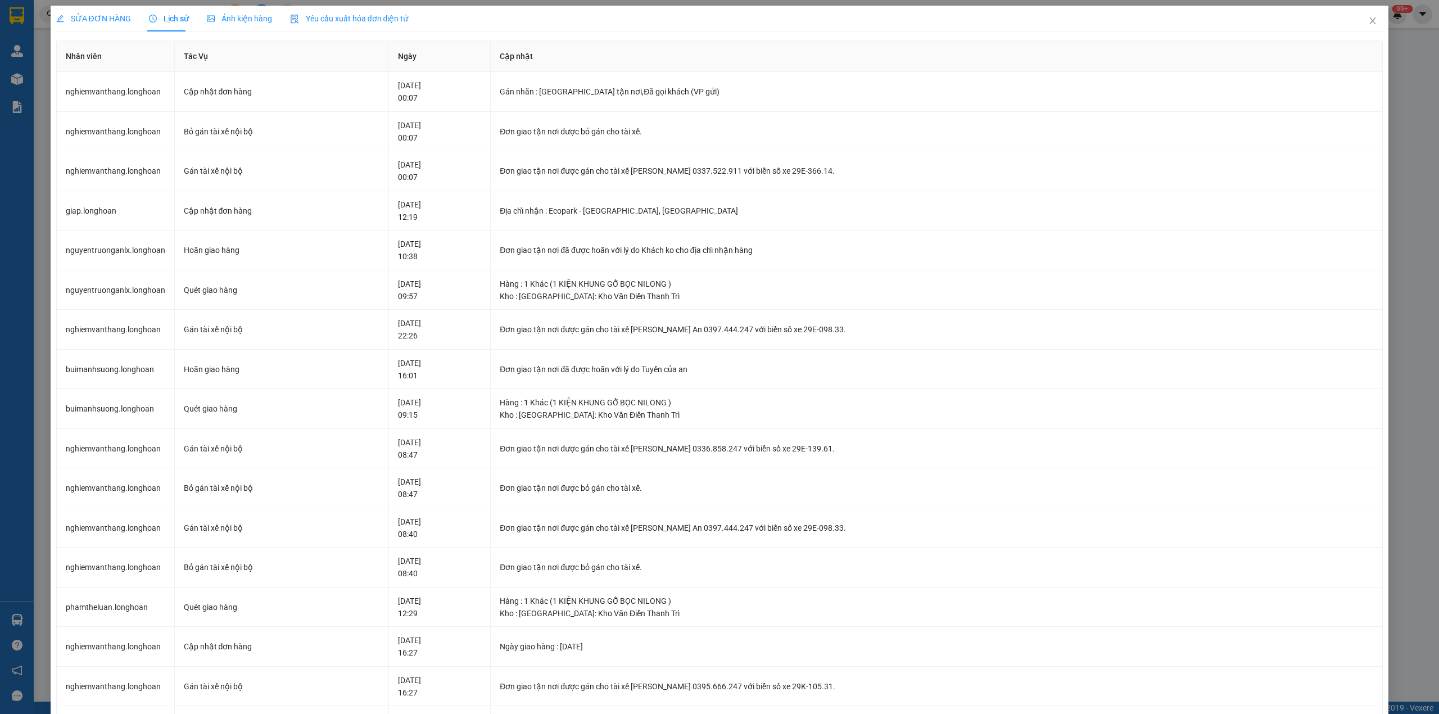
click at [74, 16] on span "SỬA ĐƠN HÀNG" at bounding box center [93, 18] width 75 height 9
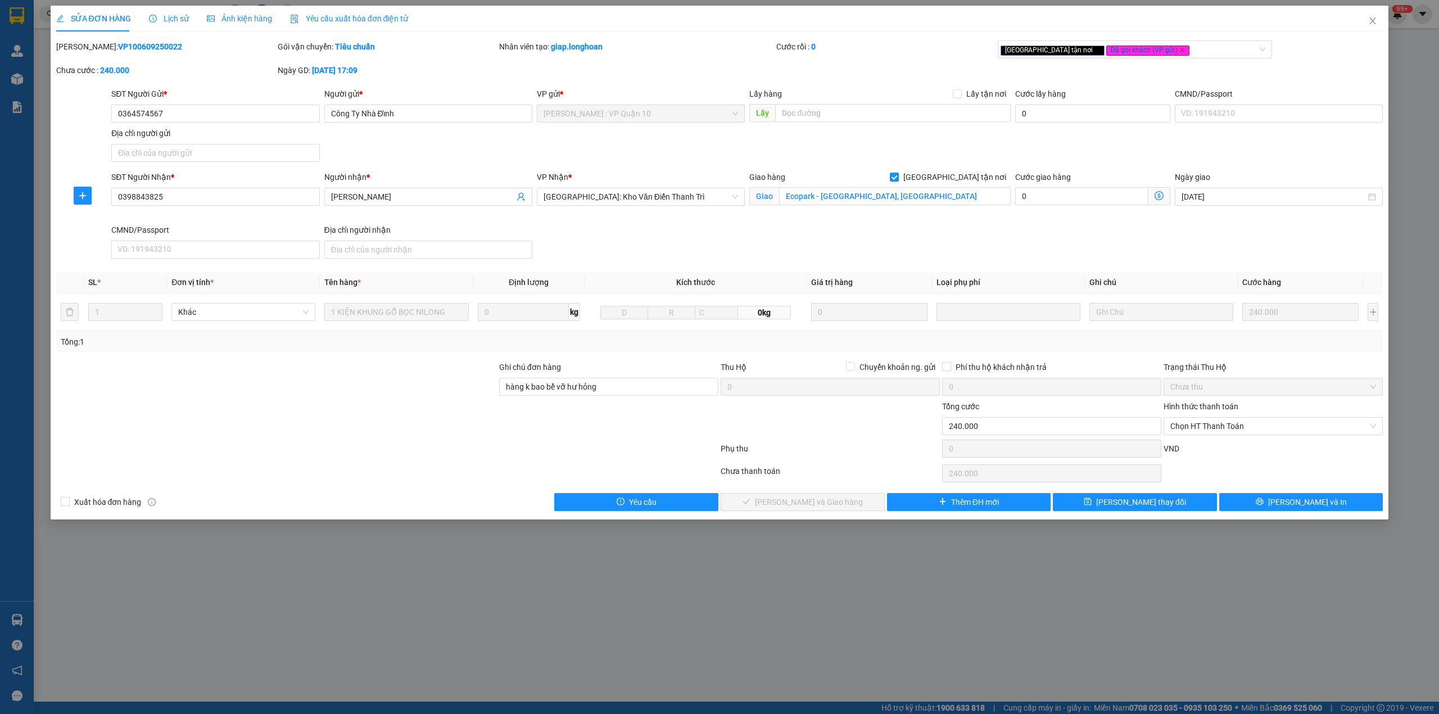
click at [153, 16] on icon "clock-circle" at bounding box center [153, 19] width 8 height 8
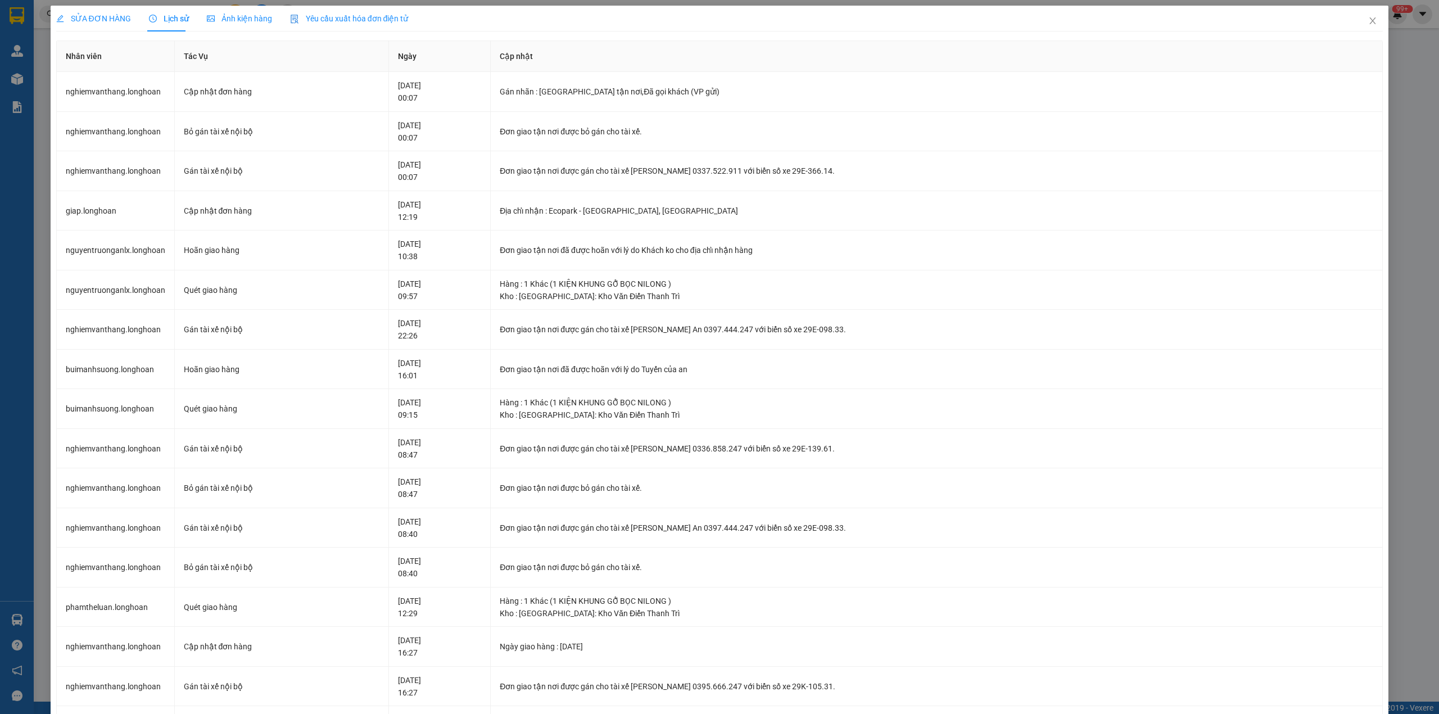
click at [93, 21] on span "SỬA ĐƠN HÀNG" at bounding box center [93, 18] width 75 height 9
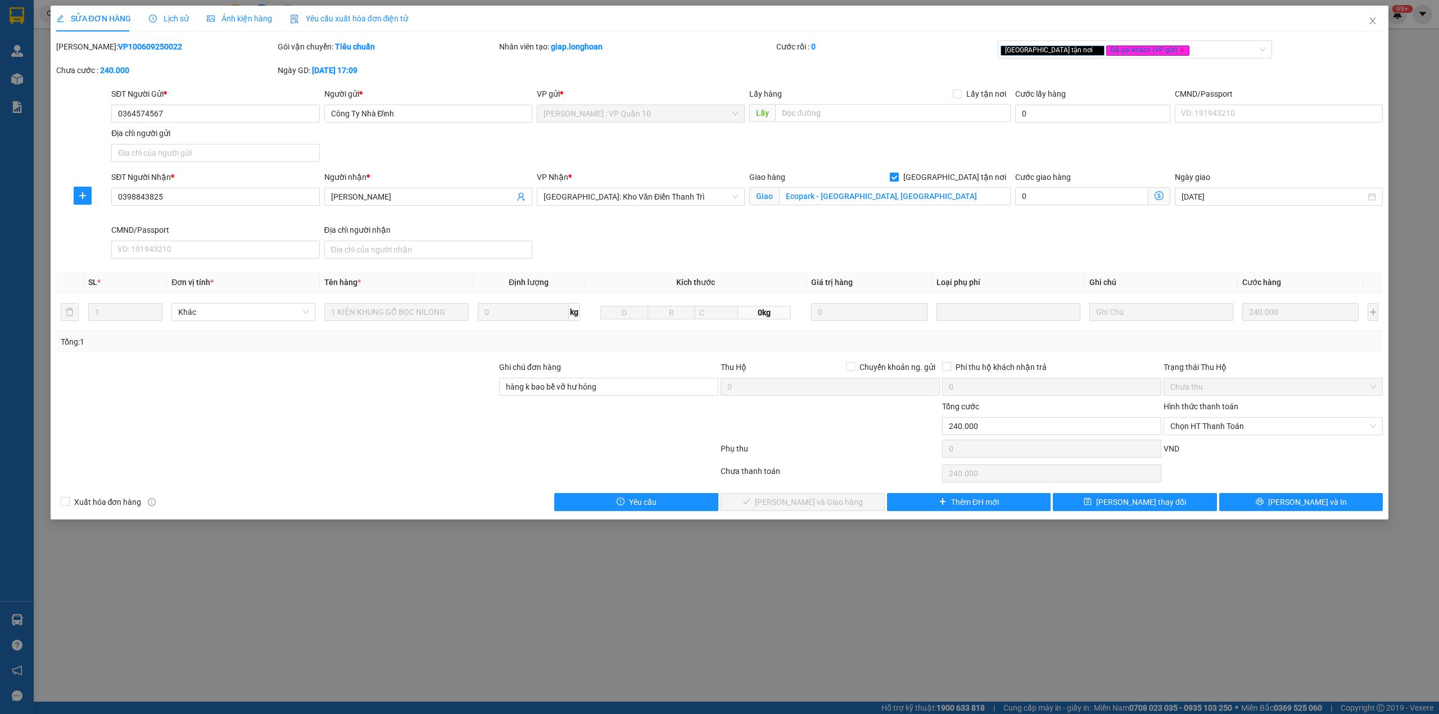
click at [164, 24] on div "Lịch sử" at bounding box center [169, 18] width 40 height 12
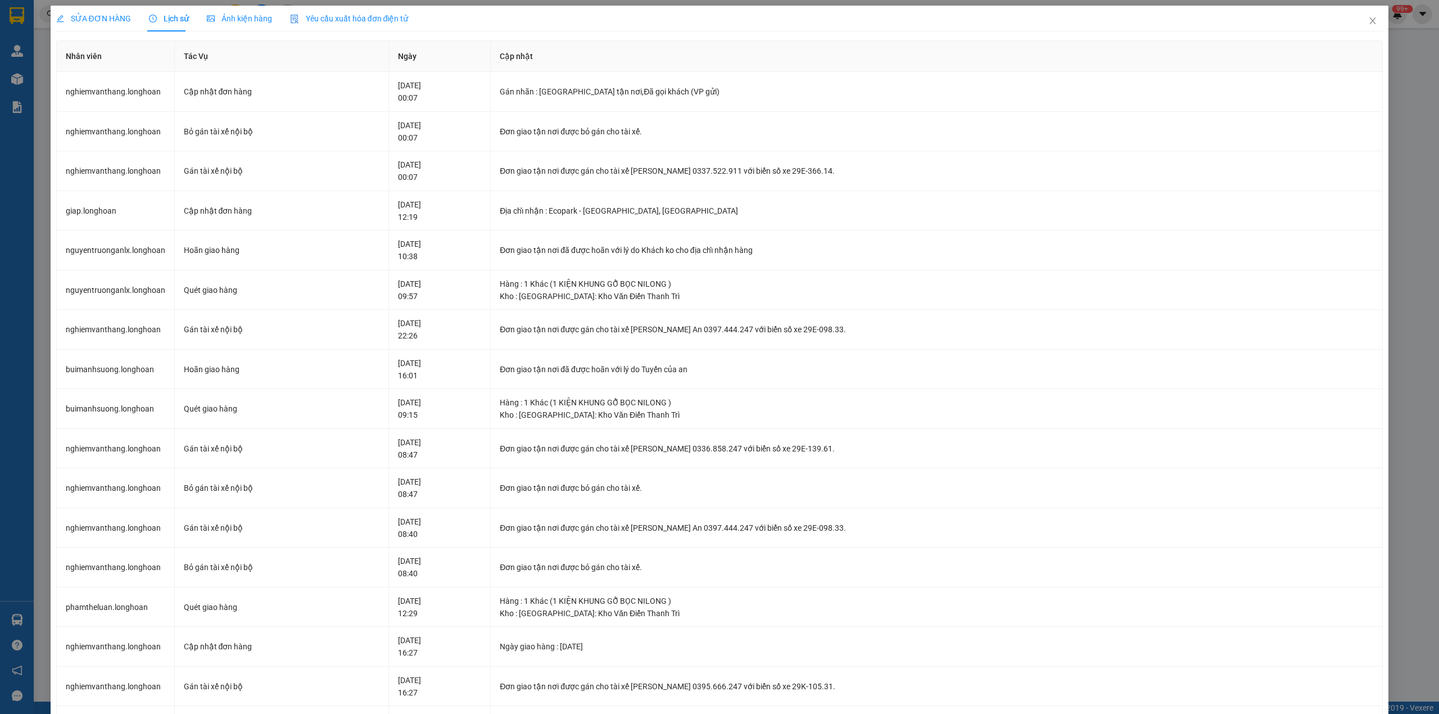
click at [99, 19] on span "SỬA ĐƠN HÀNG" at bounding box center [93, 18] width 75 height 9
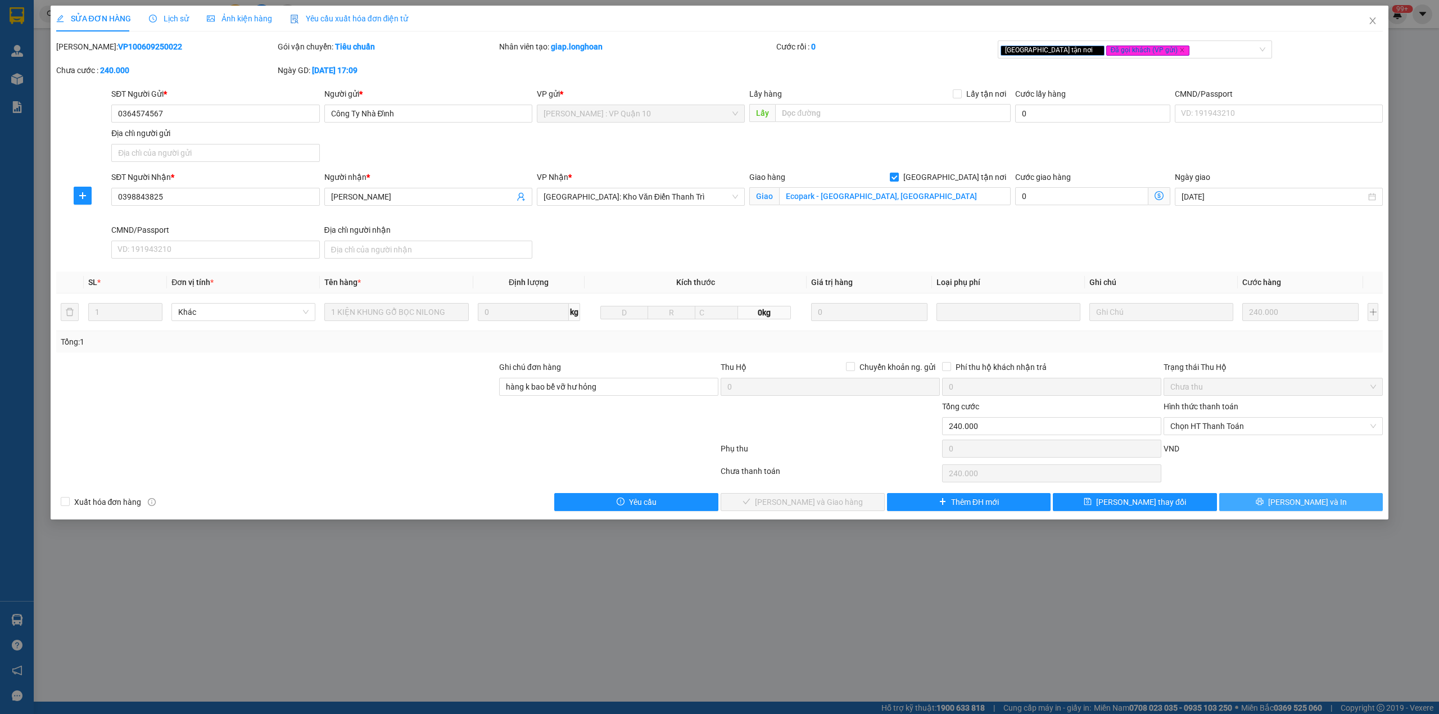
click at [1264, 503] on icon "printer" at bounding box center [1260, 502] width 8 height 8
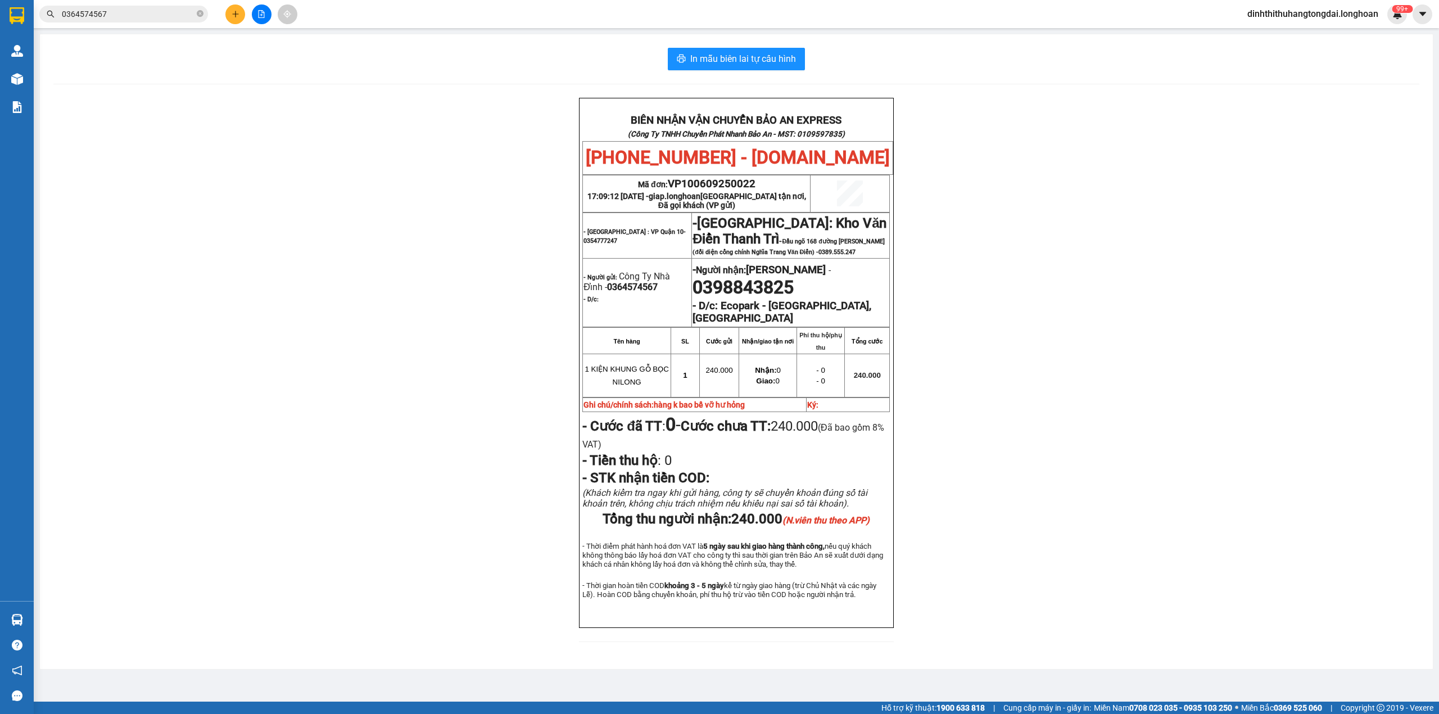
click at [108, 12] on input "0364574567" at bounding box center [128, 14] width 133 height 12
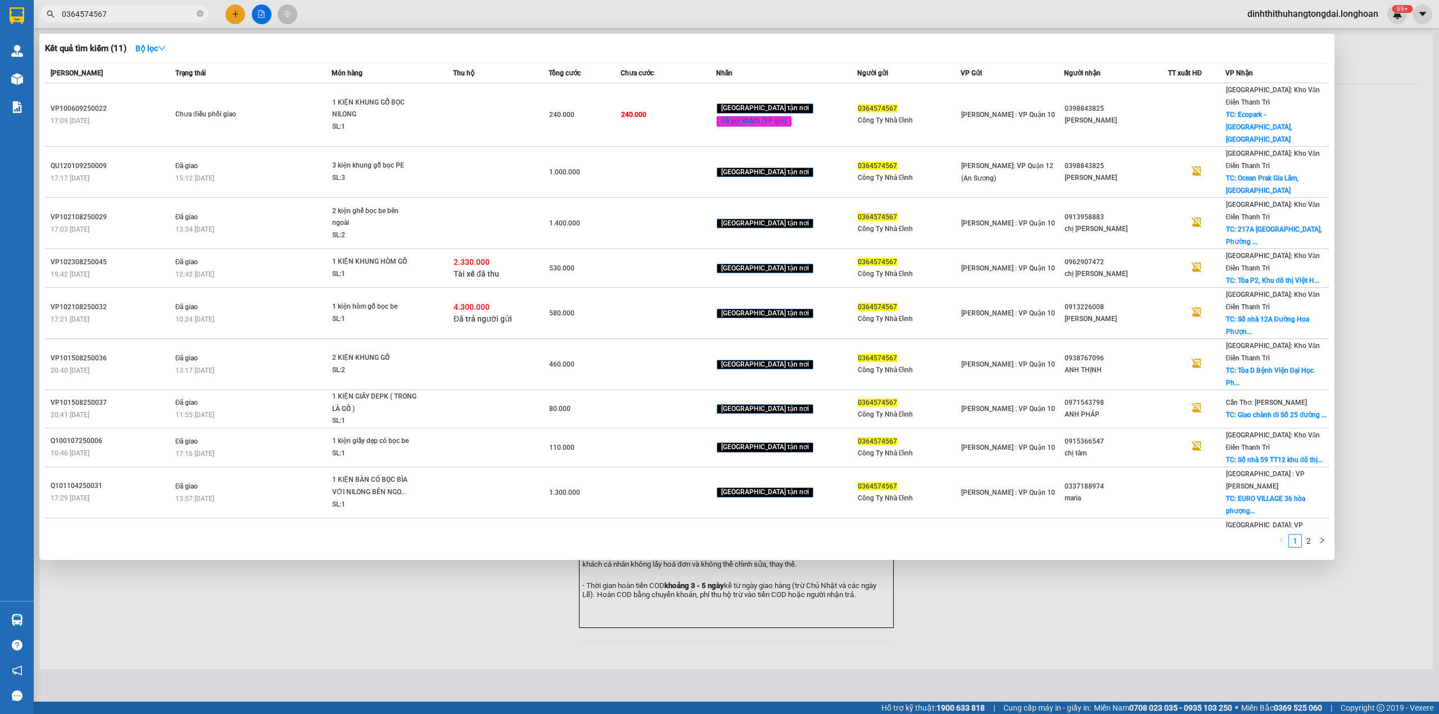
click at [108, 12] on input "0364574567" at bounding box center [128, 14] width 133 height 12
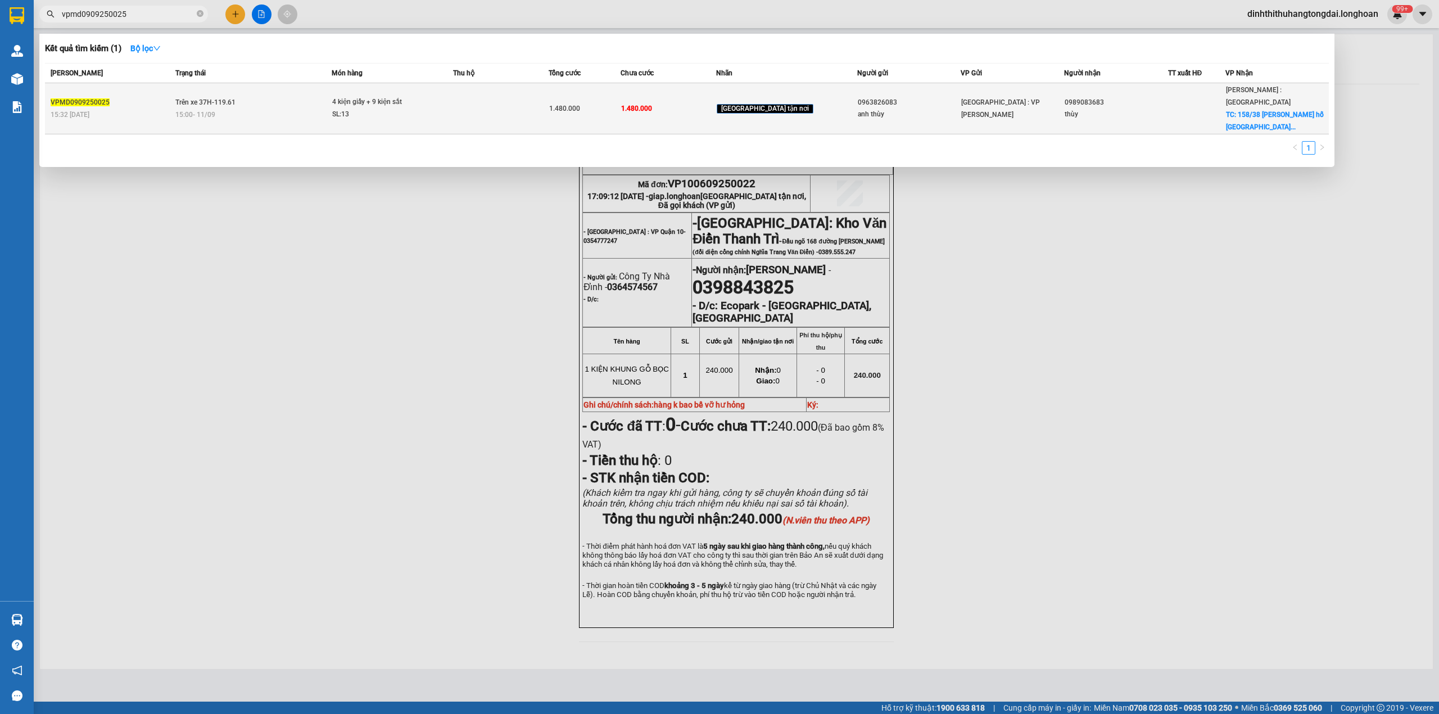
type input "vpmd0909250025"
click at [272, 93] on td "Trên xe 37H-119.61 15:00 [DATE]" at bounding box center [253, 108] width 160 height 51
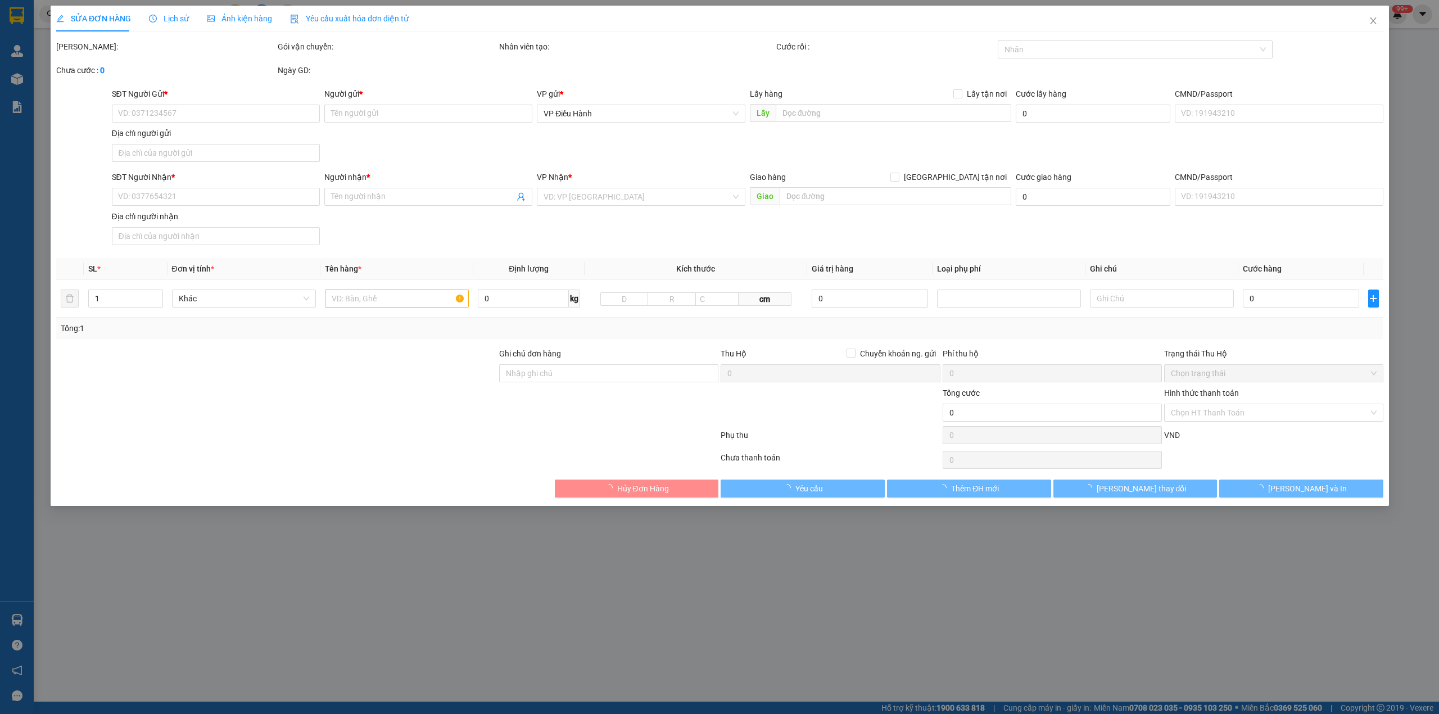
type input "0963826083"
type input "anh thùy"
type input "0989083683"
type input "thùy"
checkbox input "true"
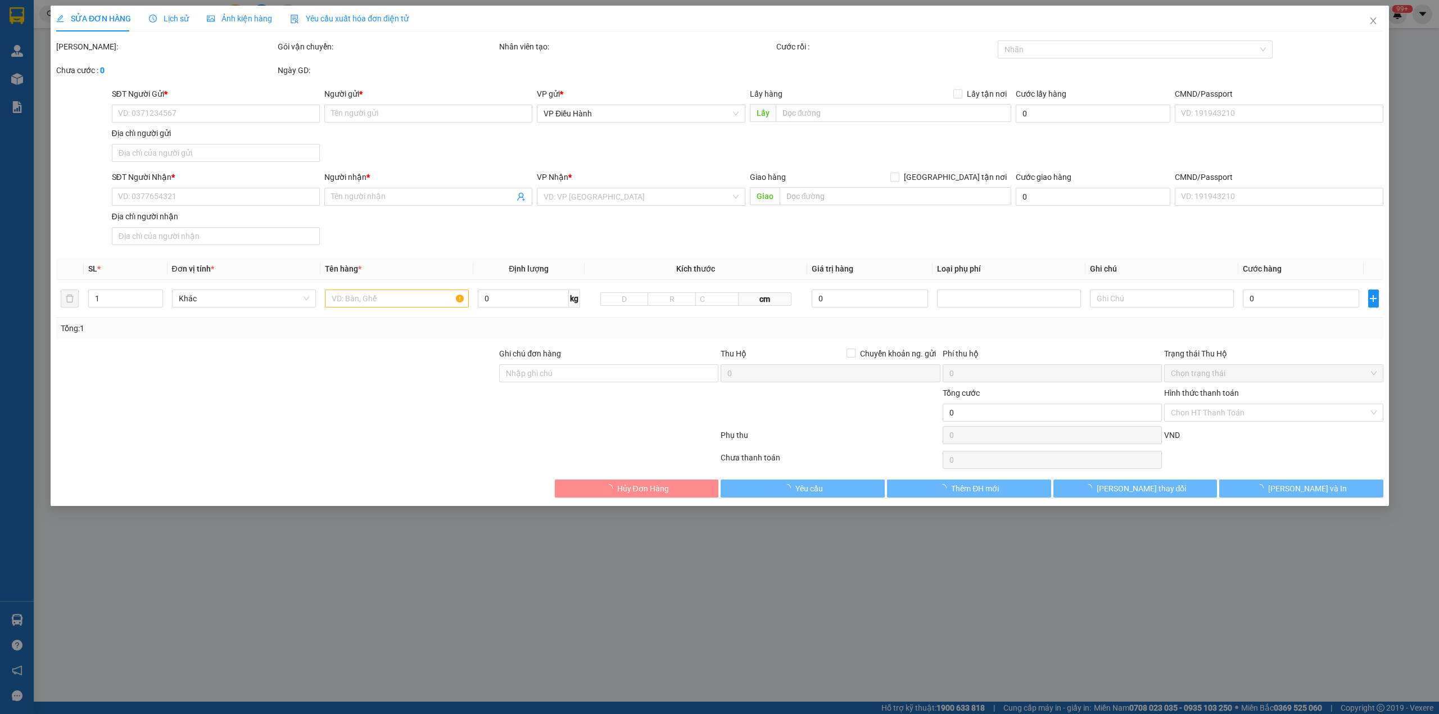
type input "158/38 lâm thị hố tân chánh hiệp q12 hcm"
type input "hàng ko đồng kiểm giao nguyên kiện hư vỡ k đền"
type input "1.480.000"
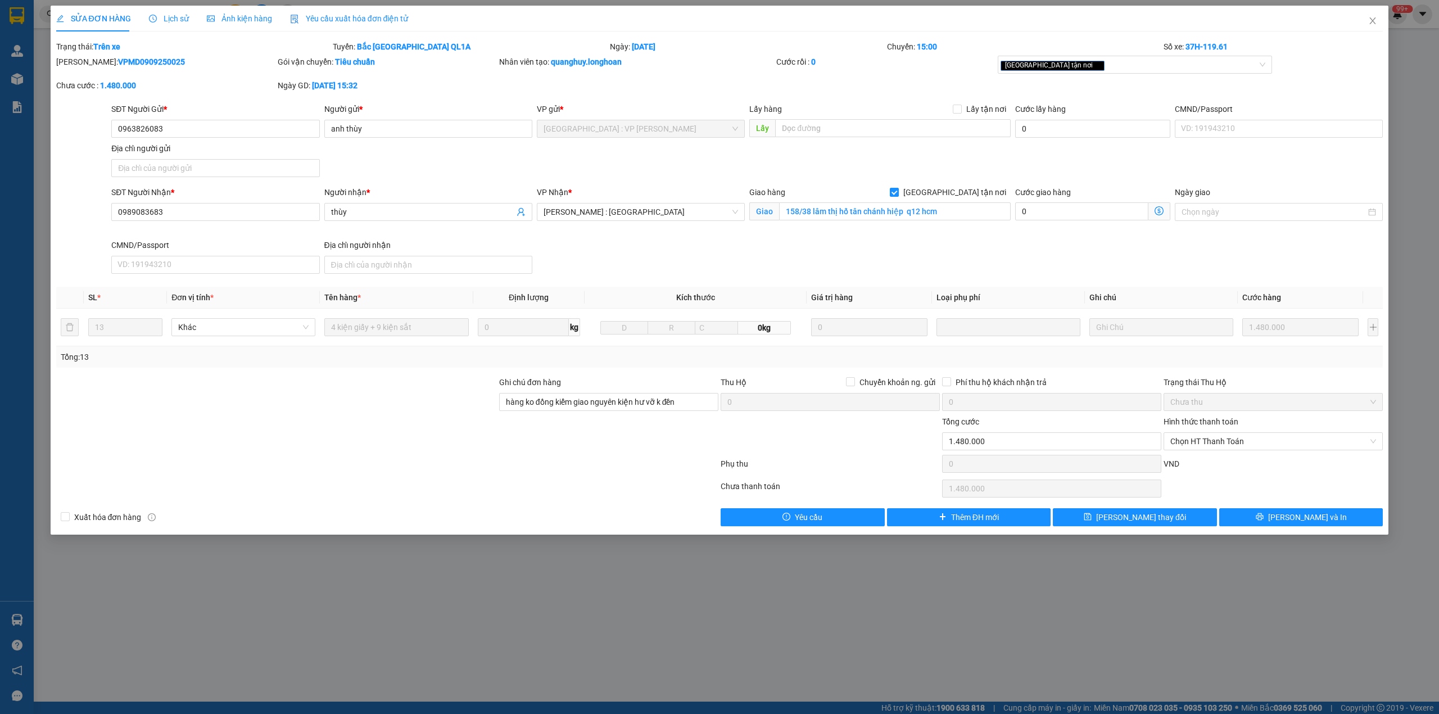
click at [152, 17] on icon "clock-circle" at bounding box center [153, 19] width 8 height 8
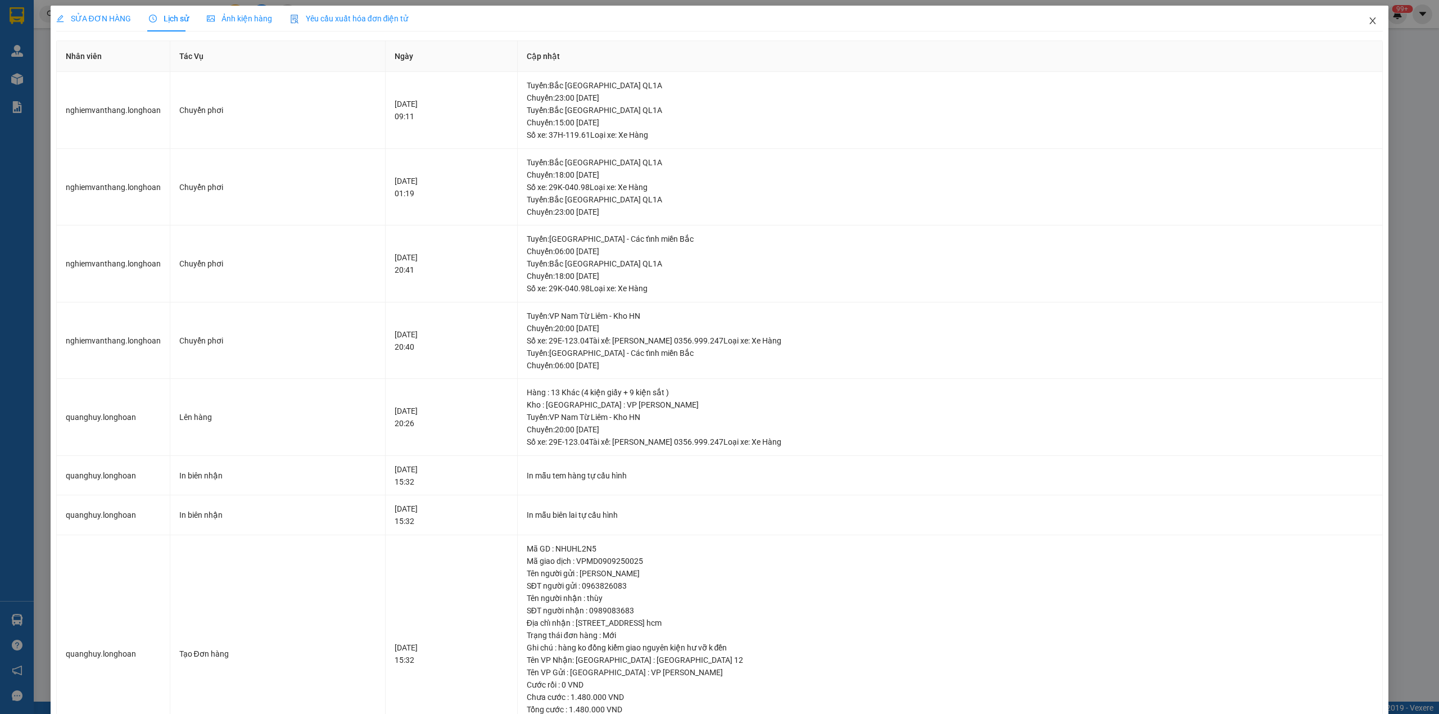
click at [1357, 18] on span "Close" at bounding box center [1372, 21] width 31 height 31
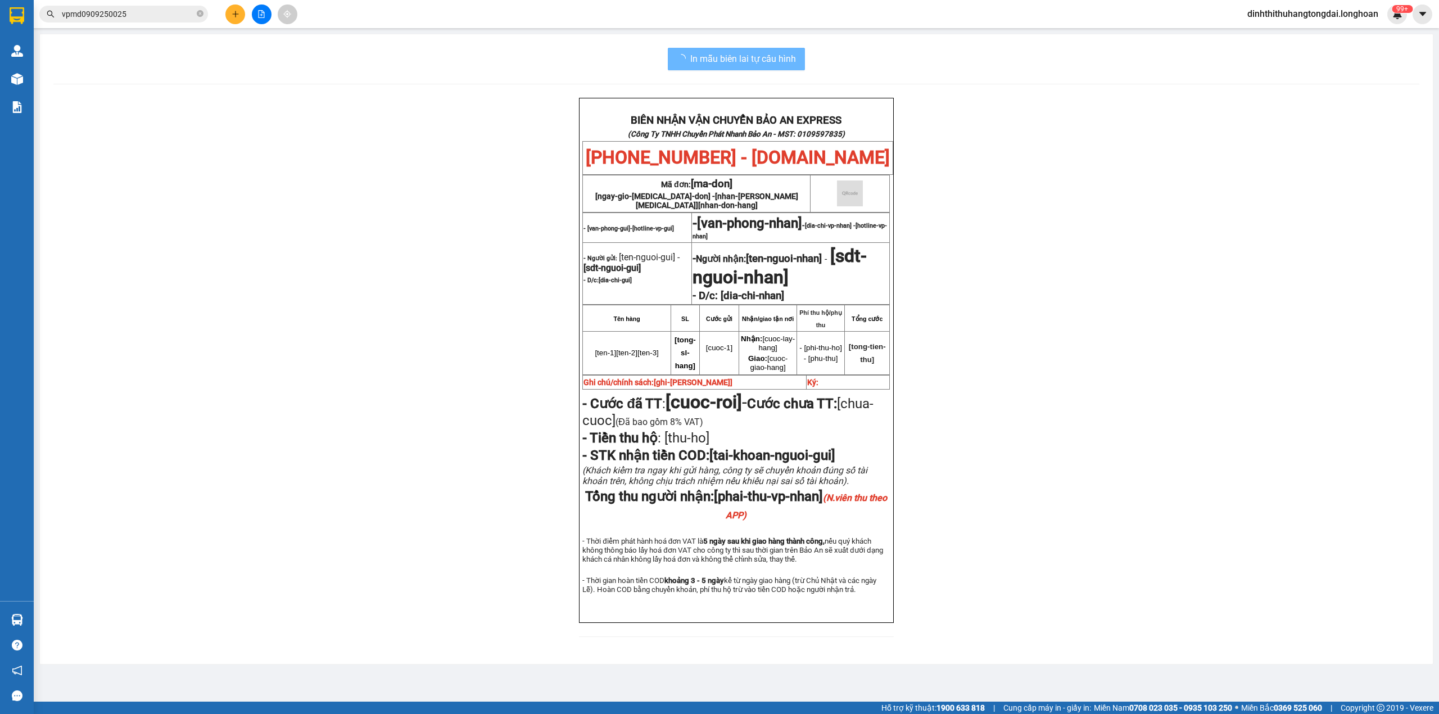
click at [124, 16] on input "vpmd0909250025" at bounding box center [128, 14] width 133 height 12
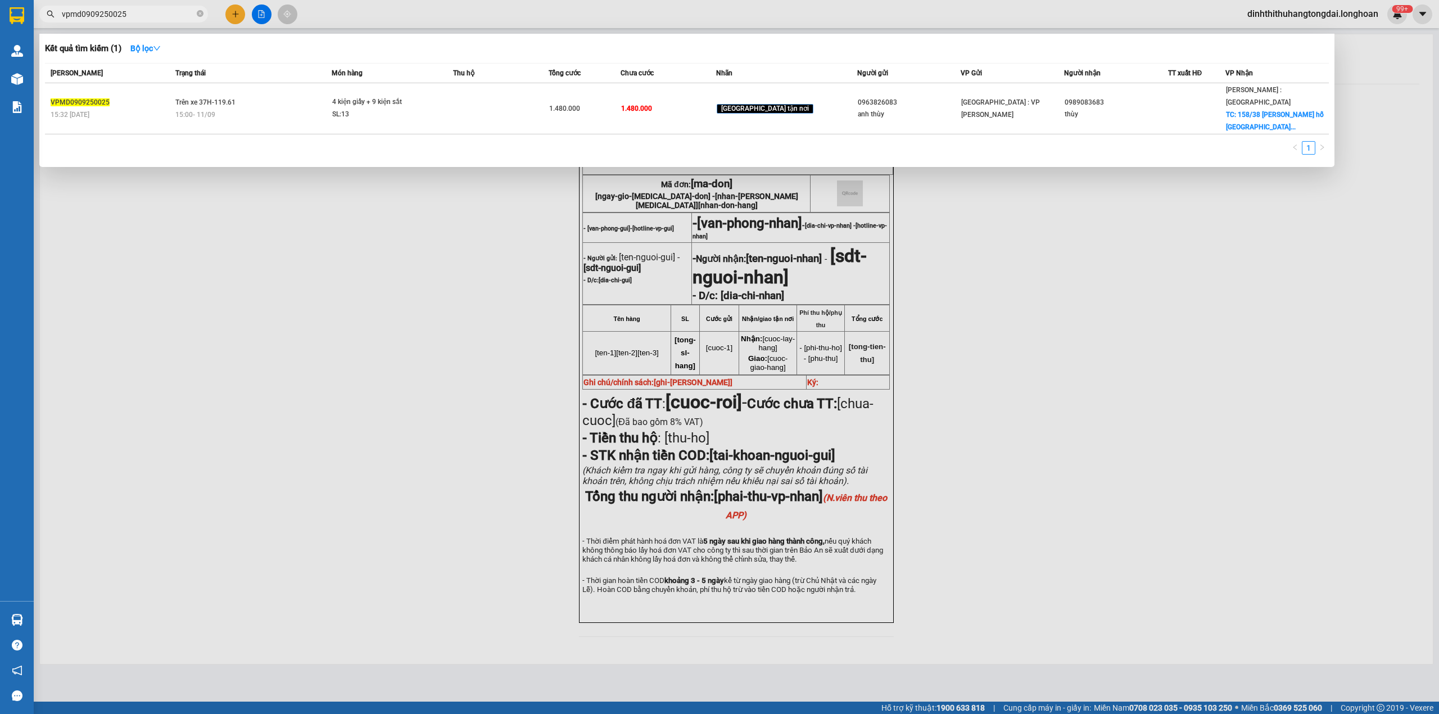
click at [124, 16] on input "vpmd0909250025" at bounding box center [128, 14] width 133 height 12
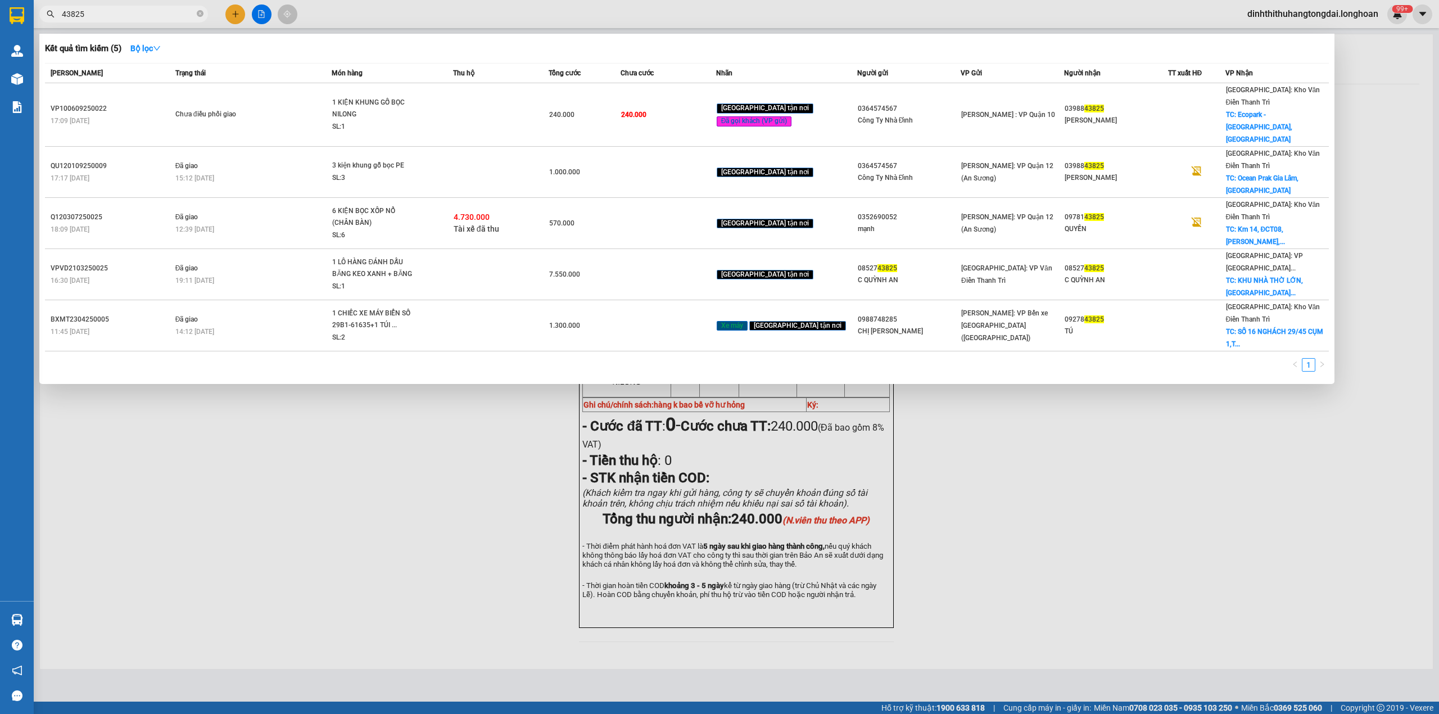
click at [118, 16] on input "43825" at bounding box center [128, 14] width 133 height 12
paste input "0974471630"
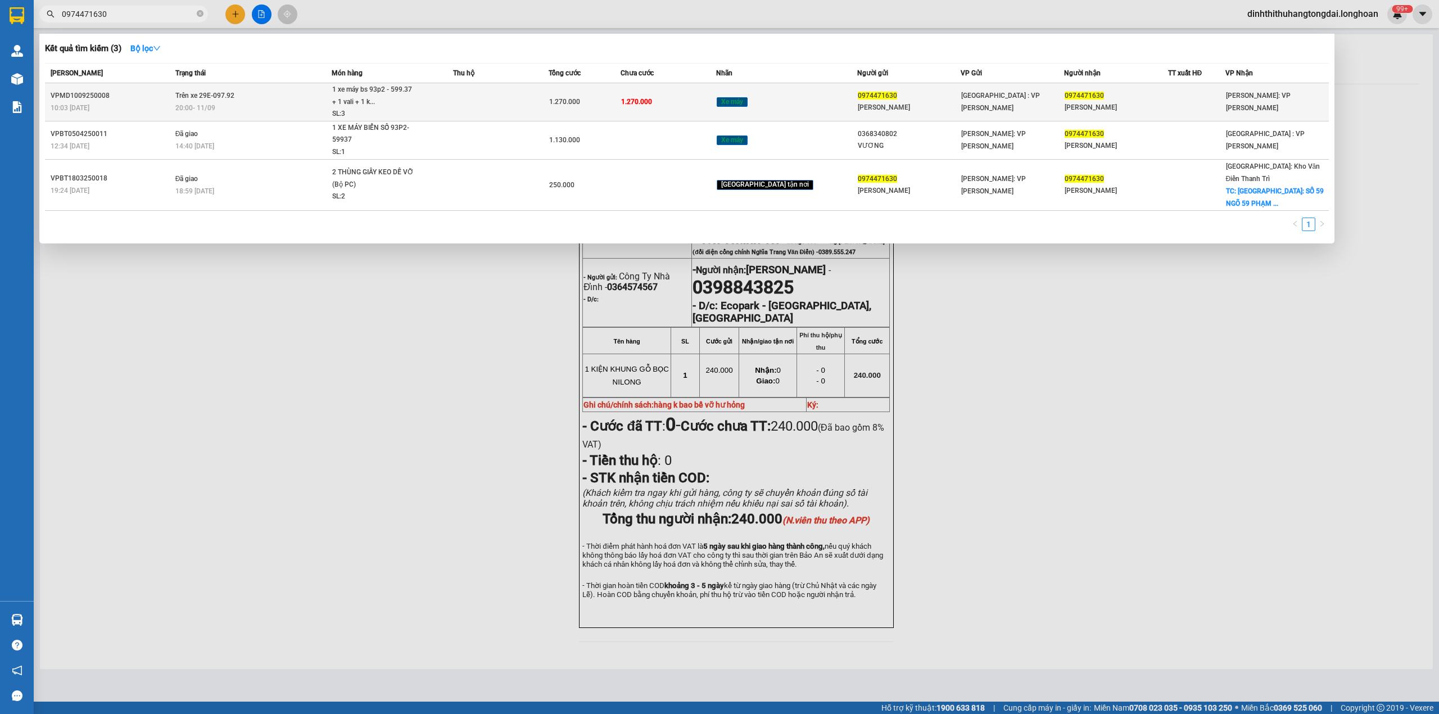
type input "0974471630"
click at [378, 97] on div "1 xe máy bs 93p2 - 599.37 + 1 vali + 1 k..." at bounding box center [374, 96] width 84 height 24
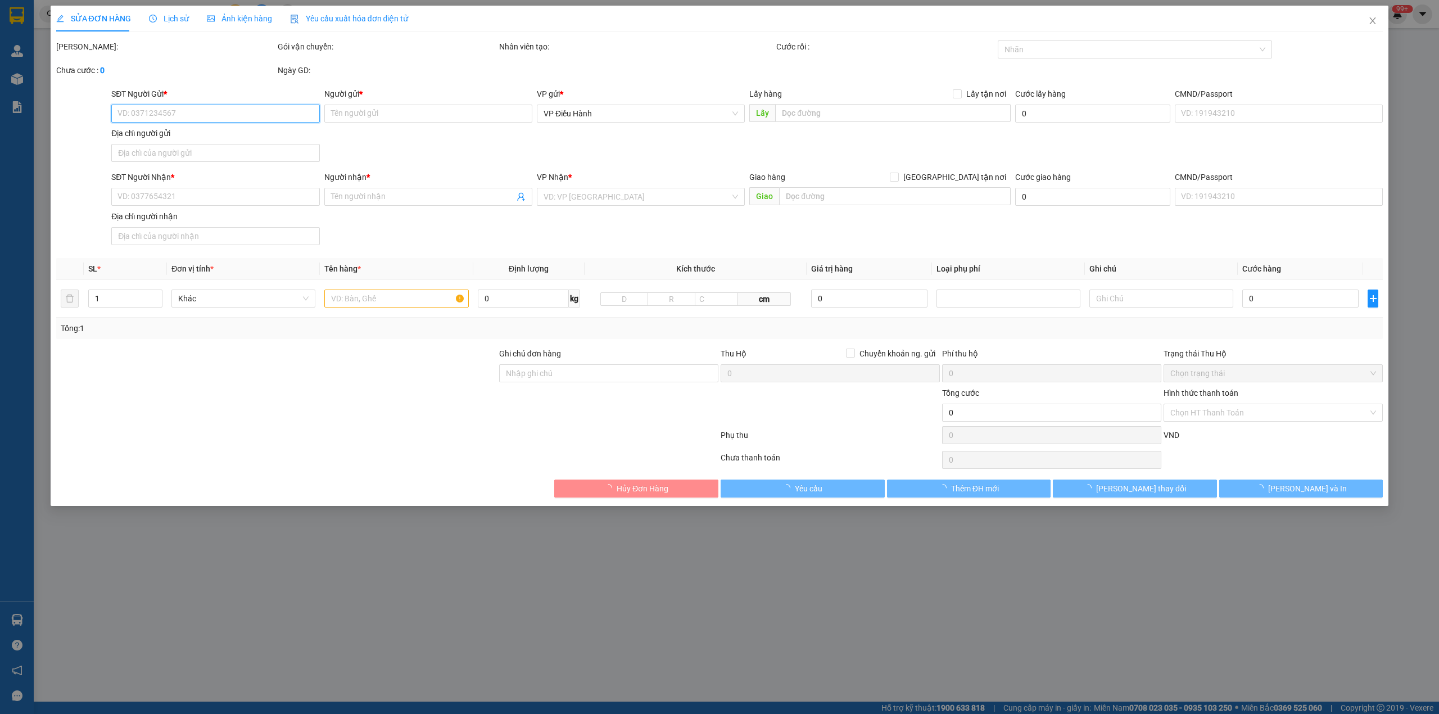
type input "0974471630"
type input "[PERSON_NAME]"
type input "0974471630"
type input "[PERSON_NAME]"
type input "1 chìa khóa cuốn tay lái, giấy tờ khách cầm"
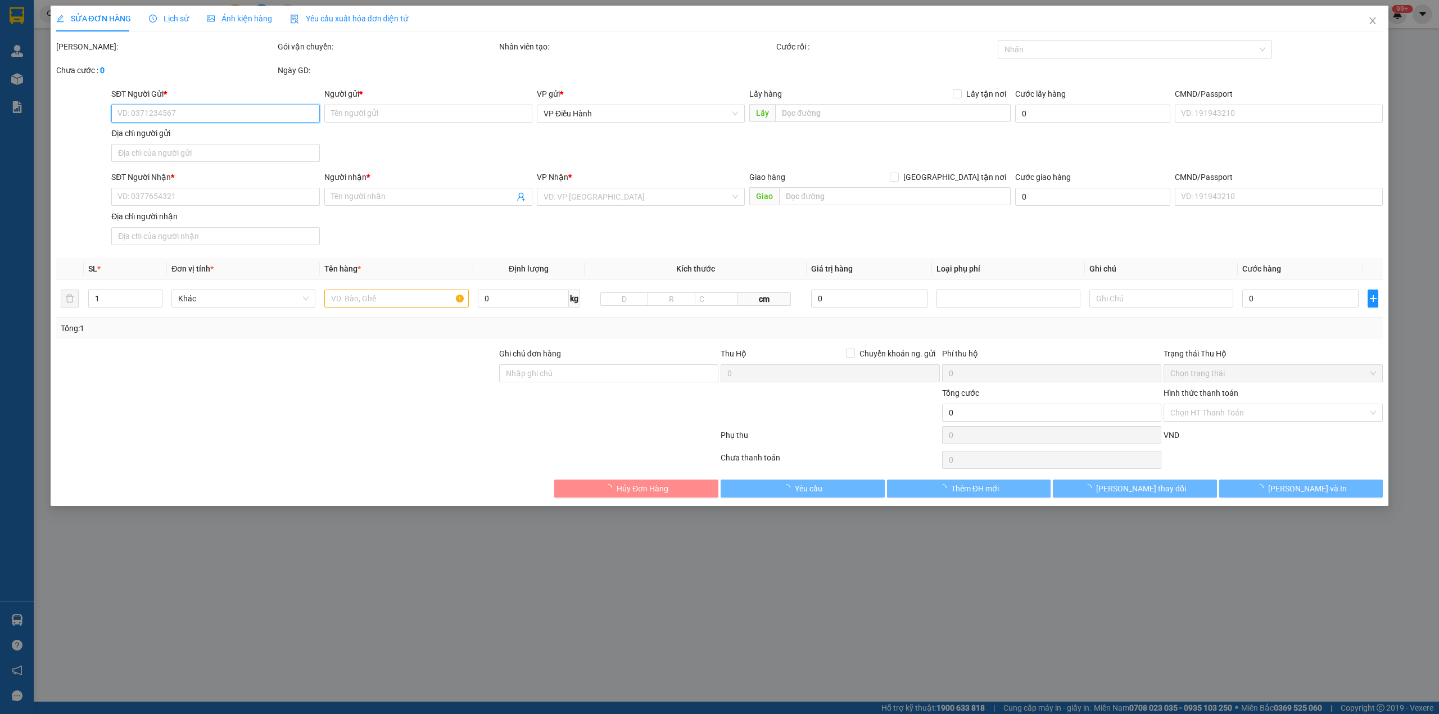
type input "1.270.000"
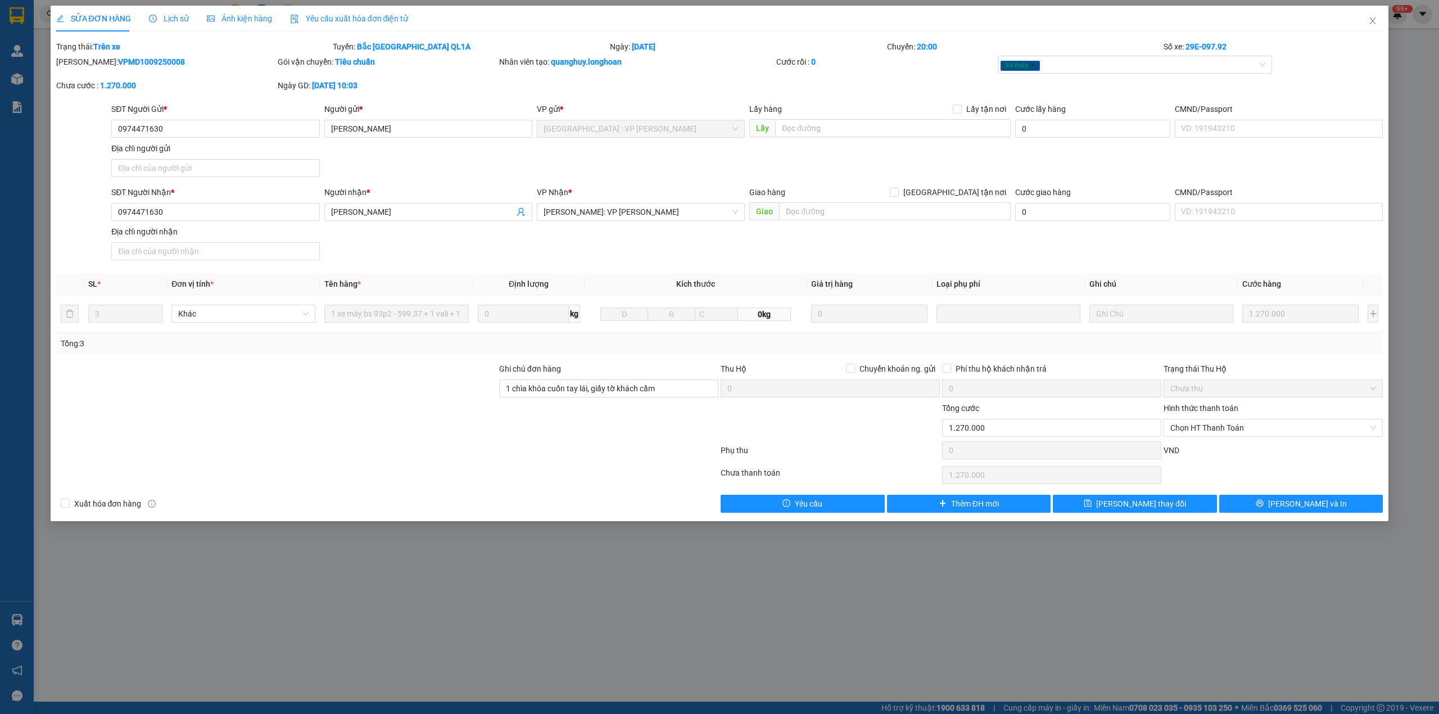
click at [158, 14] on span "Lịch sử" at bounding box center [169, 18] width 40 height 9
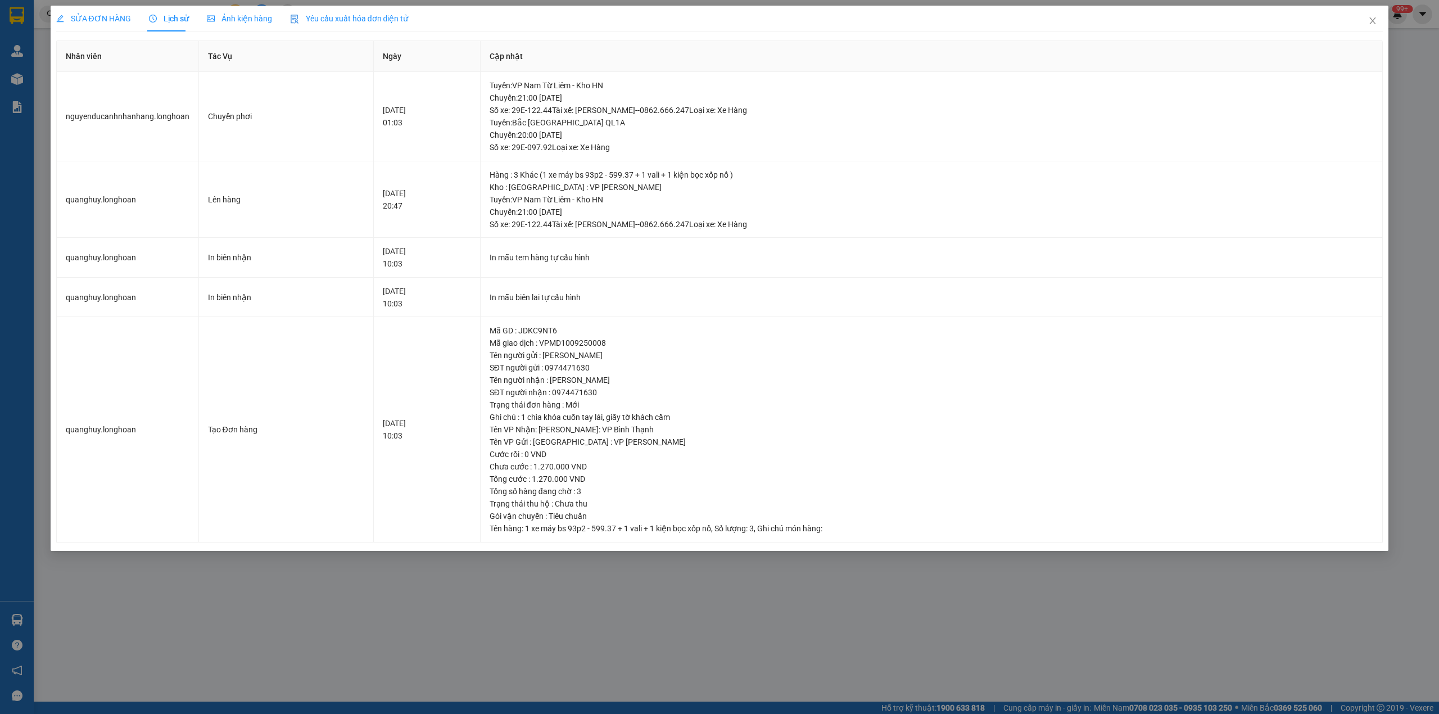
click at [105, 22] on span "SỬA ĐƠN HÀNG" at bounding box center [93, 18] width 75 height 9
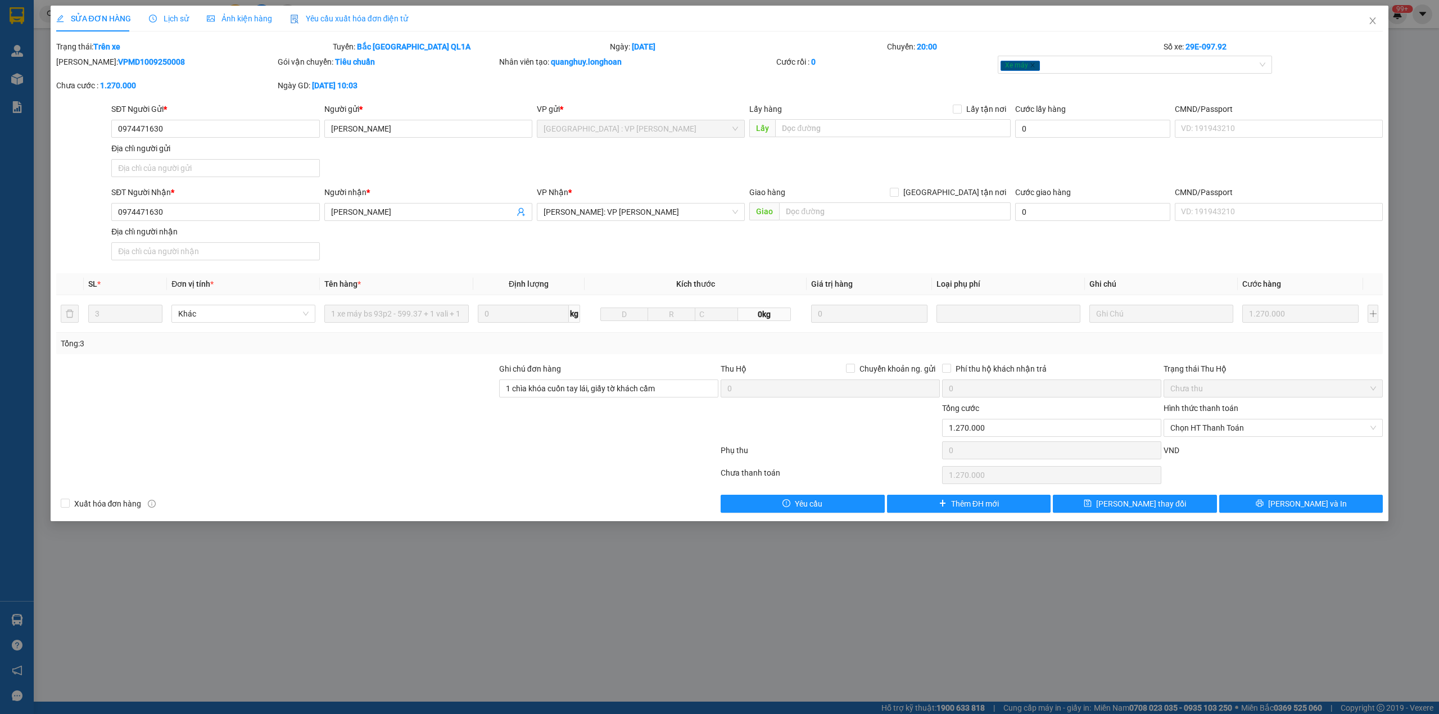
click at [146, 10] on div "SỬA ĐƠN HÀNG Lịch sử Ảnh kiện hàng Yêu cầu xuất hóa đơn điện tử" at bounding box center [232, 19] width 353 height 26
click at [157, 18] on span "Lịch sử" at bounding box center [169, 18] width 40 height 9
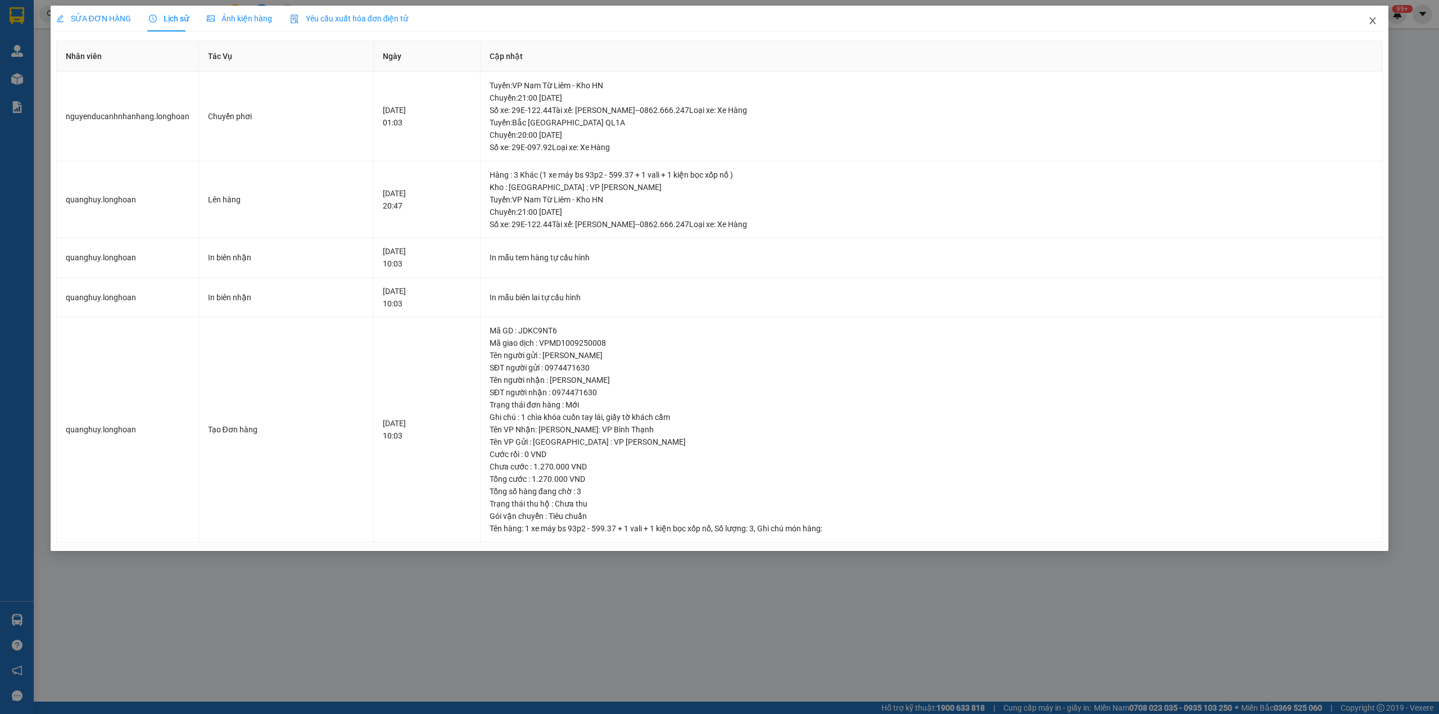
click at [1365, 20] on span "Close" at bounding box center [1372, 21] width 31 height 31
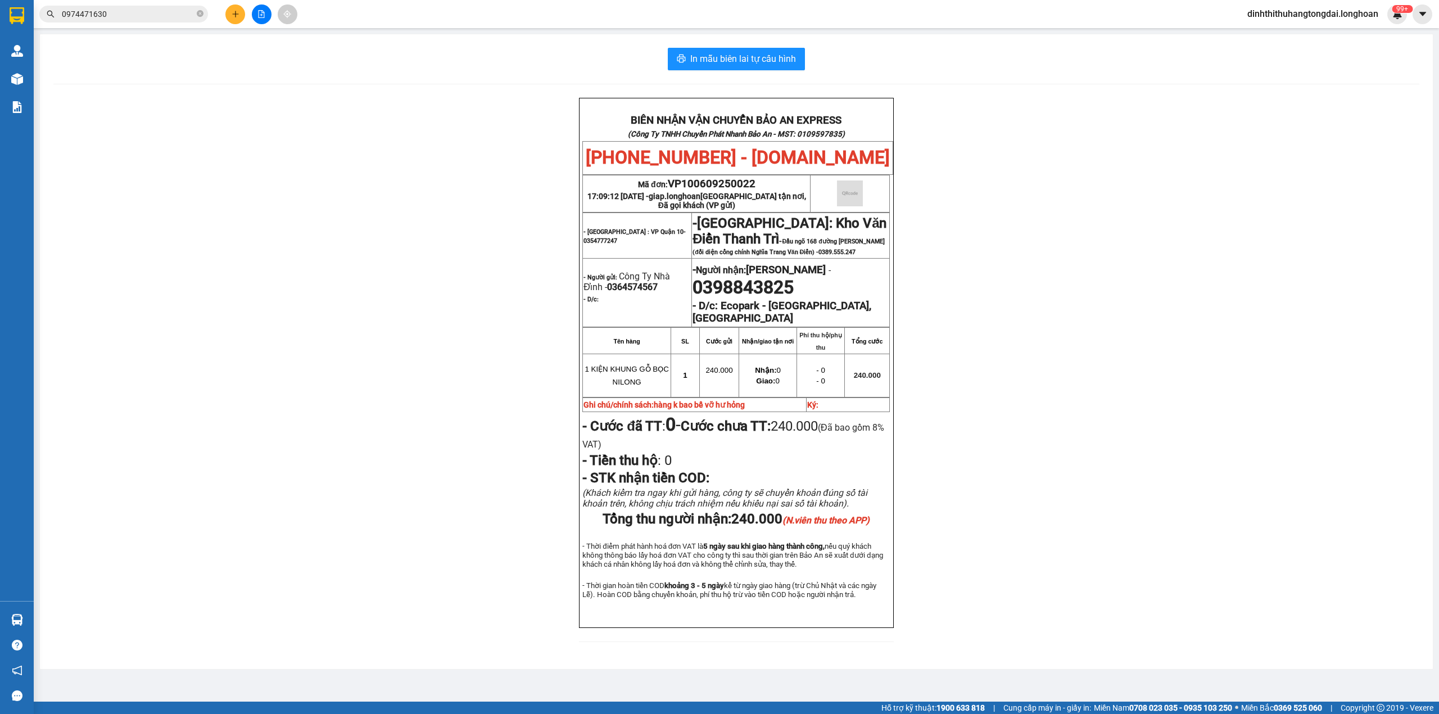
click at [125, 19] on input "0974471630" at bounding box center [128, 14] width 133 height 12
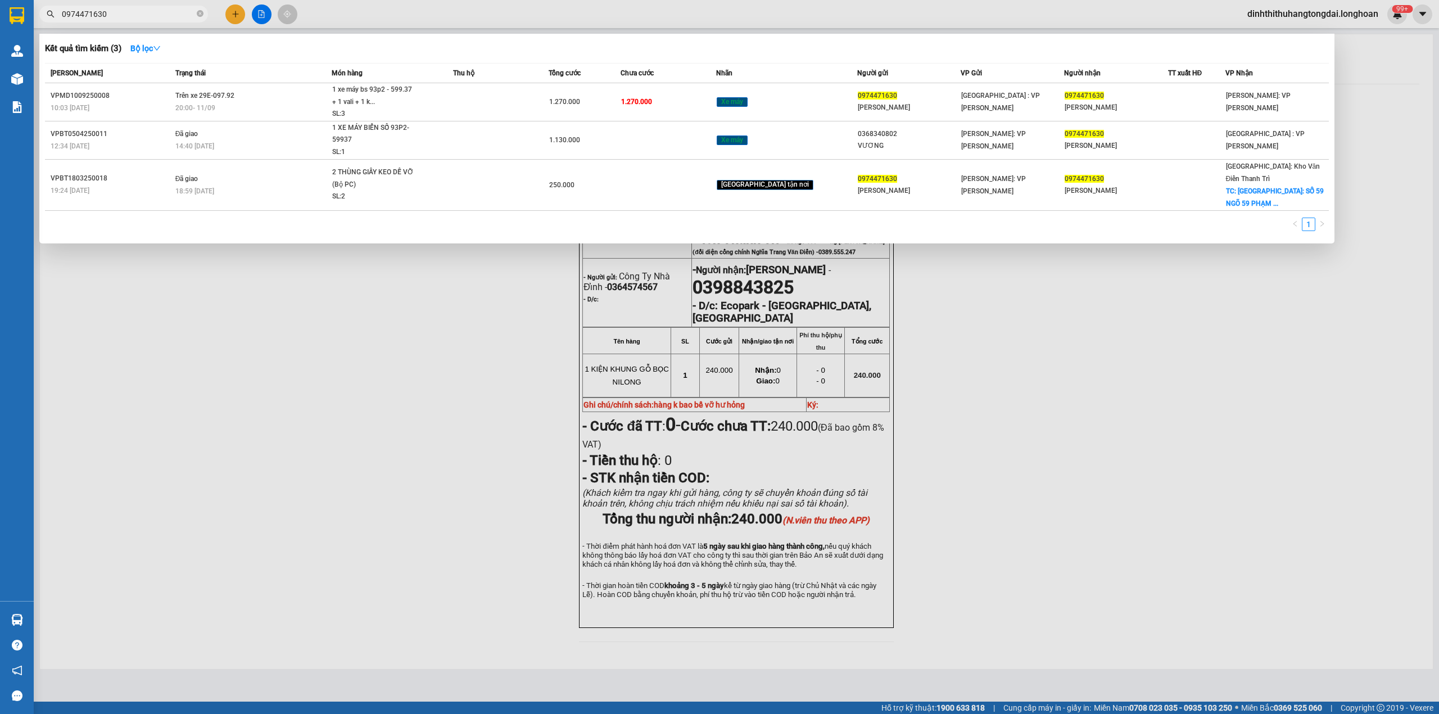
click at [125, 19] on input "0974471630" at bounding box center [128, 14] width 133 height 12
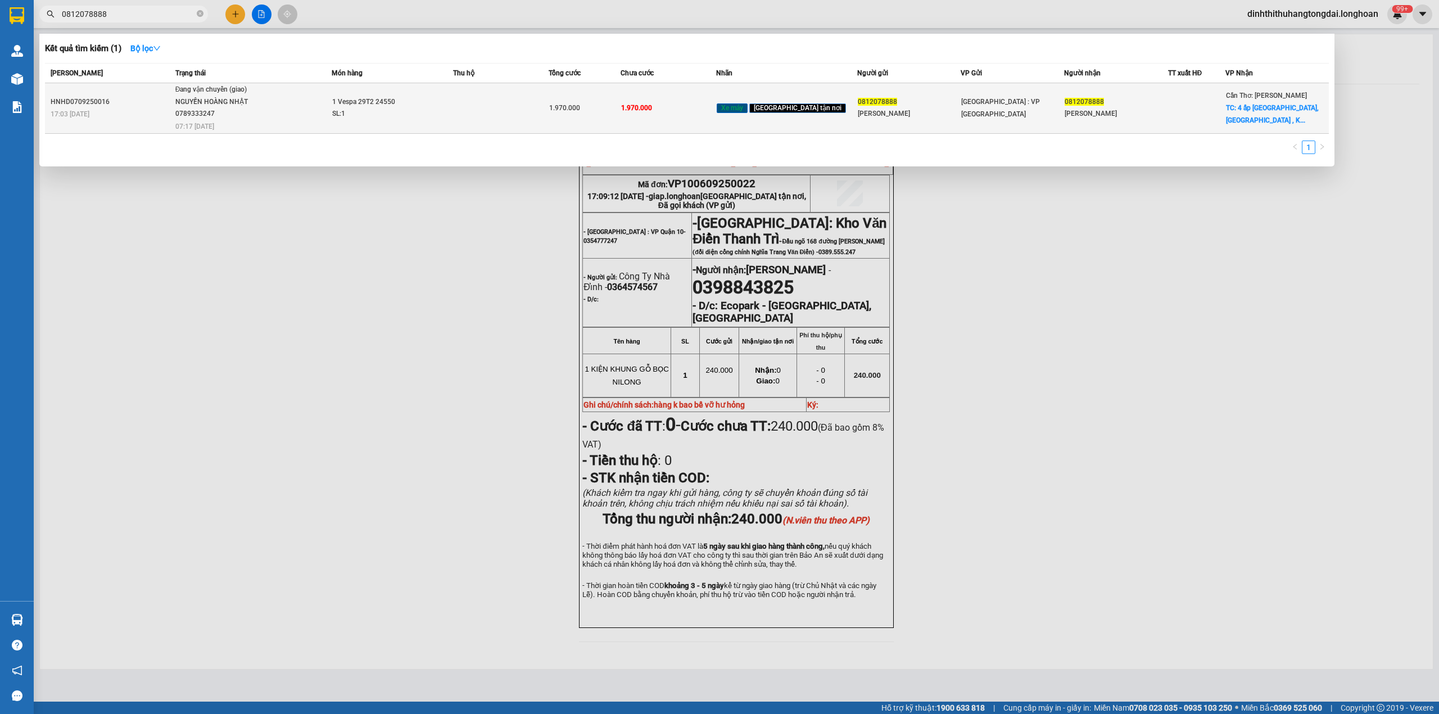
type input "0812078888"
click at [272, 89] on span "Đang vận chuyển (giao) [GEOGRAPHIC_DATA] 0789333247 07:17 [DATE]" at bounding box center [253, 107] width 156 height 47
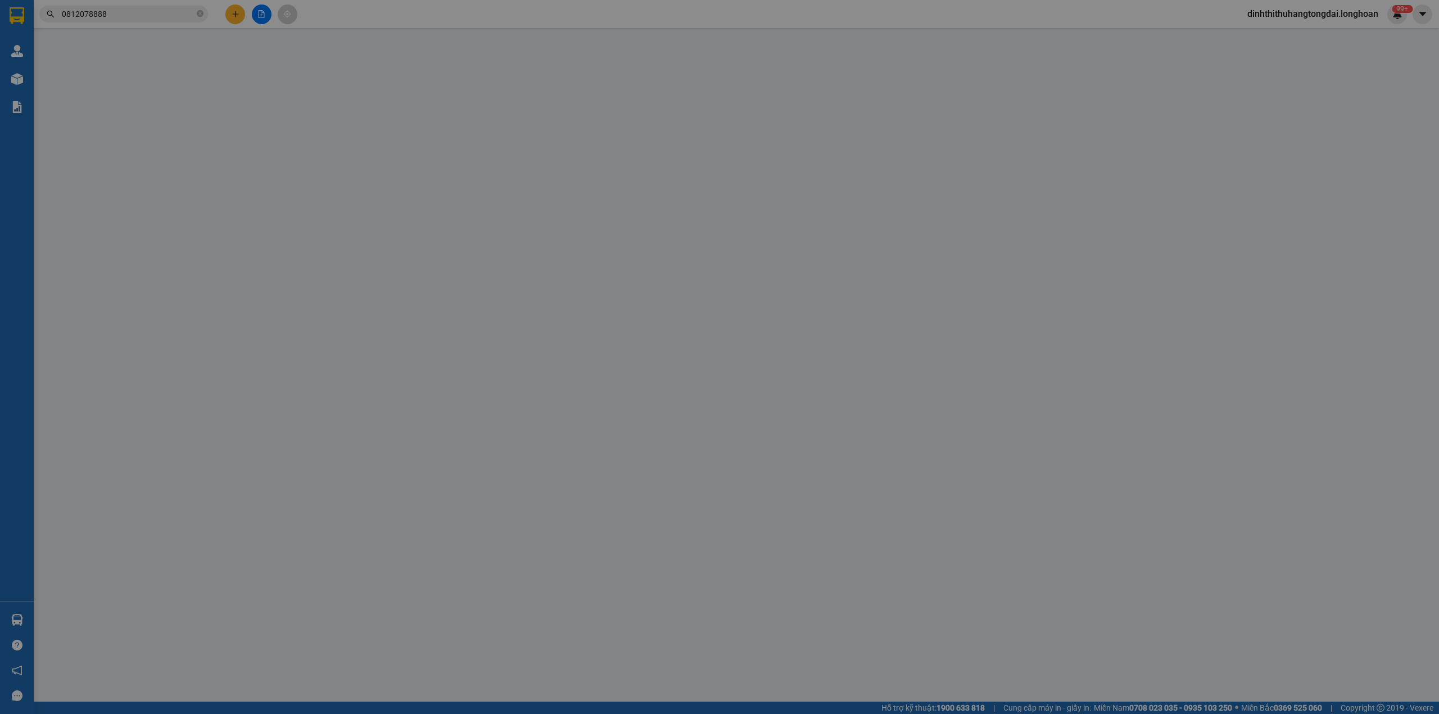
type input "0812078888"
type input "[PERSON_NAME]"
type input "0812078888"
type input "[PERSON_NAME]"
checkbox input "true"
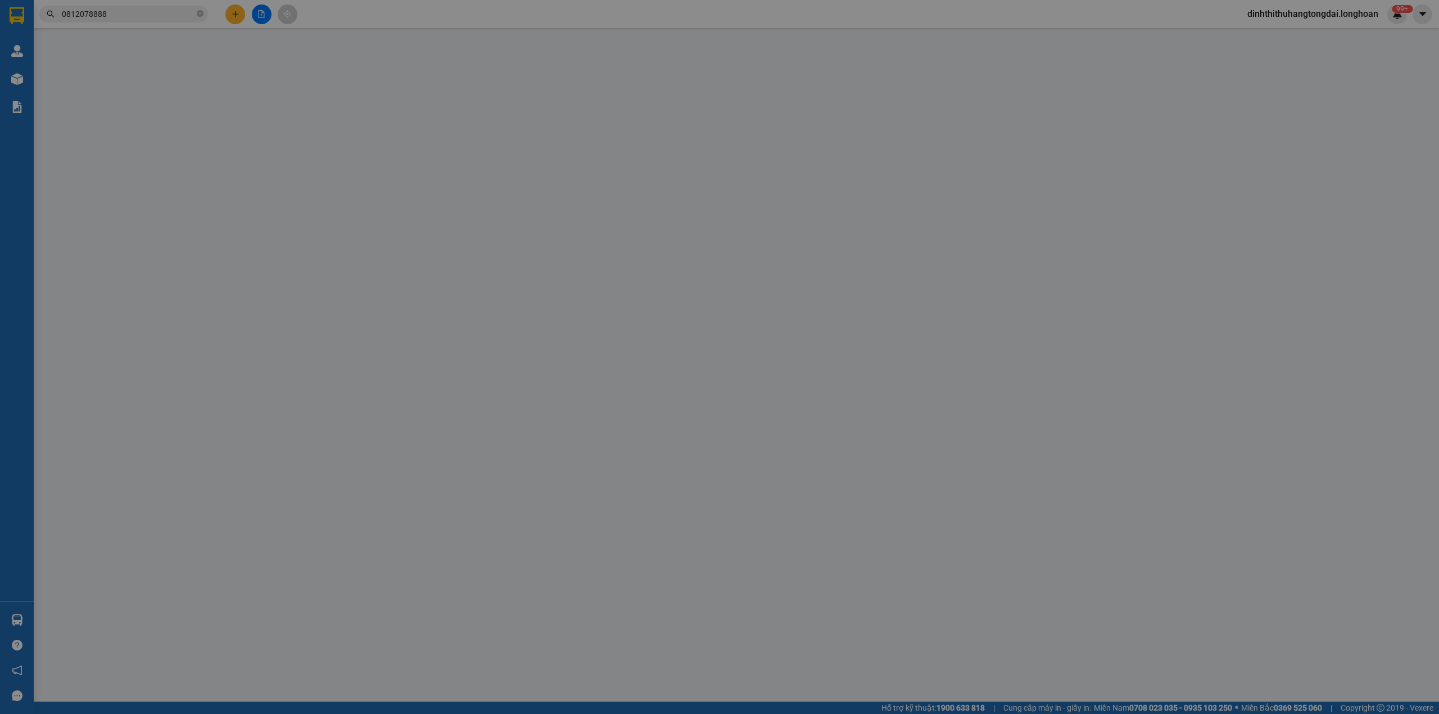
type input "4 ấp [GEOGRAPHIC_DATA], [GEOGRAPHIC_DATA] , [GEOGRAPHIC_DATA]"
type input "1.970.000"
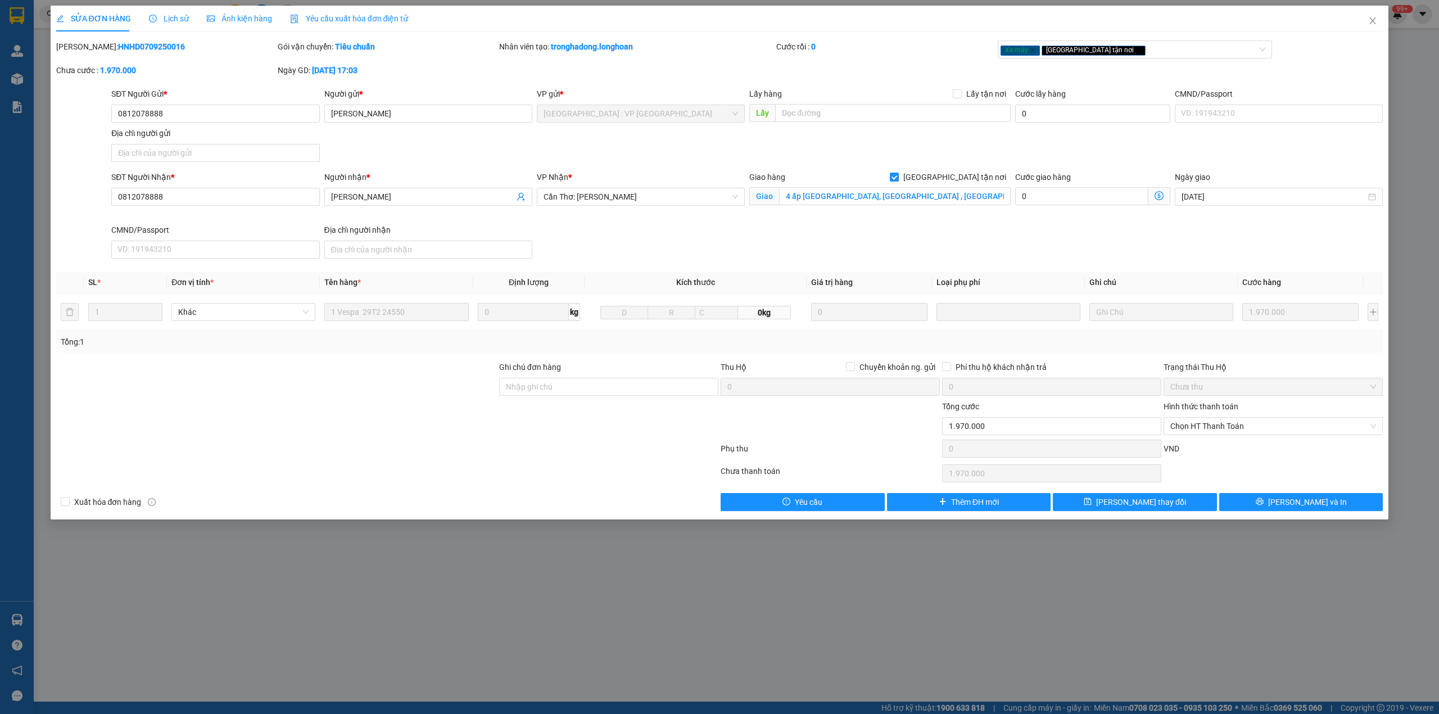
click at [159, 22] on span "Lịch sử" at bounding box center [169, 18] width 40 height 9
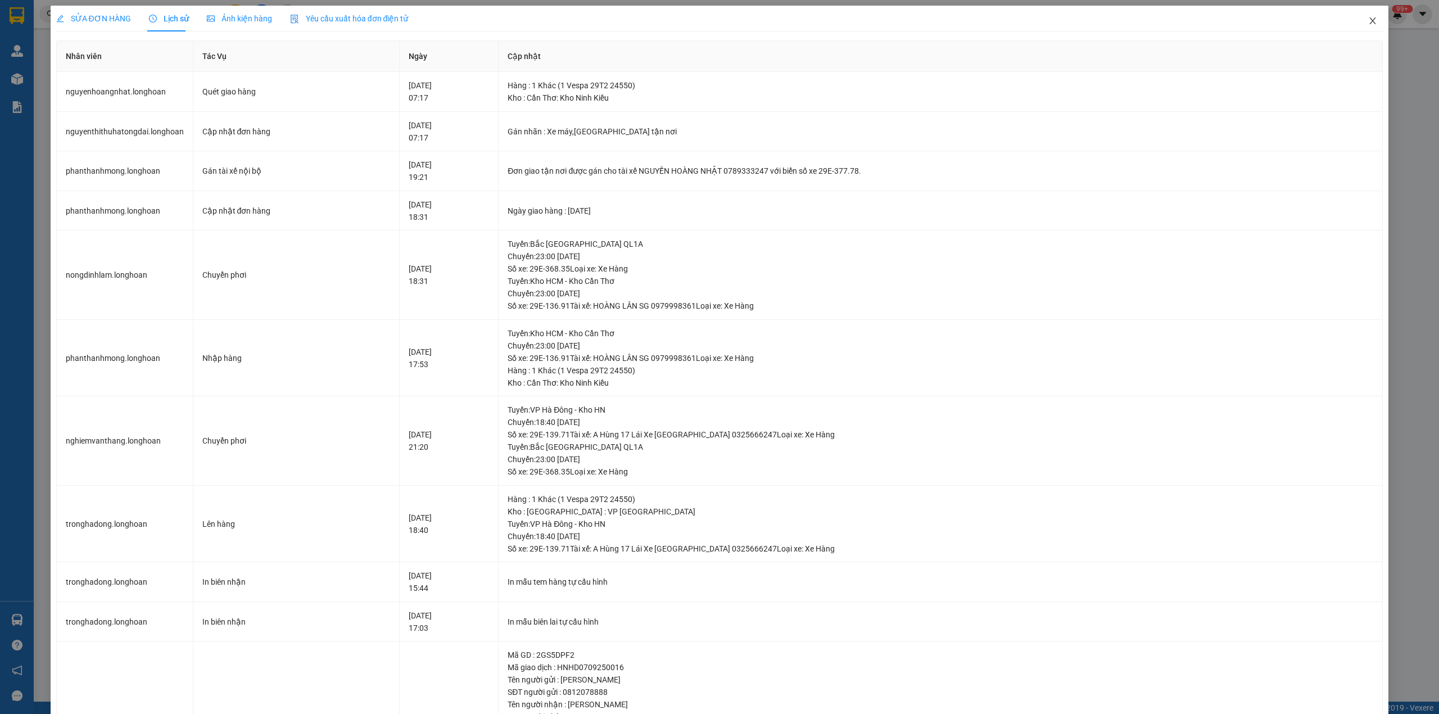
click at [1365, 13] on span "Close" at bounding box center [1372, 21] width 31 height 31
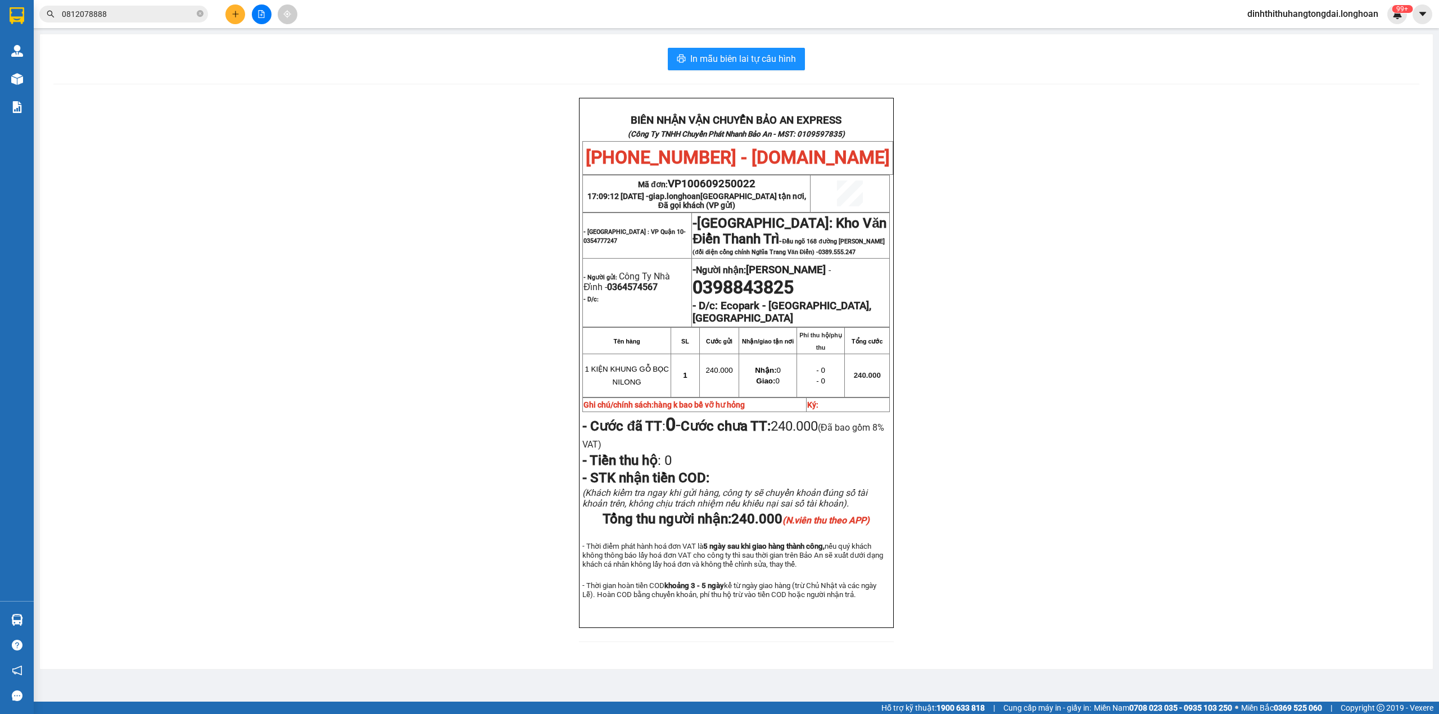
click at [138, 13] on input "0812078888" at bounding box center [128, 14] width 133 height 12
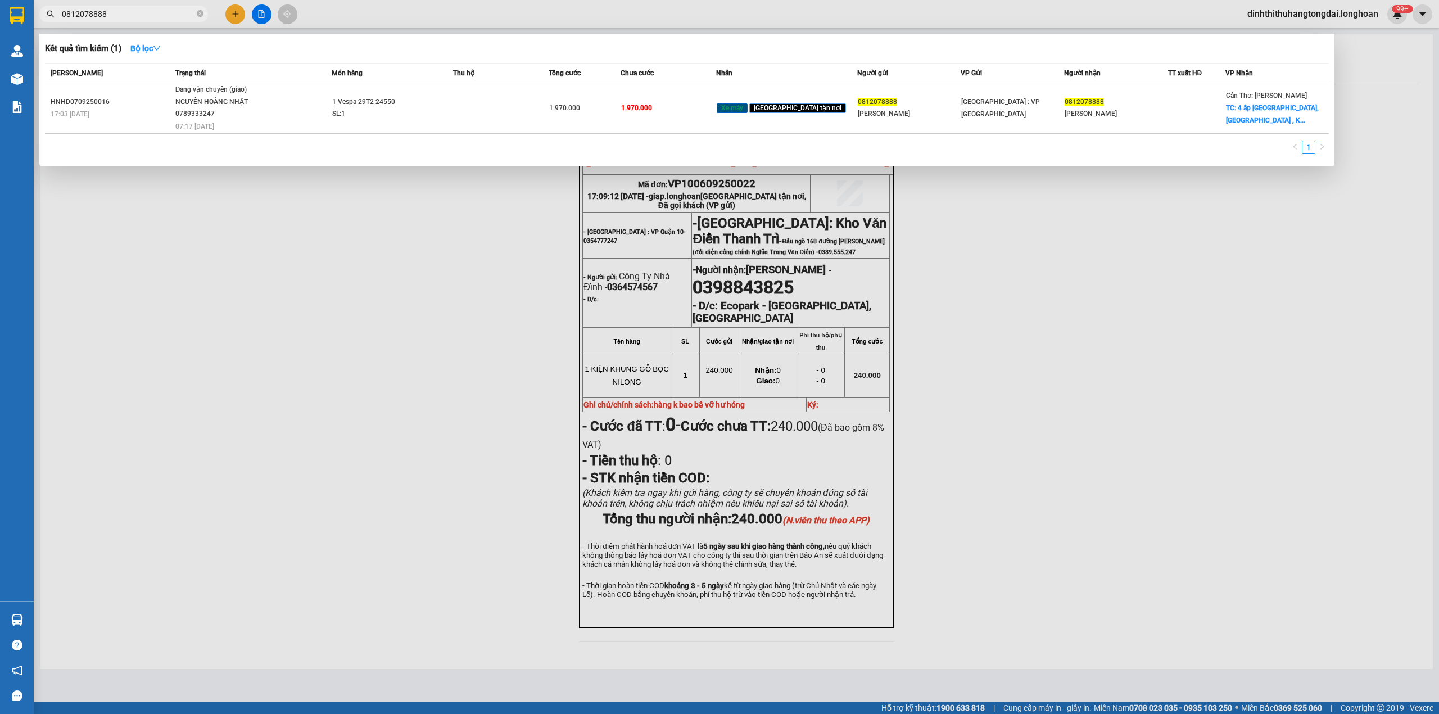
click at [138, 13] on input "0812078888" at bounding box center [128, 14] width 133 height 12
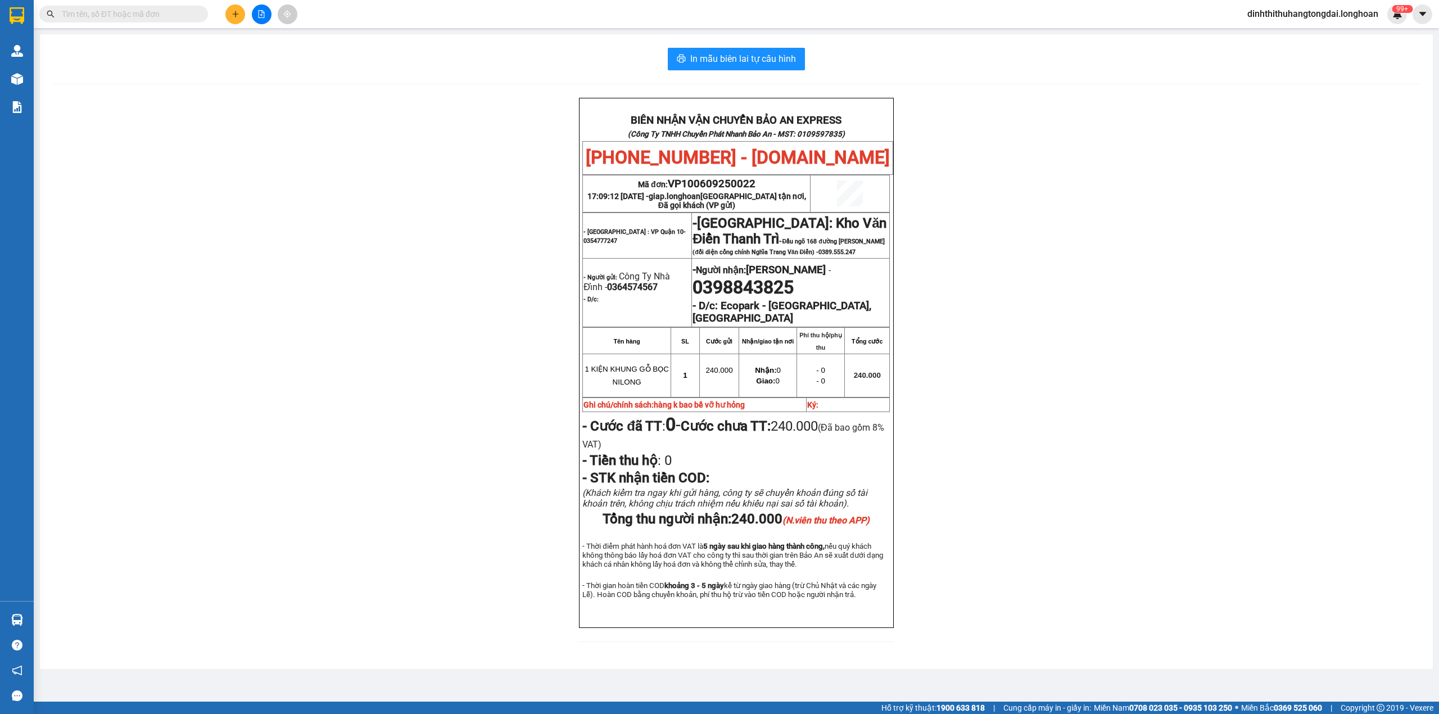
click at [139, 21] on span at bounding box center [123, 14] width 169 height 17
click at [137, 18] on input "text" at bounding box center [128, 14] width 133 height 12
click at [102, 14] on input "text" at bounding box center [128, 14] width 133 height 12
click at [155, 12] on input "text" at bounding box center [128, 14] width 133 height 12
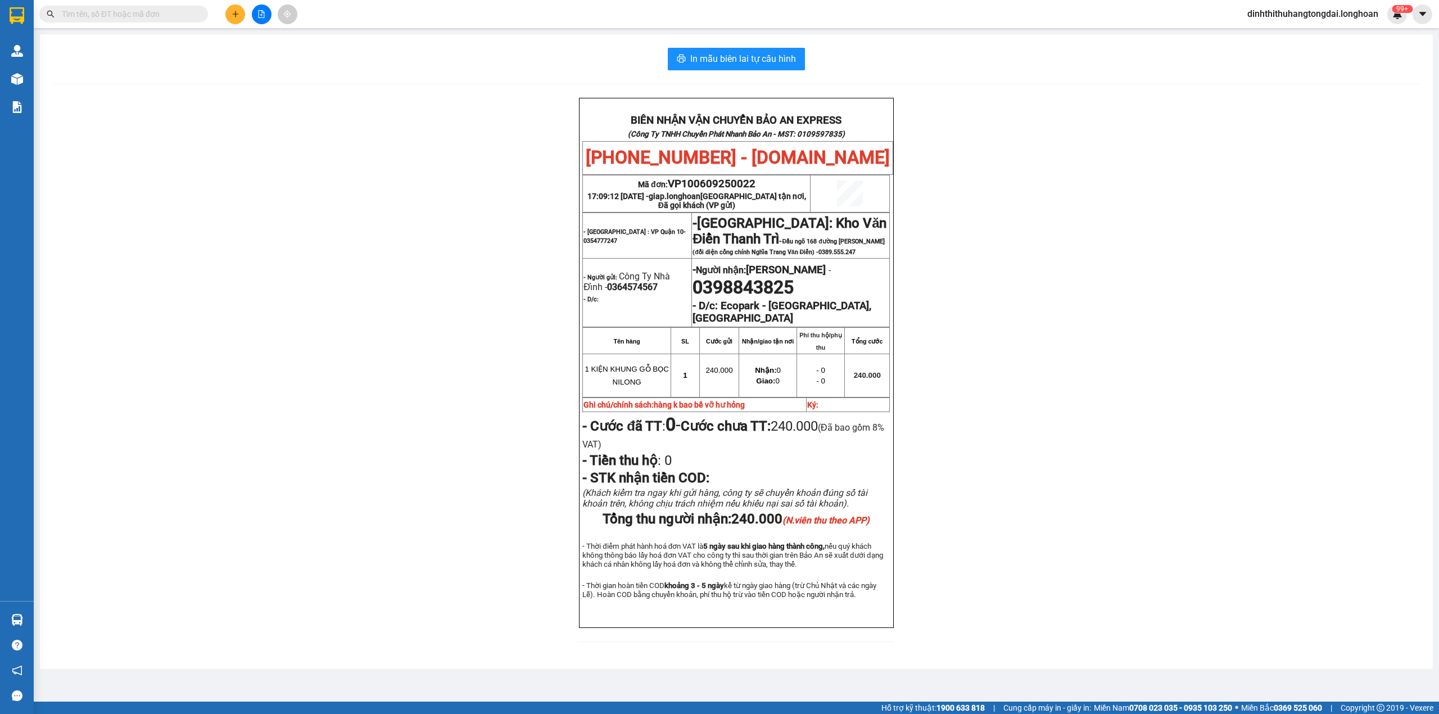
click at [113, 13] on input "text" at bounding box center [128, 14] width 133 height 12
paste input "0862862308"
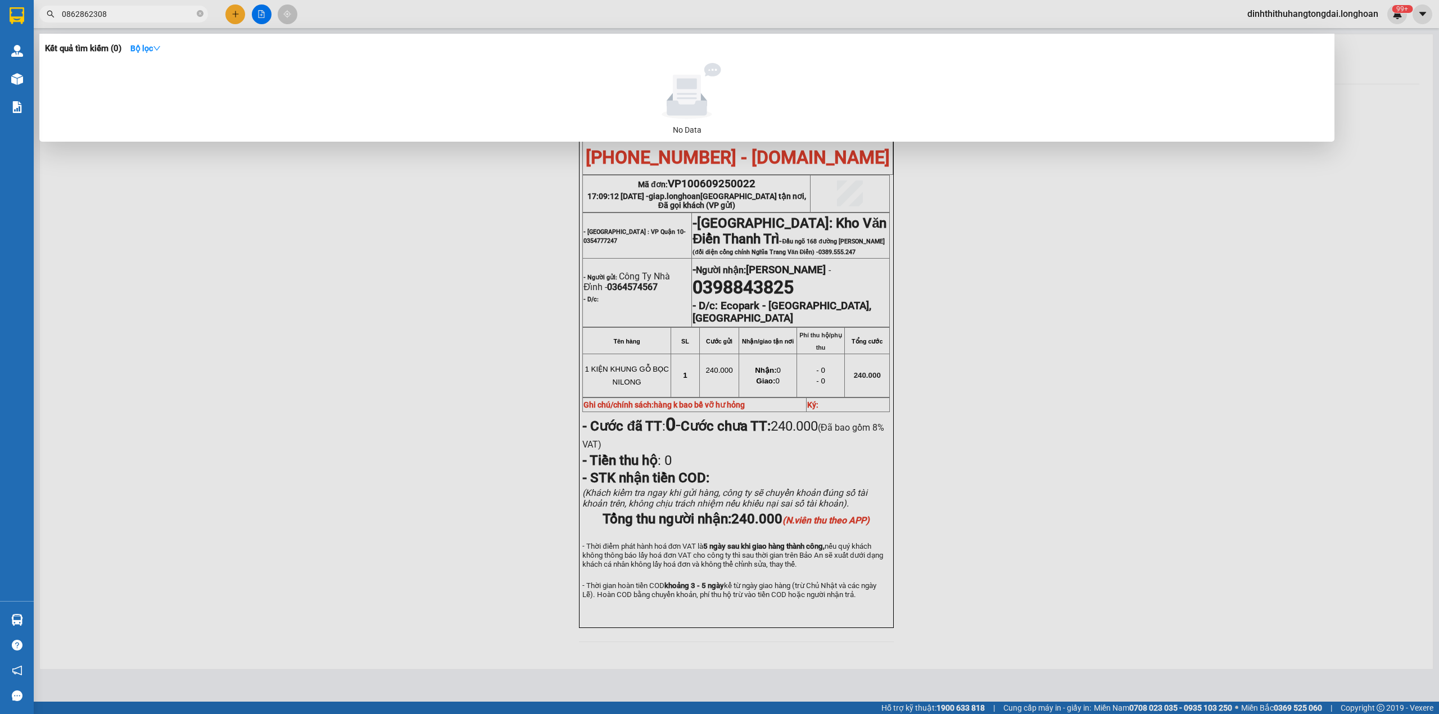
type input "0862862308"
click at [106, 11] on input "0862862308" at bounding box center [128, 14] width 133 height 12
click at [82, 19] on input "0989086683" at bounding box center [128, 14] width 133 height 12
click at [89, 19] on input "0989086683" at bounding box center [128, 14] width 133 height 12
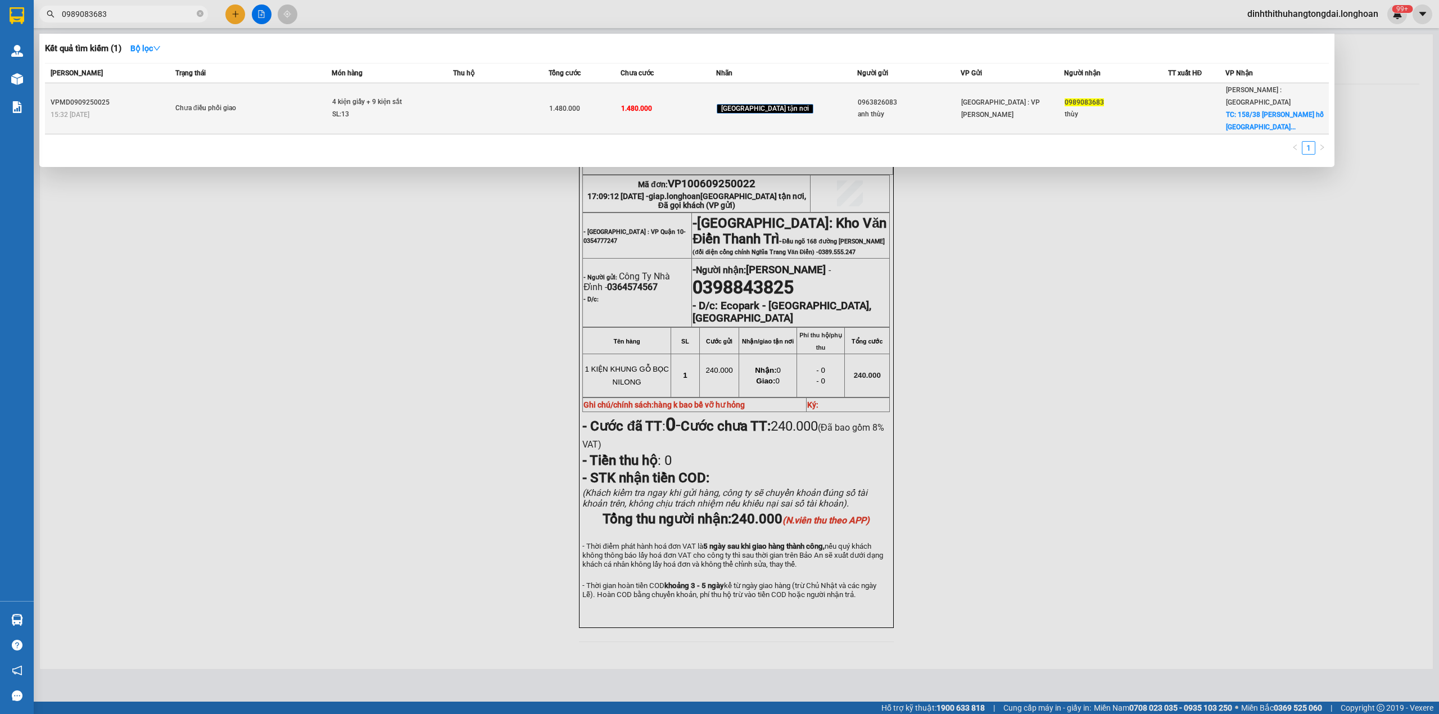
type input "0989083683"
click at [222, 102] on div "Chưa điều phối giao" at bounding box center [217, 108] width 84 height 12
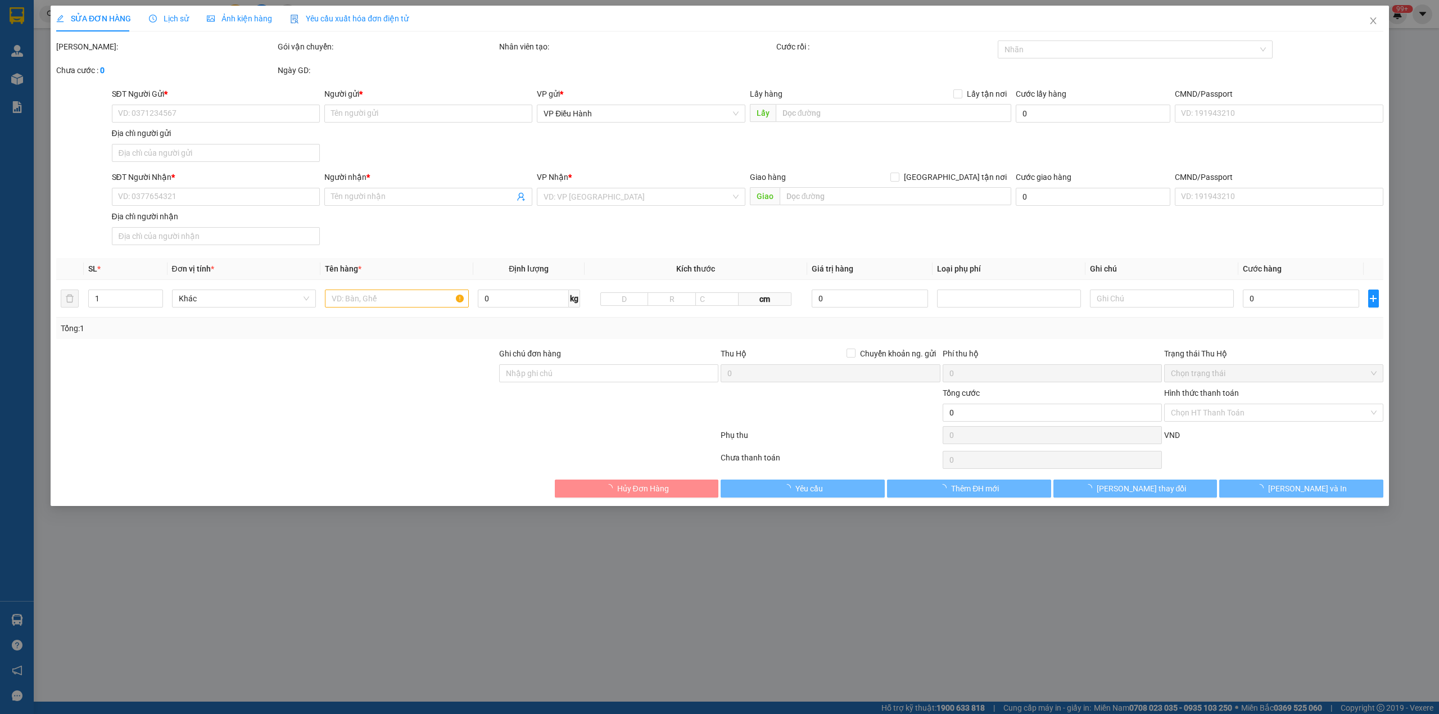
type input "0963826083"
type input "anh thùy"
type input "0989083683"
type input "thùy"
checkbox input "true"
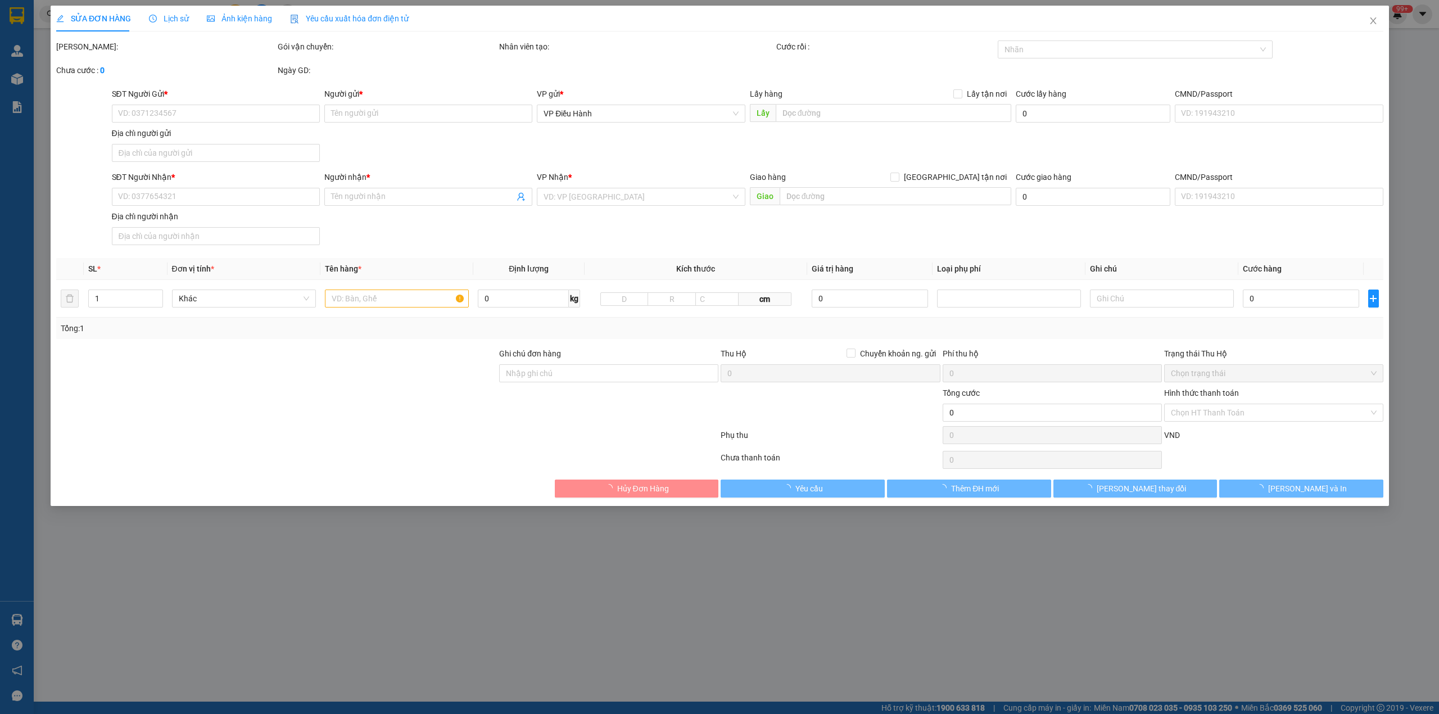
type input "158/38 lâm thị hố tân chánh hiệp q12 hcm"
type input "hàng ko đồng kiểm giao nguyên kiện hư vỡ k đền"
type input "1.480.000"
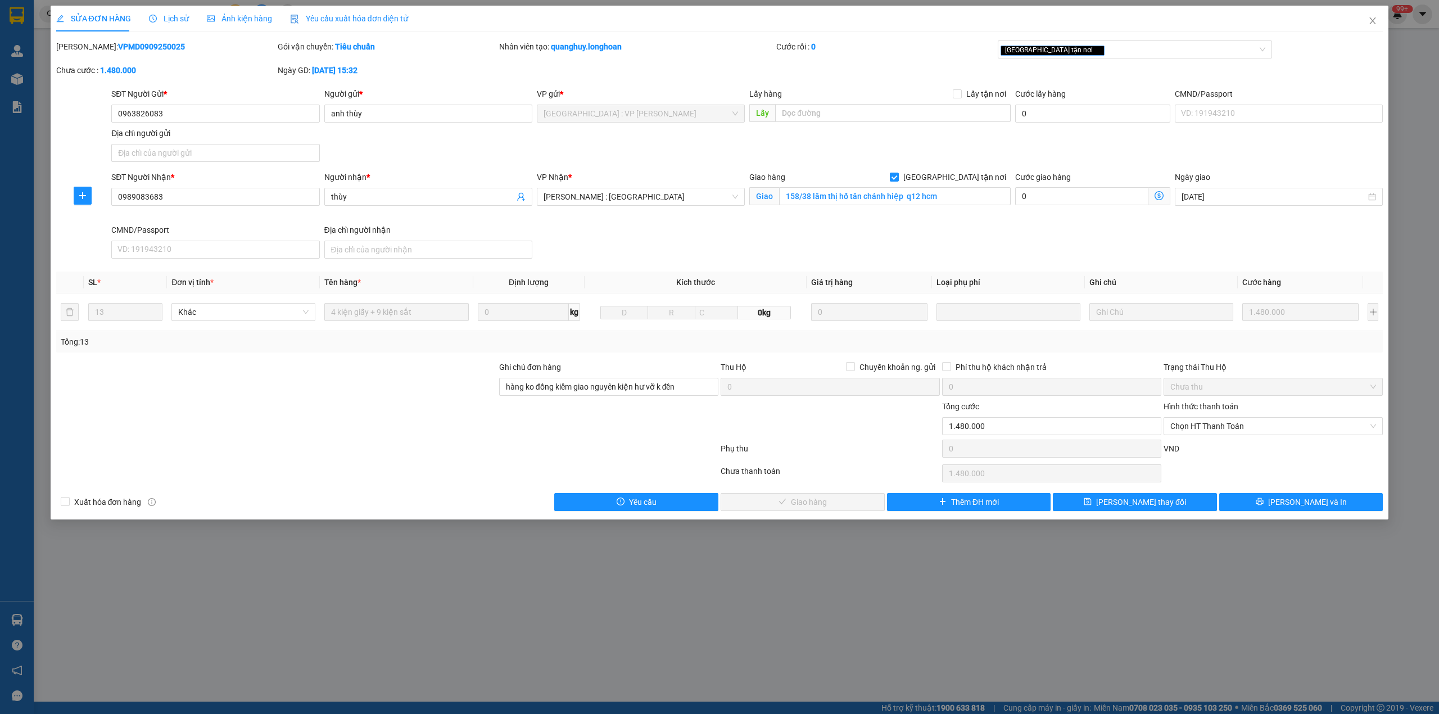
click at [157, 17] on span "Lịch sử" at bounding box center [169, 18] width 40 height 9
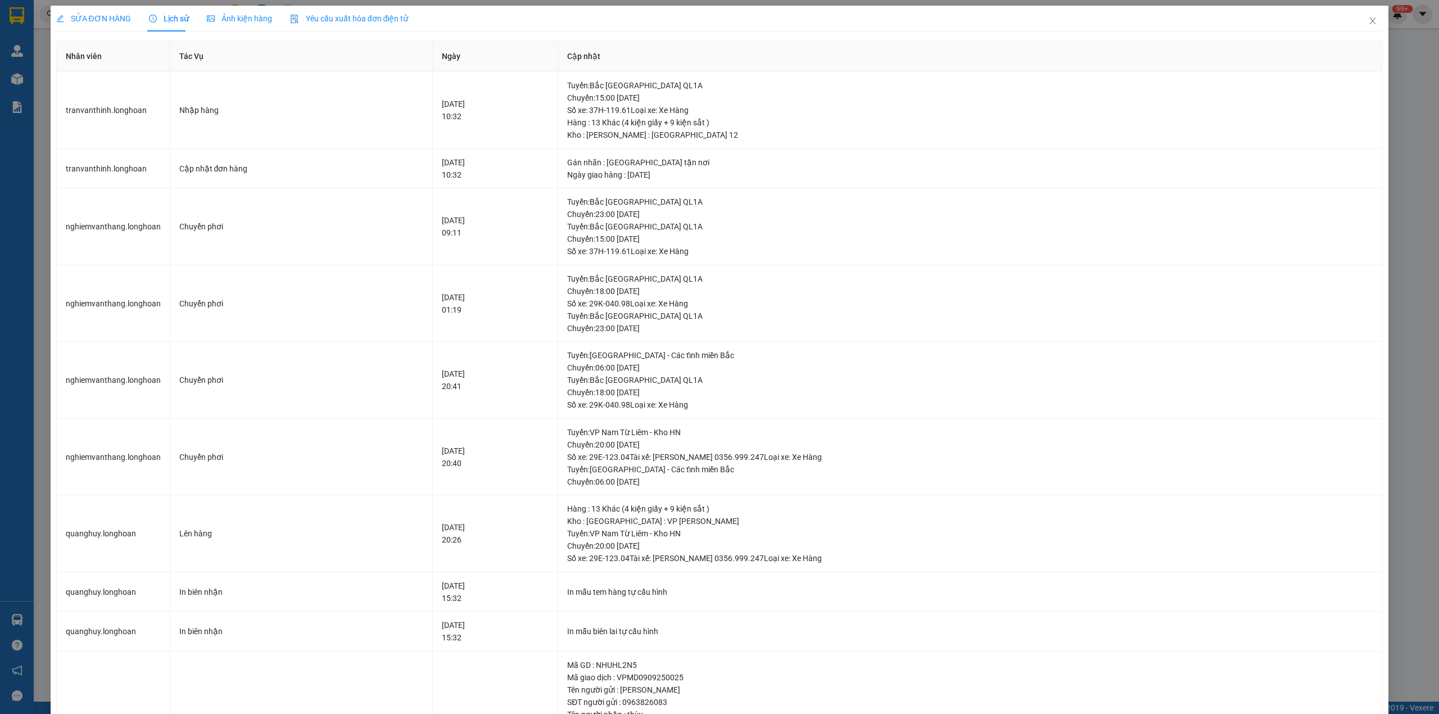
click at [122, 25] on div "SỬA ĐƠN HÀNG" at bounding box center [93, 19] width 75 height 26
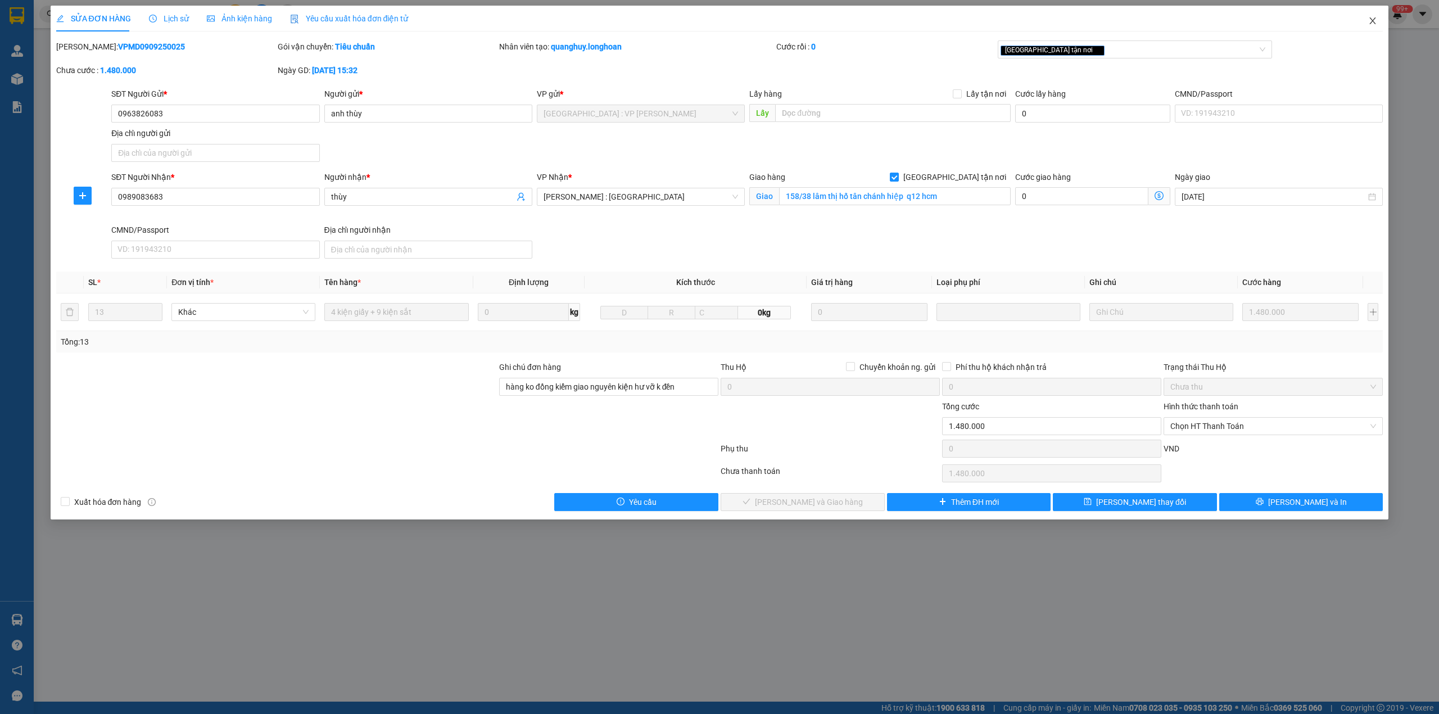
click at [1369, 18] on span "Close" at bounding box center [1372, 21] width 31 height 31
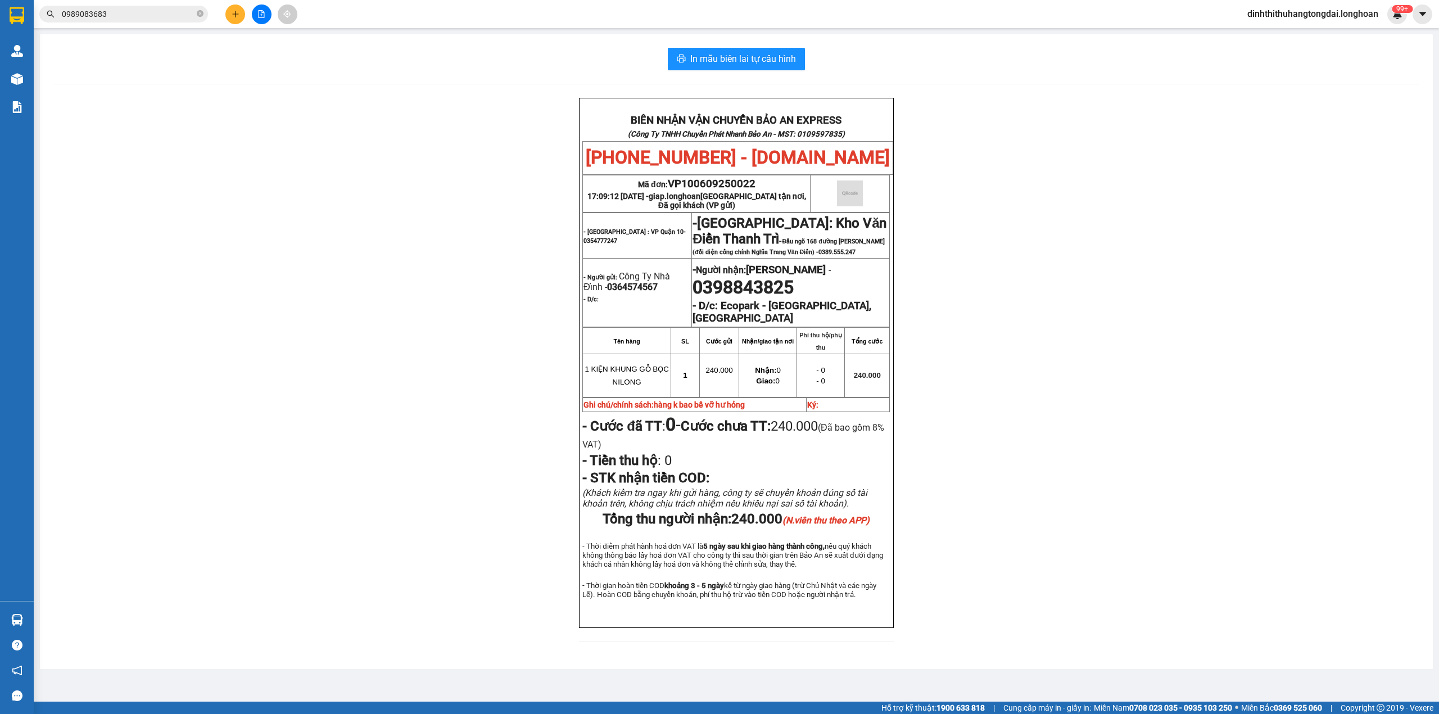
click at [88, 15] on input "0989083683" at bounding box center [128, 14] width 133 height 12
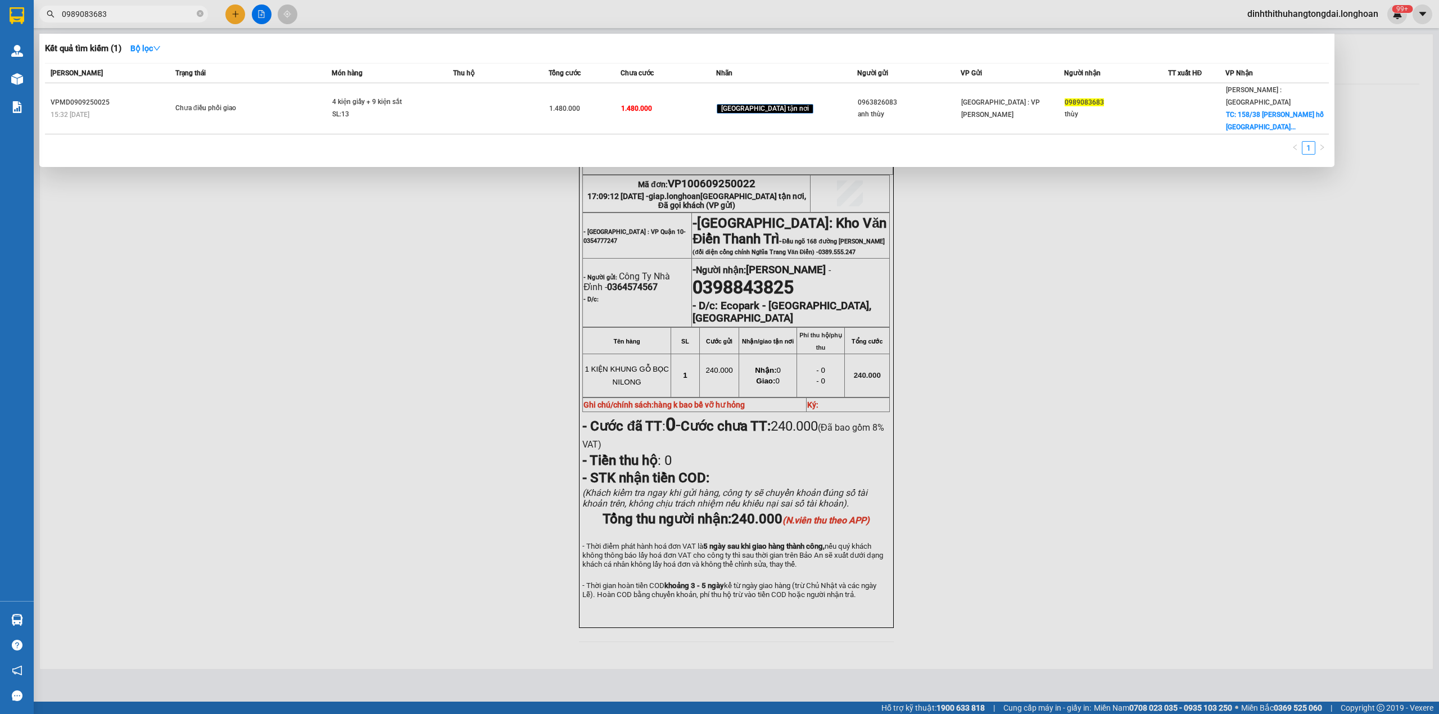
click at [88, 15] on input "0989083683" at bounding box center [128, 14] width 133 height 12
paste input "3034"
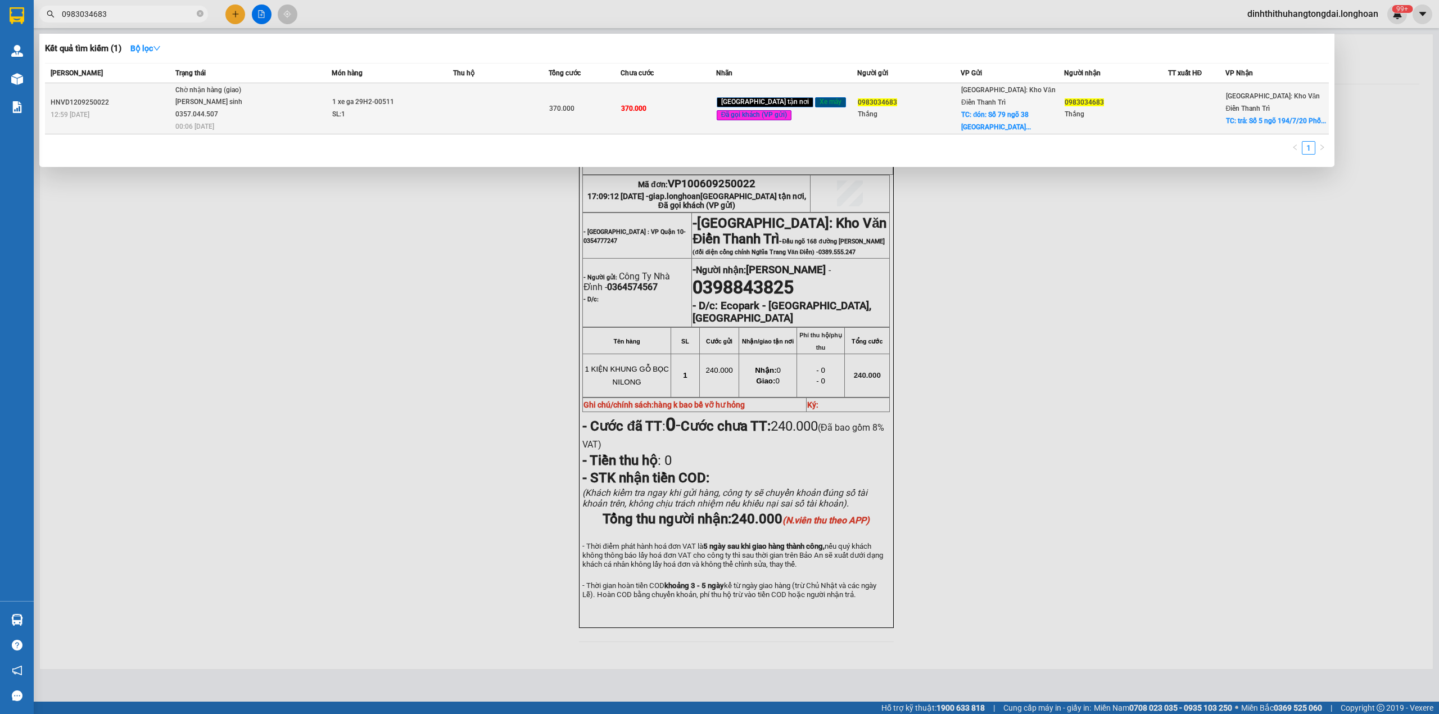
type input "0983034683"
click at [291, 100] on span "Chờ nhận hàng (giao) [PERSON_NAME] sinh 0357.044.507 00:06 [DATE]" at bounding box center [253, 107] width 156 height 47
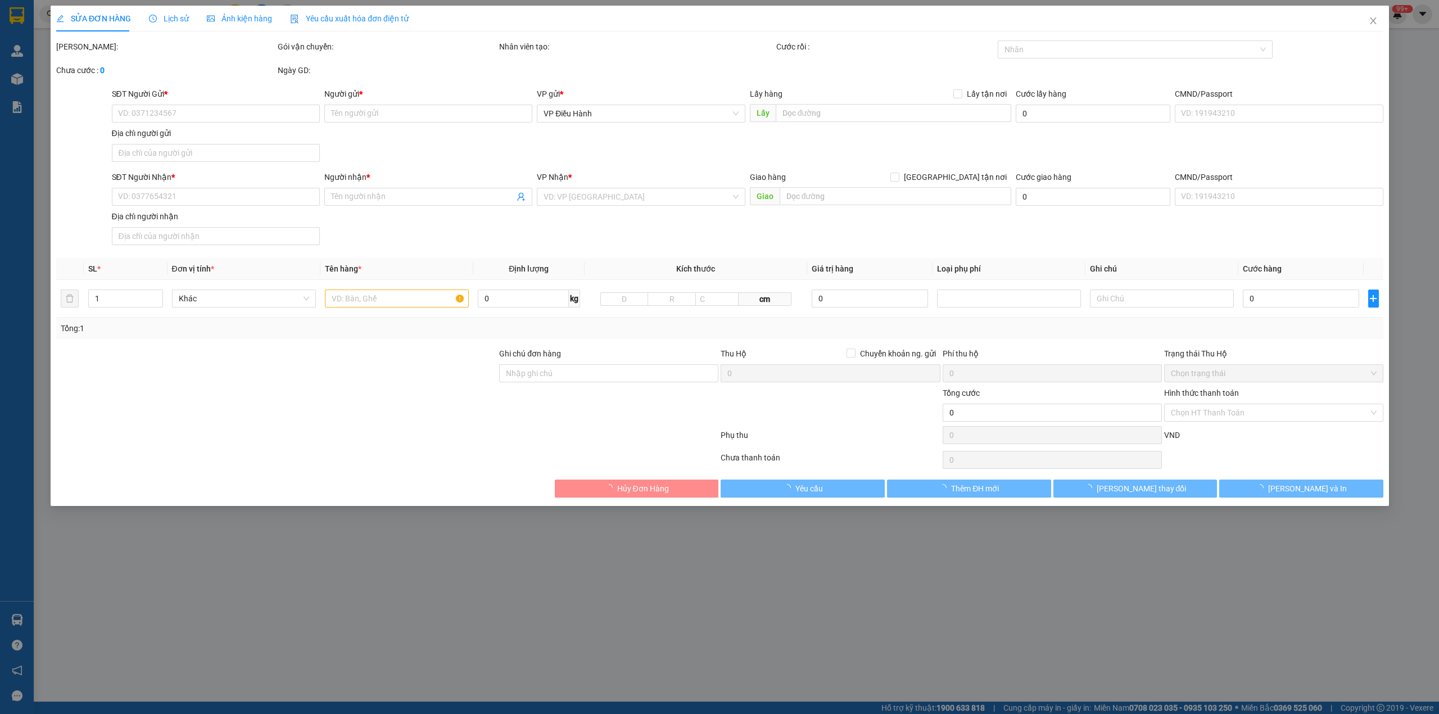
type input "0983034683"
type input "Thắng"
checkbox input "true"
type input "đón: Số 79 ngõ [GEOGRAPHIC_DATA], dốc nhà thờ, [GEOGRAPHIC_DATA], [GEOGRAPHIC_D…"
type input "0983034683"
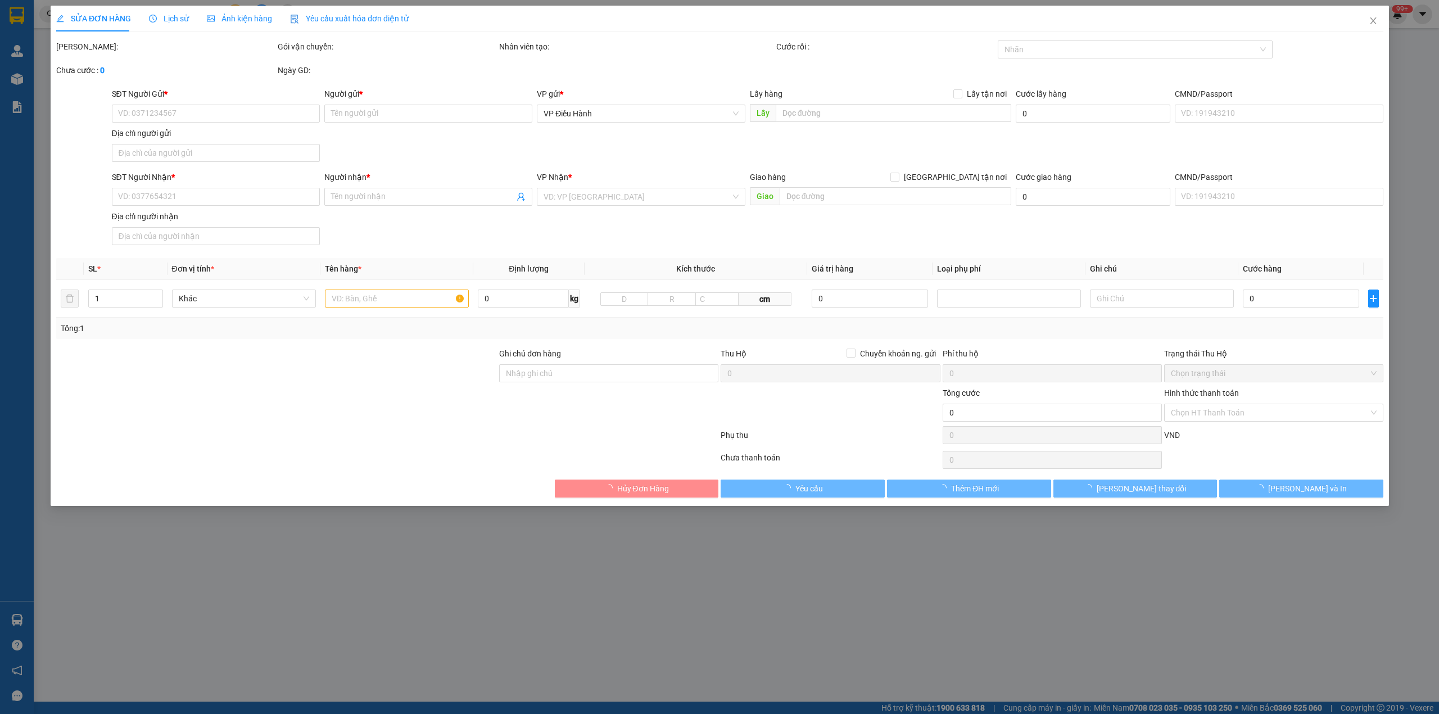
type input "Thắng"
checkbox input "true"
type input "trả: Số 5 ngõ 194/7/20 [GEOGRAPHIC_DATA], [GEOGRAPHIC_DATA], [GEOGRAPHIC_DATA],…"
type input "không chìa khóa không giấy tờ"
type input "370.000"
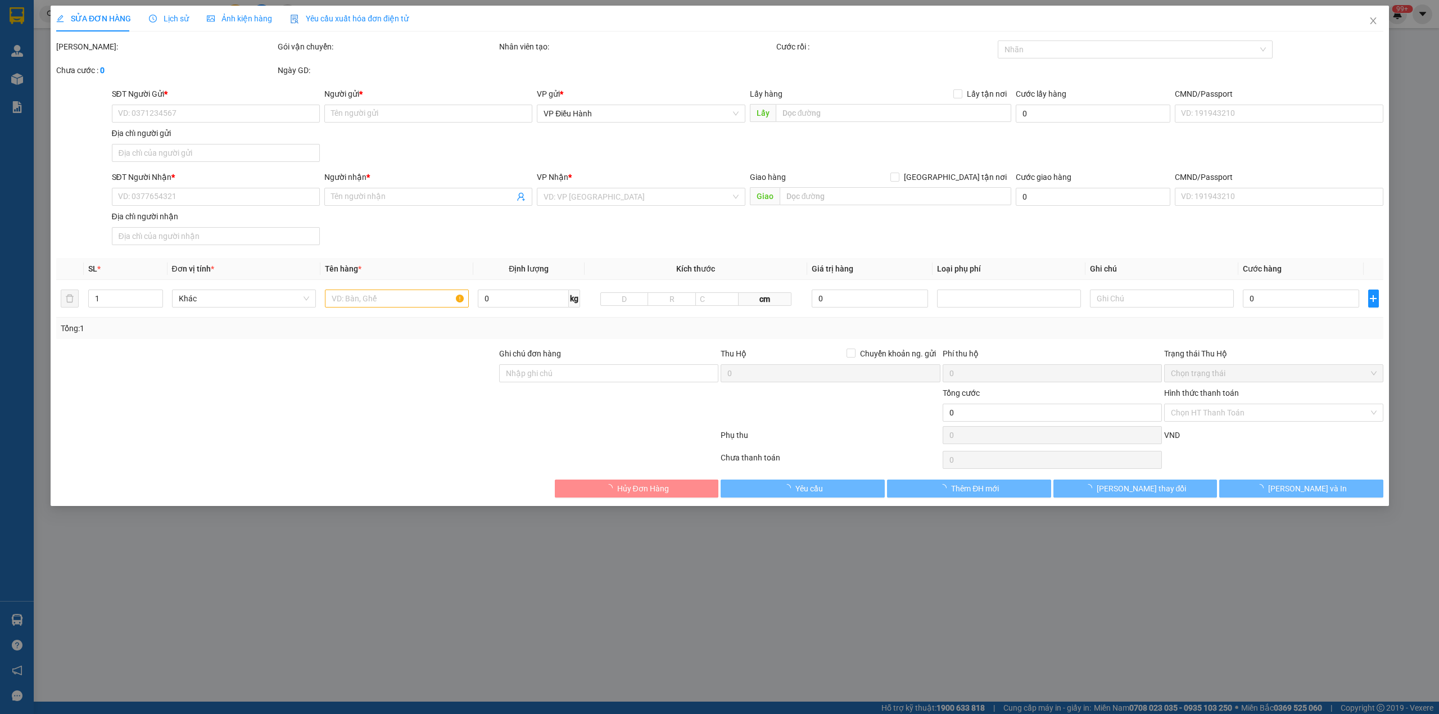
type input "370.000"
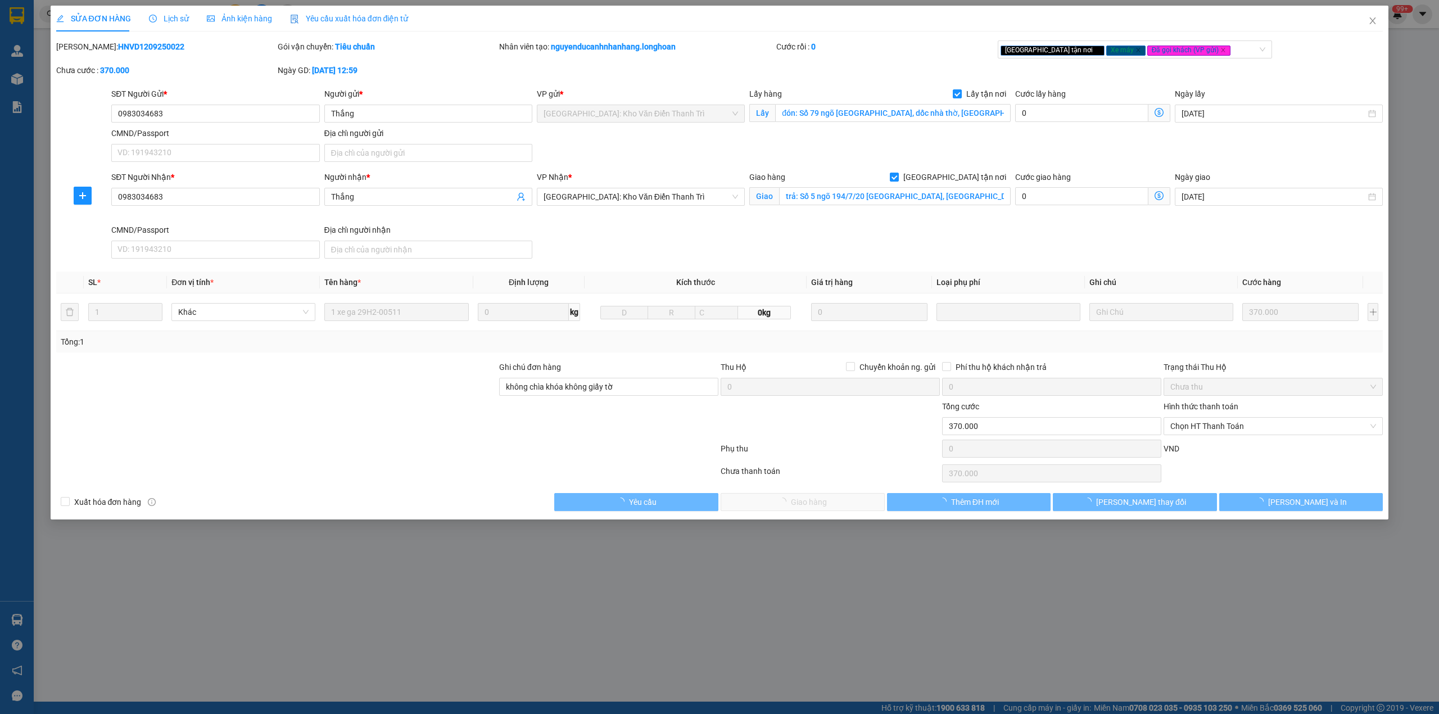
click at [150, 24] on div "Lịch sử" at bounding box center [169, 18] width 40 height 12
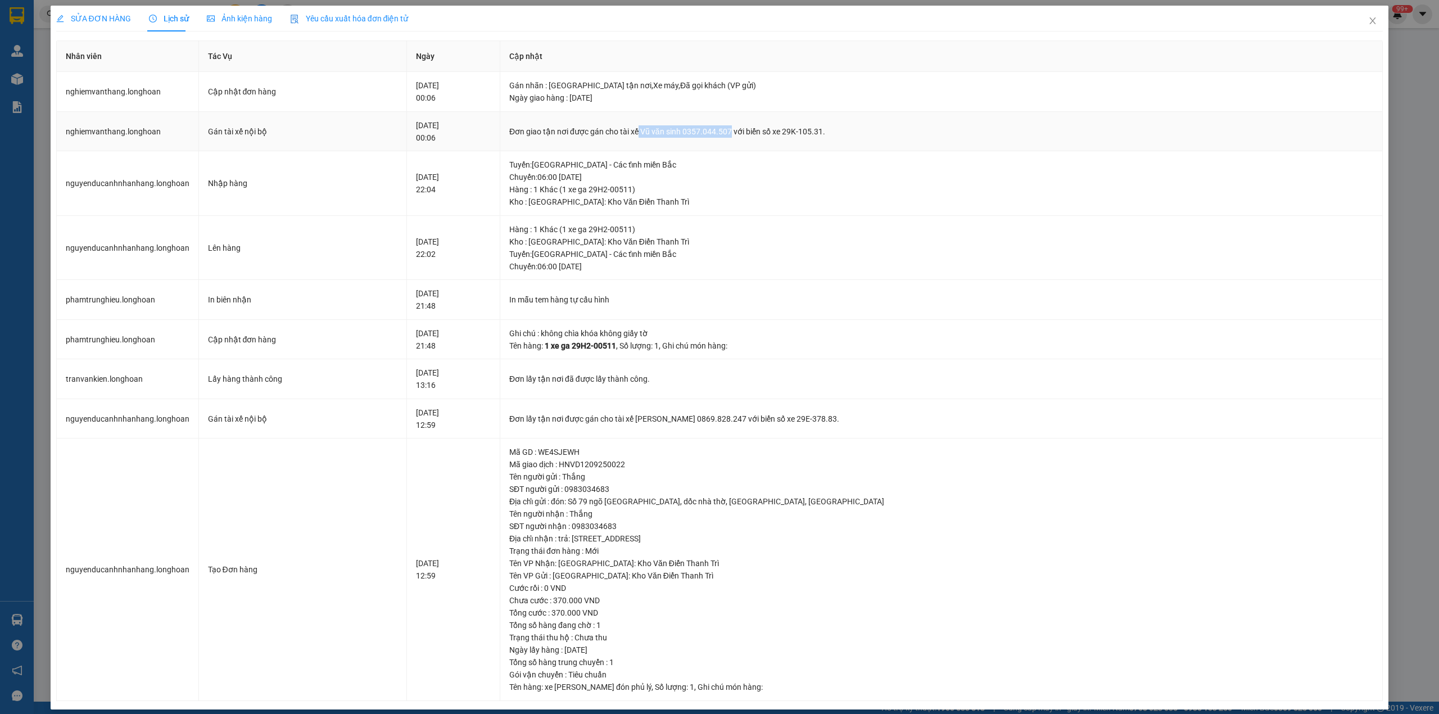
drag, startPoint x: 702, startPoint y: 131, endPoint x: 792, endPoint y: 138, distance: 90.2
click at [792, 138] on div "Đơn giao tận nơi được gán cho tài xế Vũ văn sinh 0357.044.507 với biển số xe 29…" at bounding box center [941, 131] width 865 height 12
copy div "[PERSON_NAME] sinh 0357.044.507"
click at [1370, 23] on icon "close" at bounding box center [1373, 20] width 6 height 7
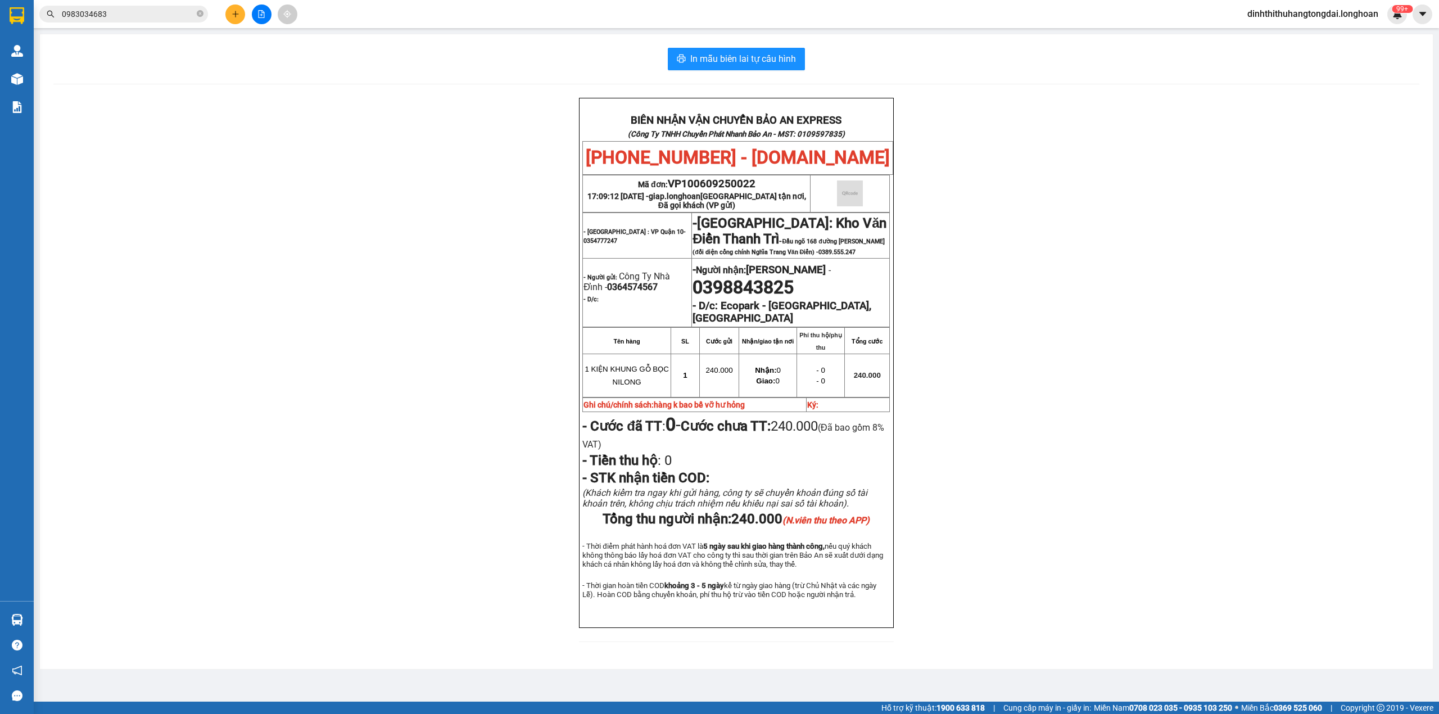
click at [145, 14] on input "0983034683" at bounding box center [128, 14] width 133 height 12
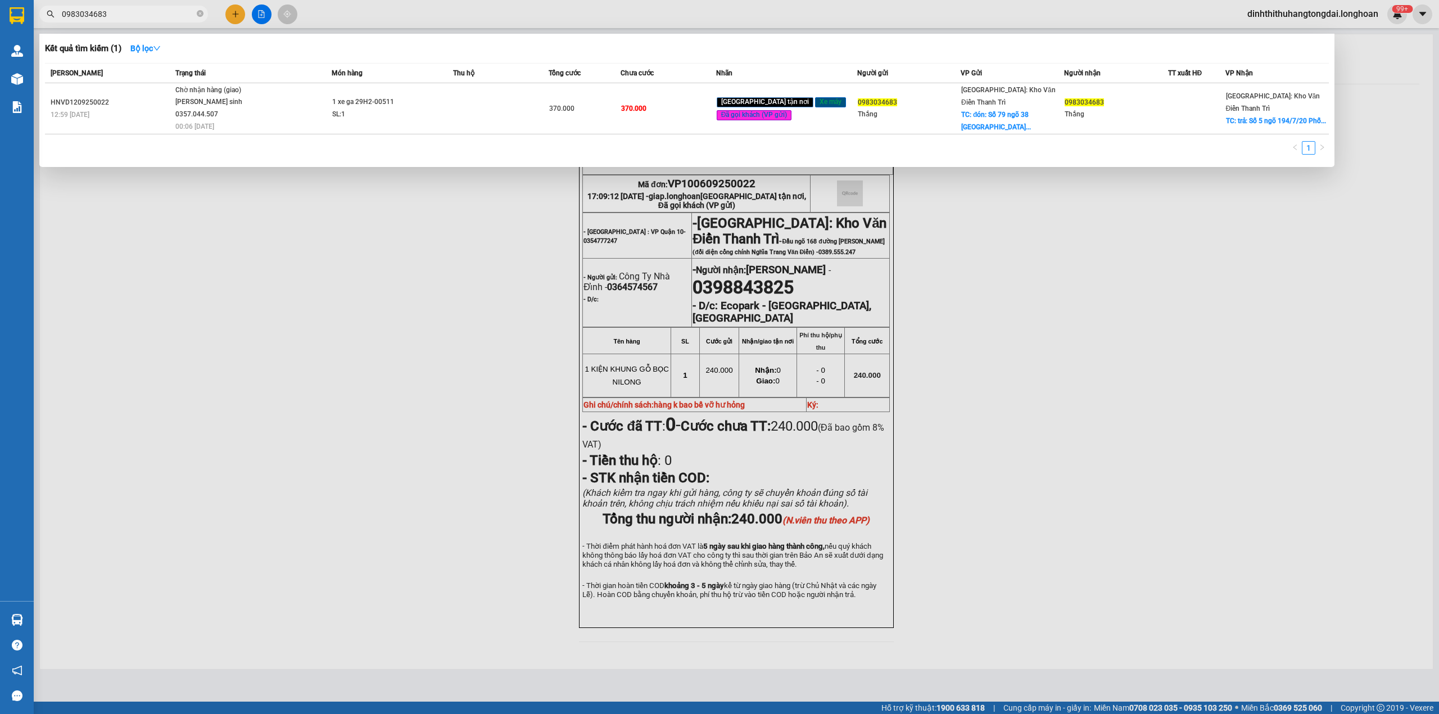
click at [145, 14] on input "0983034683" at bounding box center [128, 14] width 133 height 12
paste input "38323738"
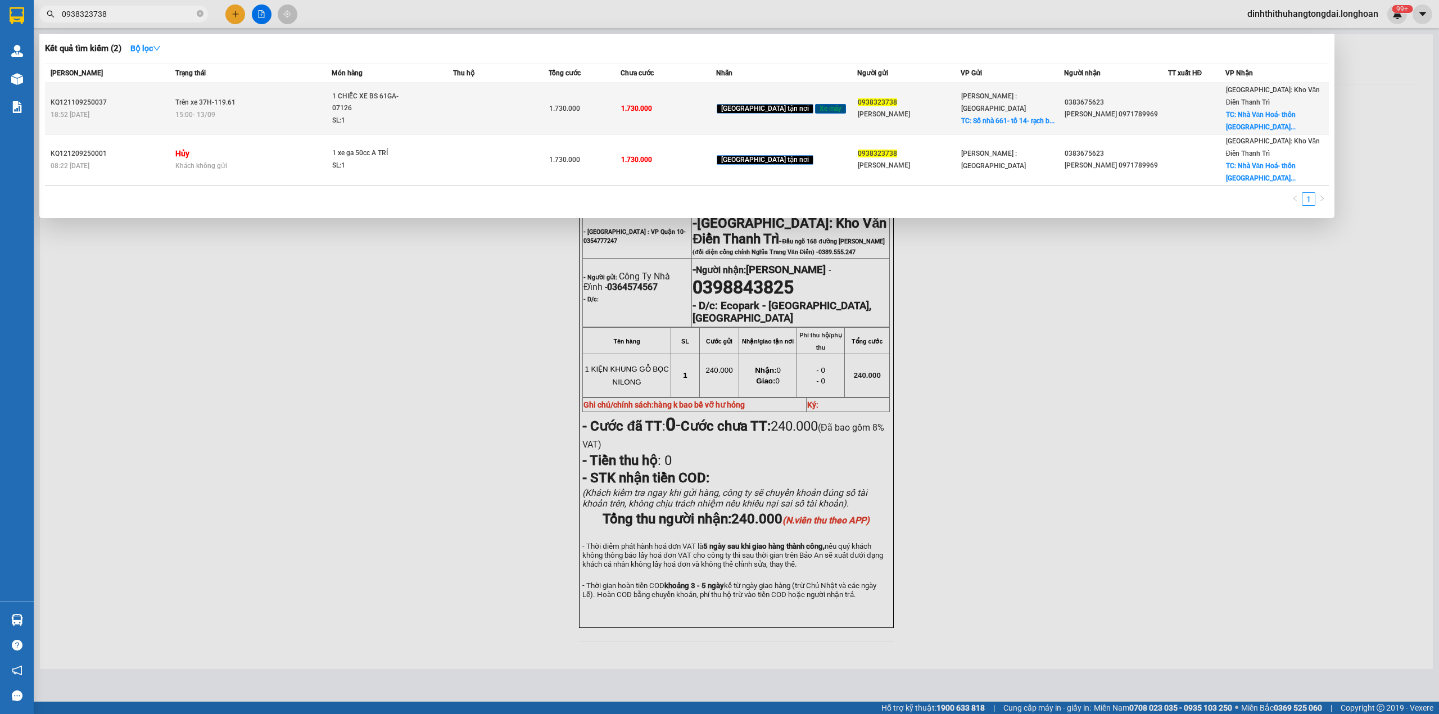
type input "0938323738"
click at [311, 109] on div "15:00 [DATE]" at bounding box center [253, 115] width 156 height 12
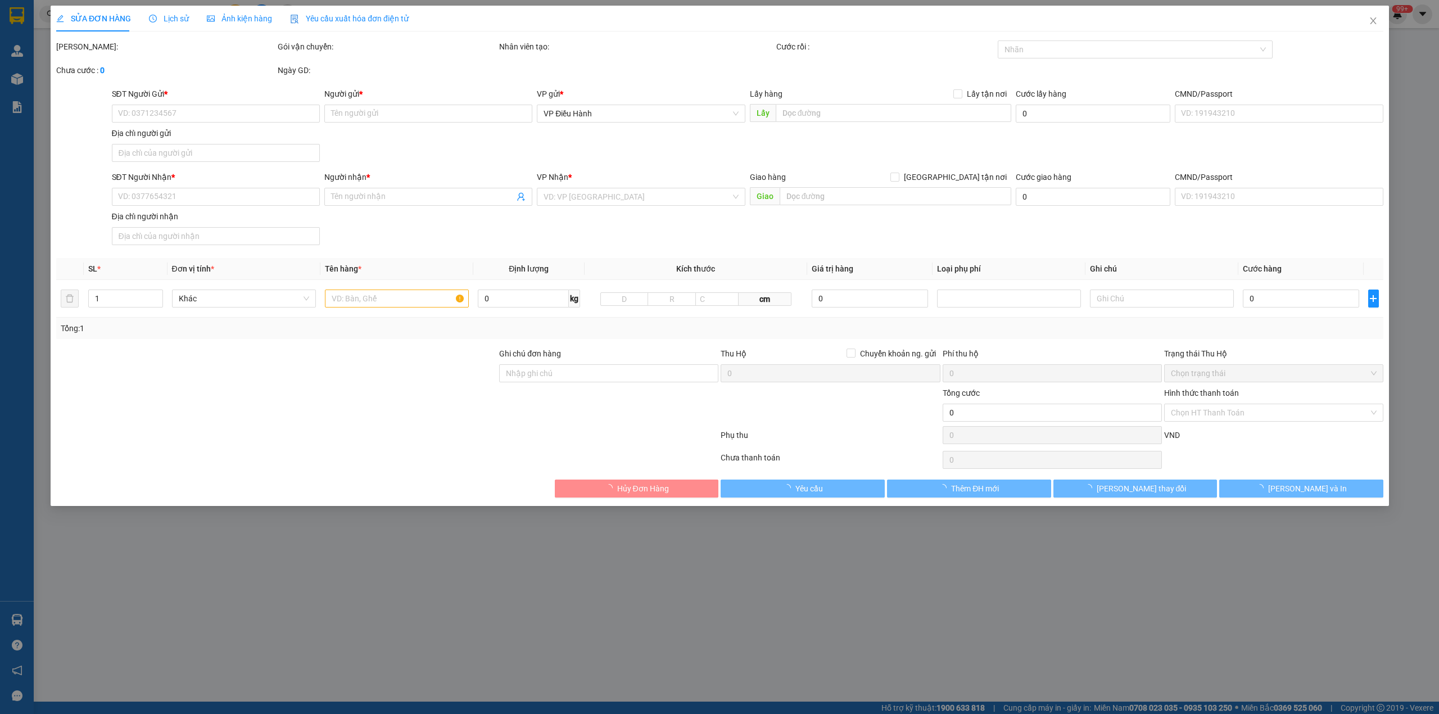
type input "0938323738"
type input "[PERSON_NAME]"
checkbox input "true"
type input "Số nhà 661- tổ 14- rạch bắp - an tây - [GEOGRAPHIC_DATA] - [GEOGRAPHIC_DATA]"
type input "0383675623"
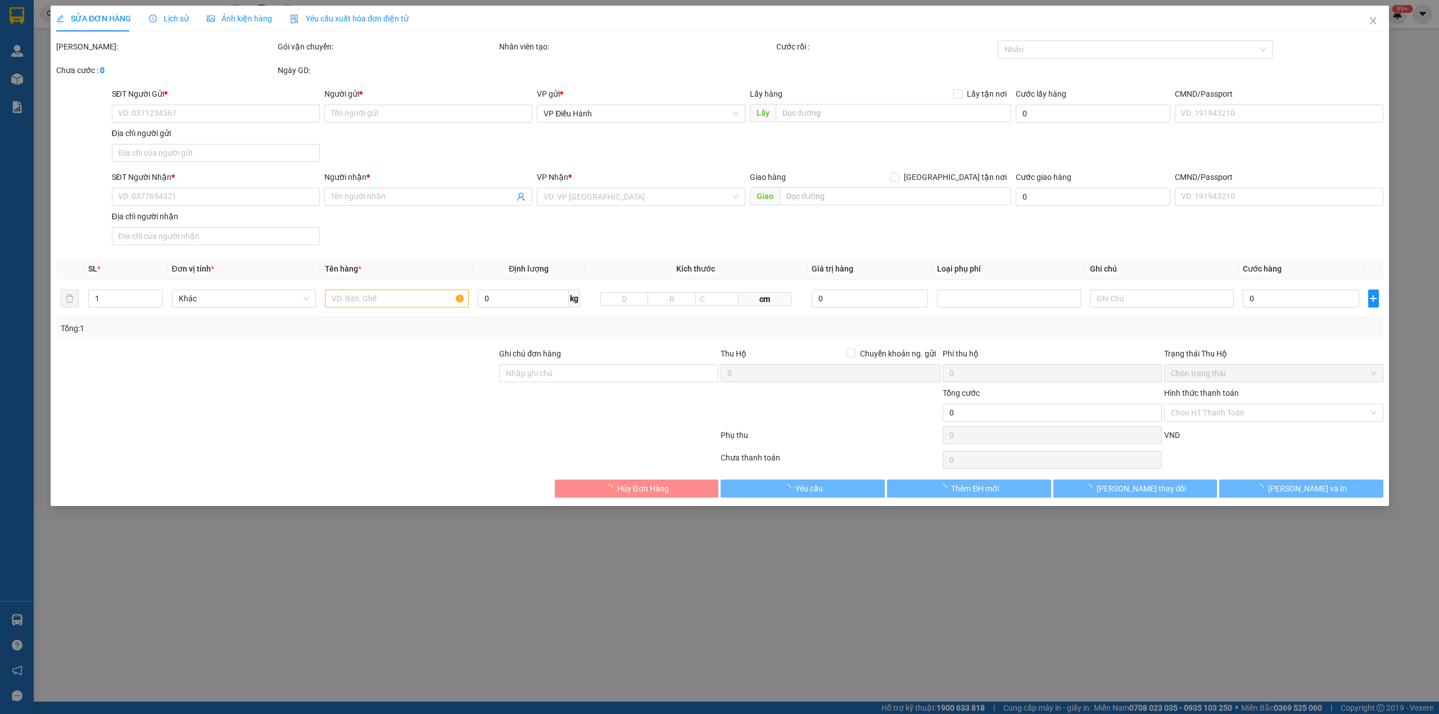
type input "[PERSON_NAME] 0971789969"
checkbox input "true"
type input "Nhà Văn Hoá- thôn [GEOGRAPHIC_DATA] - [GEOGRAPHIC_DATA]- Nam sách -[GEOGRAPHIC_…"
type input "CHÌA KHÓA QUẤN TAY LÁI -KHÔNG CAVET"
type input "1.730.000"
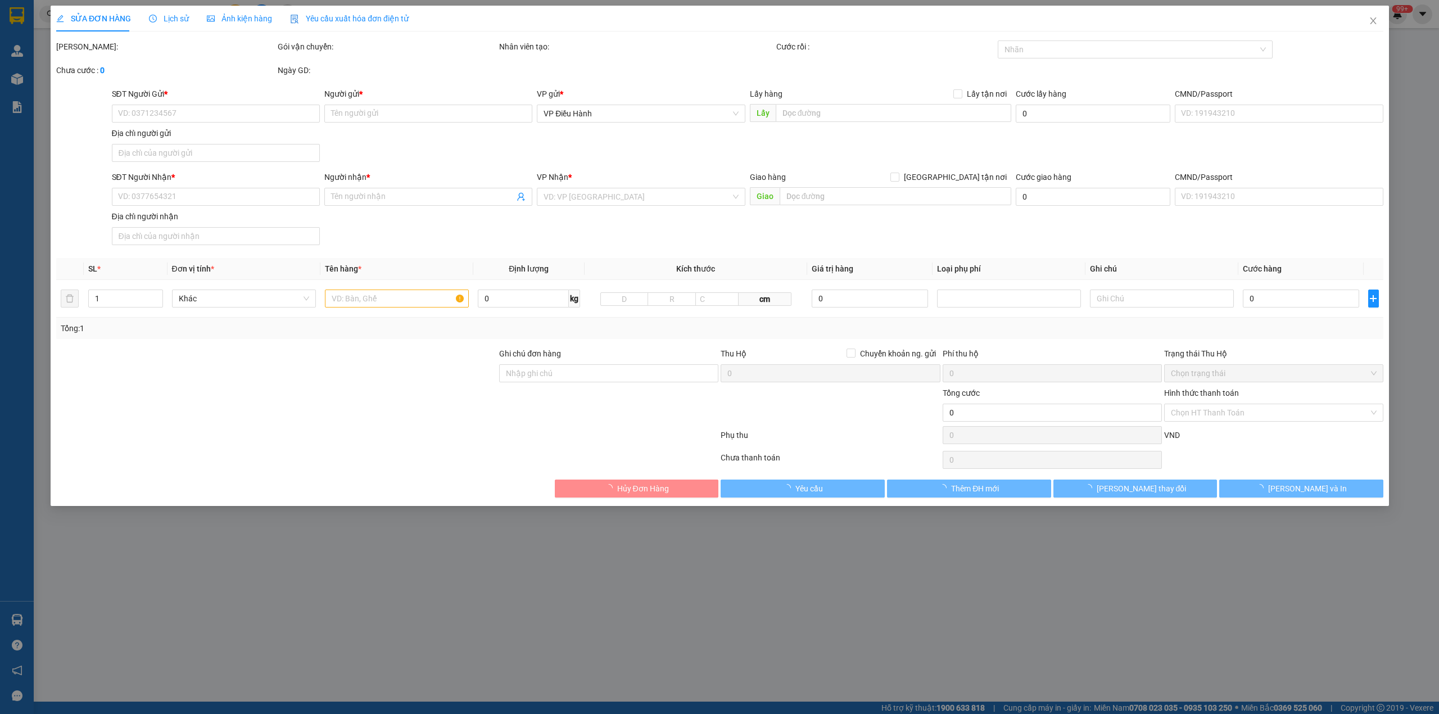
type input "1.730.000"
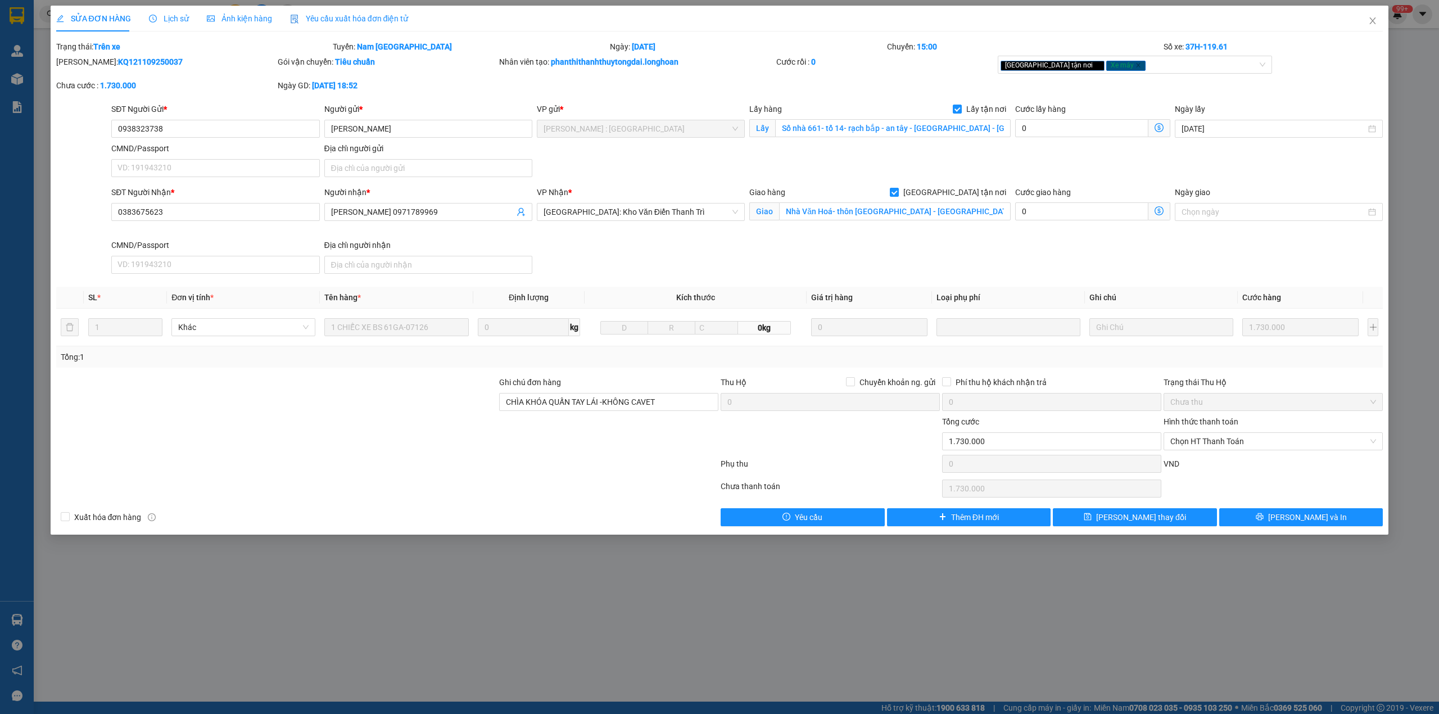
click at [173, 10] on div "Lịch sử" at bounding box center [169, 19] width 40 height 26
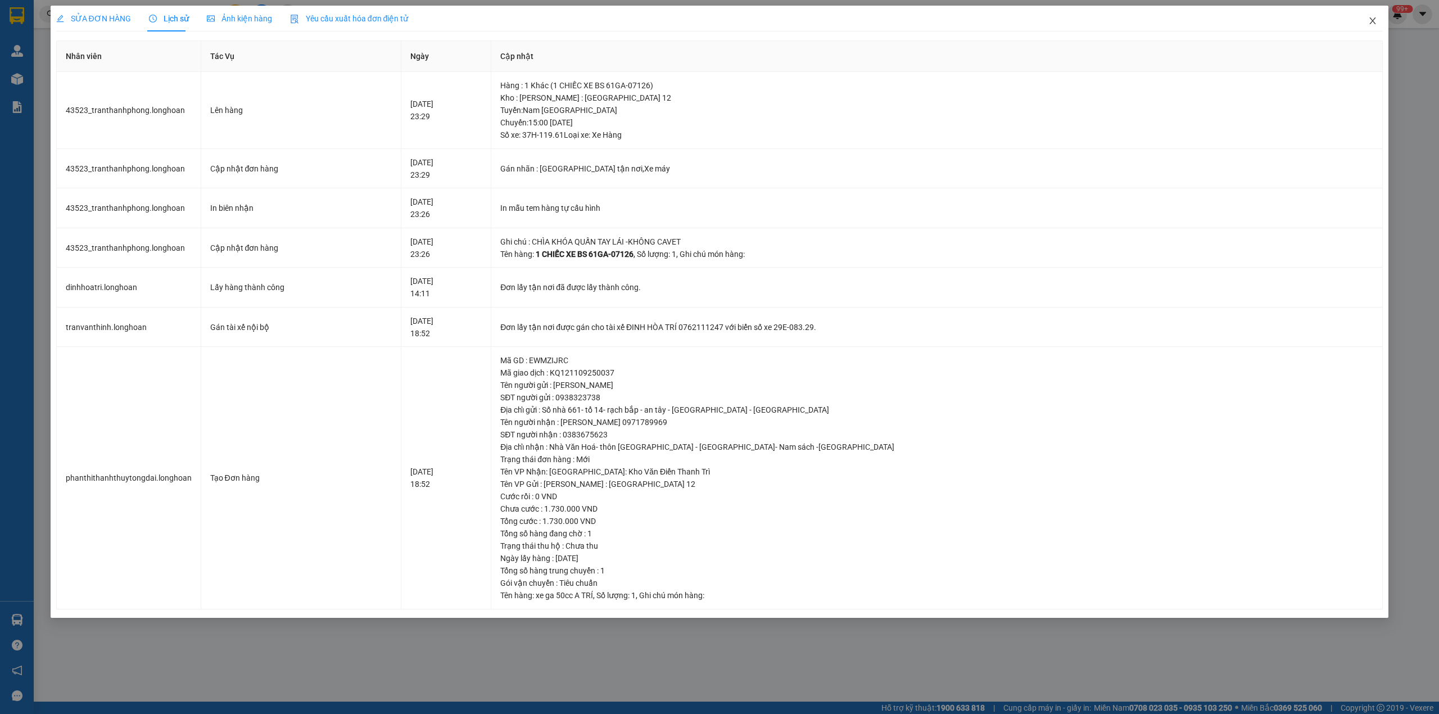
click at [1366, 23] on span "Close" at bounding box center [1372, 21] width 31 height 31
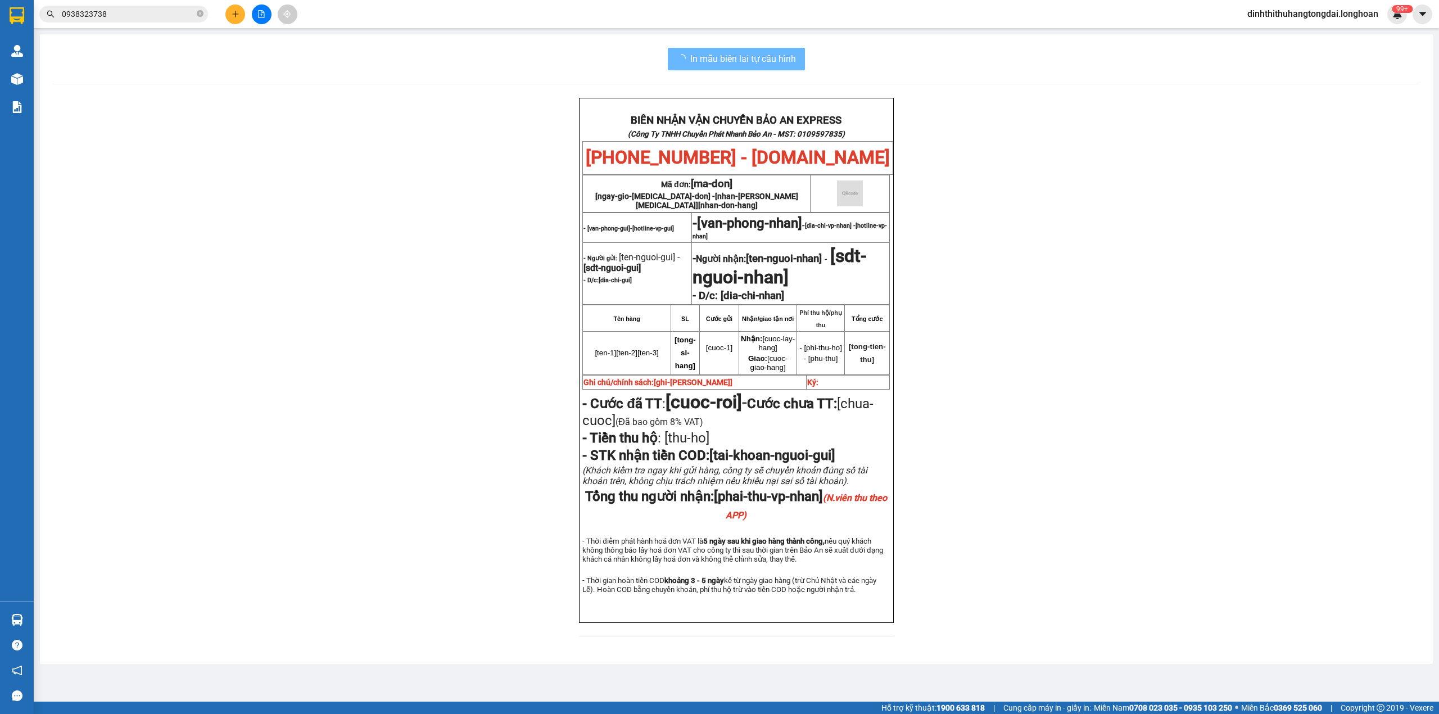
click at [102, 17] on input "0938323738" at bounding box center [128, 14] width 133 height 12
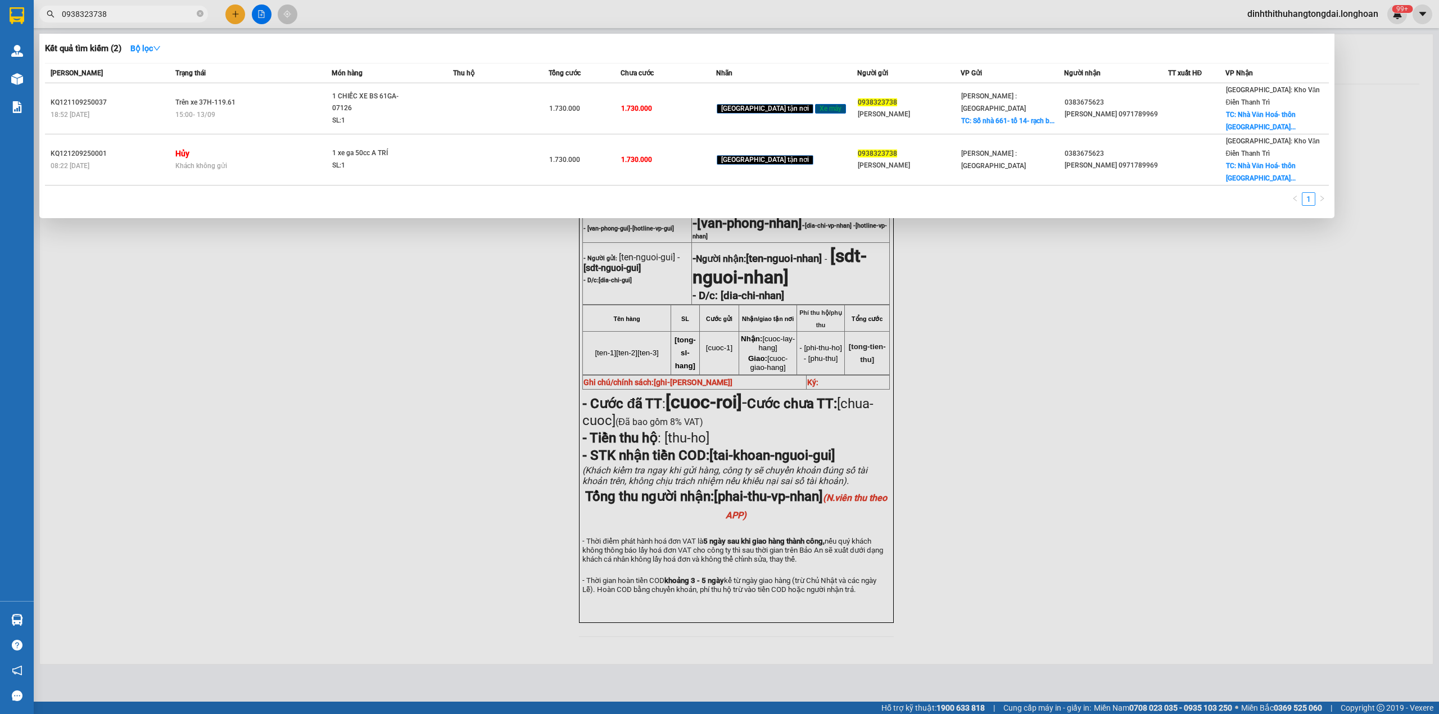
click at [102, 17] on input "0938323738" at bounding box center [128, 14] width 133 height 12
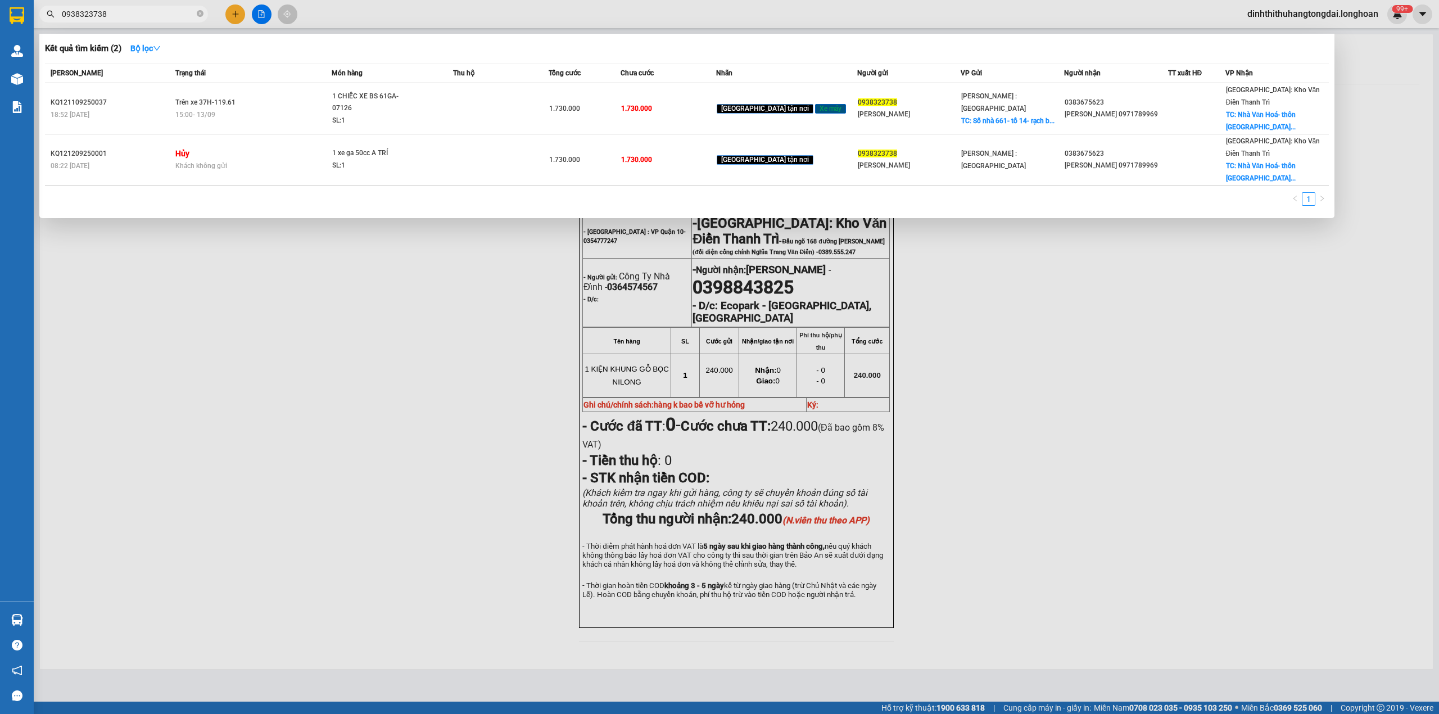
paste input "85908810"
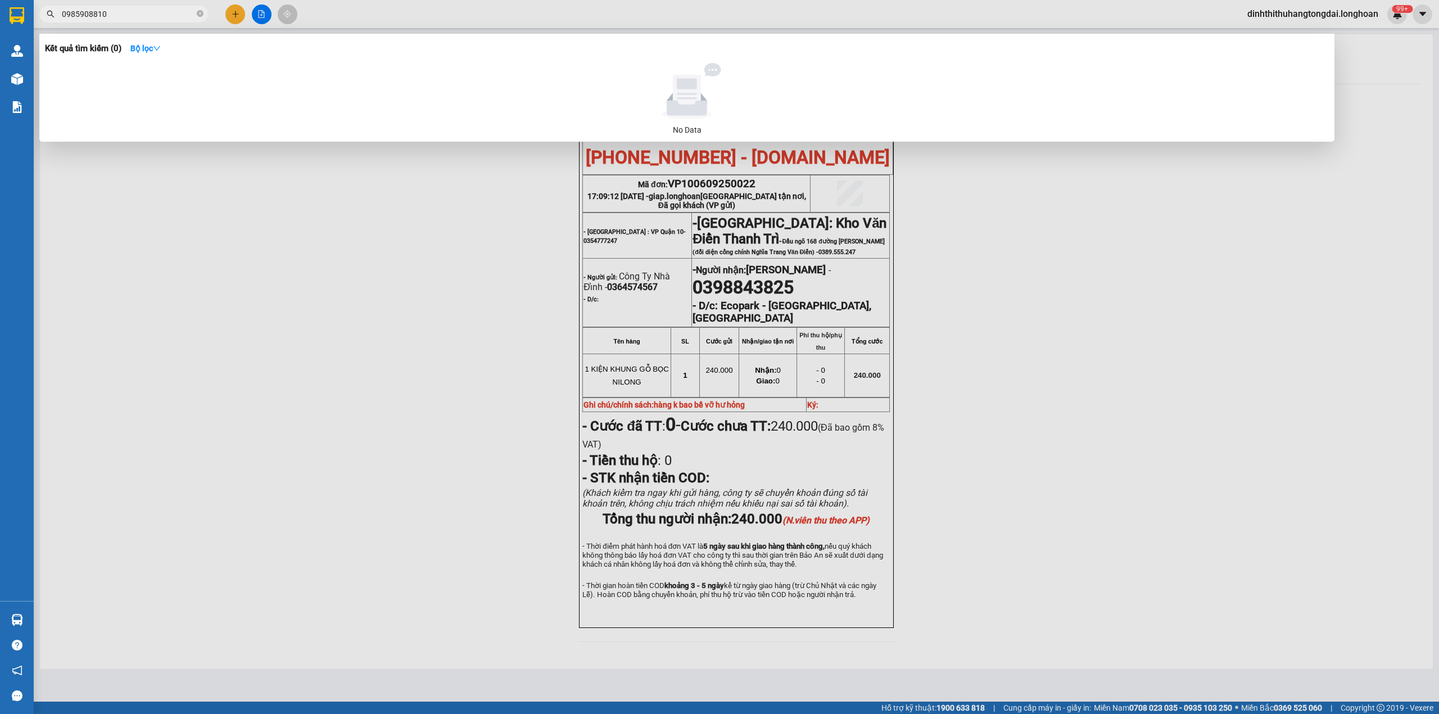
click at [153, 19] on input "0985908810" at bounding box center [128, 14] width 133 height 12
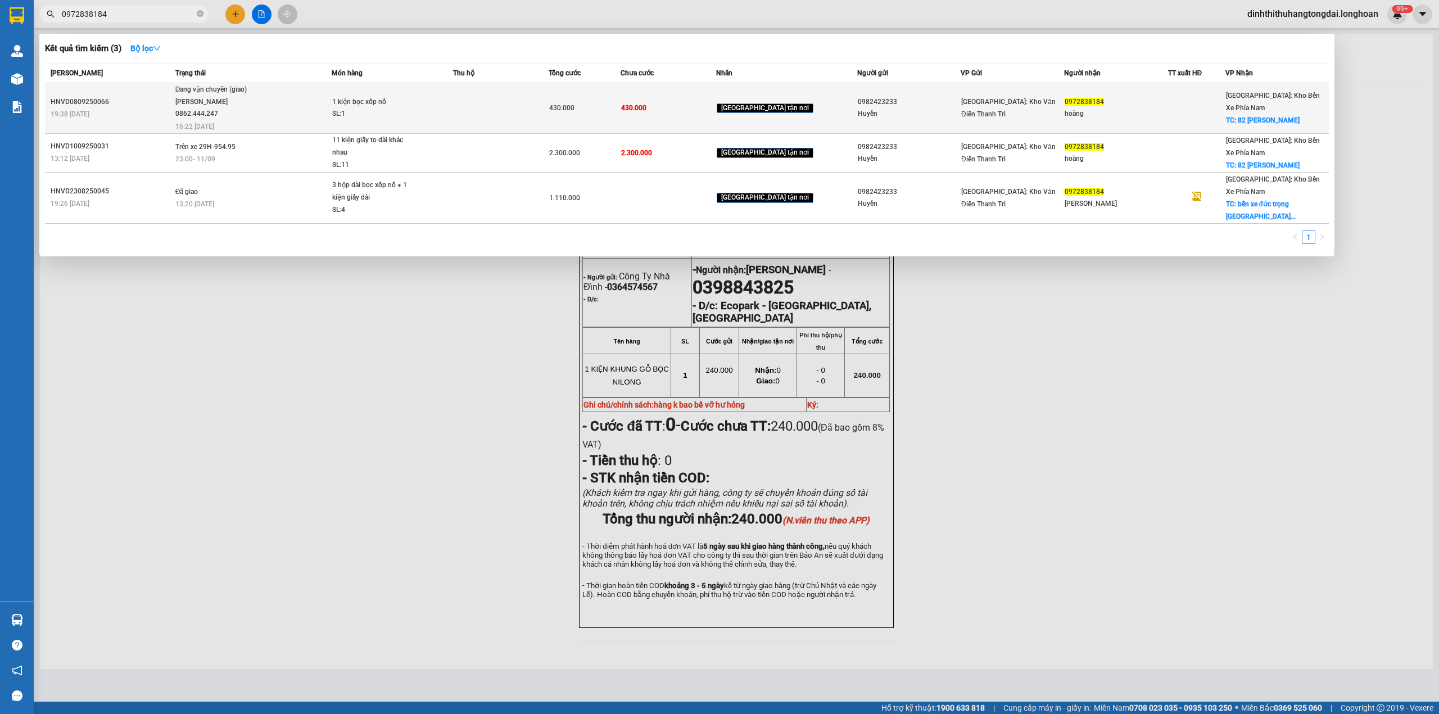
type input "0972838184"
click at [319, 106] on span "Đang vận chuyển (giao) [PERSON_NAME] 0862.444.247 16:22 [DATE]" at bounding box center [253, 107] width 156 height 47
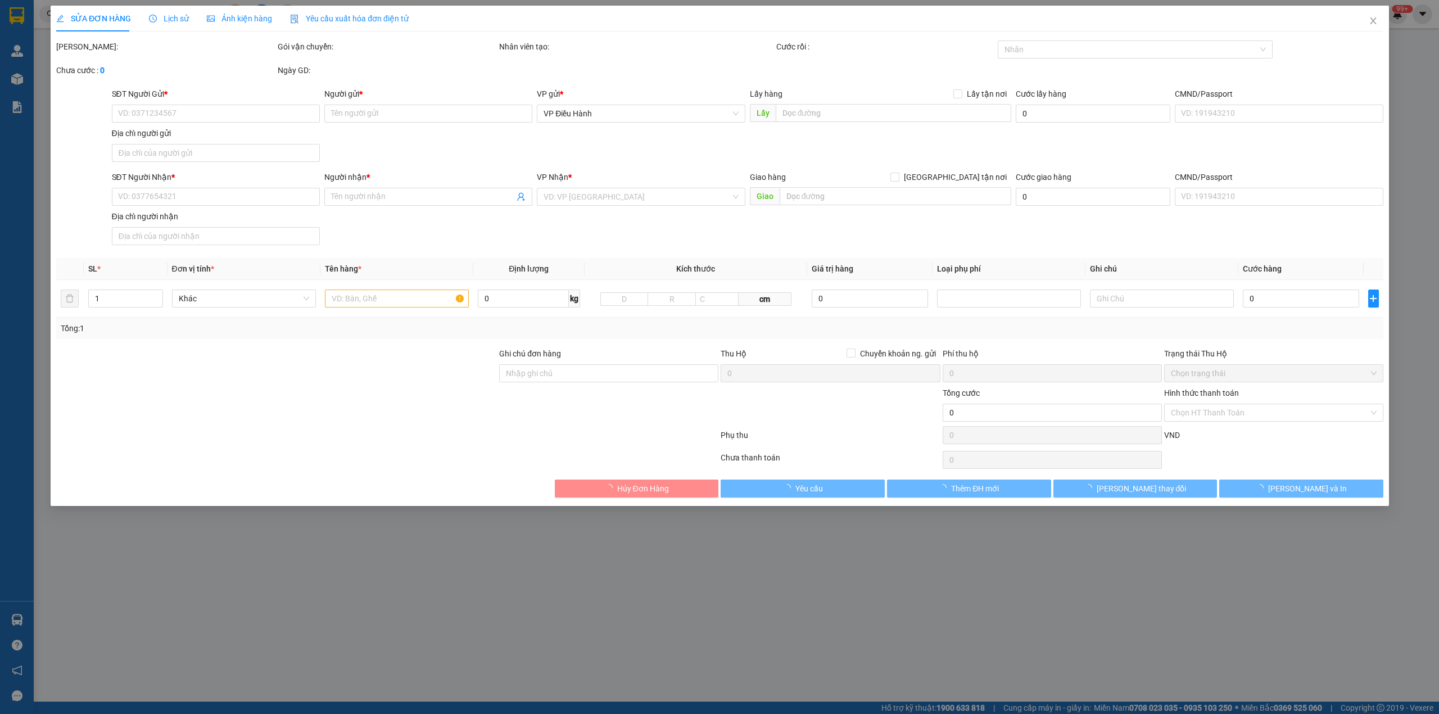
type input "0982423233"
type input "Huyền"
type input "0972838184"
type input "hoàng"
checkbox input "true"
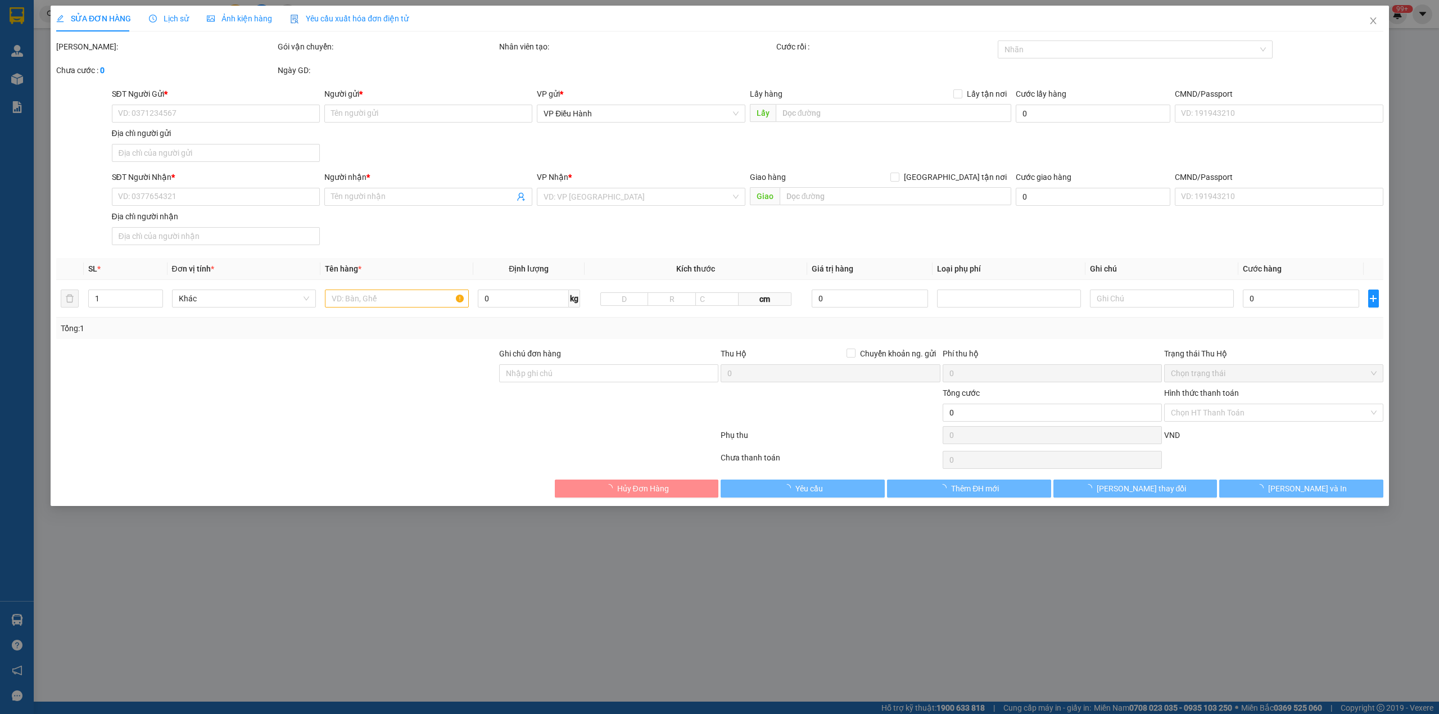
type input "82 [PERSON_NAME]"
type input "hàng giao nguyên kiện, hư vỡ ko đền"
type input "430.000"
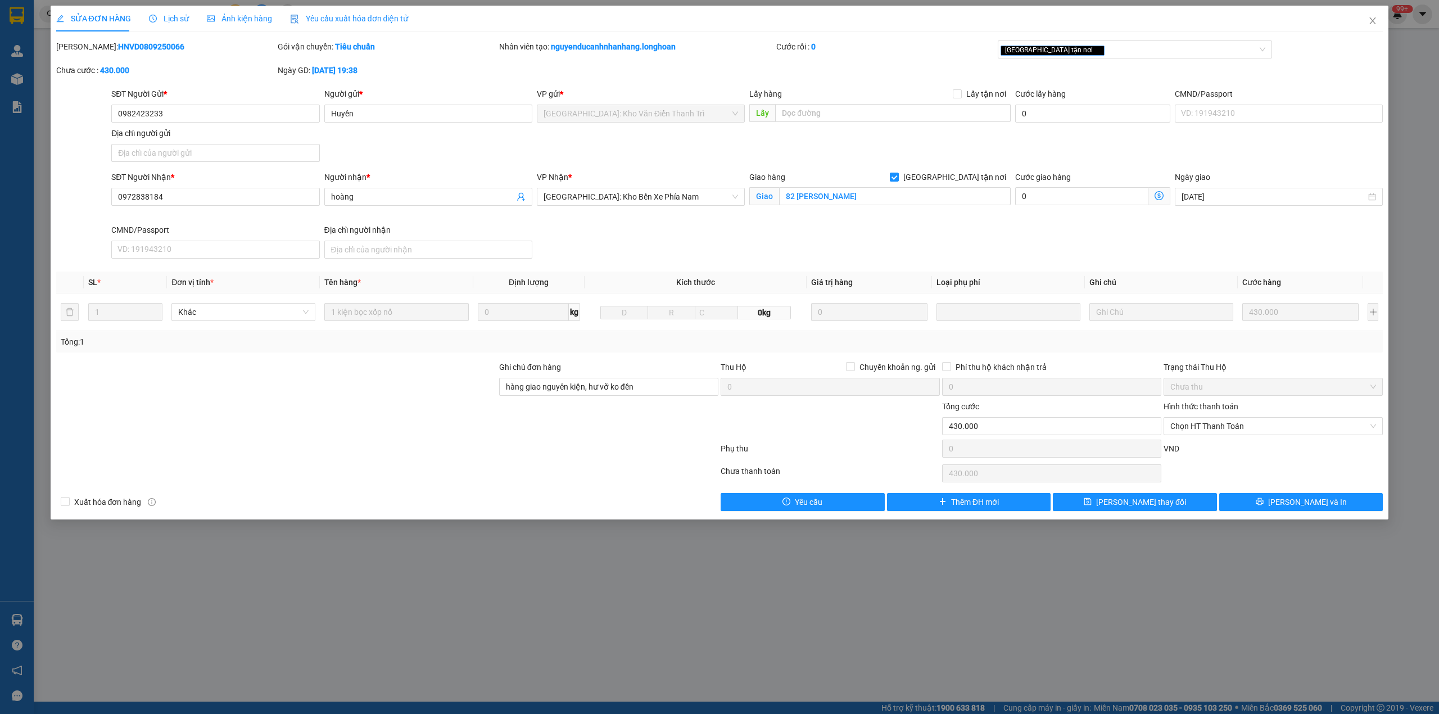
click at [167, 14] on span "Lịch sử" at bounding box center [169, 18] width 40 height 9
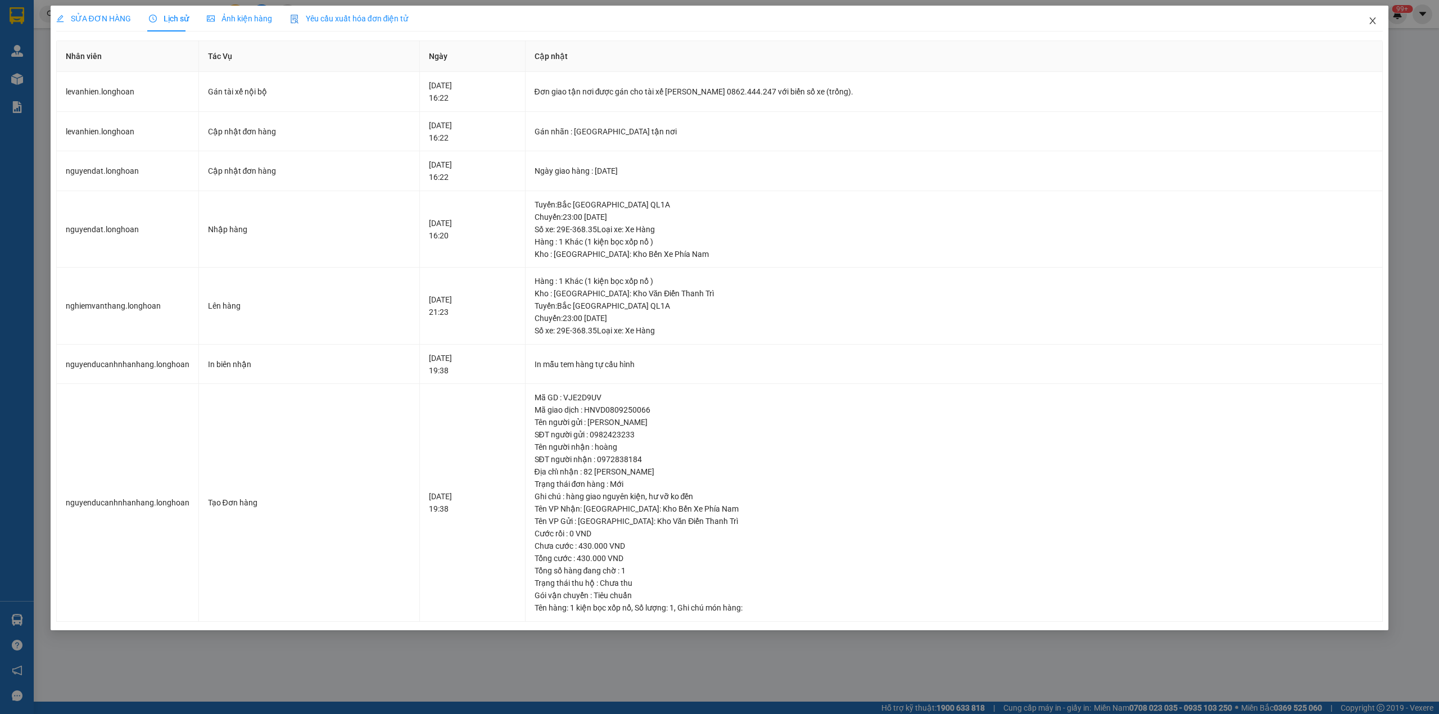
click at [1373, 21] on icon "close" at bounding box center [1373, 20] width 6 height 7
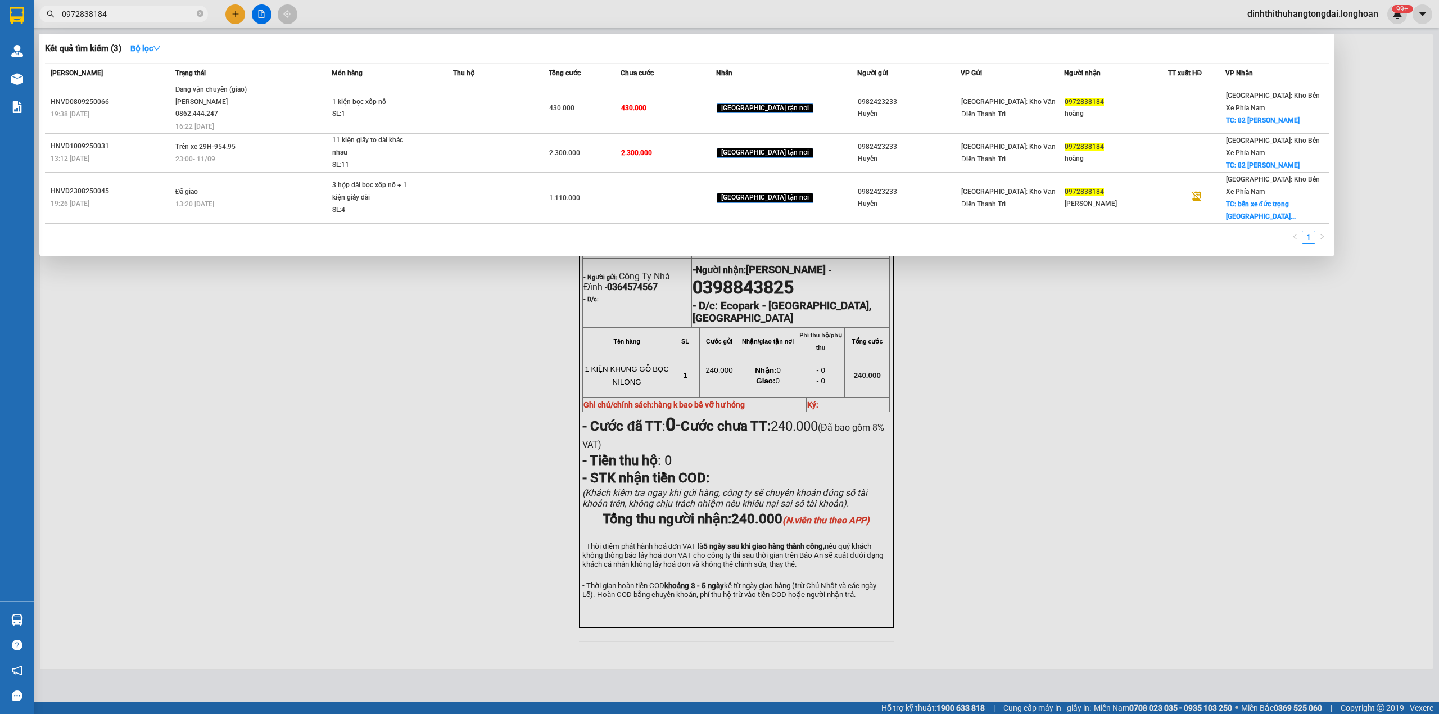
click at [158, 17] on input "0972838184" at bounding box center [128, 14] width 133 height 12
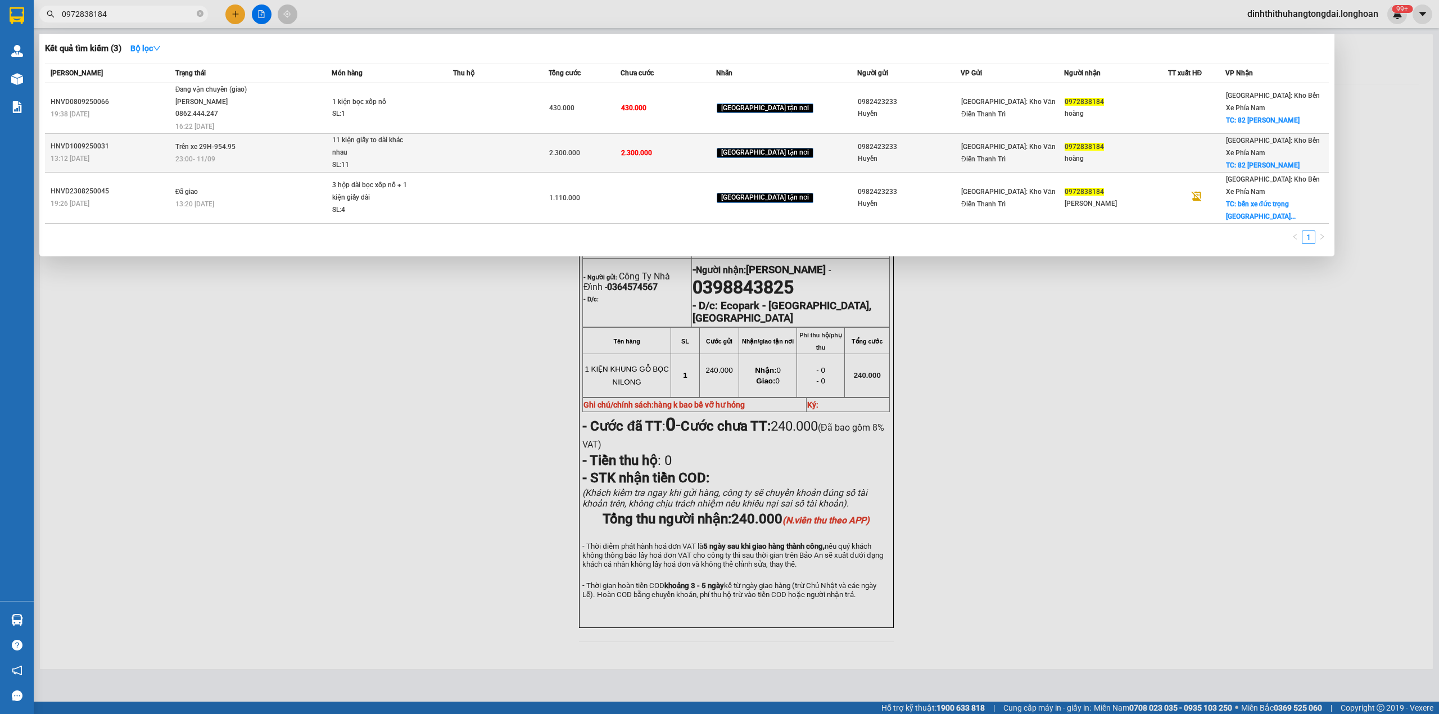
click at [522, 134] on td at bounding box center [501, 152] width 96 height 39
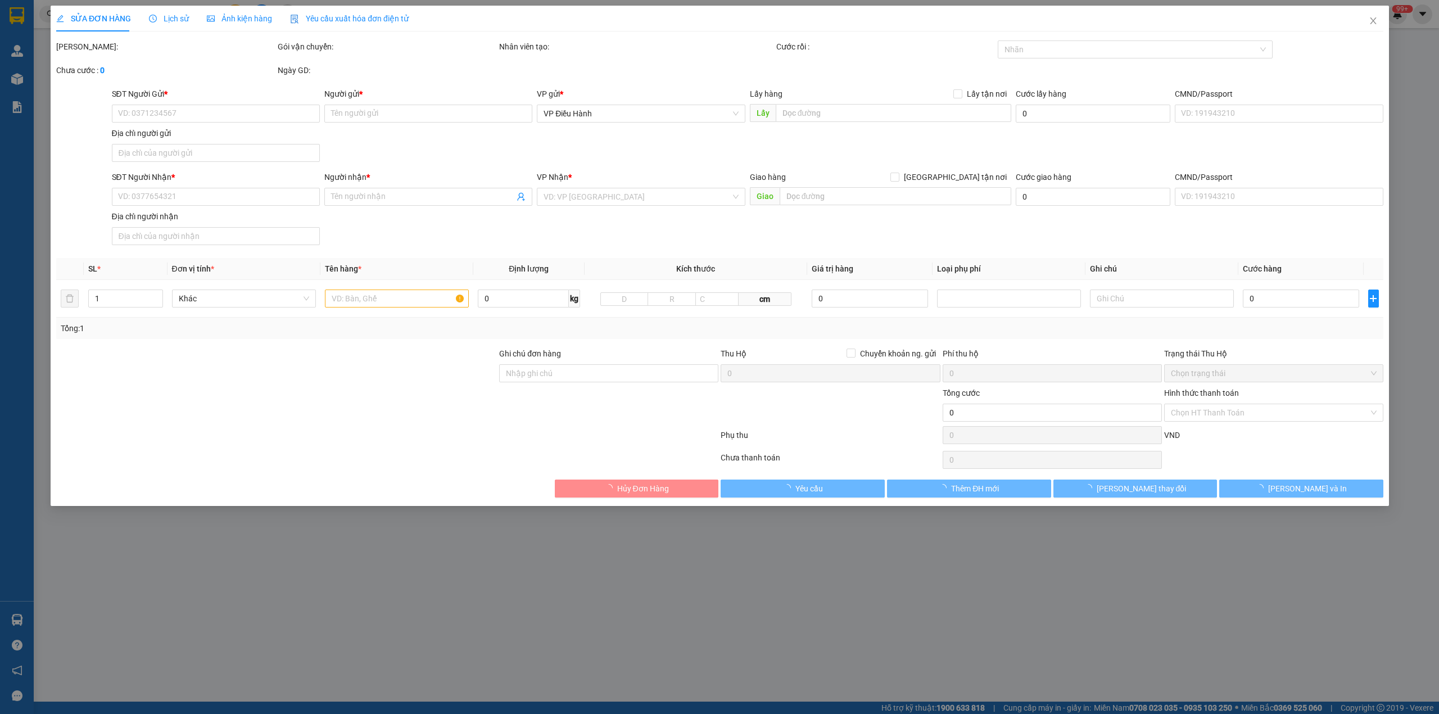
type input "0982423233"
type input "Huyền"
type input "0972838184"
type input "hoàng"
checkbox input "true"
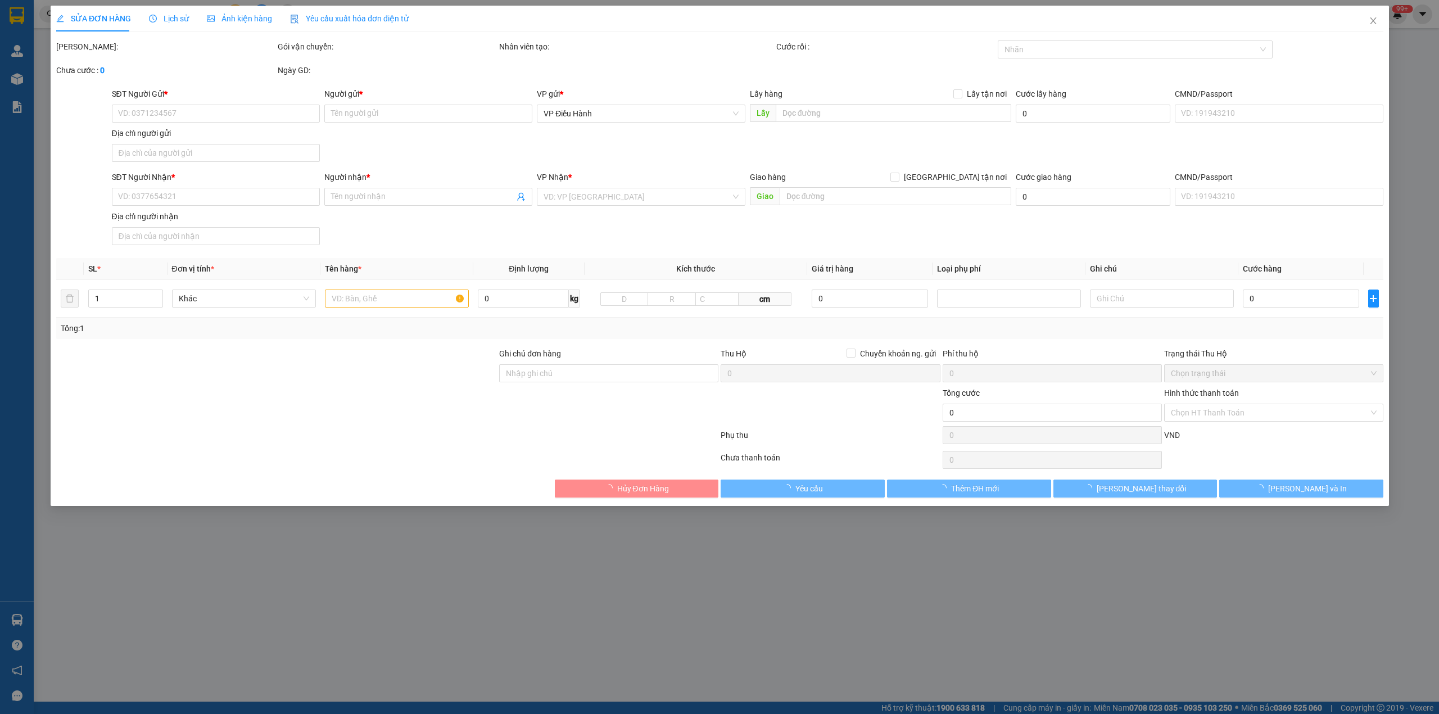
type input "82 [PERSON_NAME]"
type input "hàng giao nguyên kiện, hư vỡ ko đền"
type input "2.300.000"
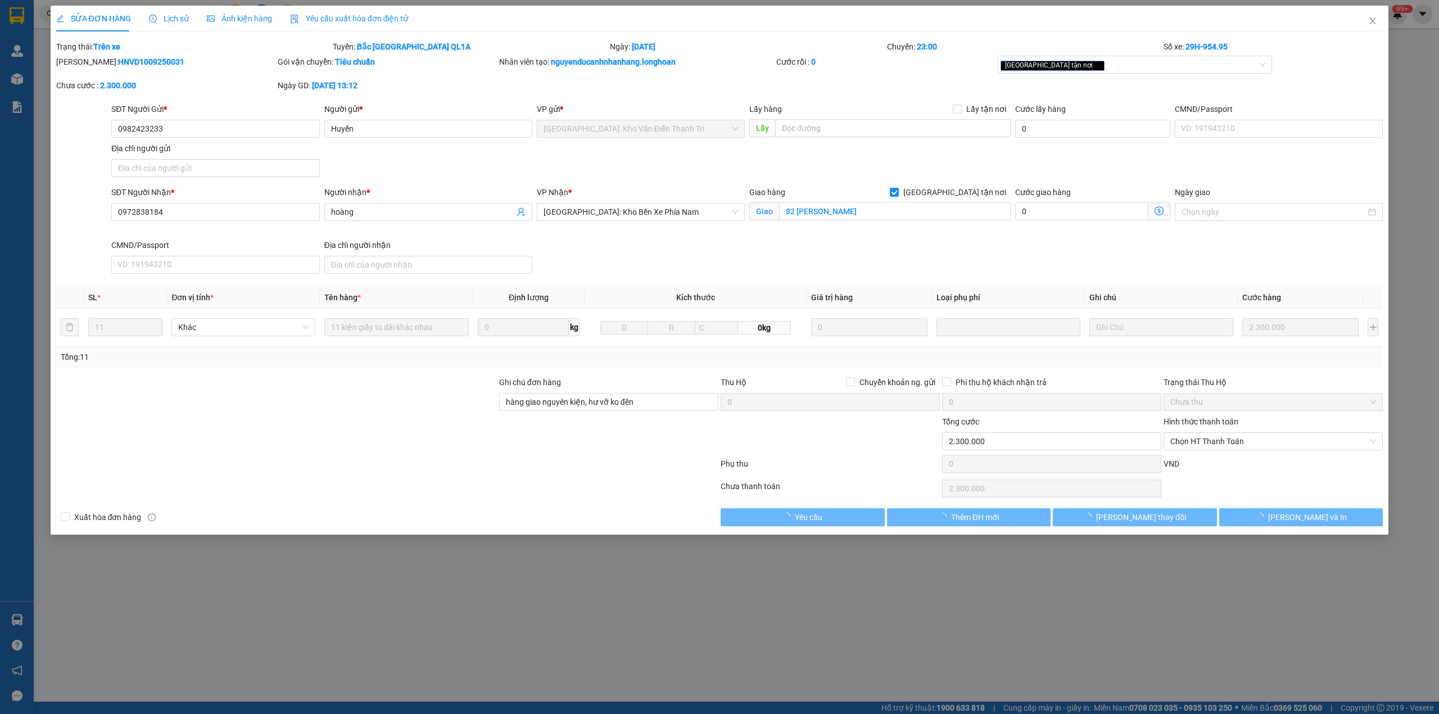
click at [169, 21] on span "Lịch sử" at bounding box center [169, 18] width 40 height 9
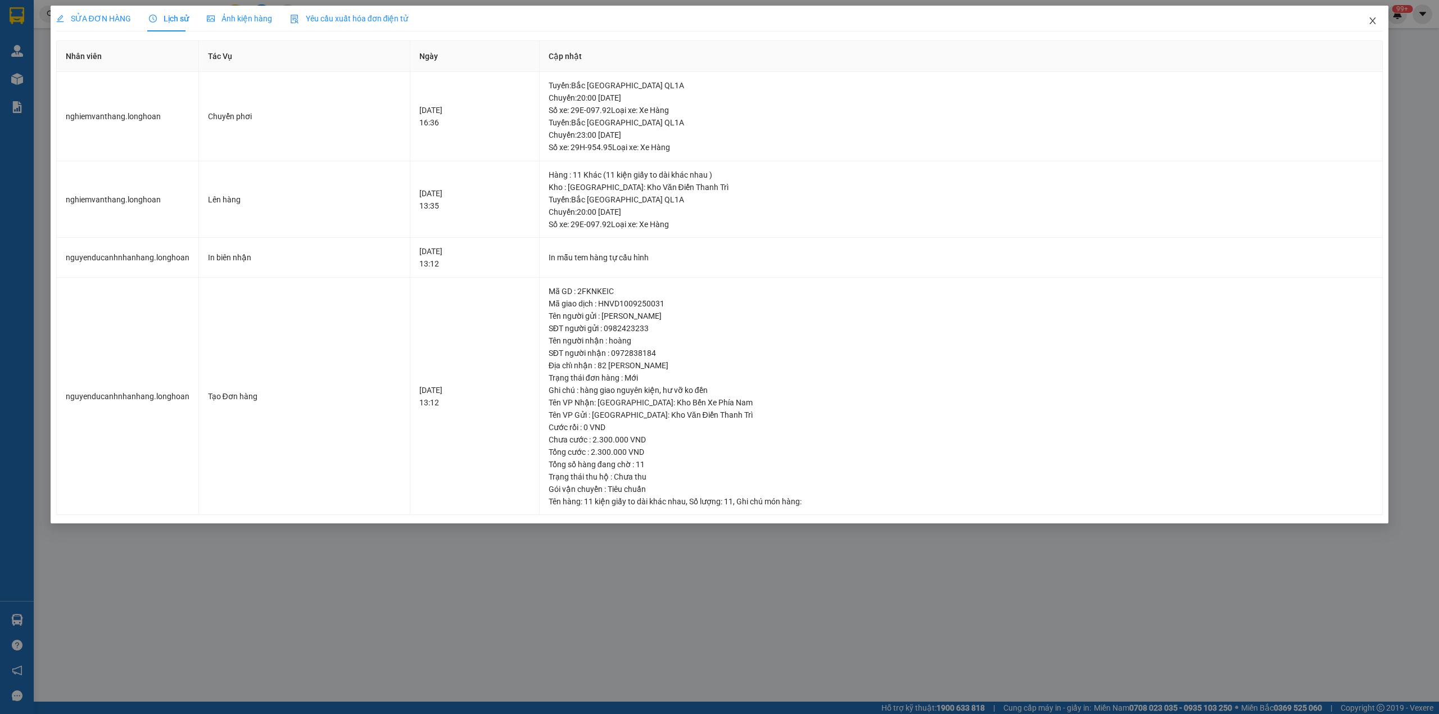
click at [1377, 20] on icon "close" at bounding box center [1373, 20] width 9 height 9
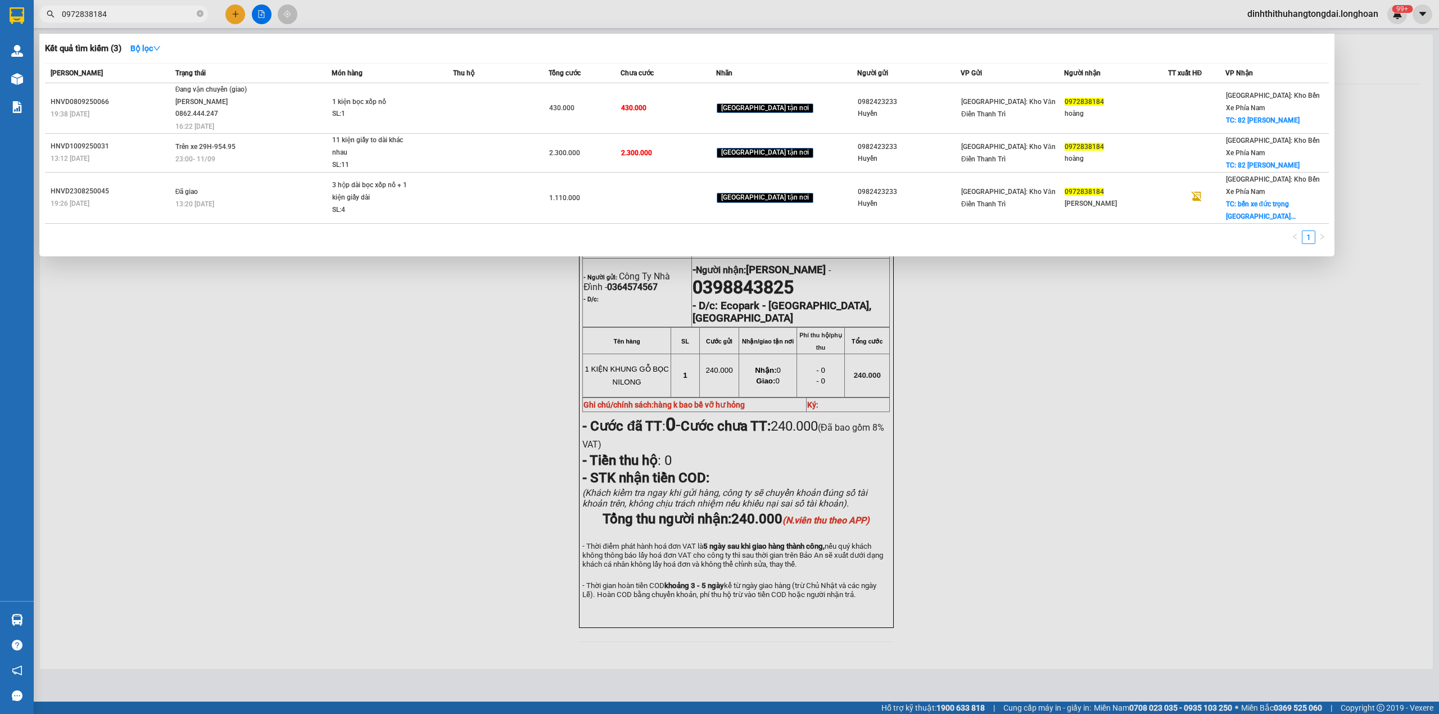
click at [118, 13] on input "0972838184" at bounding box center [128, 14] width 133 height 12
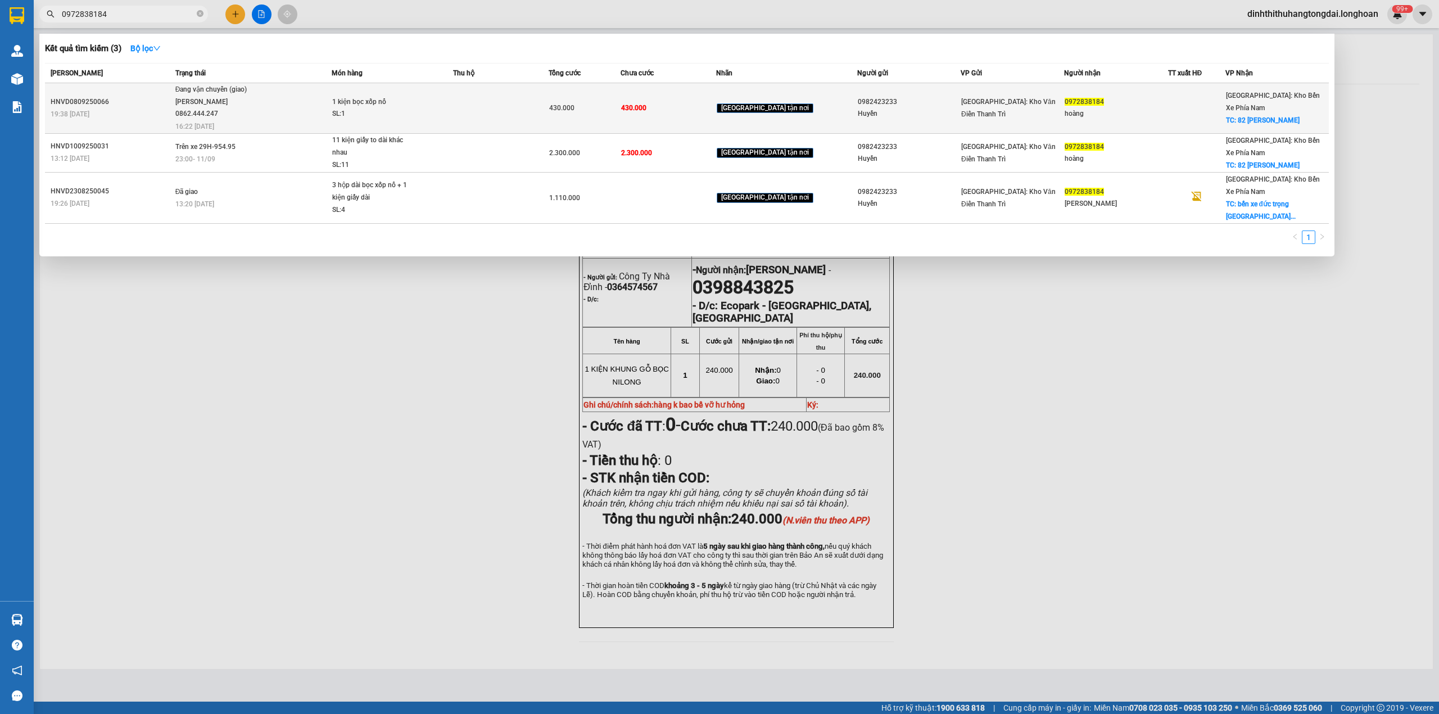
click at [511, 103] on td at bounding box center [501, 108] width 96 height 51
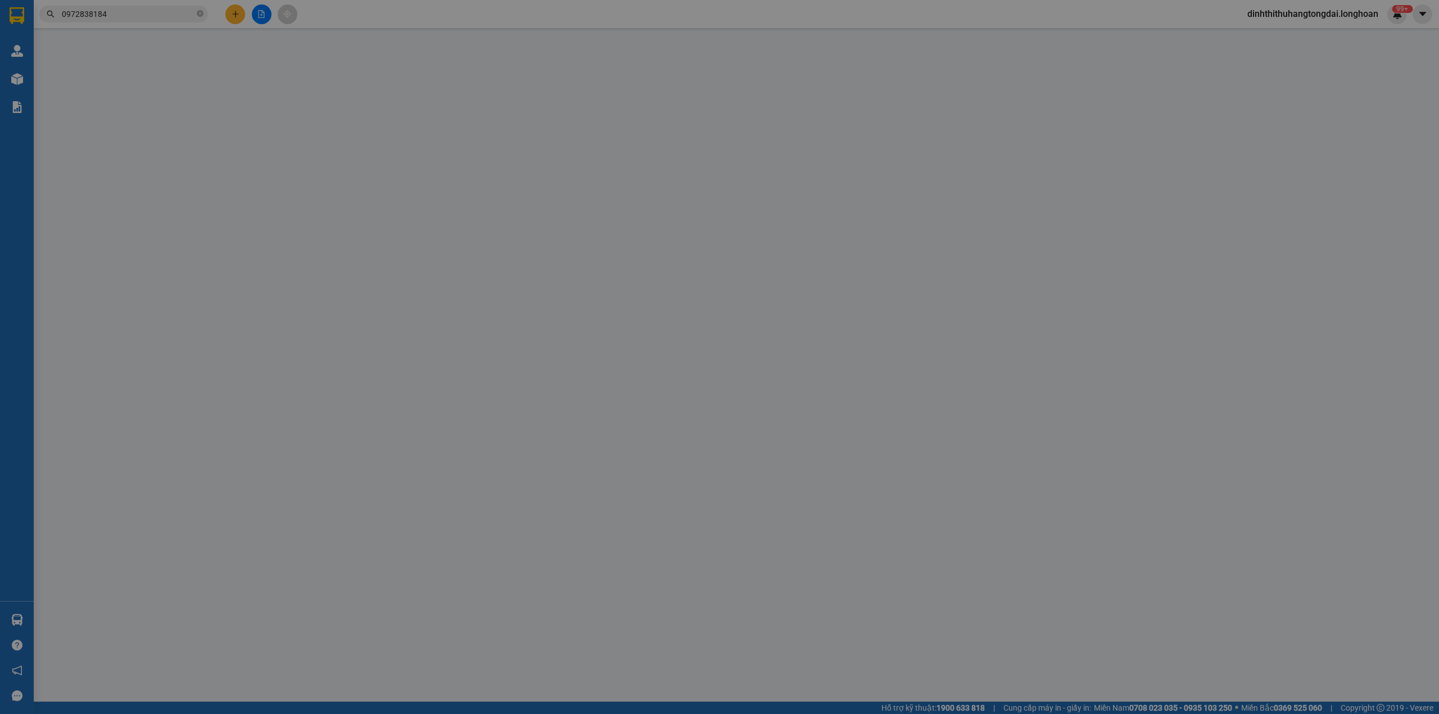
type input "0982423233"
type input "Huyền"
type input "0972838184"
type input "hoàng"
checkbox input "true"
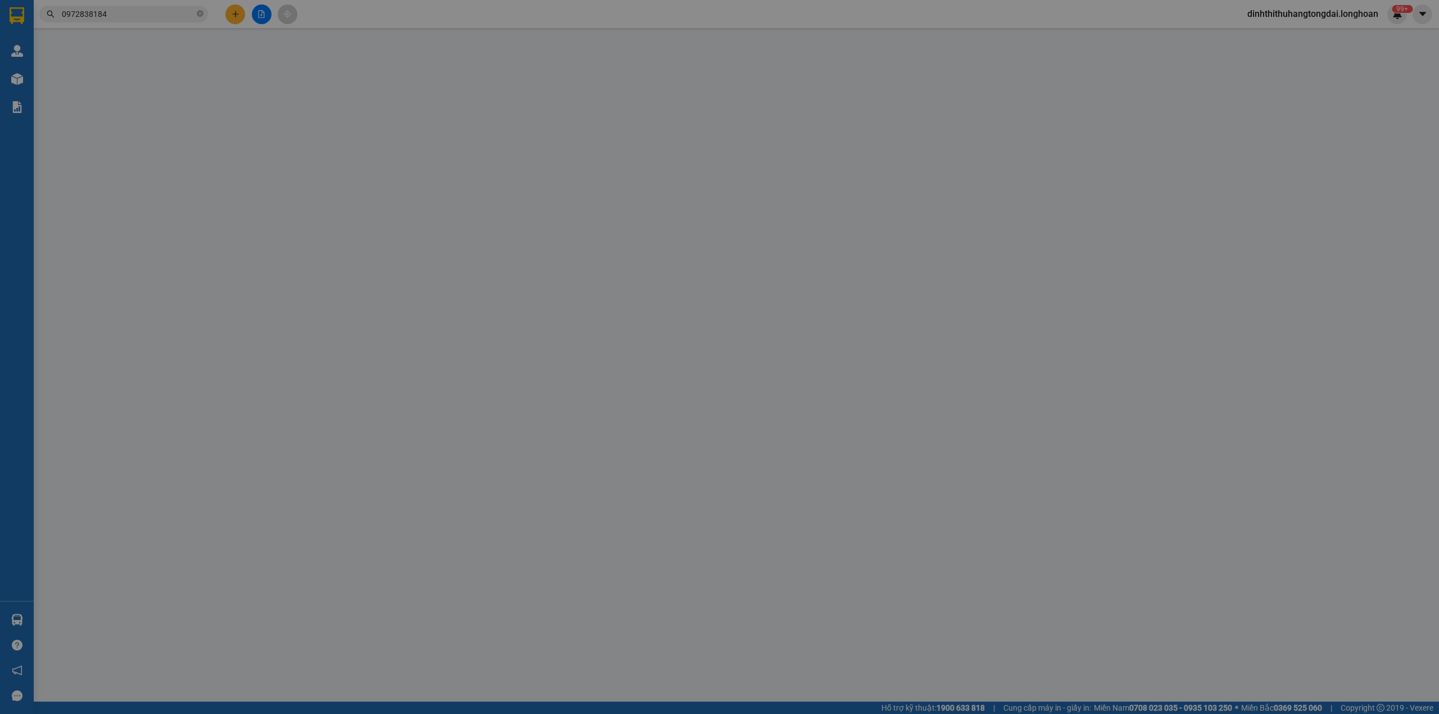
type input "82 [PERSON_NAME]"
type input "hàng giao nguyên kiện, hư vỡ ko đền"
type input "430.000"
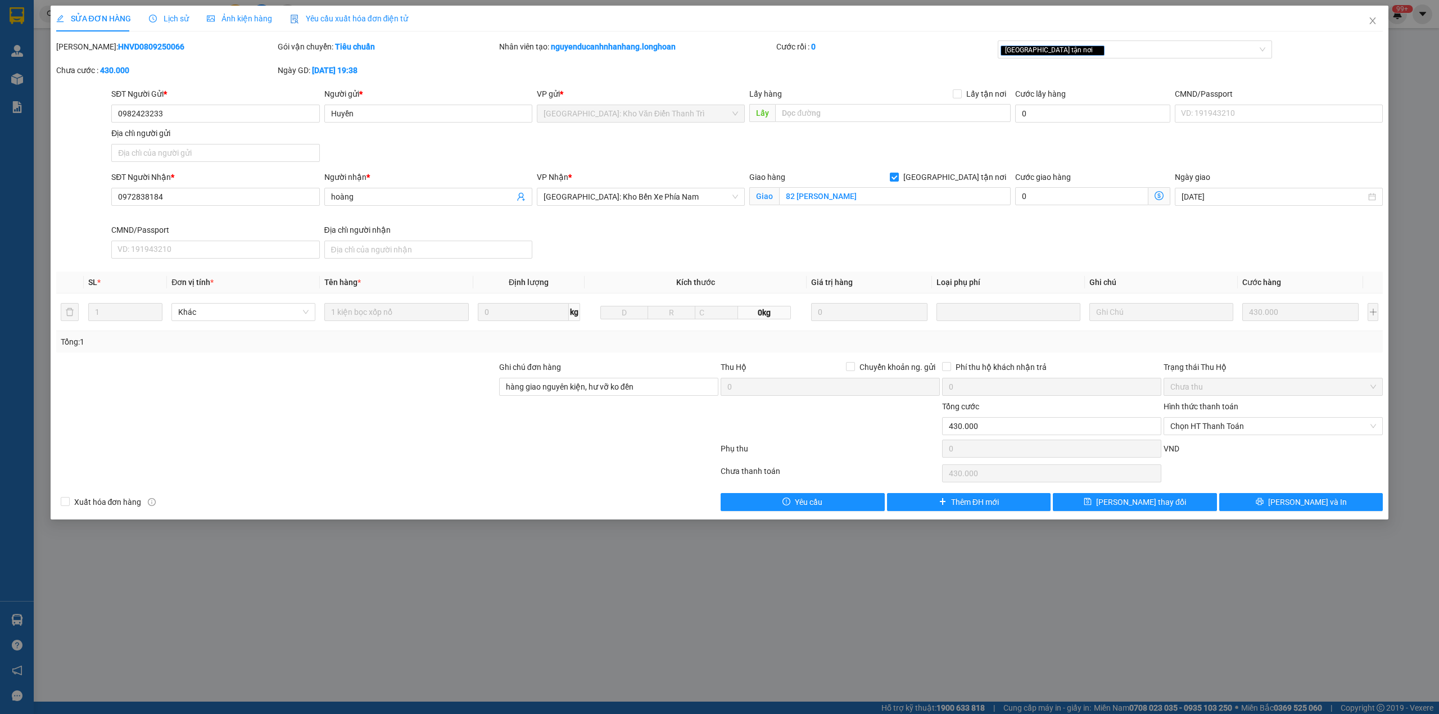
click at [160, 21] on span "Lịch sử" at bounding box center [169, 18] width 40 height 9
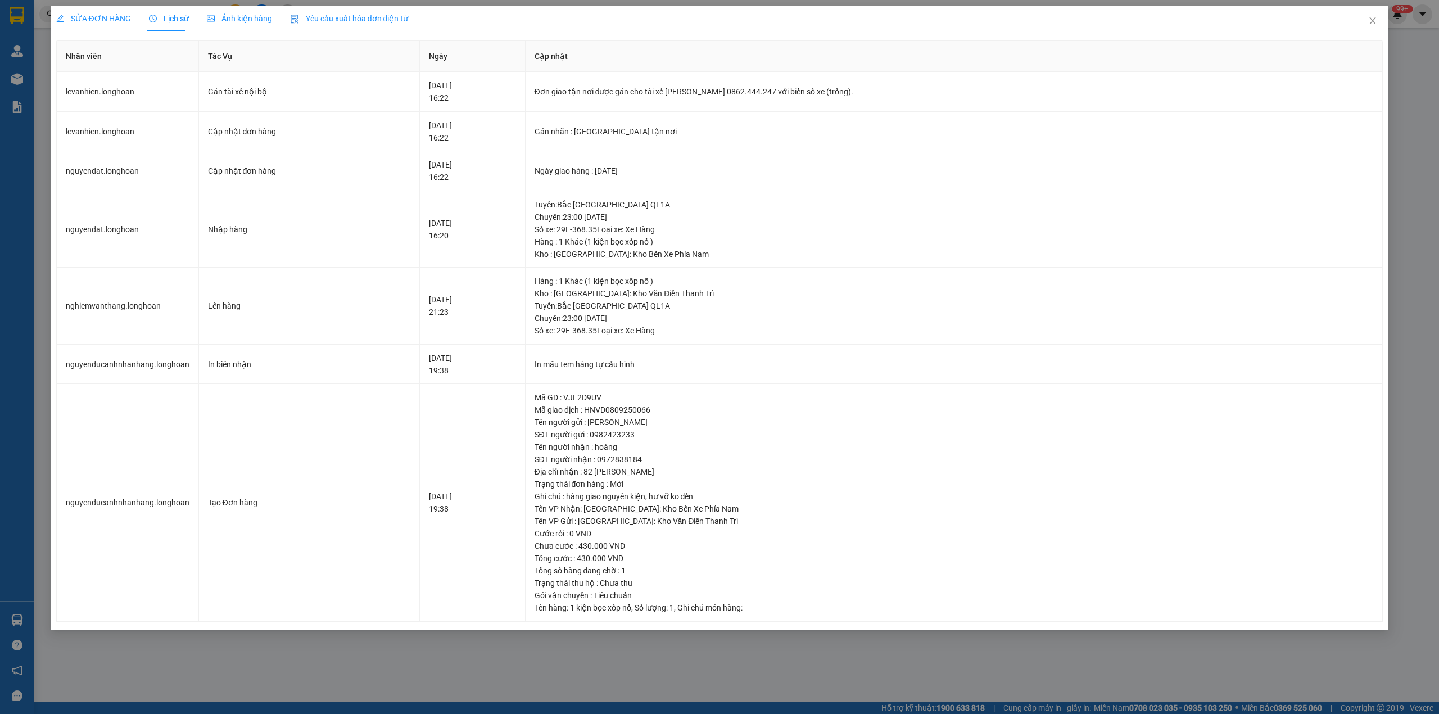
click at [94, 20] on span "SỬA ĐƠN HÀNG" at bounding box center [93, 18] width 75 height 9
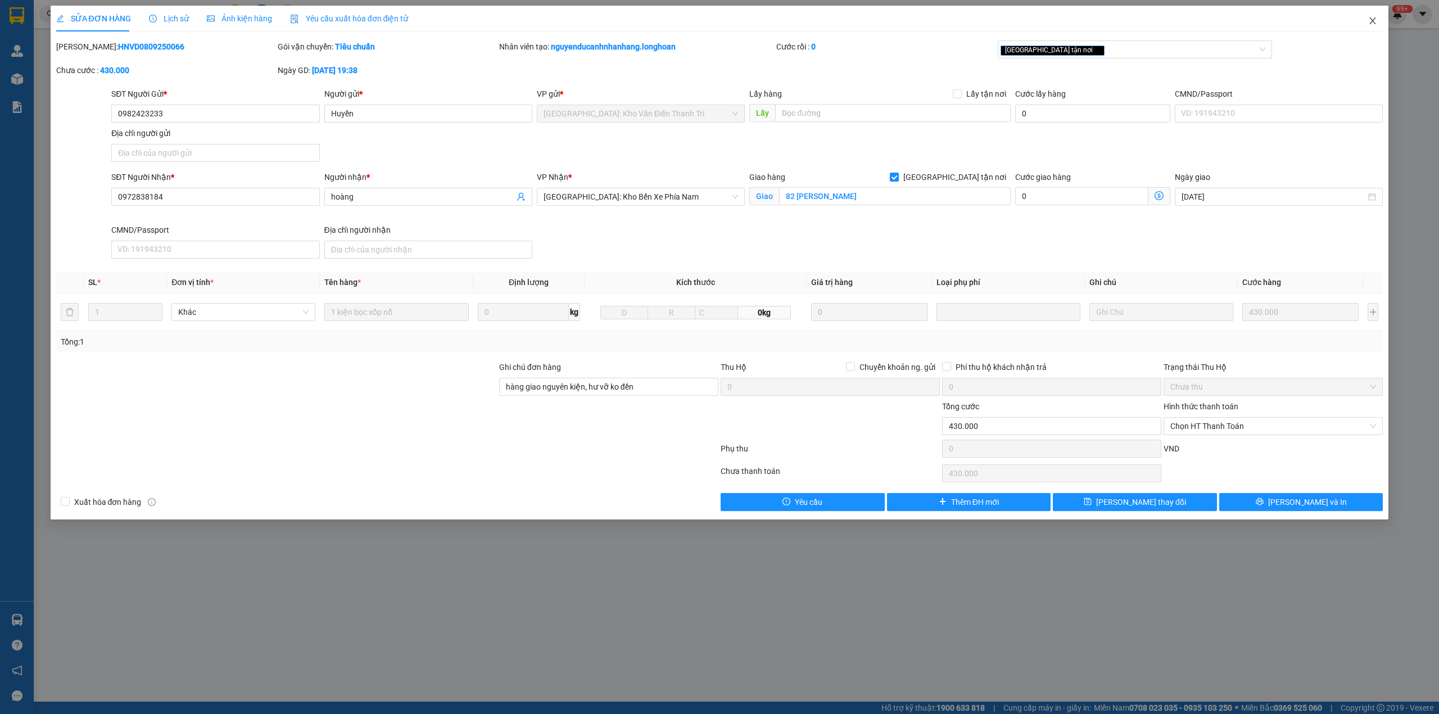
drag, startPoint x: 1375, startPoint y: 22, endPoint x: 858, endPoint y: 22, distance: 517.3
click at [1375, 22] on icon "close" at bounding box center [1373, 20] width 9 height 9
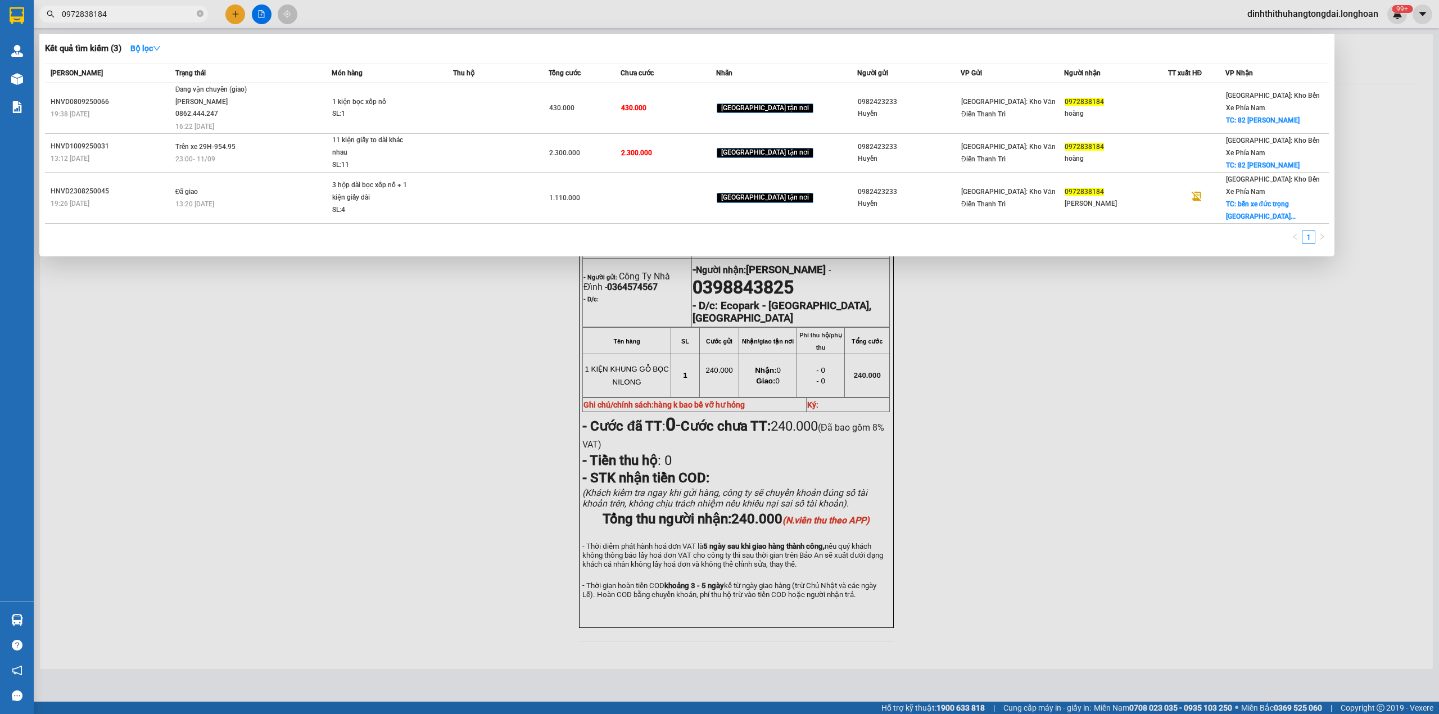
click at [114, 19] on input "0972838184" at bounding box center [128, 14] width 133 height 12
paste input "82580840"
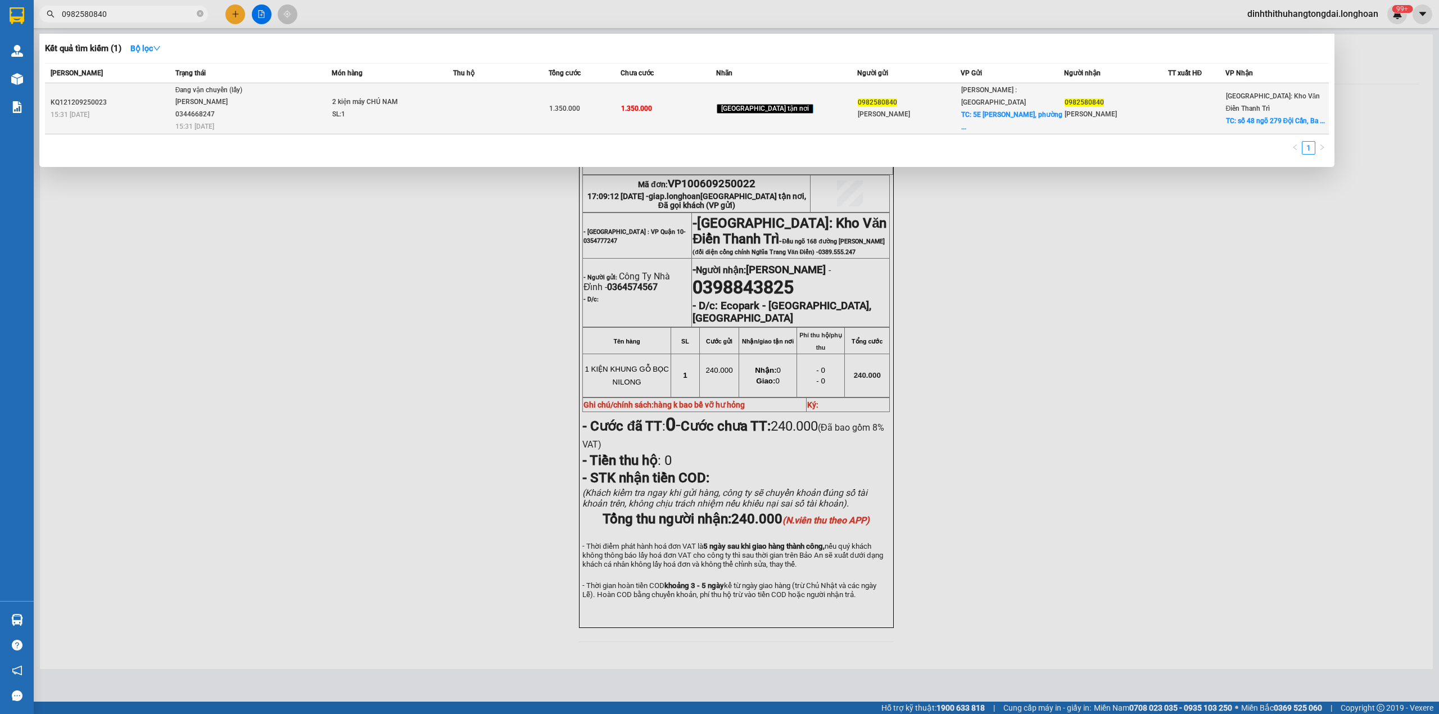
type input "0982580840"
click at [259, 105] on div "[PERSON_NAME] 0344668247" at bounding box center [217, 108] width 84 height 24
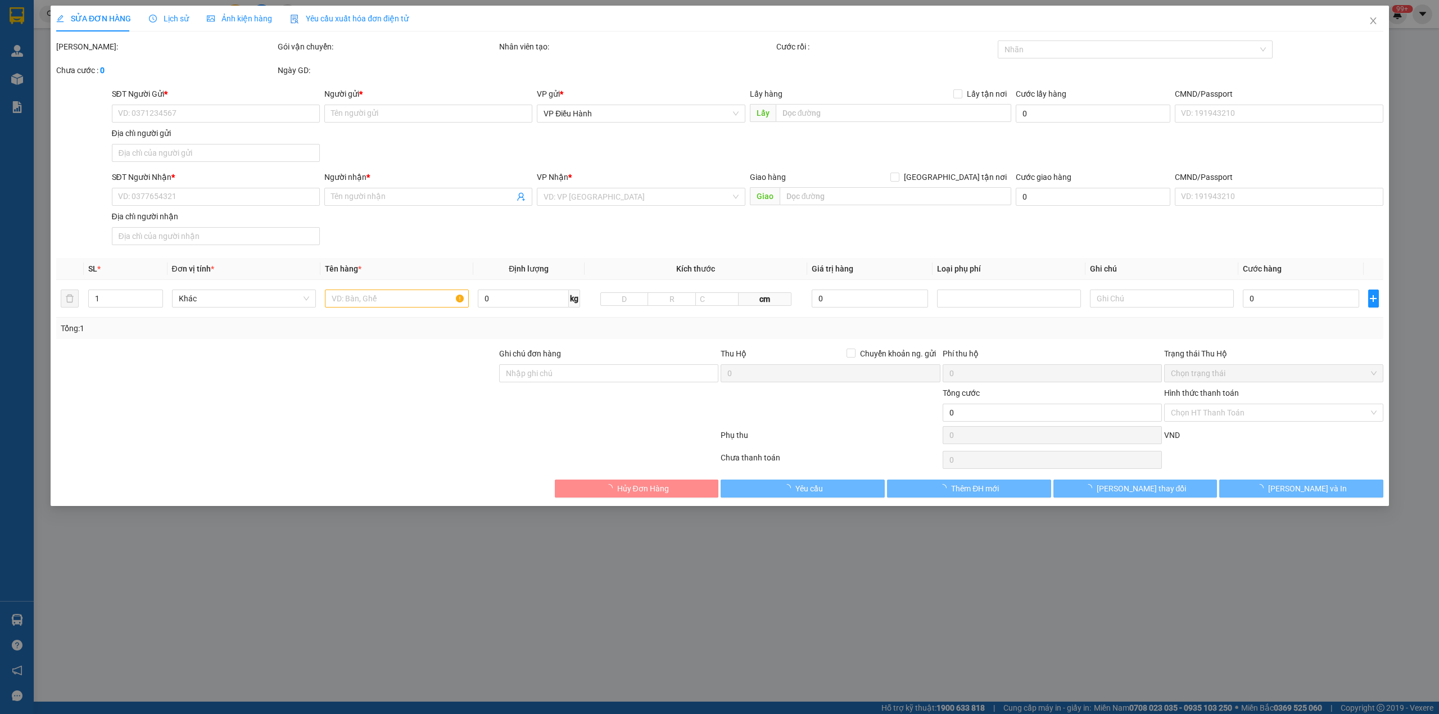
type input "0982580840"
type input "[PERSON_NAME]"
checkbox input "true"
type input "5E [PERSON_NAME], [GEOGRAPHIC_DATA], [GEOGRAPHIC_DATA]"
type input "0982580840"
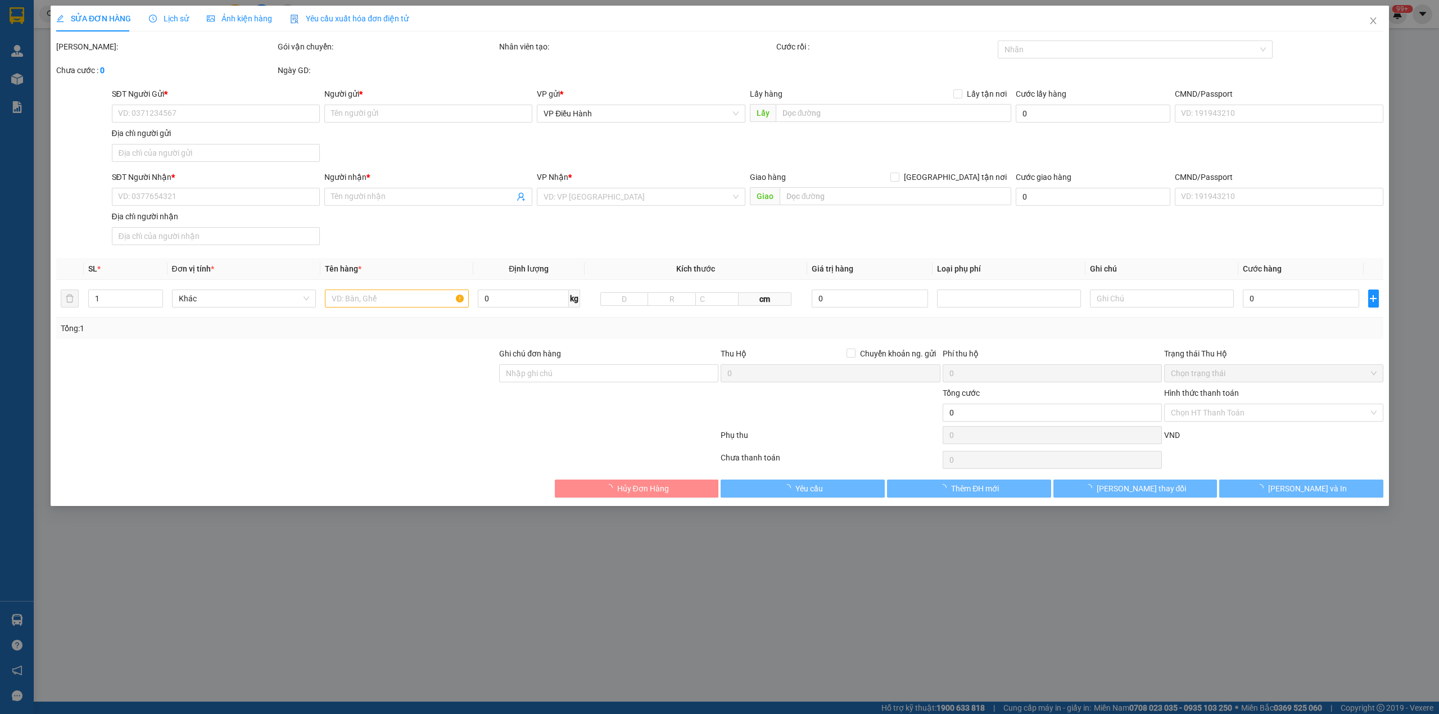
type input "[PERSON_NAME]"
checkbox input "true"
type input "[STREET_ADDRESS]"
type input "1.350.000"
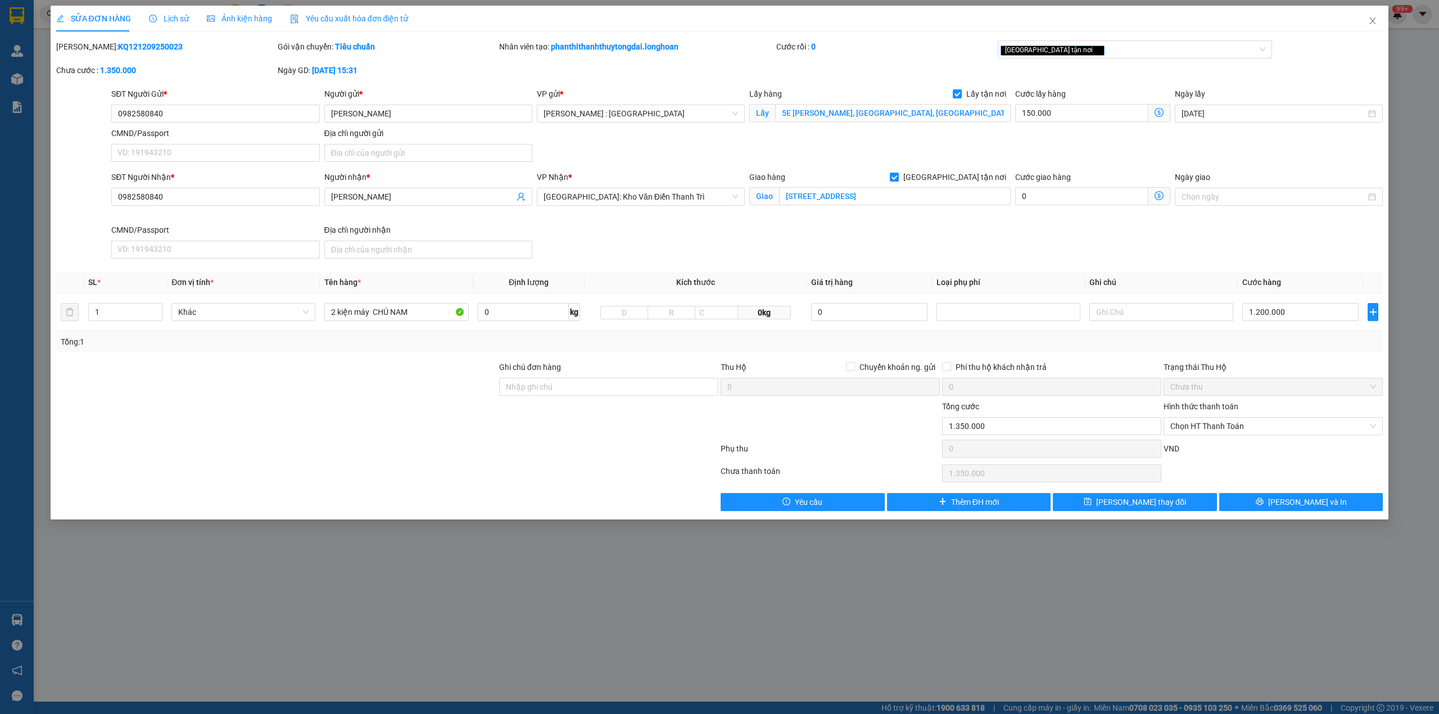
click at [165, 19] on span "Lịch sử" at bounding box center [169, 18] width 40 height 9
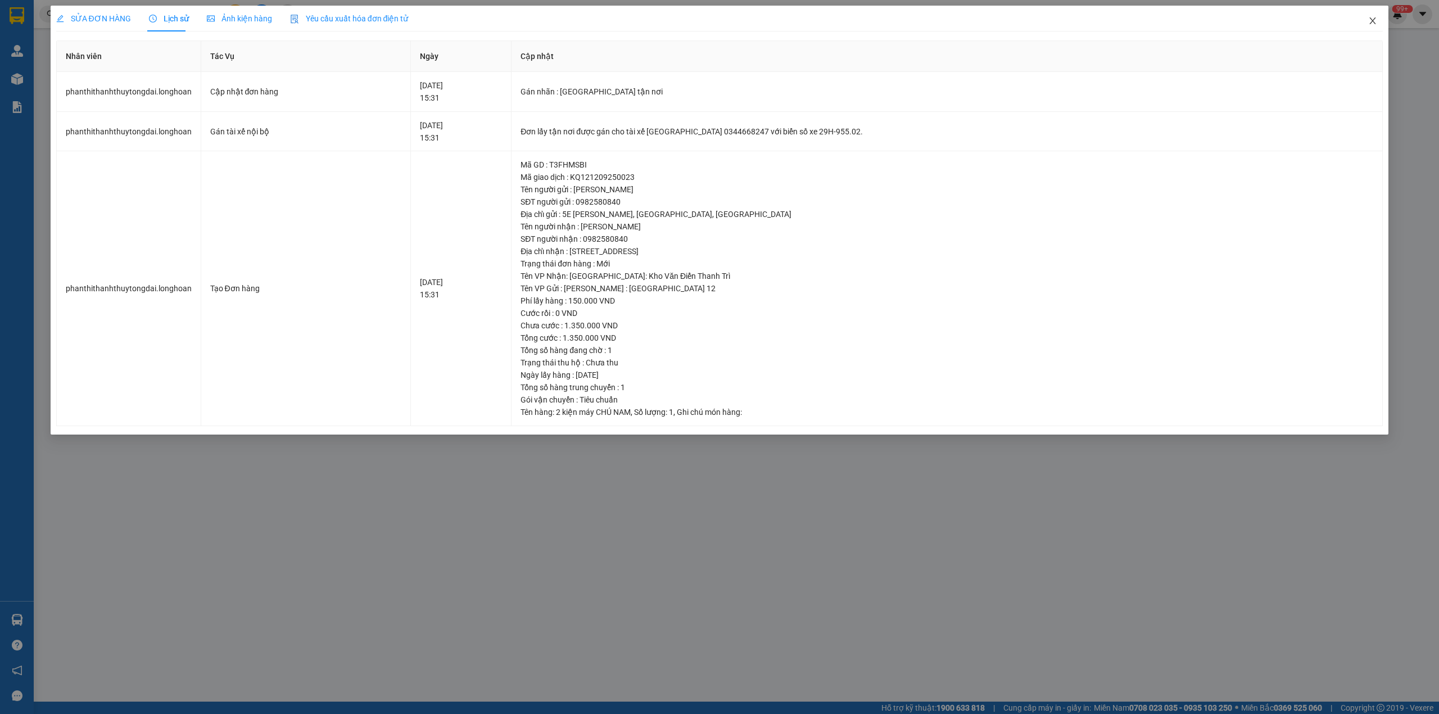
click at [1379, 21] on span "Close" at bounding box center [1372, 21] width 31 height 31
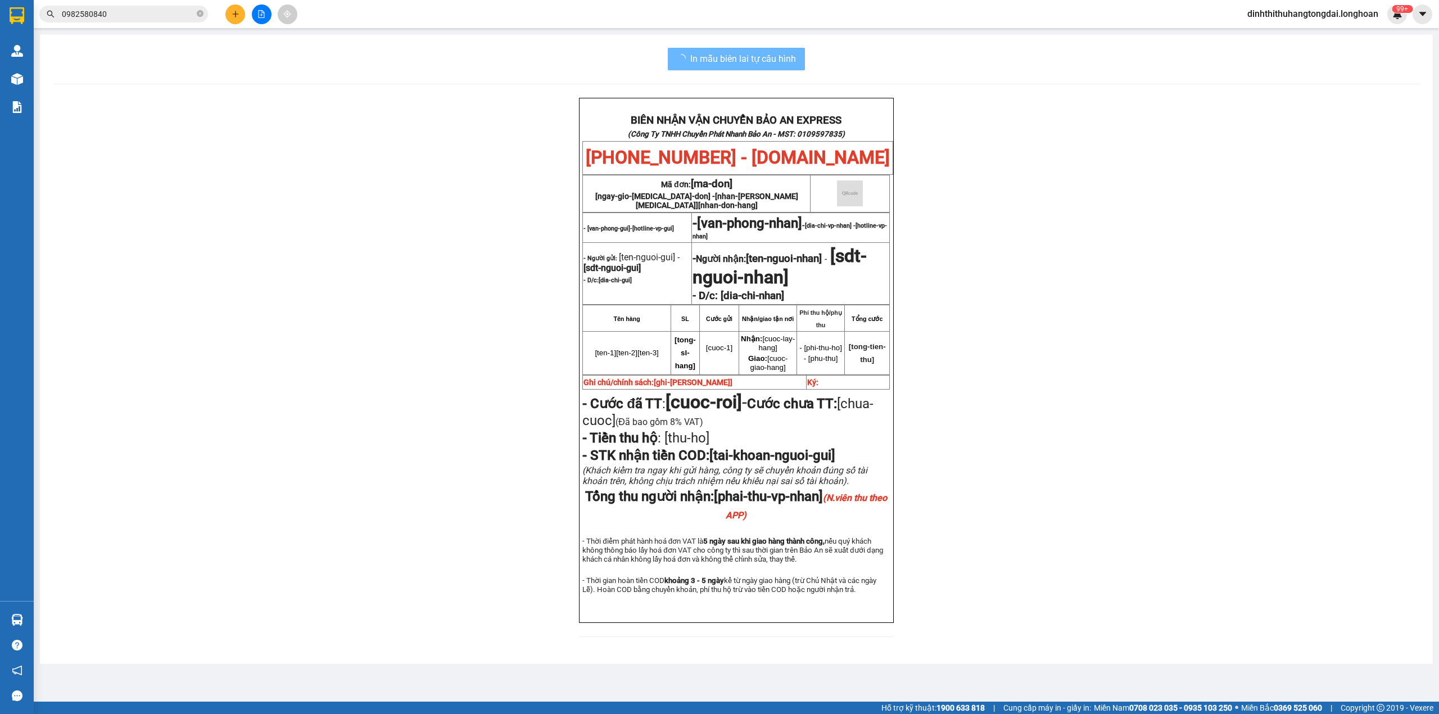
click at [117, 21] on span "0982580840" at bounding box center [123, 14] width 169 height 17
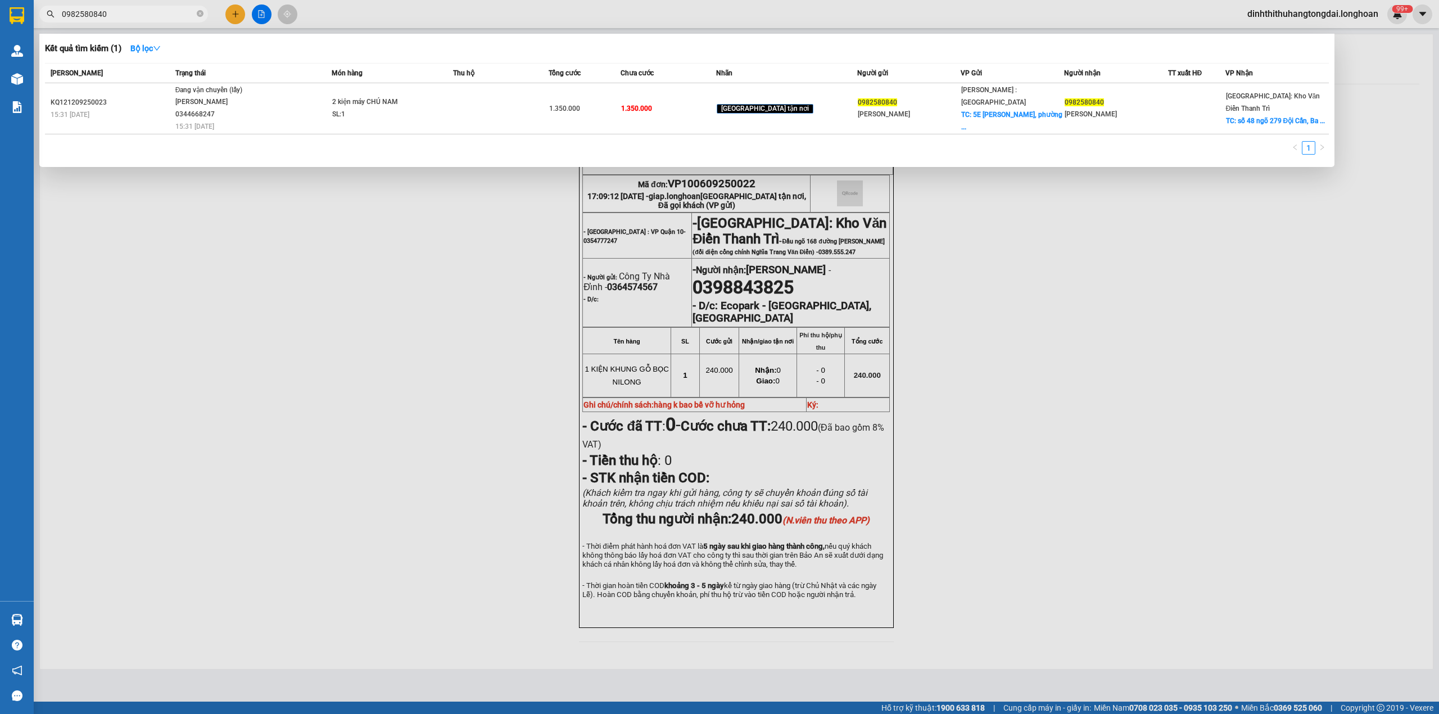
click at [116, 14] on input "0982580840" at bounding box center [128, 14] width 133 height 12
paste input "348193171"
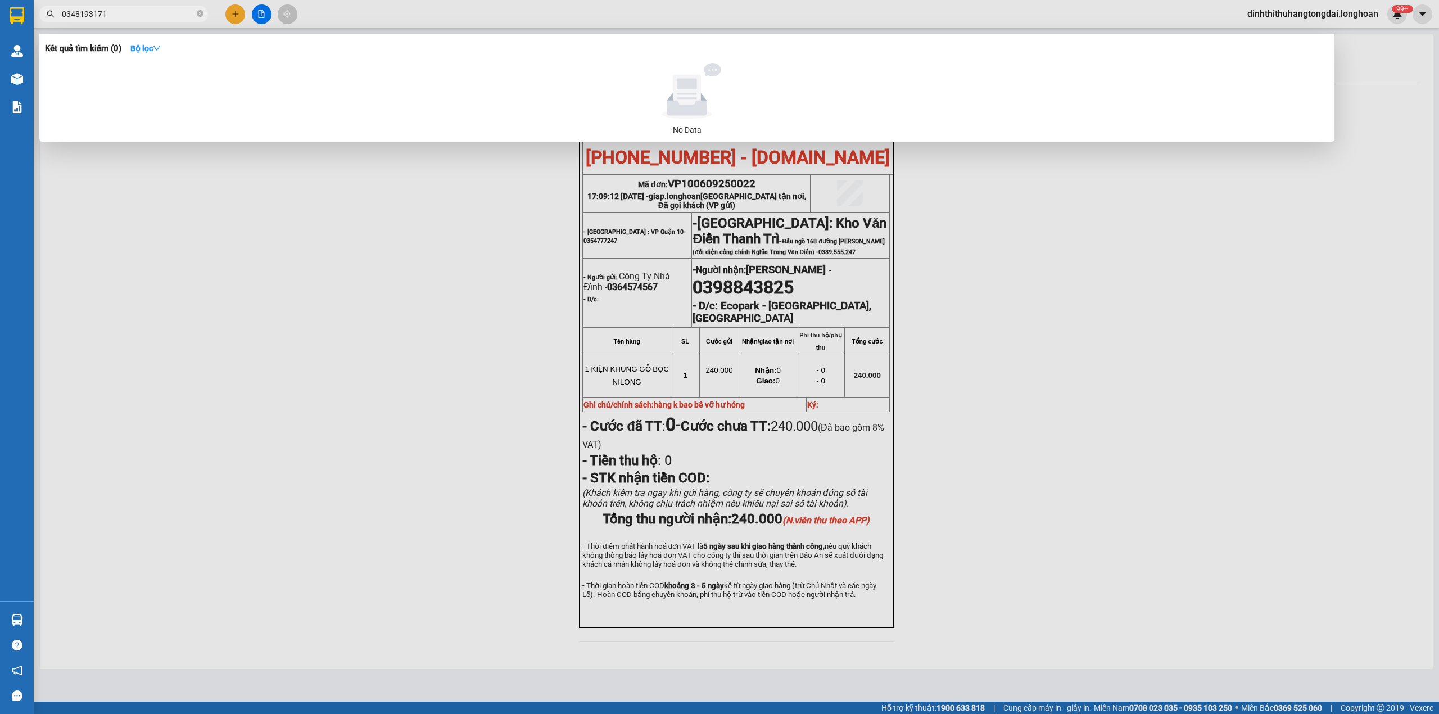
click at [120, 7] on span "0348193171" at bounding box center [123, 14] width 169 height 17
click at [117, 9] on input "0348193171" at bounding box center [128, 14] width 133 height 12
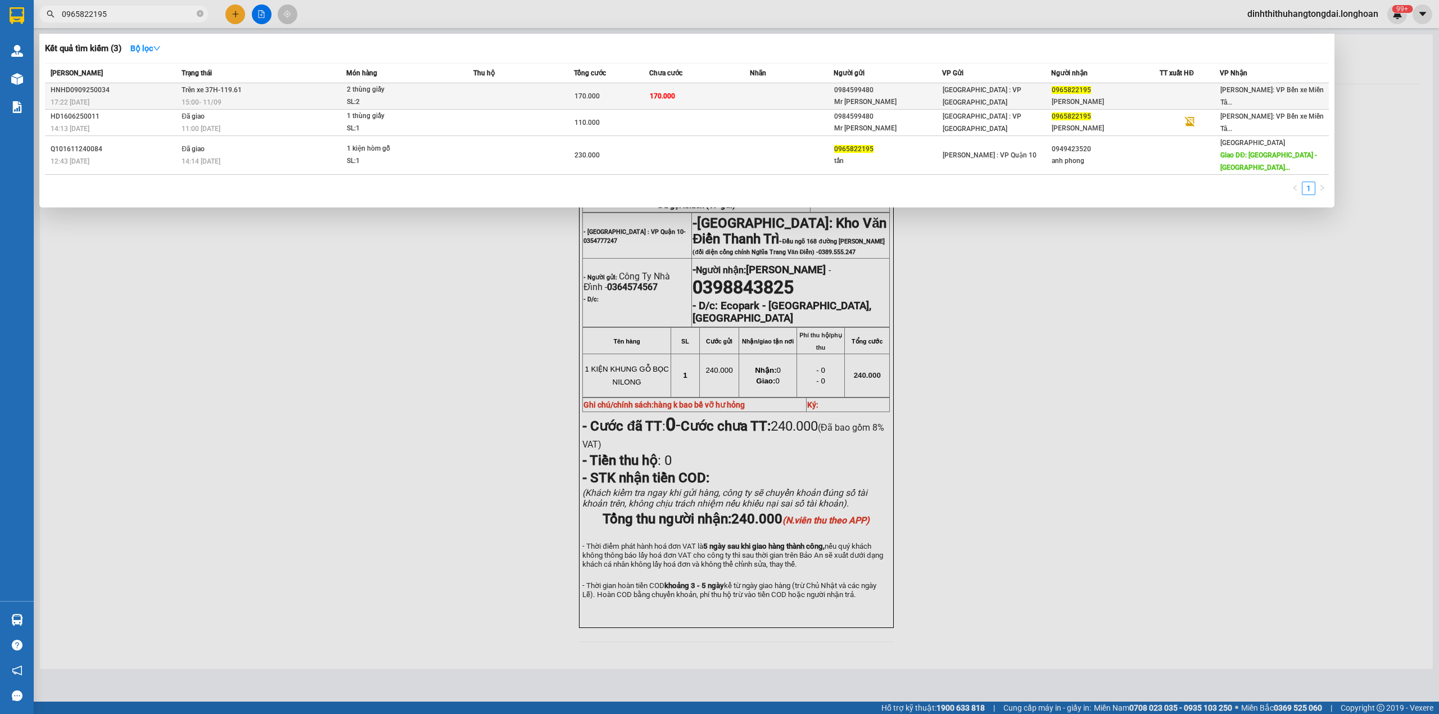
type input "0965822195"
click at [287, 102] on div "15:00 [DATE]" at bounding box center [264, 102] width 164 height 12
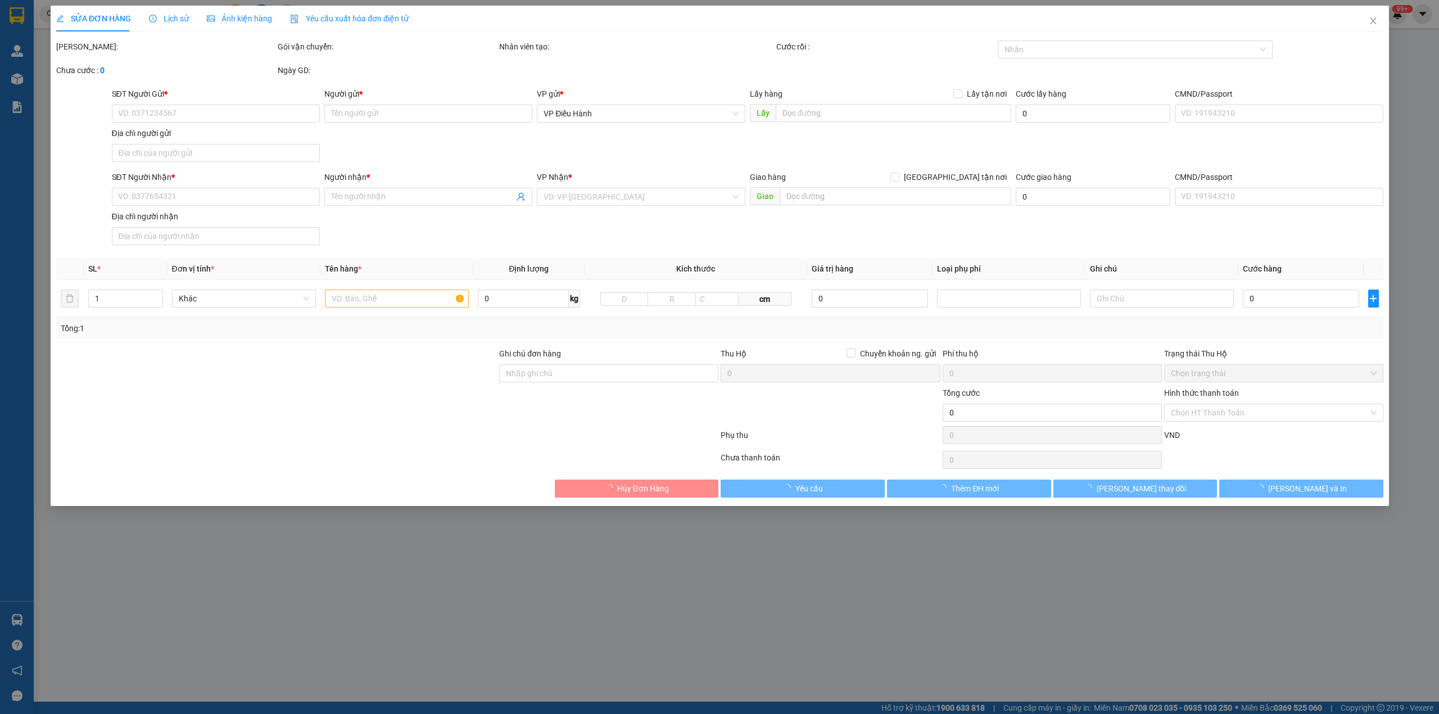
type input "0984599480"
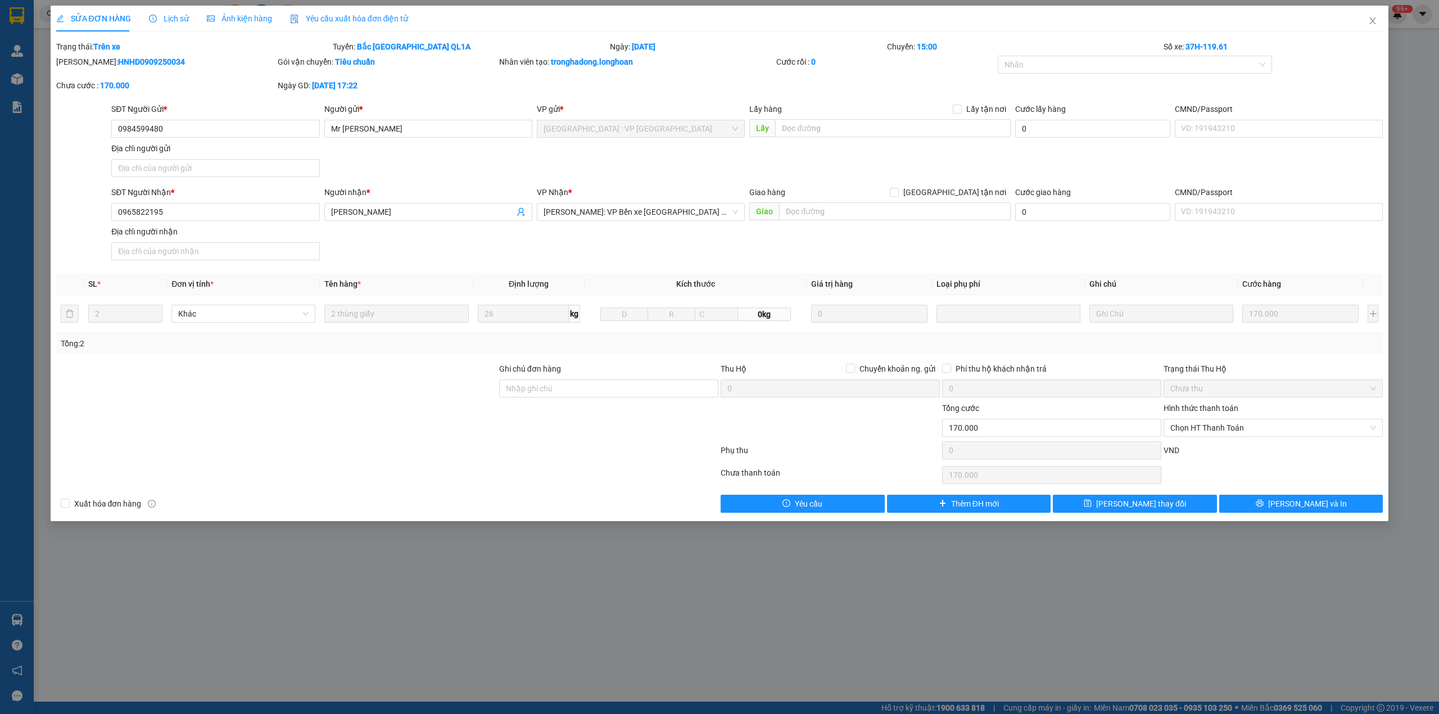
click at [150, 18] on icon "clock-circle" at bounding box center [153, 19] width 8 height 8
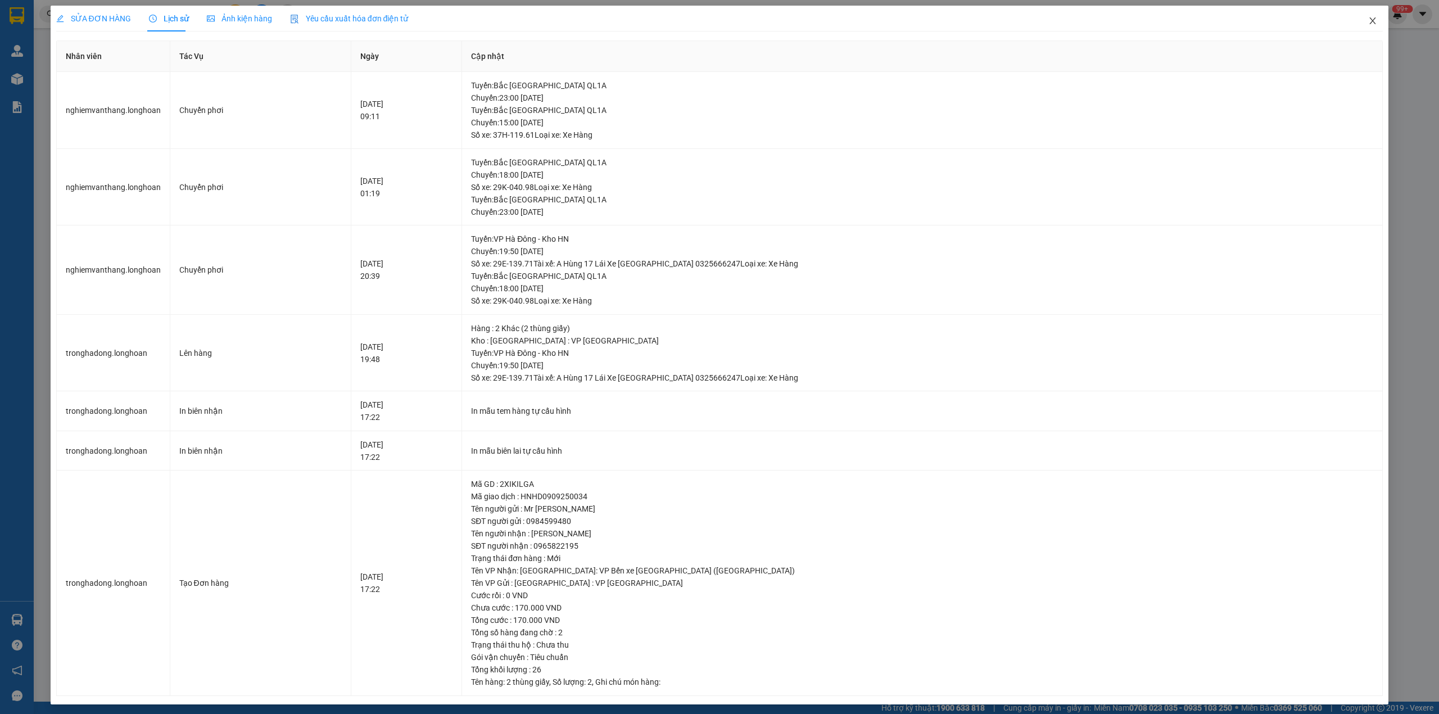
click at [1357, 22] on span "Close" at bounding box center [1372, 21] width 31 height 31
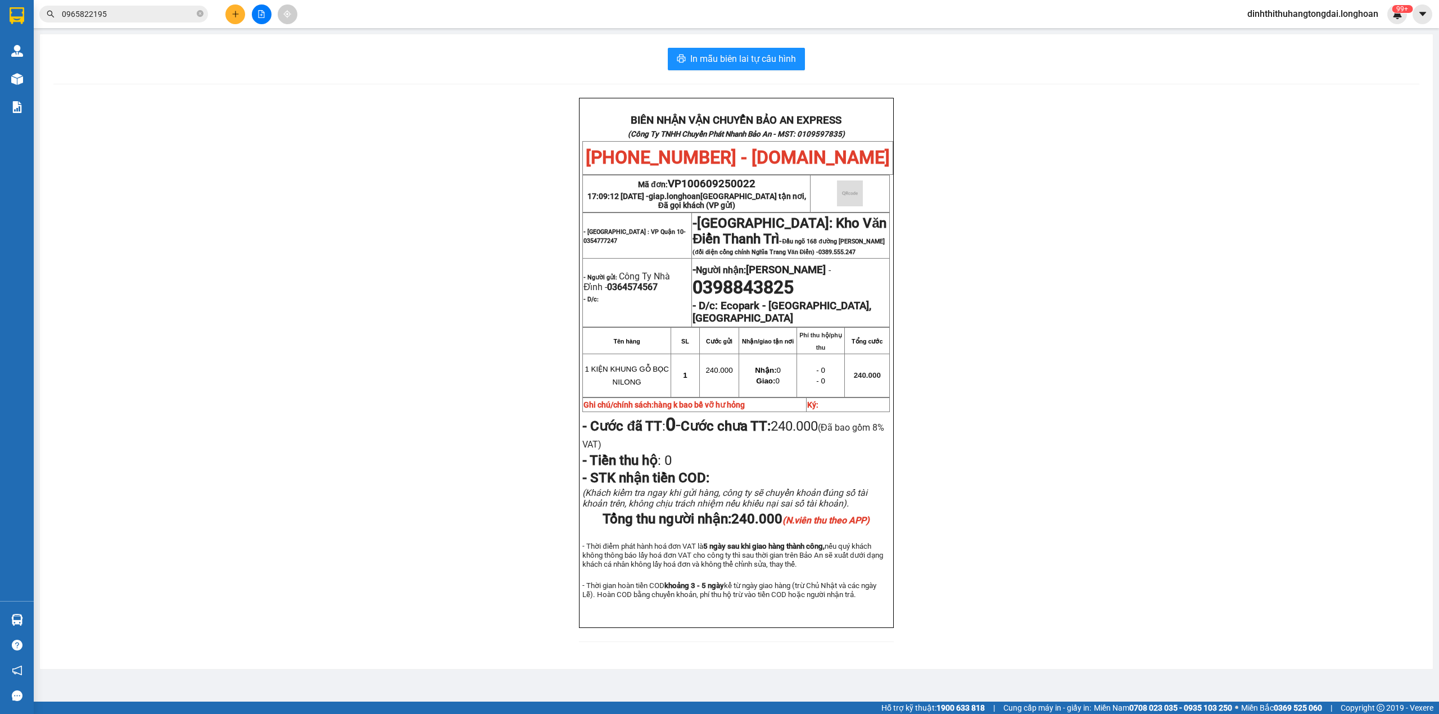
click at [128, 10] on input "0965822195" at bounding box center [128, 14] width 133 height 12
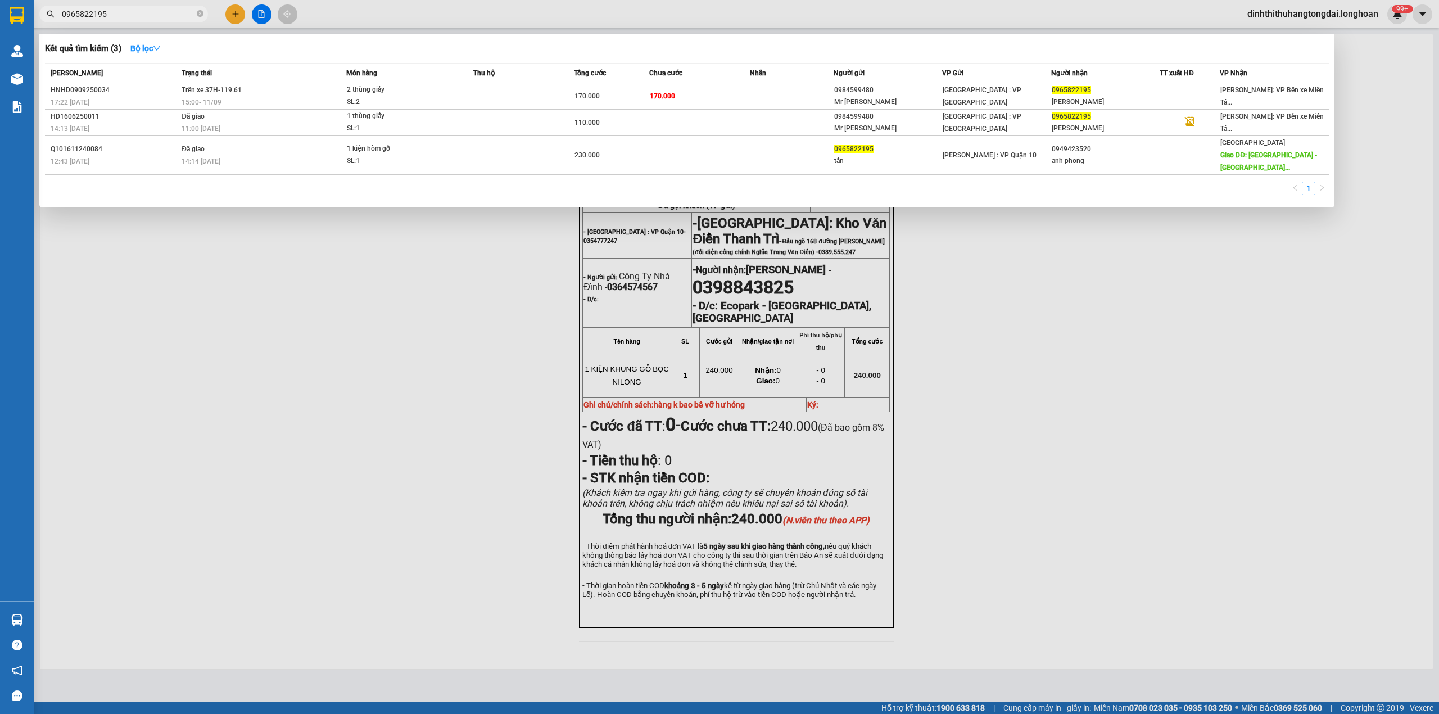
click at [128, 10] on input "0965822195" at bounding box center [128, 14] width 133 height 12
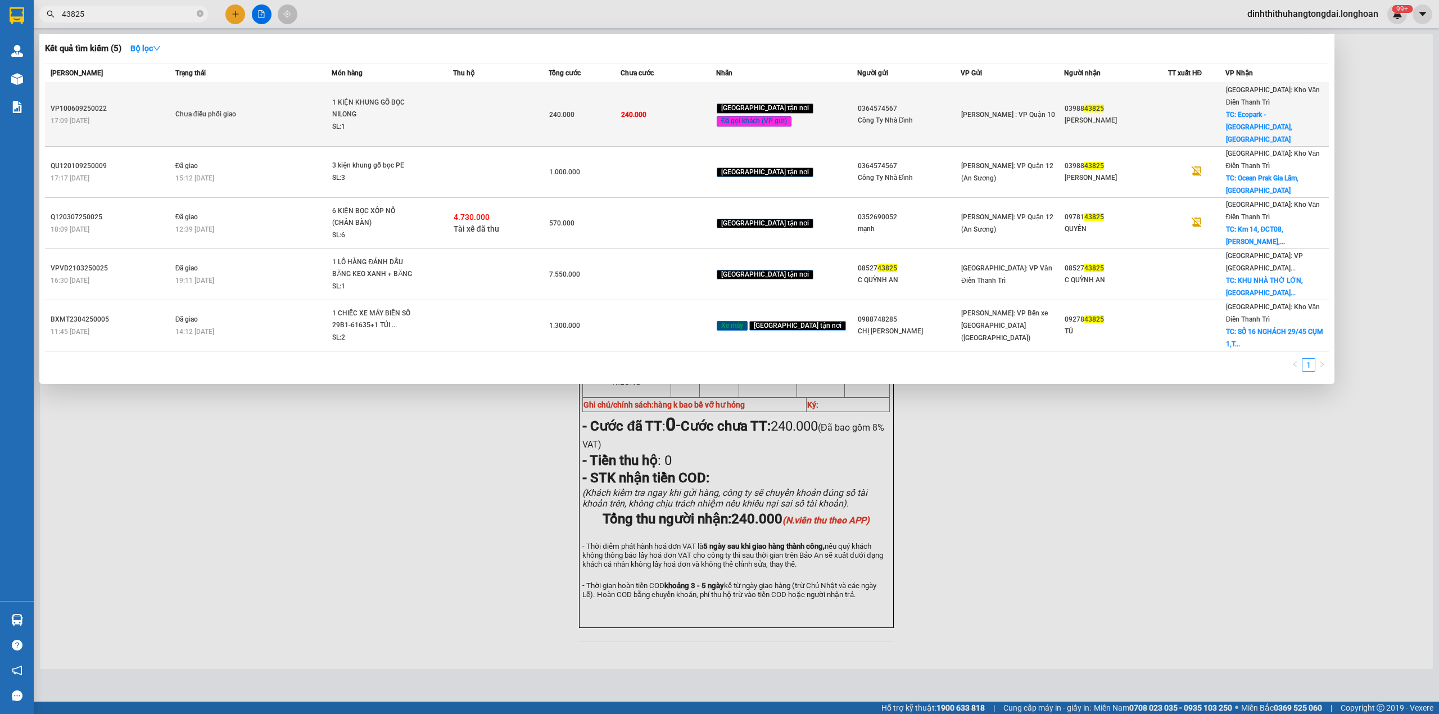
click at [381, 121] on div "SL: 1" at bounding box center [374, 127] width 84 height 12
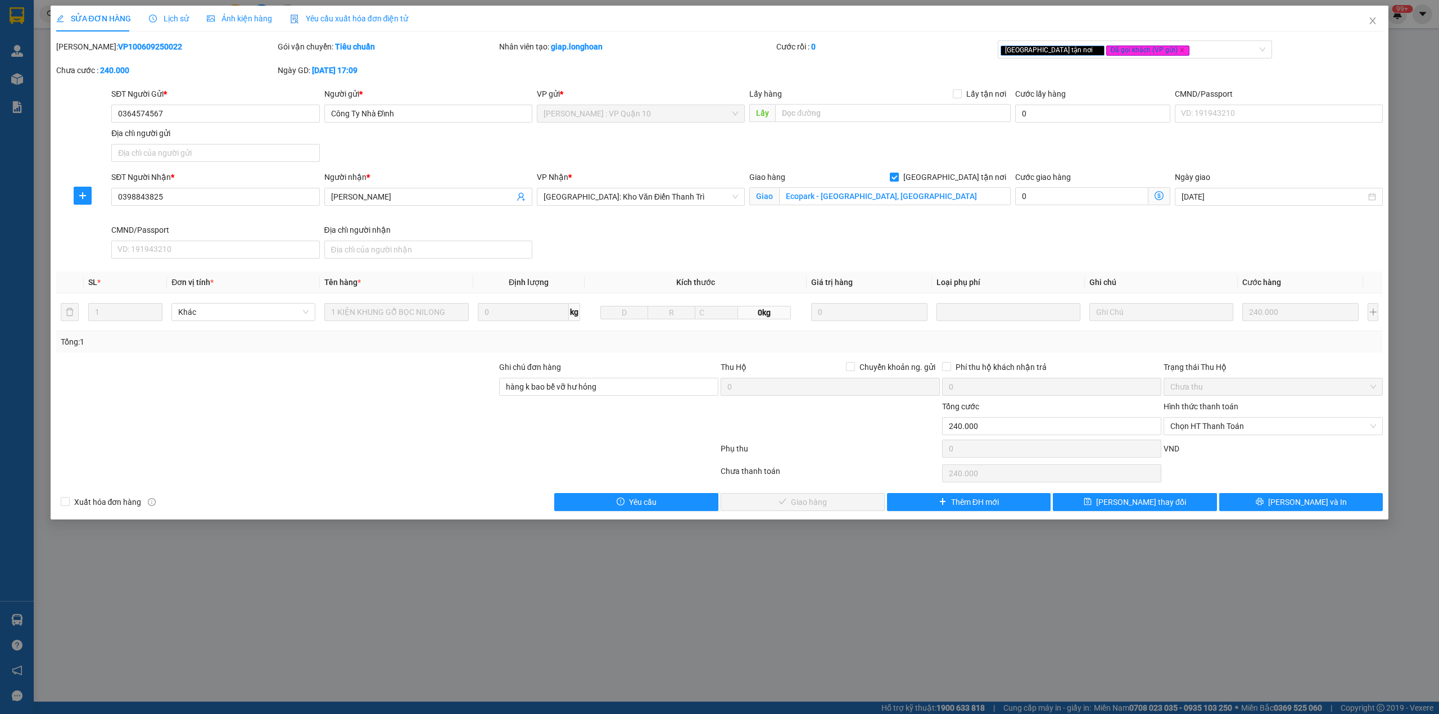
click at [169, 21] on span "Lịch sử" at bounding box center [169, 18] width 40 height 9
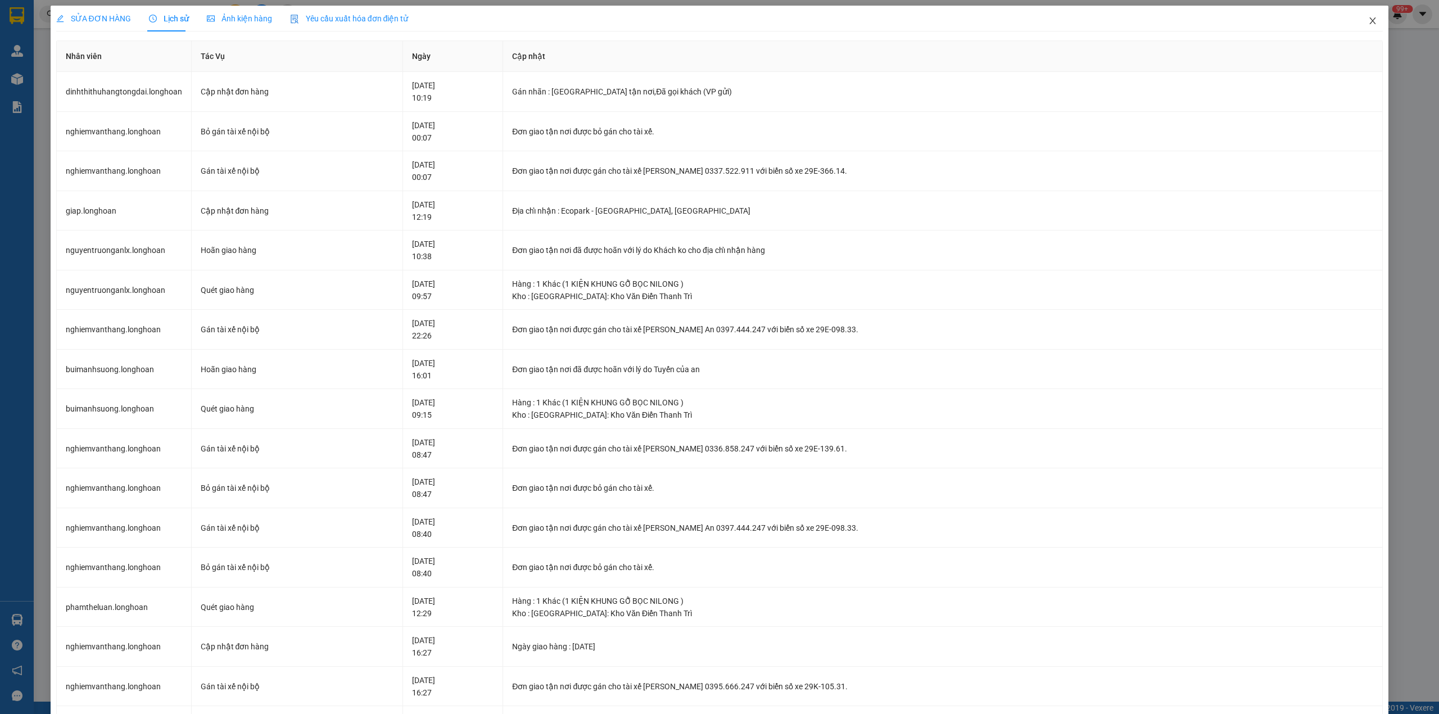
click at [1369, 25] on icon "close" at bounding box center [1373, 20] width 9 height 9
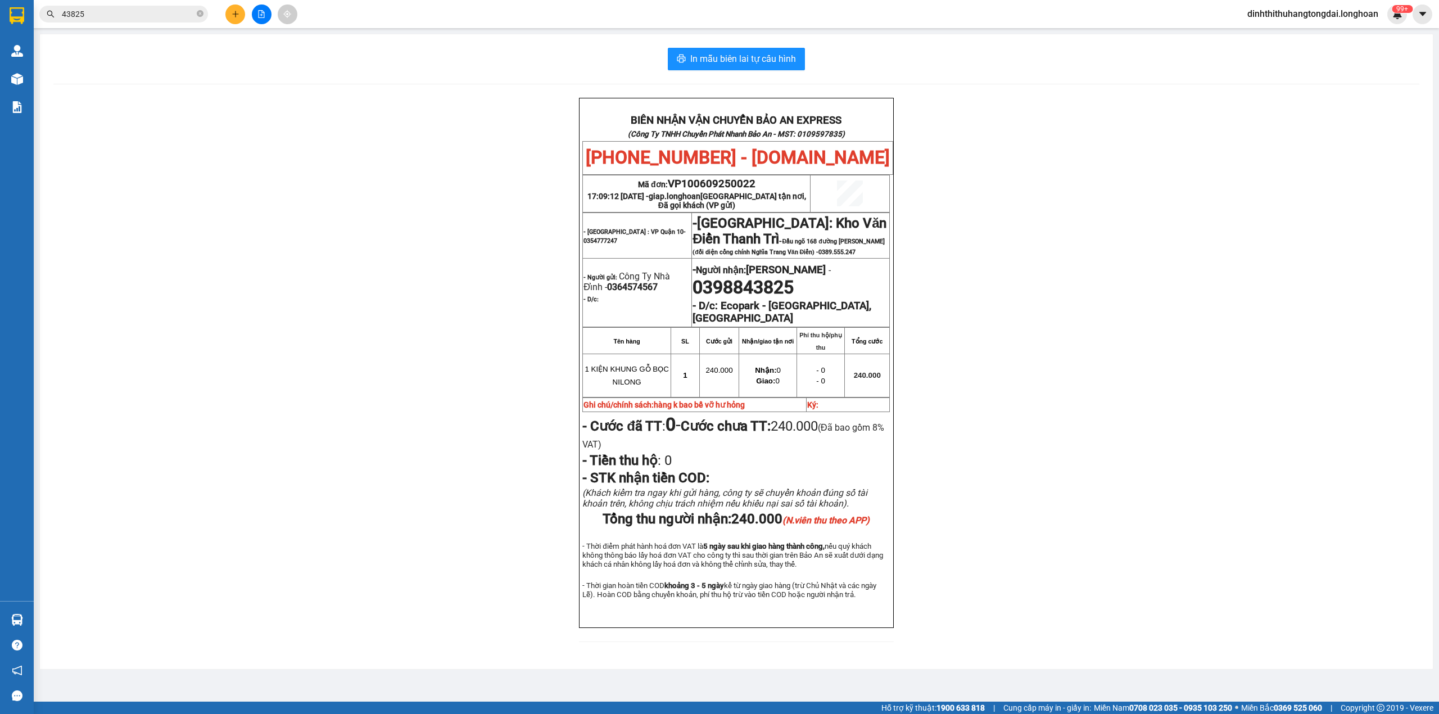
click at [78, 16] on input "43825" at bounding box center [128, 14] width 133 height 12
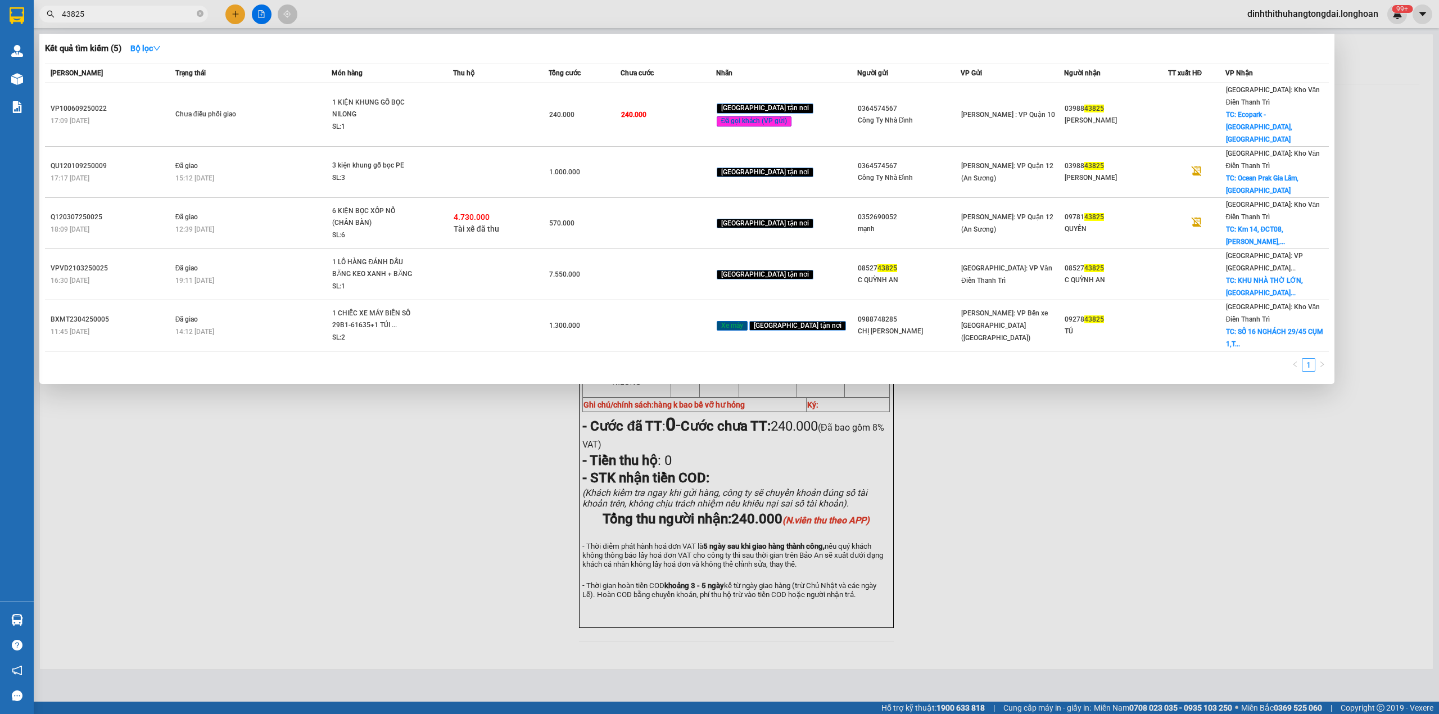
click at [78, 16] on input "43825" at bounding box center [128, 14] width 133 height 12
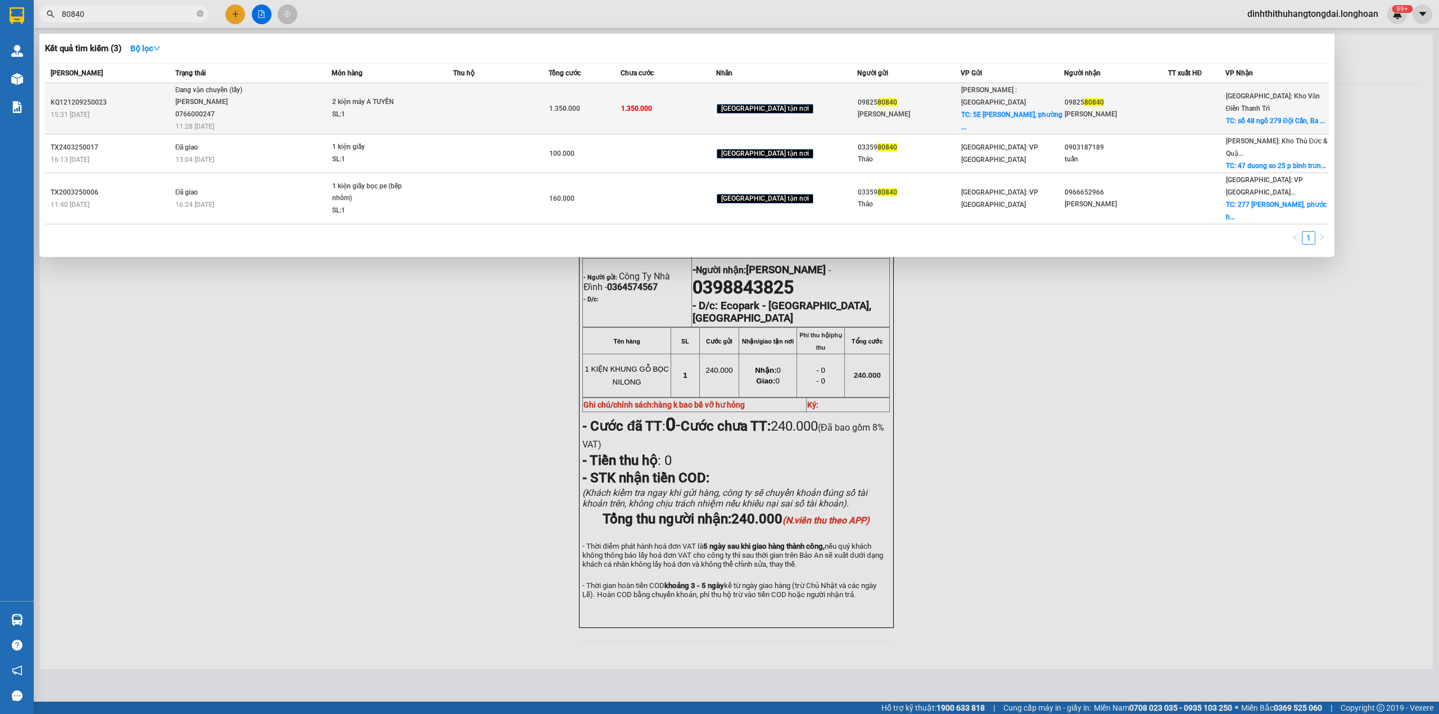
click at [260, 112] on div "[PERSON_NAME] 0766000247" at bounding box center [217, 108] width 84 height 24
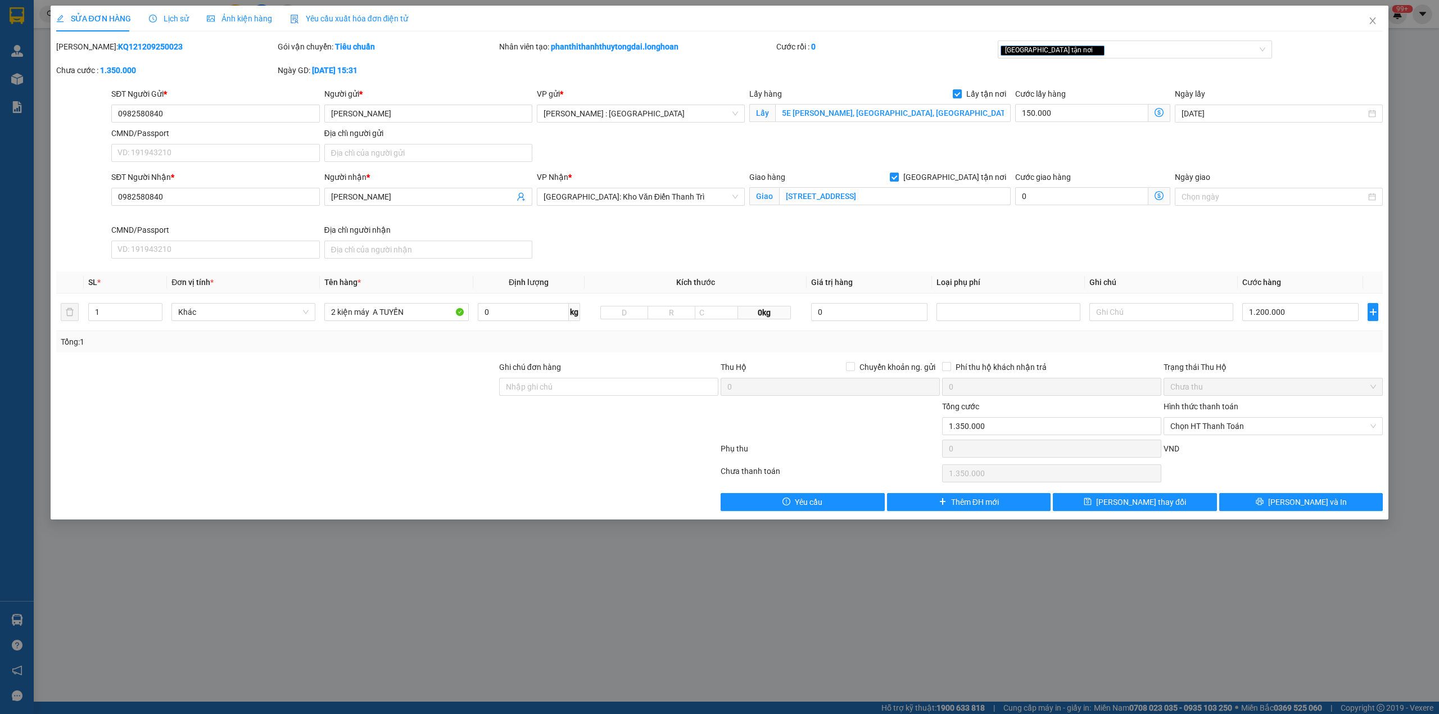
click at [173, 21] on span "Lịch sử" at bounding box center [169, 18] width 40 height 9
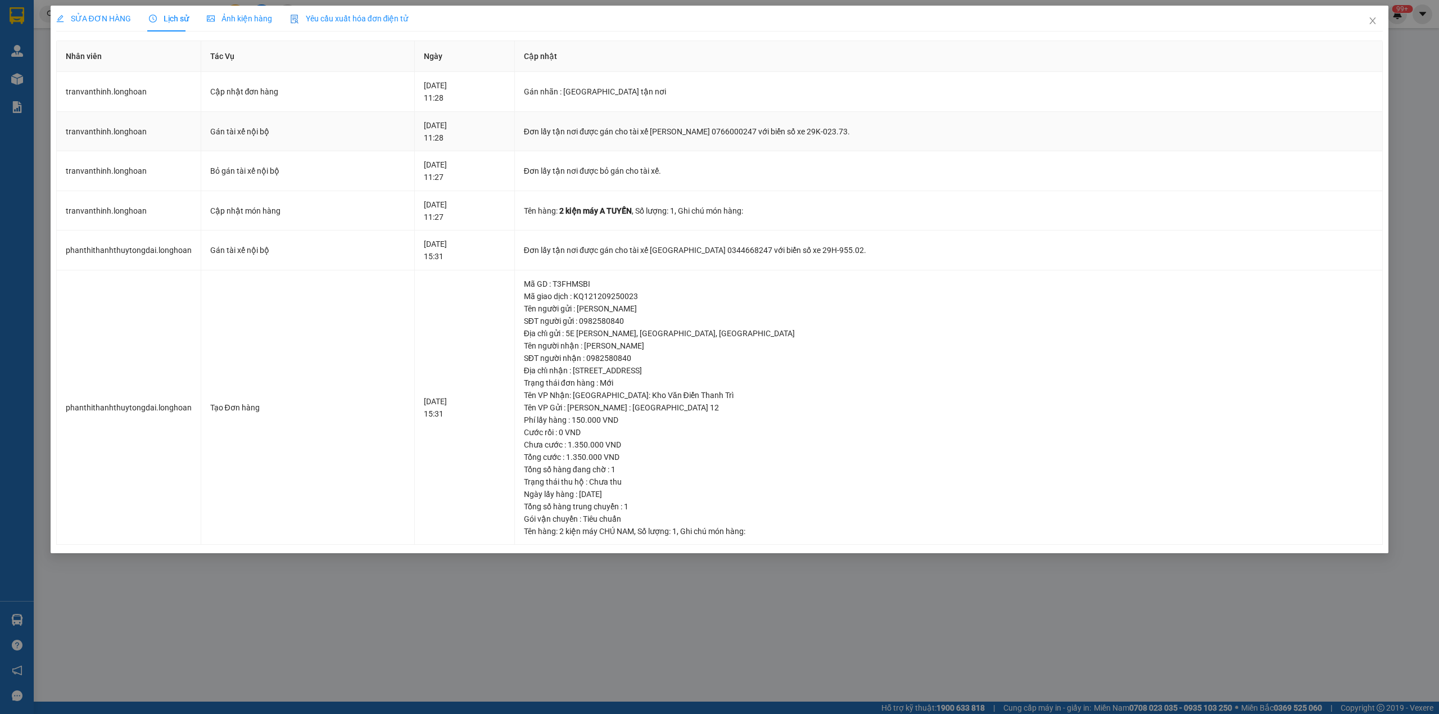
click at [561, 130] on div "Đơn lấy tận nơi được gán cho tài xế [PERSON_NAME] 0766000247 với biển số xe 29K…" at bounding box center [949, 131] width 850 height 12
copy div "Đơn lấy tận nơi được gán cho tài xế [PERSON_NAME] 0766000247 với biển số xe 29K…"
click at [77, 14] on span "SỬA ĐƠN HÀNG" at bounding box center [93, 18] width 75 height 9
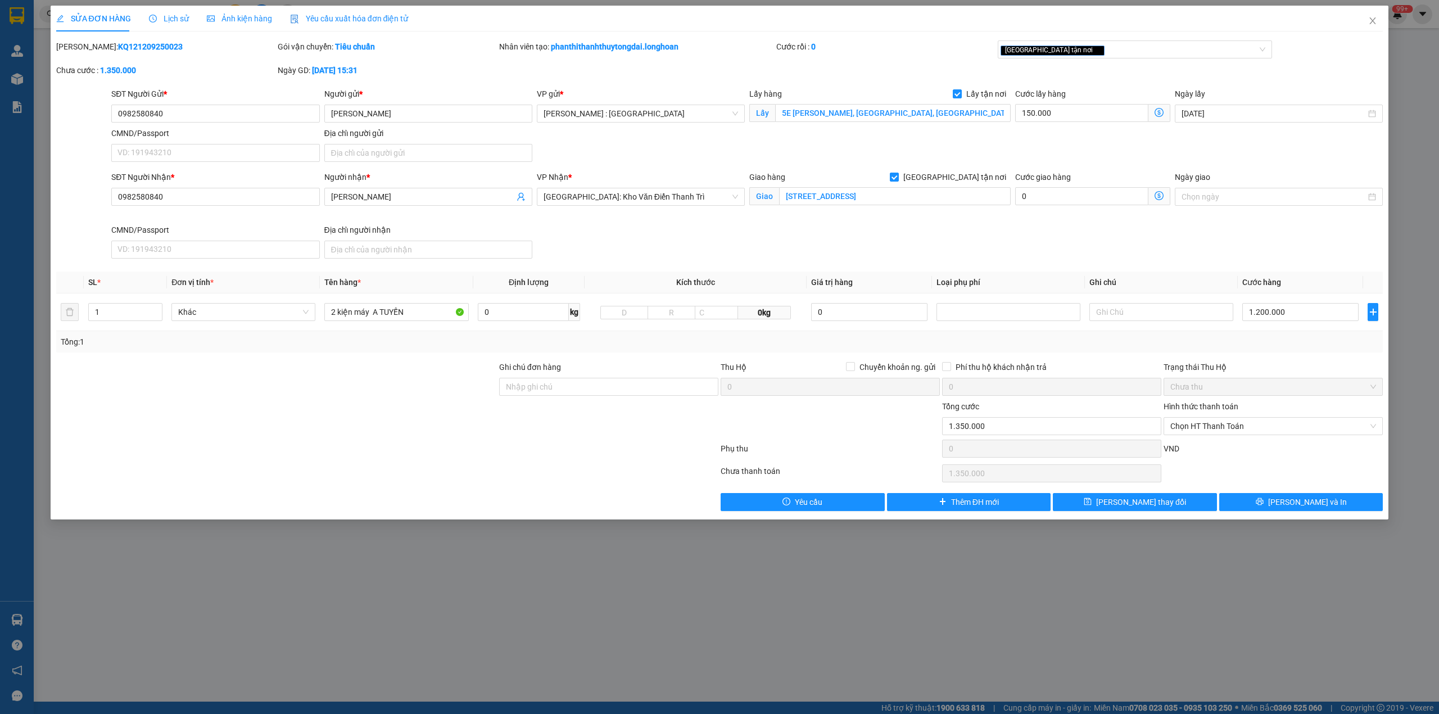
click at [142, 8] on div "SỬA ĐƠN HÀNG Lịch sử Ảnh kiện hàng Yêu cầu xuất hóa đơn điện tử" at bounding box center [232, 19] width 353 height 26
click at [161, 21] on span "Lịch sử" at bounding box center [169, 18] width 40 height 9
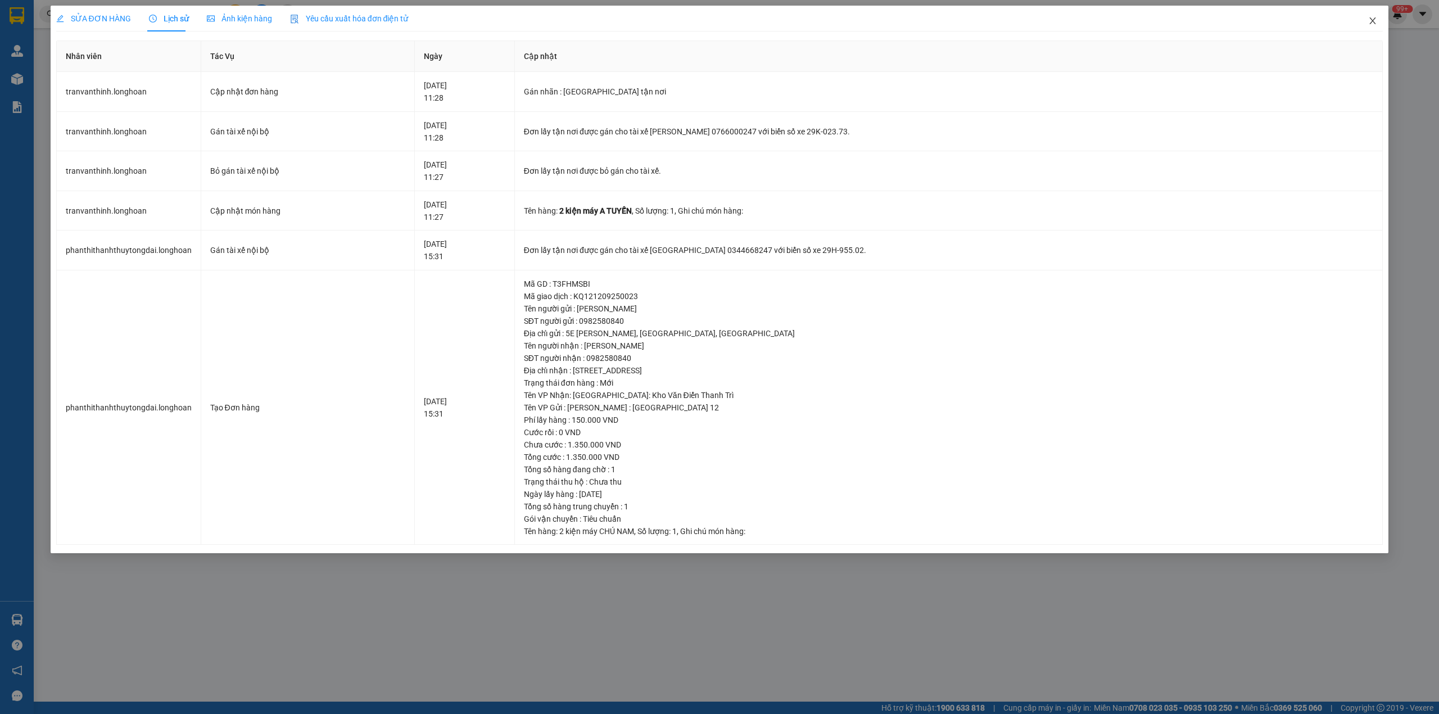
click at [1375, 23] on icon "close" at bounding box center [1373, 20] width 6 height 7
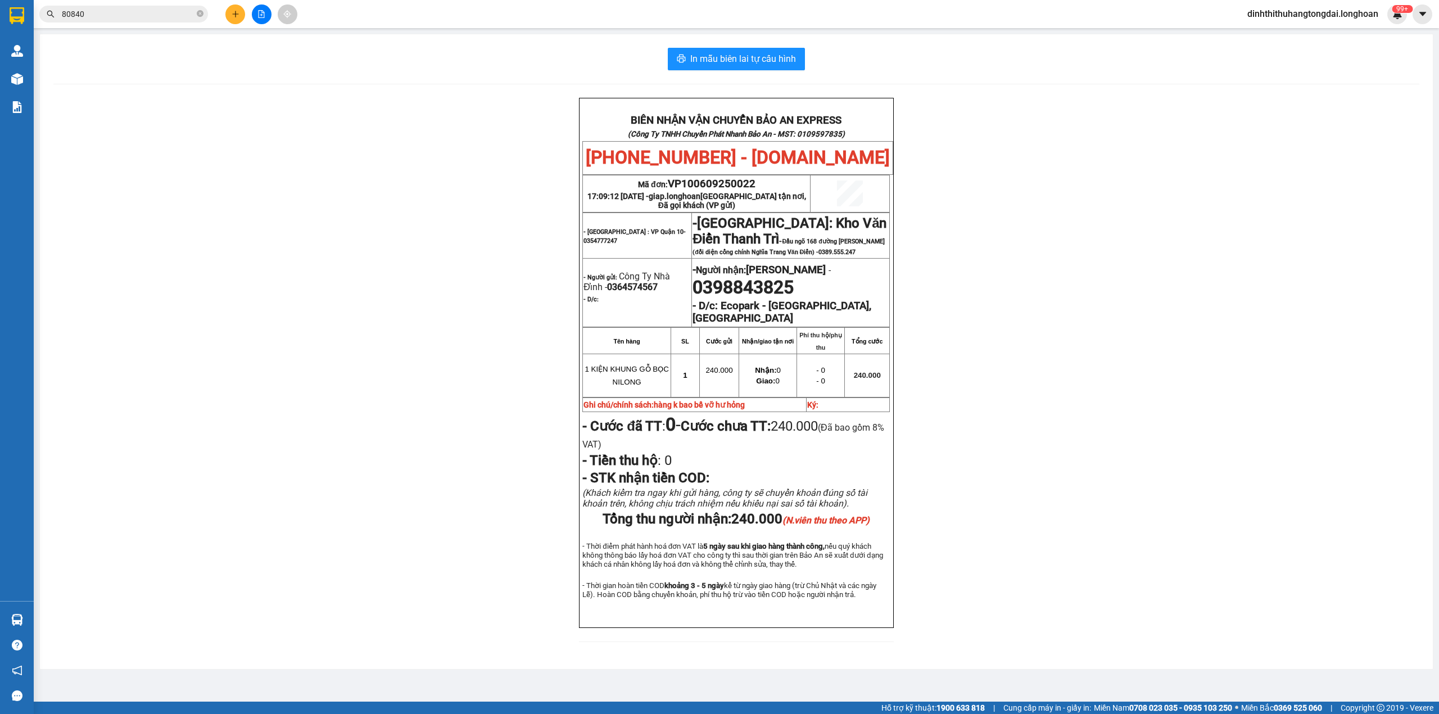
click at [164, 18] on input "80840" at bounding box center [128, 14] width 133 height 12
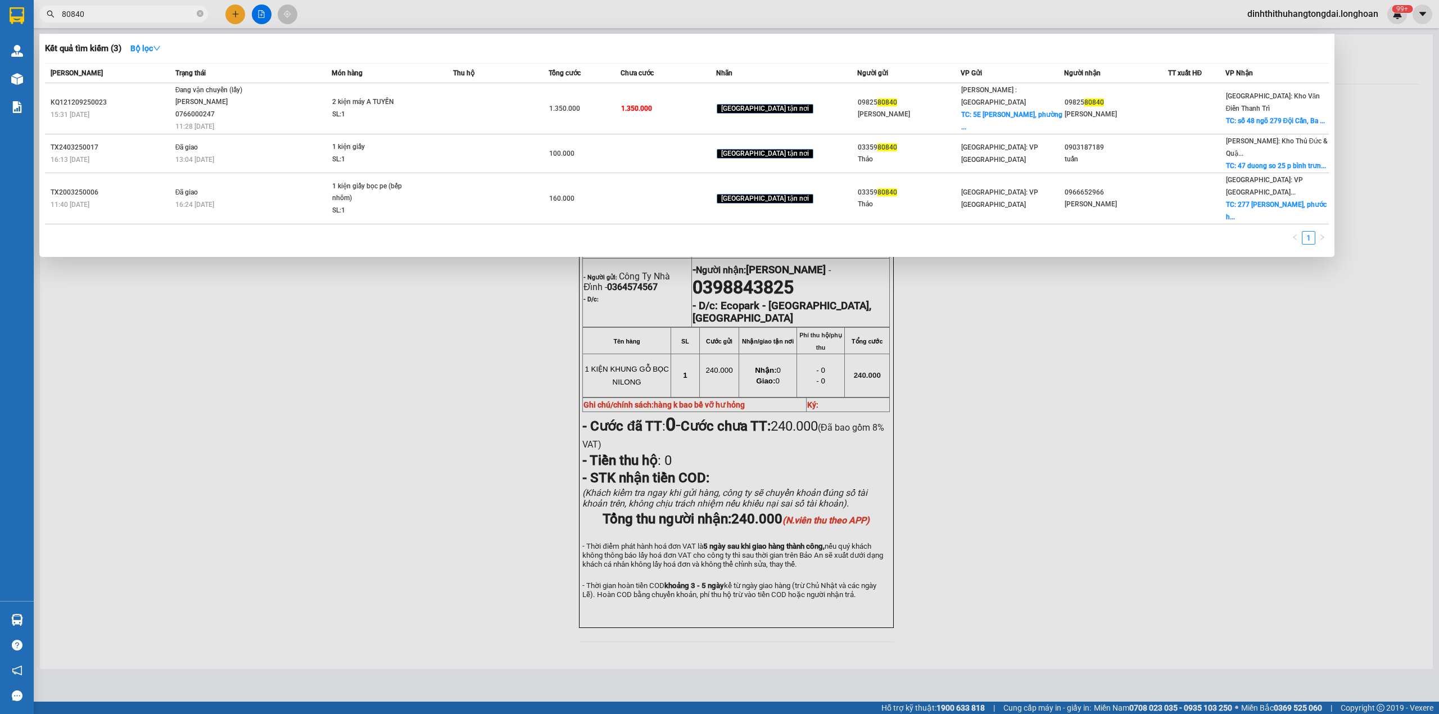
click at [164, 18] on input "80840" at bounding box center [128, 14] width 133 height 12
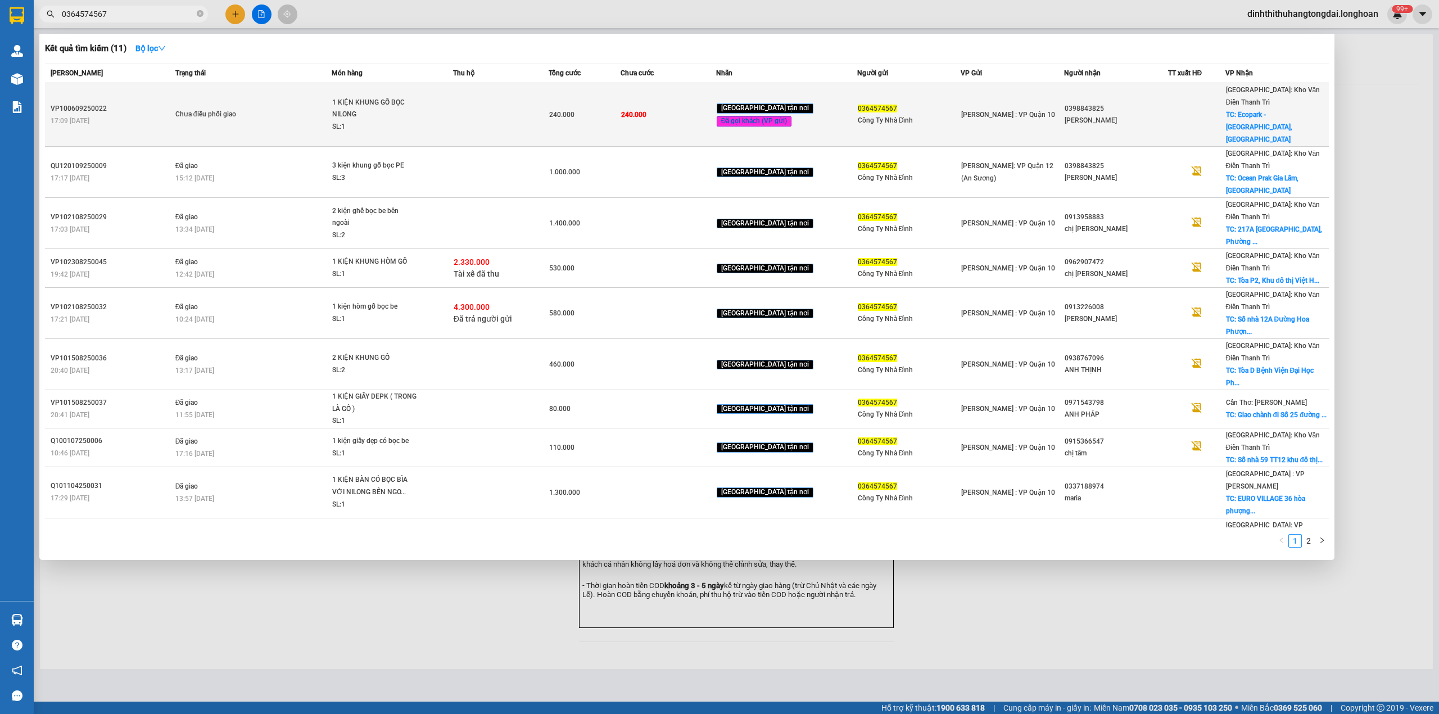
click at [343, 121] on div "SL: 1" at bounding box center [374, 127] width 84 height 12
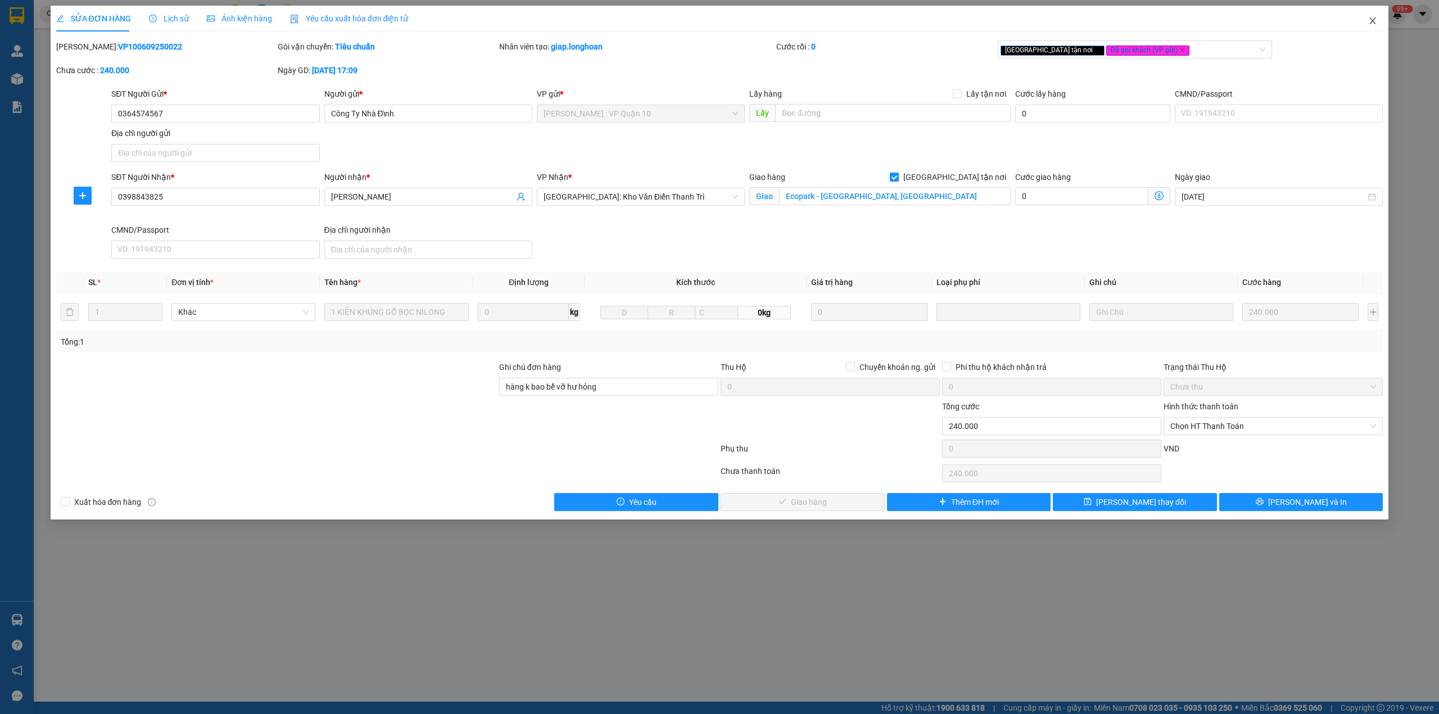
click at [1379, 21] on span "Close" at bounding box center [1372, 21] width 31 height 31
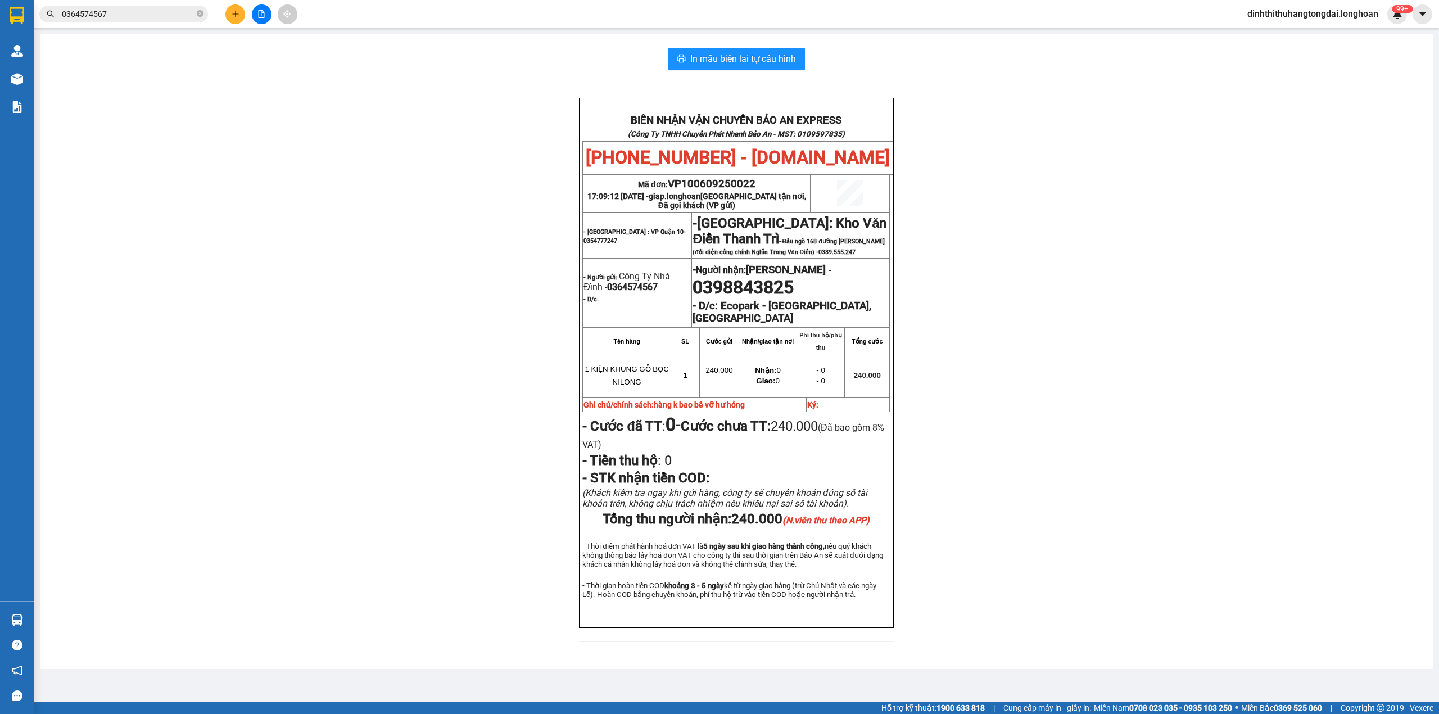
click at [123, 17] on input "0364574567" at bounding box center [128, 14] width 133 height 12
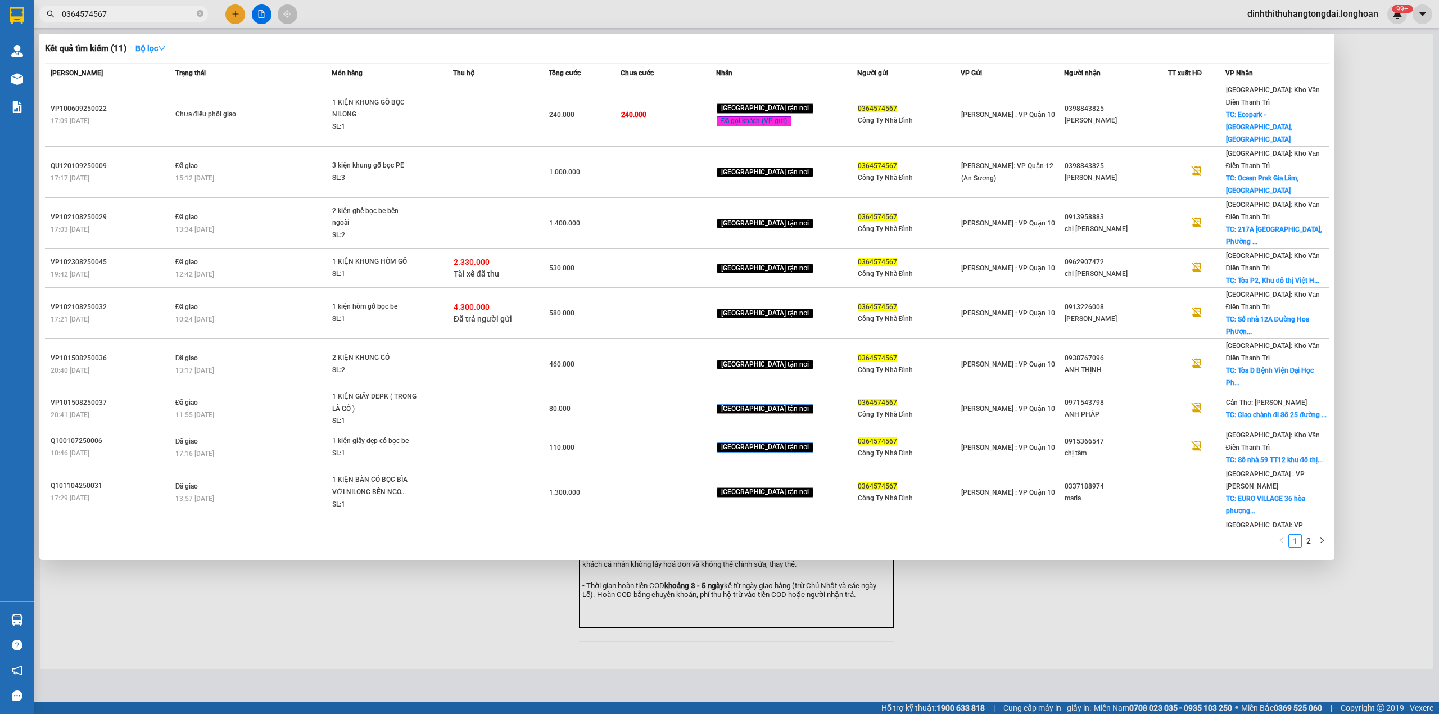
click at [123, 17] on input "0364574567" at bounding box center [128, 14] width 133 height 12
paste input "982580840"
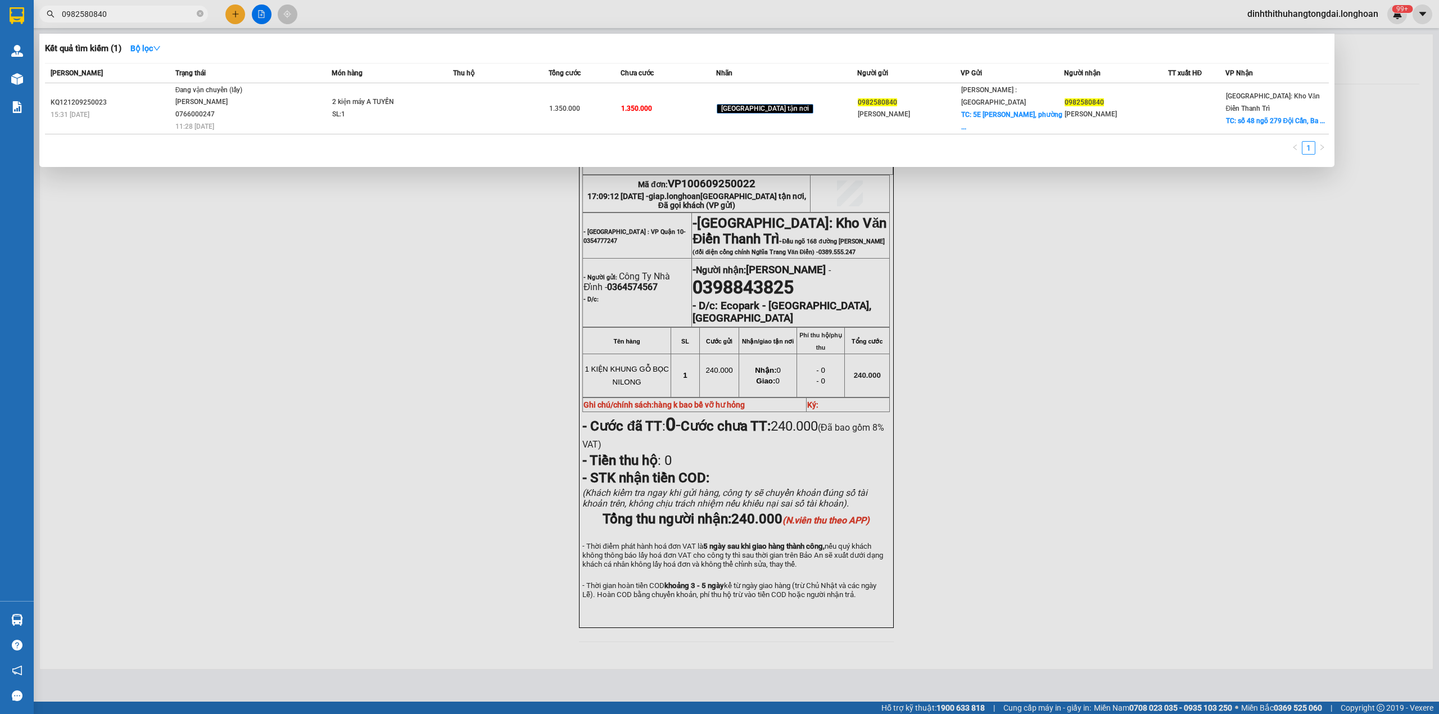
click at [116, 17] on input "0982580840" at bounding box center [128, 14] width 133 height 12
click at [111, 15] on input "0982580840" at bounding box center [128, 14] width 133 height 12
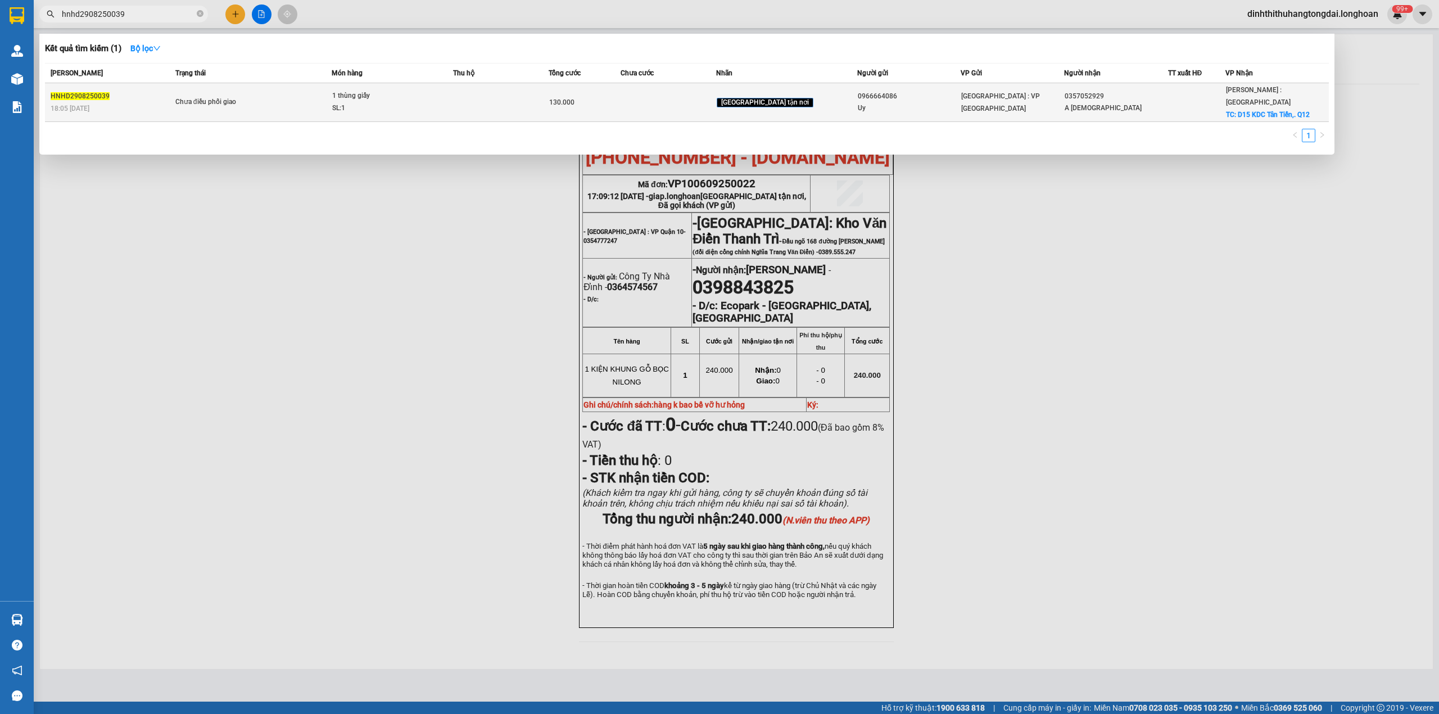
click at [148, 102] on div "18:05 [DATE]" at bounding box center [111, 108] width 121 height 12
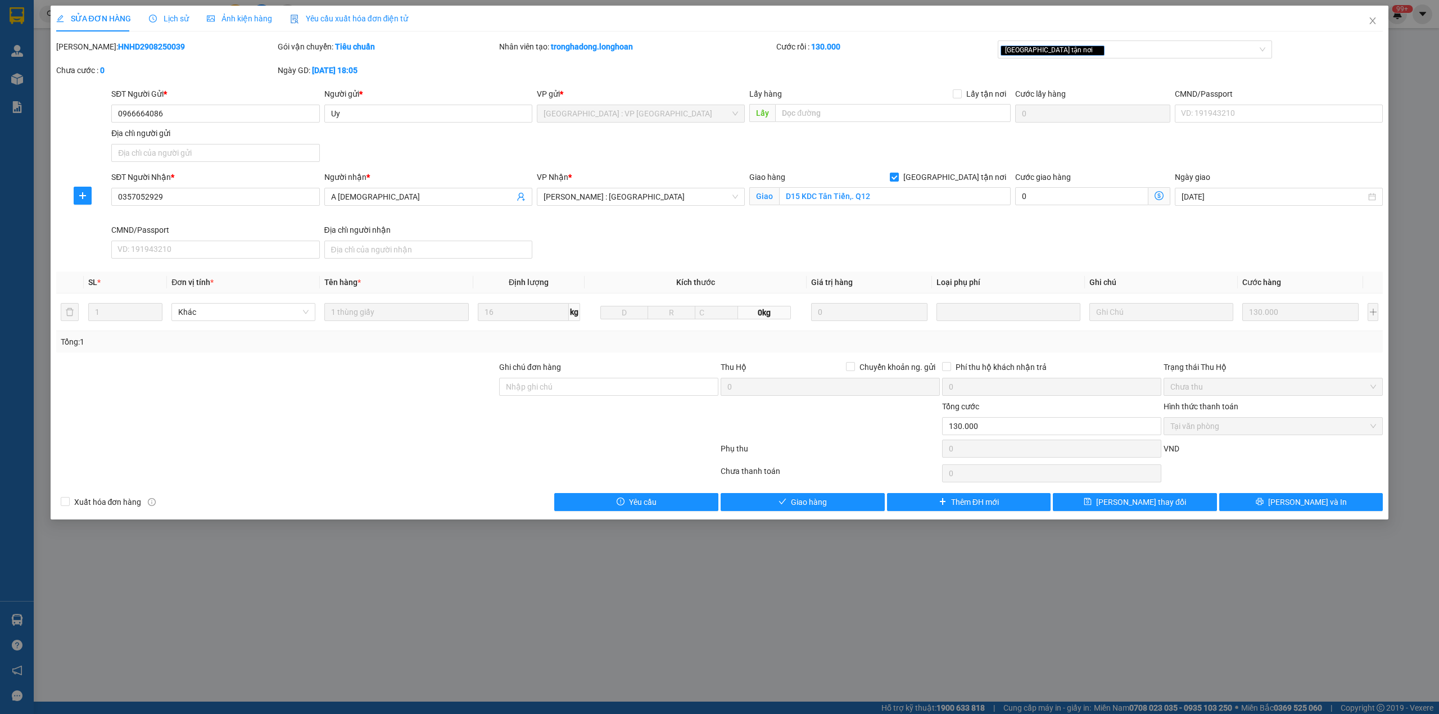
click at [163, 9] on div "Lịch sử" at bounding box center [169, 19] width 40 height 26
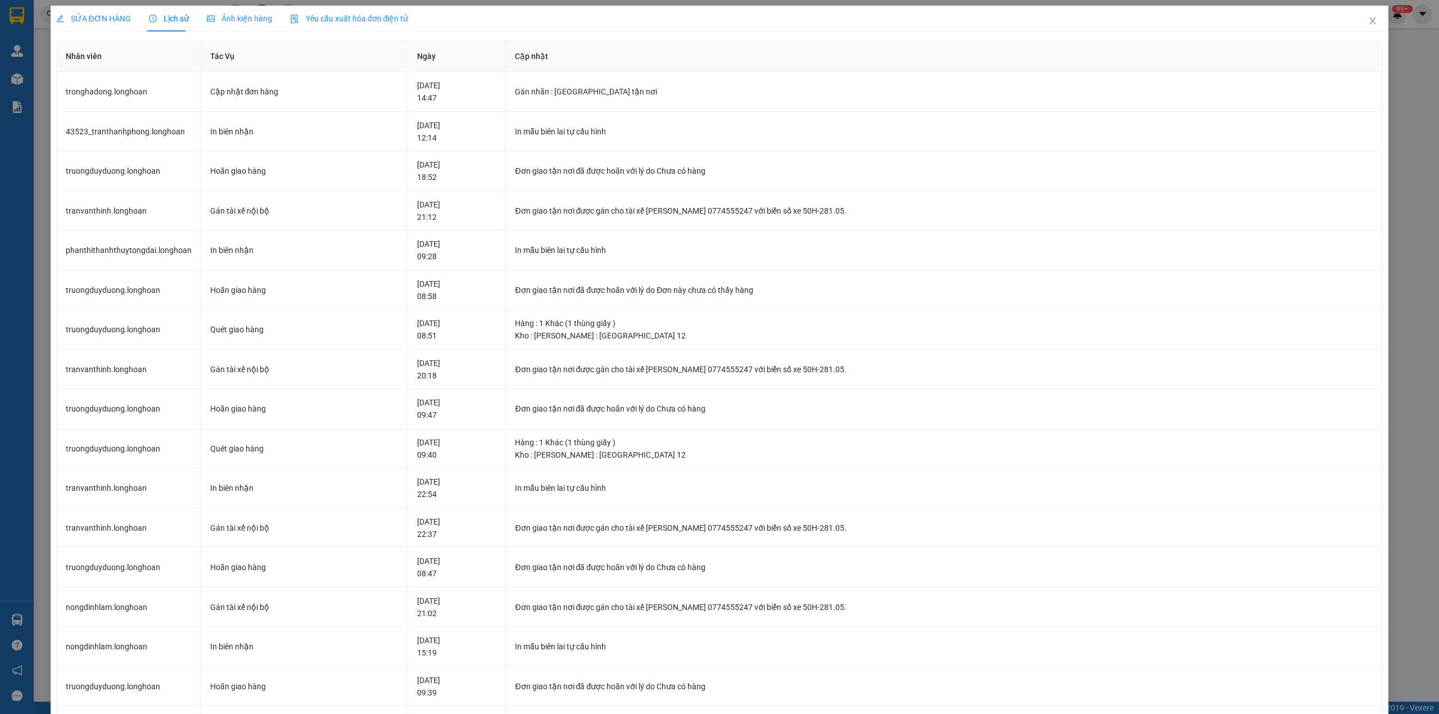
click at [95, 19] on span "SỬA ĐƠN HÀNG" at bounding box center [93, 18] width 75 height 9
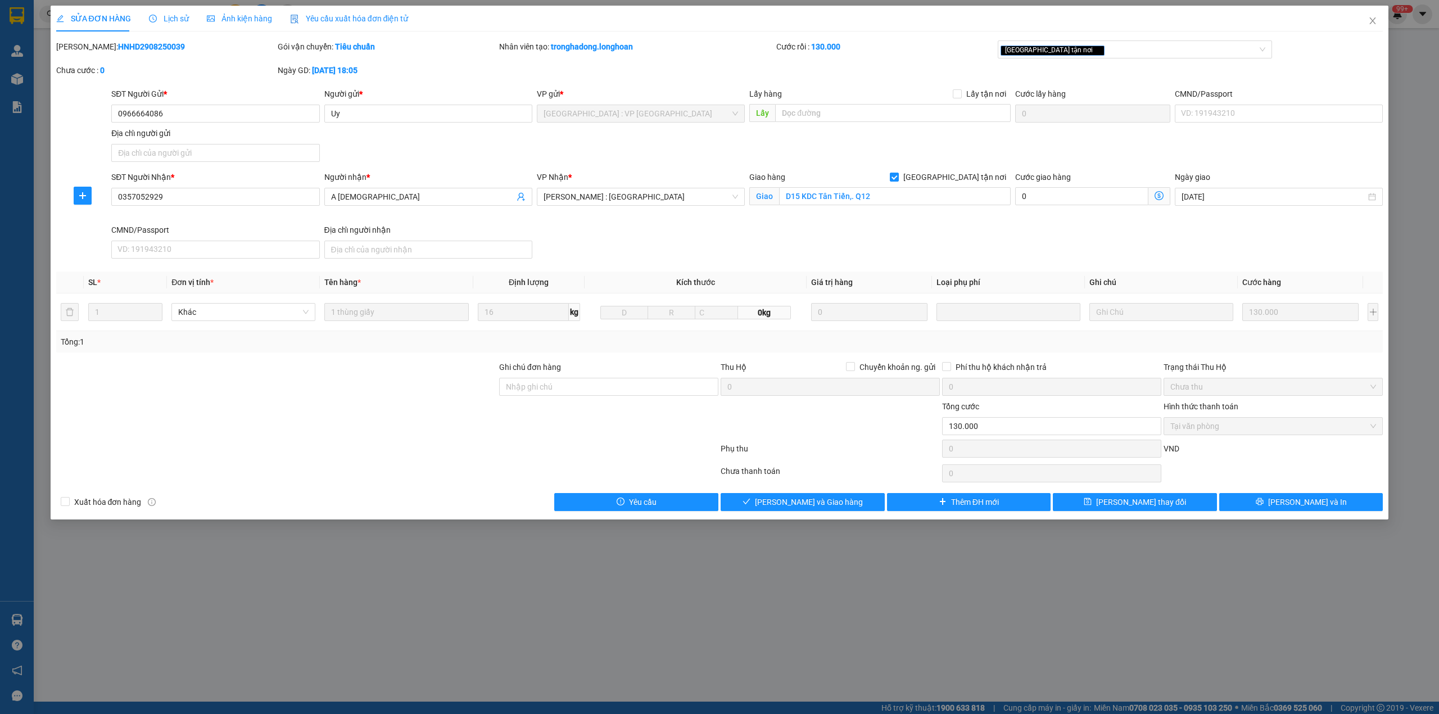
click at [158, 23] on span "Lịch sử" at bounding box center [169, 18] width 40 height 9
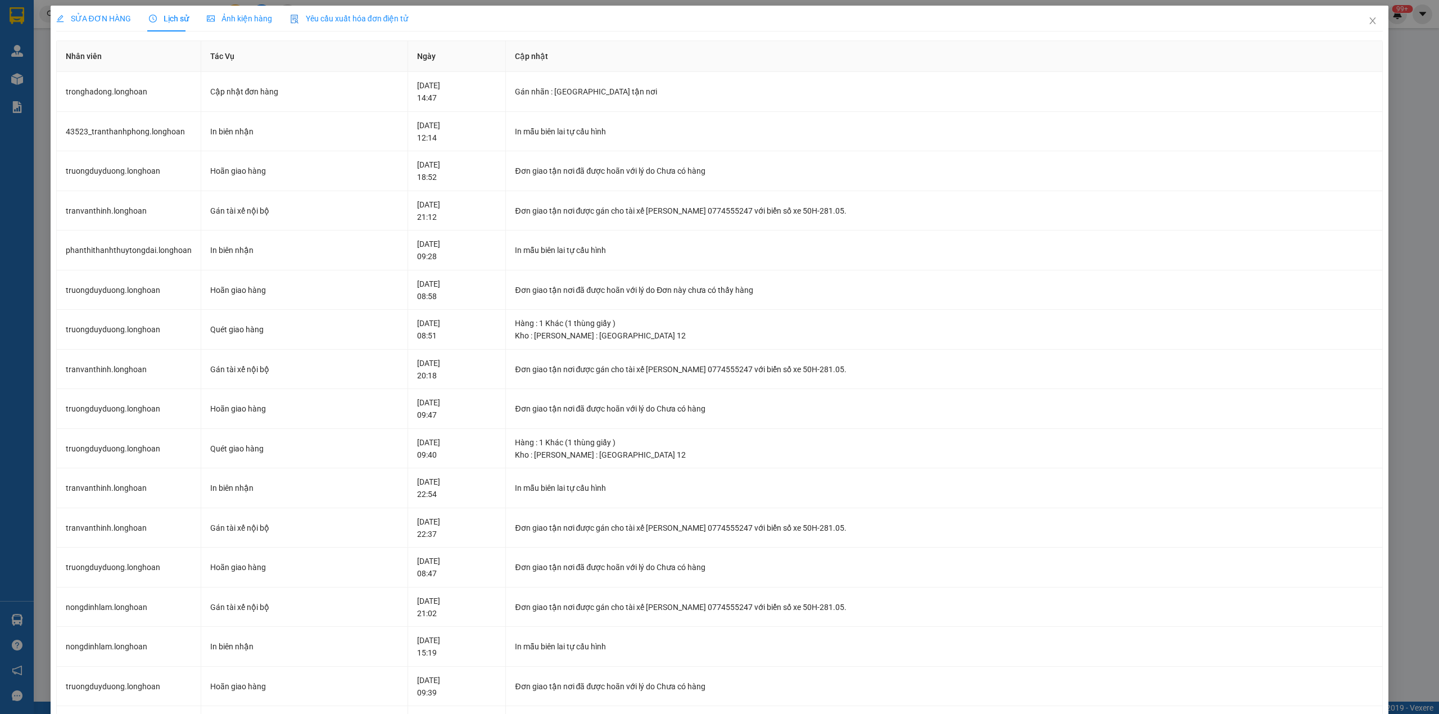
click at [93, 7] on div "SỬA ĐƠN HÀNG" at bounding box center [93, 19] width 75 height 26
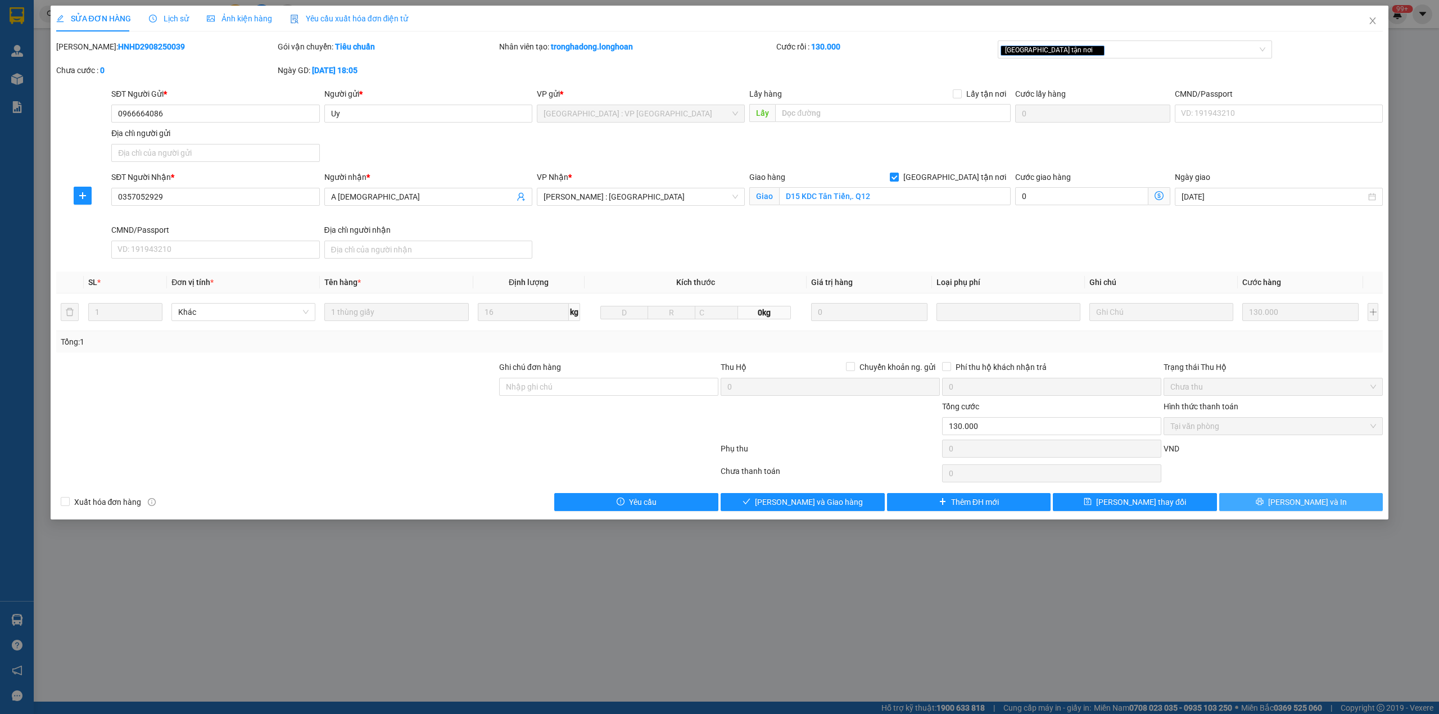
click at [1298, 504] on span "[PERSON_NAME] và In" at bounding box center [1308, 502] width 79 height 12
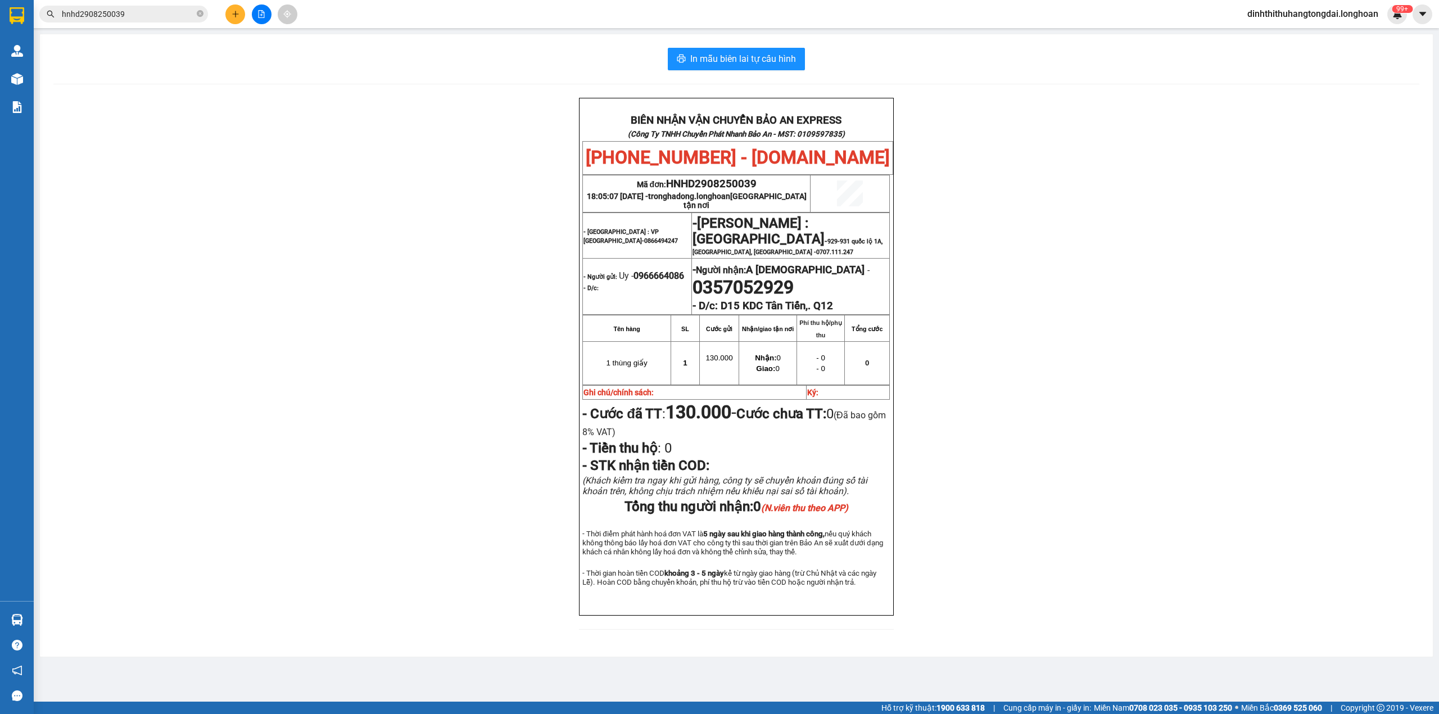
click at [111, 11] on input "hnhd2908250039" at bounding box center [128, 14] width 133 height 12
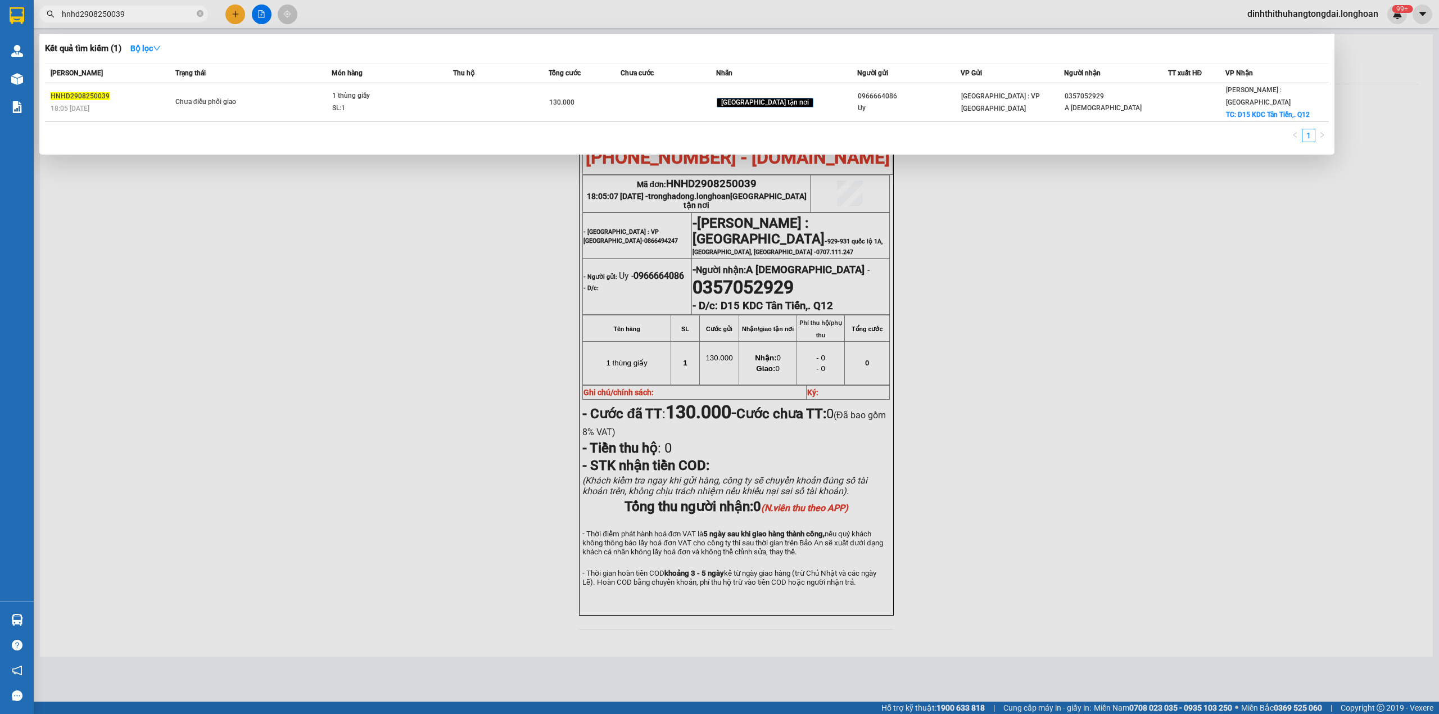
click at [111, 11] on input "hnhd2908250039" at bounding box center [128, 14] width 133 height 12
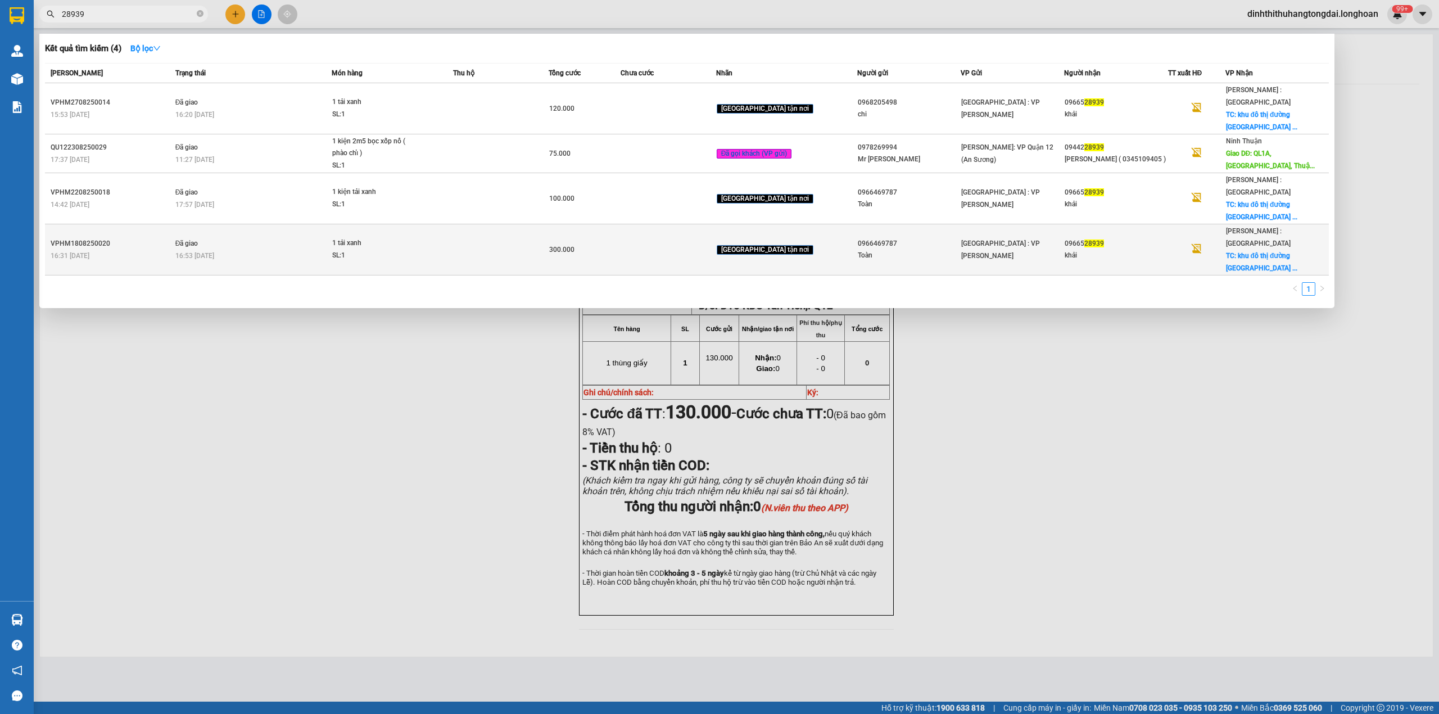
click at [859, 250] on div "Toàn" at bounding box center [909, 256] width 102 height 12
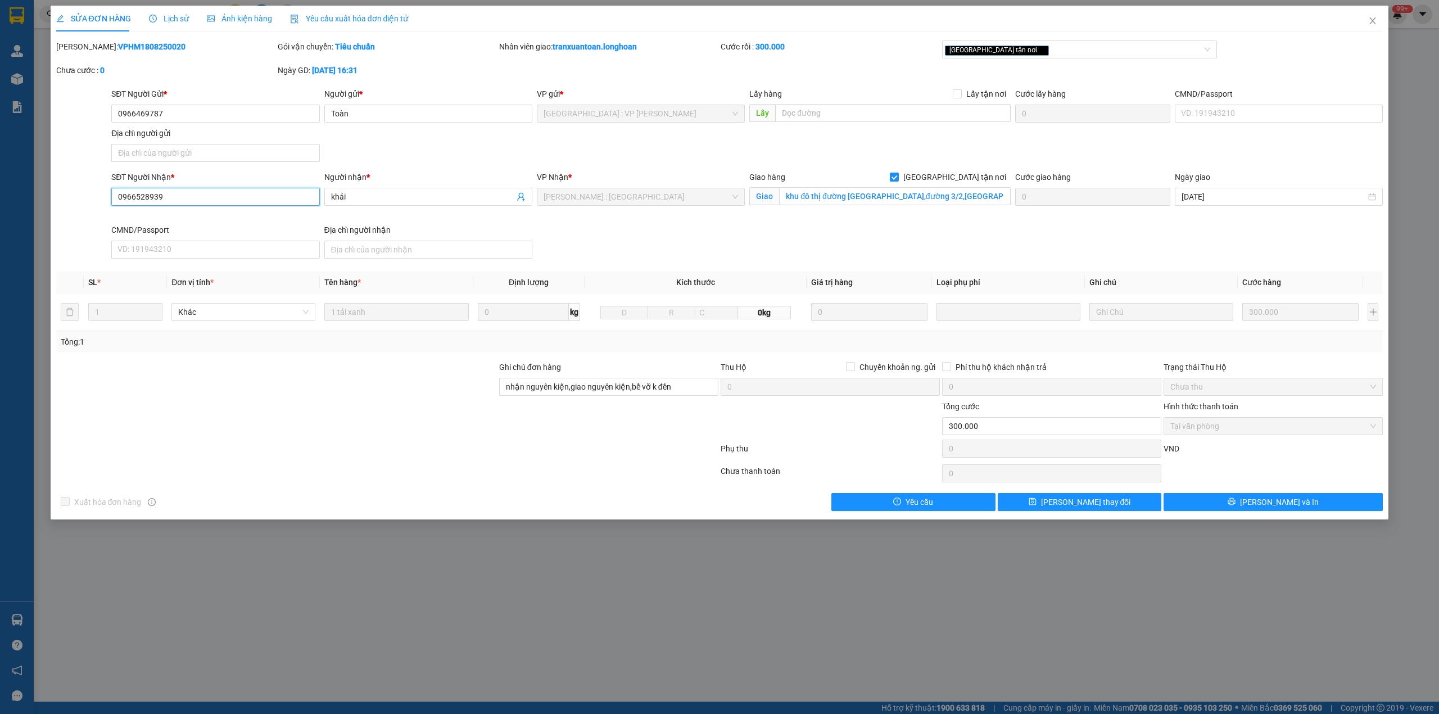
click at [136, 195] on input "0966528939" at bounding box center [215, 197] width 208 height 18
click at [136, 113] on input "0966469787" at bounding box center [215, 114] width 208 height 18
drag, startPoint x: 1373, startPoint y: 24, endPoint x: 1130, endPoint y: 24, distance: 243.5
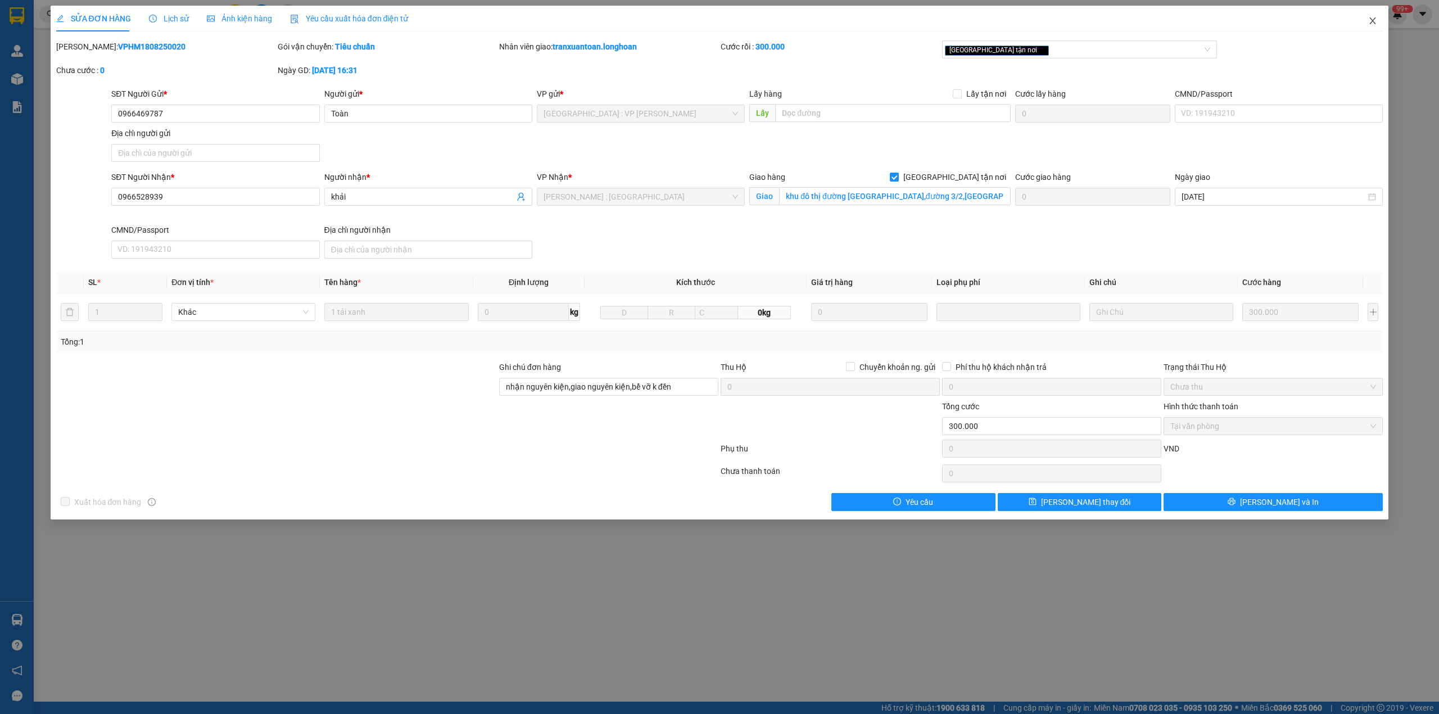
click at [1373, 24] on icon "close" at bounding box center [1373, 20] width 9 height 9
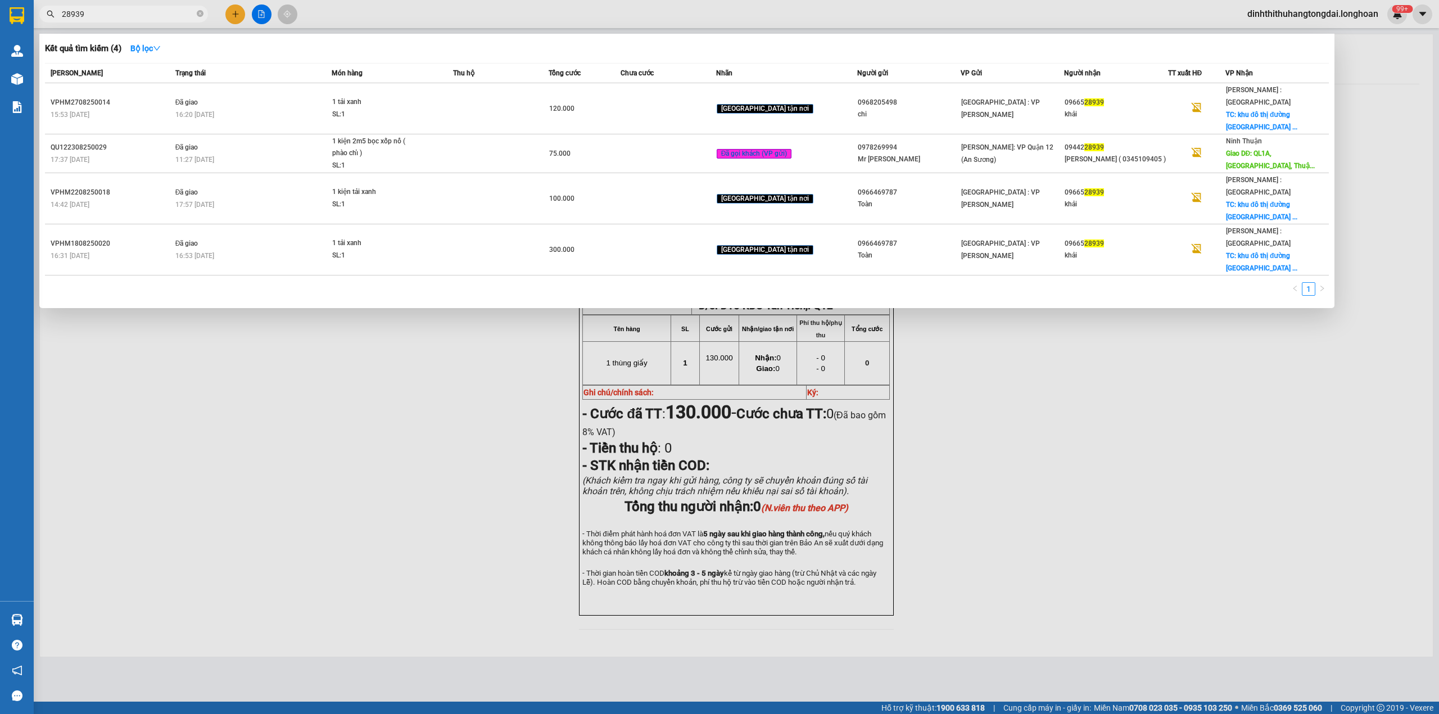
click at [108, 11] on input "28939" at bounding box center [128, 14] width 133 height 12
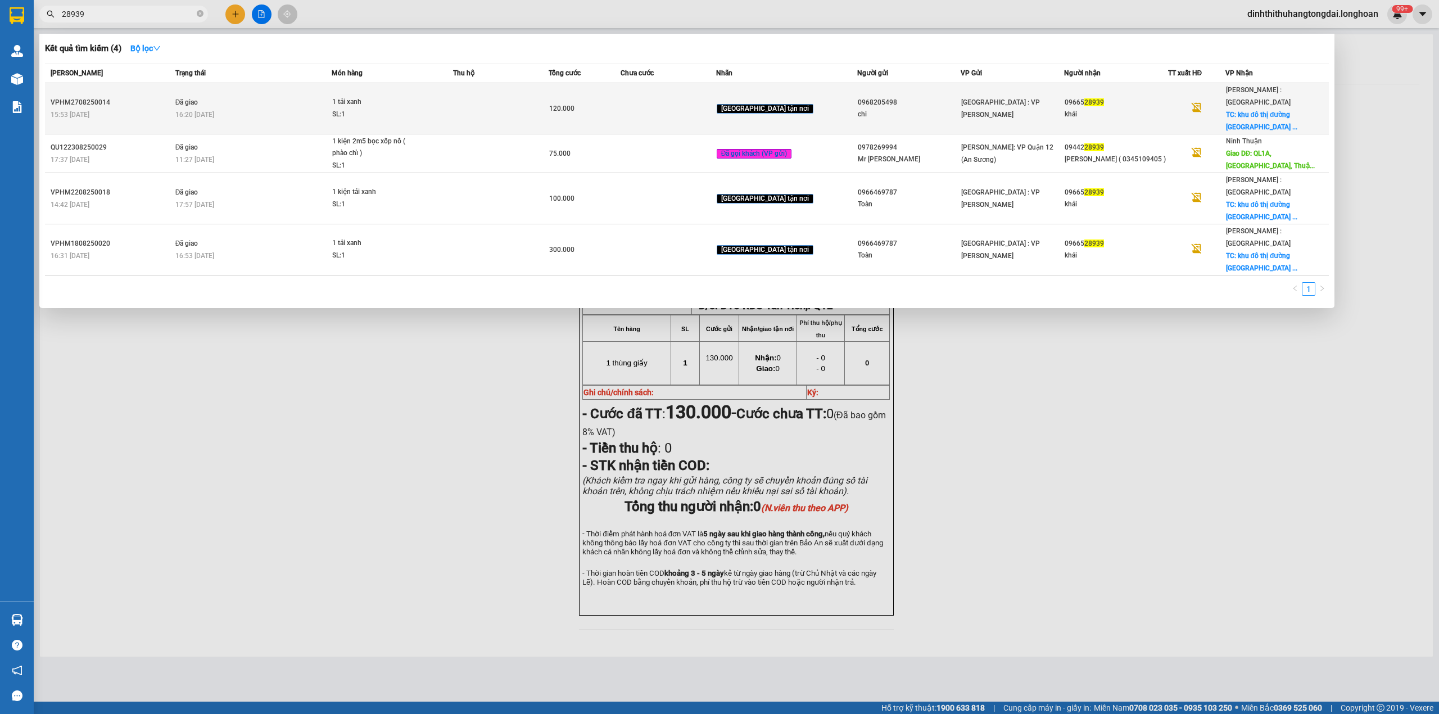
click at [660, 90] on td at bounding box center [669, 108] width 96 height 51
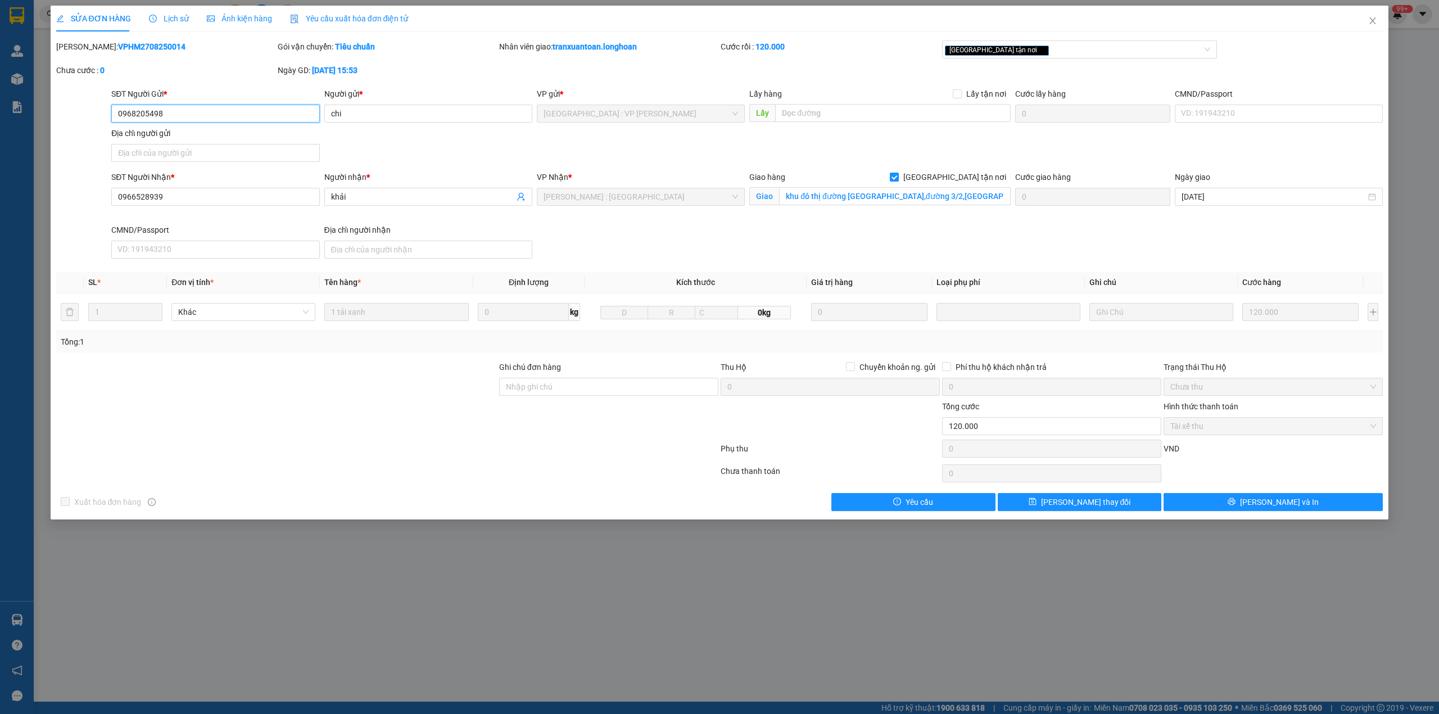
click at [140, 115] on input "0968205498" at bounding box center [215, 114] width 208 height 18
click at [1378, 19] on span "Close" at bounding box center [1372, 21] width 31 height 31
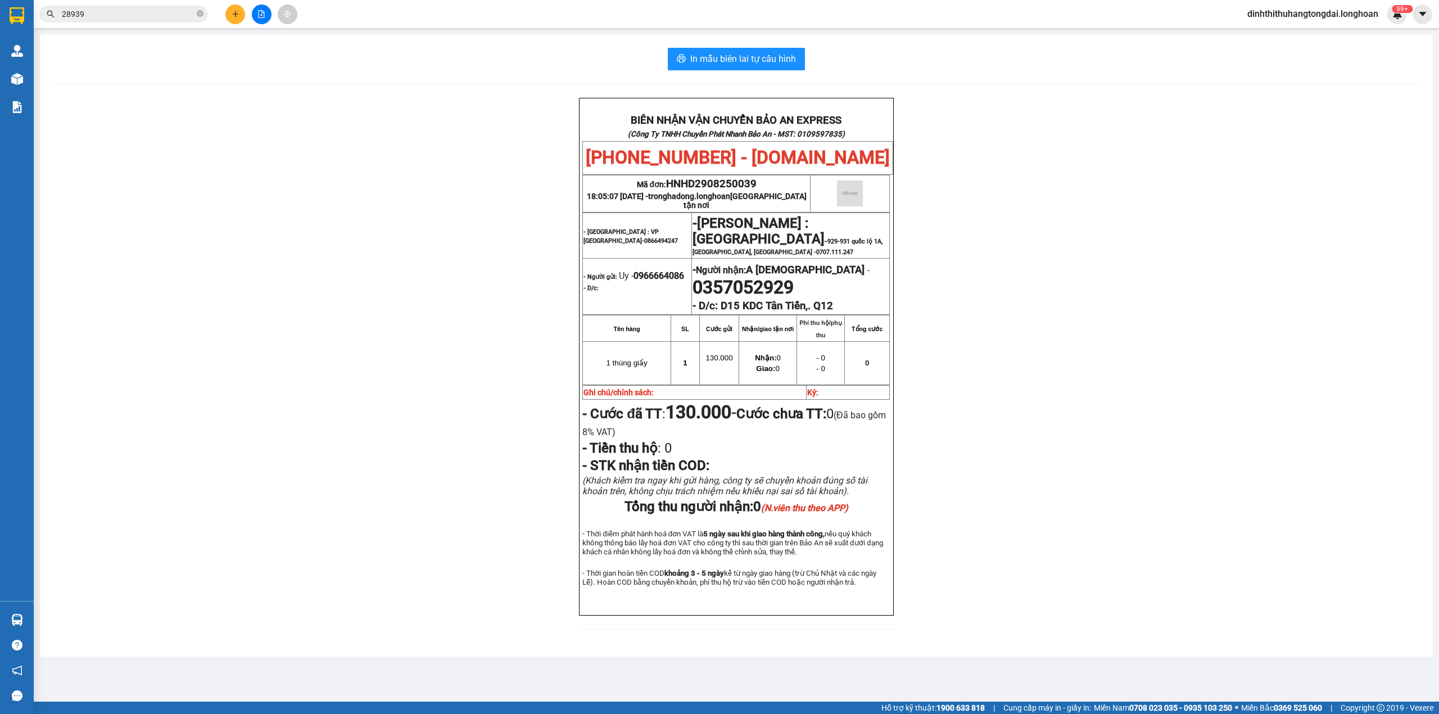
click at [123, 16] on input "28939" at bounding box center [128, 14] width 133 height 12
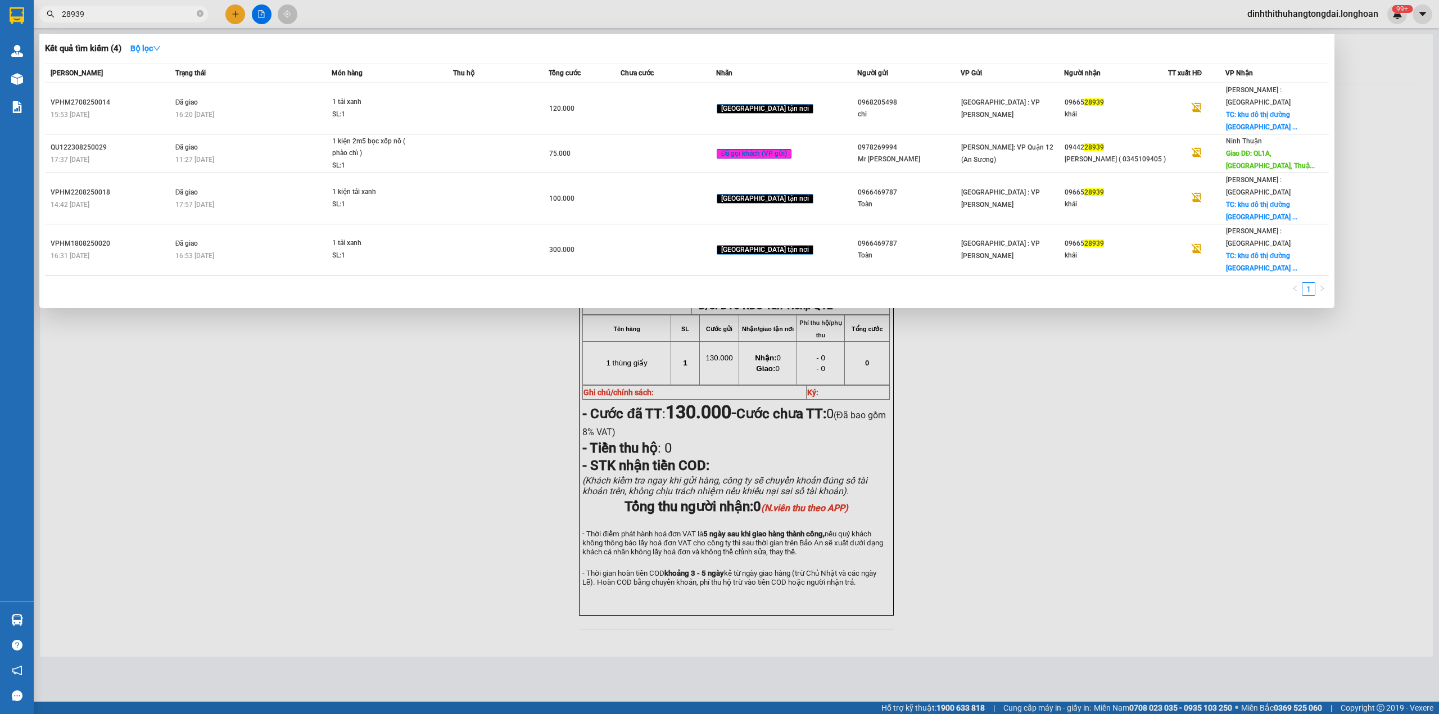
click at [123, 16] on input "28939" at bounding box center [128, 14] width 133 height 12
paste input "VPHM1109250034"
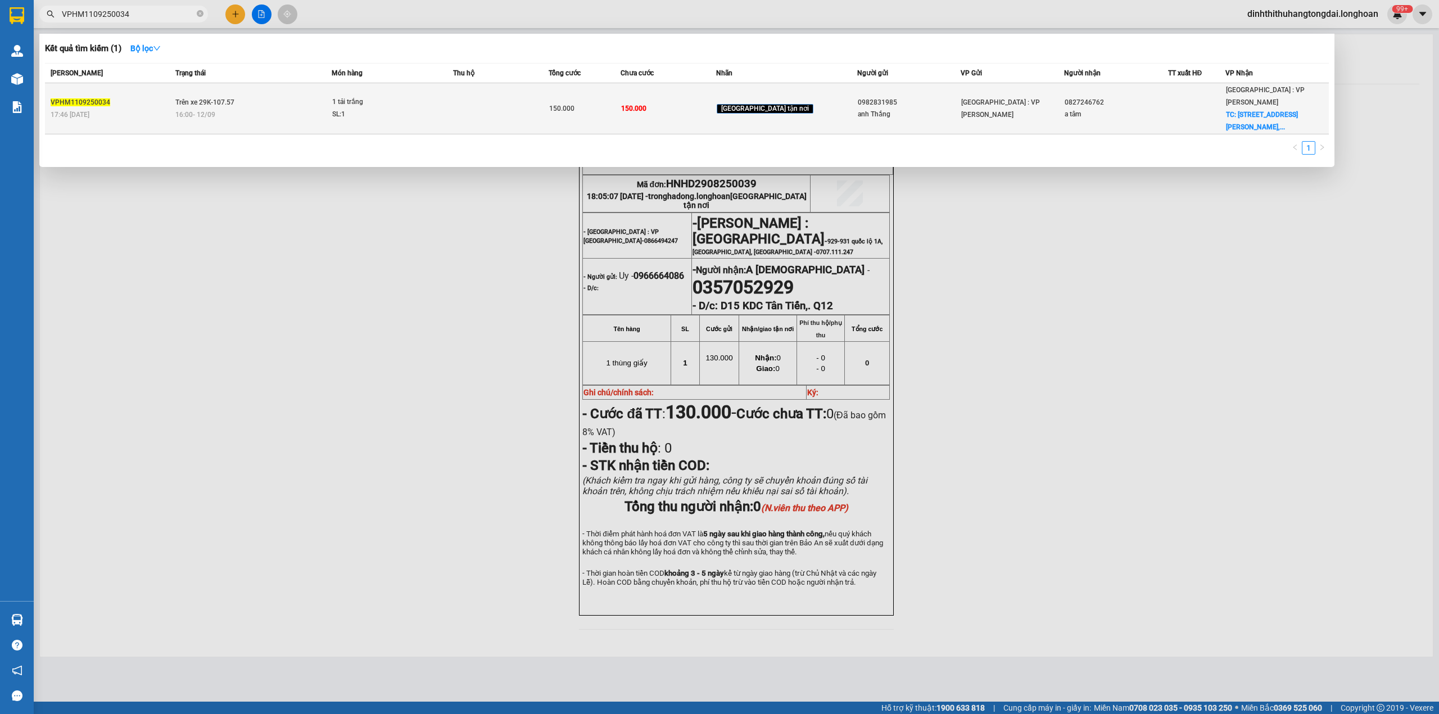
click at [255, 94] on td "Trên xe 29K-107.57 16:00 [DATE]" at bounding box center [253, 108] width 160 height 51
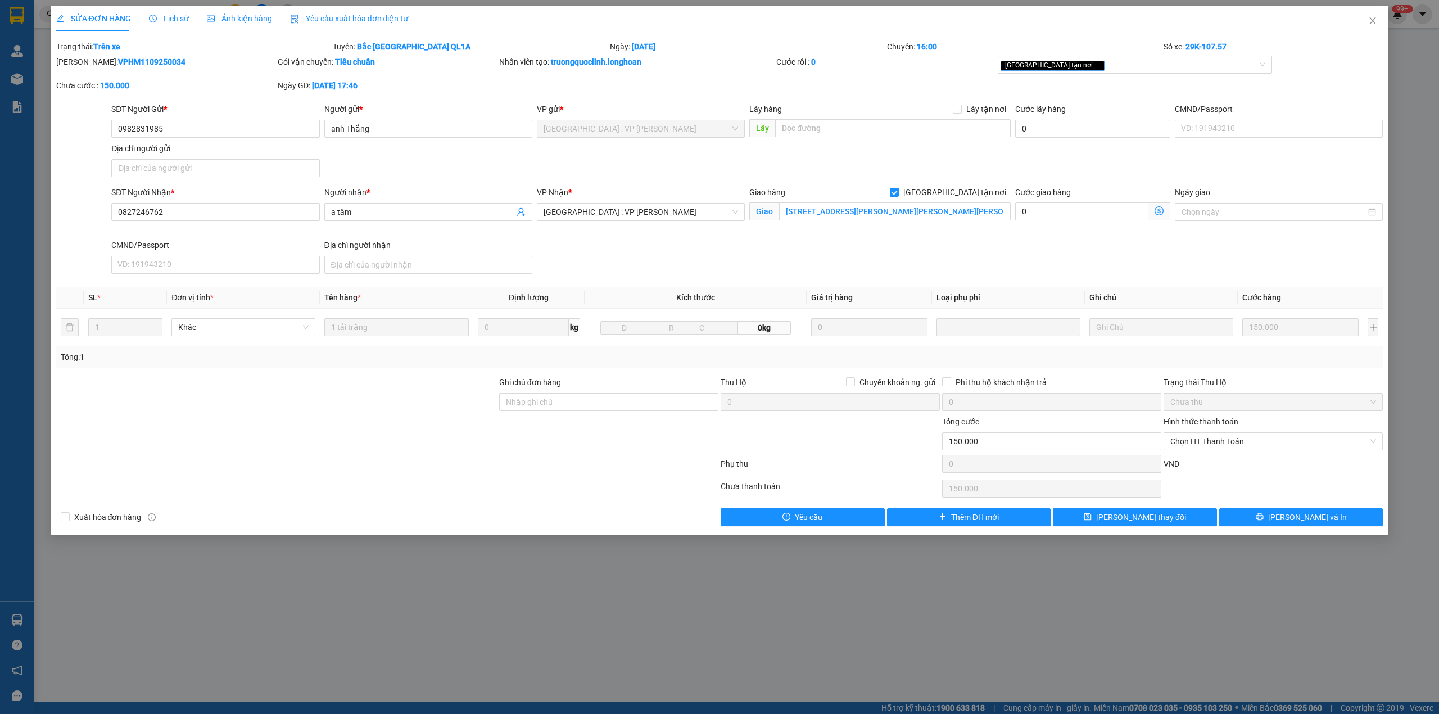
click at [168, 19] on span "Lịch sử" at bounding box center [169, 18] width 40 height 9
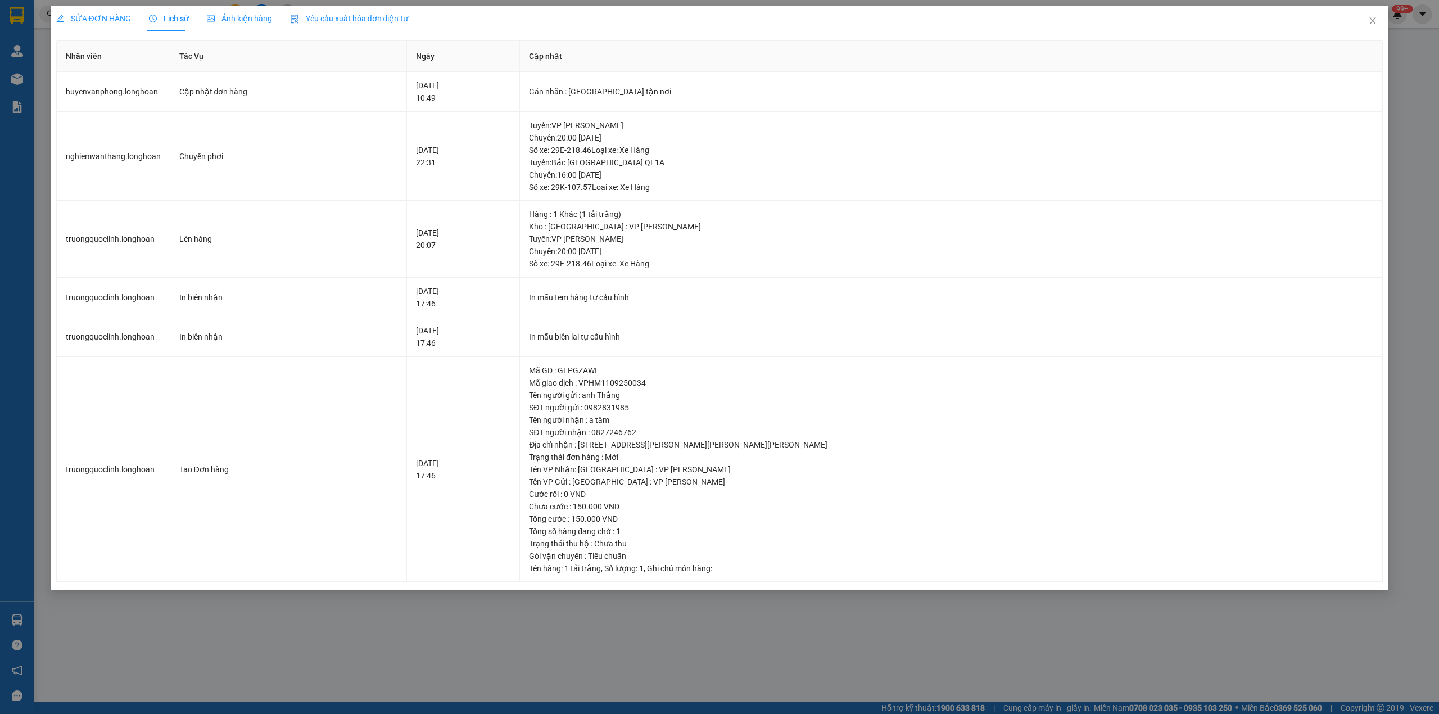
click at [106, 16] on span "SỬA ĐƠN HÀNG" at bounding box center [93, 18] width 75 height 9
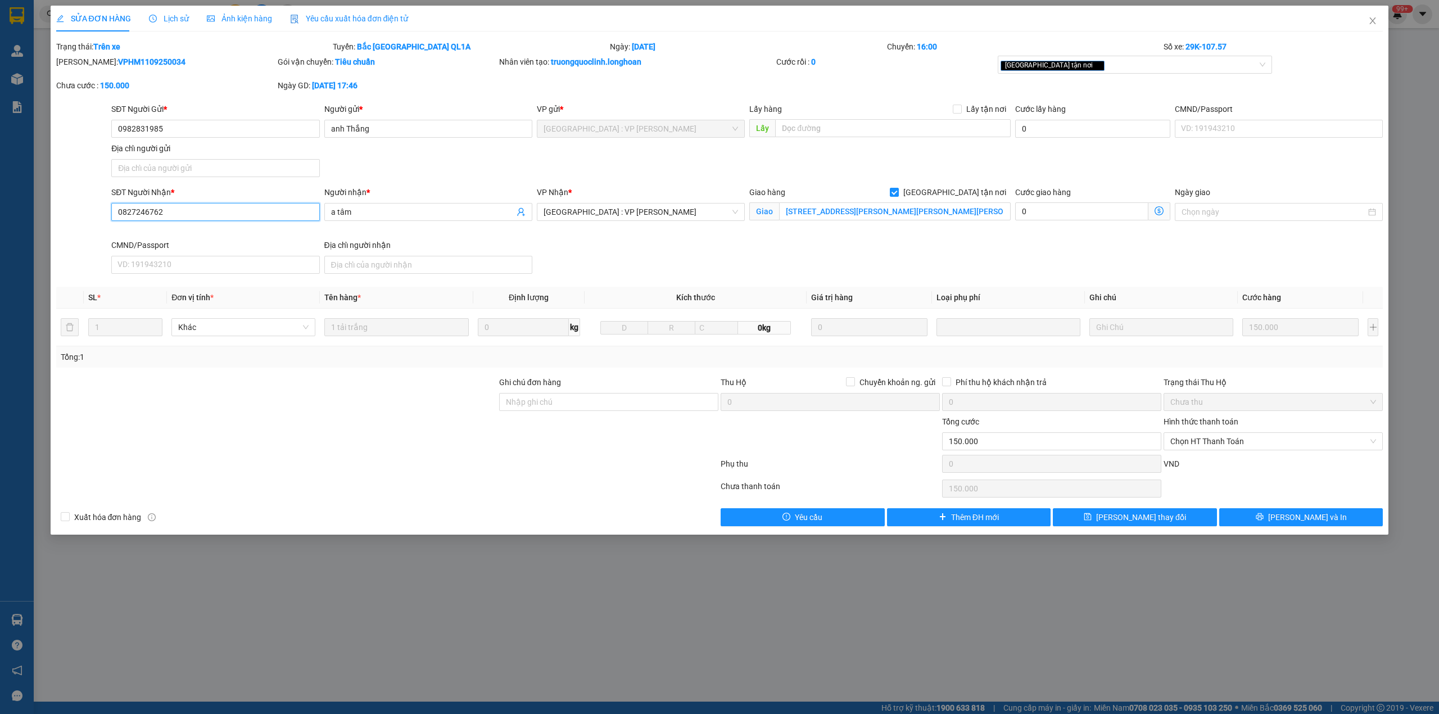
click at [143, 211] on input "0827246762" at bounding box center [215, 212] width 208 height 18
click at [142, 127] on input "0982831985" at bounding box center [215, 129] width 208 height 18
click at [1366, 25] on span "Close" at bounding box center [1372, 21] width 31 height 31
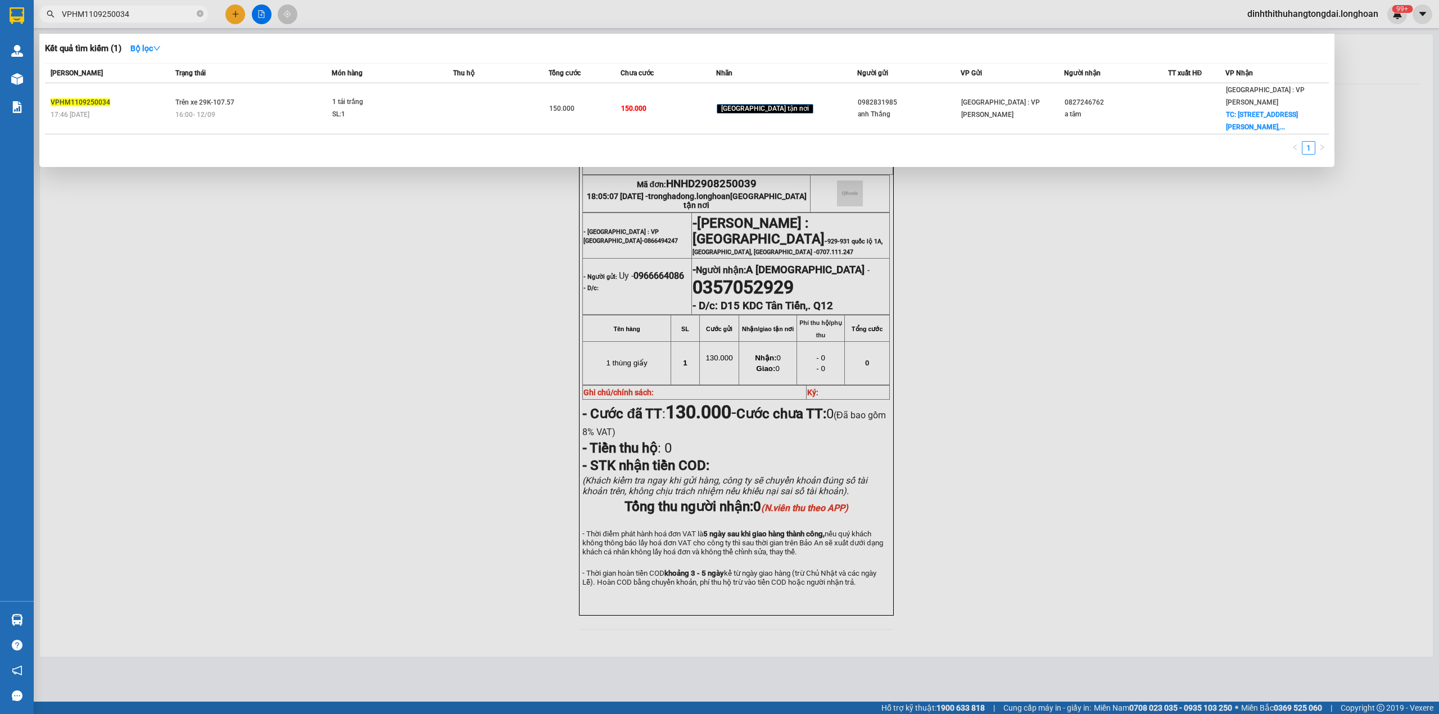
click at [139, 19] on input "VPHM1109250034" at bounding box center [128, 14] width 133 height 12
paste input "0888475989"
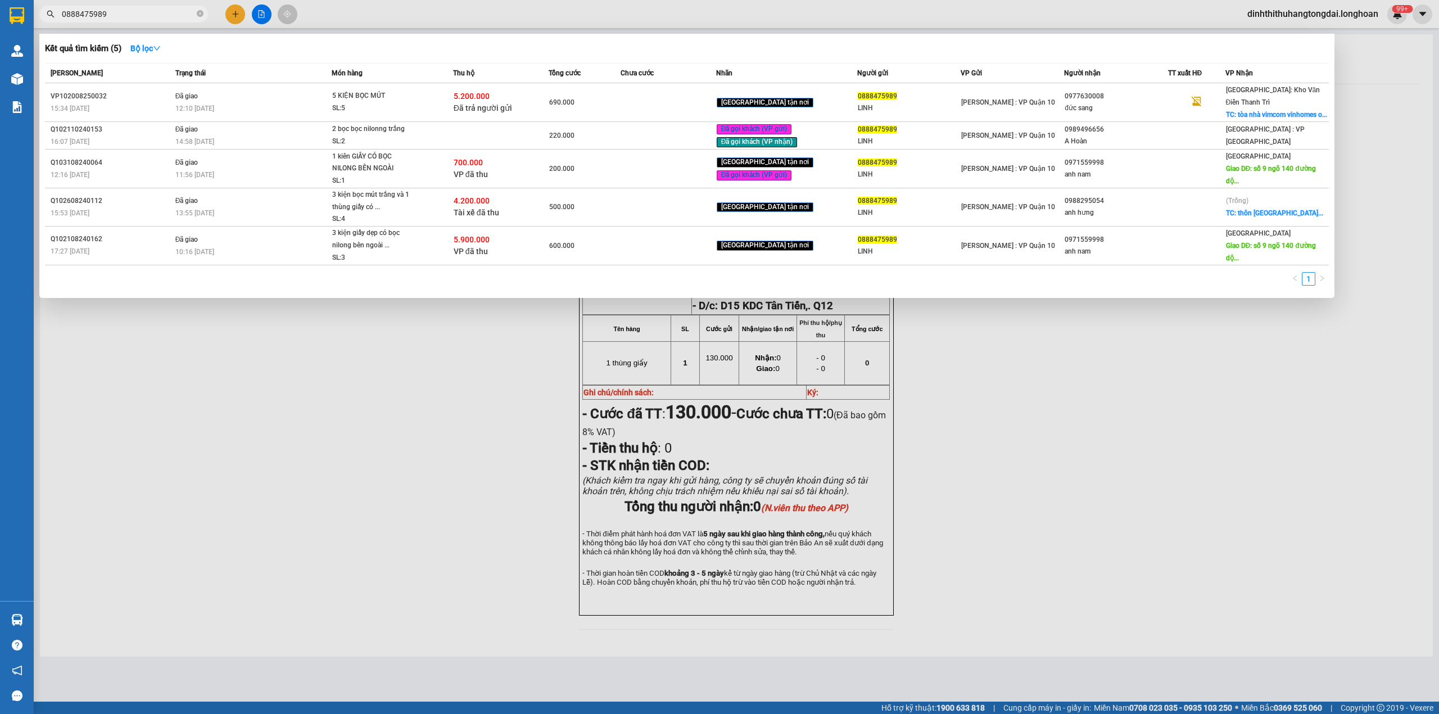
click at [127, 17] on input "0888475989" at bounding box center [128, 14] width 133 height 12
paste input "68101331"
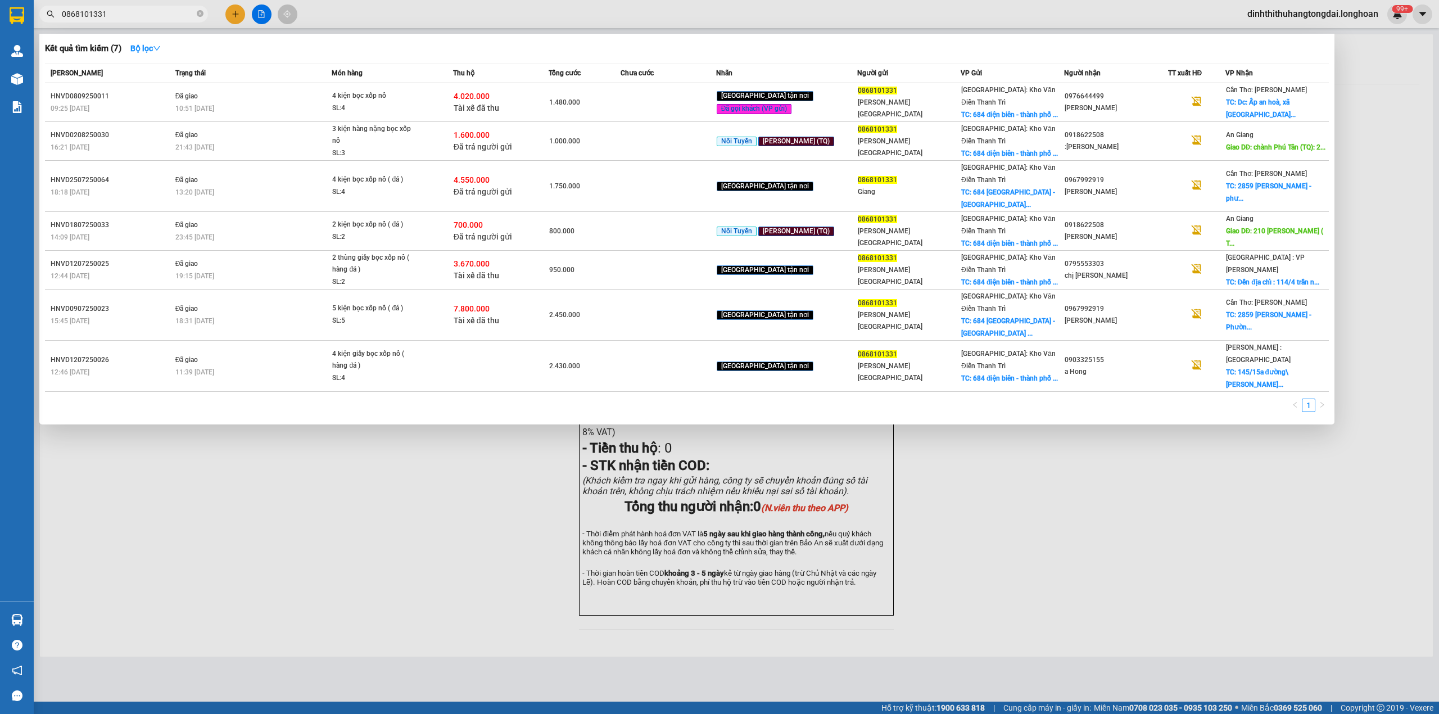
click at [101, 9] on input "0868101331" at bounding box center [128, 14] width 133 height 12
paste input "388108979"
